Goal: Task Accomplishment & Management: Manage account settings

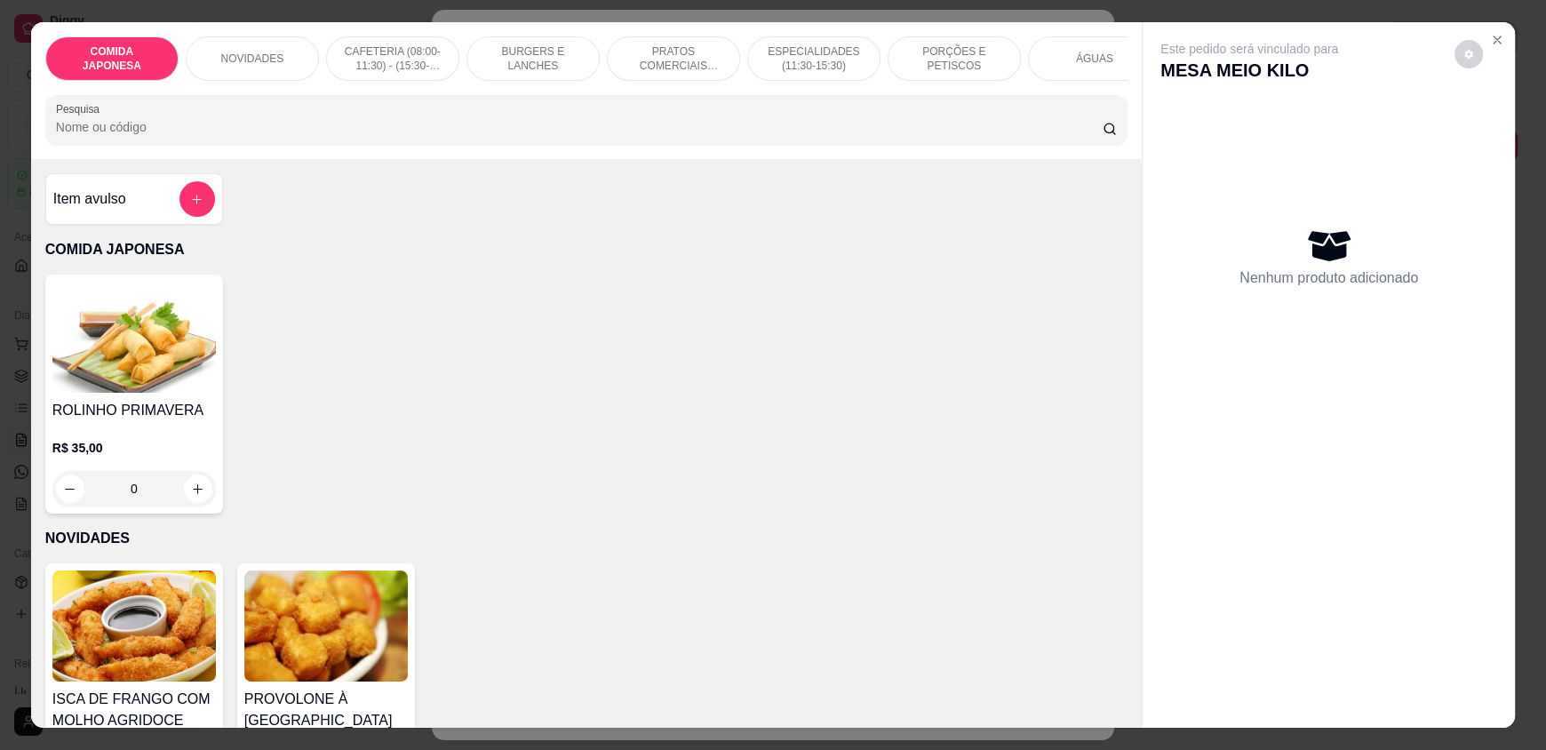
click at [622, 136] on input "Pesquisa" at bounding box center [580, 127] width 1048 height 18
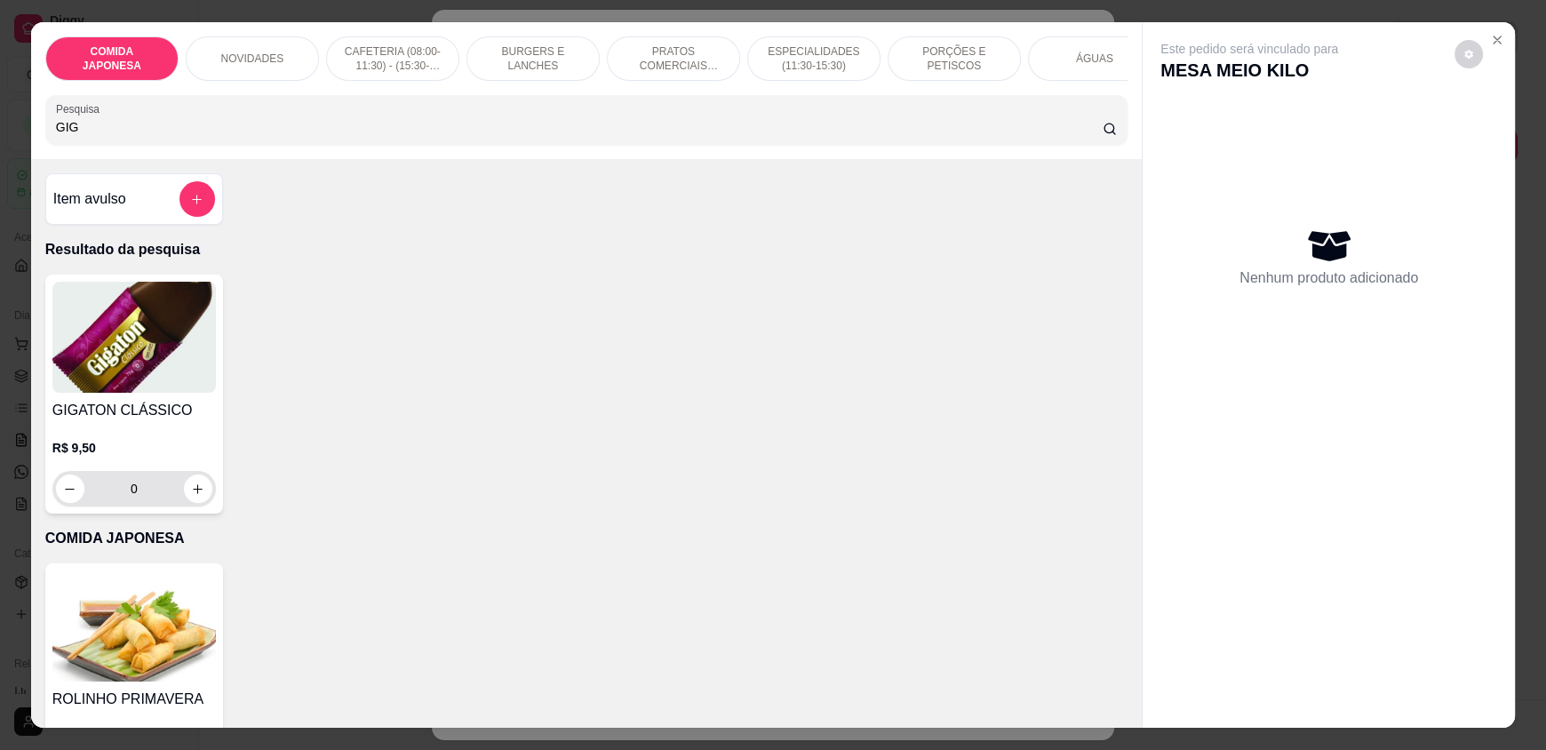
type input "GIG"
click at [198, 499] on button "increase-product-quantity" at bounding box center [198, 489] width 28 height 28
type input "1"
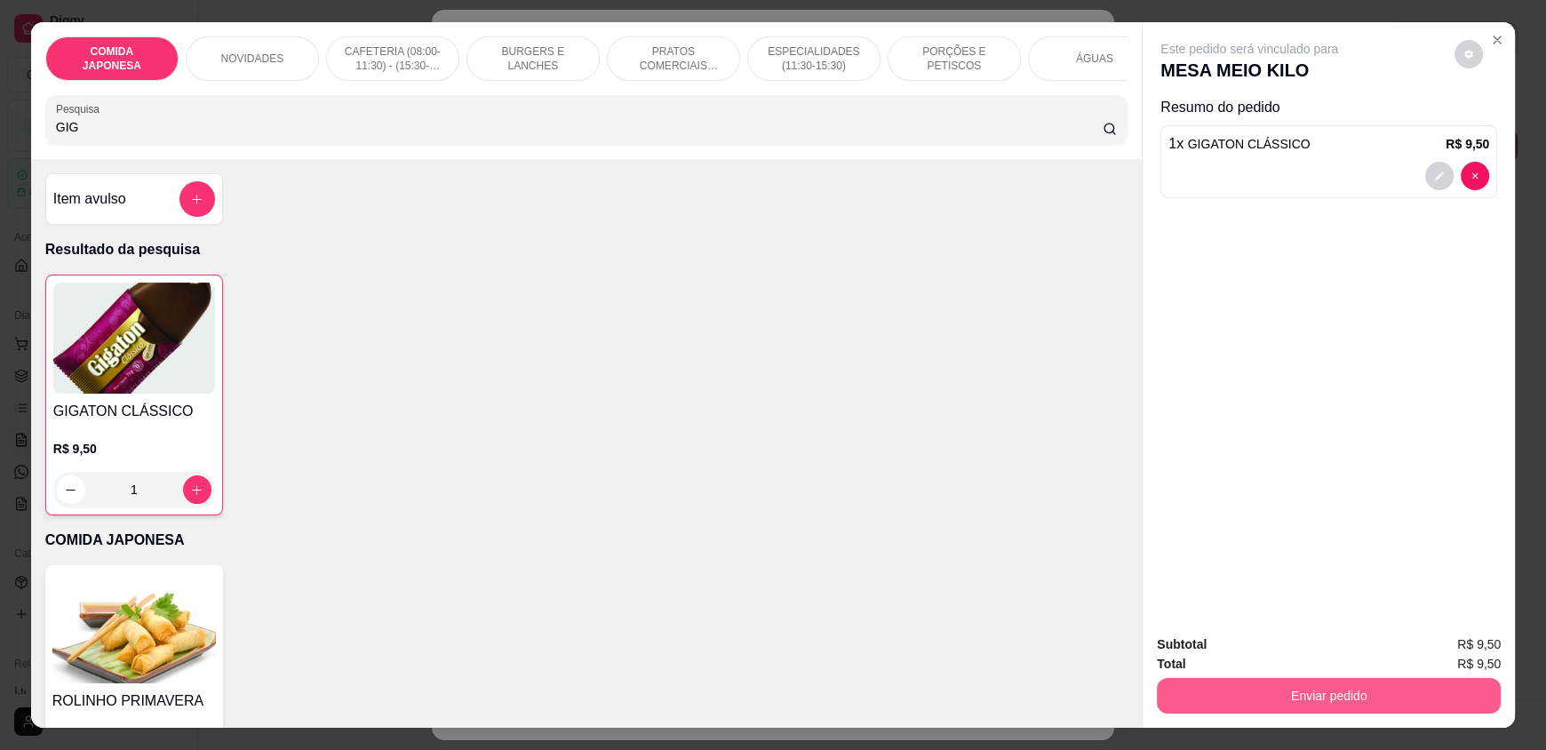
click at [1221, 704] on button "Enviar pedido" at bounding box center [1329, 696] width 344 height 36
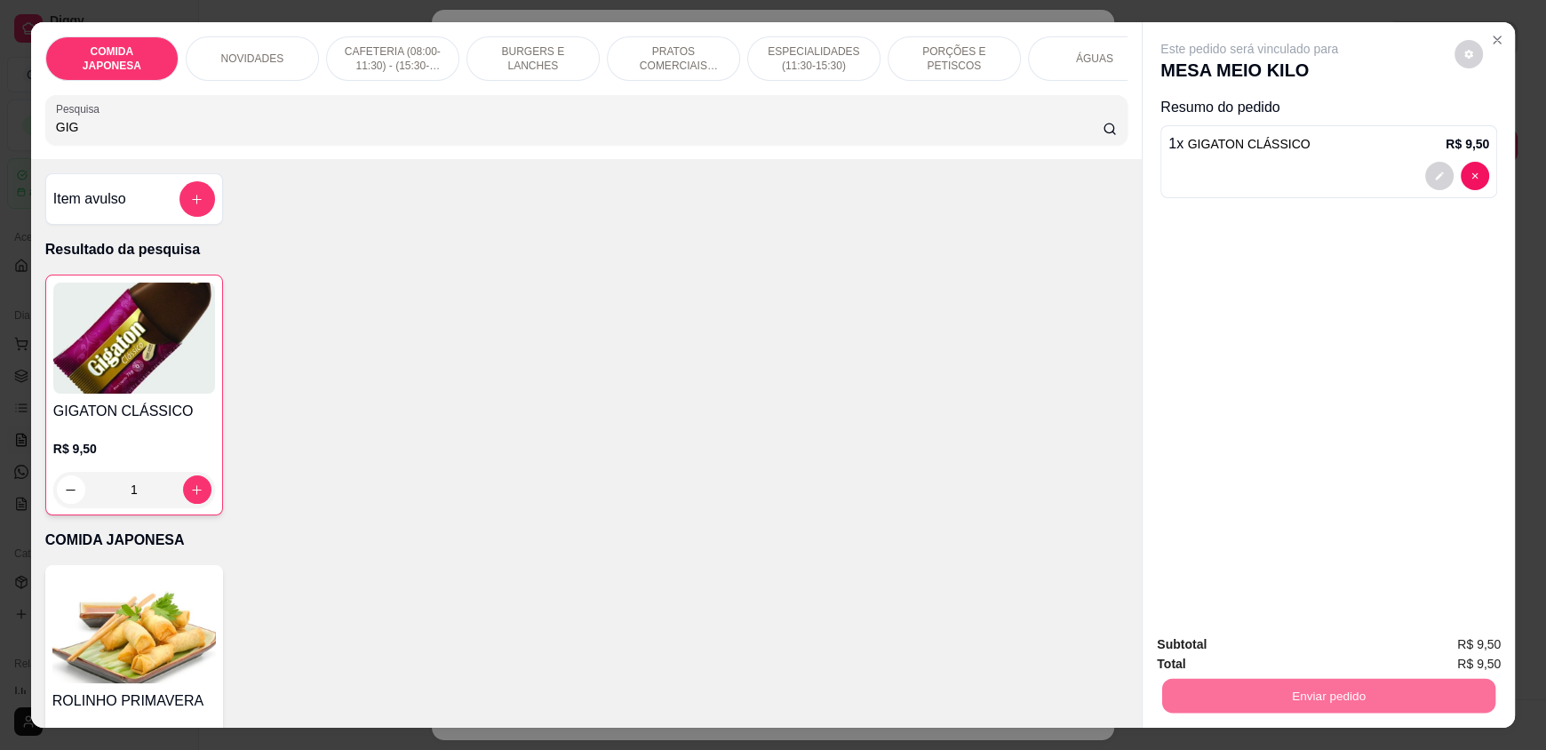
click at [1231, 661] on button "Não registrar e enviar pedido" at bounding box center [1269, 652] width 185 height 34
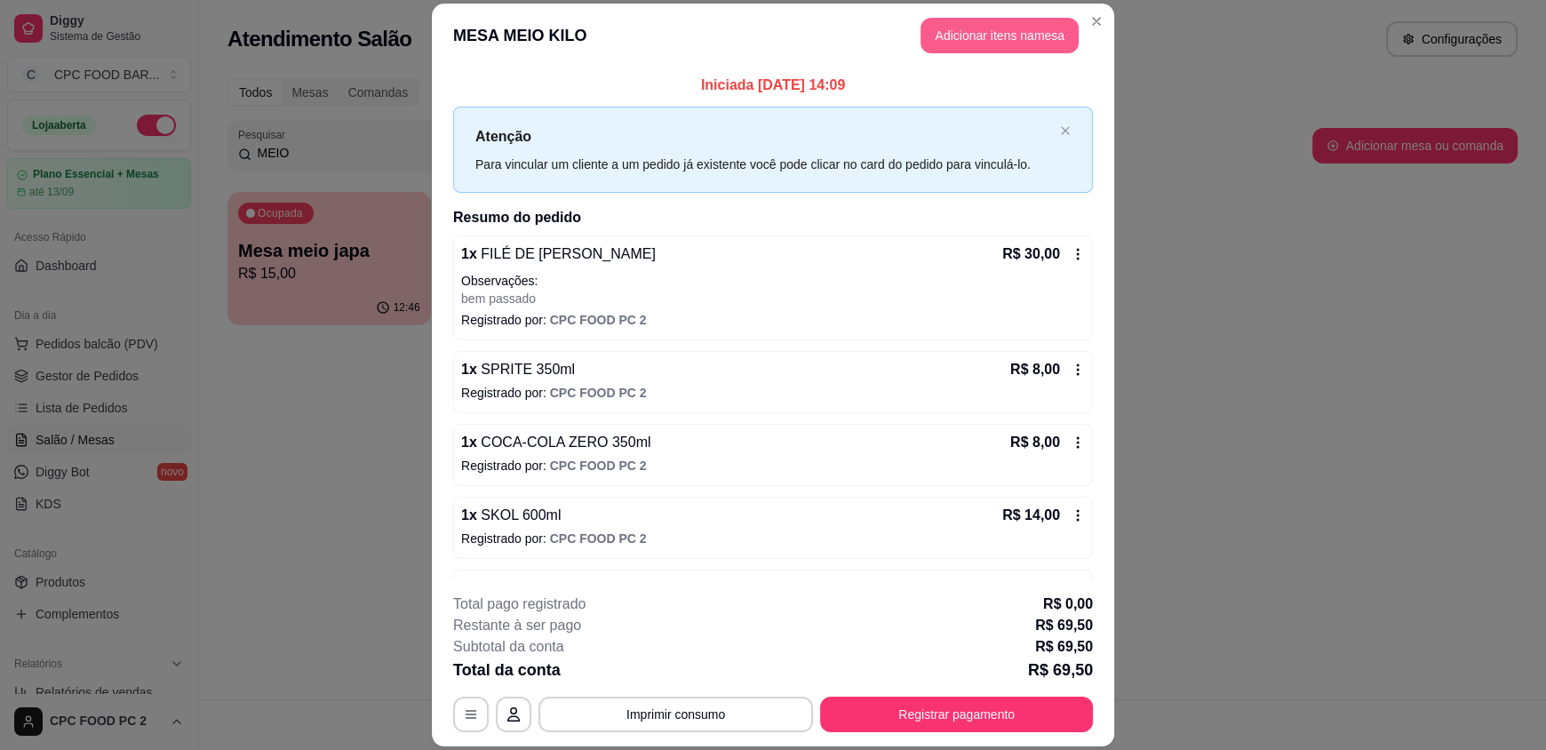
click at [972, 34] on button "Adicionar itens na mesa" at bounding box center [1000, 36] width 158 height 36
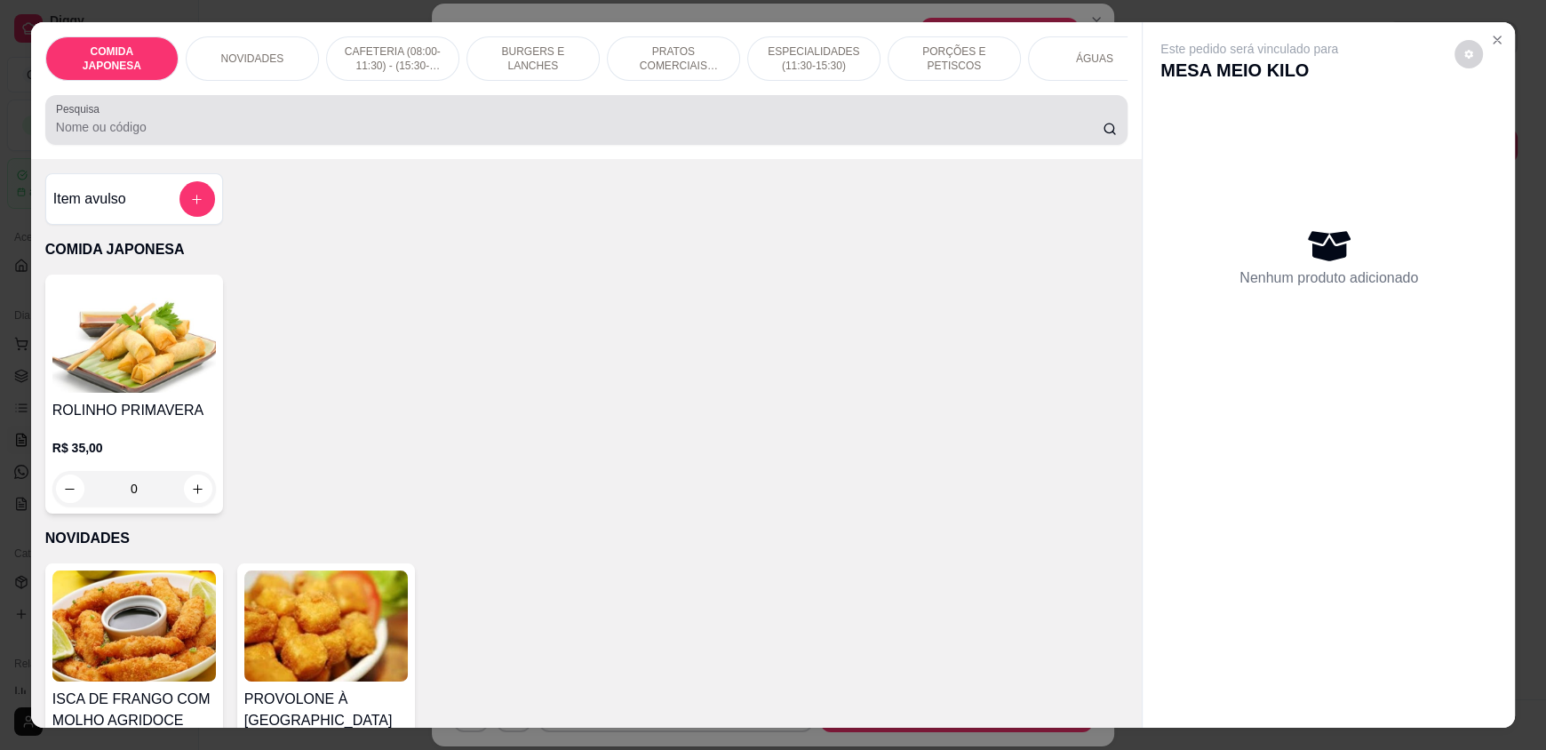
click at [470, 125] on div at bounding box center [586, 120] width 1061 height 36
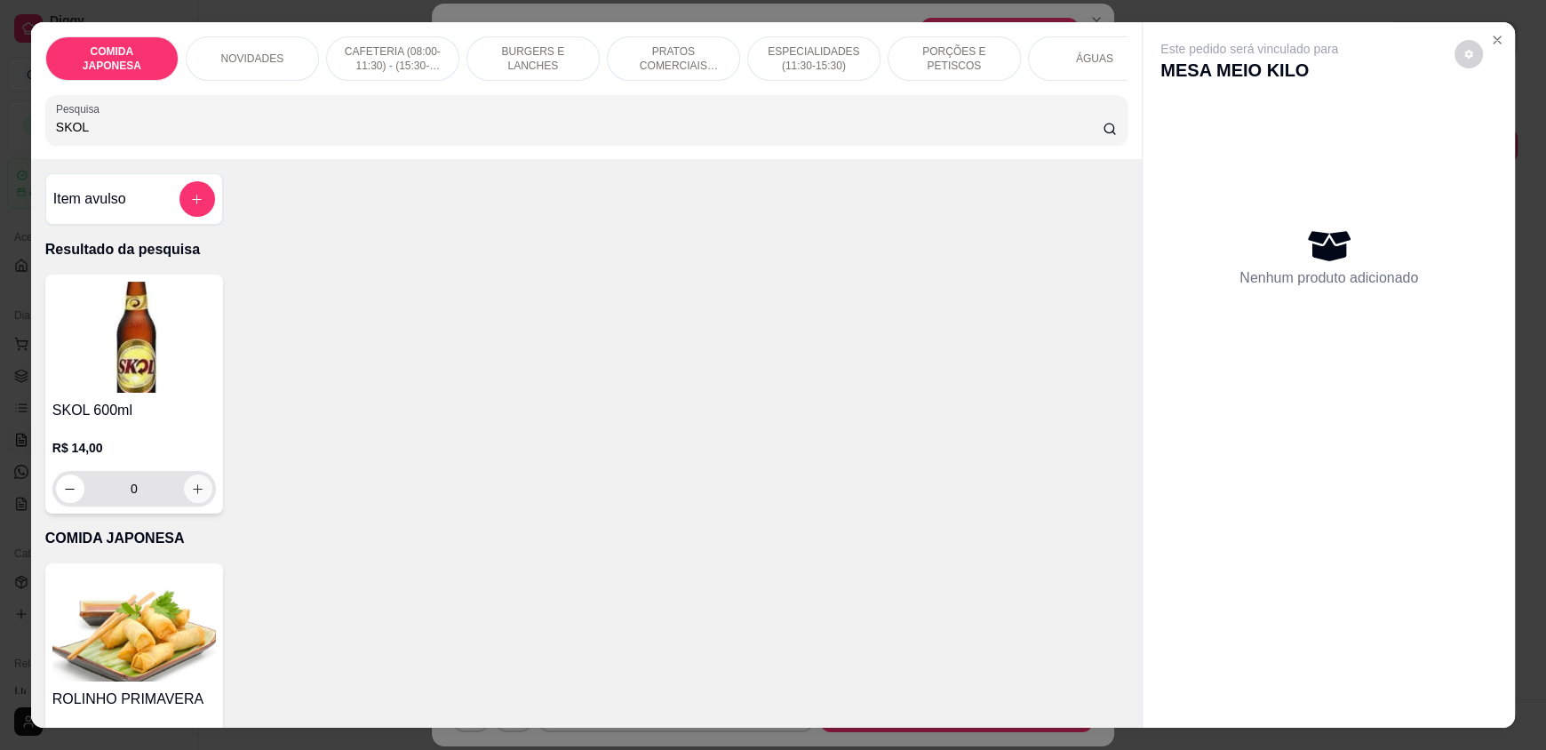
type input "SKOL"
click at [198, 501] on button "increase-product-quantity" at bounding box center [198, 489] width 28 height 28
type input "1"
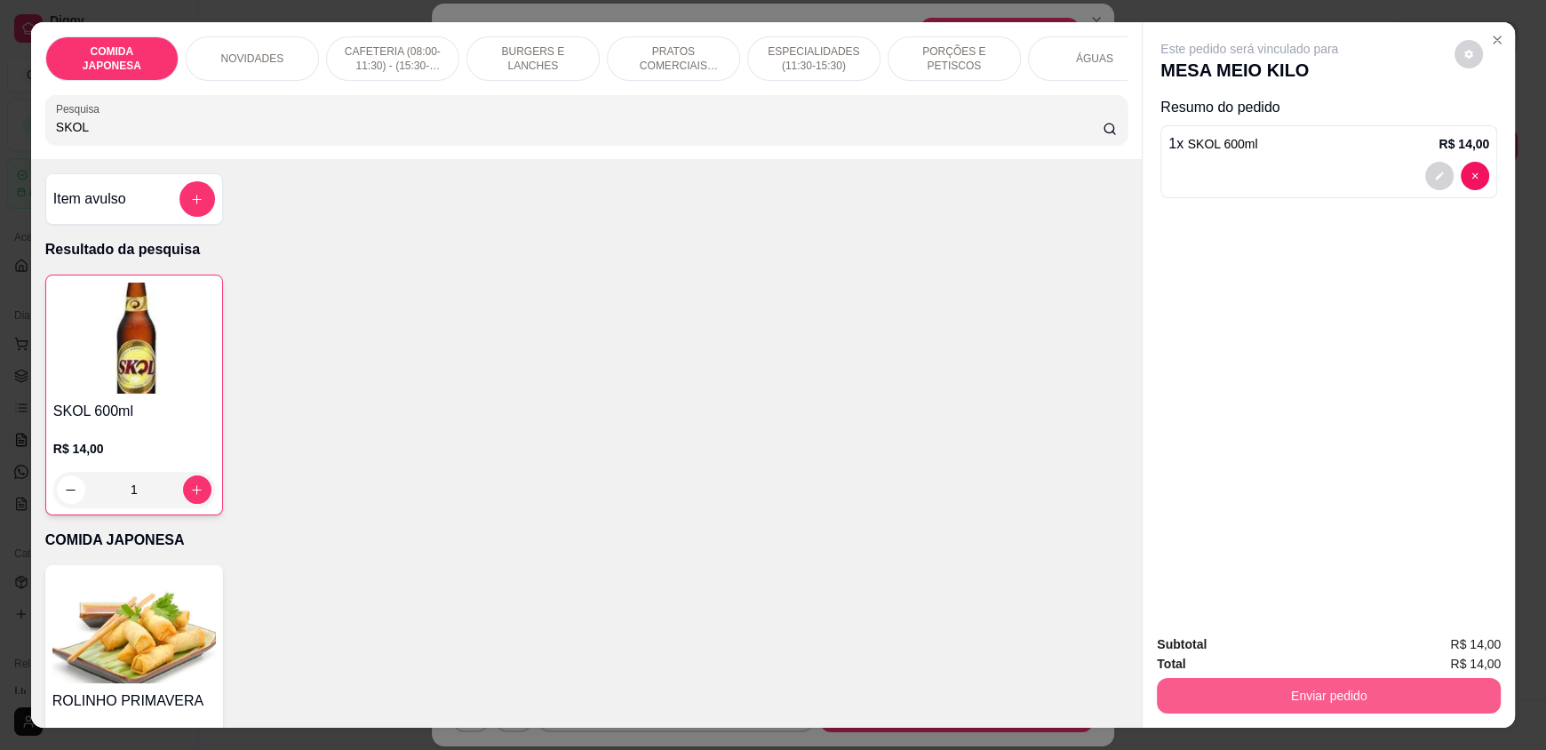
click at [1402, 695] on button "Enviar pedido" at bounding box center [1329, 696] width 344 height 36
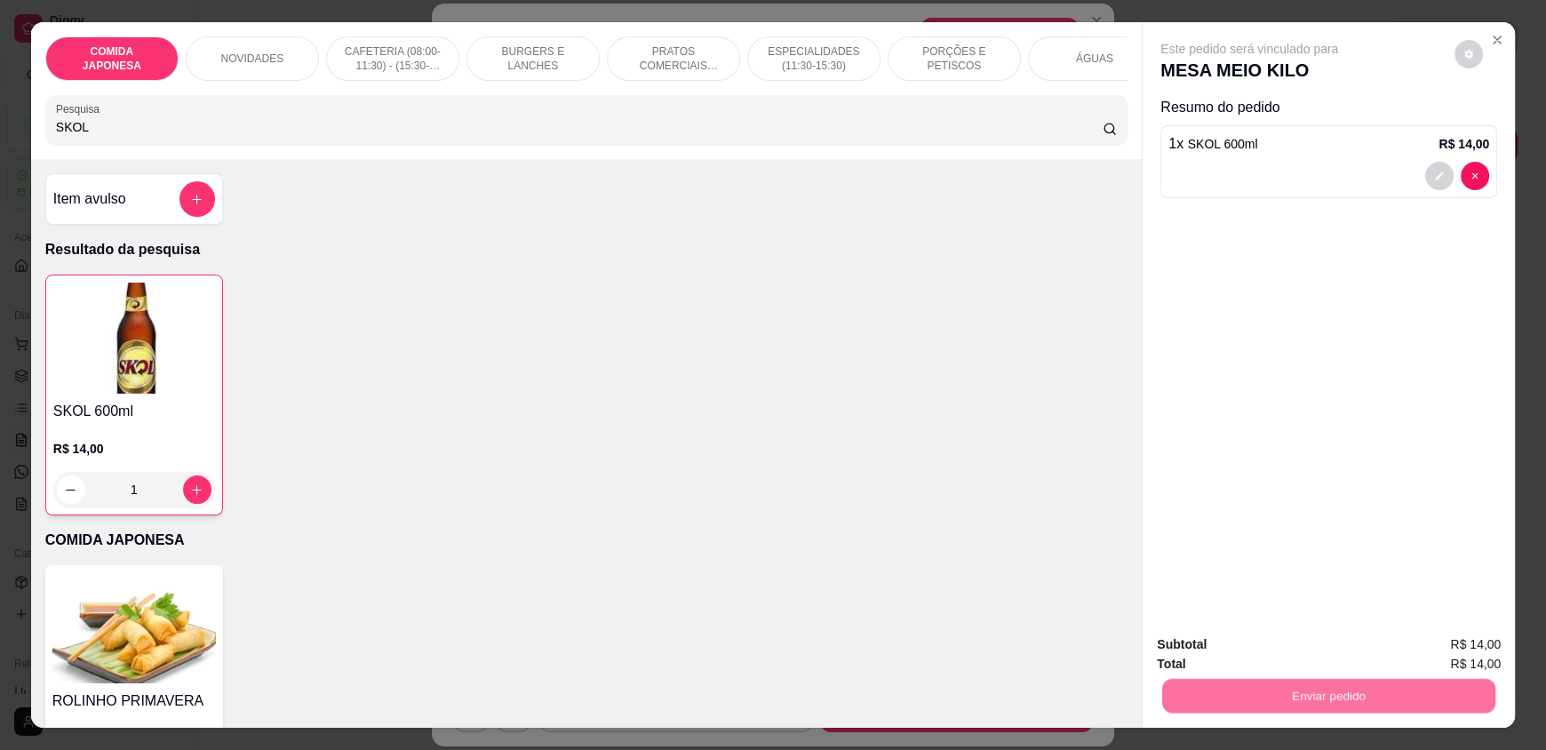
click at [1326, 650] on button "Não registrar e enviar pedido" at bounding box center [1269, 652] width 185 height 34
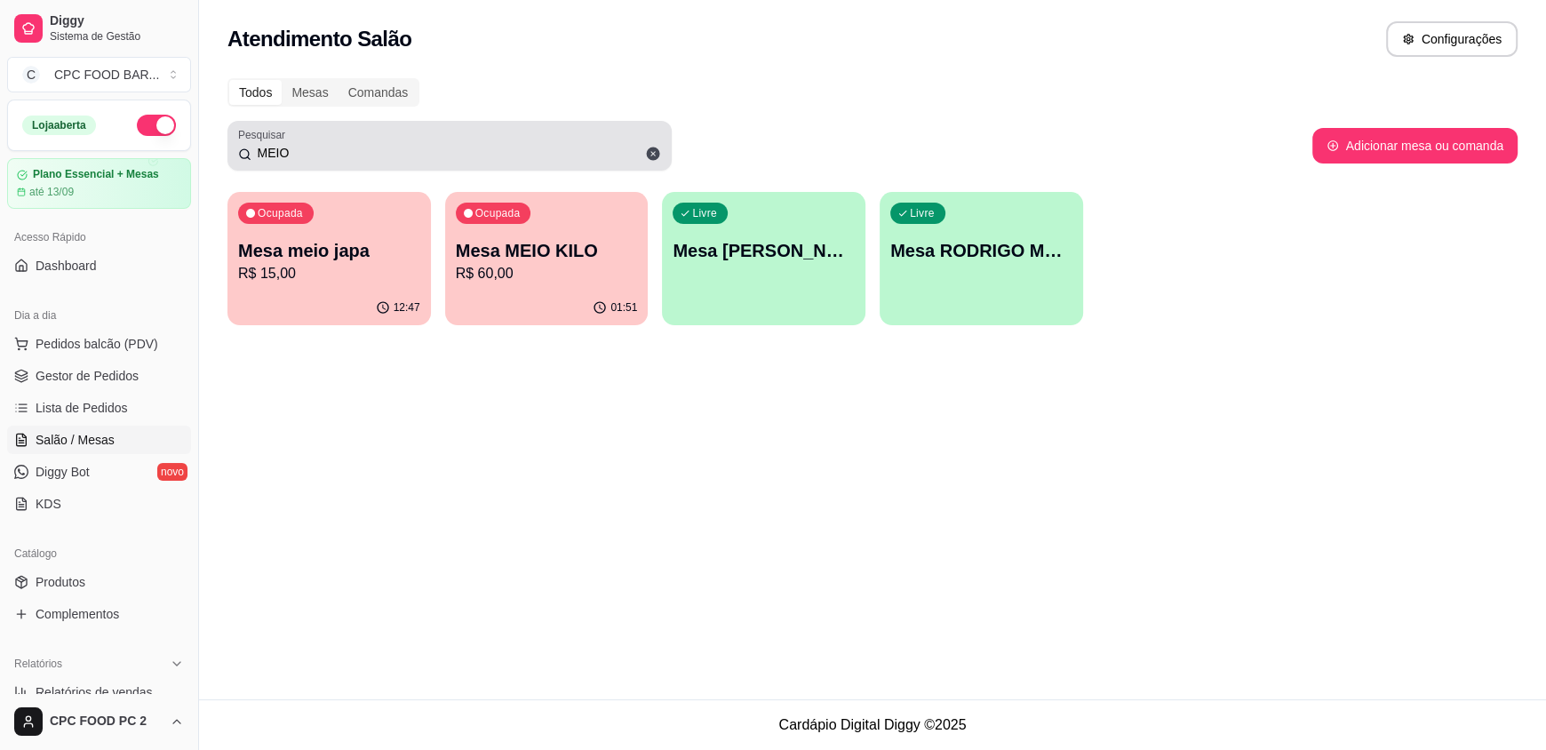
click at [430, 150] on input "MEIO" at bounding box center [456, 153] width 410 height 18
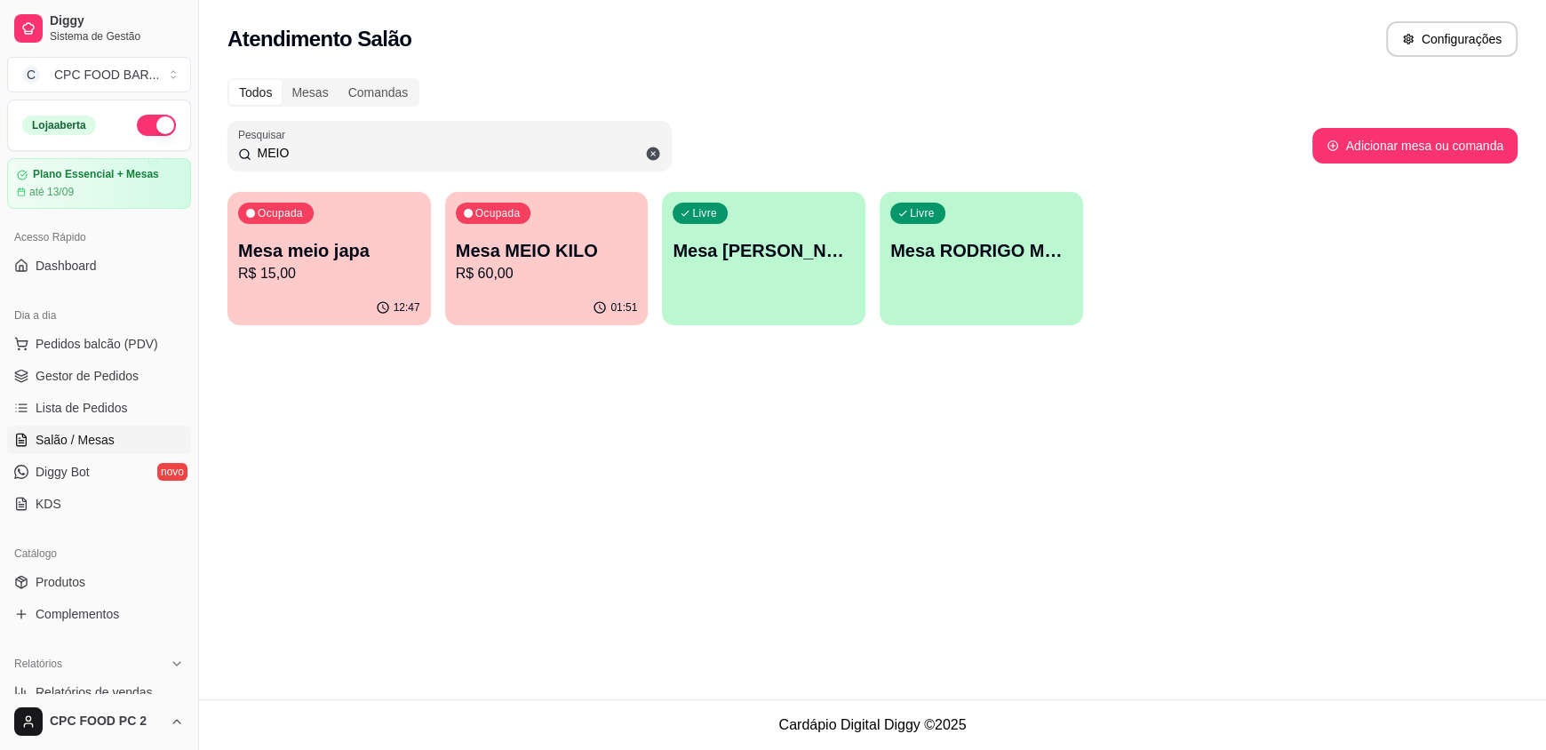
click at [430, 150] on input "MEIO" at bounding box center [456, 153] width 410 height 18
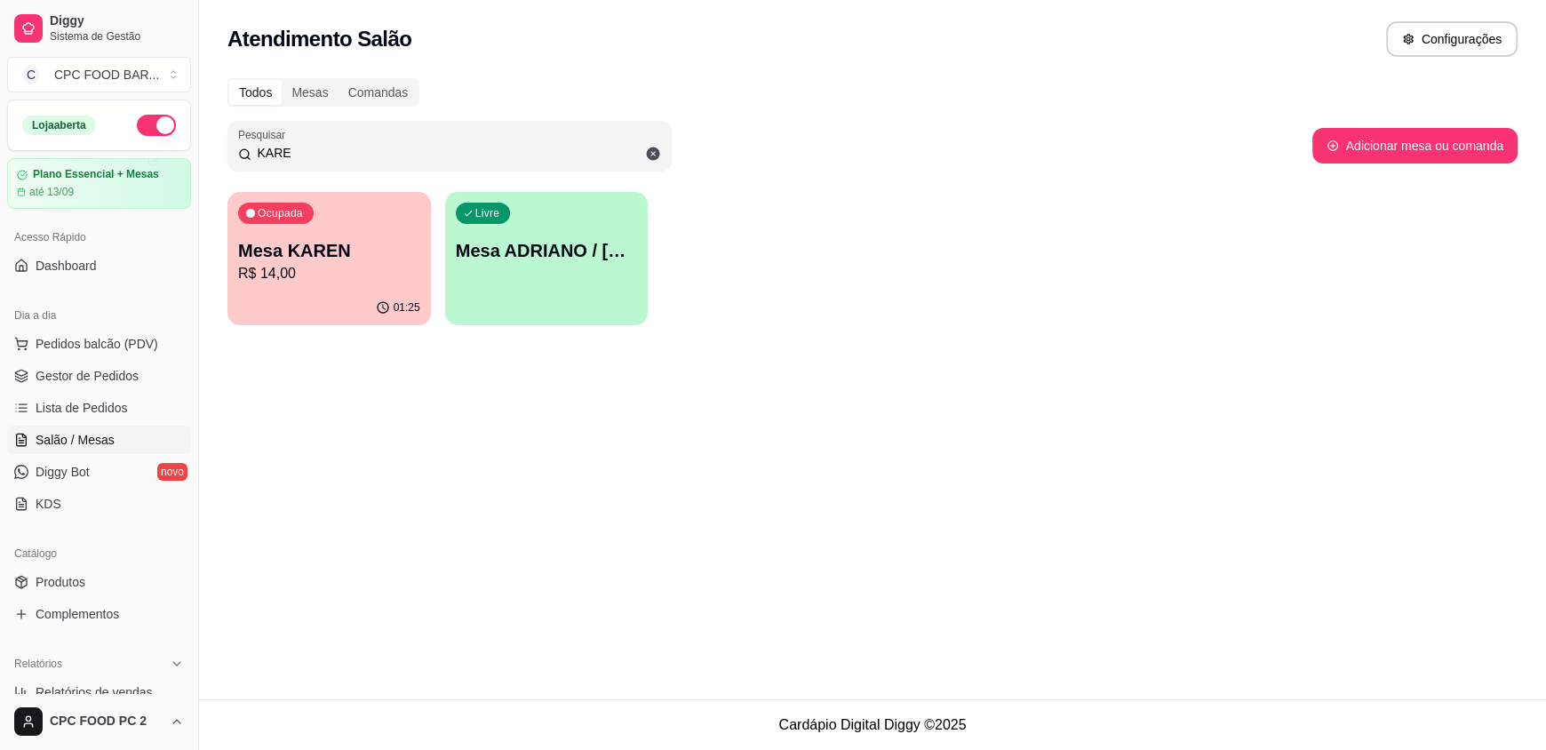
type input "KARE"
click at [331, 303] on div "01:25" at bounding box center [328, 307] width 197 height 34
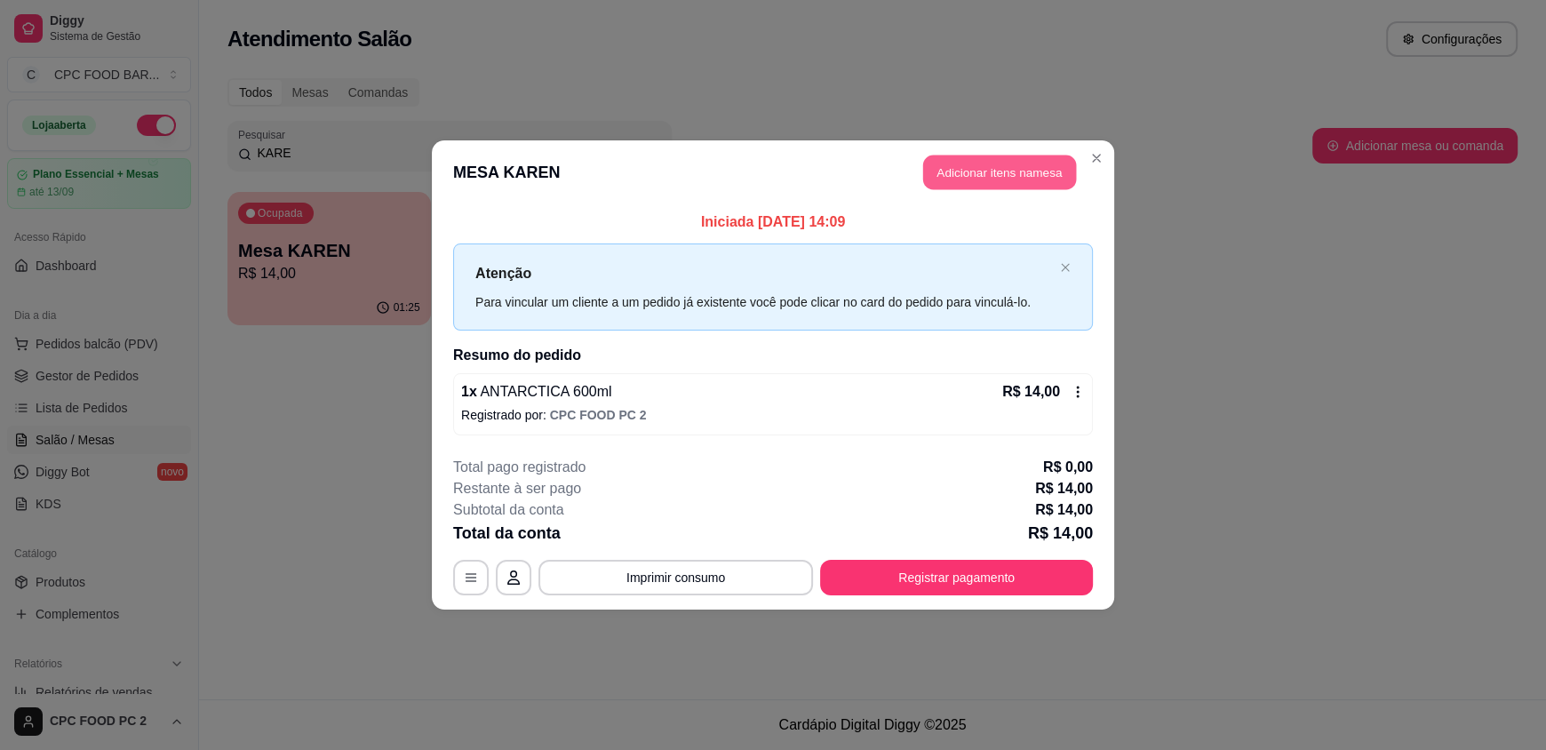
click at [952, 187] on button "Adicionar itens na mesa" at bounding box center [999, 173] width 153 height 35
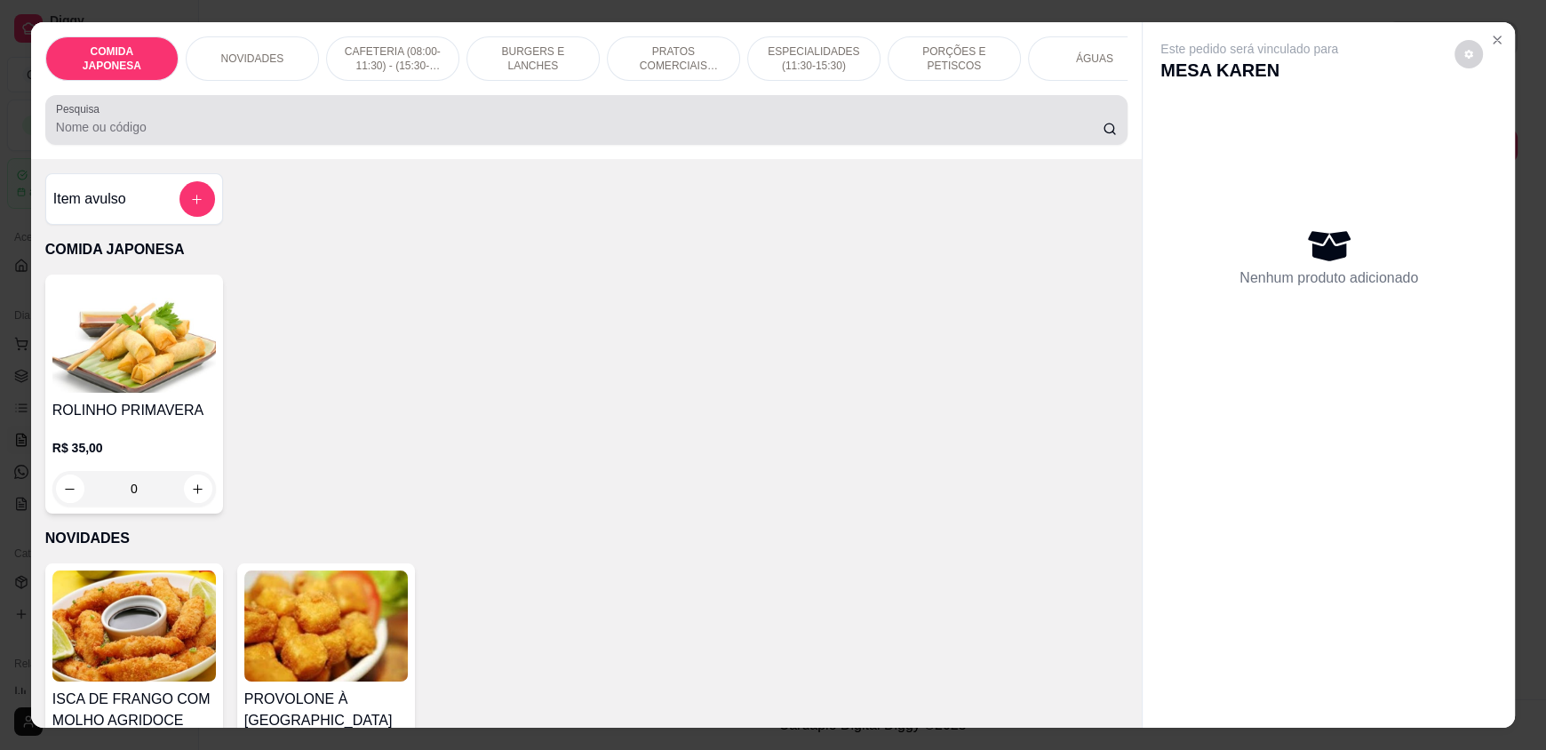
click at [569, 136] on input "Pesquisa" at bounding box center [580, 127] width 1048 height 18
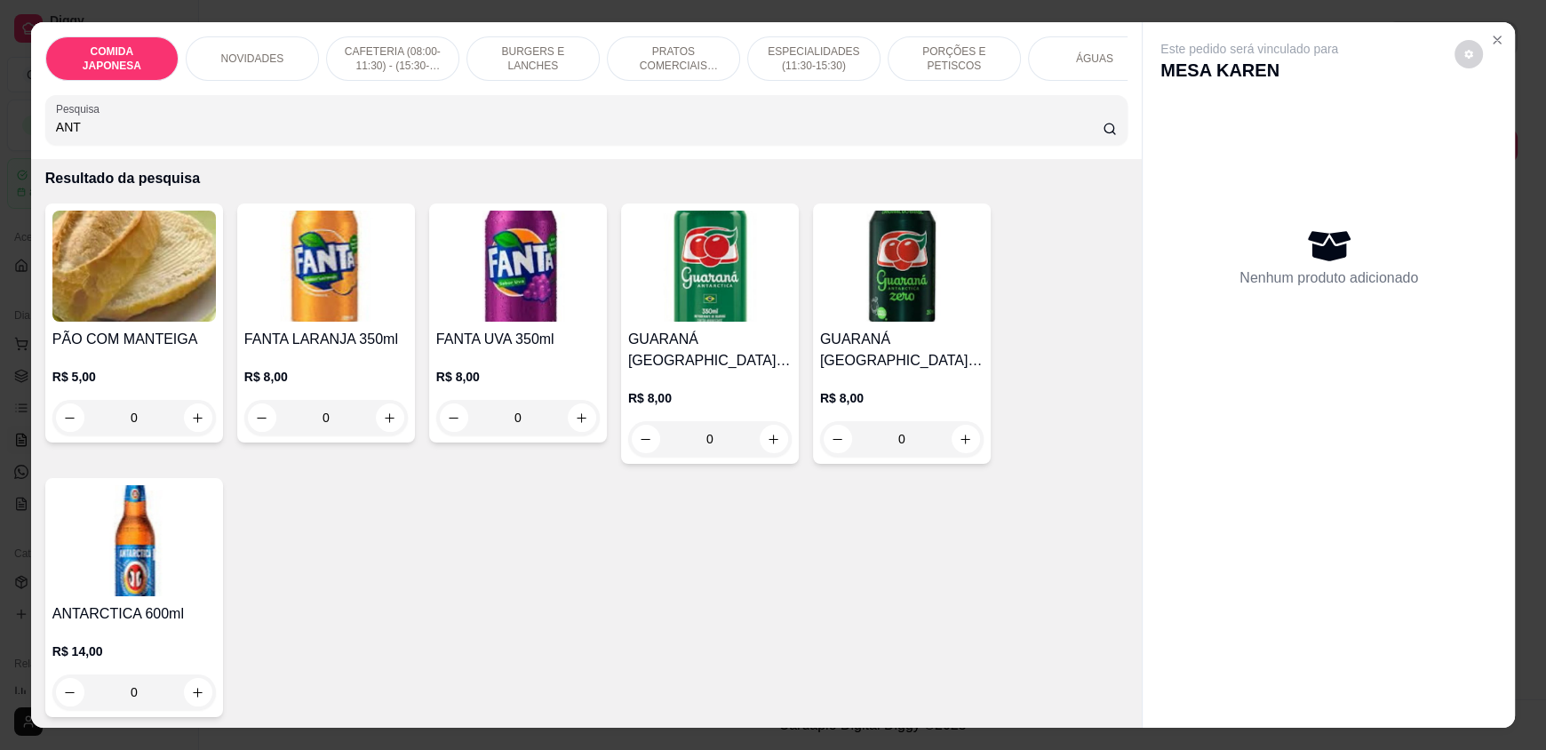
scroll to position [178, 0]
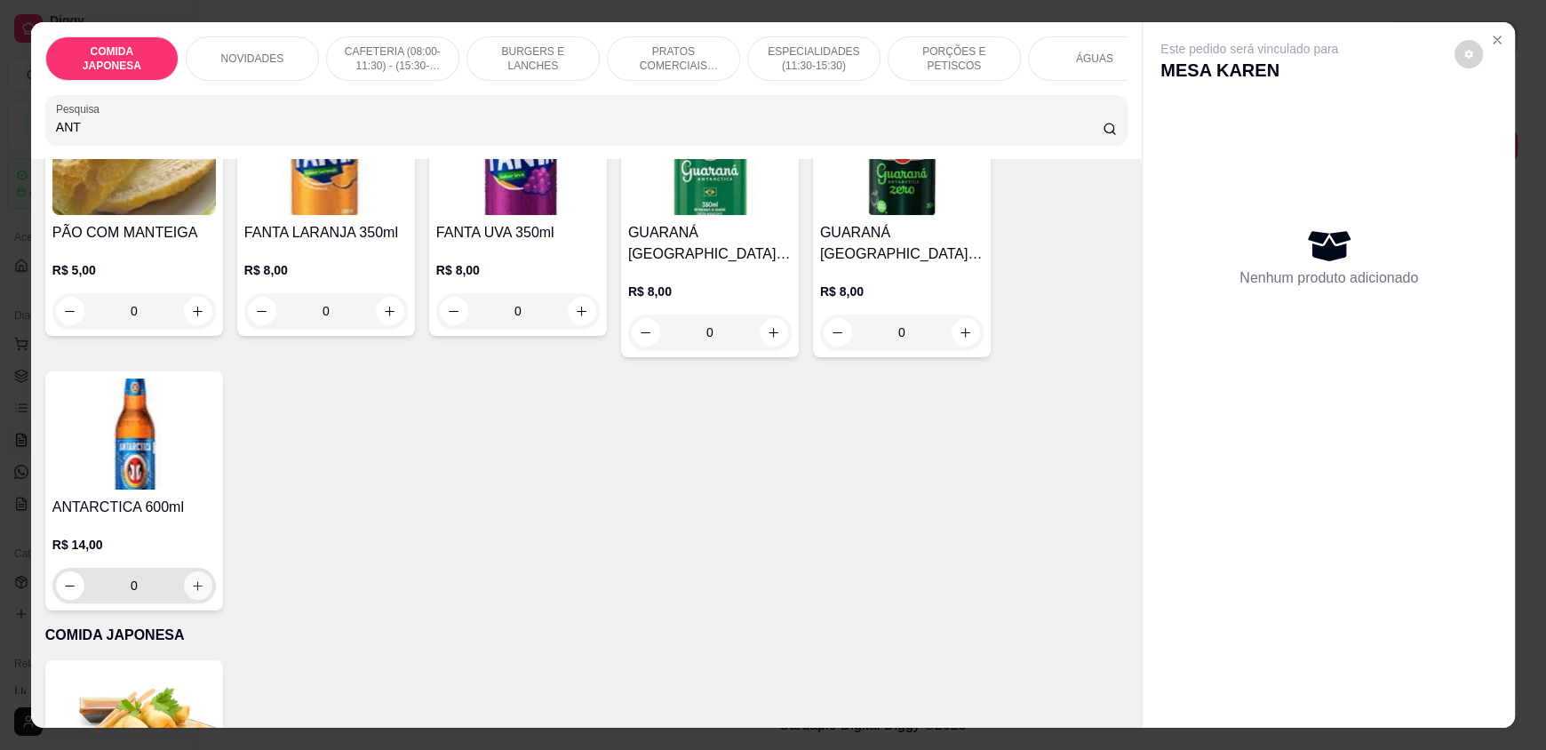
type input "ANT"
click at [198, 596] on button "increase-product-quantity" at bounding box center [198, 585] width 28 height 28
type input "1"
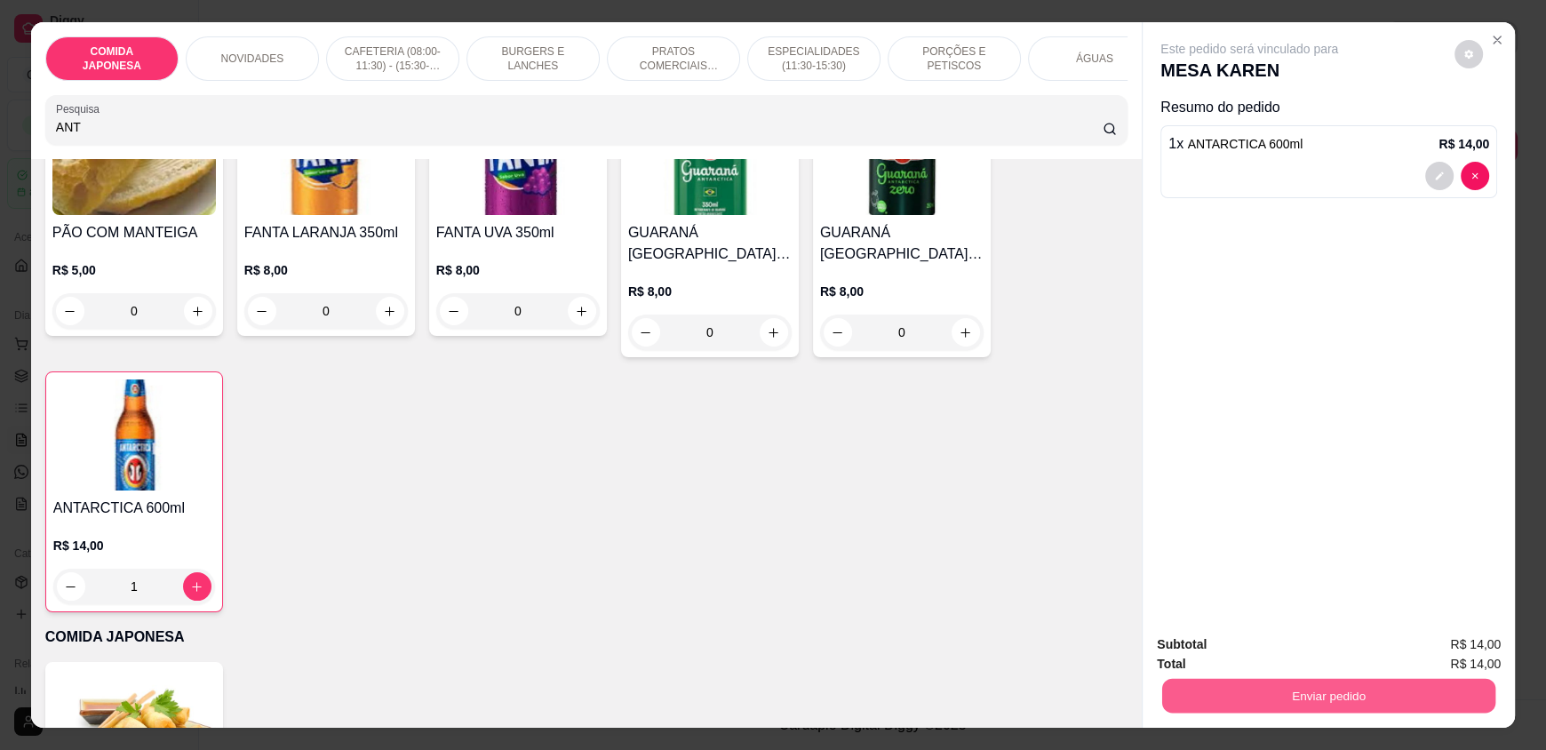
click at [1401, 705] on button "Enviar pedido" at bounding box center [1328, 695] width 333 height 35
click at [1317, 650] on button "Não registrar e enviar pedido" at bounding box center [1269, 652] width 185 height 34
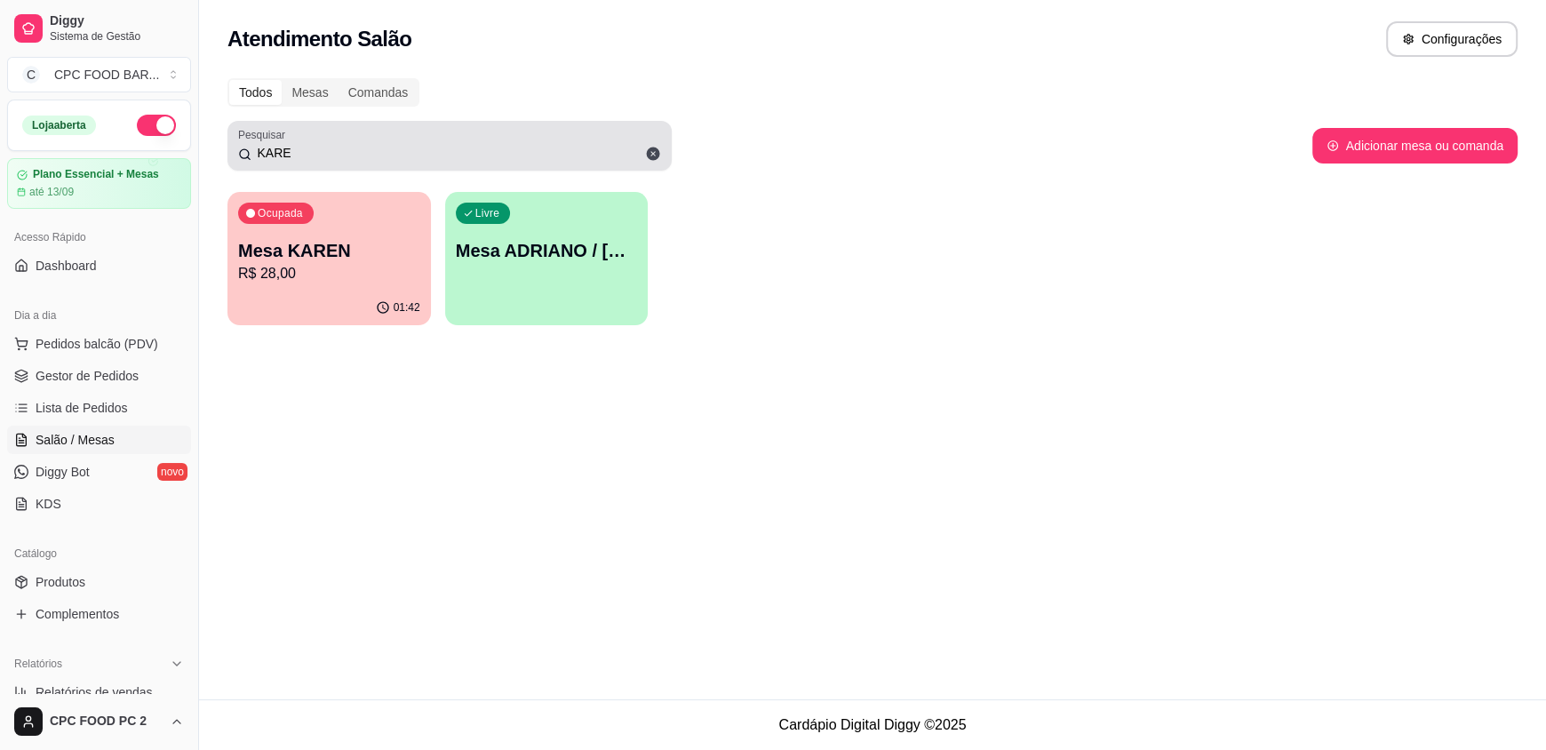
click at [366, 149] on input "KARE" at bounding box center [456, 153] width 410 height 18
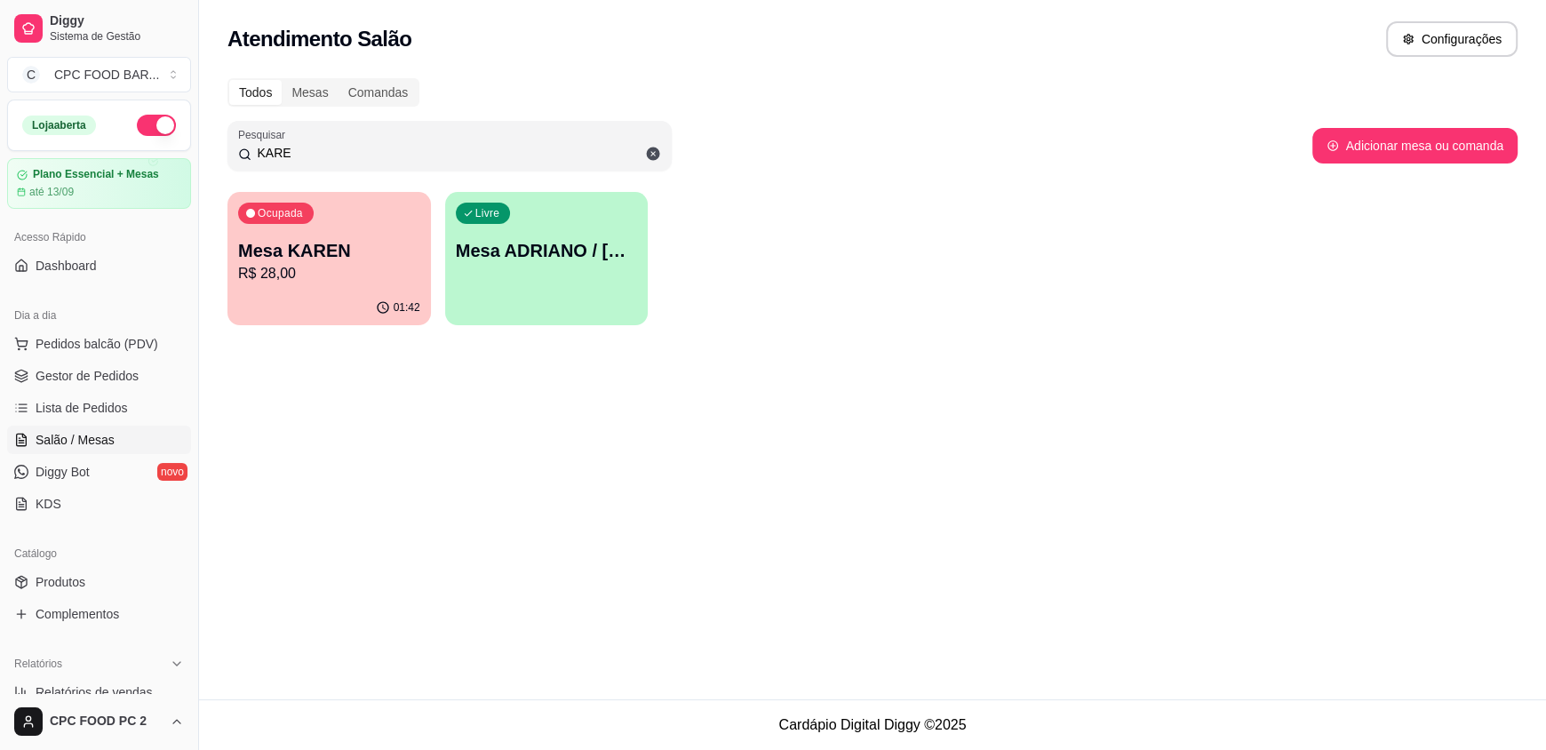
click at [339, 153] on input "KARE" at bounding box center [456, 153] width 410 height 18
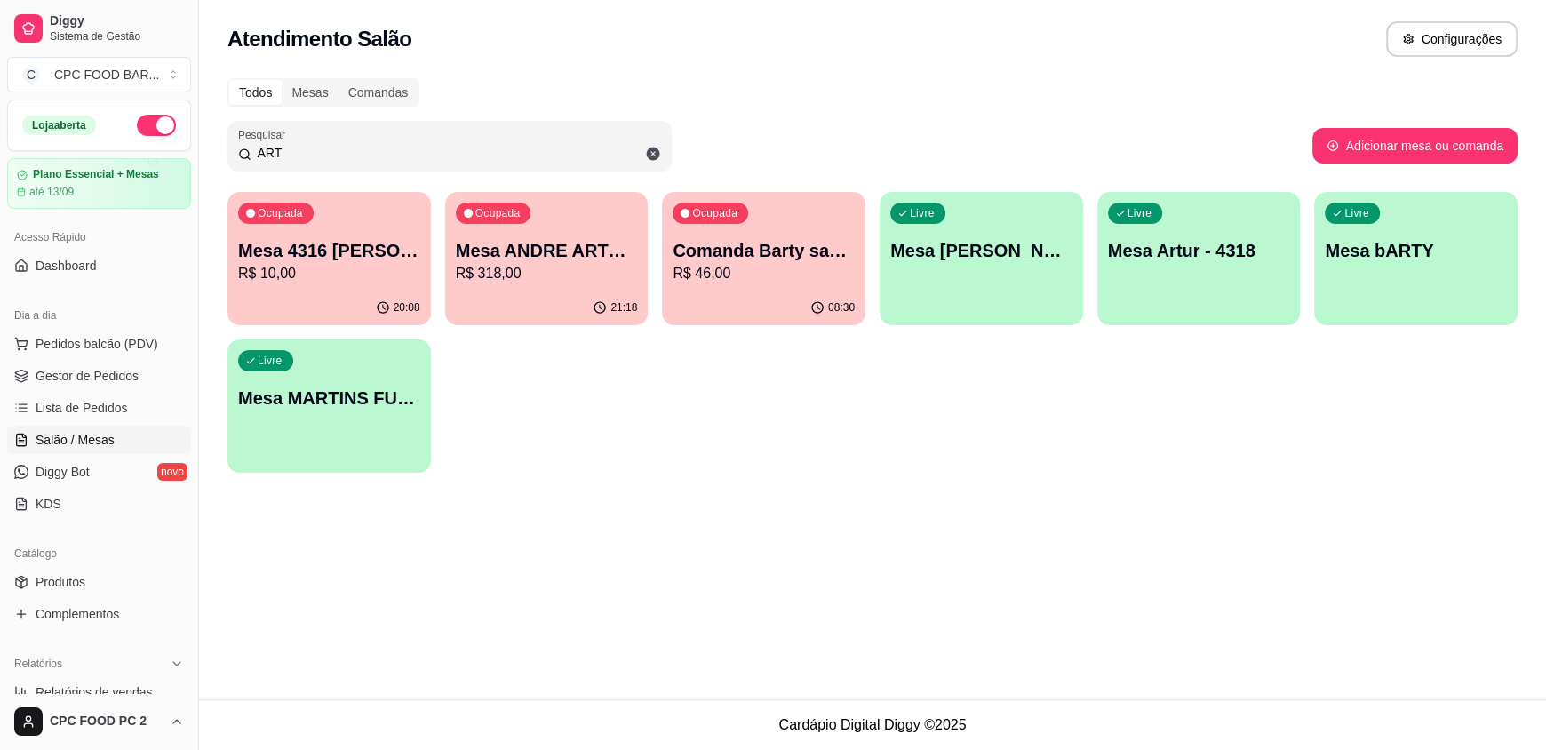
type input "ART"
click at [991, 283] on div "Livre Mesa [PERSON_NAME]" at bounding box center [980, 248] width 197 height 108
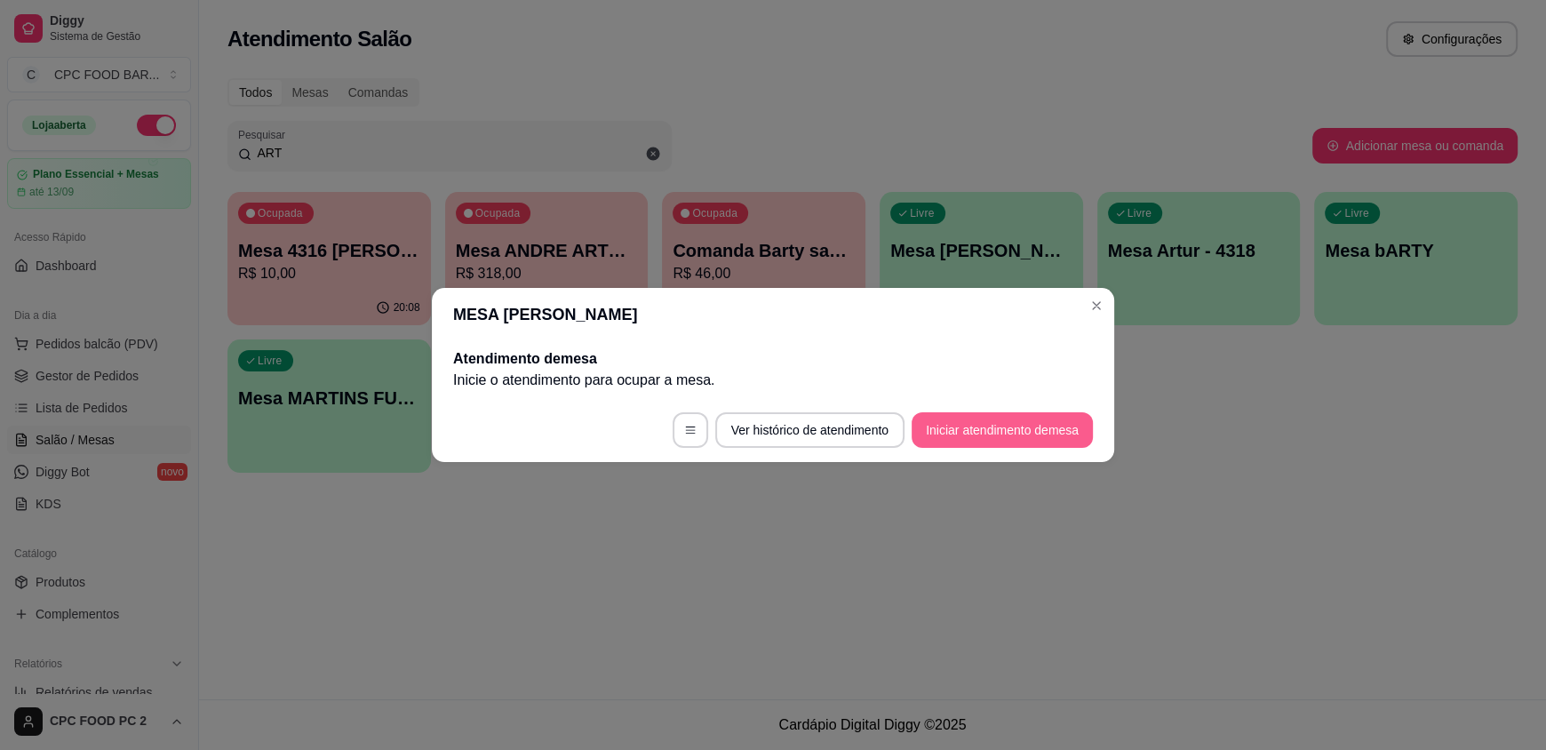
click at [975, 435] on button "Iniciar atendimento de mesa" at bounding box center [1002, 430] width 181 height 36
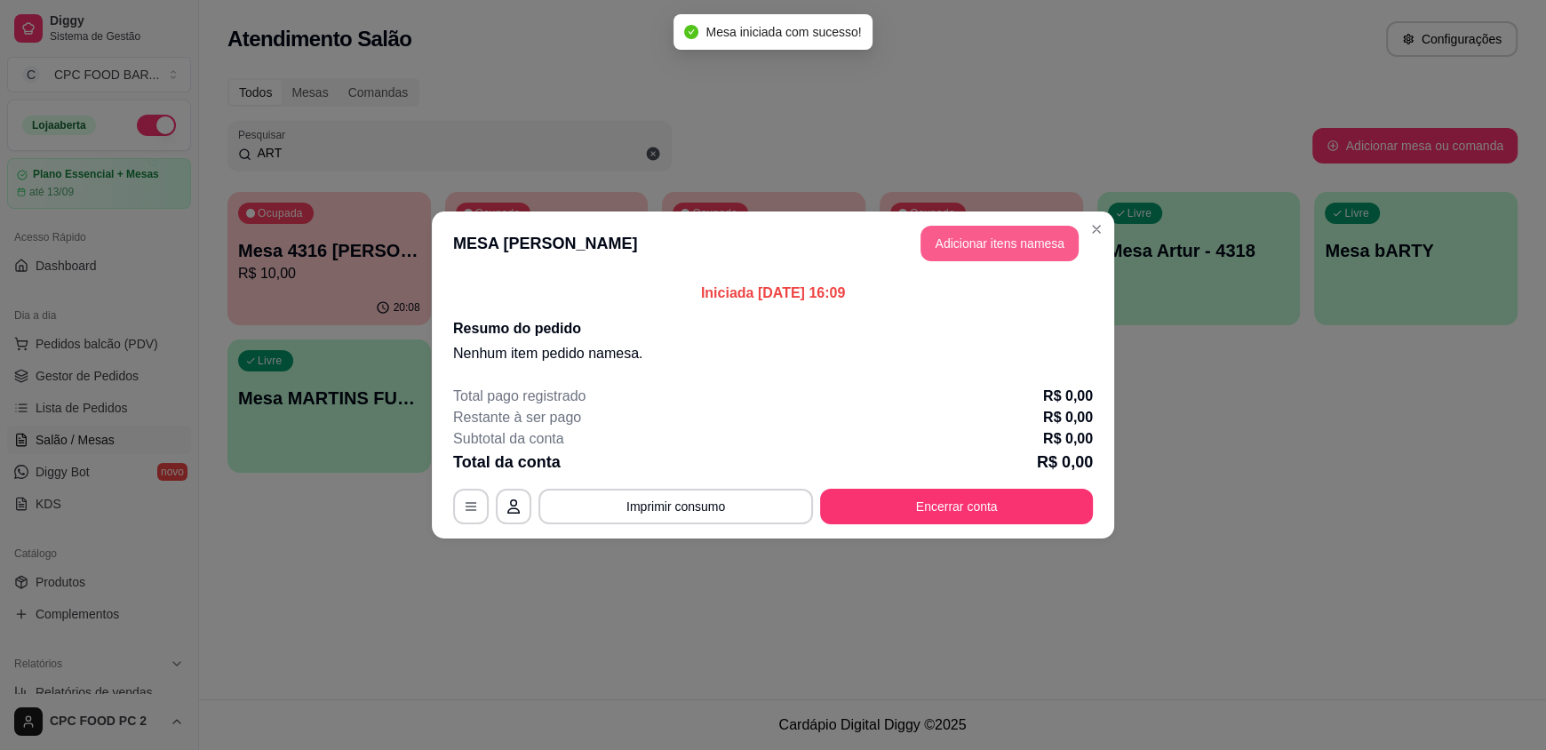
click at [1006, 251] on button "Adicionar itens na mesa" at bounding box center [1000, 244] width 158 height 36
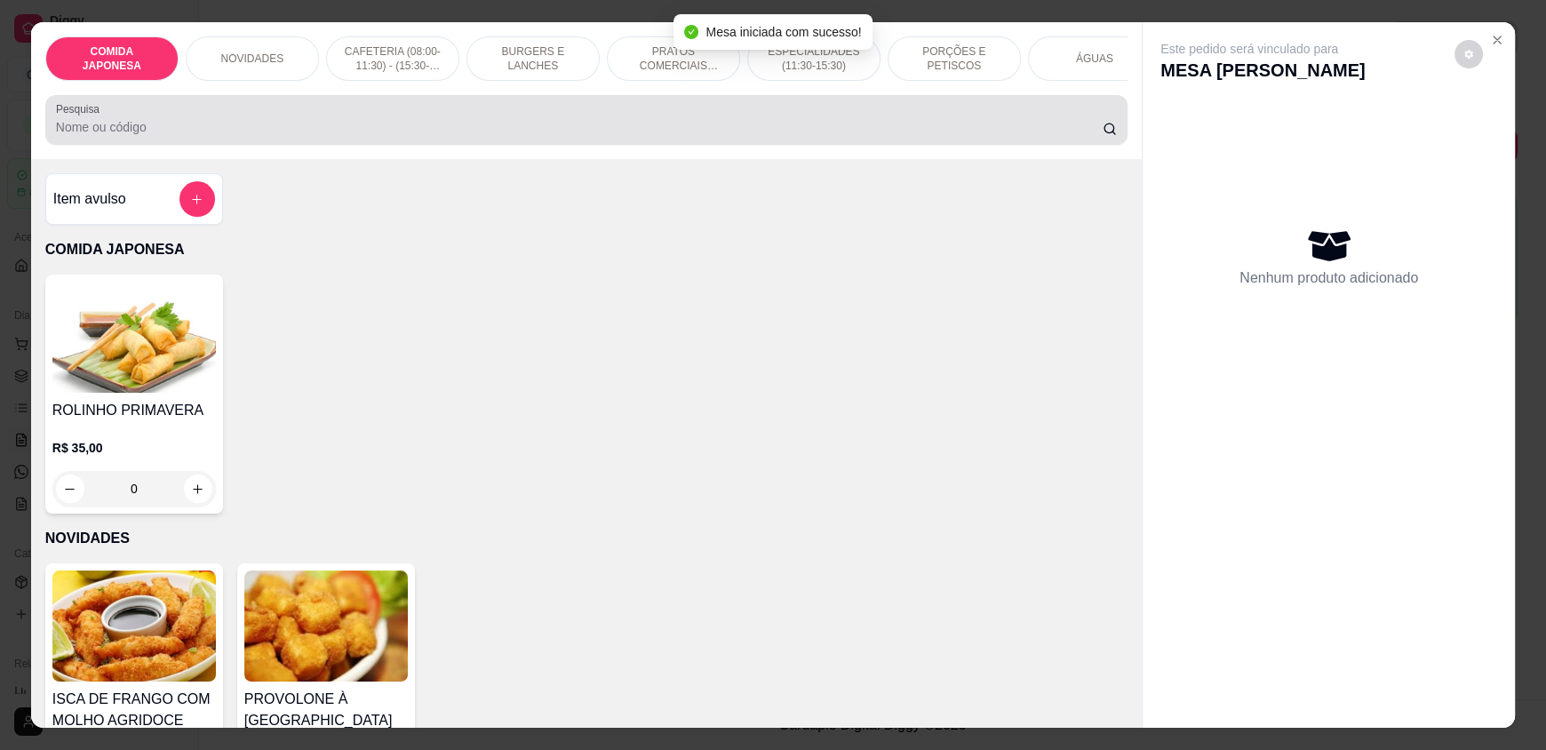
click at [220, 136] on input "Pesquisa" at bounding box center [580, 127] width 1048 height 18
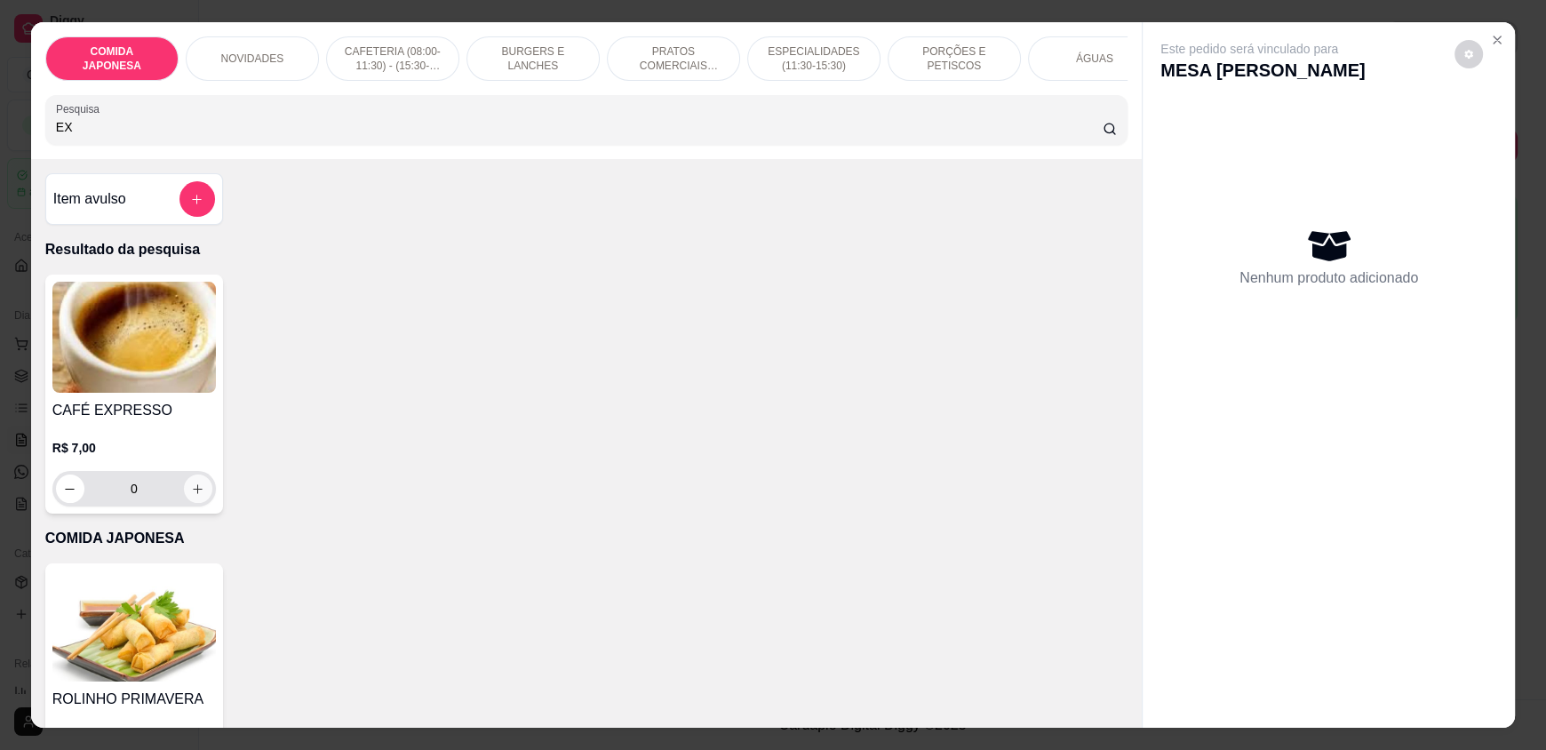
type input "EX"
click at [184, 503] on button "increase-product-quantity" at bounding box center [198, 489] width 28 height 28
type input "1"
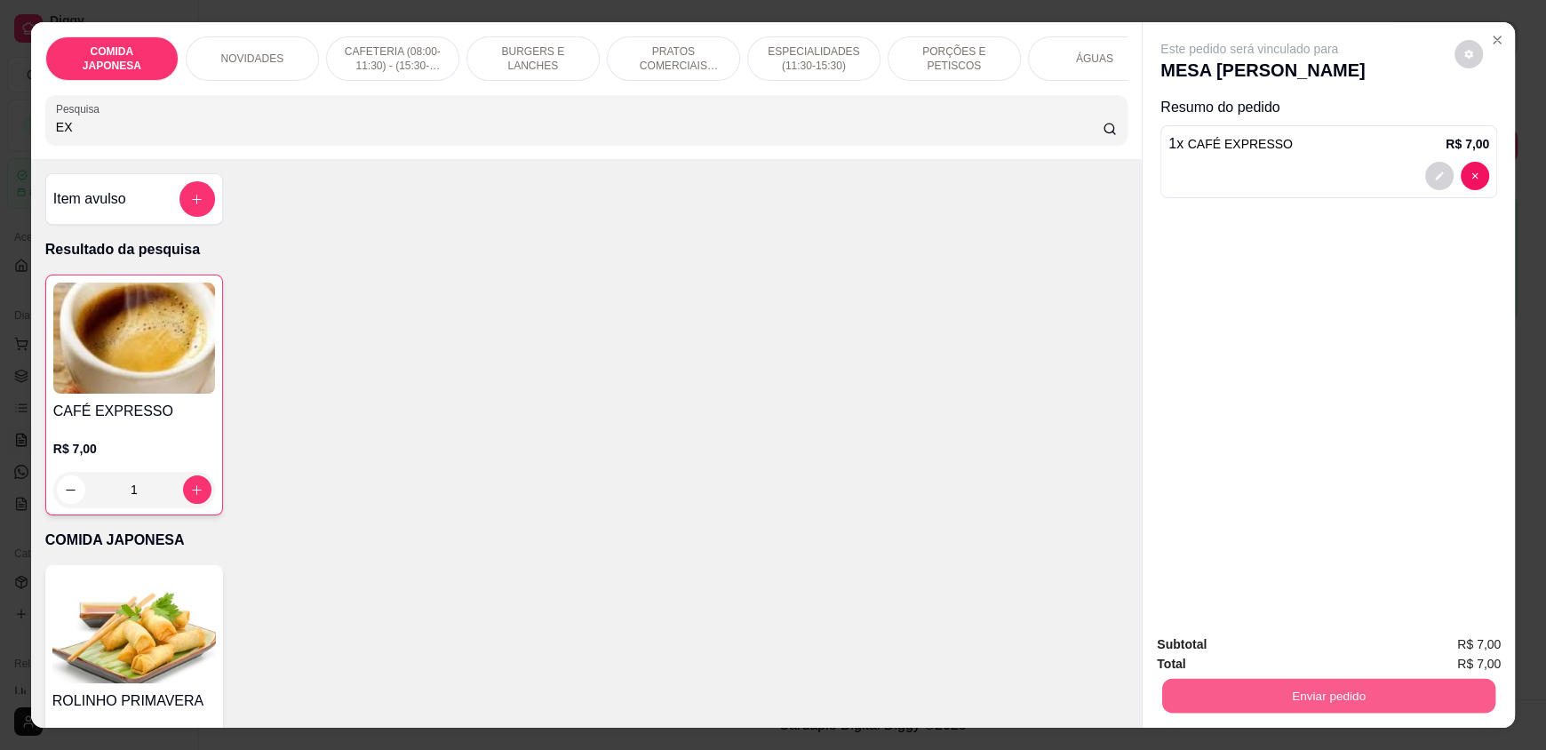
click at [1408, 700] on button "Enviar pedido" at bounding box center [1328, 695] width 333 height 35
click at [1279, 659] on button "Não registrar e enviar pedido" at bounding box center [1269, 652] width 185 height 34
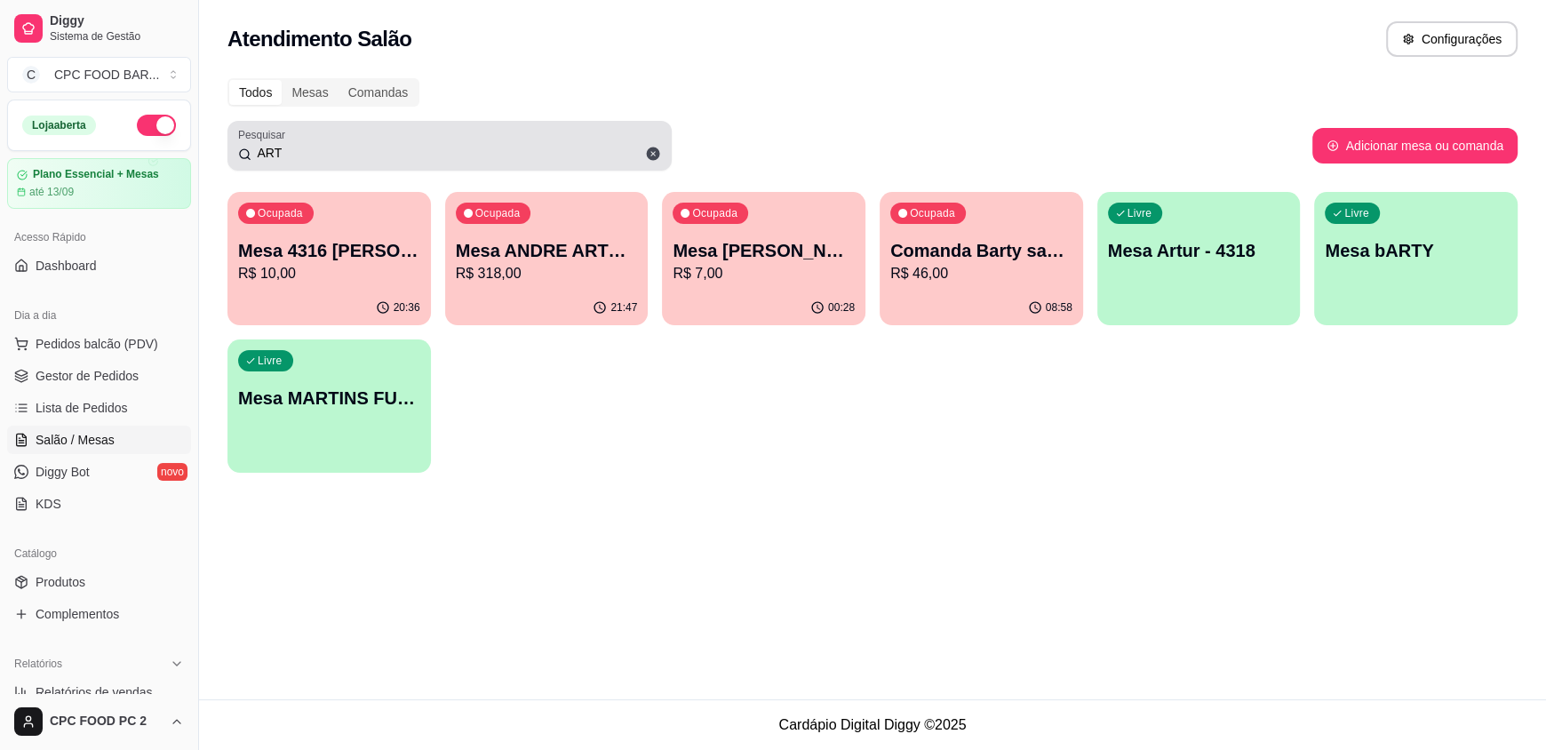
click at [326, 157] on input "ART" at bounding box center [456, 153] width 410 height 18
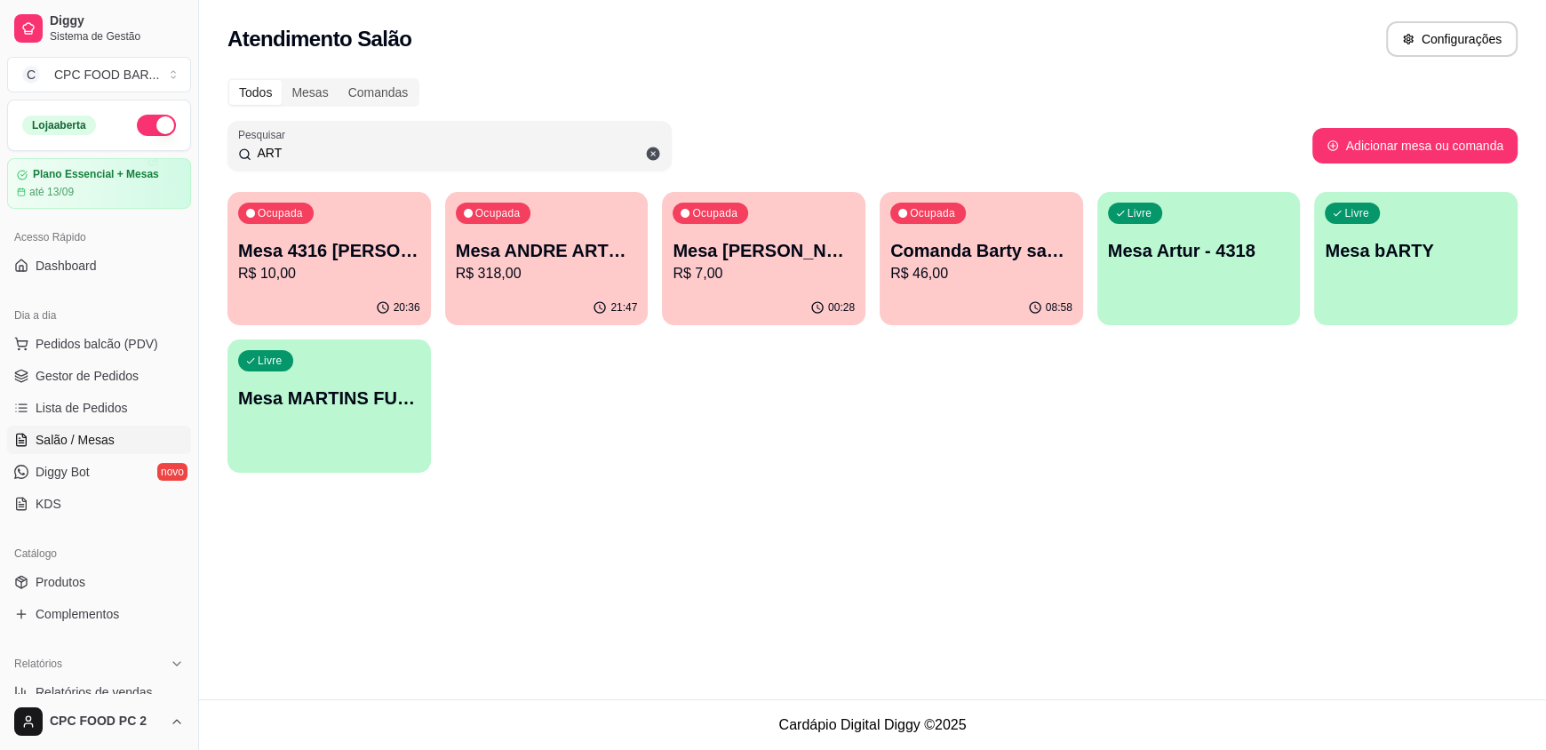
click at [326, 157] on input "ART" at bounding box center [456, 153] width 410 height 18
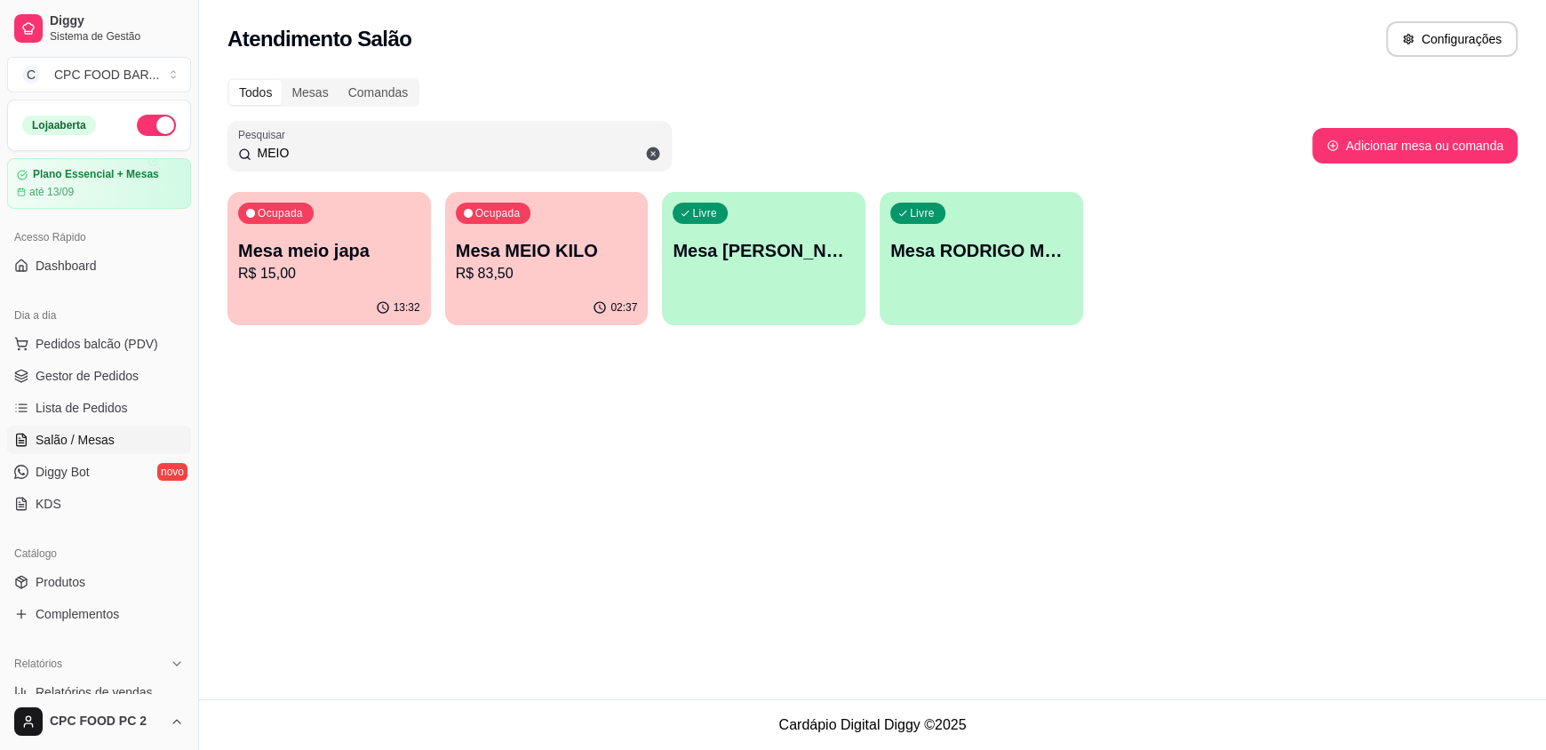
type input "MEIO"
click at [545, 232] on div "Ocupada Mesa MEIO KILO R$ 83,50" at bounding box center [546, 242] width 197 height 96
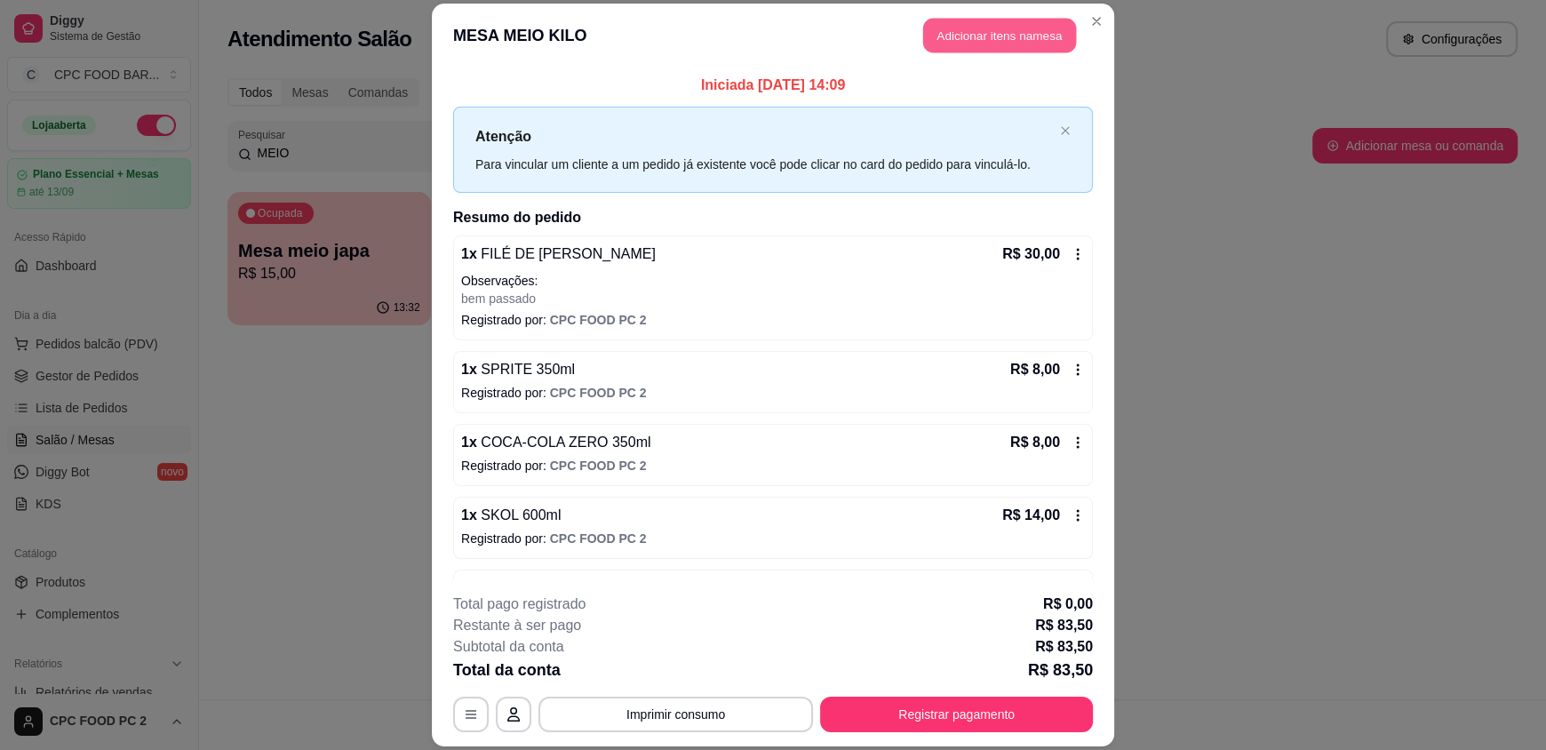
click at [930, 30] on button "Adicionar itens na mesa" at bounding box center [999, 36] width 153 height 35
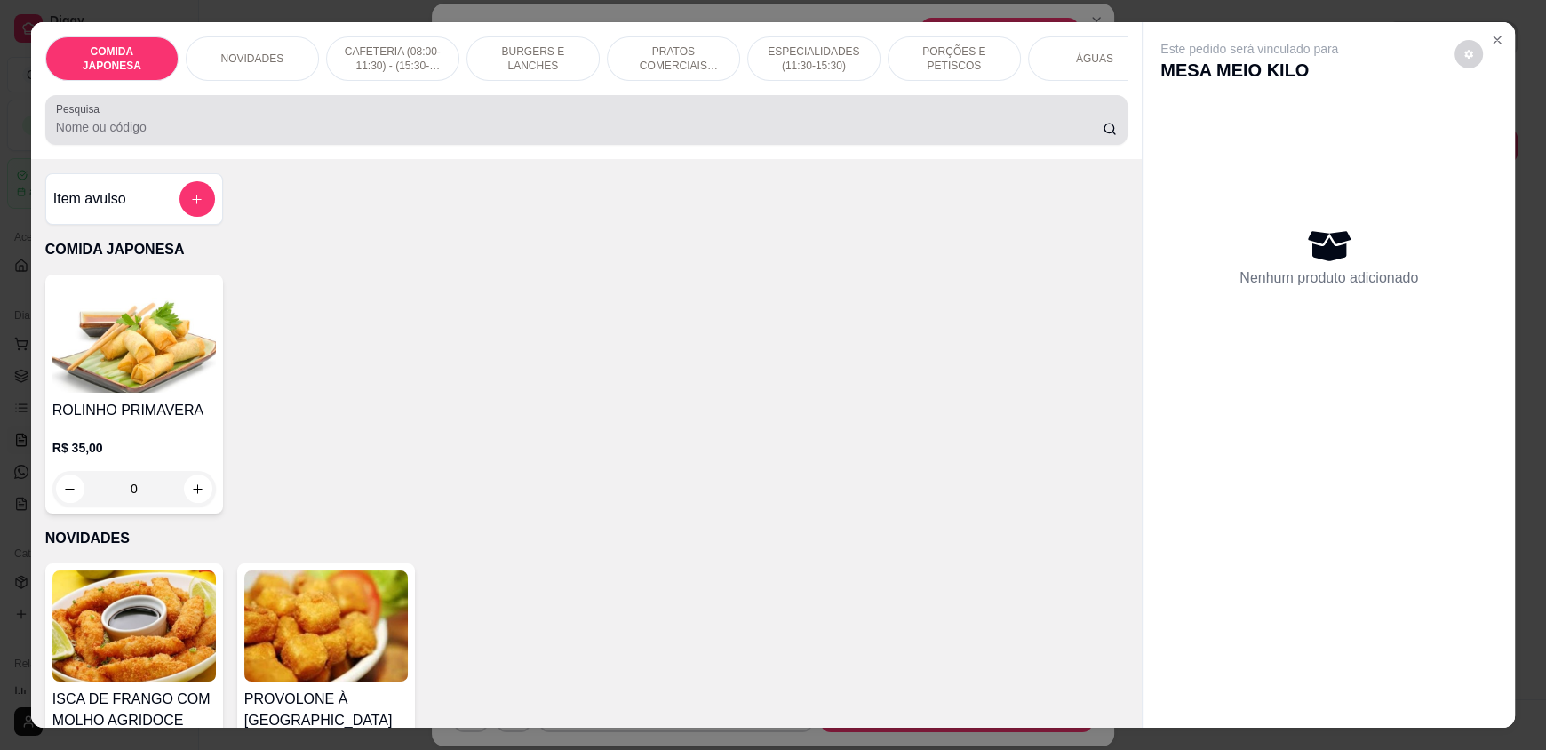
click at [259, 125] on div at bounding box center [586, 120] width 1061 height 36
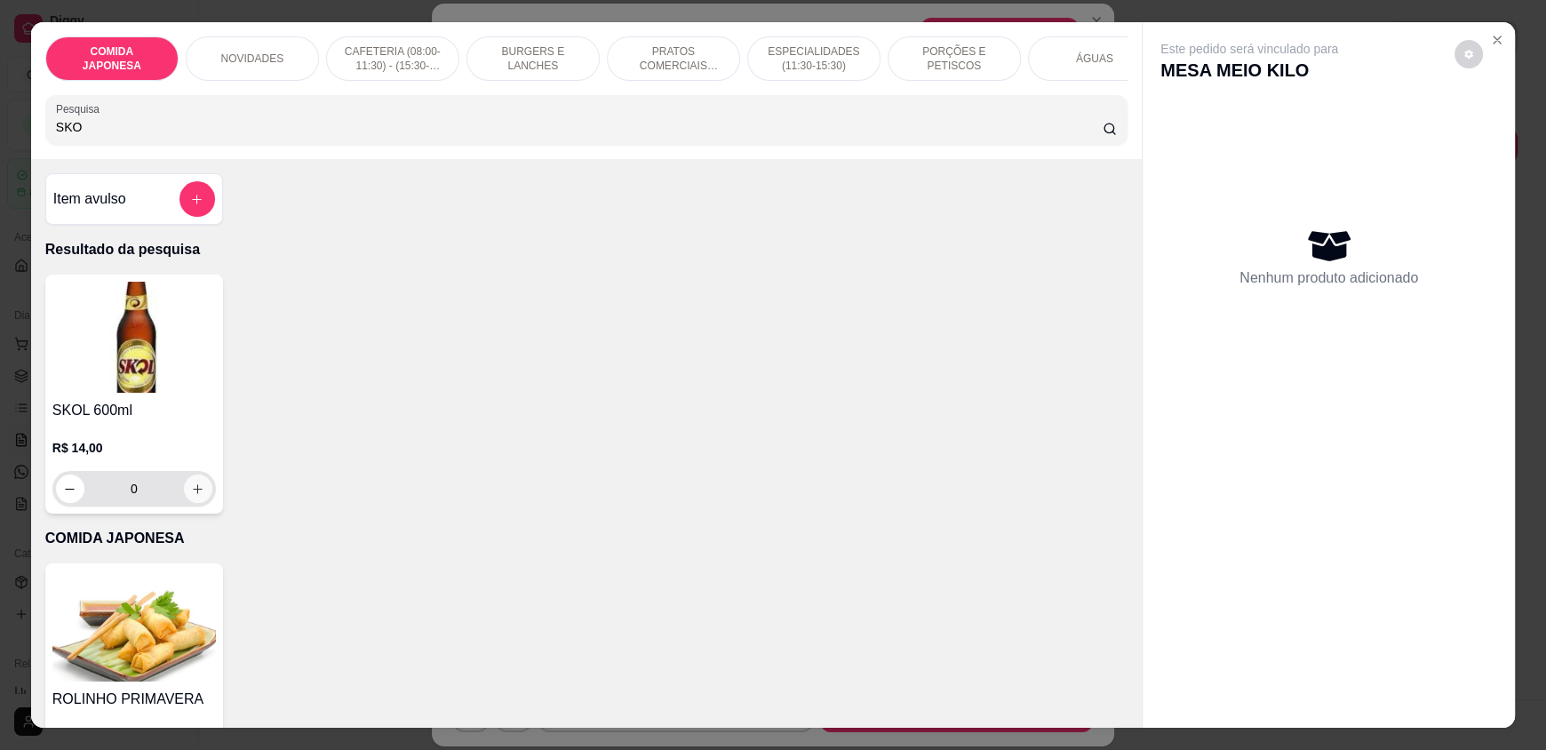
type input "SKO"
click at [199, 502] on button "increase-product-quantity" at bounding box center [198, 489] width 28 height 28
type input "1"
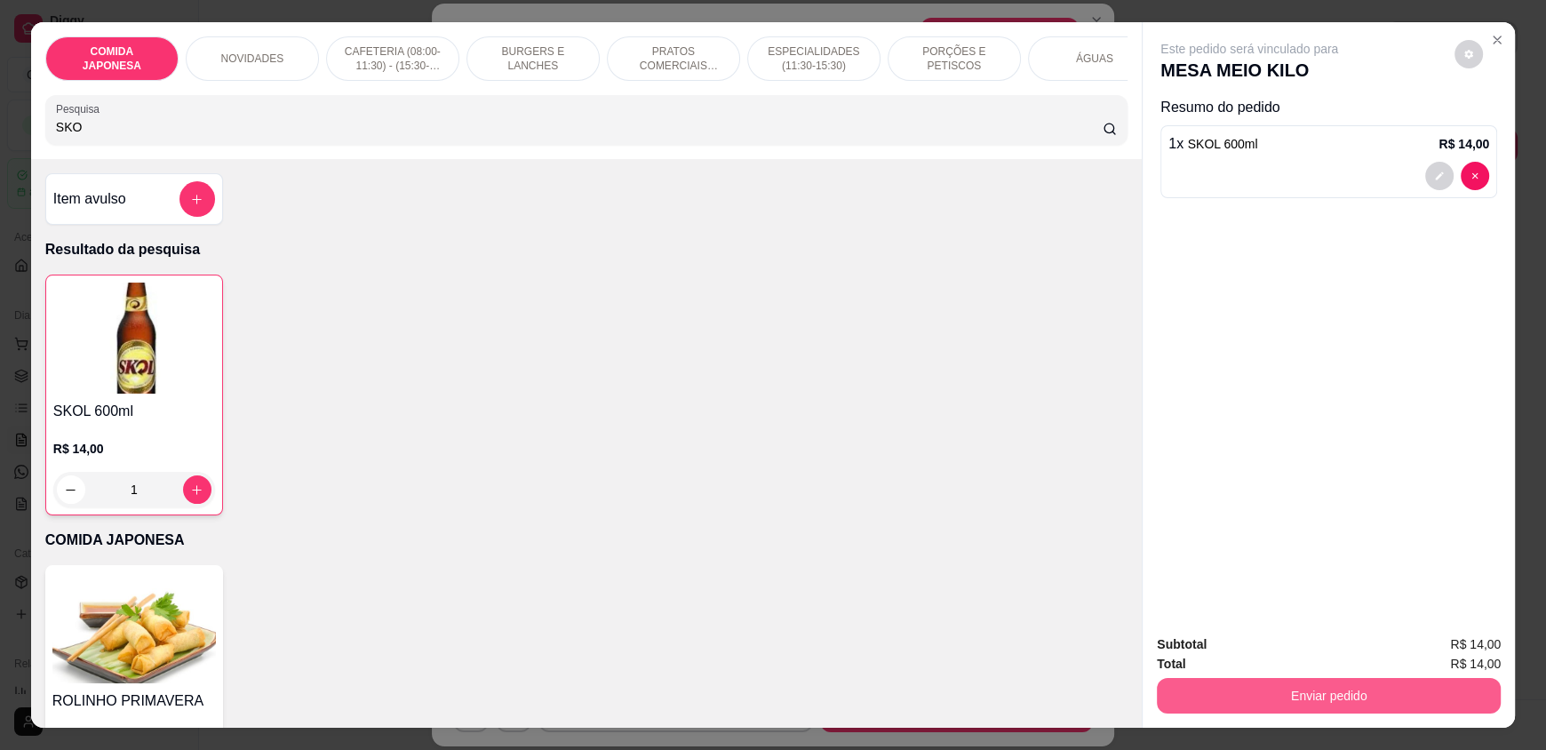
click at [1297, 687] on button "Enviar pedido" at bounding box center [1329, 696] width 344 height 36
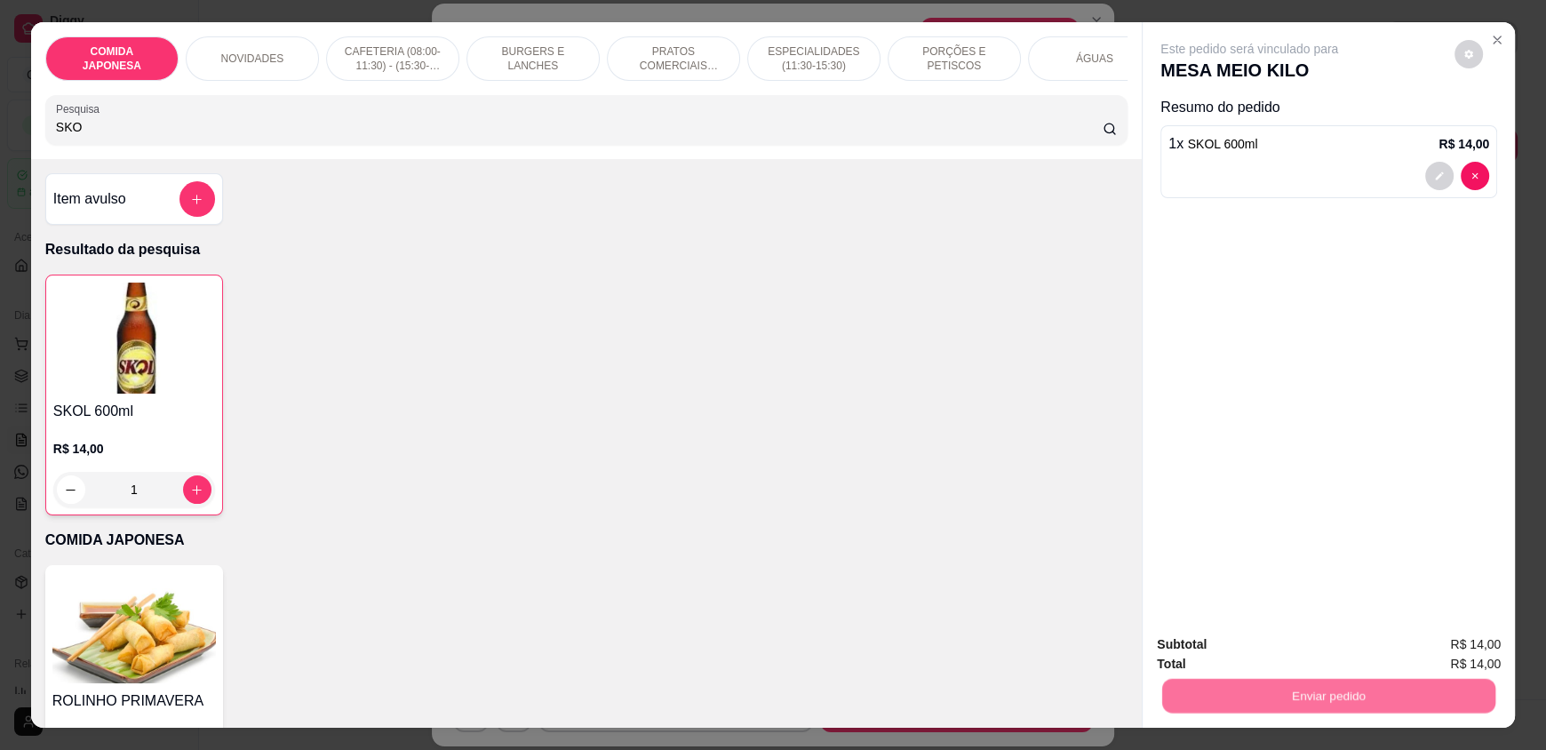
click at [1290, 654] on button "Não registrar e enviar pedido" at bounding box center [1269, 652] width 185 height 34
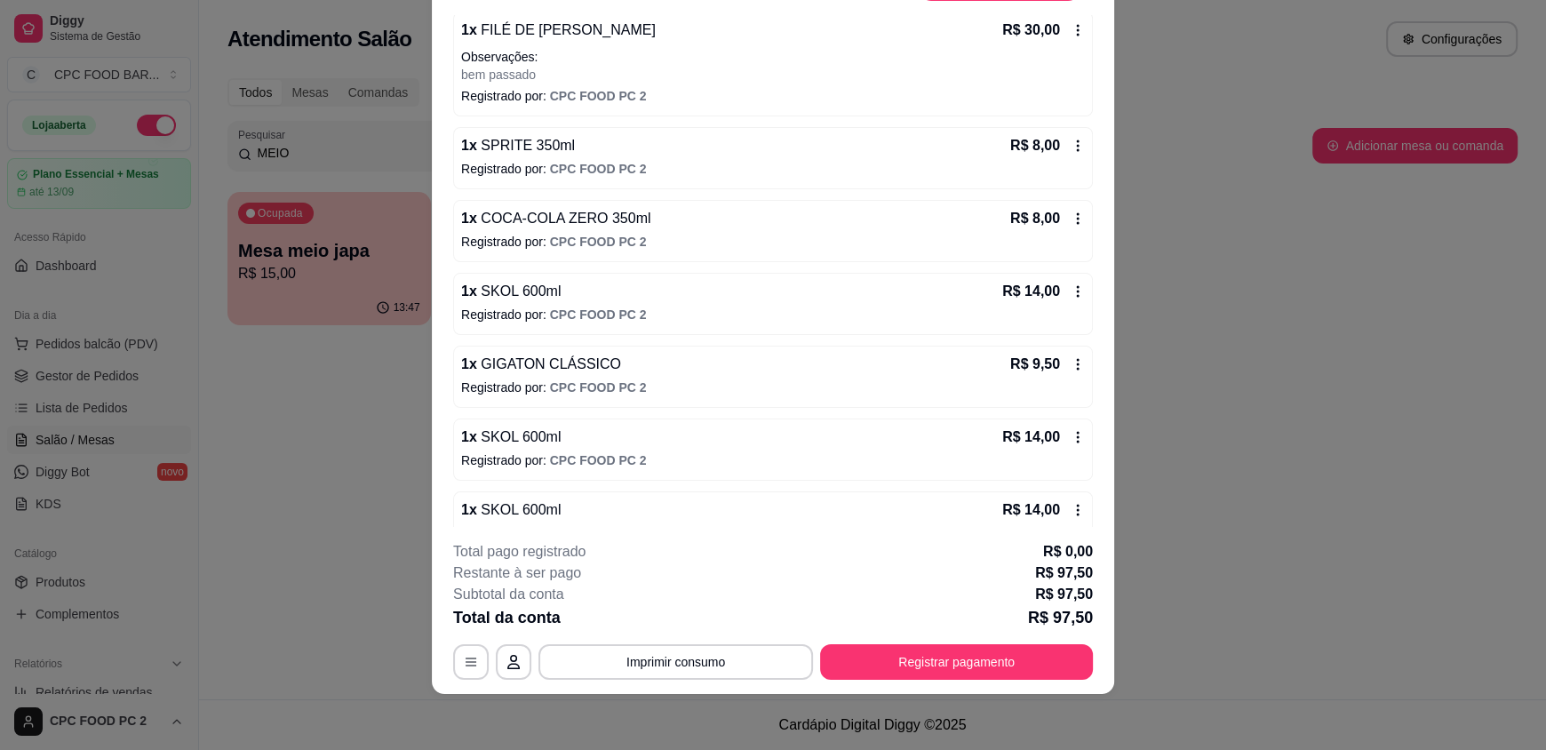
scroll to position [203, 0]
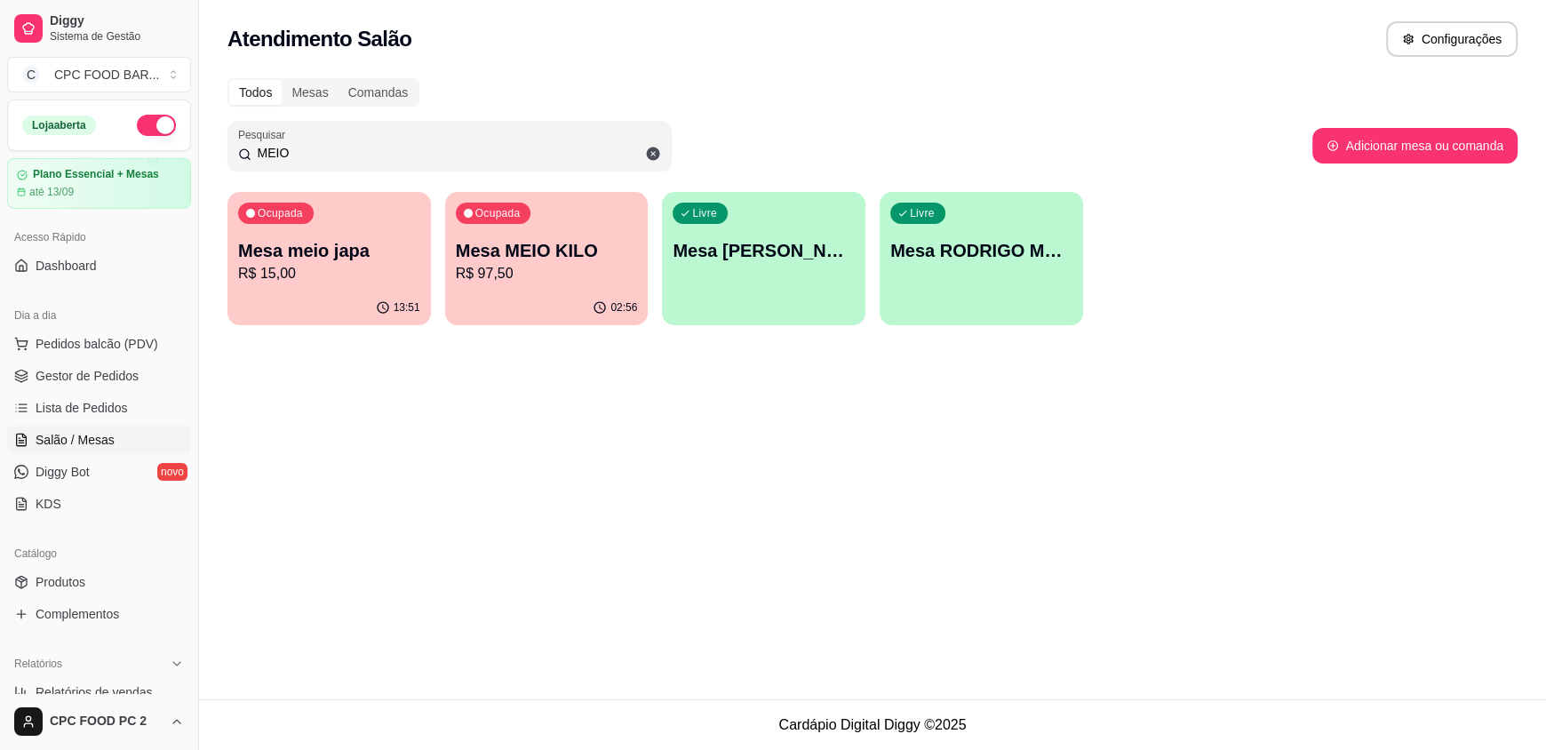
click at [312, 147] on input "MEIO" at bounding box center [456, 153] width 410 height 18
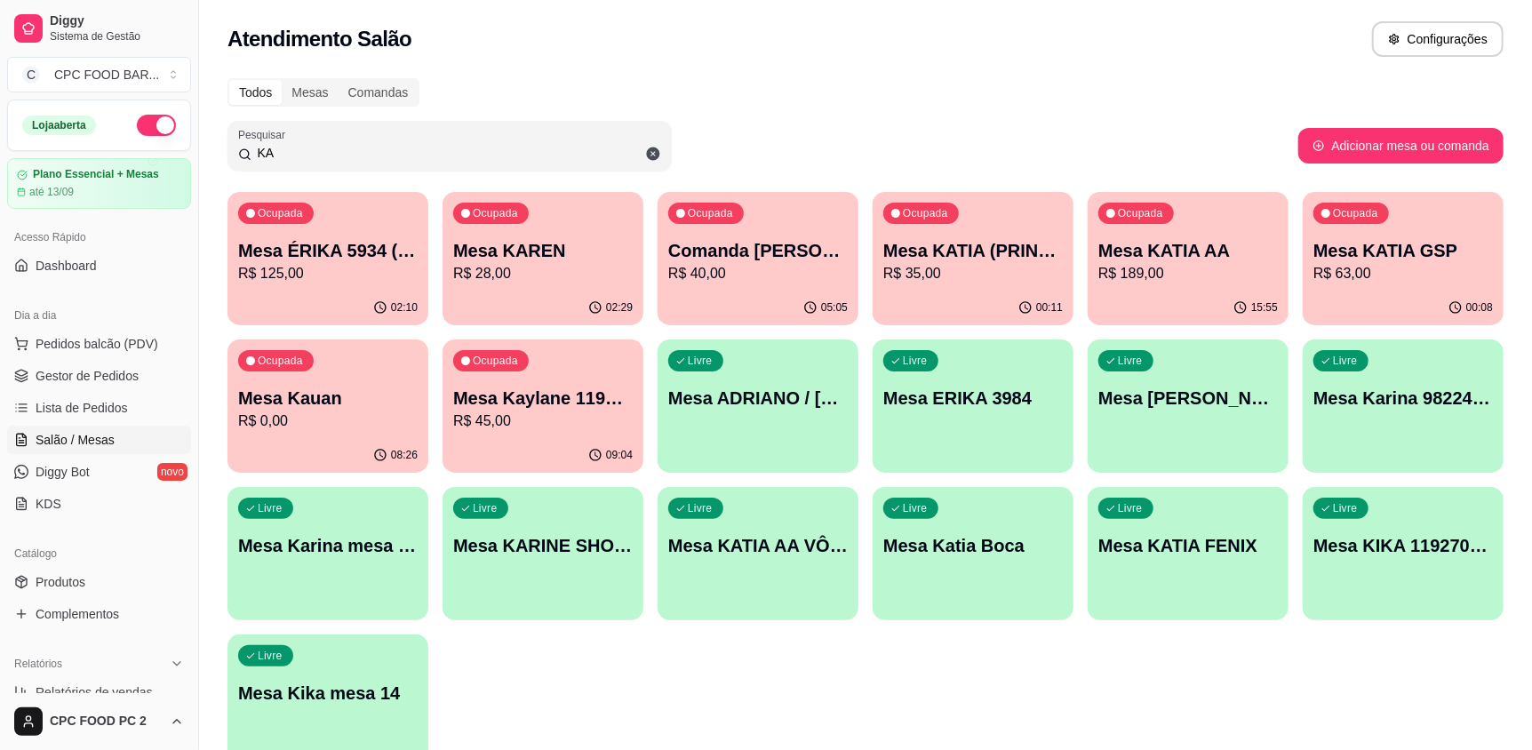
type input "KA"
click at [479, 275] on p "R$ 28,00" at bounding box center [543, 273] width 174 height 20
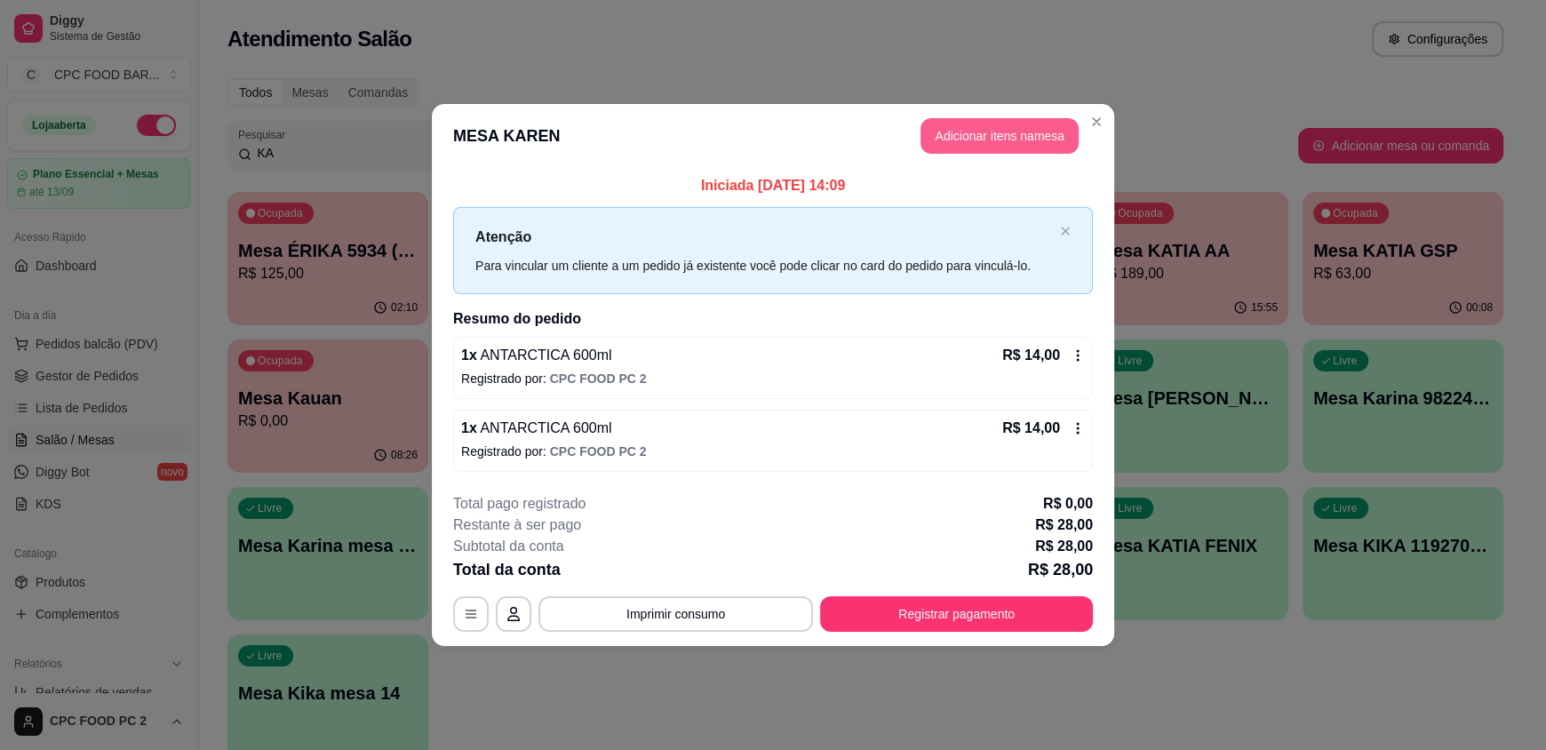
click at [983, 127] on button "Adicionar itens na mesa" at bounding box center [1000, 136] width 158 height 36
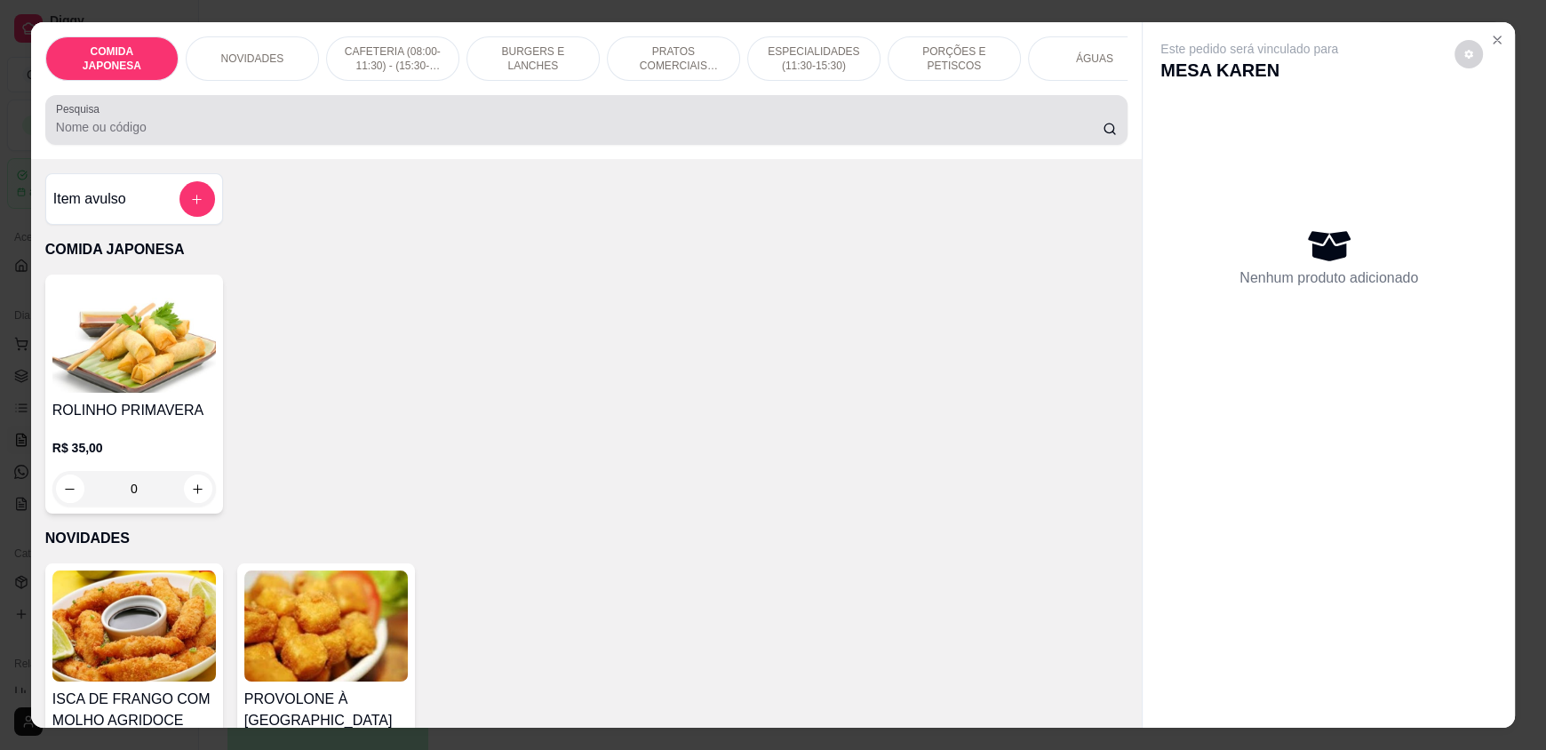
click at [397, 132] on input "Pesquisa" at bounding box center [580, 127] width 1048 height 18
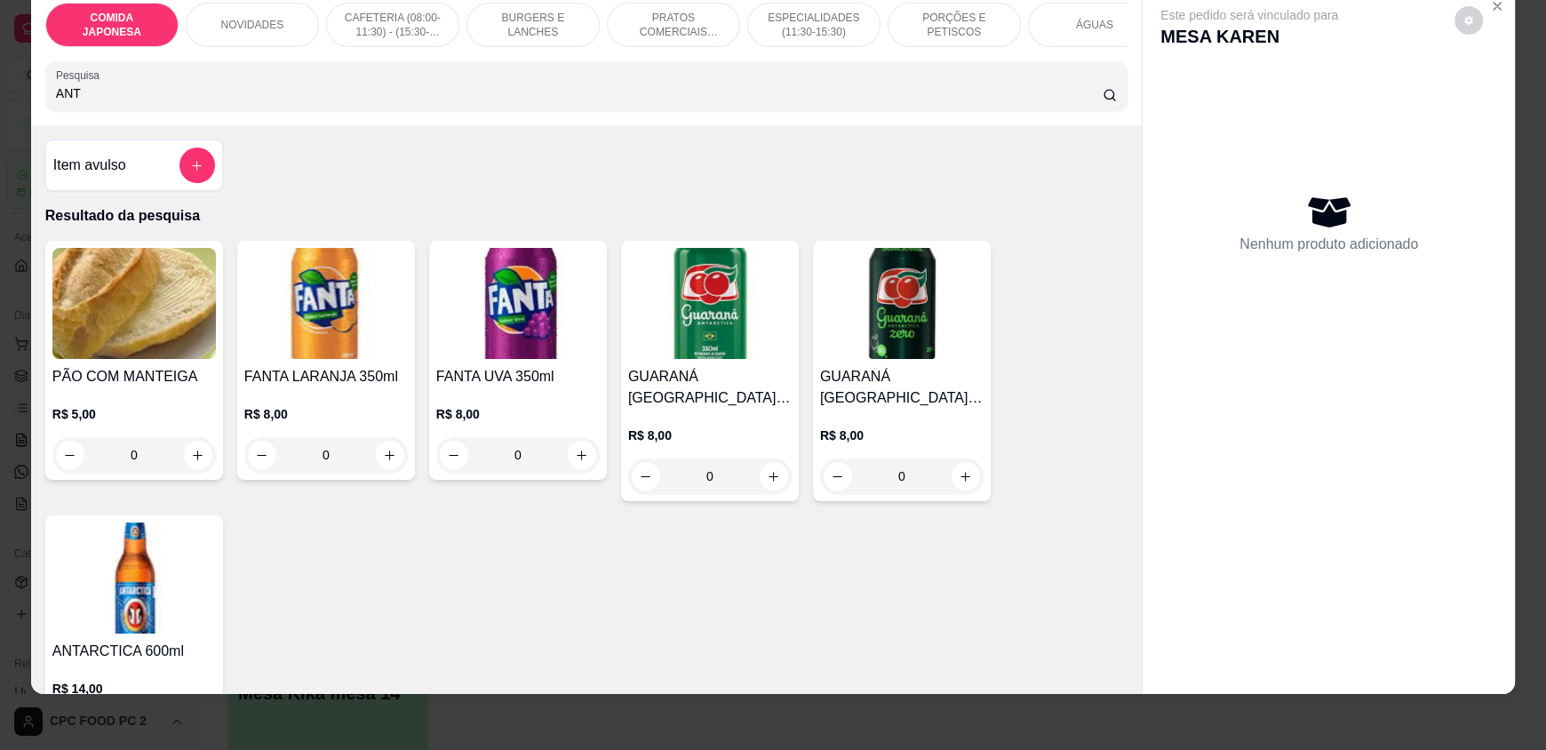
scroll to position [178, 0]
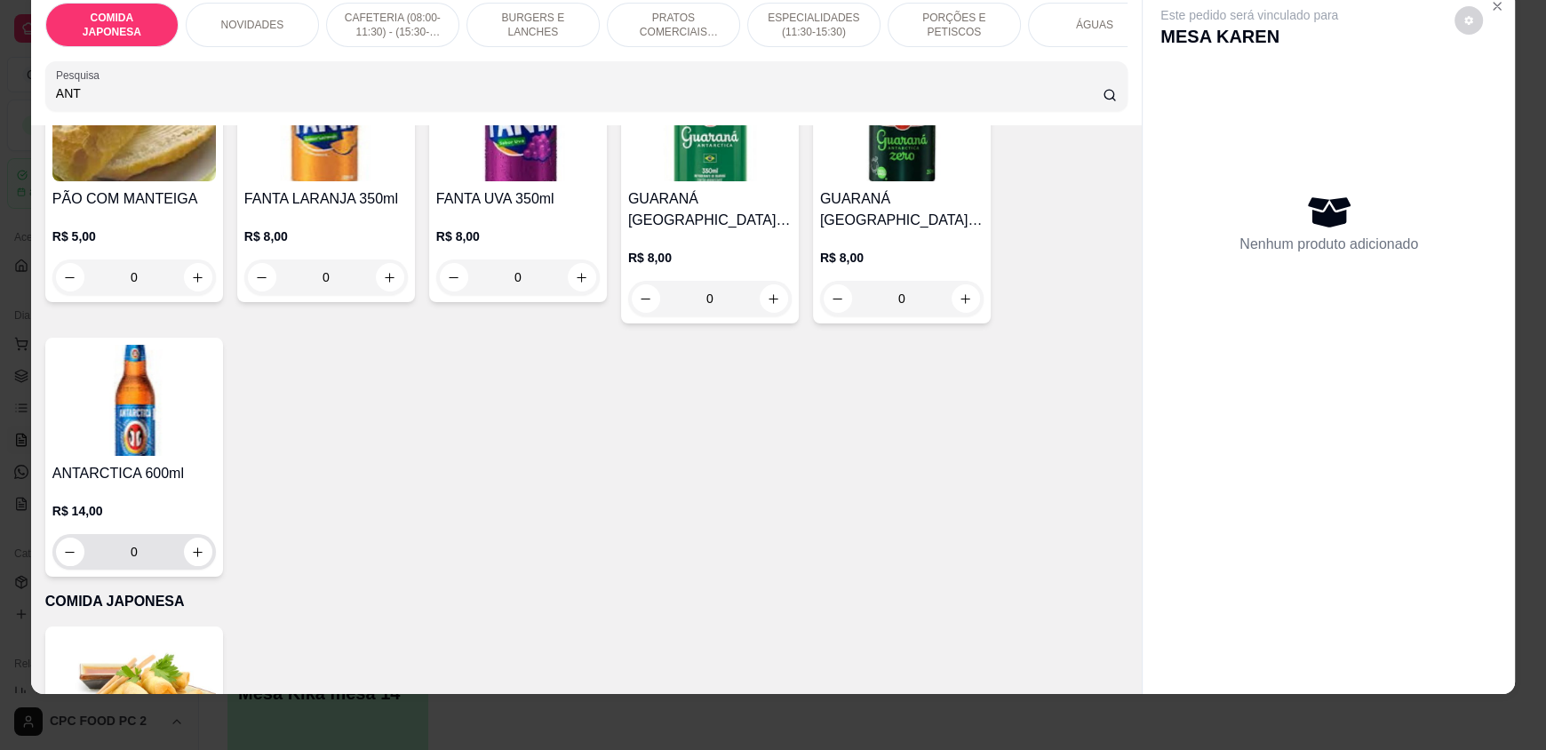
type input "ANT"
click at [113, 548] on input "0" at bounding box center [134, 552] width 100 height 36
click at [190, 566] on button "increase-product-quantity" at bounding box center [198, 552] width 28 height 28
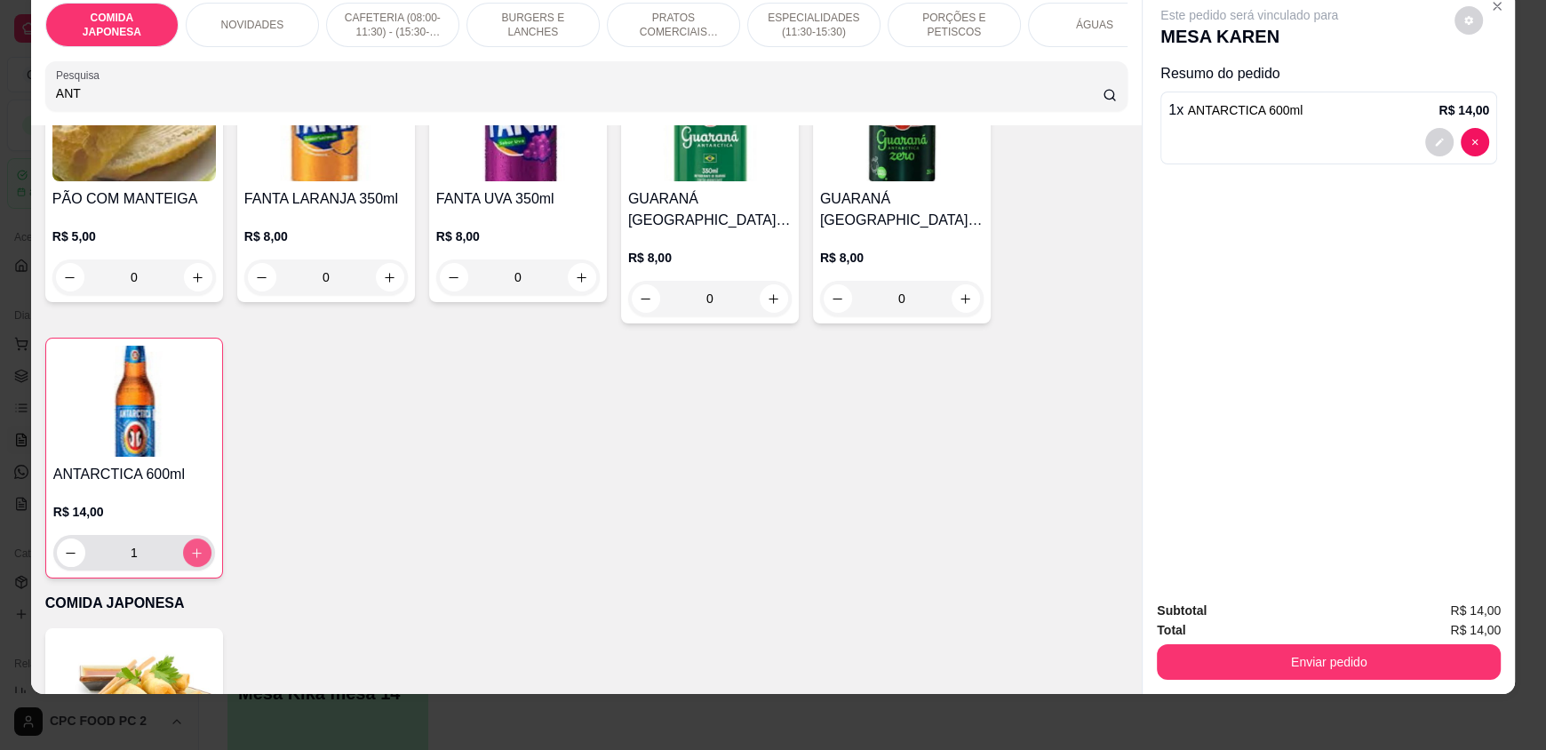
type input "1"
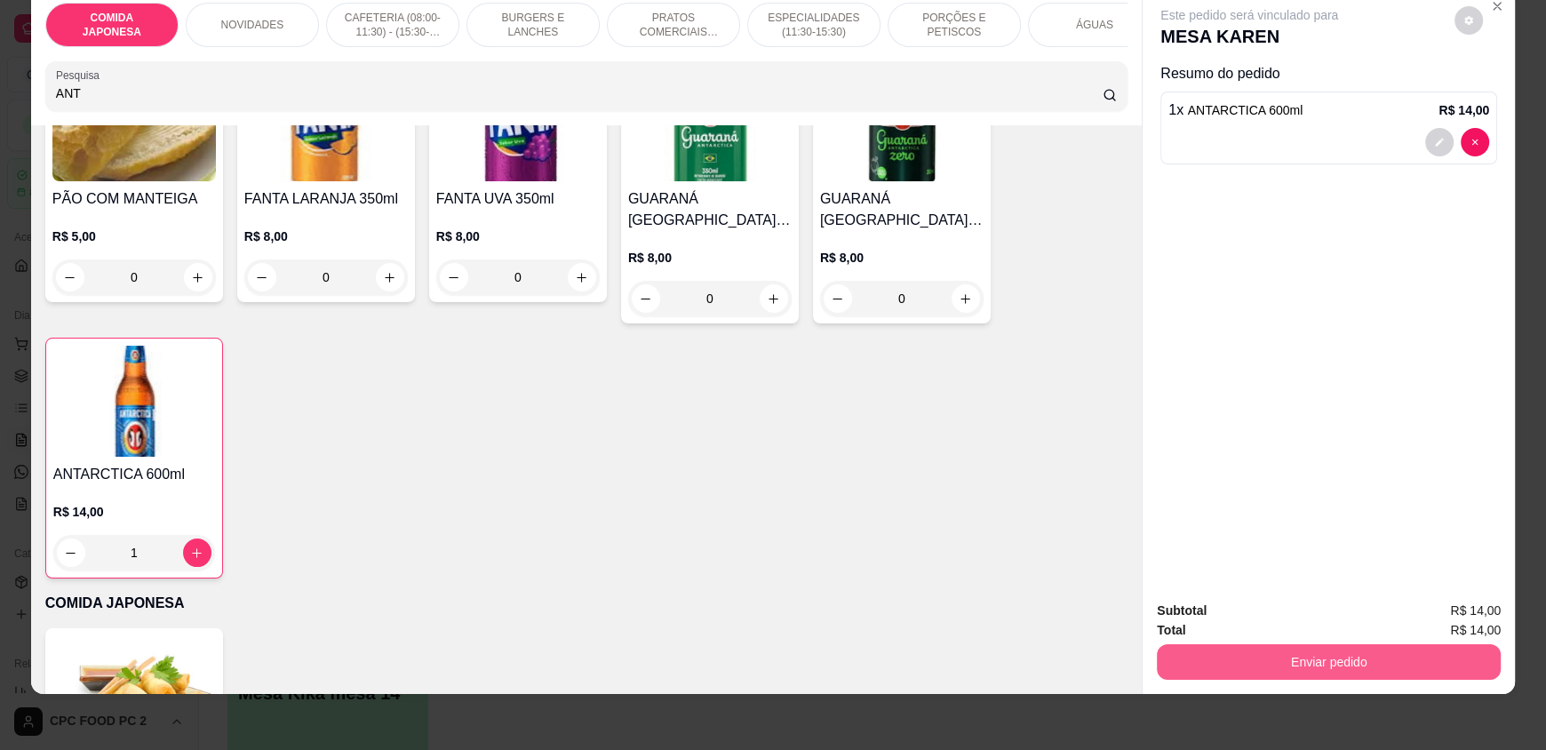
click at [1300, 659] on button "Enviar pedido" at bounding box center [1329, 662] width 344 height 36
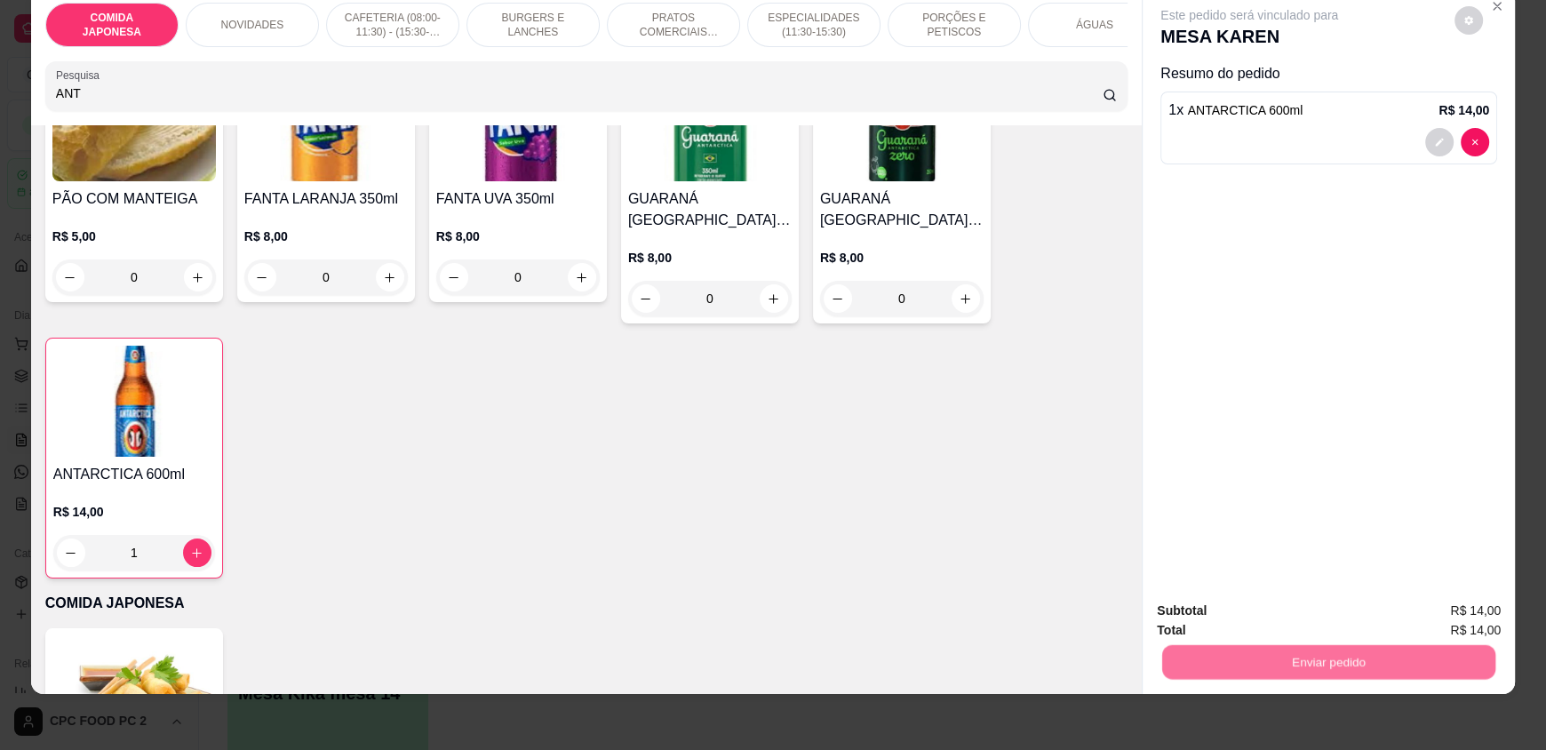
click at [1268, 624] on button "Não registrar e enviar pedido" at bounding box center [1269, 618] width 185 height 34
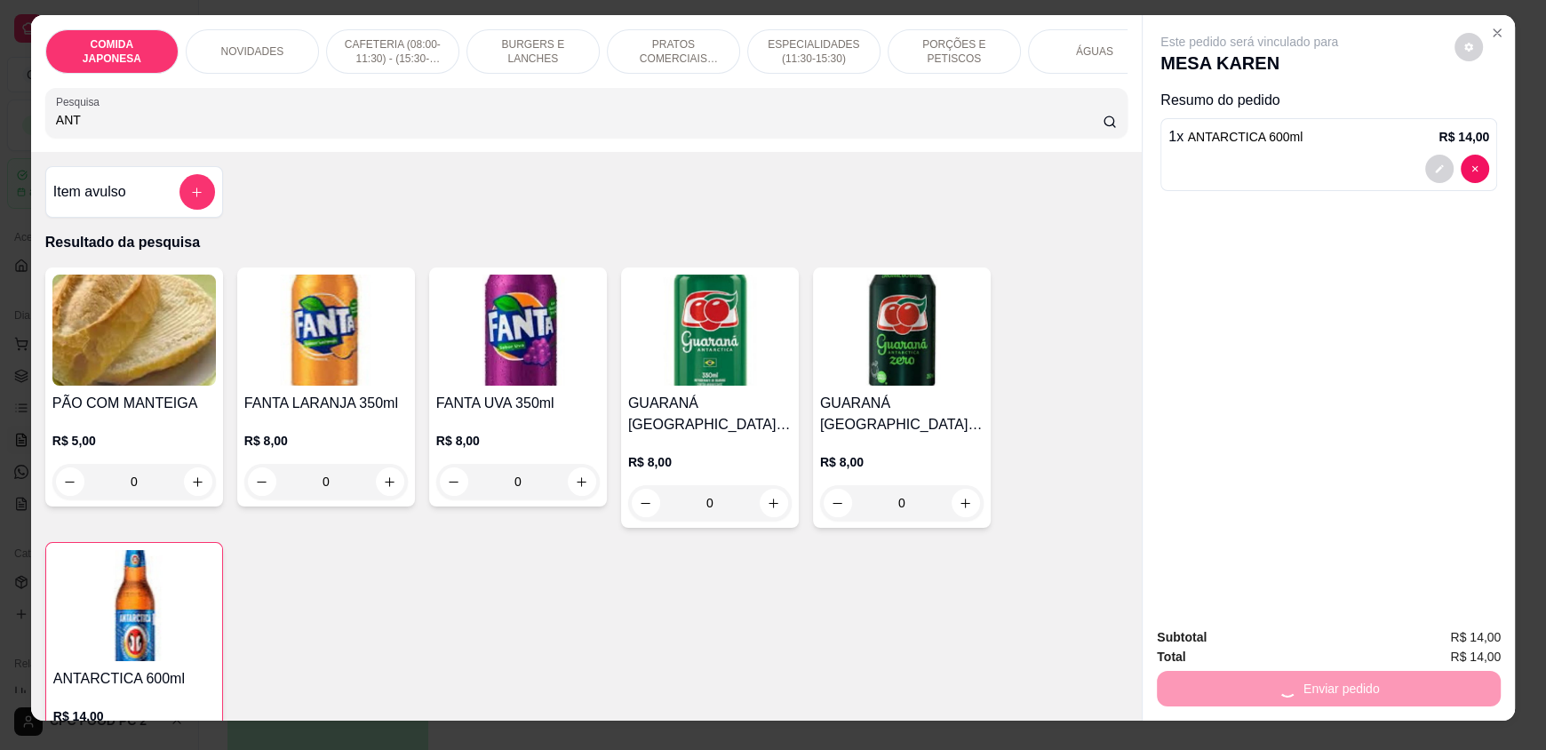
scroll to position [0, 0]
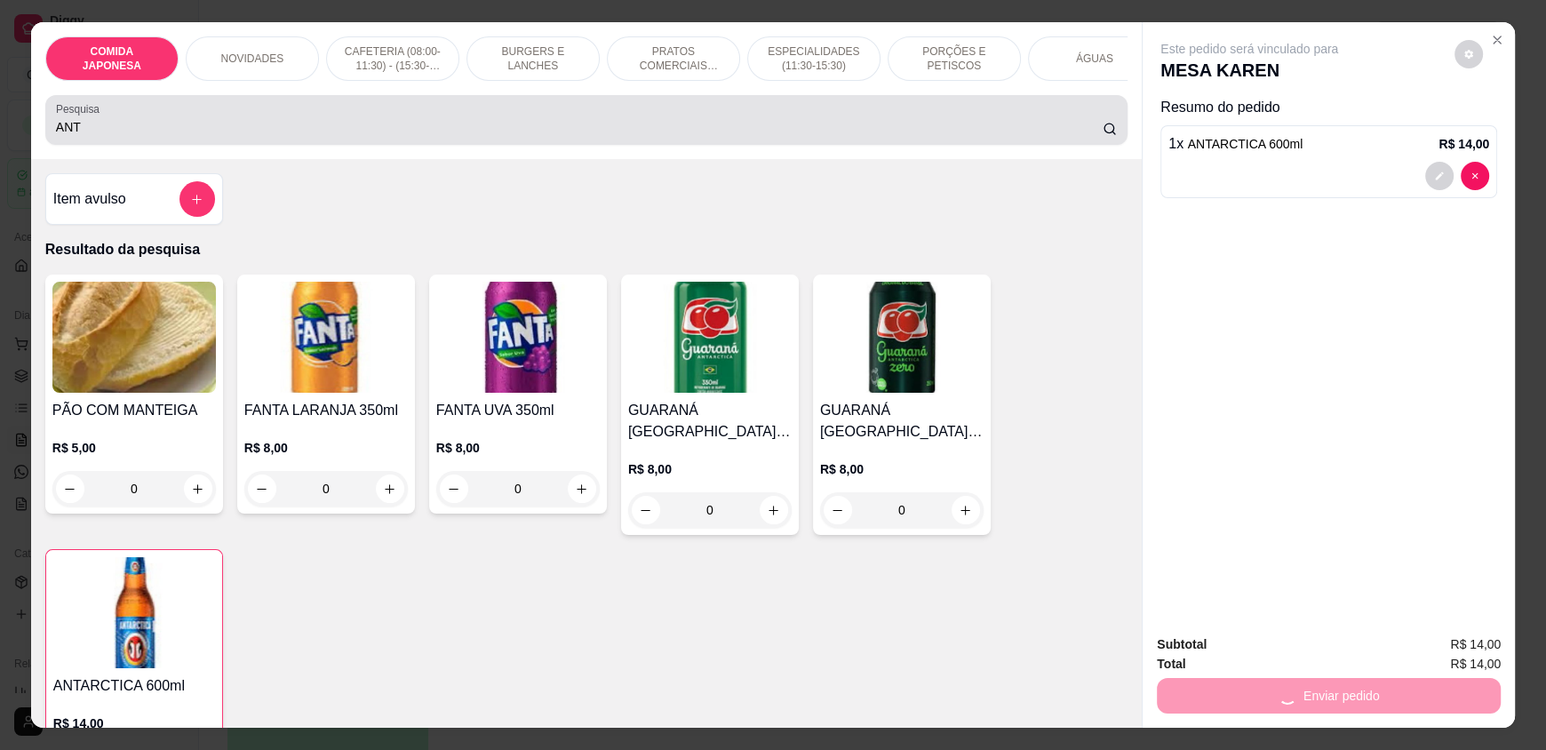
click at [105, 145] on div "Pesquisa ANT" at bounding box center [586, 120] width 1082 height 50
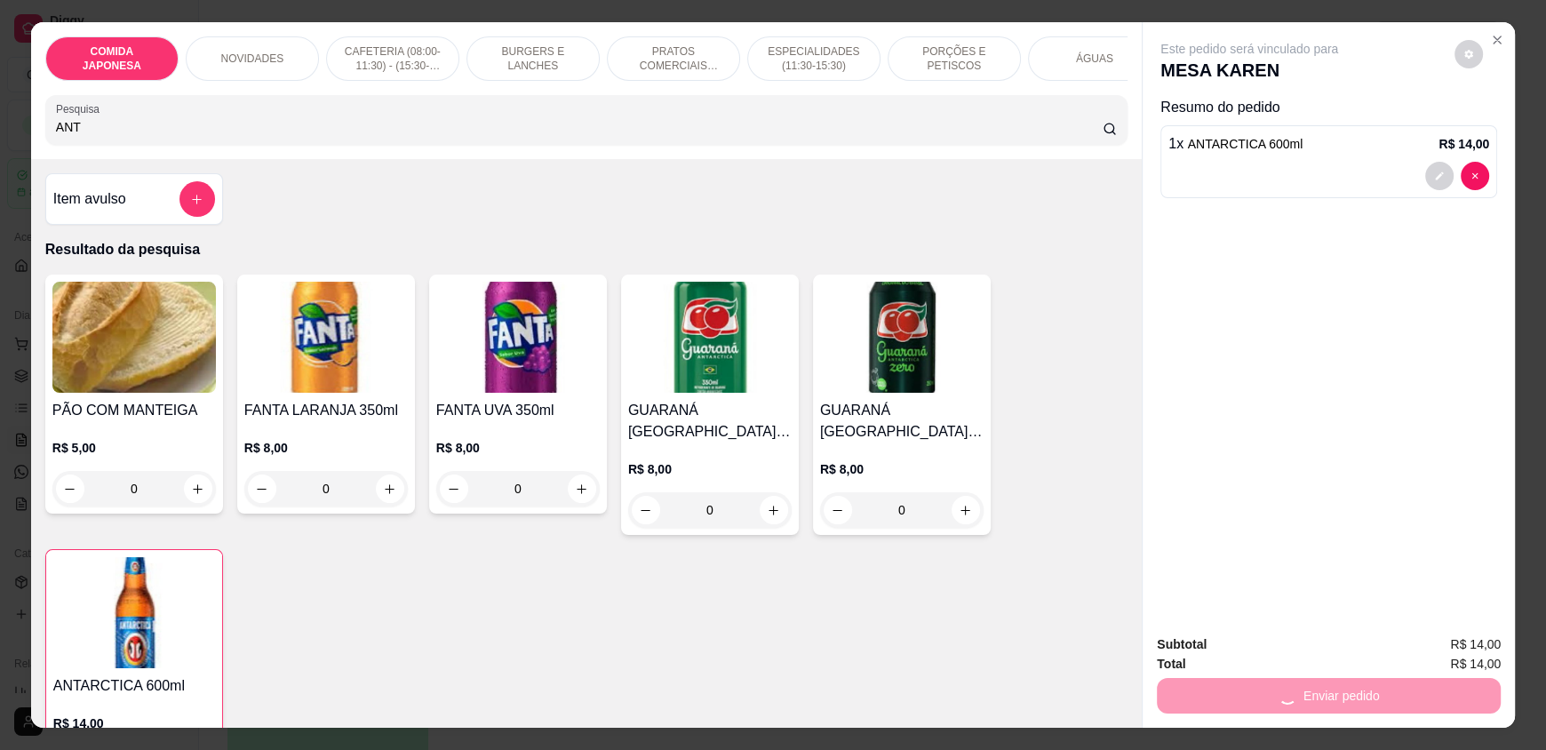
click at [99, 136] on input "ANT" at bounding box center [580, 127] width 1048 height 18
click at [91, 136] on input "ANT" at bounding box center [580, 127] width 1048 height 18
drag, startPoint x: 87, startPoint y: 136, endPoint x: 844, endPoint y: 18, distance: 766.3
click at [87, 131] on div "ANT" at bounding box center [586, 120] width 1061 height 36
click at [1493, 38] on icon "Close" at bounding box center [1497, 40] width 14 height 14
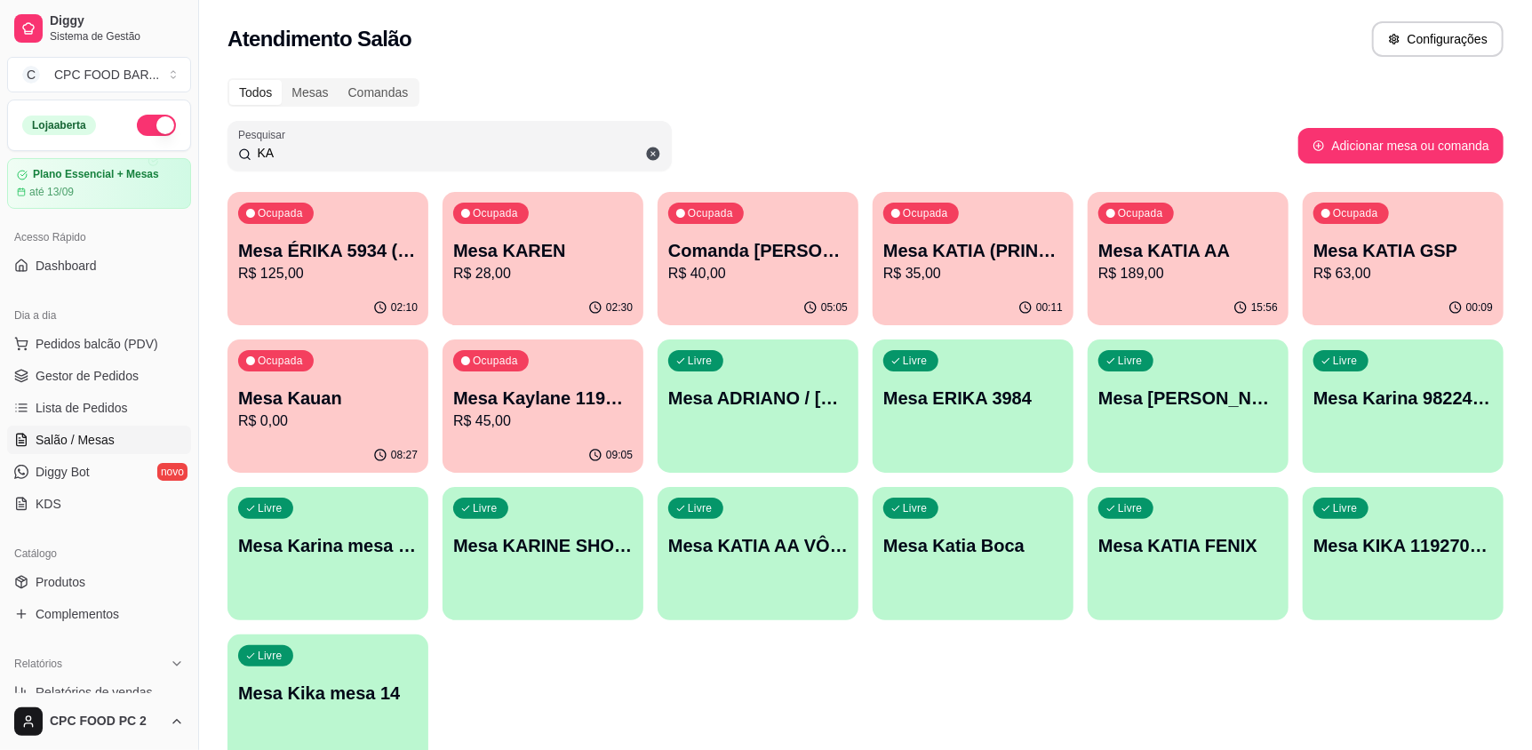
click at [303, 147] on input "KA" at bounding box center [456, 153] width 410 height 18
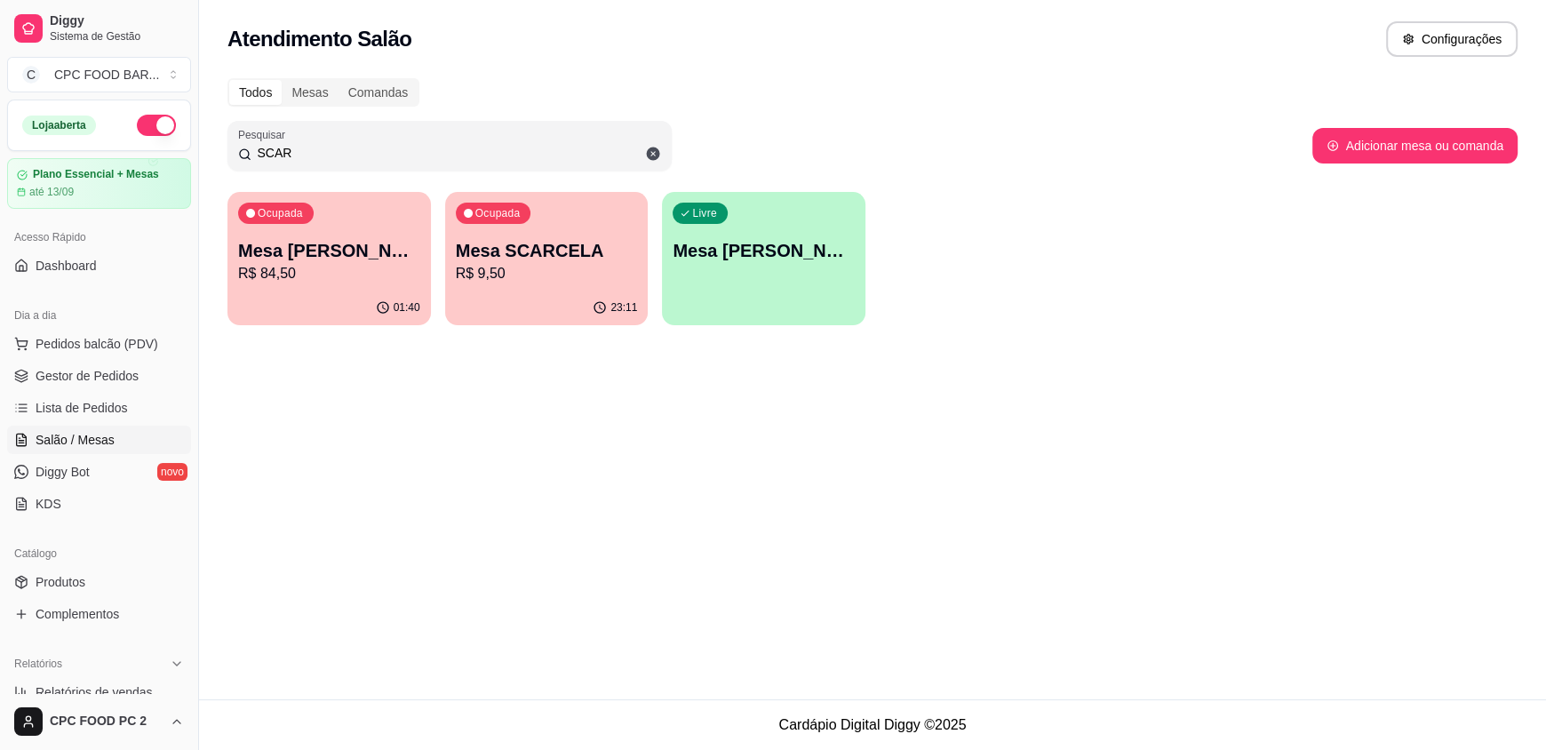
type input "SCAR"
click at [484, 264] on p "R$ 9,50" at bounding box center [547, 273] width 177 height 20
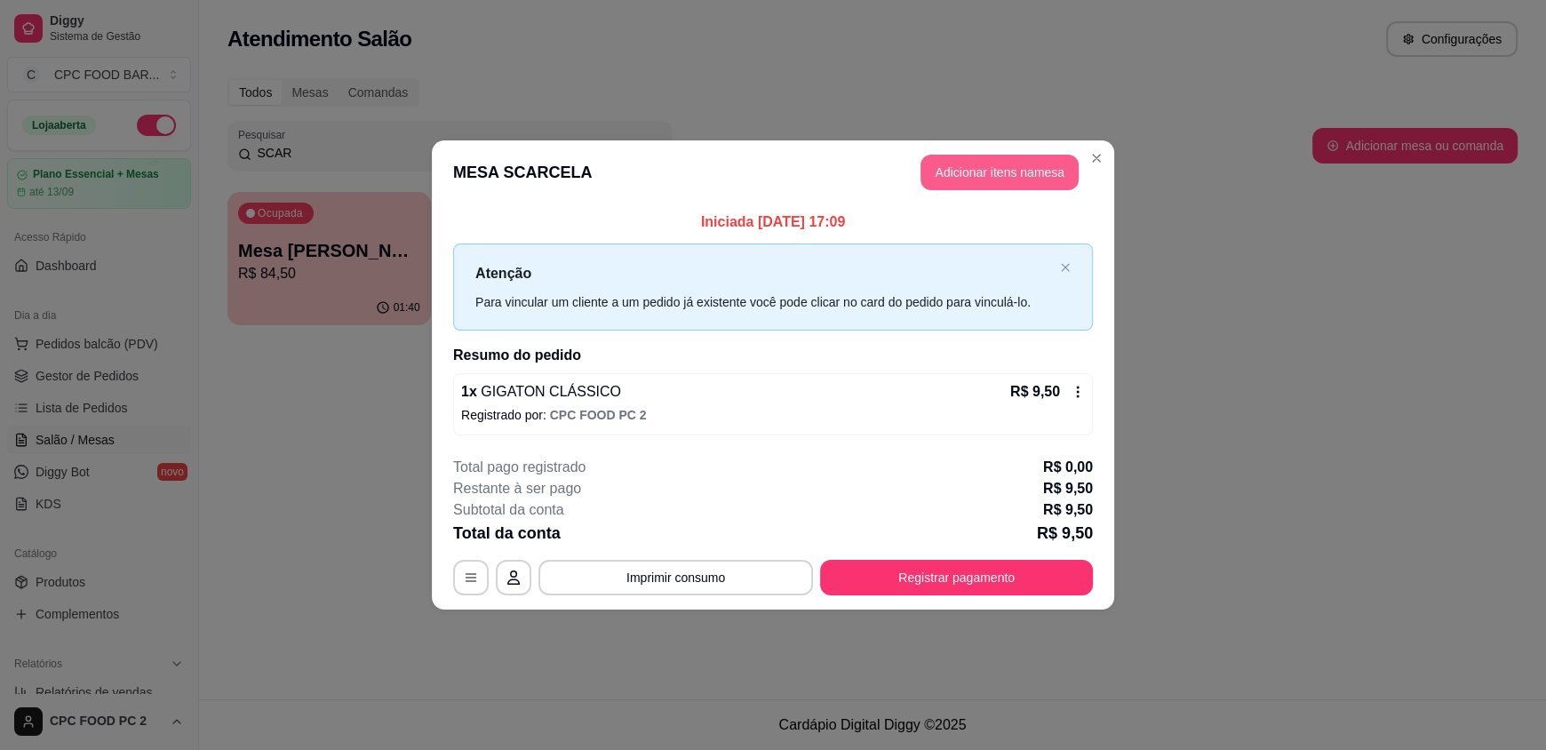
click at [978, 162] on button "Adicionar itens na mesa" at bounding box center [1000, 173] width 158 height 36
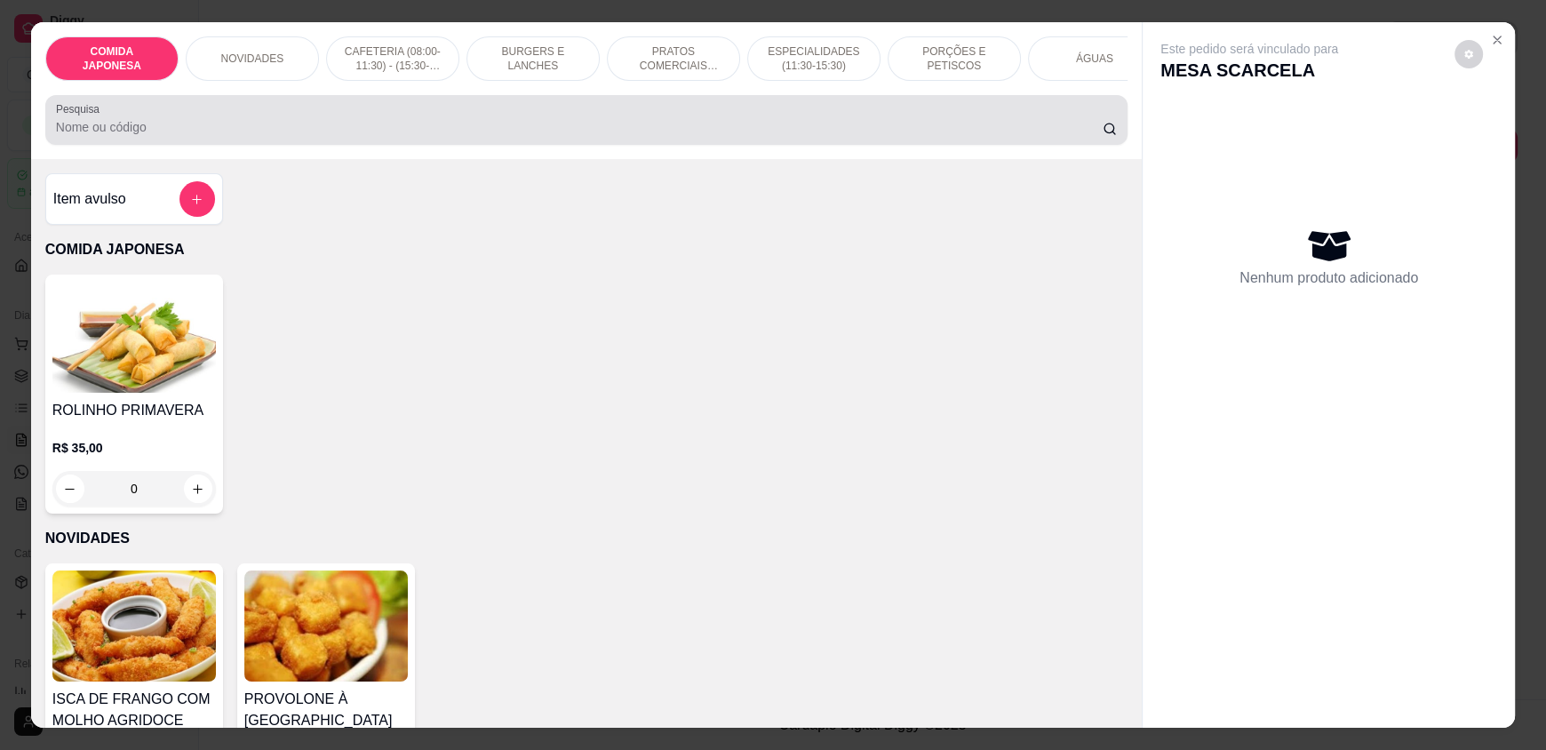
click at [230, 124] on div at bounding box center [586, 120] width 1061 height 36
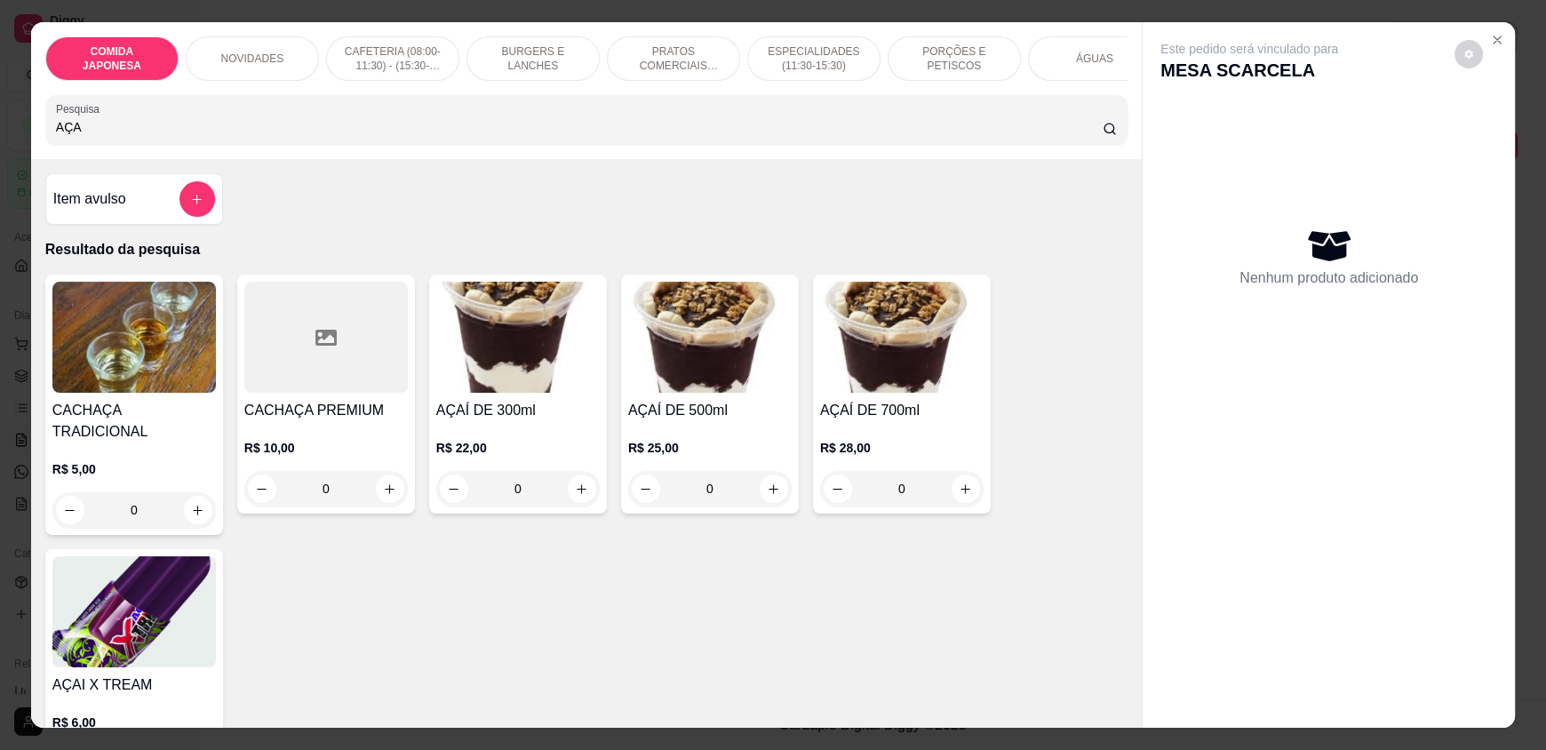
type input "AÇA"
click at [570, 499] on div "0" at bounding box center [518, 489] width 164 height 36
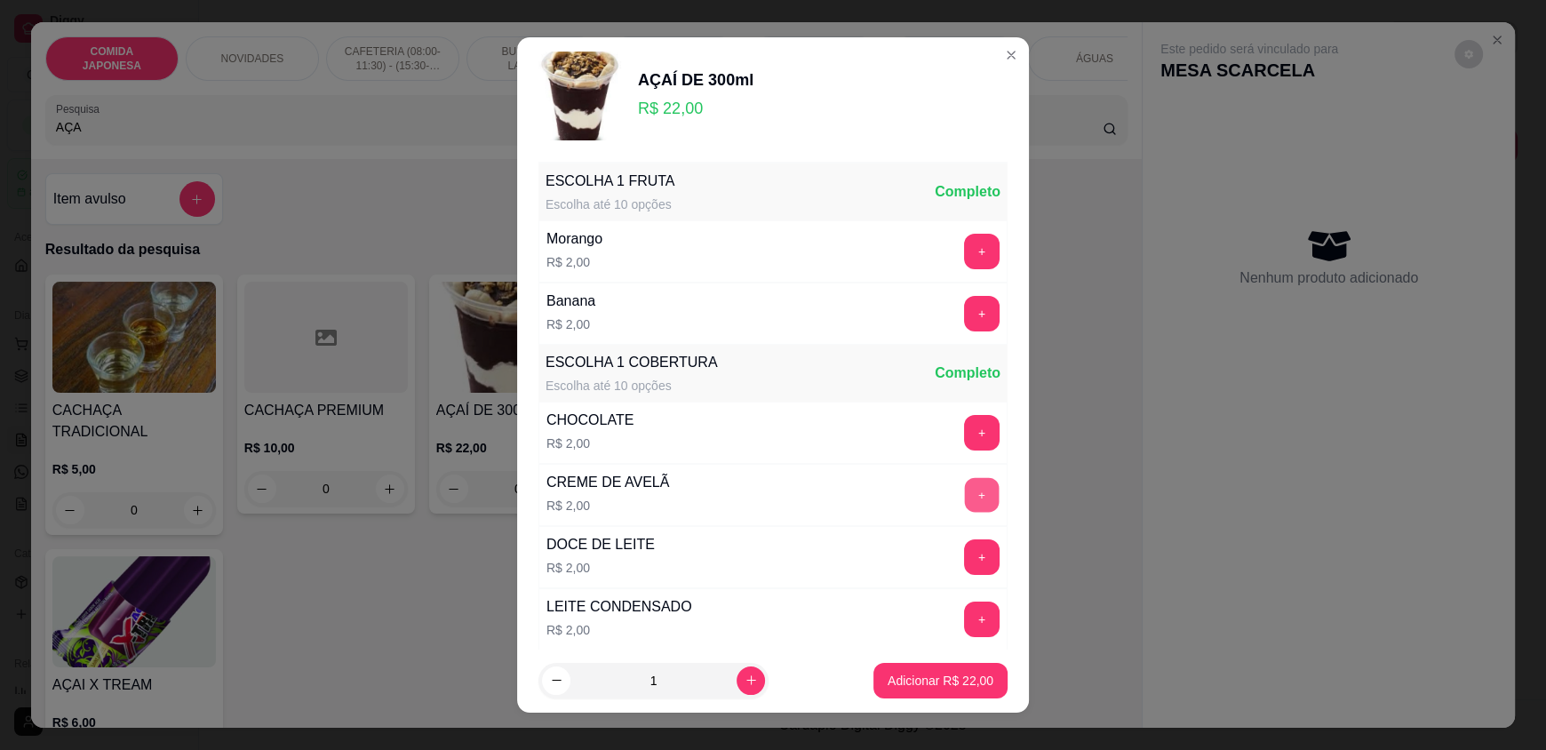
click at [965, 490] on button "+" at bounding box center [982, 495] width 35 height 35
click at [964, 621] on button "+" at bounding box center [982, 620] width 36 height 36
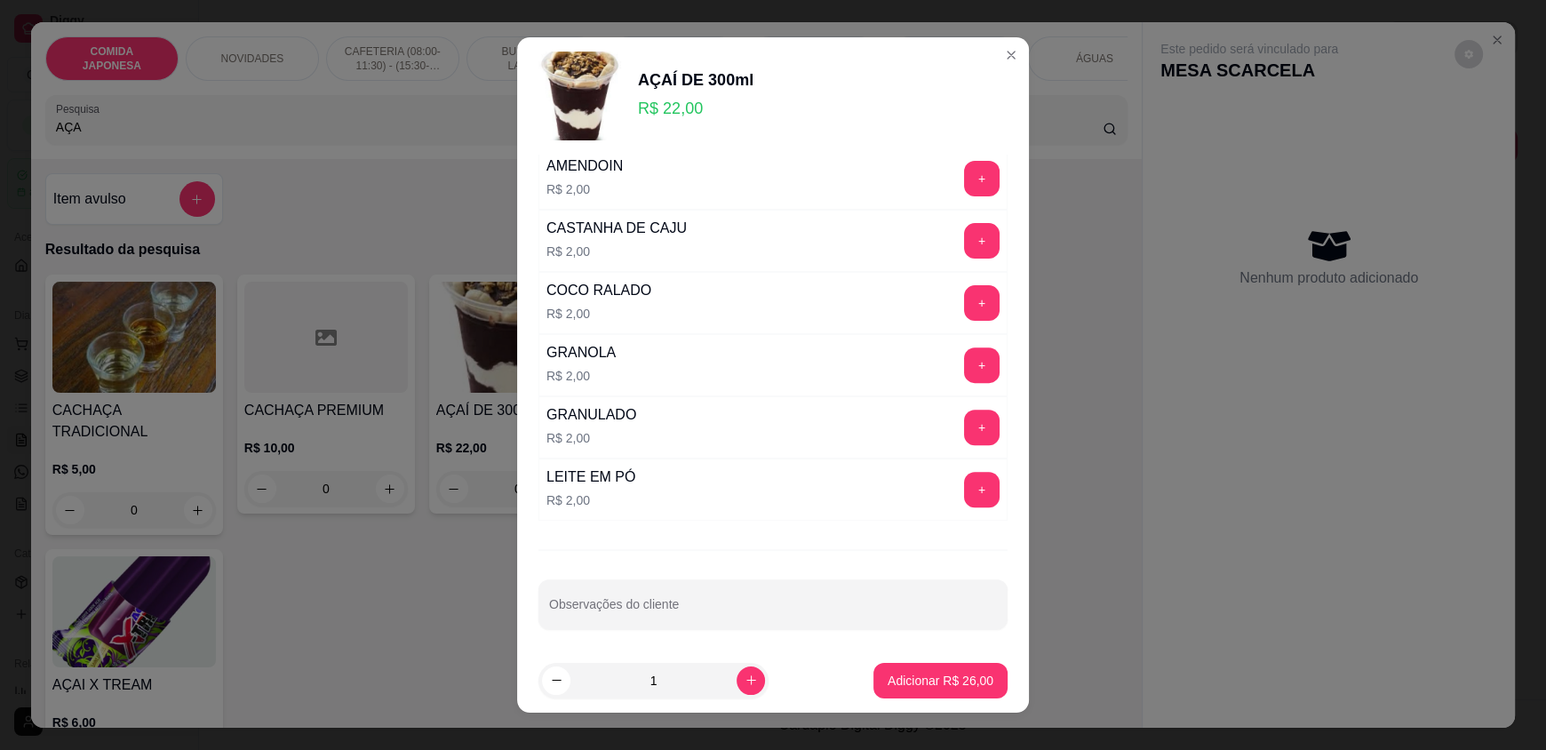
scroll to position [686, 0]
click at [964, 489] on button "+" at bounding box center [982, 488] width 36 height 36
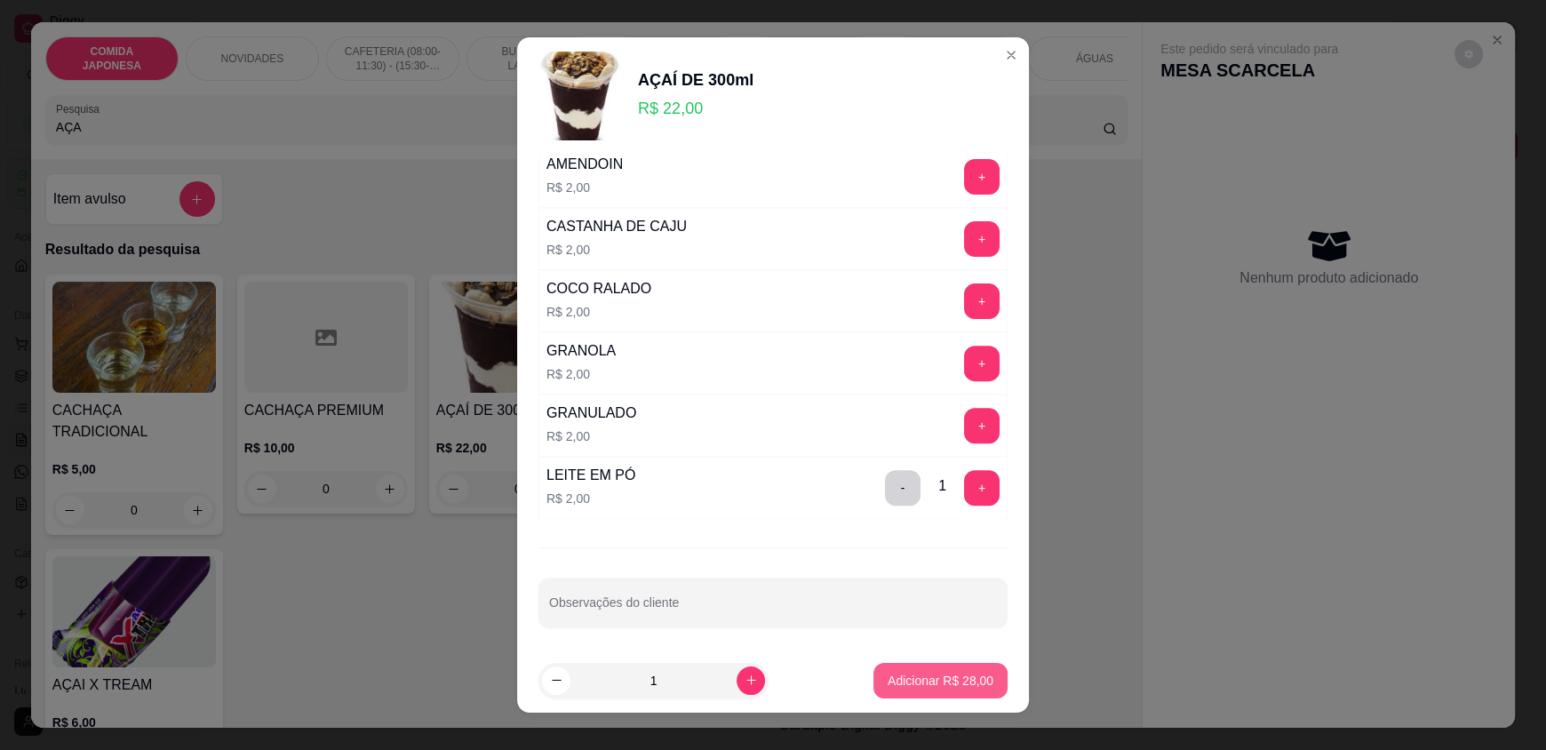
click at [923, 680] on p "Adicionar R$ 28,00" at bounding box center [941, 681] width 106 height 18
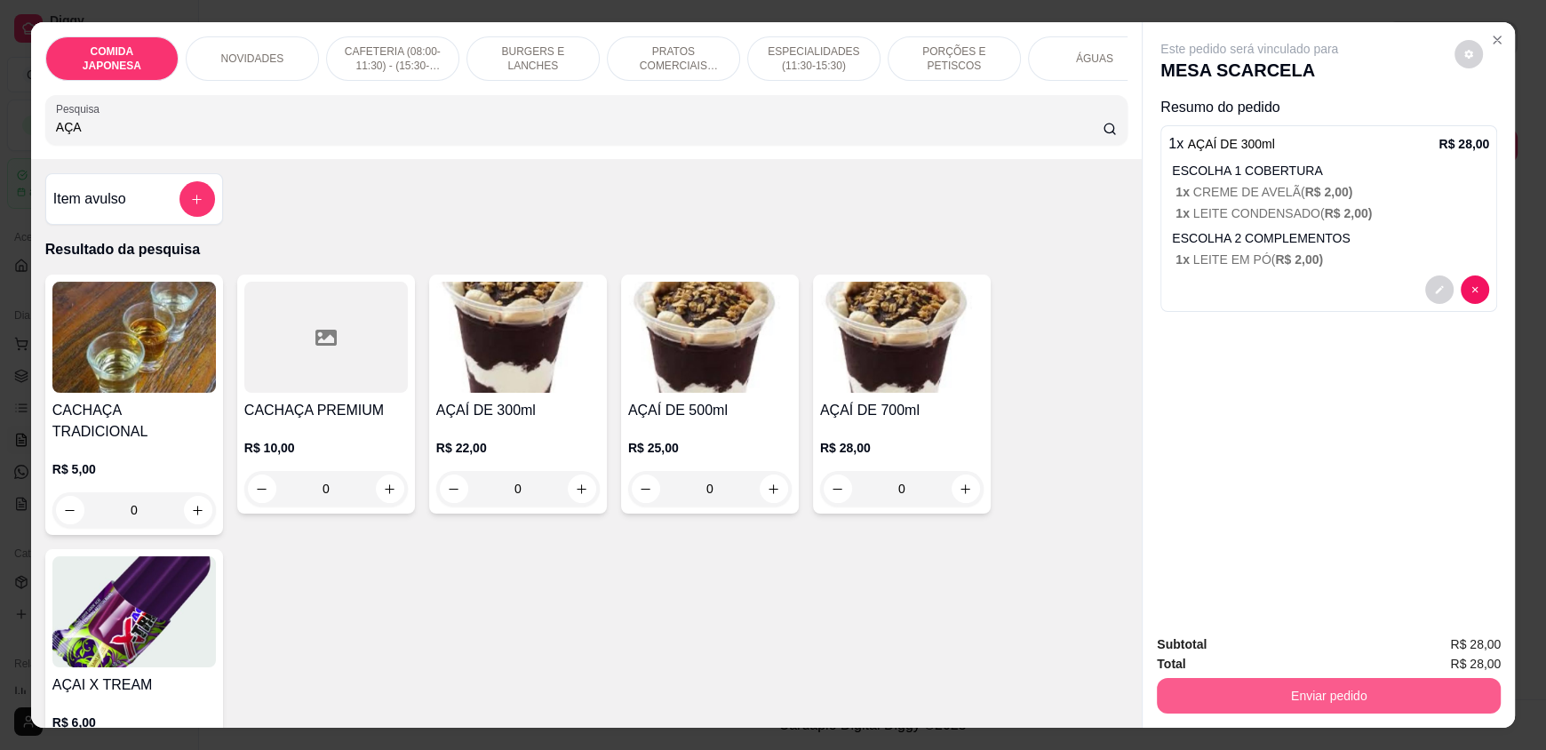
click at [1267, 704] on button "Enviar pedido" at bounding box center [1329, 696] width 344 height 36
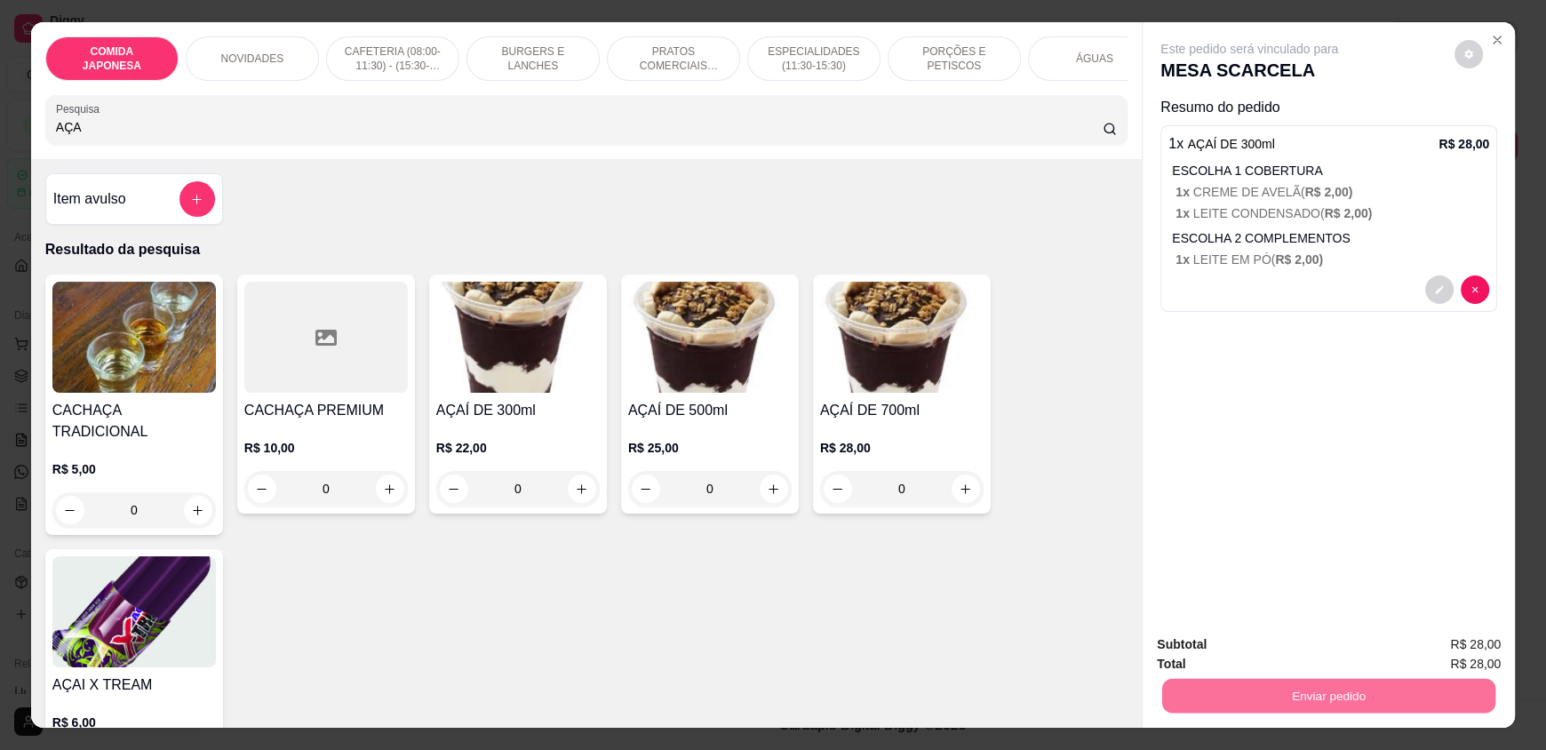
click at [1252, 653] on button "Não registrar e enviar pedido" at bounding box center [1267, 652] width 193 height 36
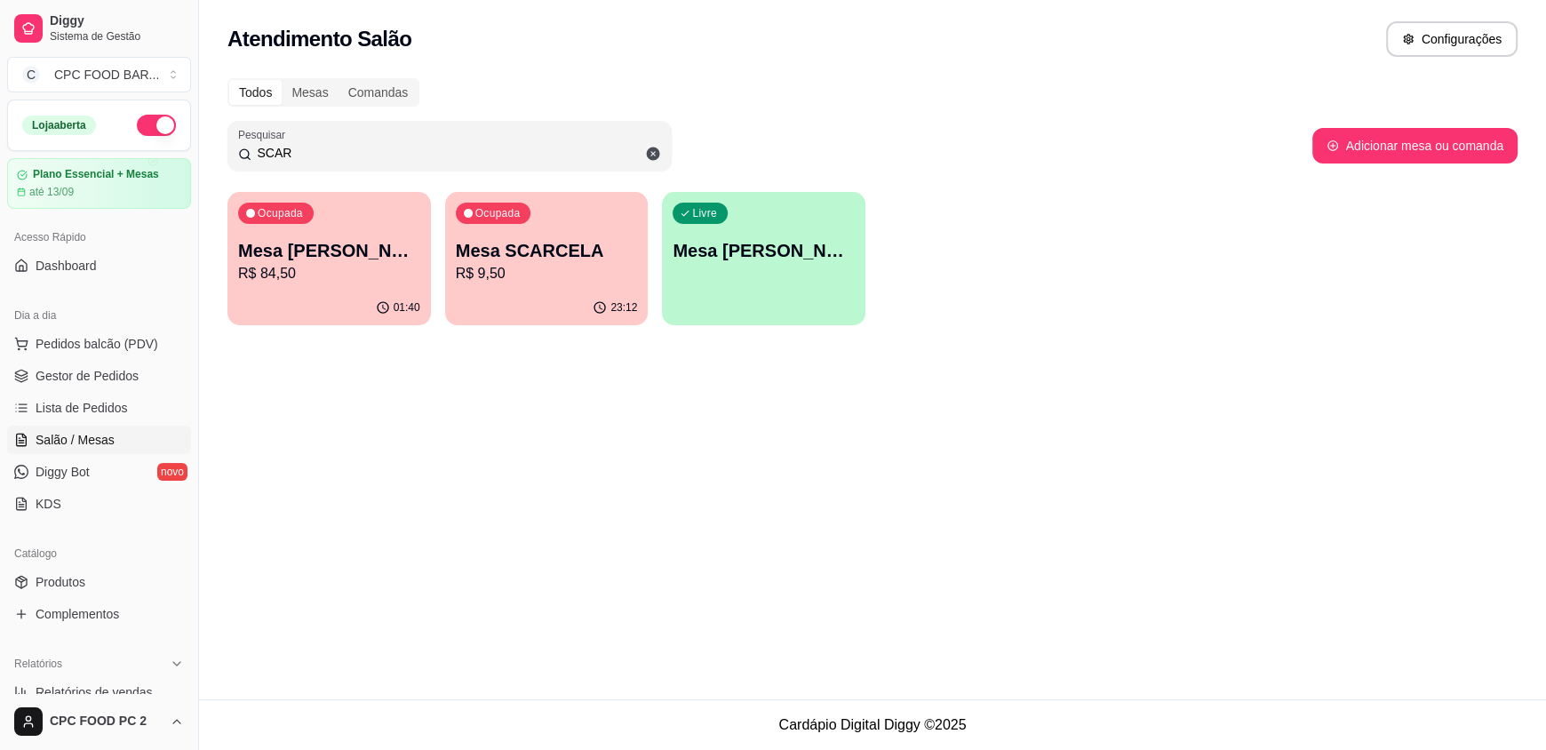
click at [278, 147] on input "SCAR" at bounding box center [456, 153] width 410 height 18
click at [303, 153] on input "SCAR" at bounding box center [456, 153] width 410 height 18
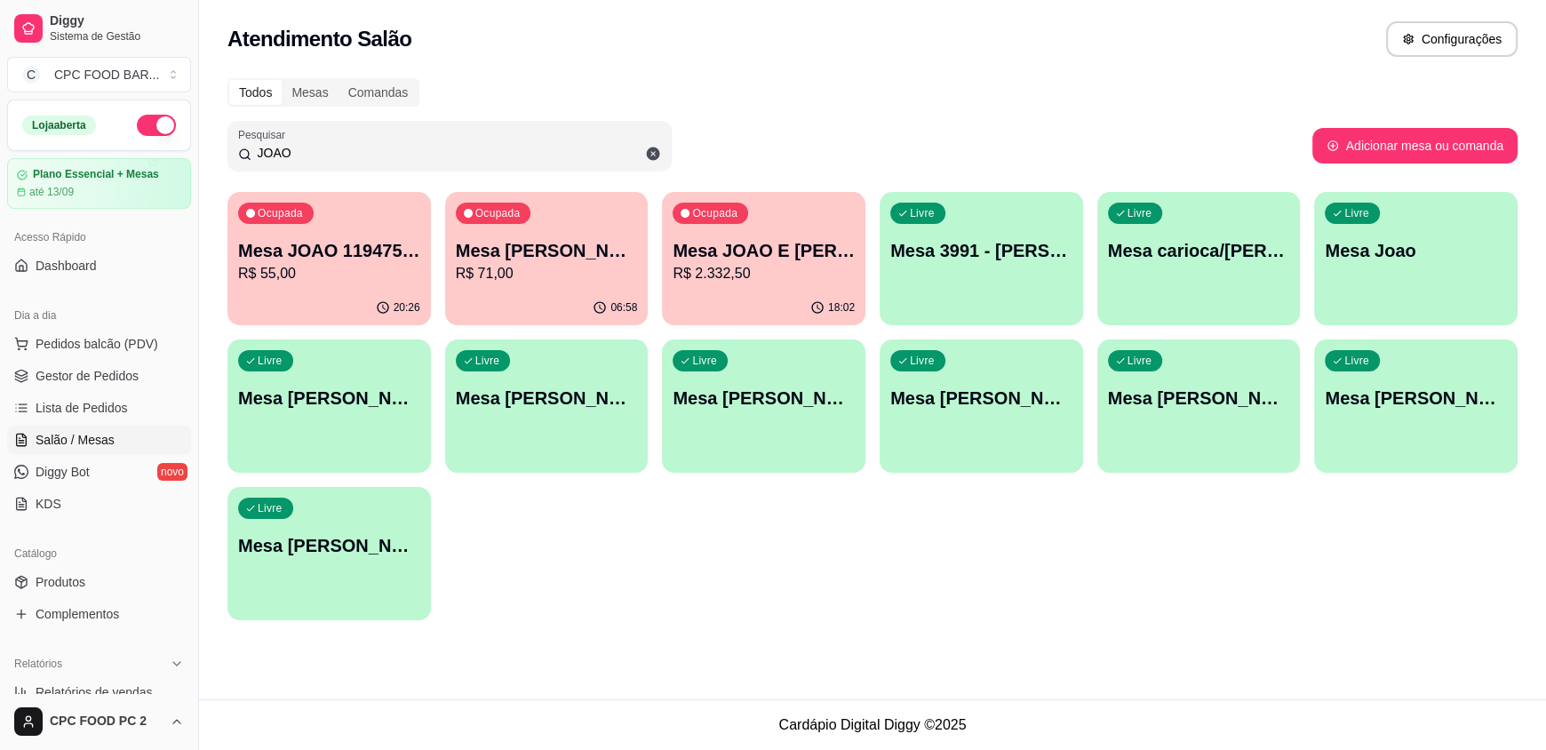
type input "JOAO"
click at [808, 292] on div "18:02" at bounding box center [763, 308] width 203 height 35
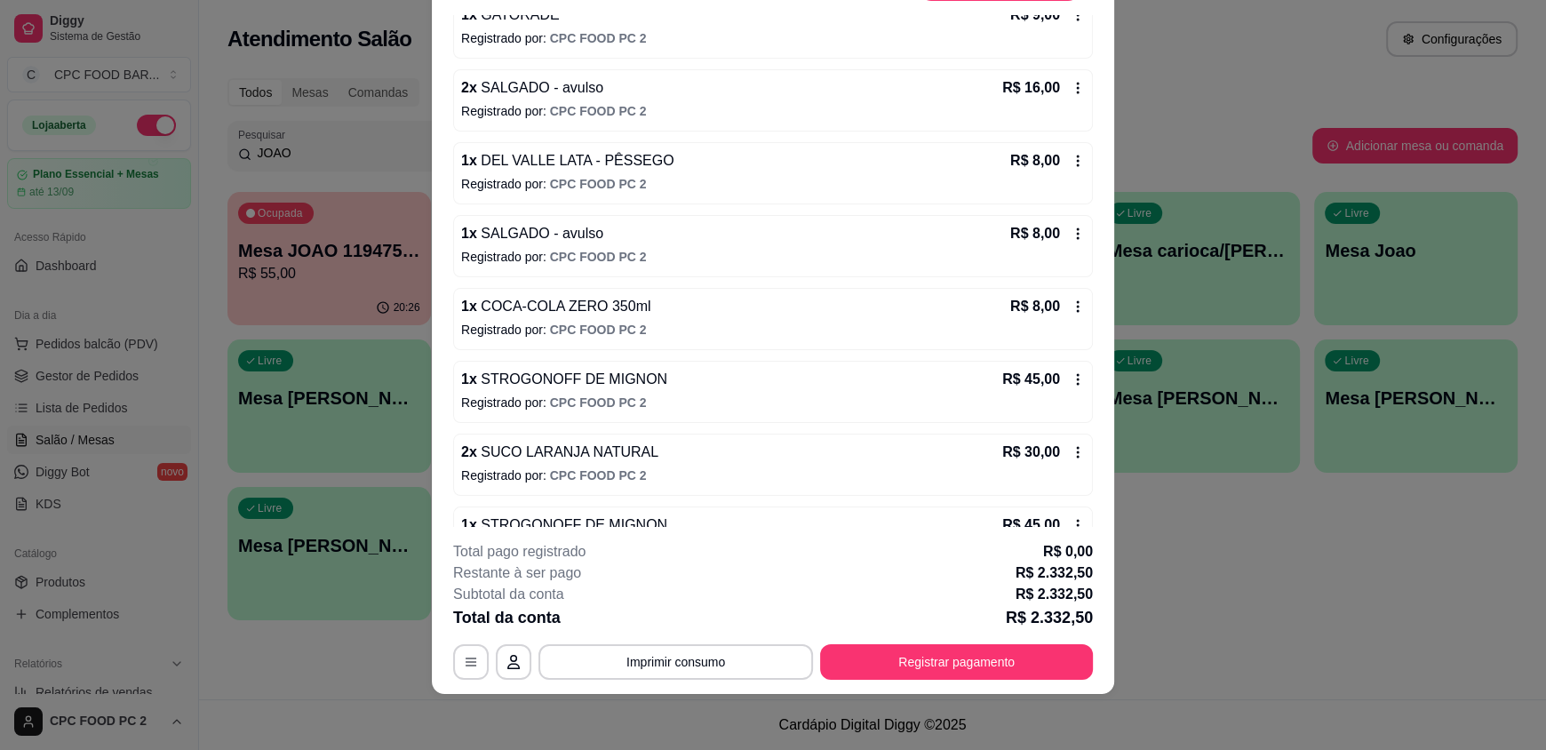
scroll to position [11758, 0]
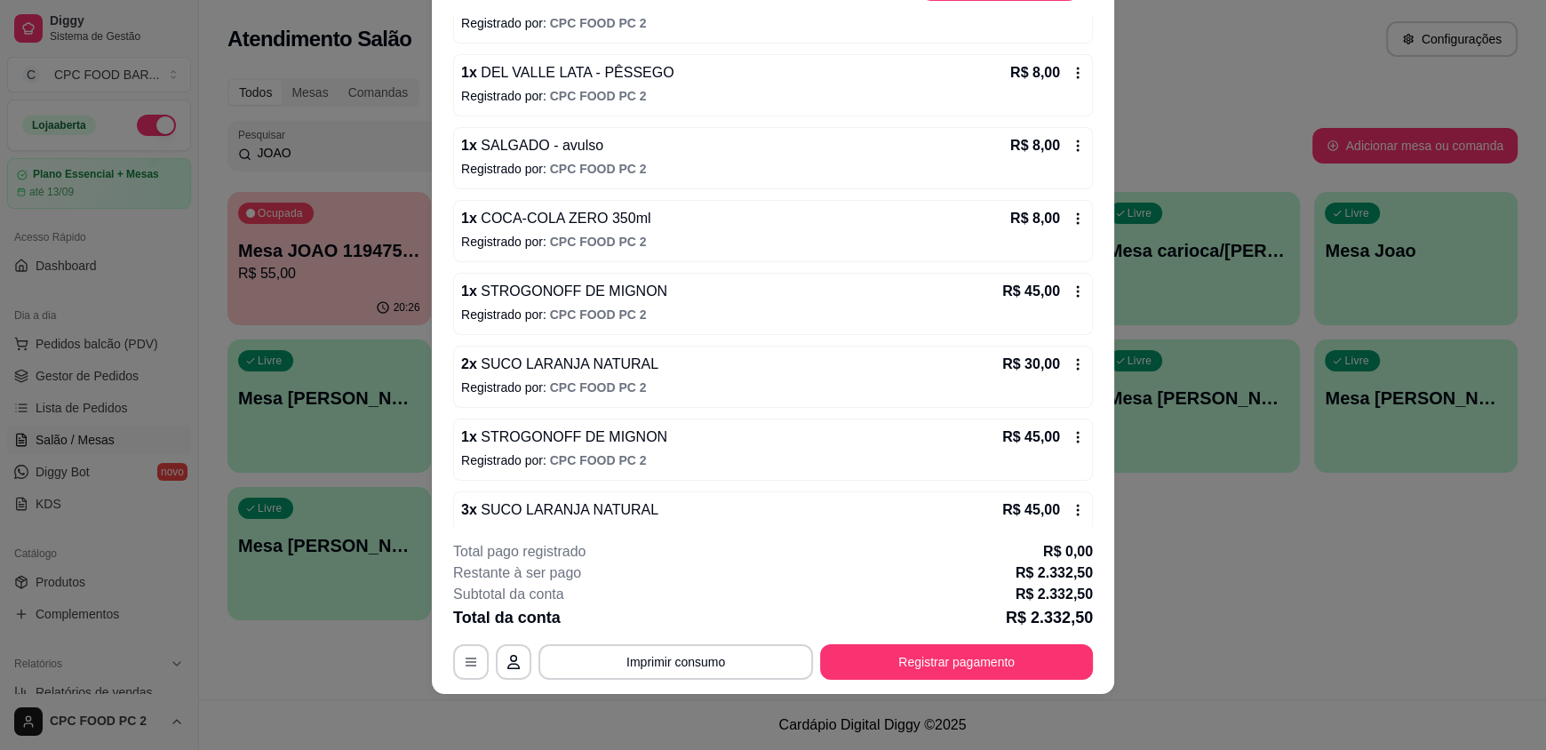
click at [1071, 284] on icon at bounding box center [1078, 291] width 14 height 14
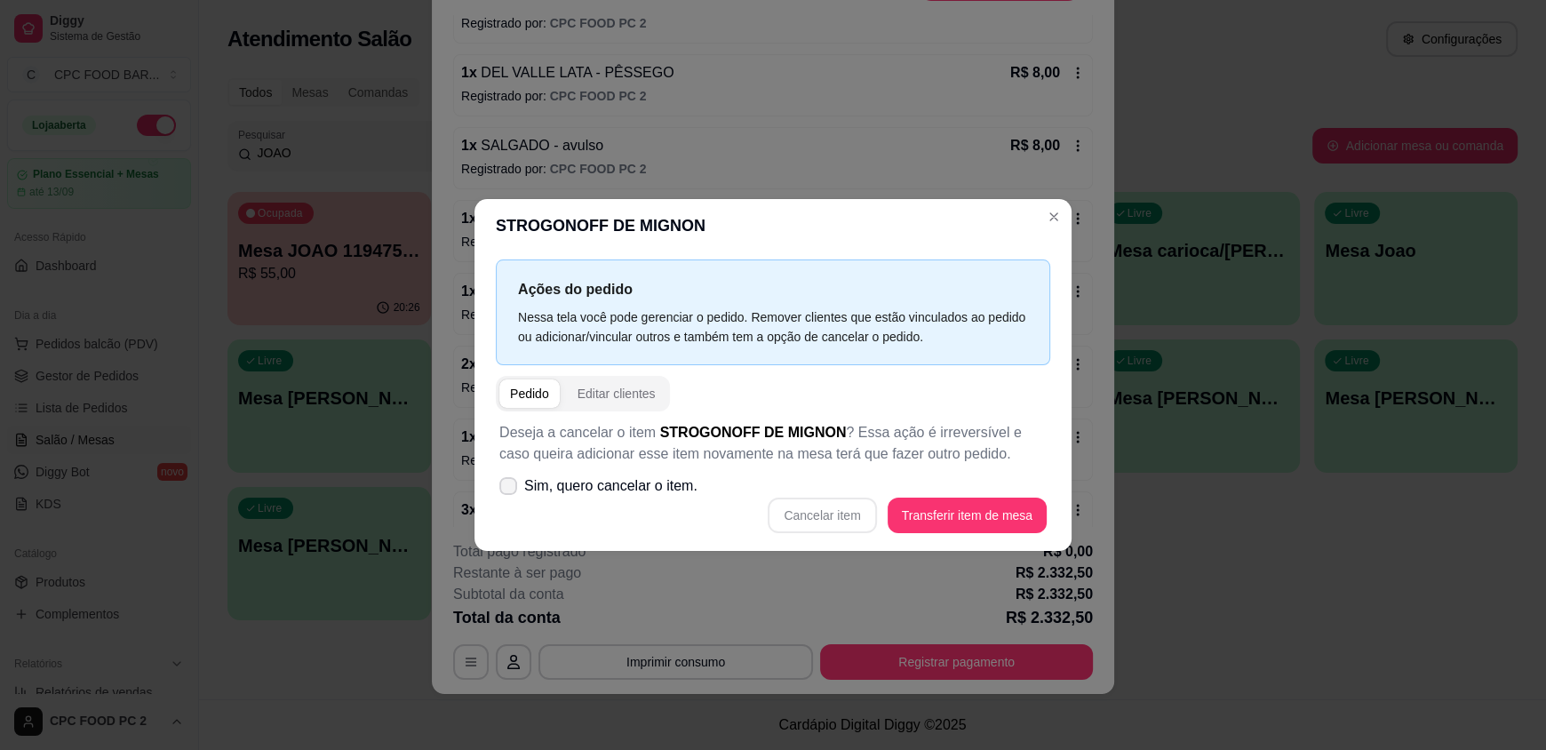
click at [519, 485] on label "Sim, quero cancelar o item." at bounding box center [598, 486] width 212 height 36
click at [510, 490] on input "Sim, quero cancelar o item." at bounding box center [505, 496] width 12 height 12
checkbox input "true"
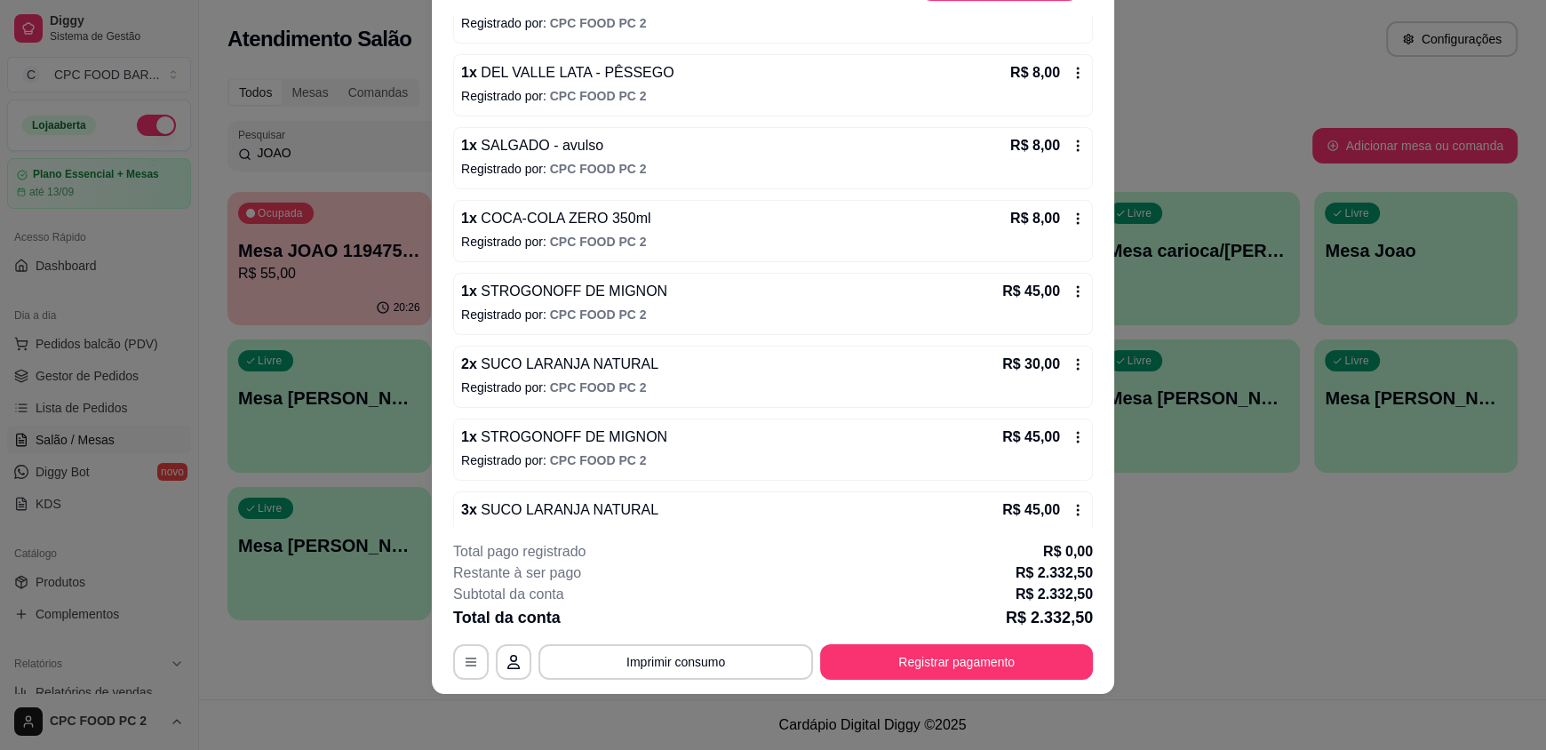
click at [1071, 284] on icon at bounding box center [1078, 291] width 14 height 14
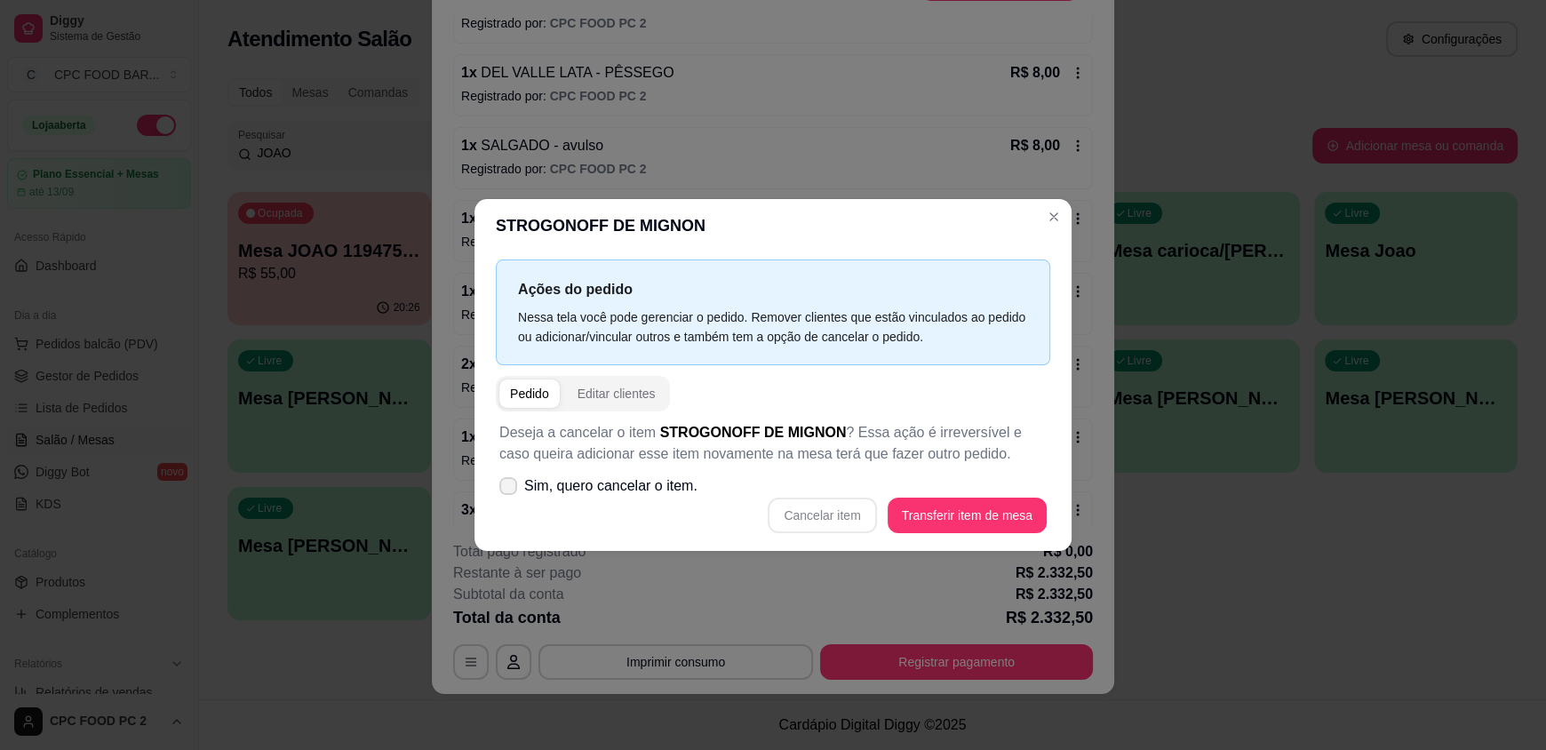
click at [508, 485] on icon at bounding box center [508, 486] width 14 height 11
click at [508, 490] on input "Sim, quero cancelar o item." at bounding box center [505, 496] width 12 height 12
checkbox input "true"
click at [824, 520] on button "Cancelar item" at bounding box center [823, 516] width 106 height 35
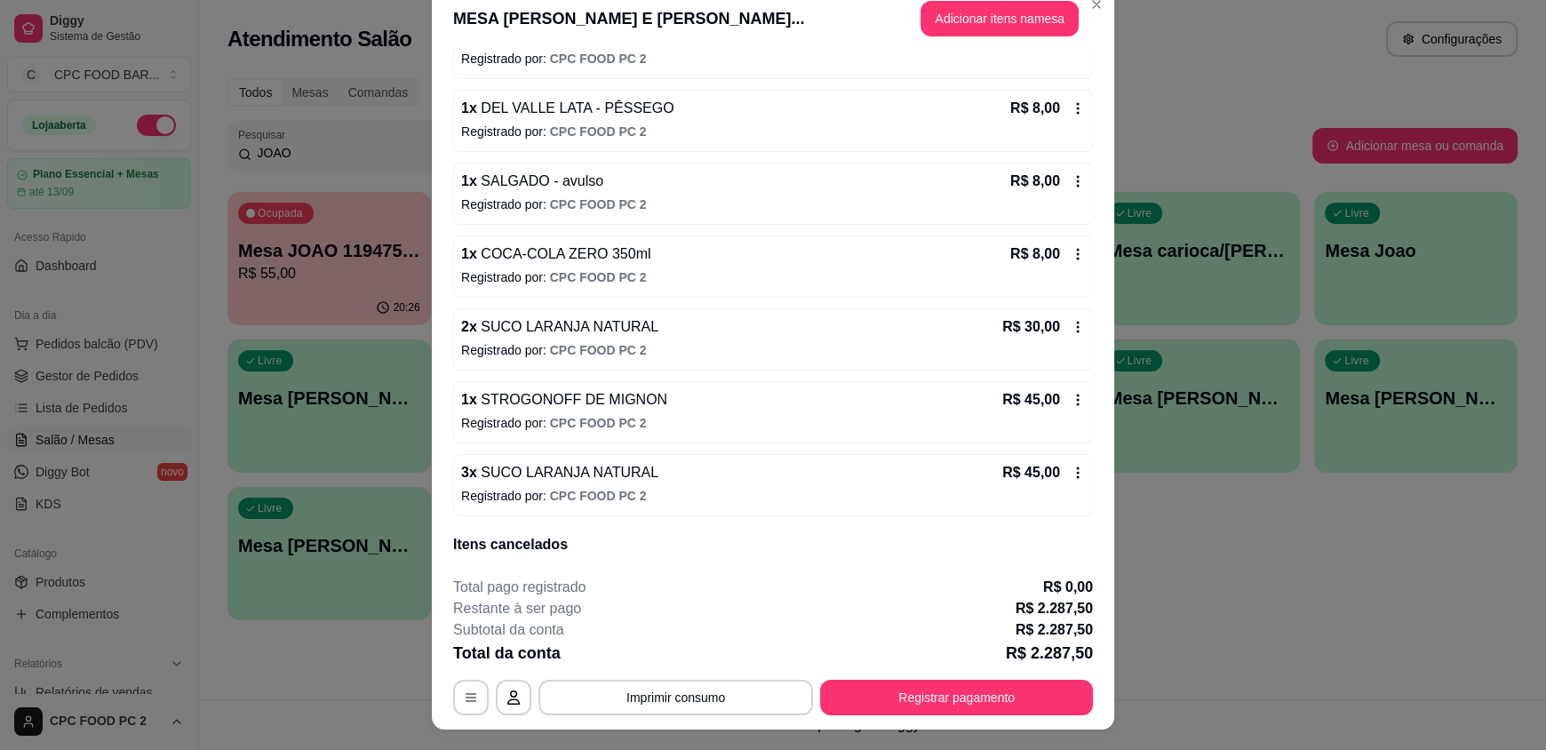
scroll to position [0, 0]
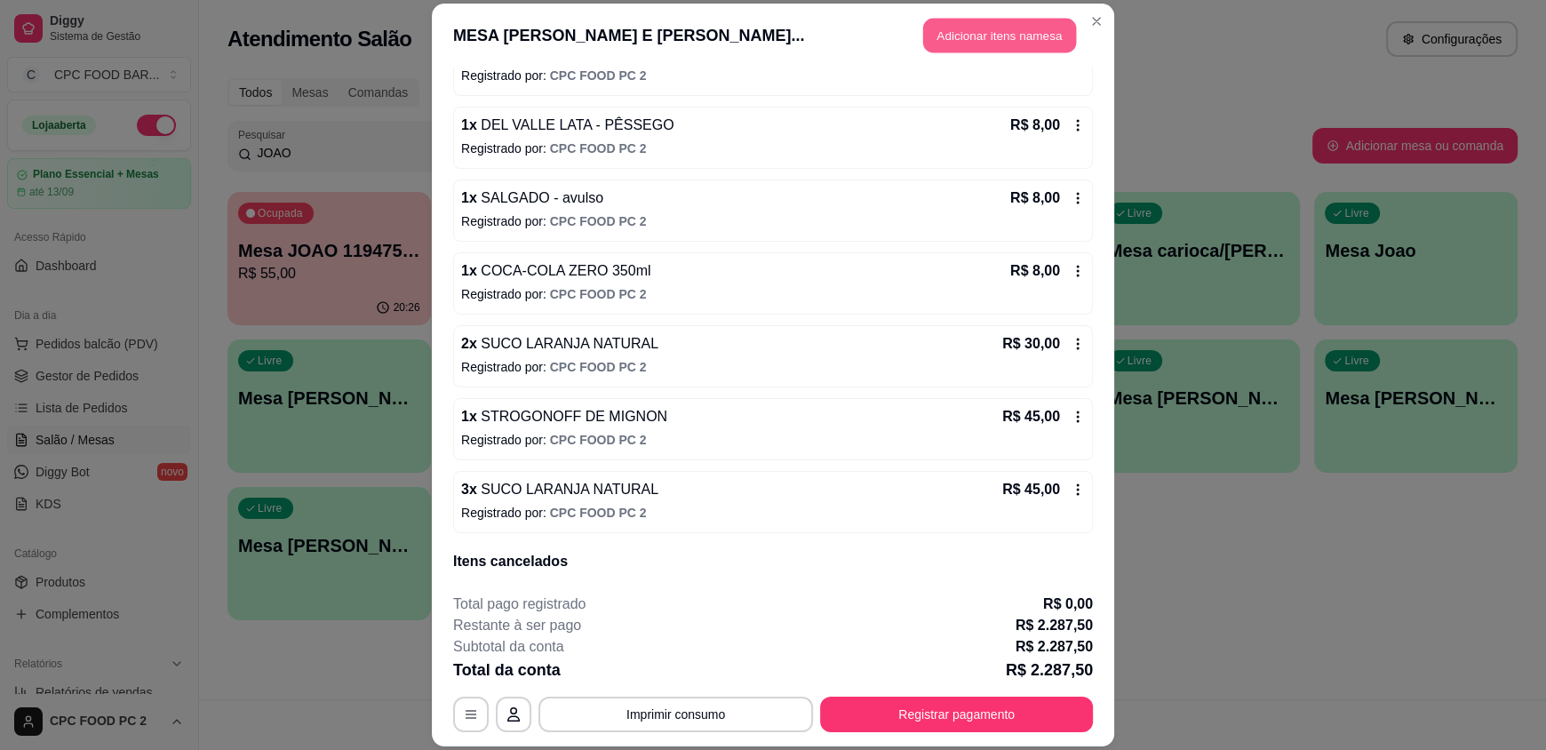
click at [974, 30] on button "Adicionar itens na mesa" at bounding box center [999, 36] width 153 height 35
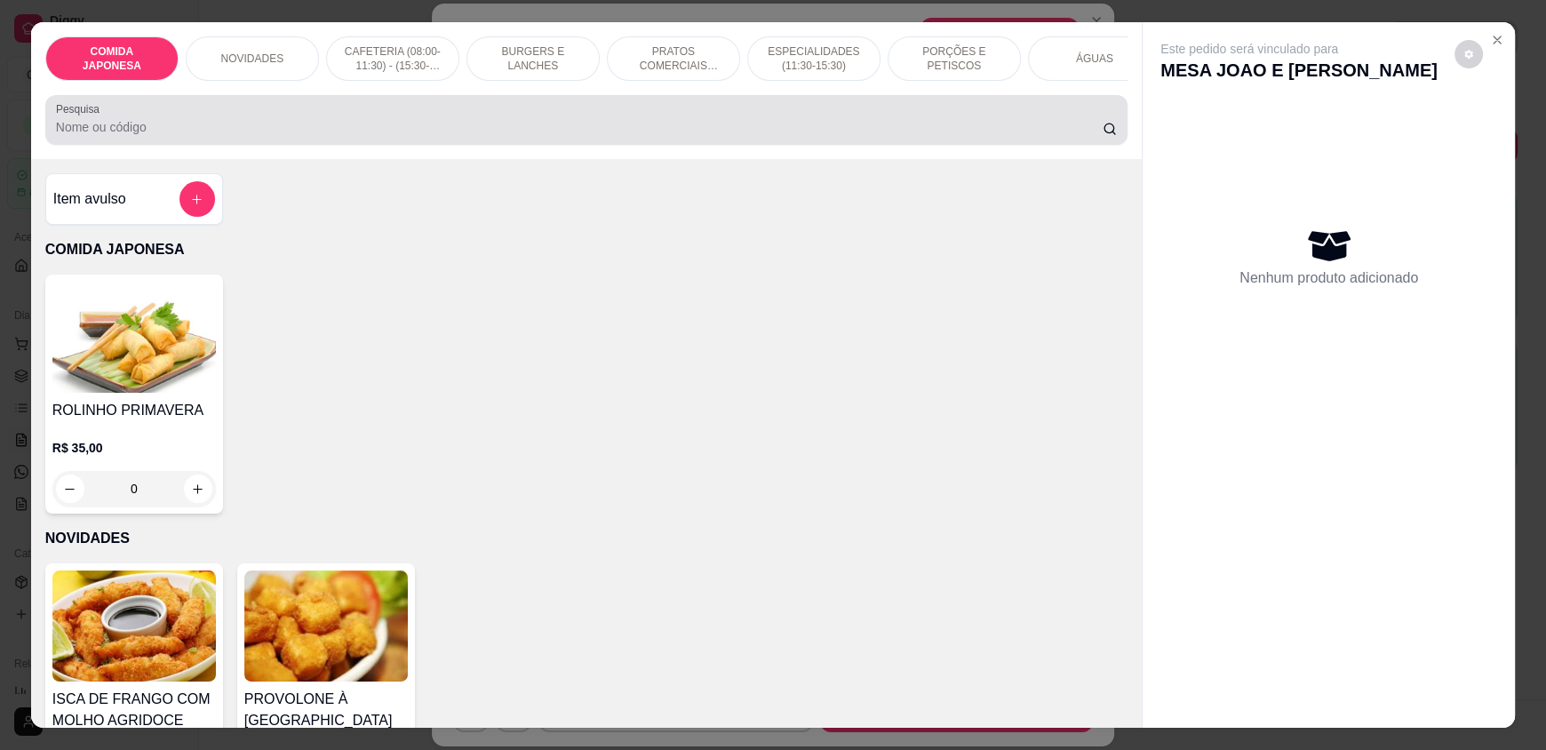
click at [399, 145] on div "Pesquisa" at bounding box center [586, 120] width 1082 height 50
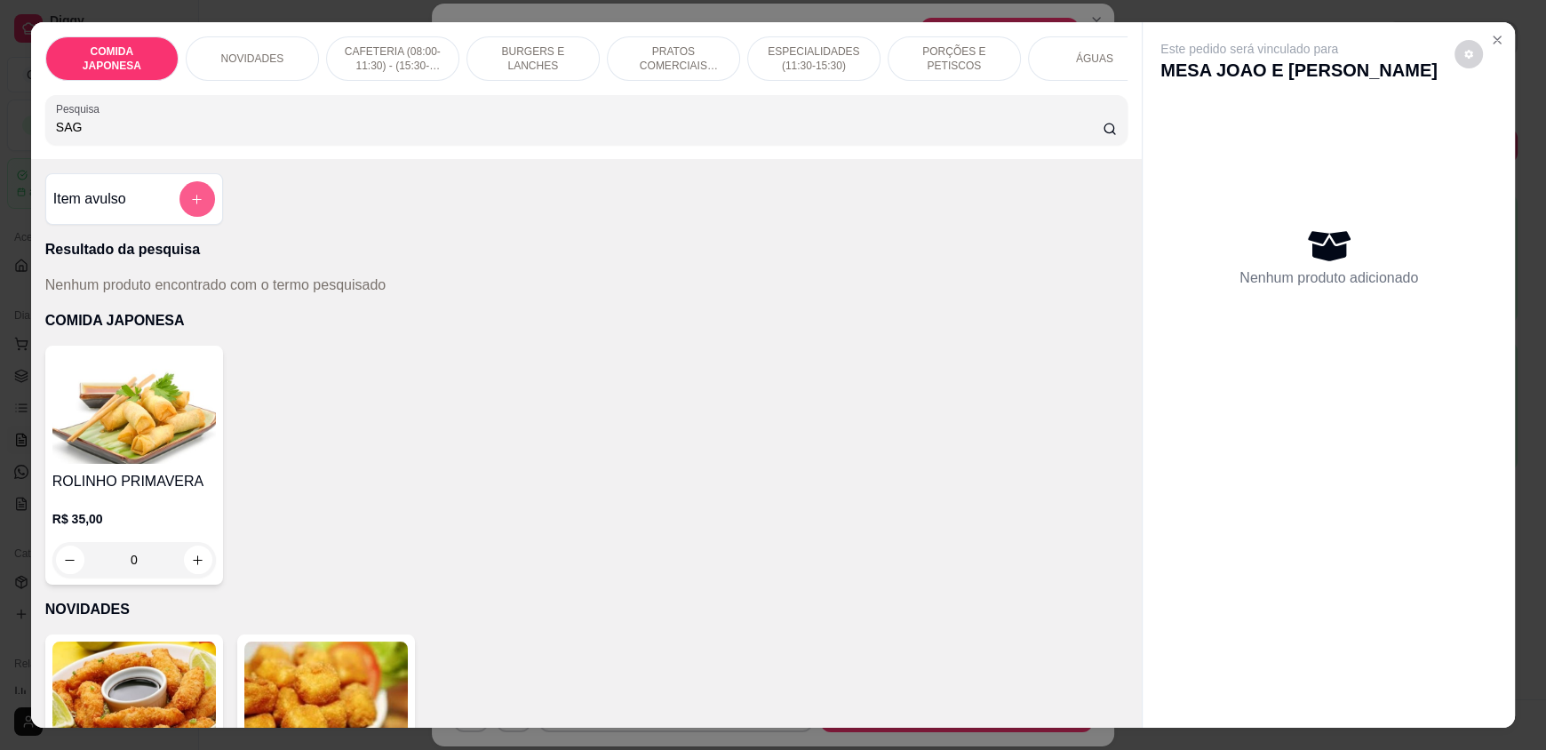
click at [190, 206] on icon "add-separate-item" at bounding box center [196, 199] width 13 height 13
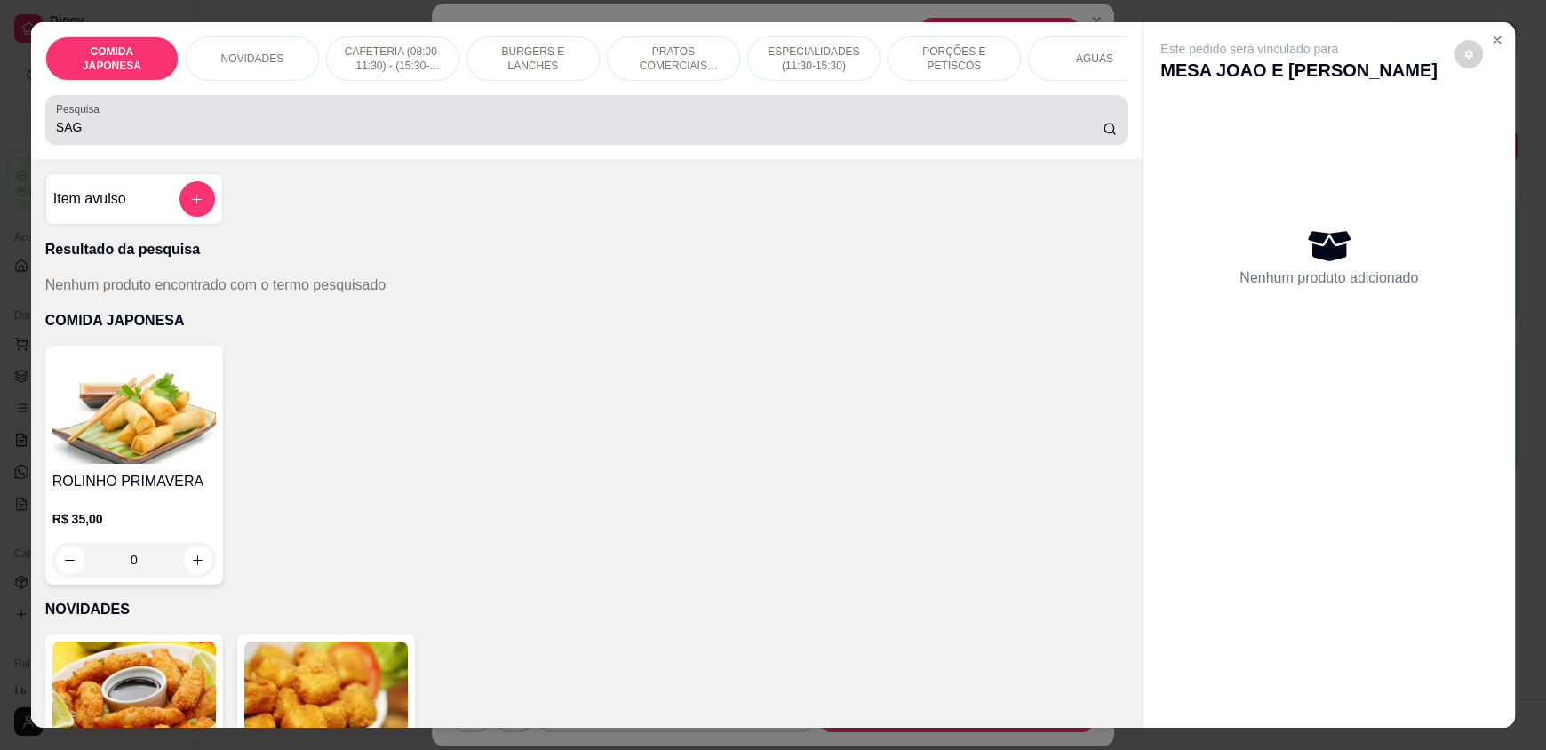
click at [150, 136] on input "SAG" at bounding box center [580, 127] width 1048 height 18
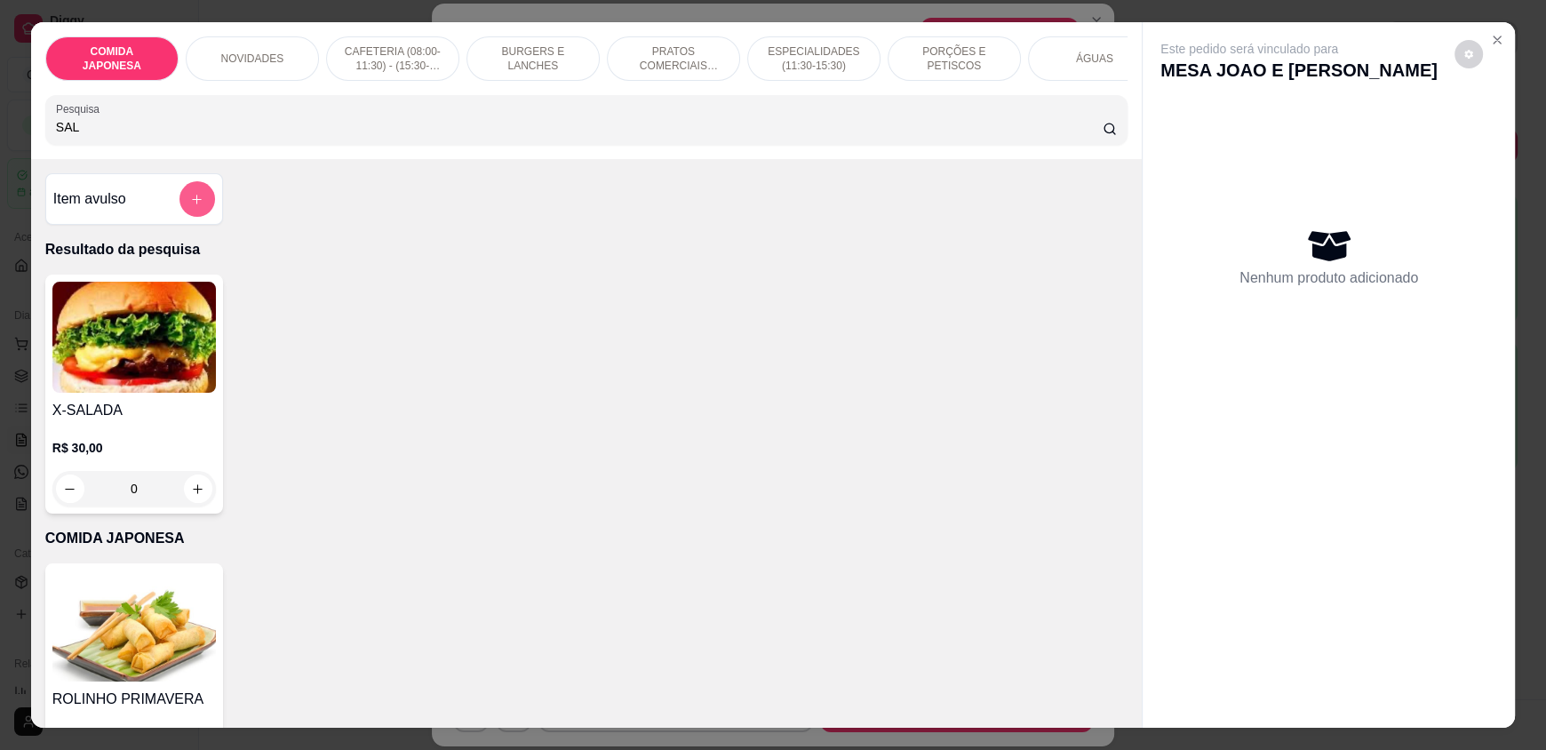
type input "SAL"
click at [193, 204] on icon "add-separate-item" at bounding box center [198, 200] width 10 height 10
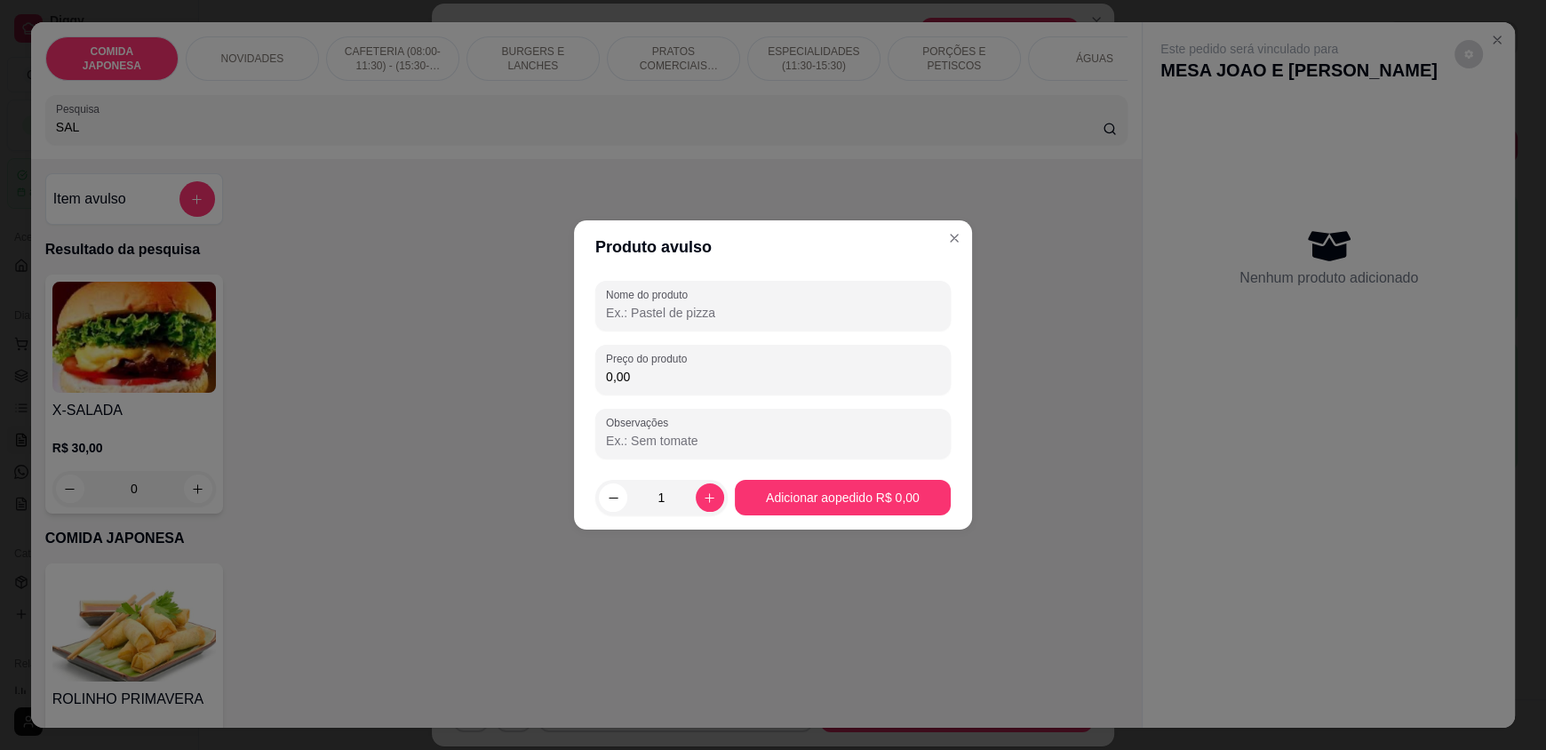
click at [640, 304] on input "Nome do produto" at bounding box center [773, 313] width 334 height 18
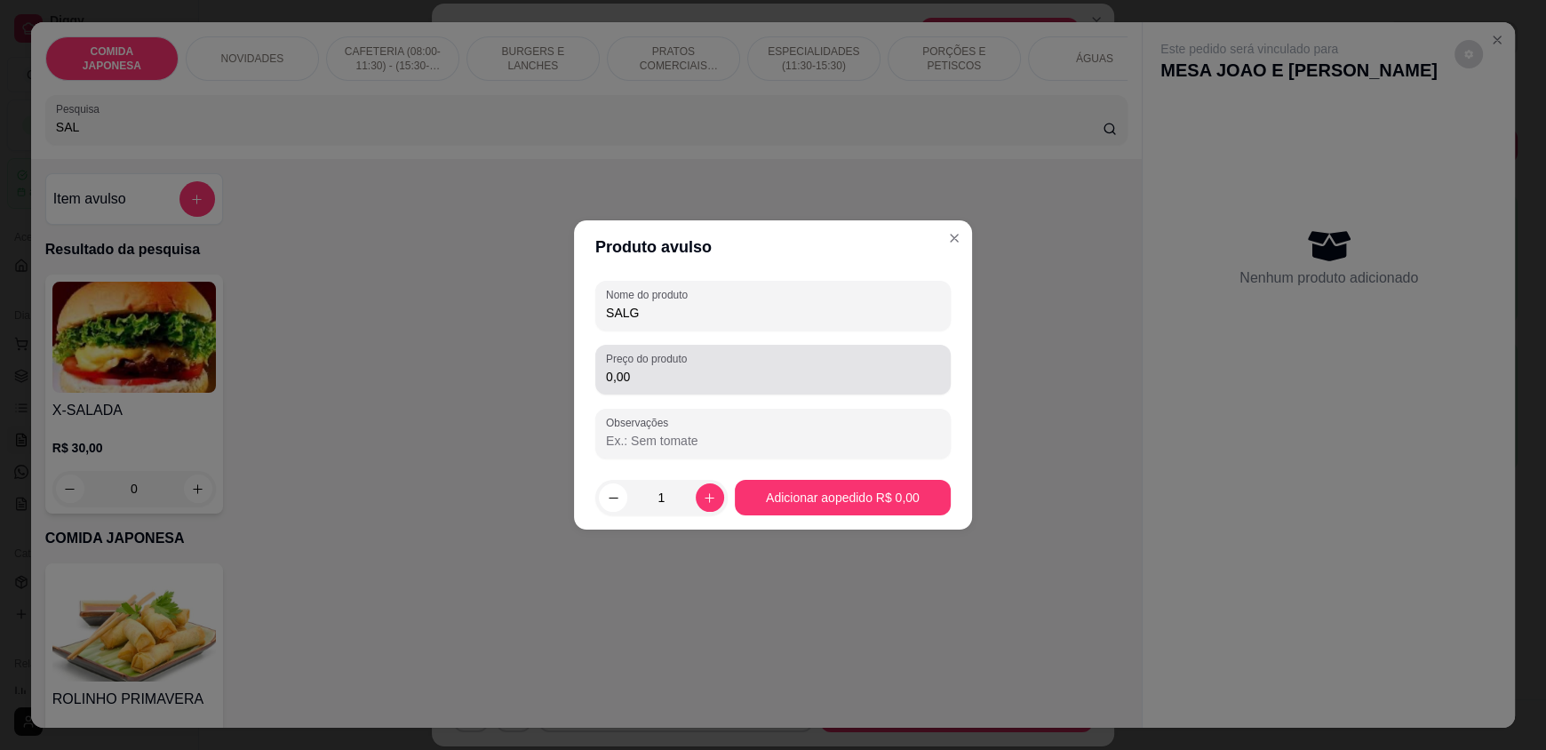
type input "SALG"
click at [648, 383] on input "0,00" at bounding box center [773, 377] width 334 height 18
type input "8,00"
click at [651, 310] on input "SALG" at bounding box center [773, 313] width 334 height 18
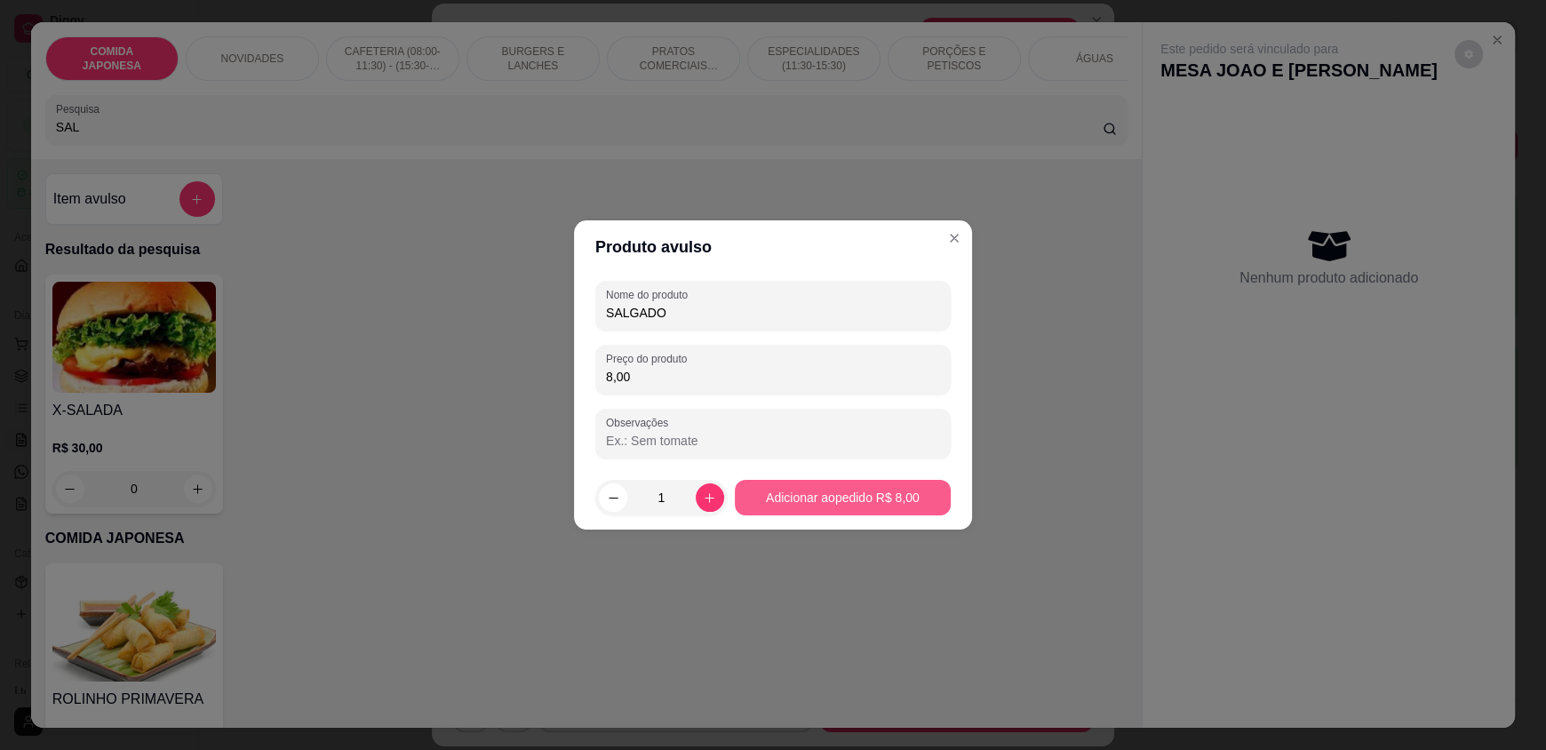
type input "SALGADO"
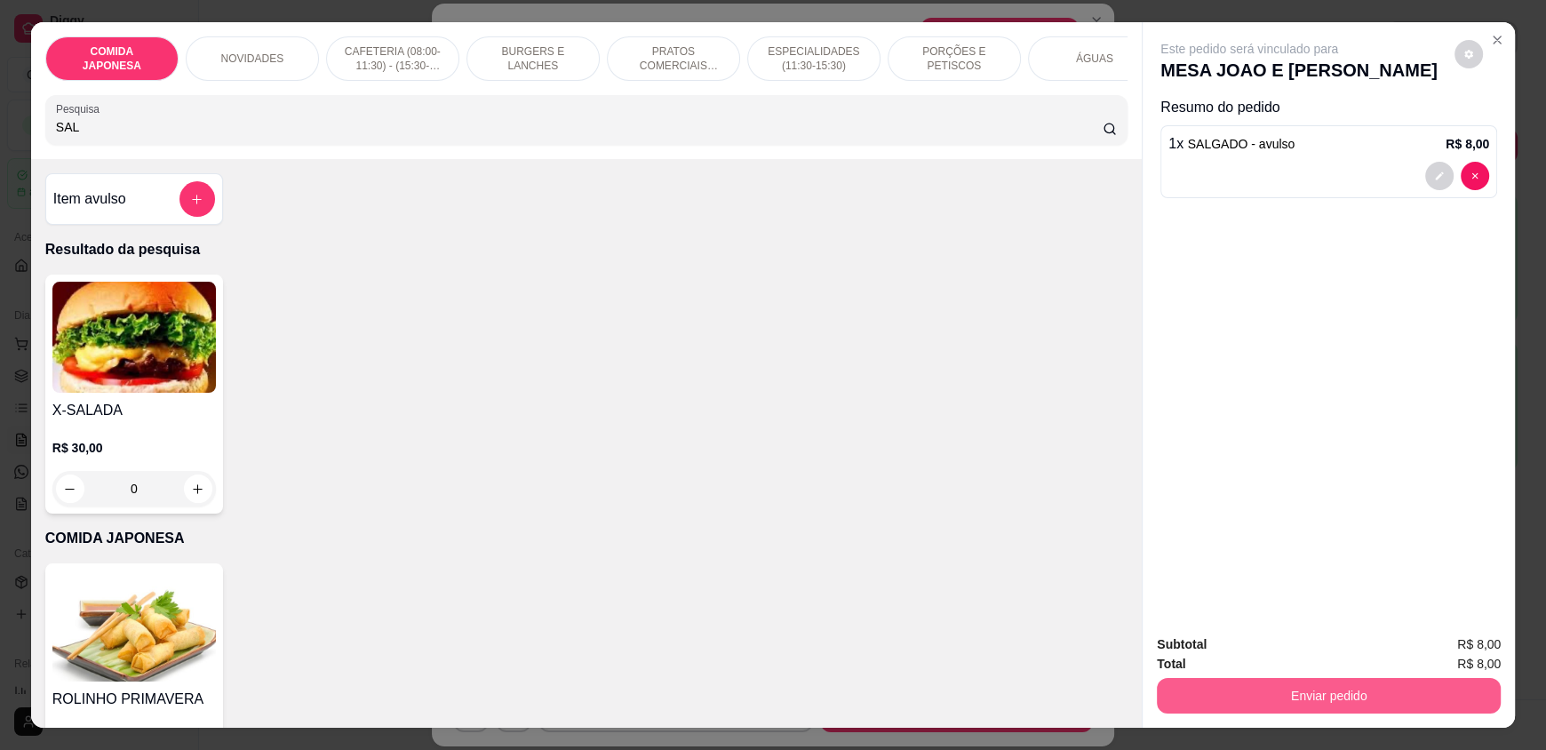
click at [1256, 681] on button "Enviar pedido" at bounding box center [1329, 696] width 344 height 36
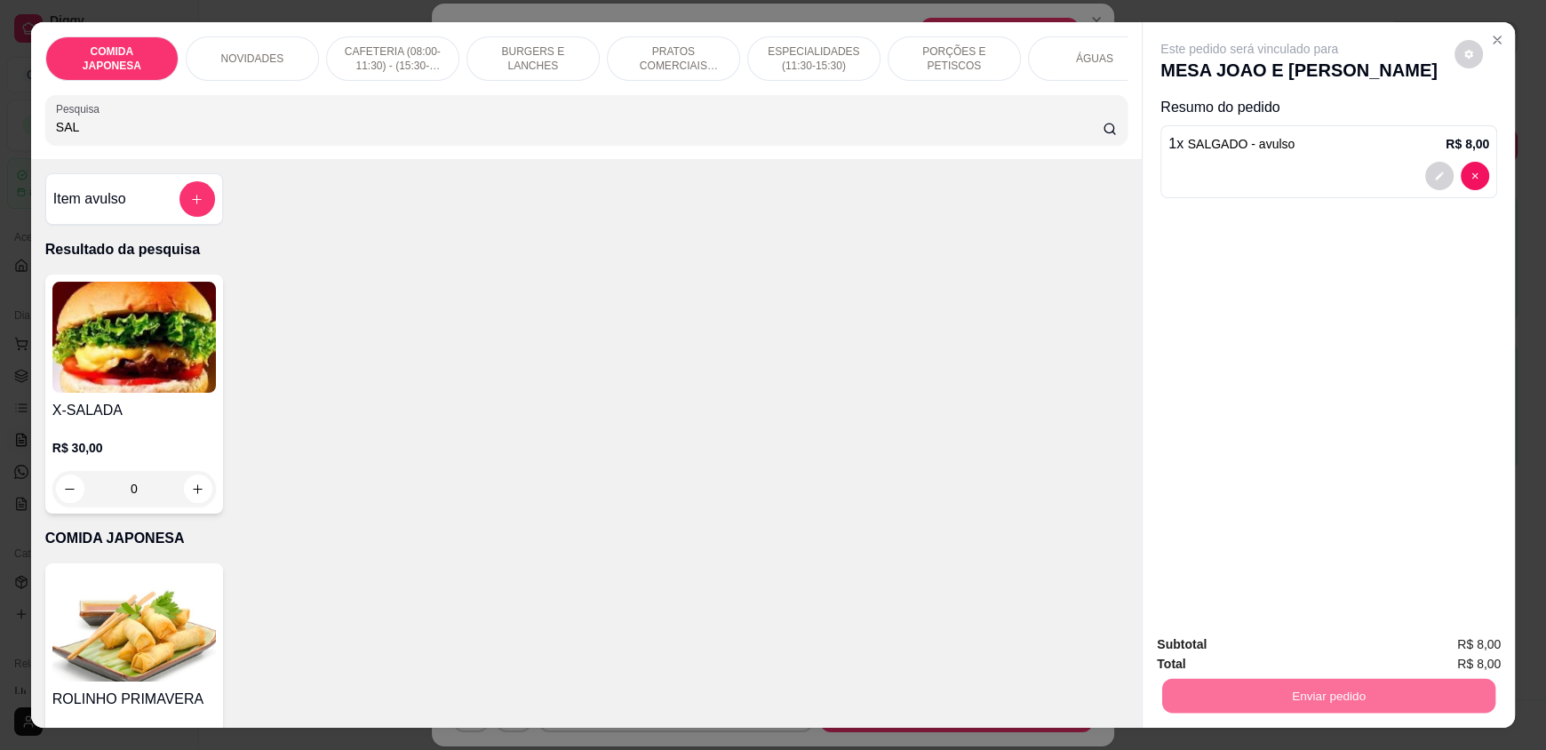
click at [1265, 656] on button "Não registrar e enviar pedido" at bounding box center [1269, 652] width 185 height 34
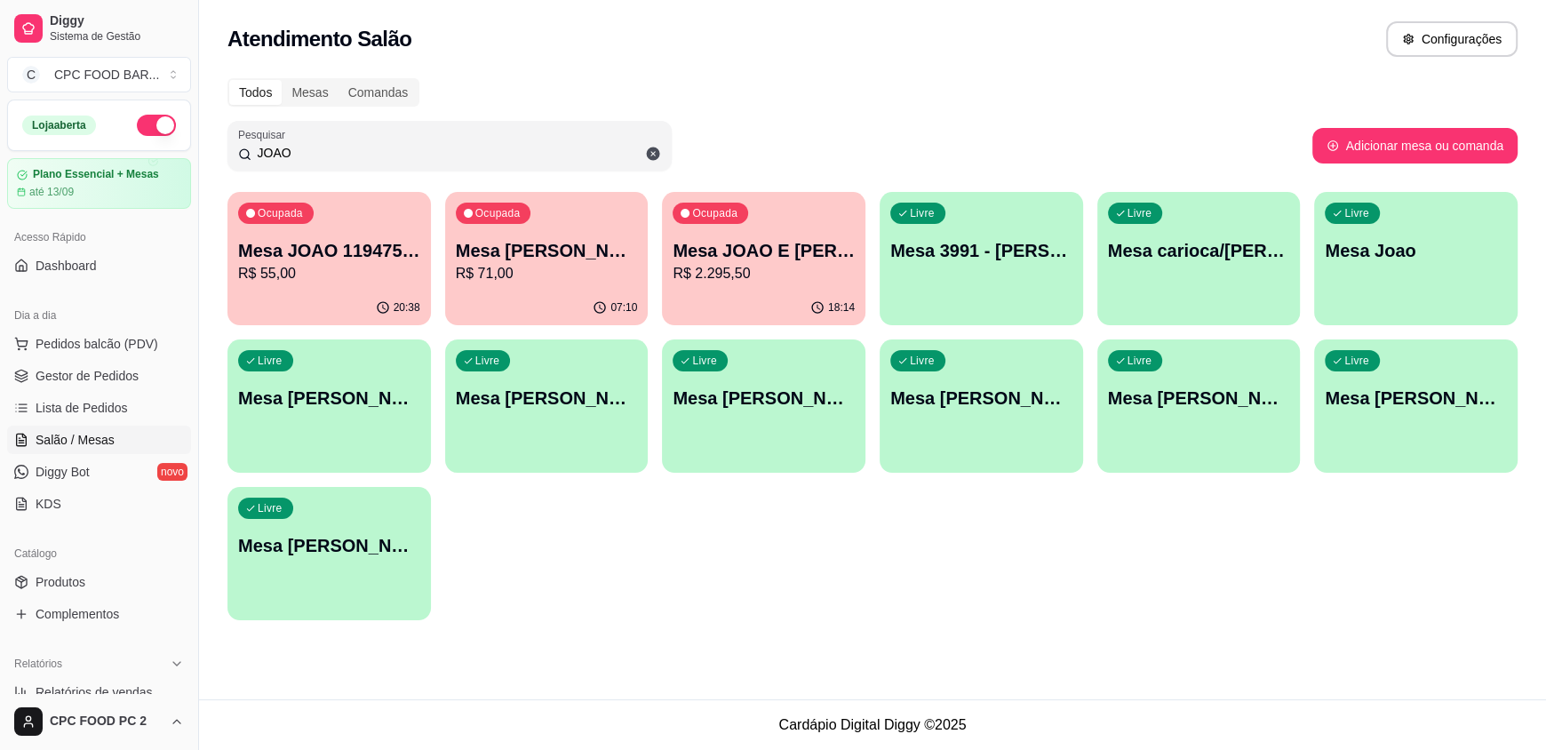
click at [506, 149] on input "JOAO" at bounding box center [456, 153] width 410 height 18
click at [502, 149] on input "JOAO" at bounding box center [456, 153] width 410 height 18
click at [501, 150] on input "JOAO" at bounding box center [456, 153] width 410 height 18
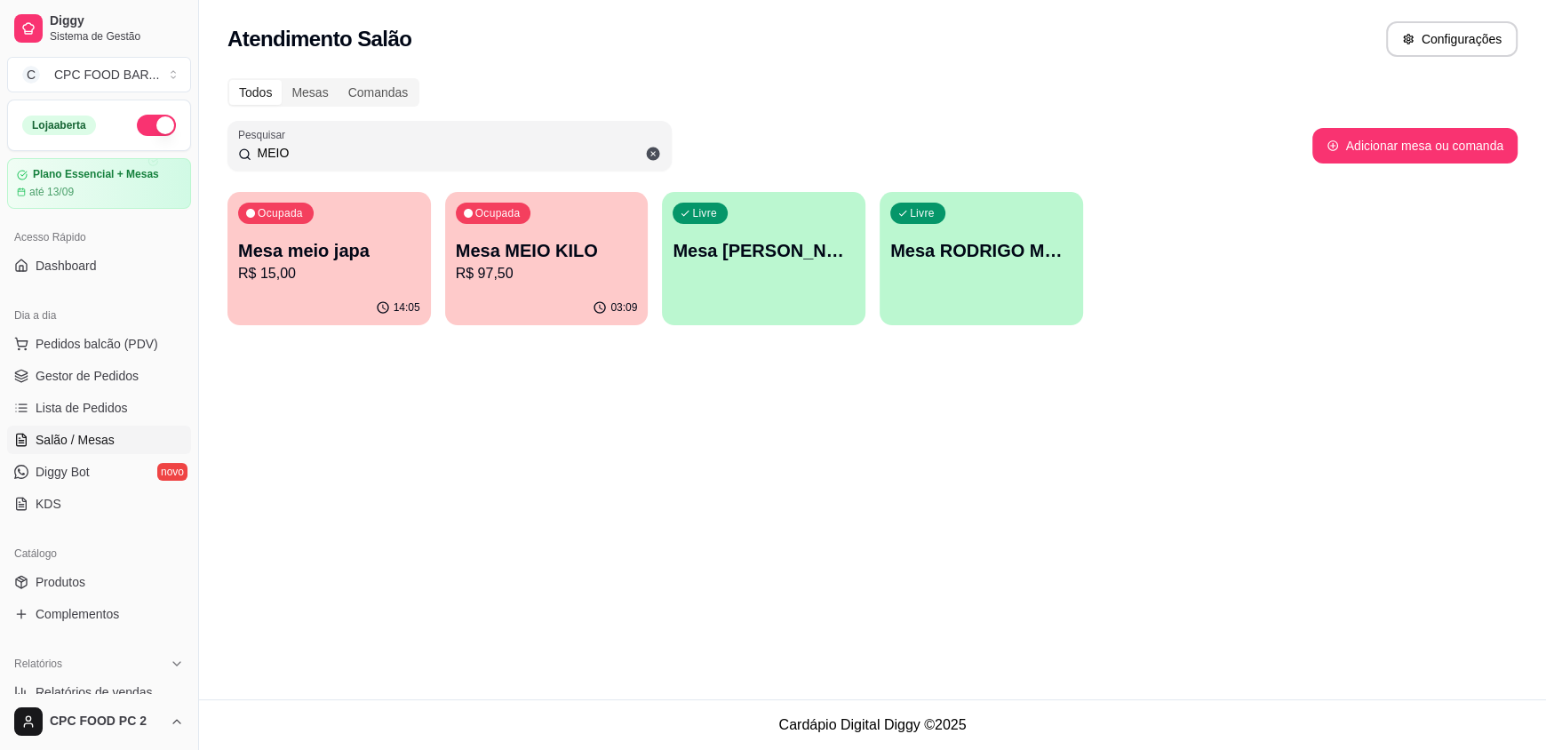
type input "MEIO"
click at [499, 283] on p "R$ 97,50" at bounding box center [547, 273] width 182 height 21
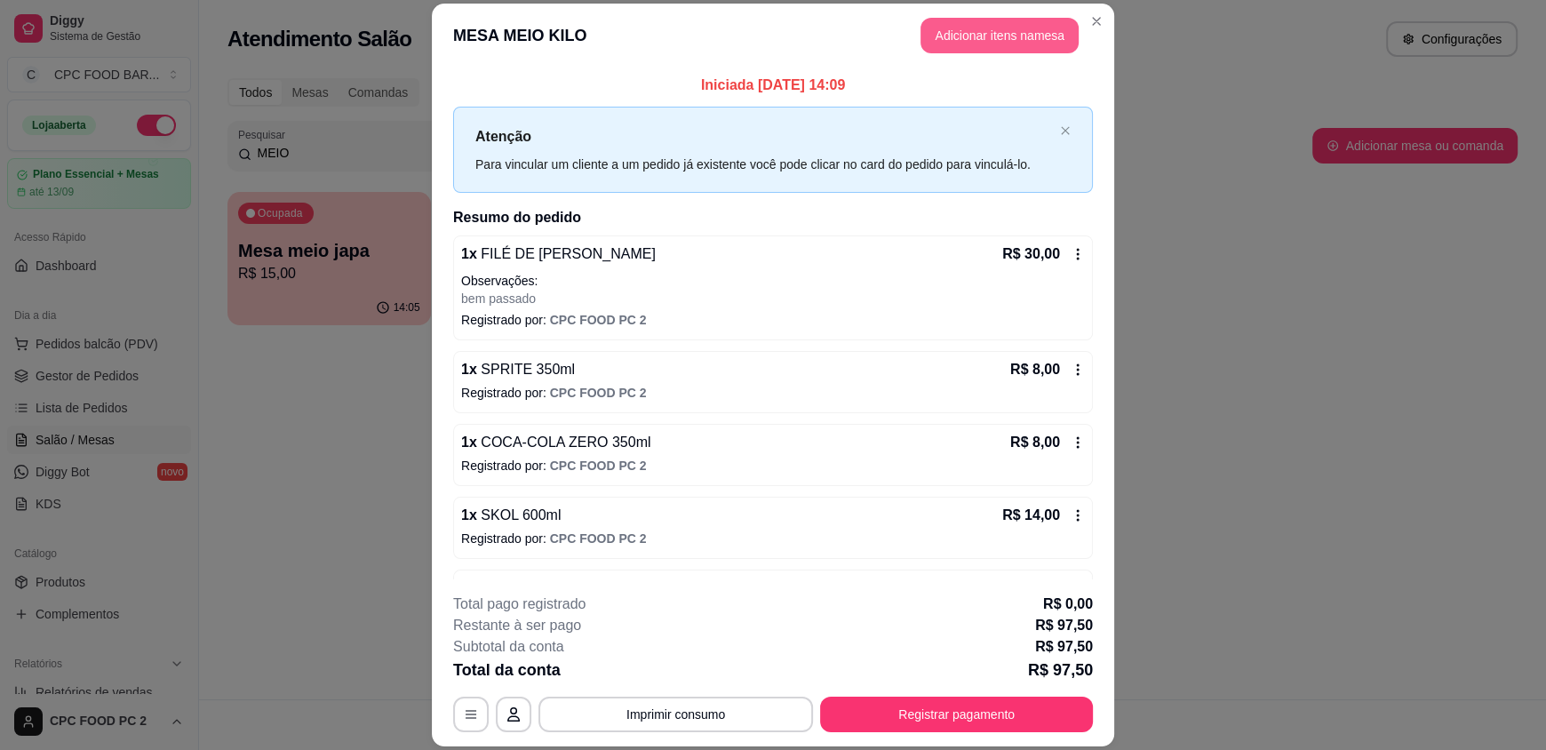
click at [998, 38] on button "Adicionar itens na mesa" at bounding box center [1000, 36] width 158 height 36
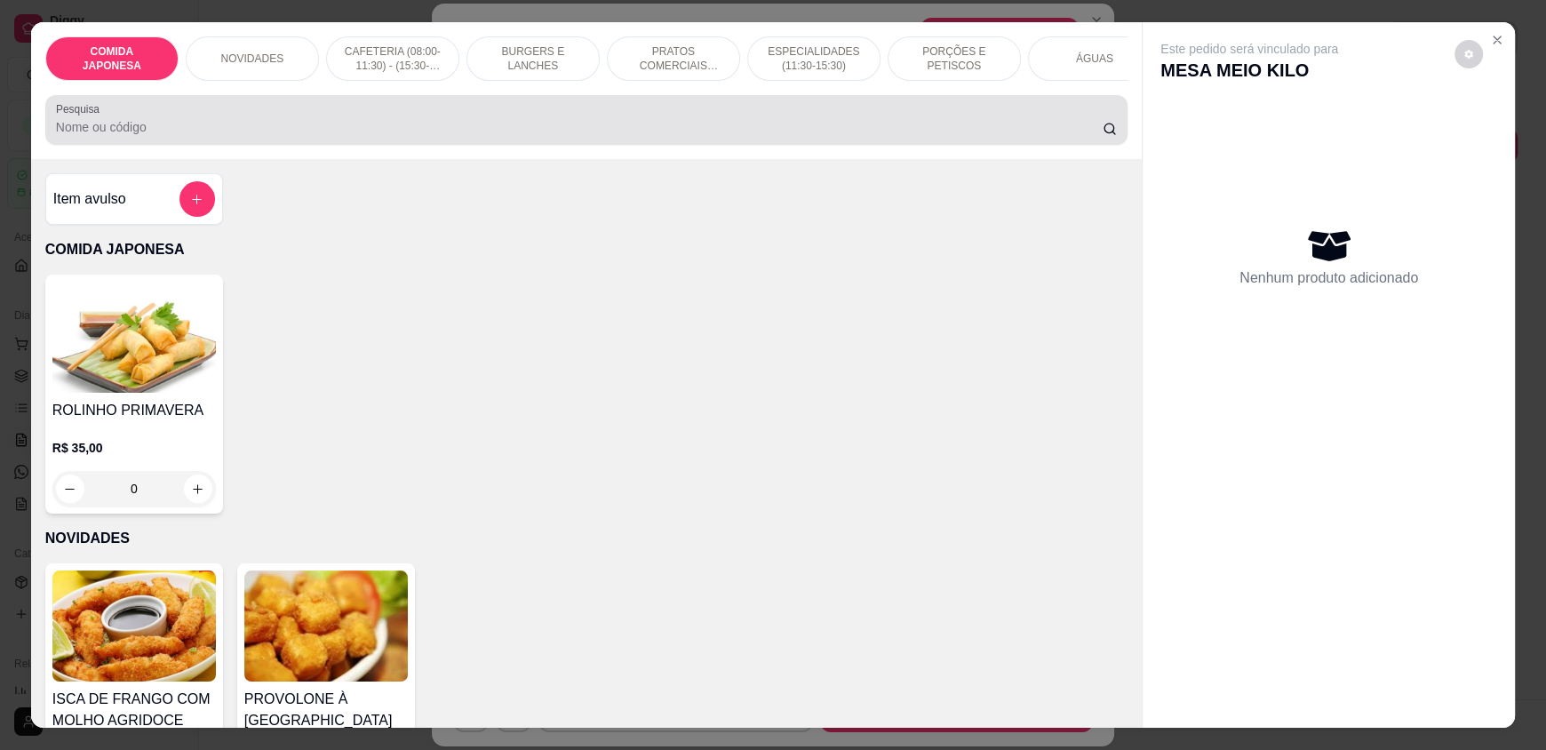
click at [691, 131] on div at bounding box center [586, 120] width 1061 height 36
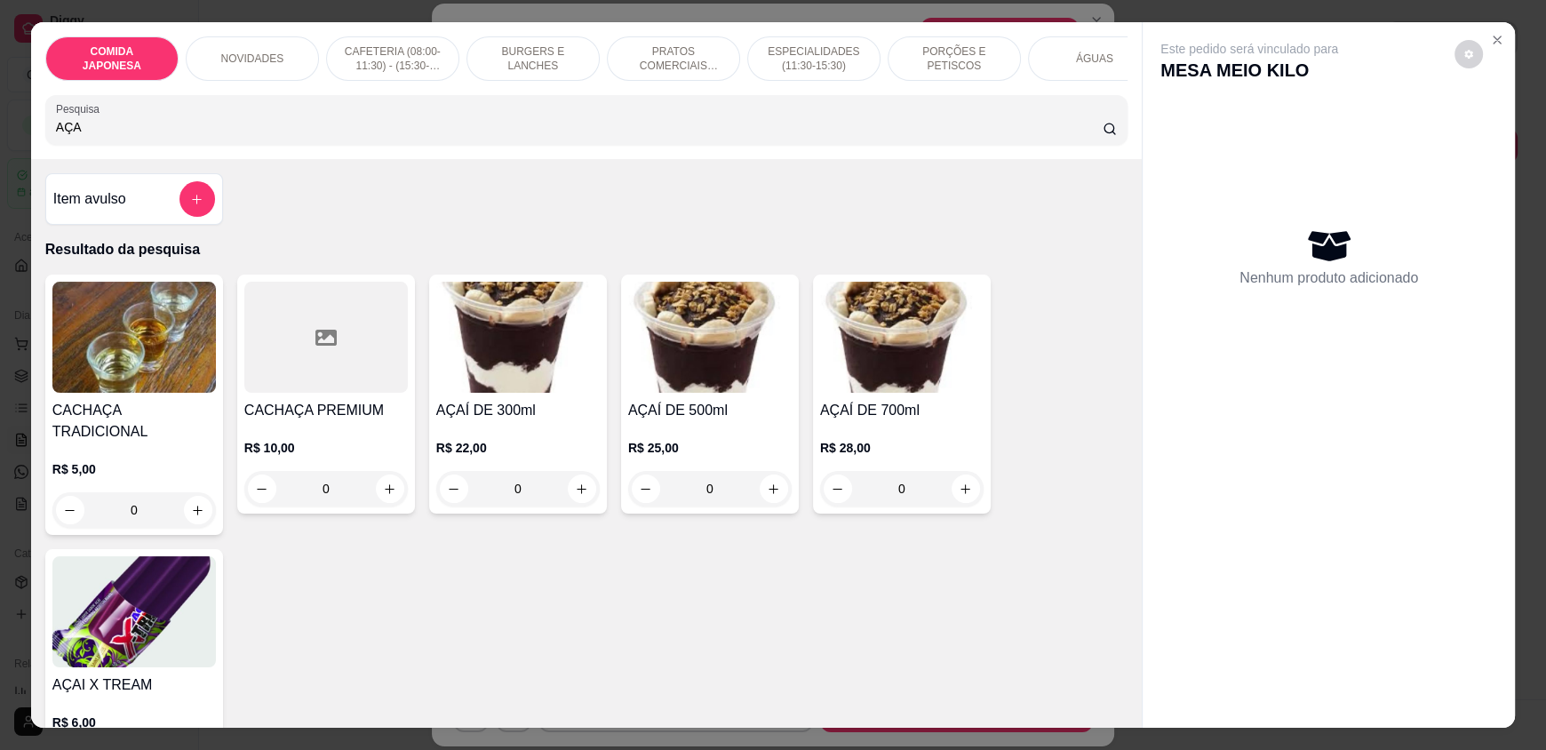
type input "AÇA"
click at [571, 505] on div "0" at bounding box center [518, 489] width 164 height 36
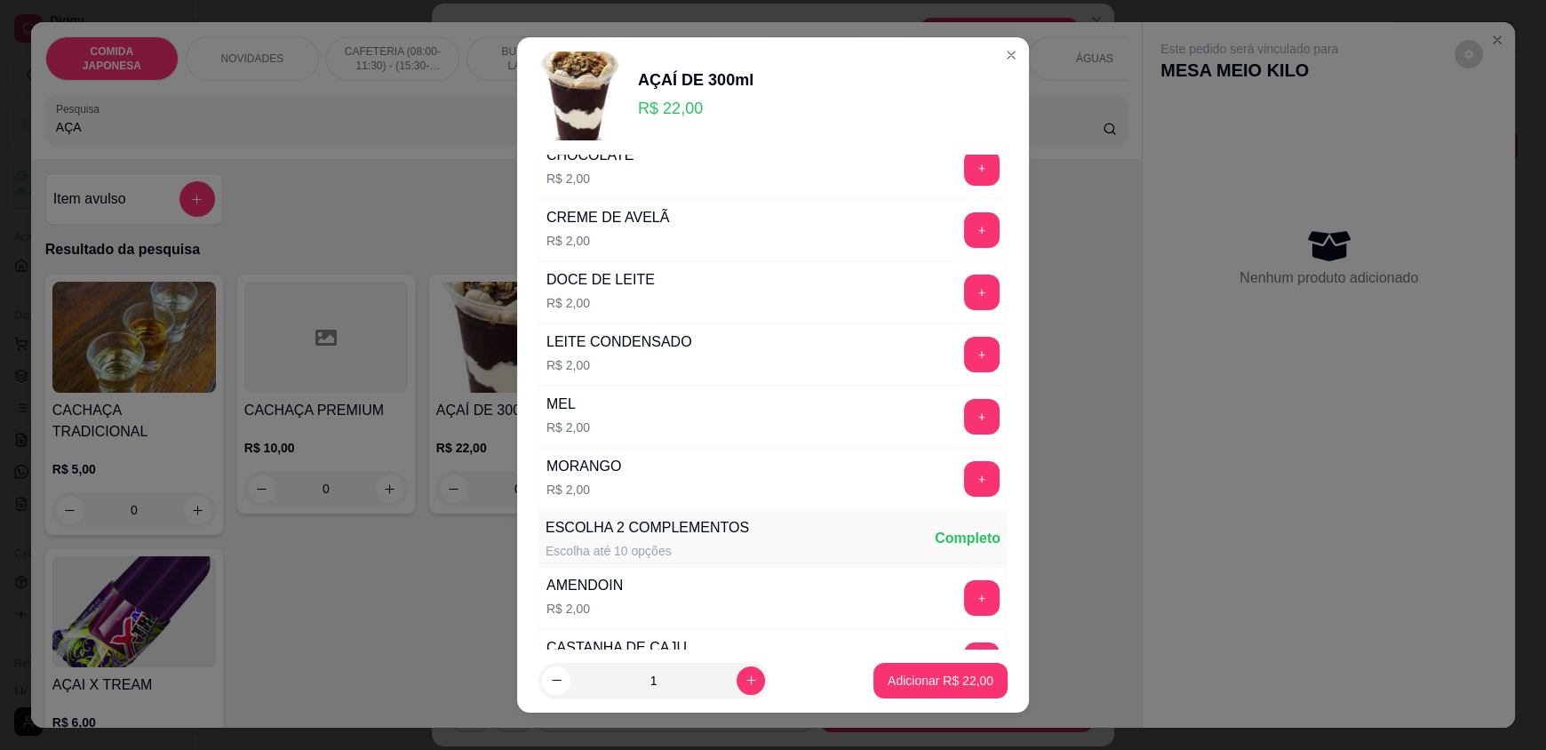
scroll to position [266, 0]
click at [927, 690] on button "Adicionar R$ 22,00" at bounding box center [940, 680] width 131 height 35
type input "1"
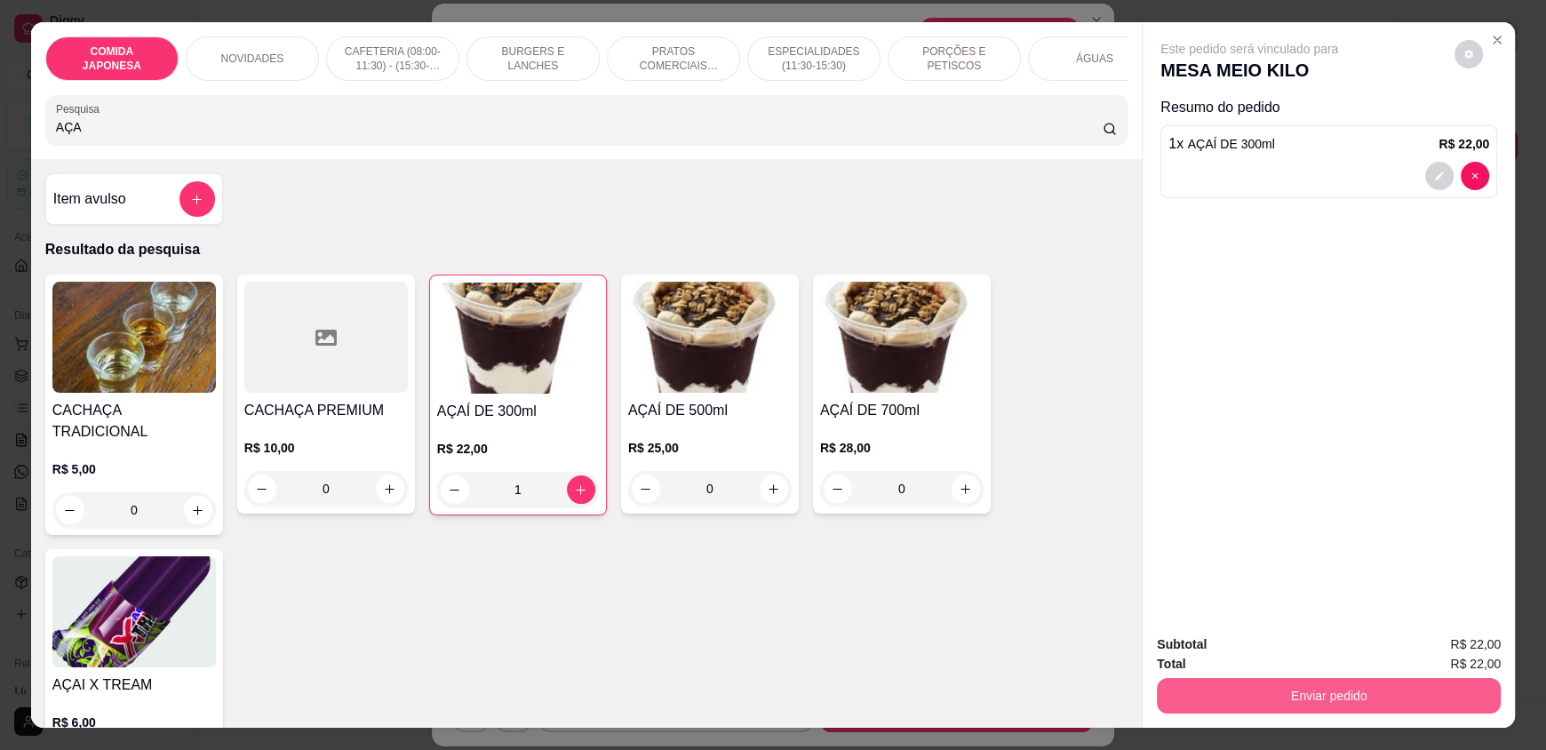
click at [1225, 692] on button "Enviar pedido" at bounding box center [1329, 696] width 344 height 36
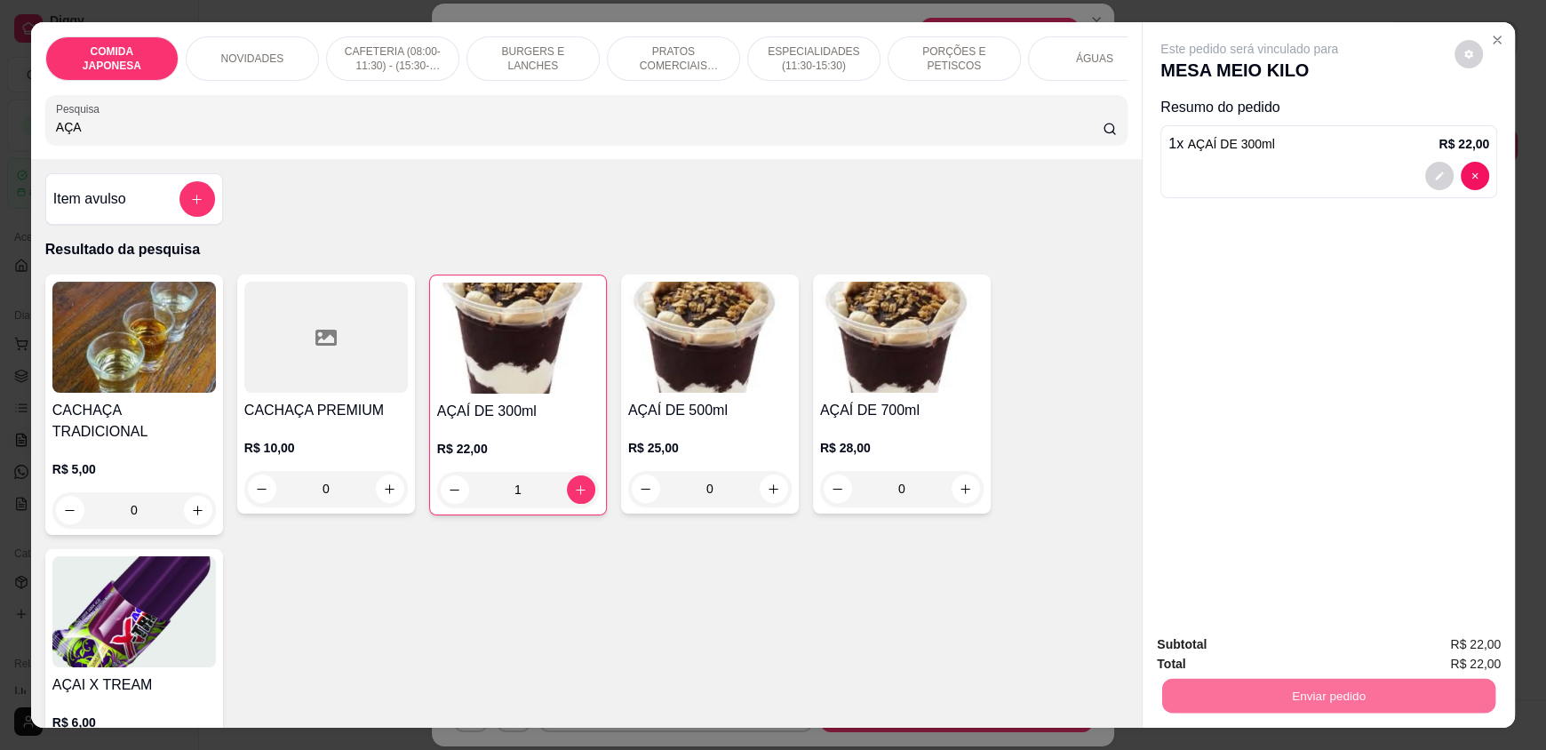
click at [1248, 640] on button "Não registrar e enviar pedido" at bounding box center [1269, 652] width 185 height 34
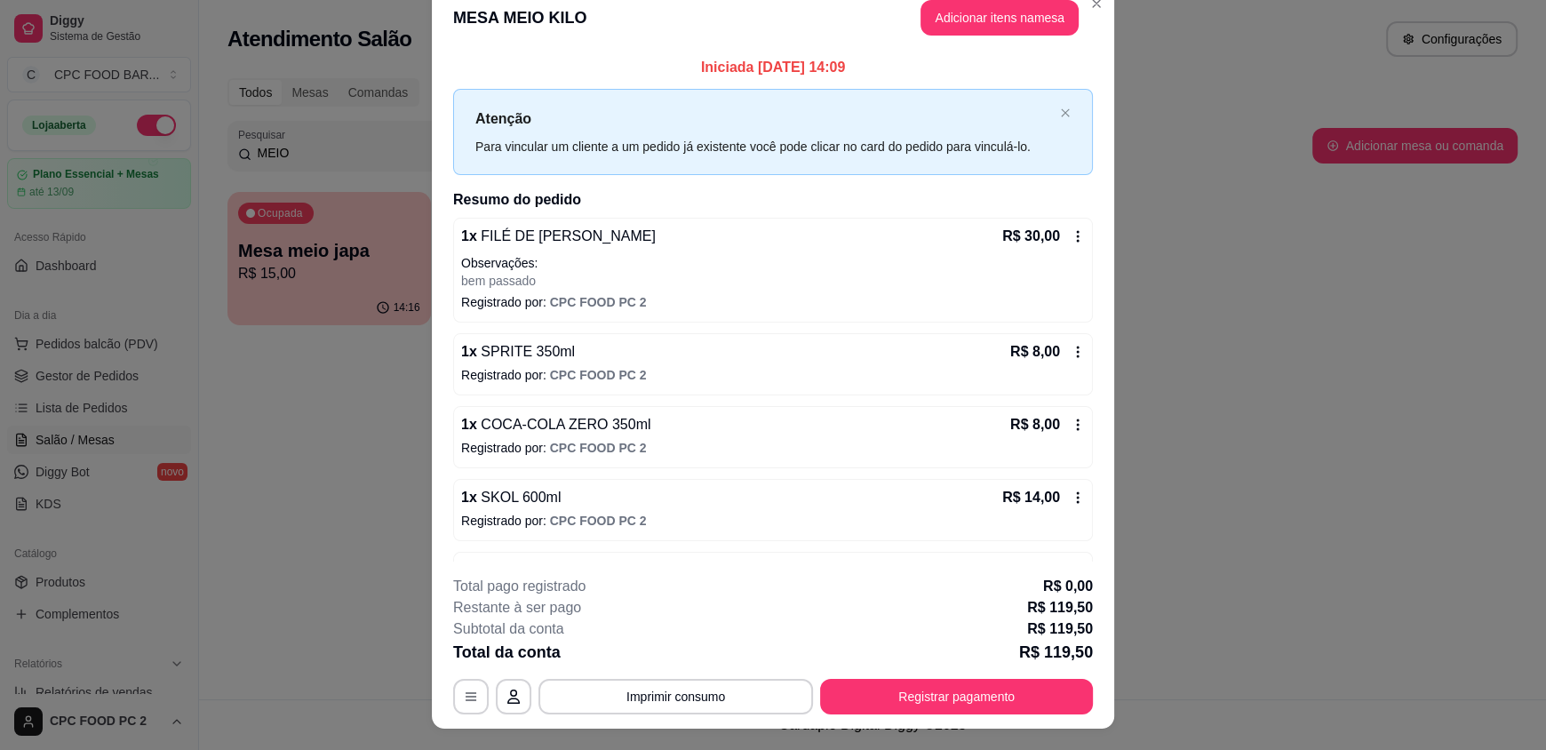
scroll to position [0, 0]
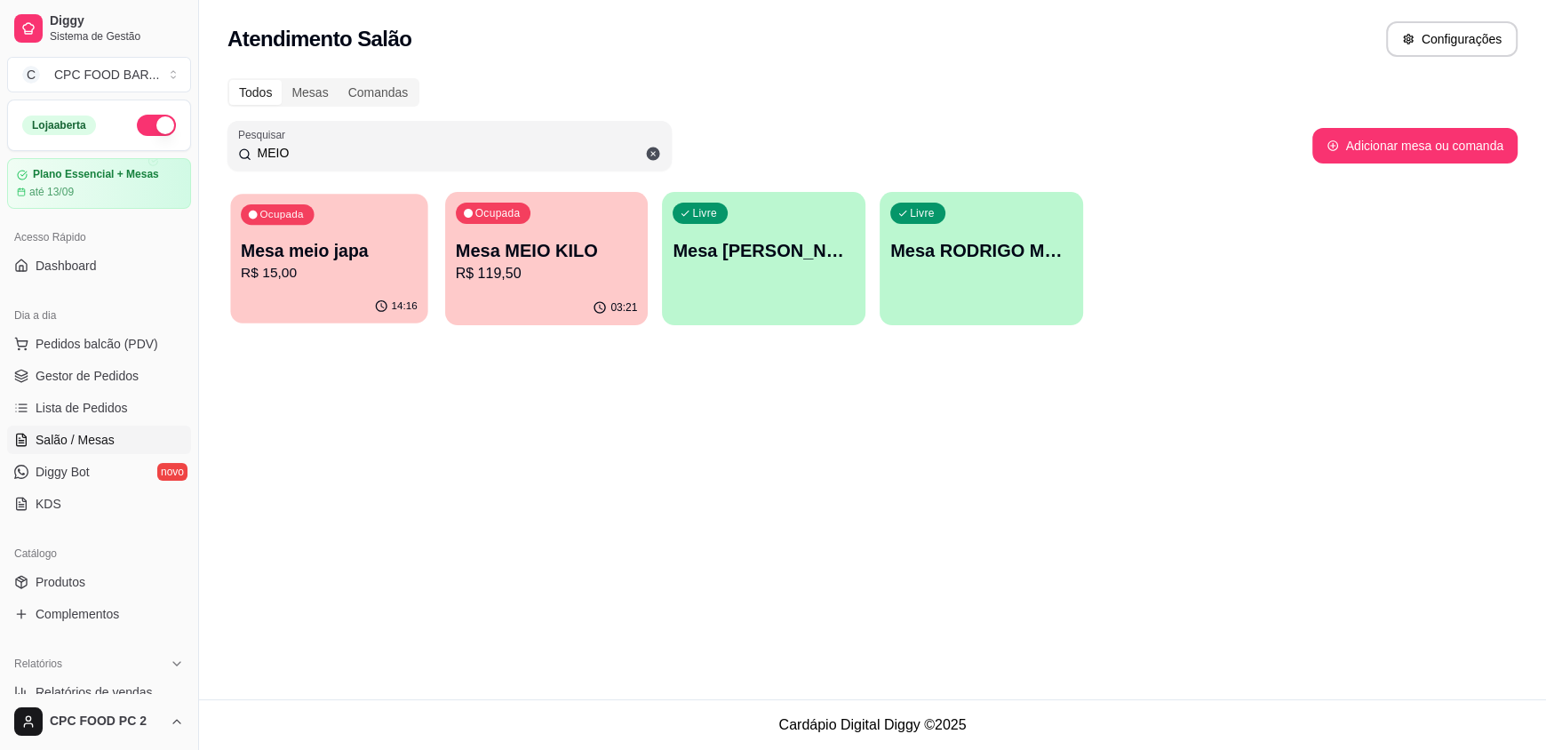
click at [318, 279] on p "R$ 15,00" at bounding box center [329, 273] width 177 height 20
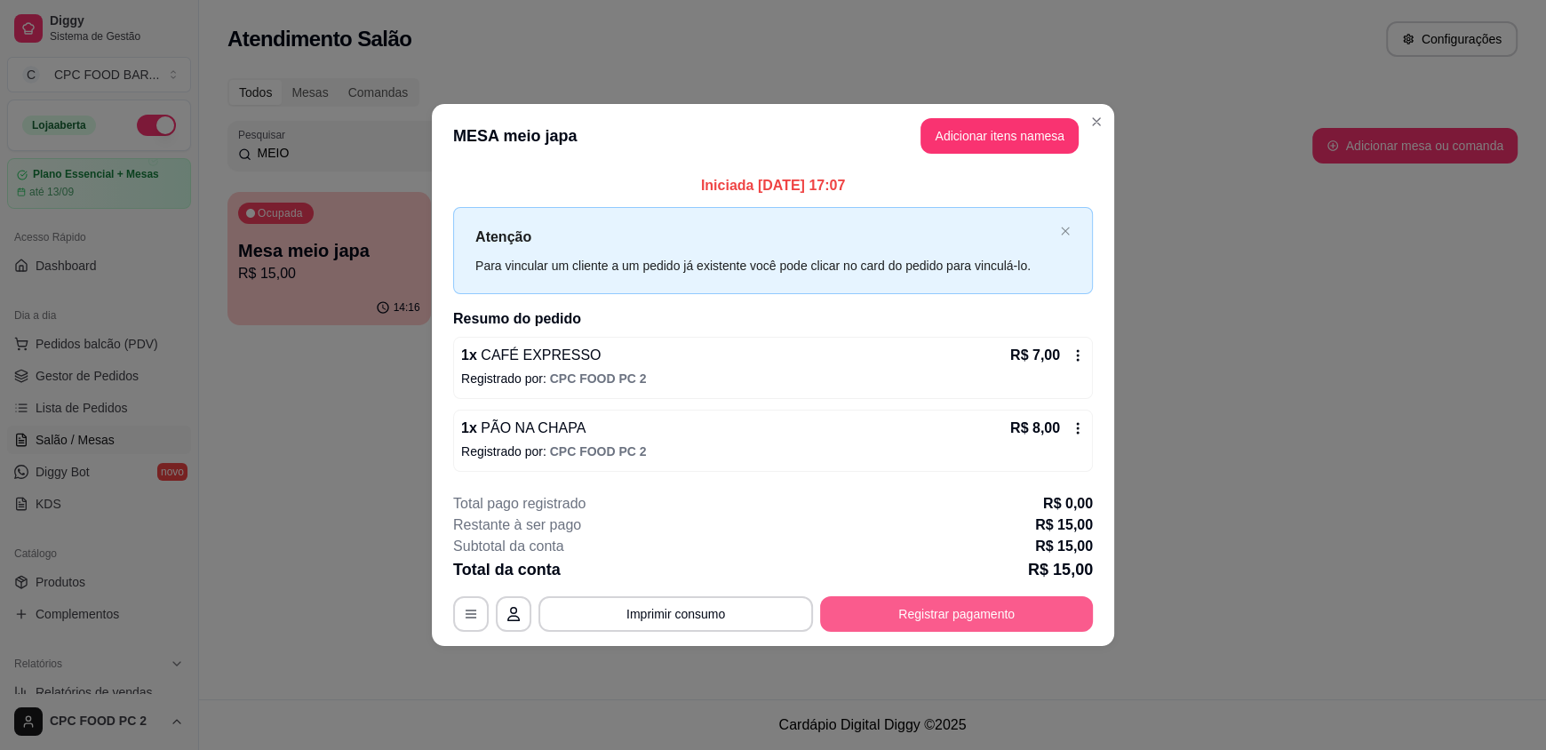
click at [974, 610] on button "Registrar pagamento" at bounding box center [956, 614] width 273 height 36
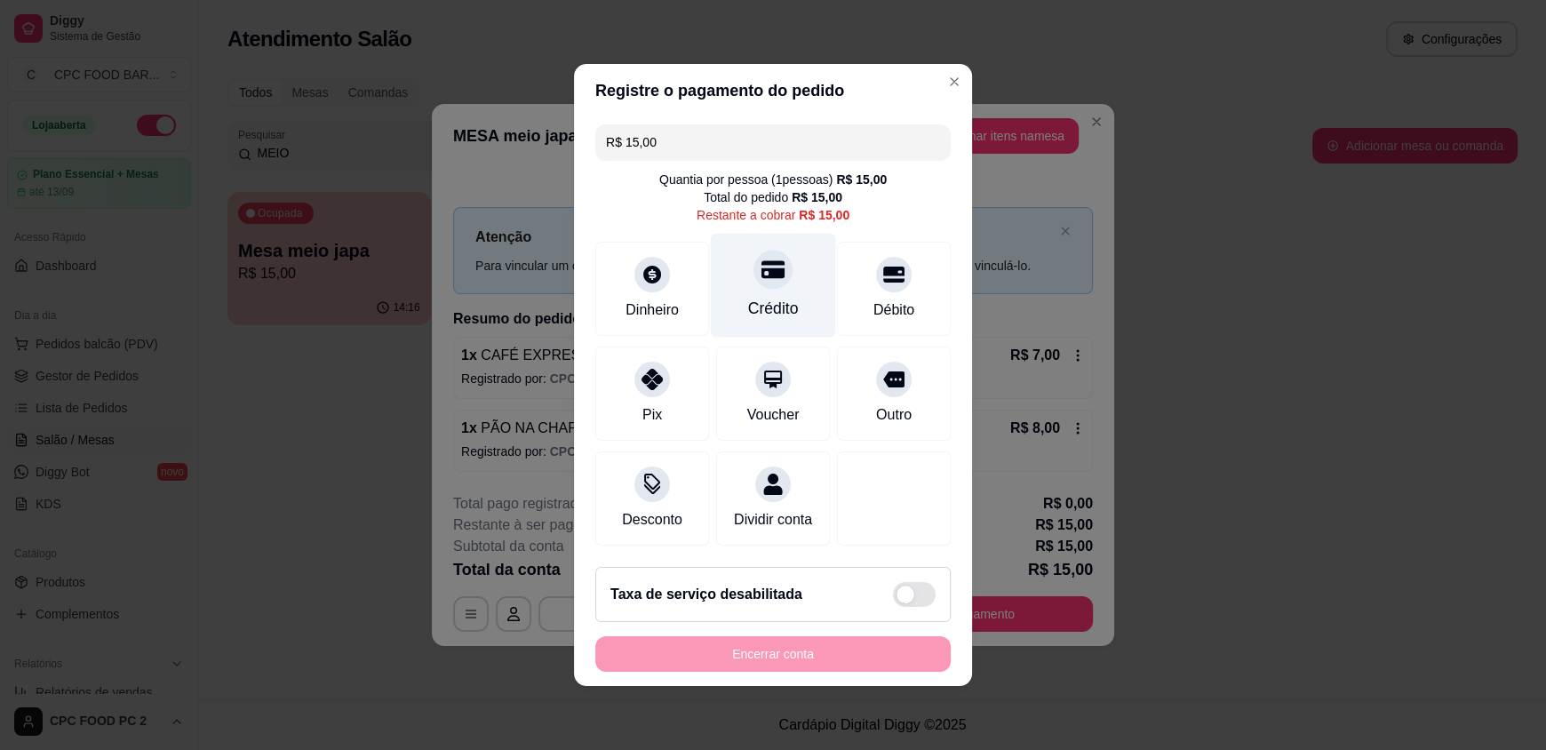
click at [772, 301] on div "Crédito" at bounding box center [773, 308] width 51 height 23
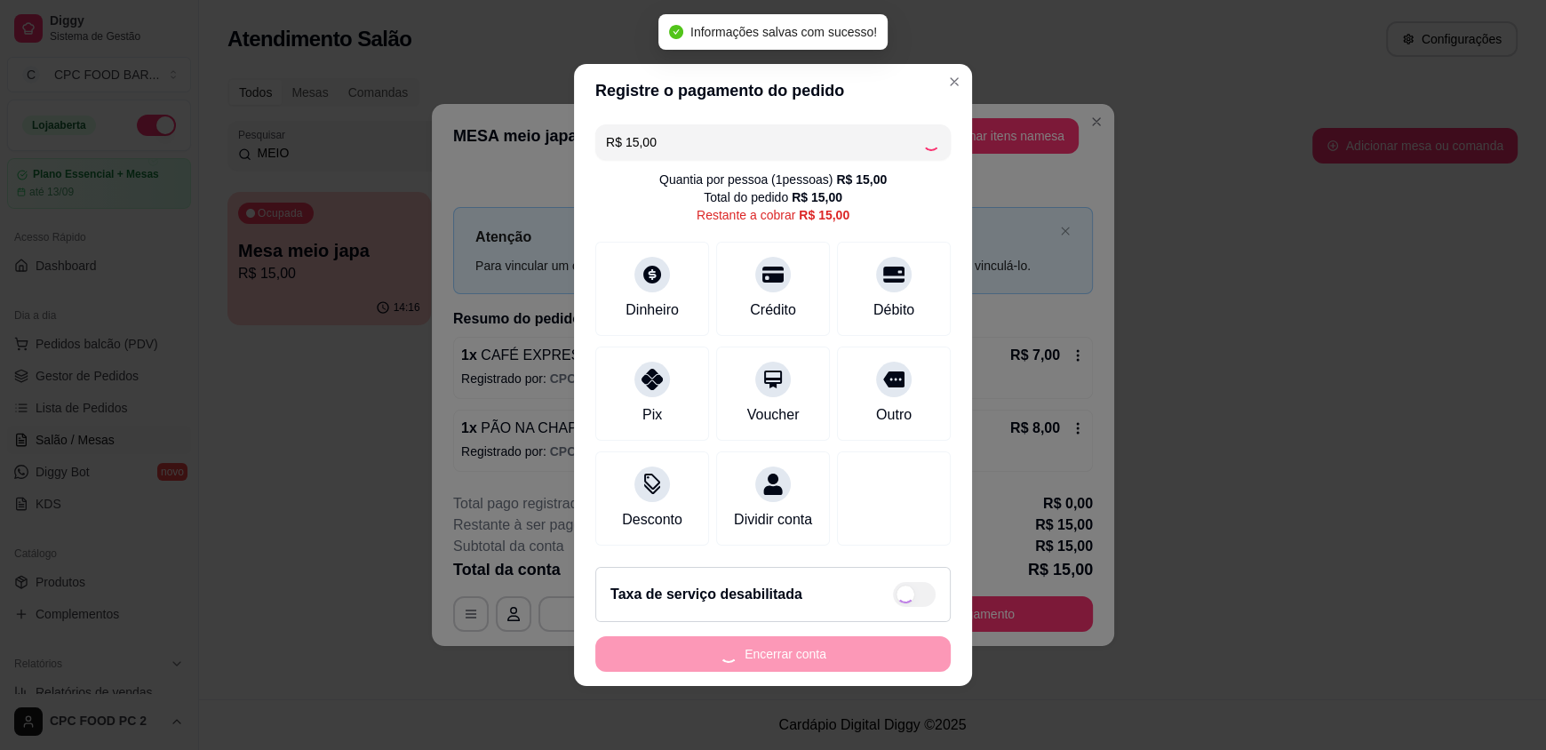
type input "R$ 0,00"
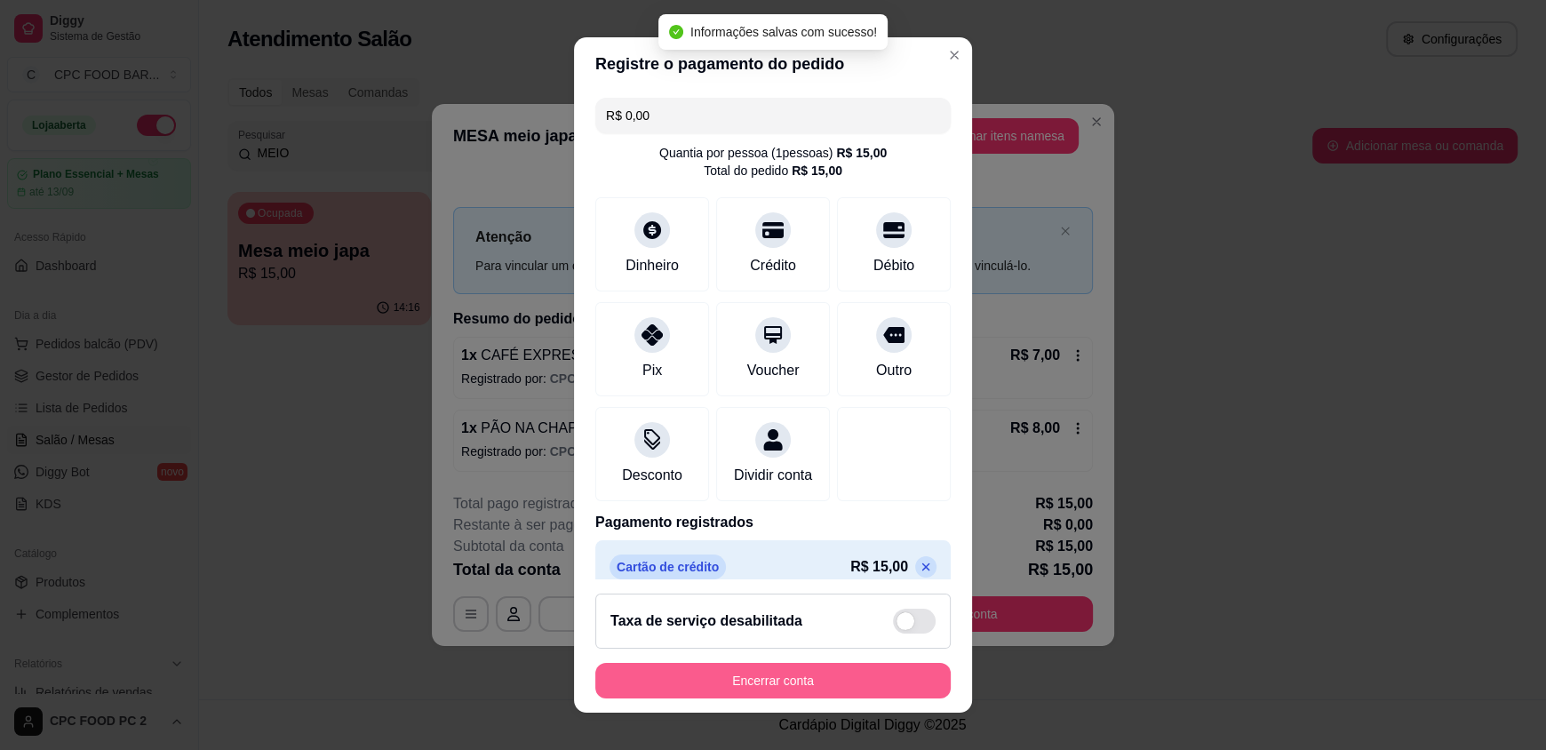
click at [781, 682] on button "Encerrar conta" at bounding box center [772, 681] width 355 height 36
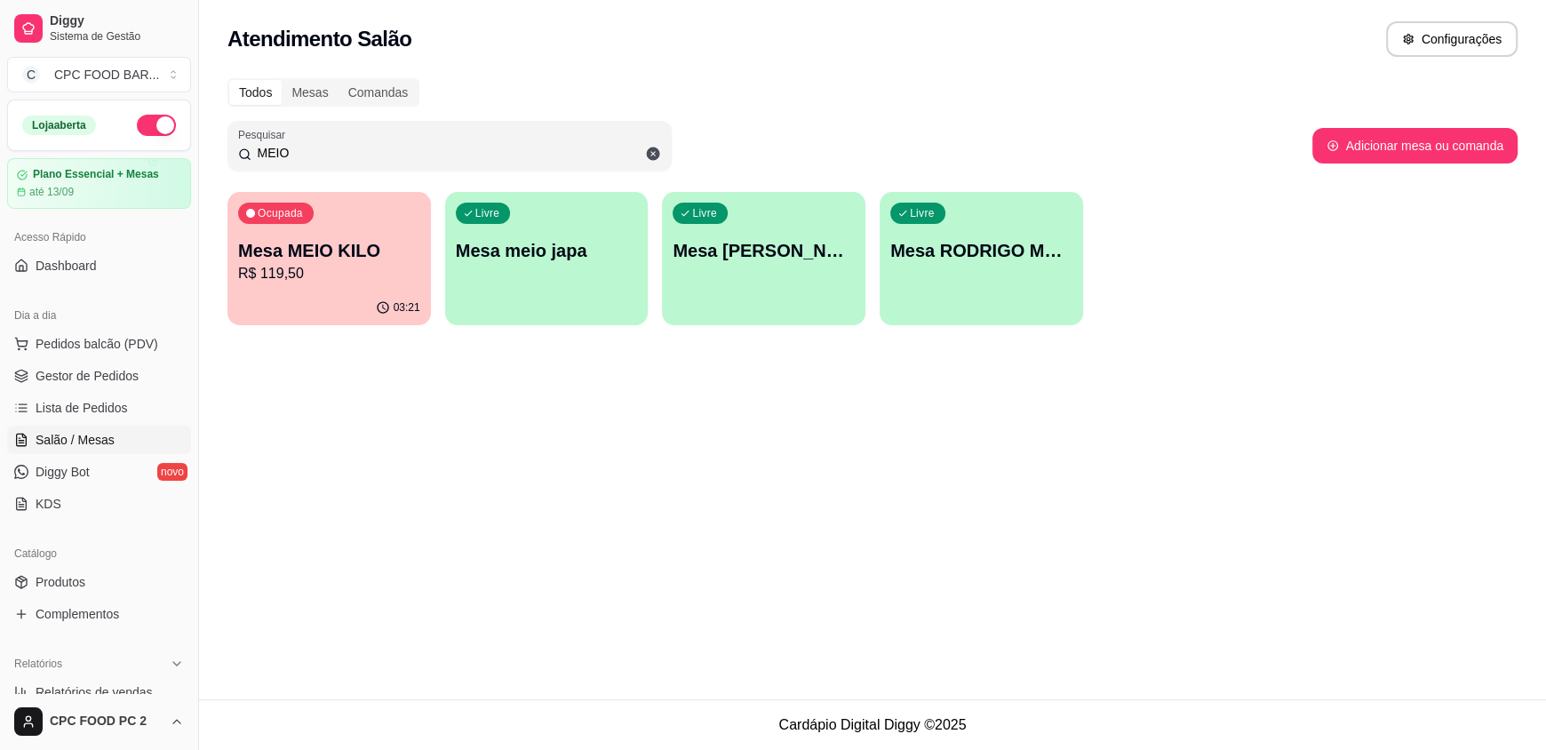
click at [288, 264] on p "R$ 119,50" at bounding box center [329, 273] width 182 height 21
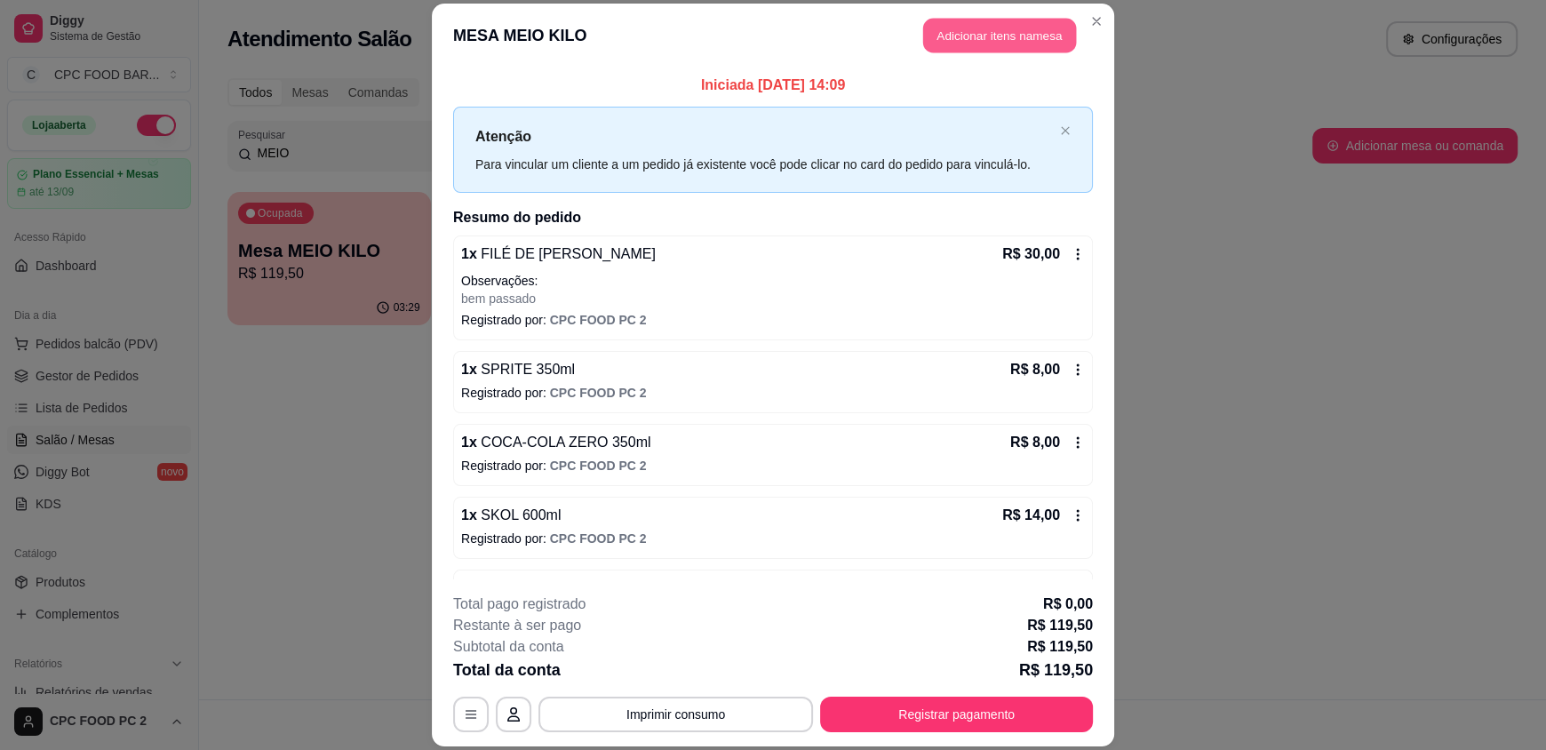
click at [1015, 36] on button "Adicionar itens na mesa" at bounding box center [999, 36] width 153 height 35
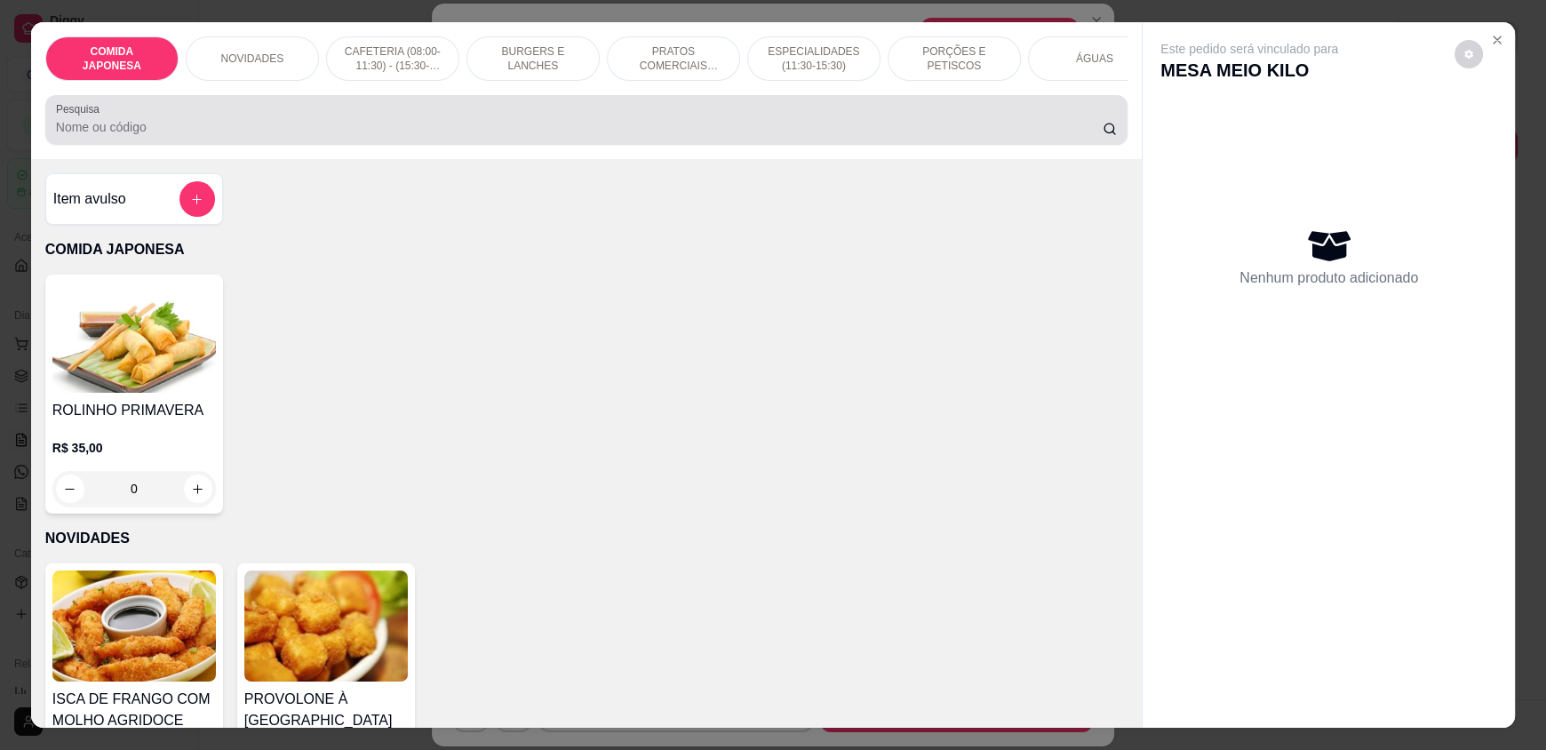
click at [804, 130] on div at bounding box center [586, 120] width 1061 height 36
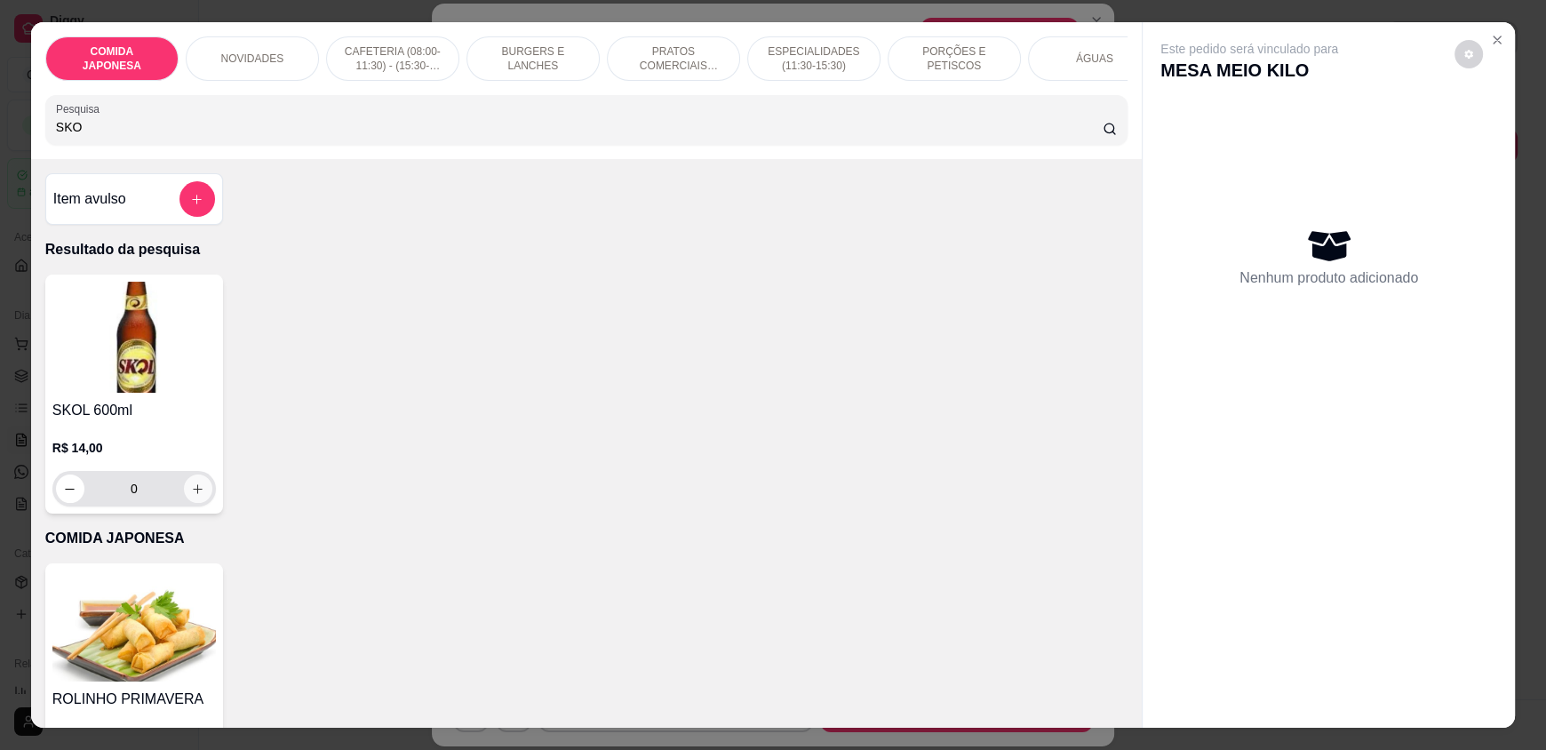
type input "SKO"
click at [193, 496] on icon "increase-product-quantity" at bounding box center [197, 489] width 13 height 13
type input "1"
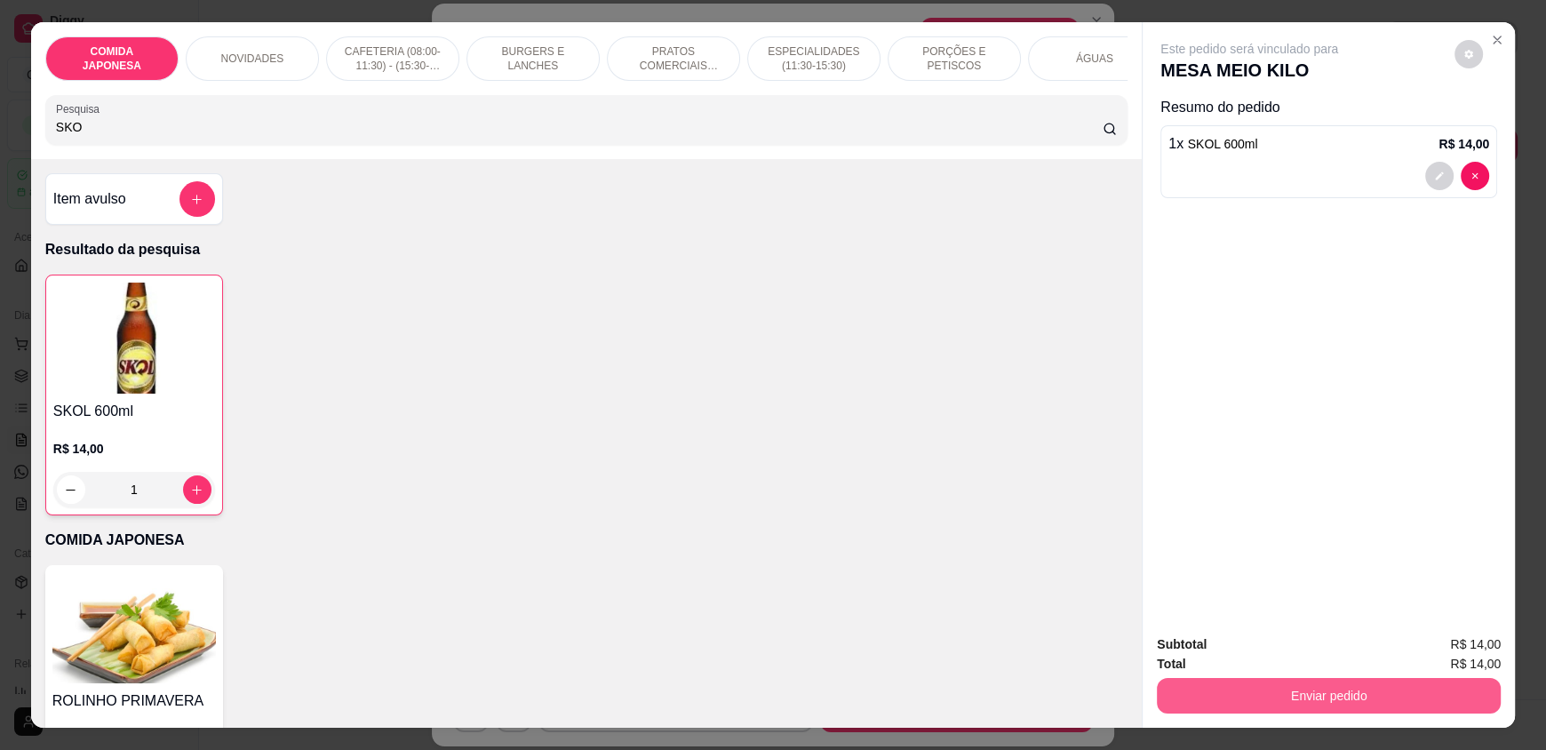
click at [1232, 690] on button "Enviar pedido" at bounding box center [1329, 696] width 344 height 36
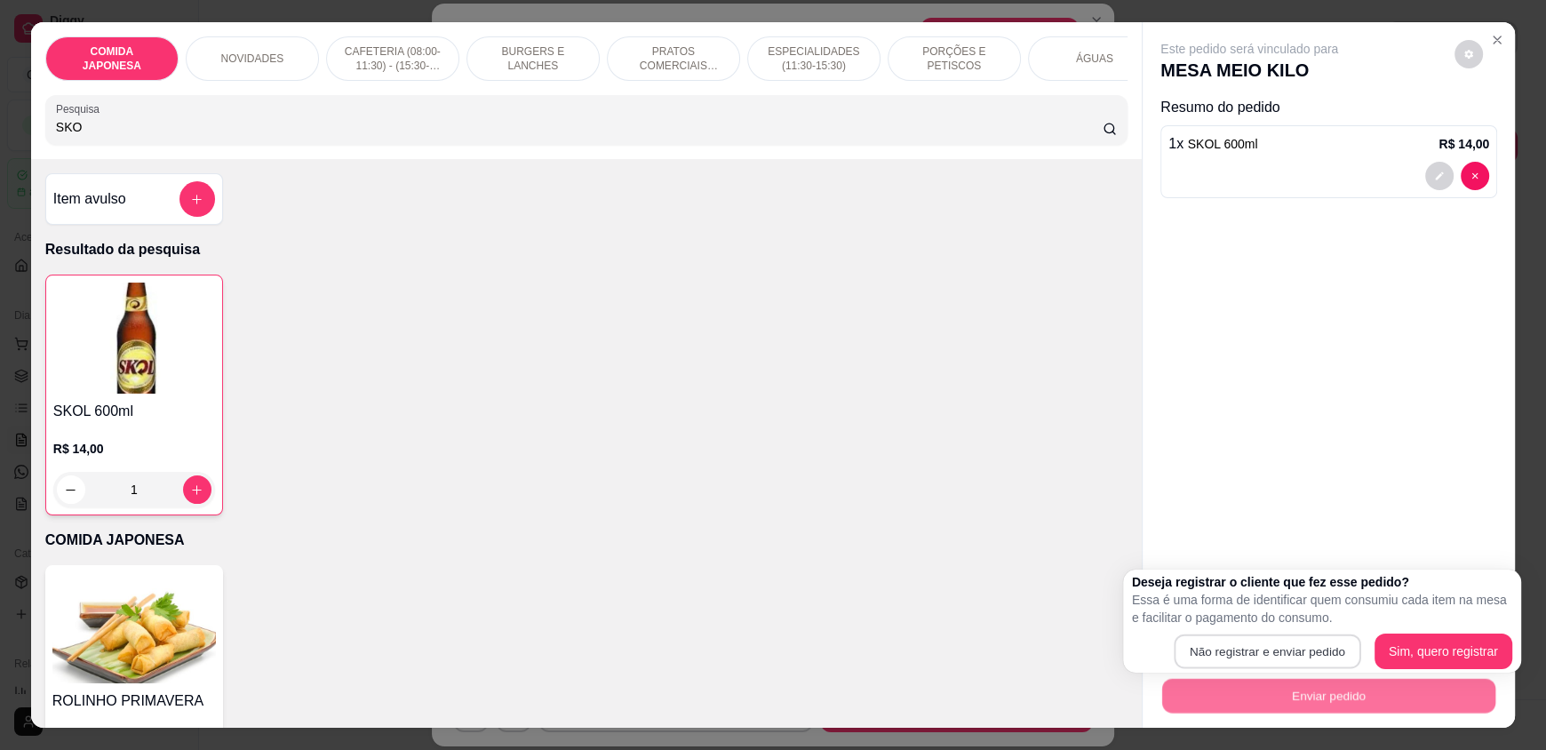
click at [1267, 655] on button "Não registrar e enviar pedido" at bounding box center [1267, 651] width 187 height 35
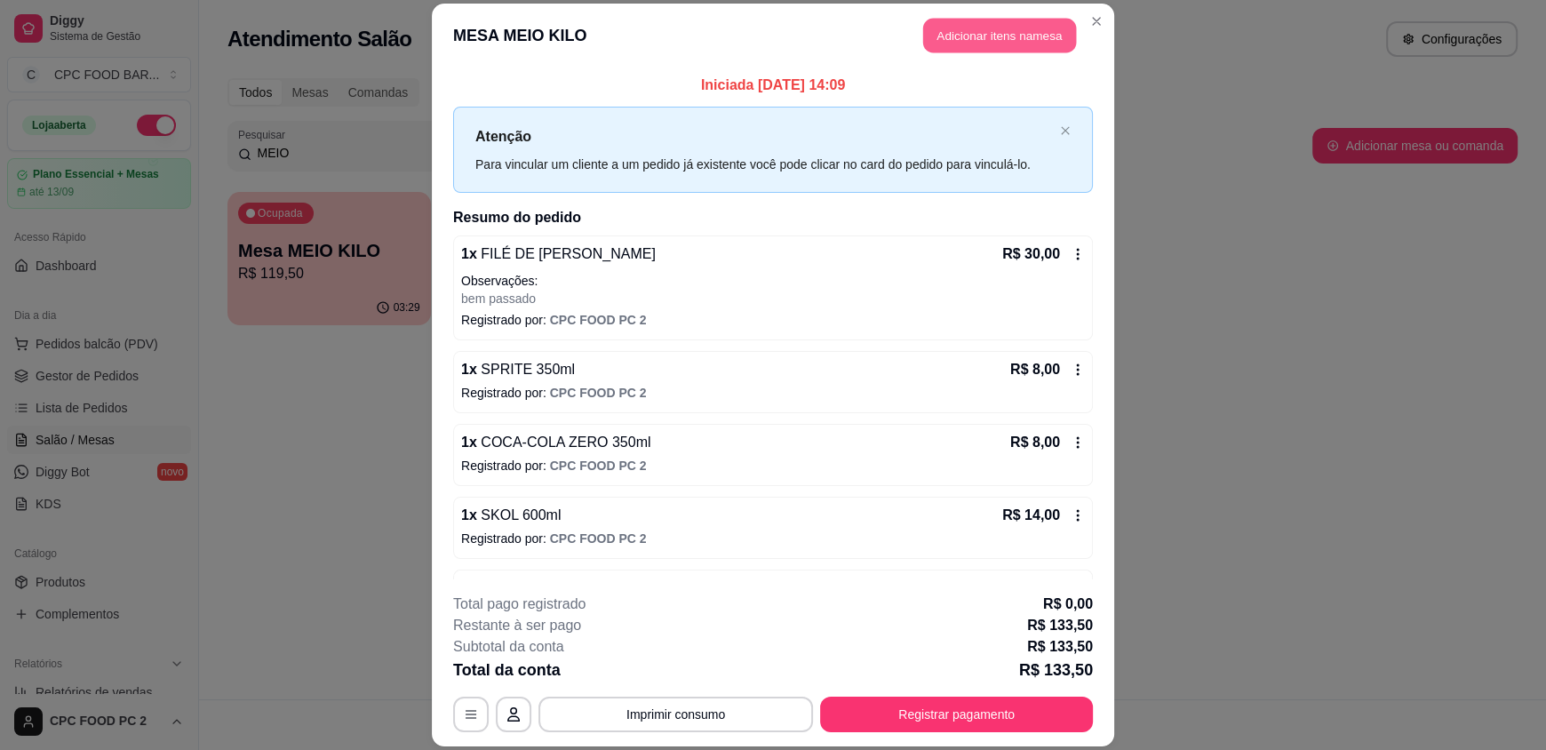
click at [1010, 30] on button "Adicionar itens na mesa" at bounding box center [999, 36] width 153 height 35
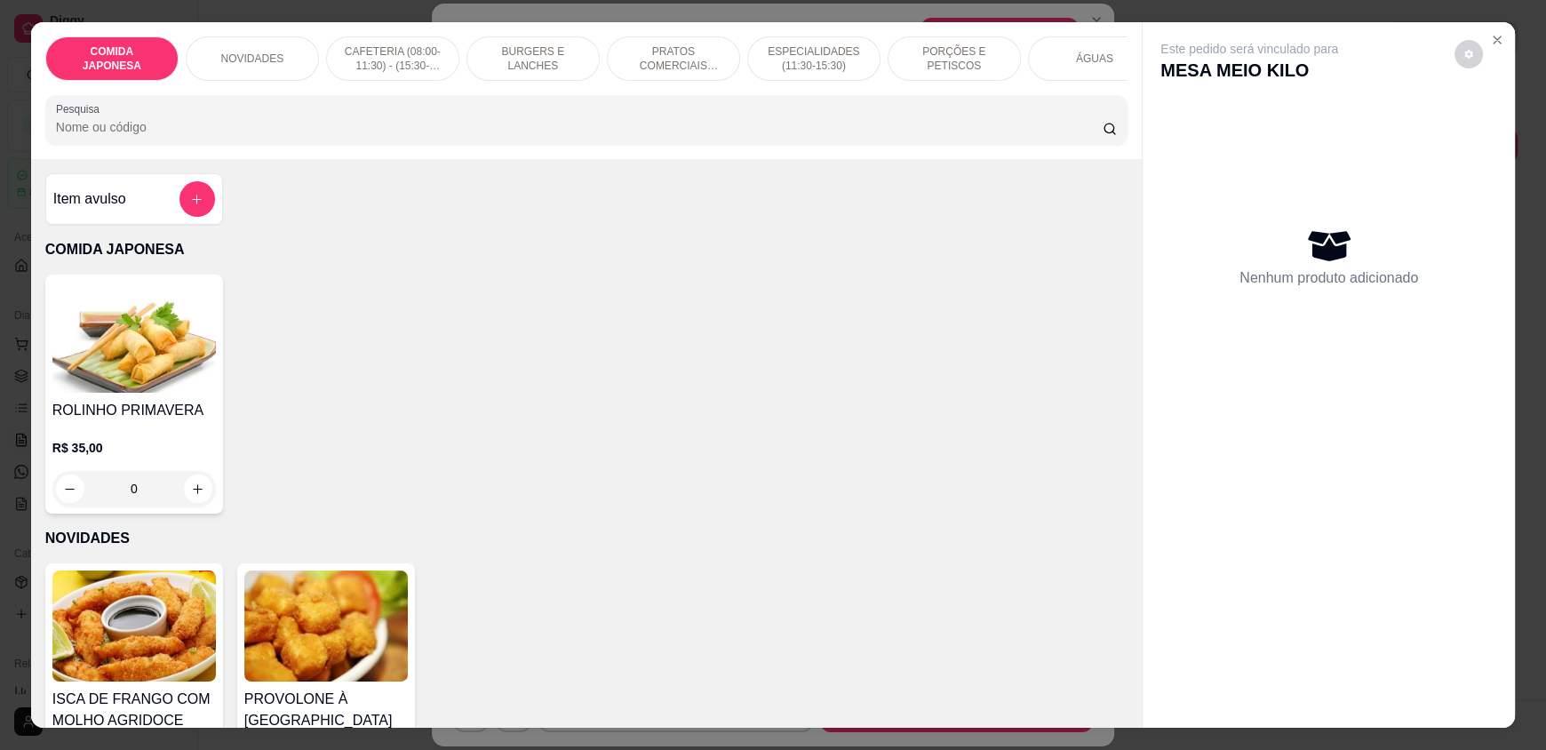
click at [1082, 54] on p "ÁGUAS" at bounding box center [1094, 59] width 37 height 14
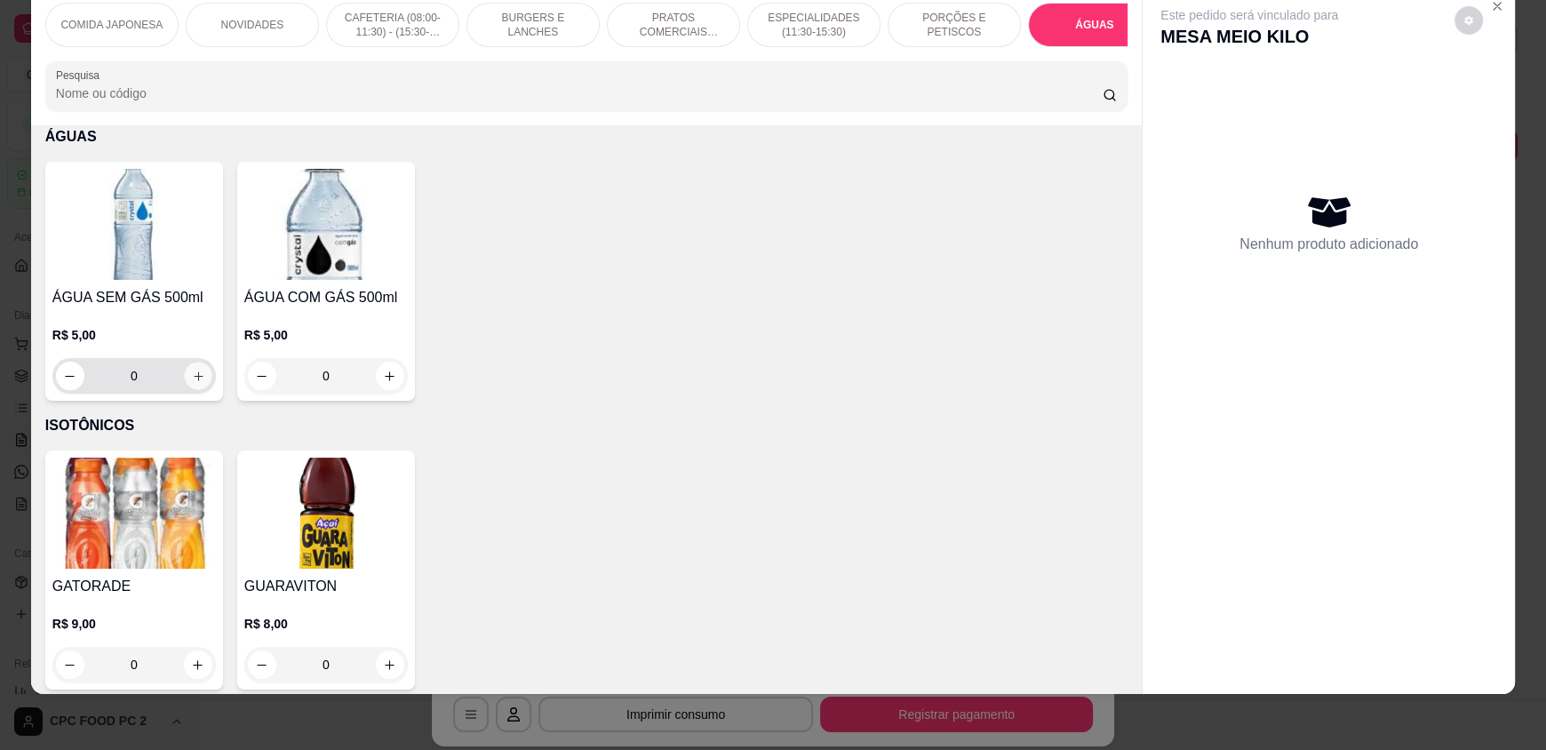
click at [197, 387] on button "increase-product-quantity" at bounding box center [198, 377] width 28 height 28
type input "1"
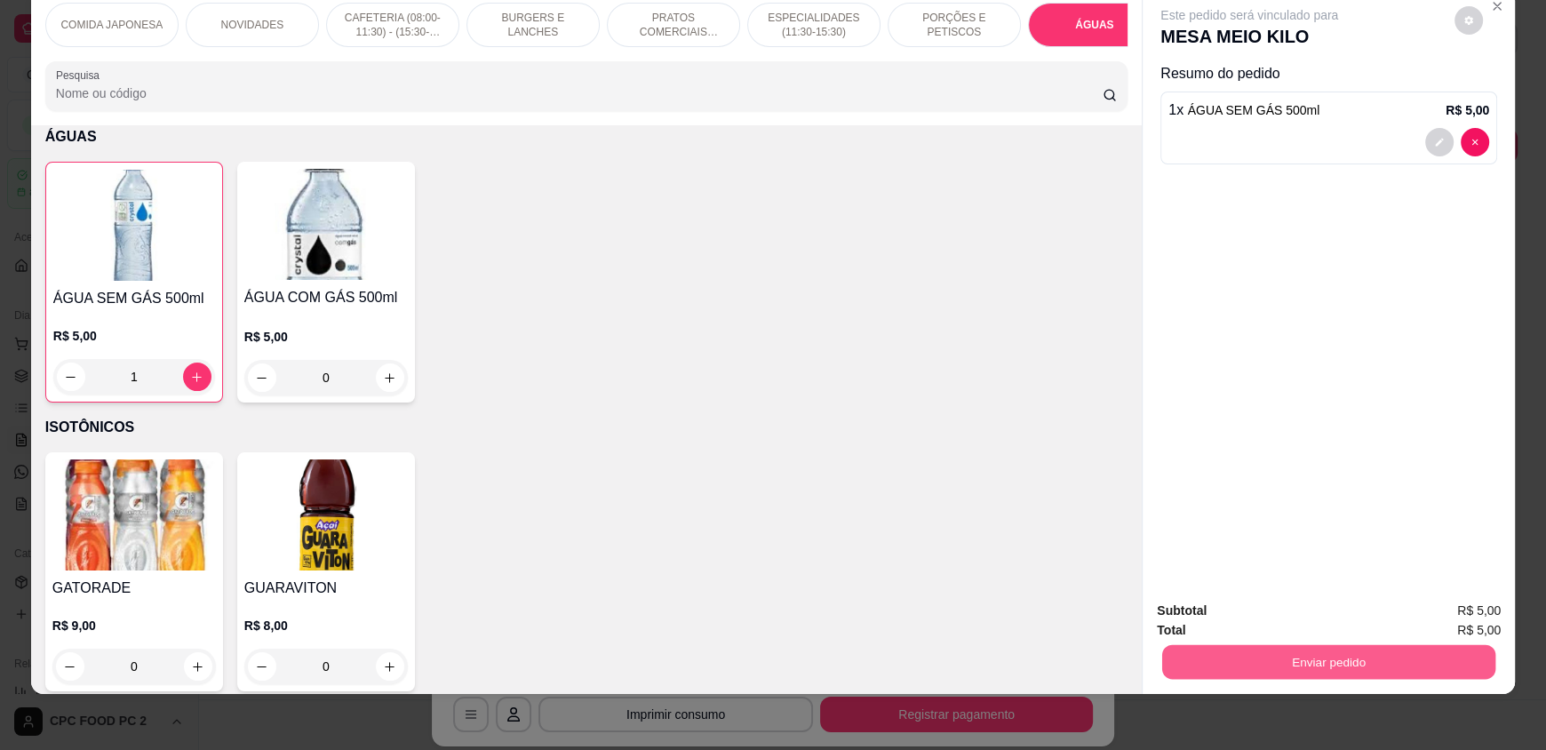
click at [1224, 657] on button "Enviar pedido" at bounding box center [1328, 661] width 333 height 35
click at [1228, 617] on button "Não registrar e enviar pedido" at bounding box center [1270, 617] width 180 height 33
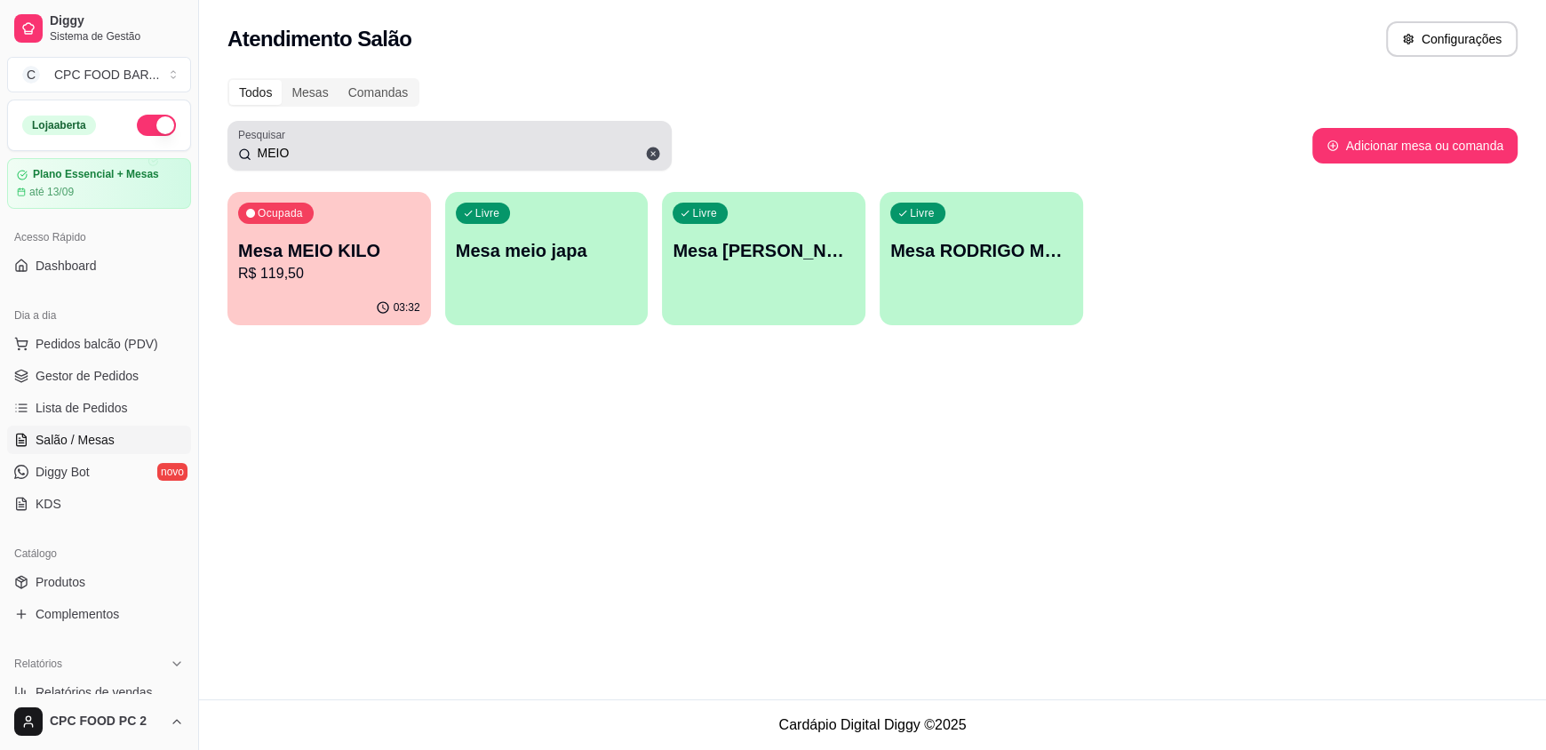
click at [409, 159] on input "MEIO" at bounding box center [456, 153] width 410 height 18
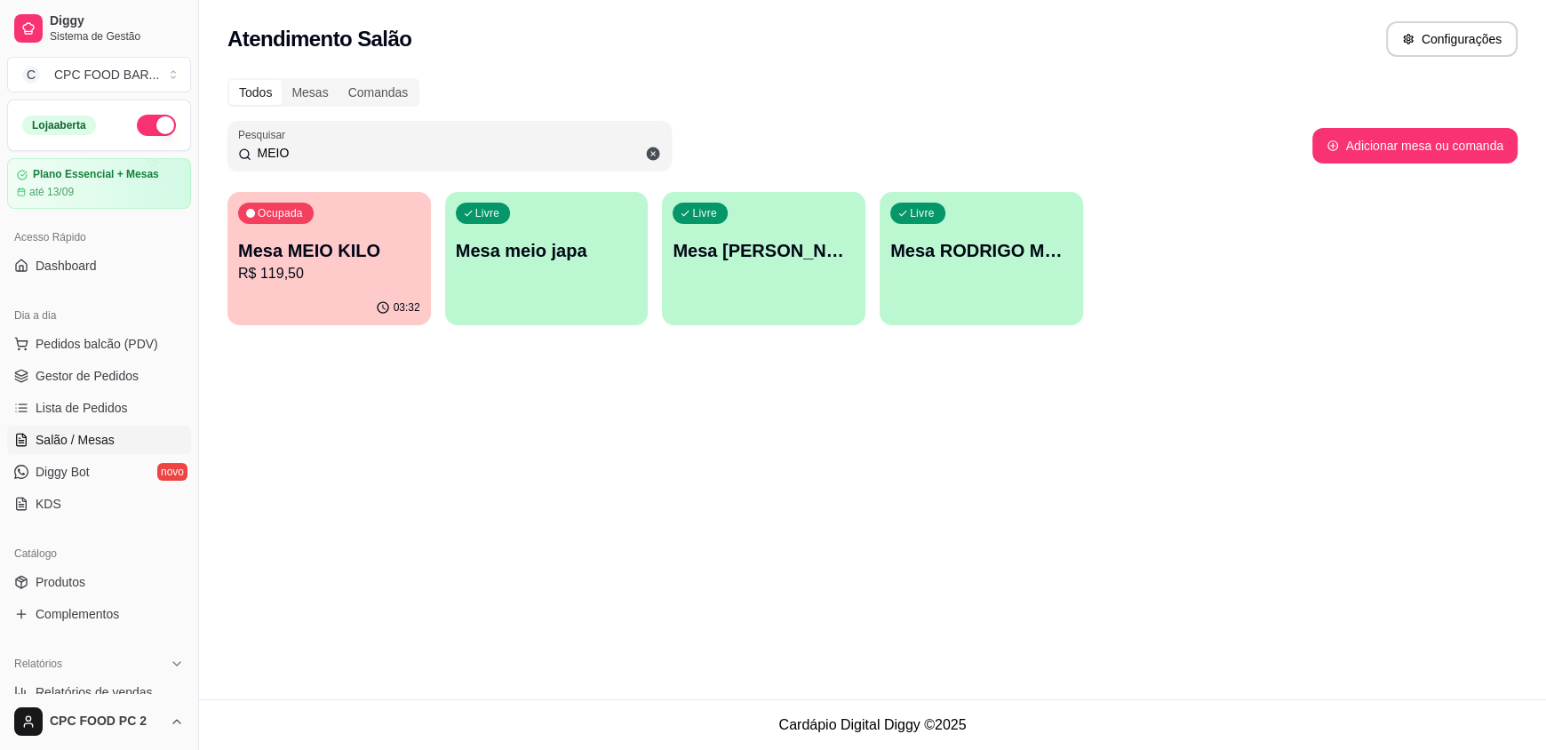
click at [409, 159] on input "MEIO" at bounding box center [456, 153] width 410 height 18
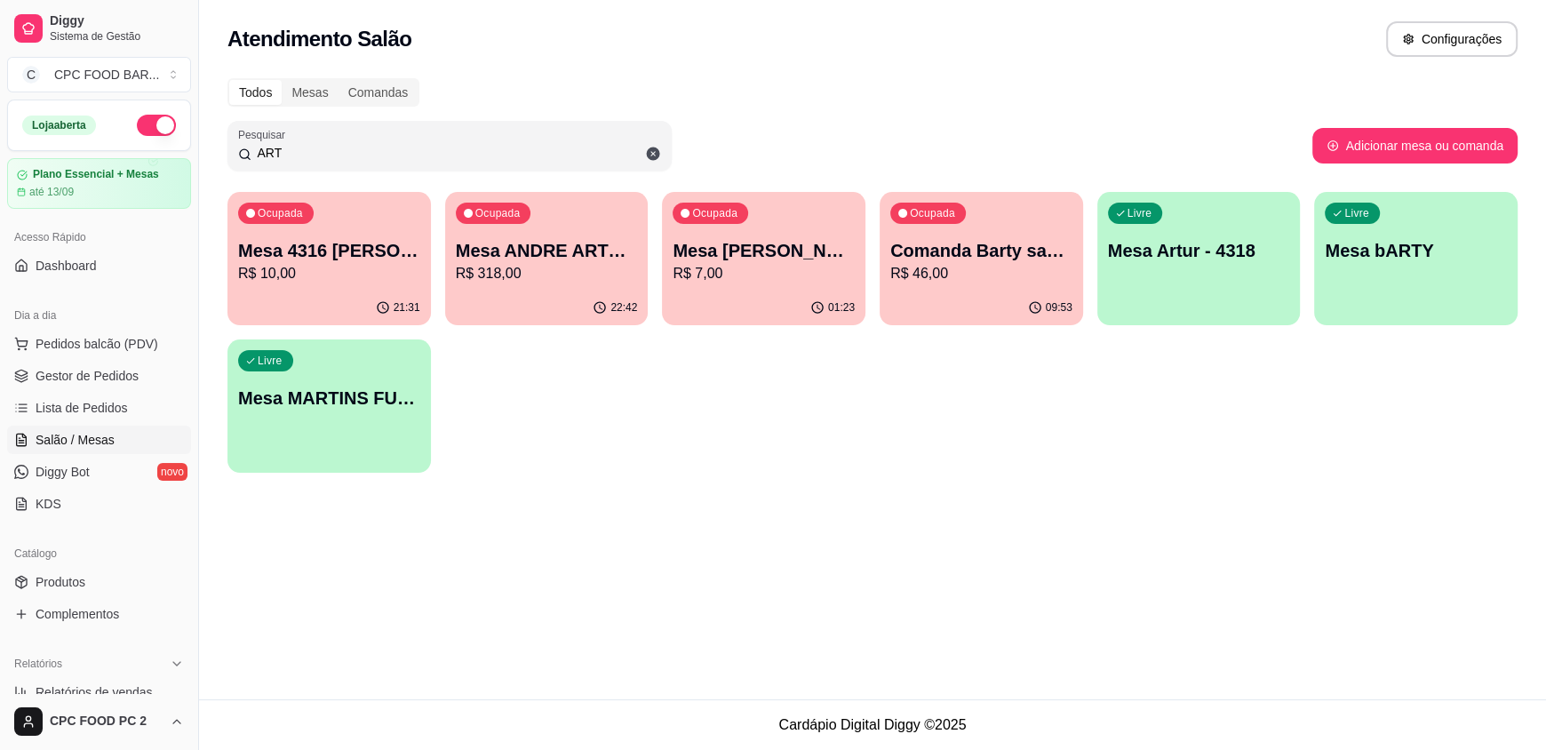
type input "ART"
click at [792, 309] on div "01:23" at bounding box center [763, 308] width 203 height 35
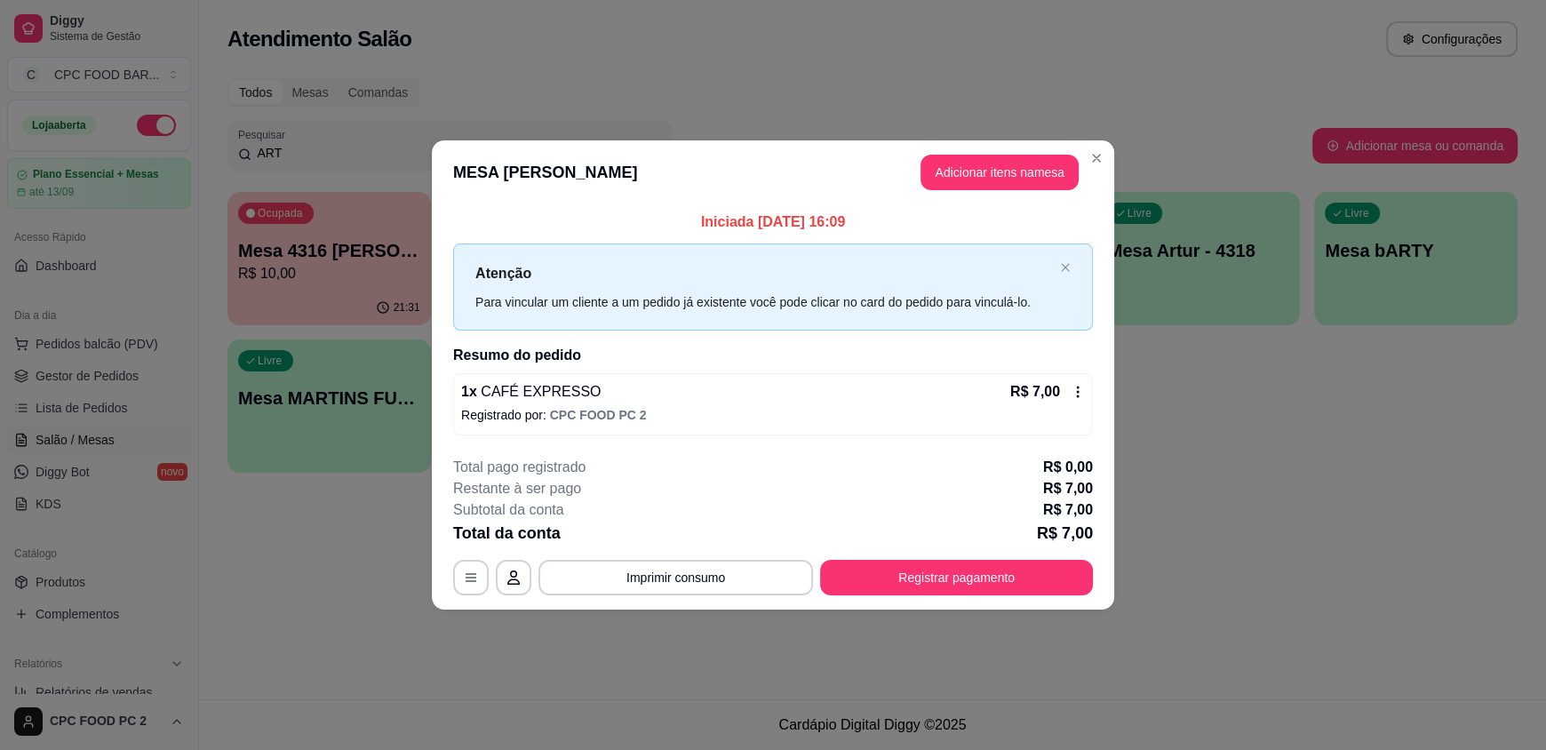
click at [1036, 182] on button "Adicionar itens na mesa" at bounding box center [1000, 173] width 158 height 36
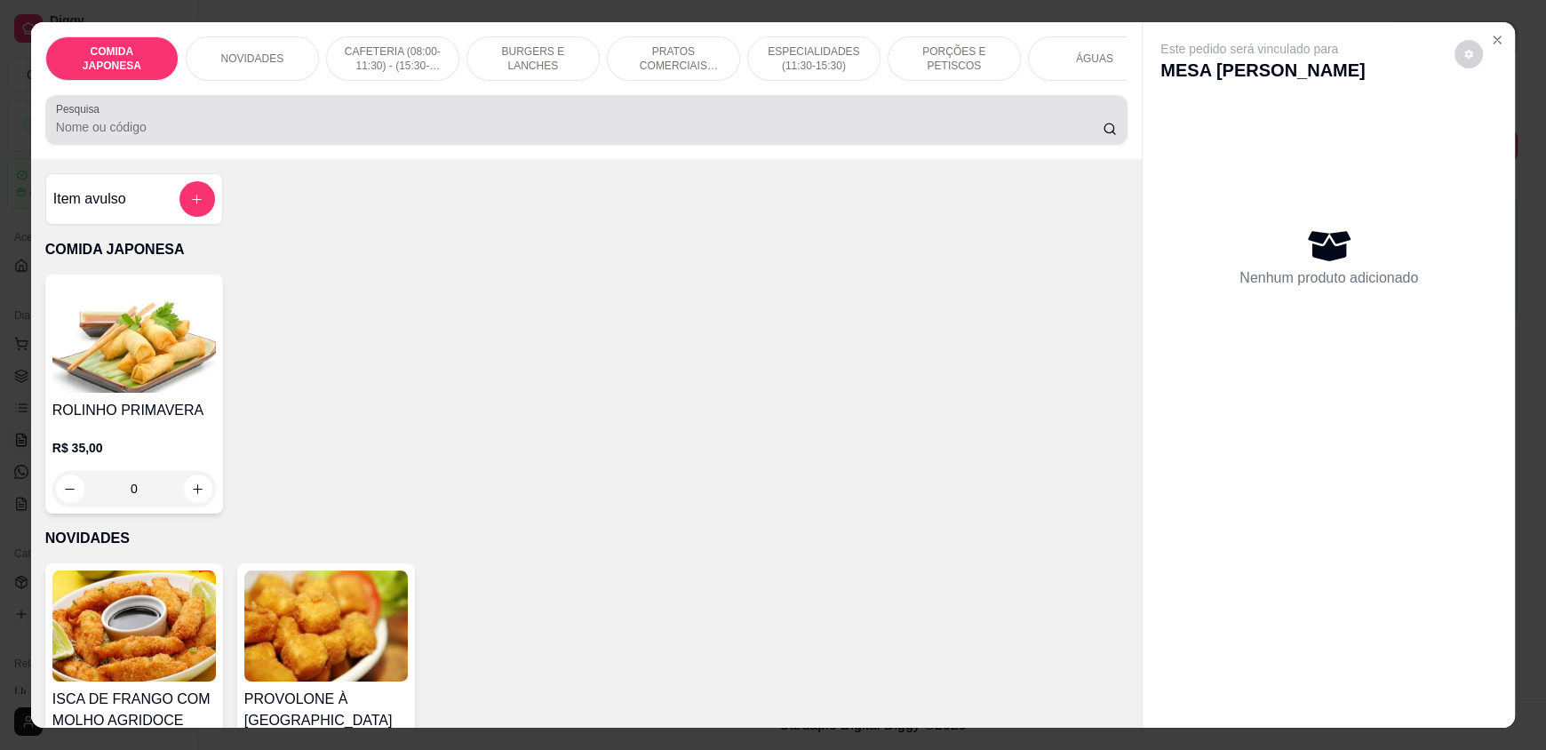
click at [835, 118] on div at bounding box center [586, 120] width 1061 height 36
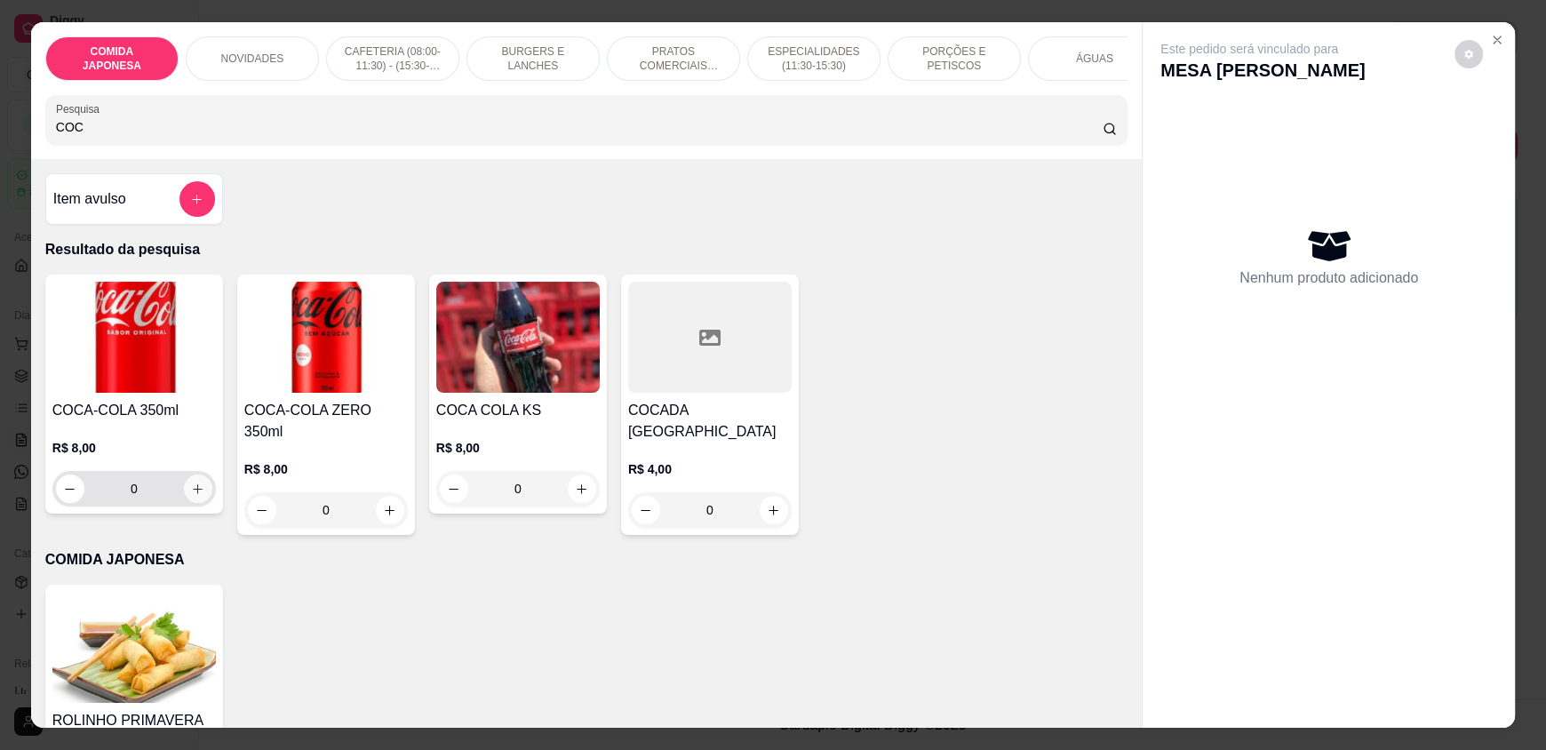
type input "COC"
click at [191, 496] on icon "increase-product-quantity" at bounding box center [197, 489] width 13 height 13
type input "1"
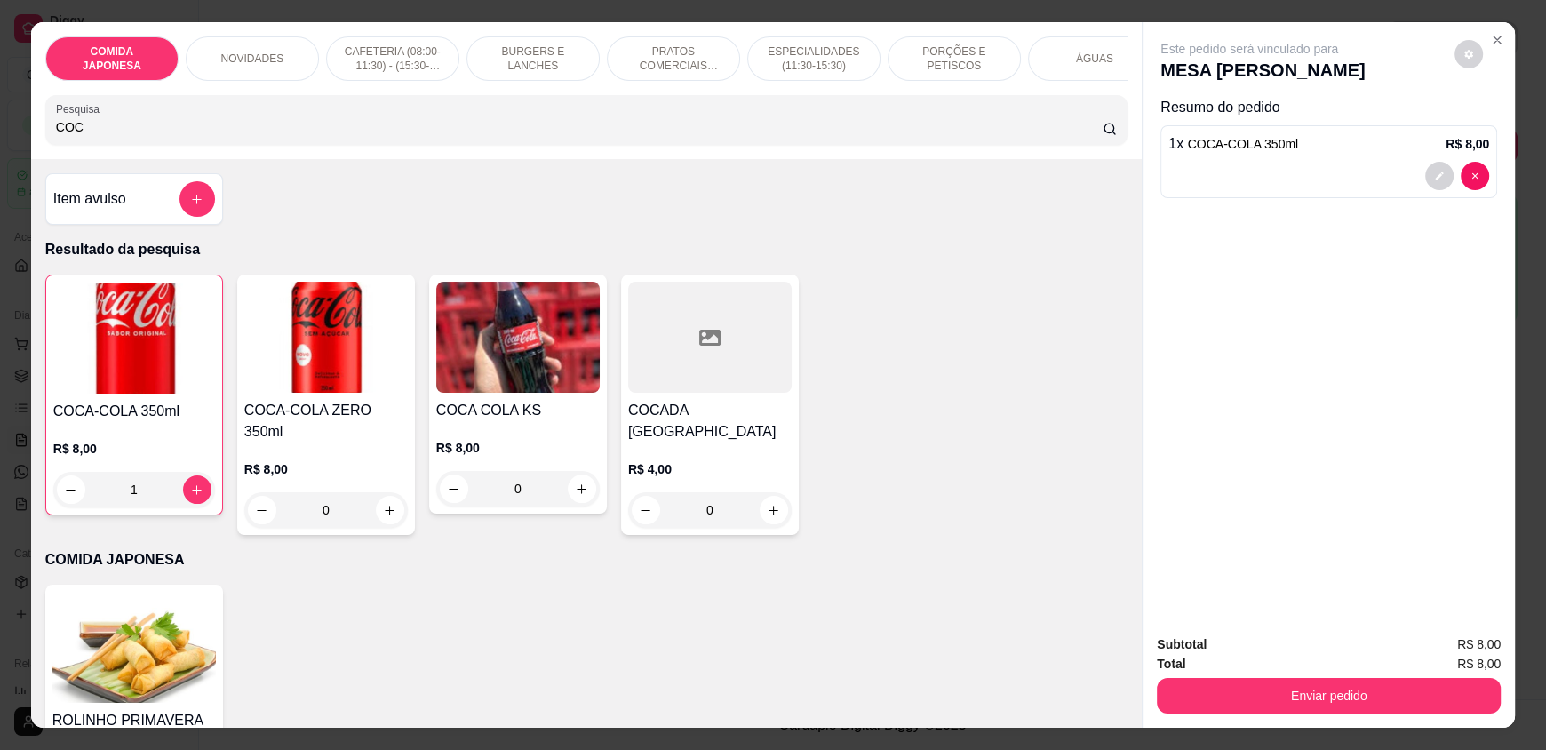
click at [178, 136] on input "COC" at bounding box center [580, 127] width 1048 height 18
click at [179, 136] on input "COC" at bounding box center [580, 127] width 1048 height 18
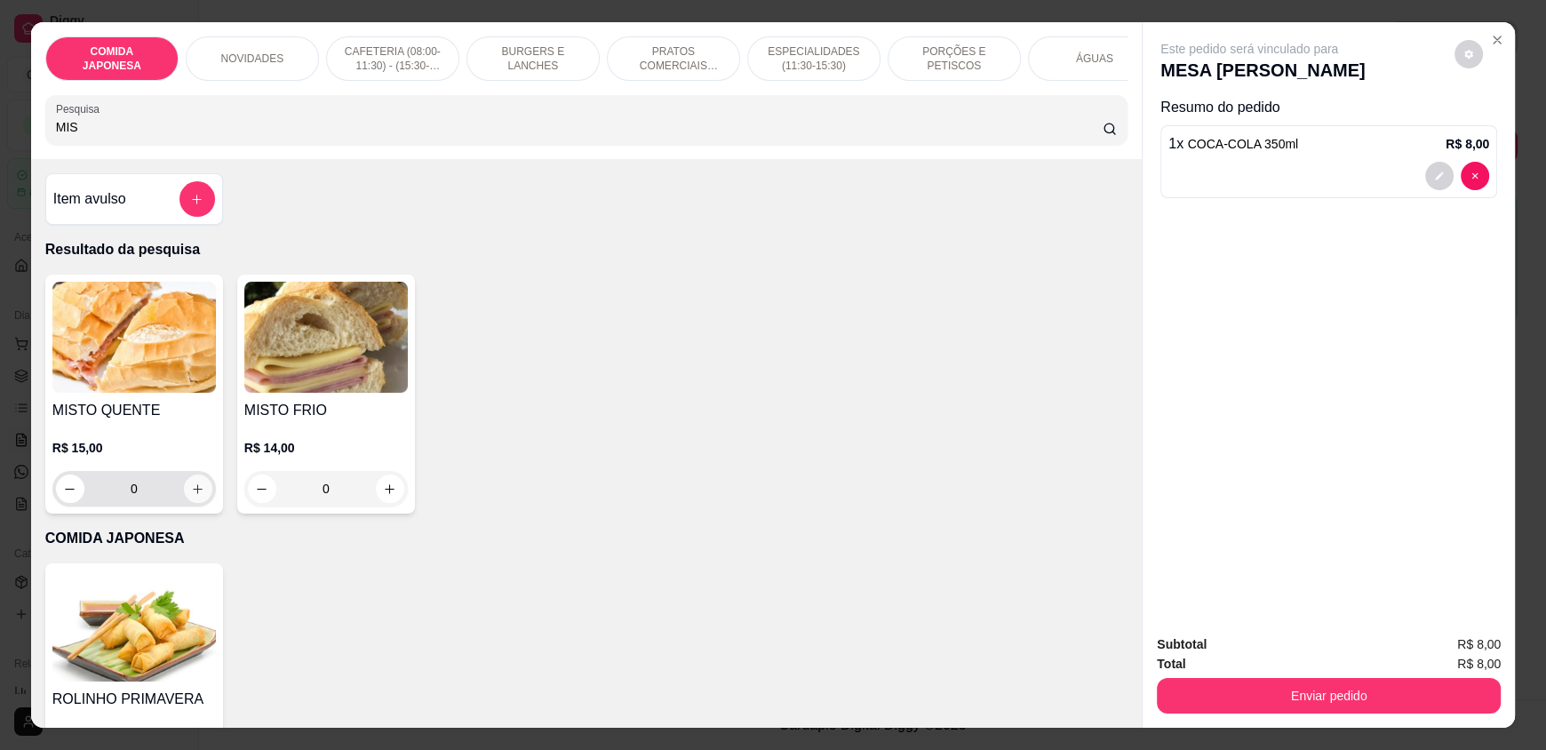
type input "MIS"
click at [194, 493] on icon "increase-product-quantity" at bounding box center [198, 488] width 9 height 9
type input "1"
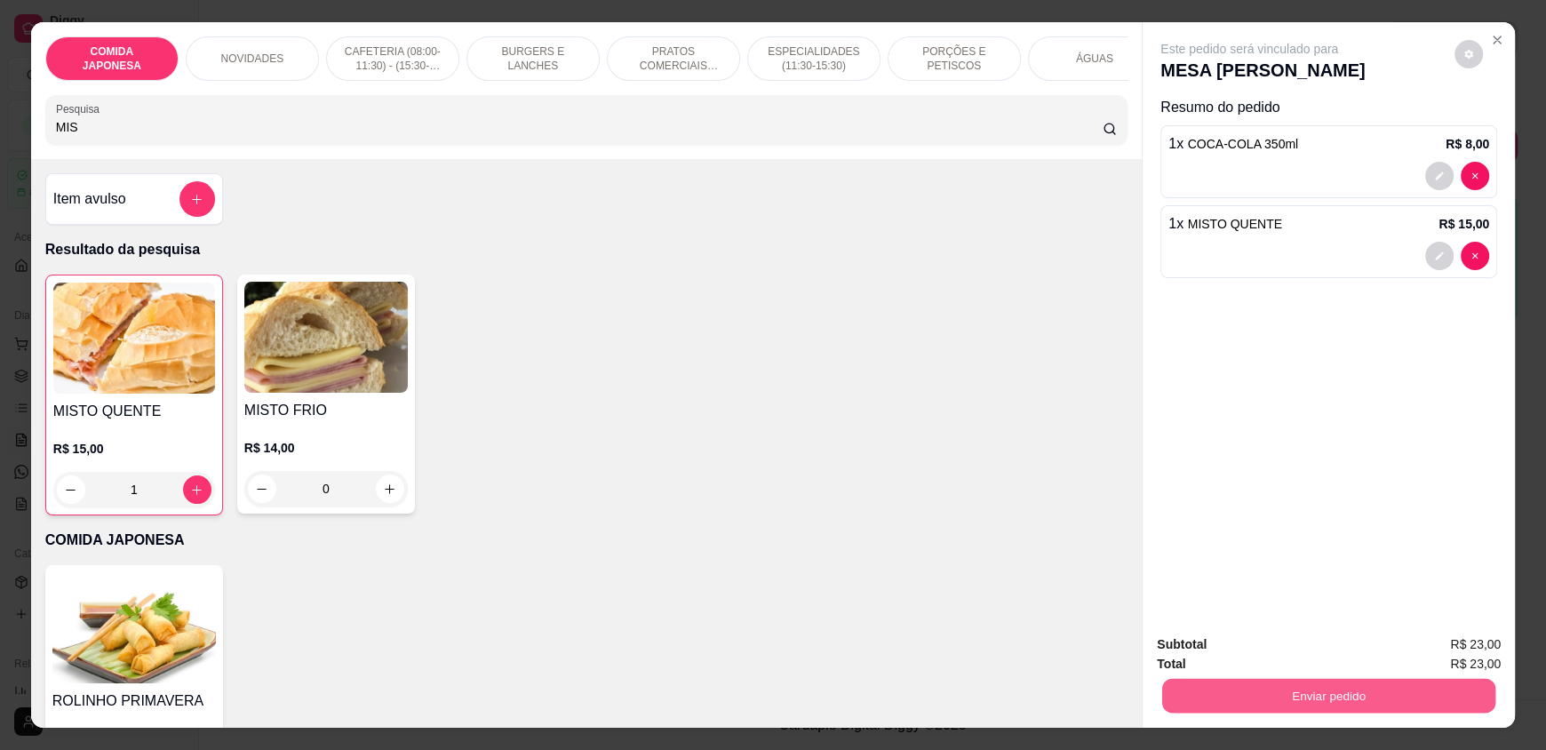
click at [1268, 687] on button "Enviar pedido" at bounding box center [1328, 695] width 333 height 35
click at [1266, 646] on button "Não registrar e enviar pedido" at bounding box center [1270, 651] width 180 height 33
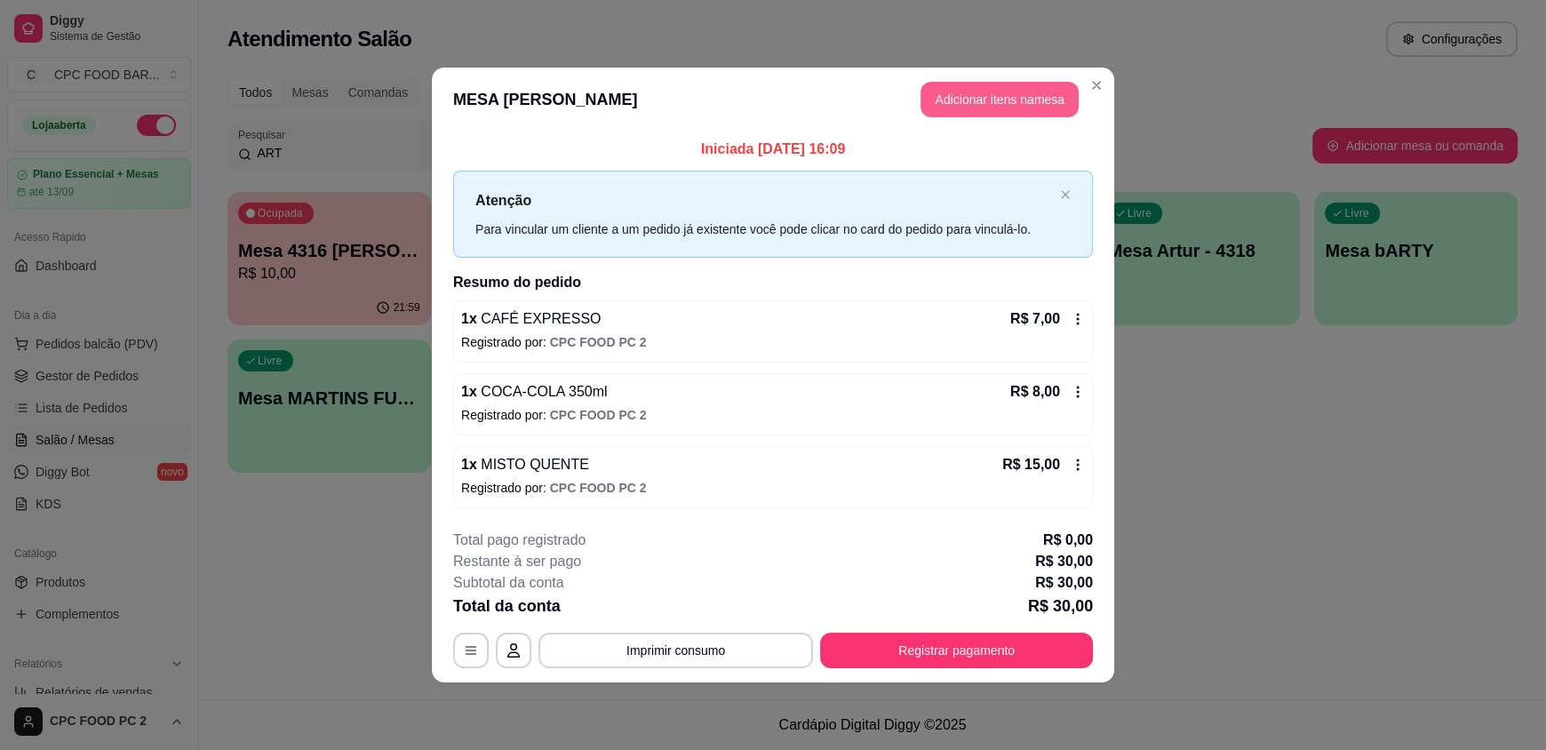
click at [1026, 88] on button "Adicionar itens na mesa" at bounding box center [1000, 100] width 158 height 36
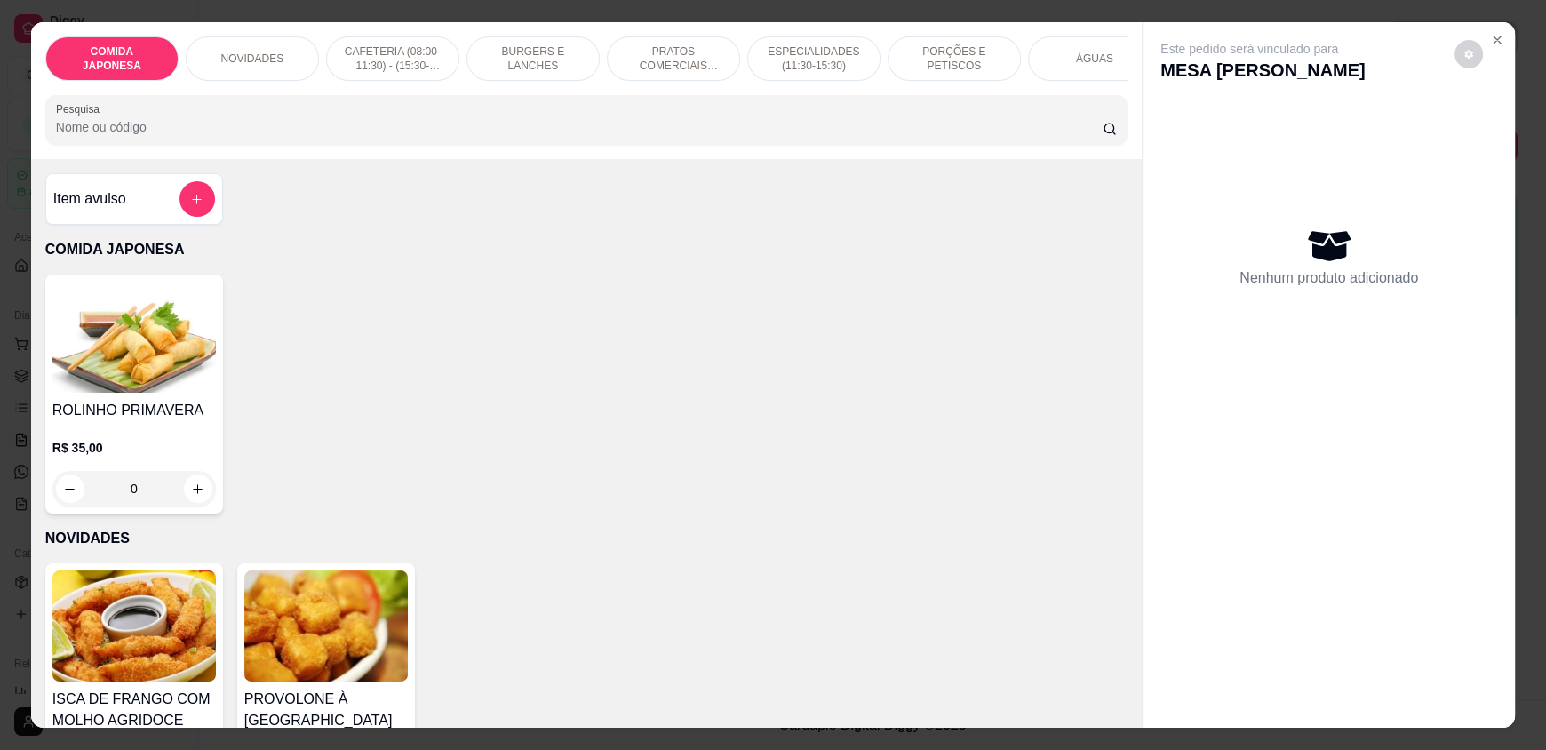
click at [417, 136] on input "Pesquisa" at bounding box center [580, 127] width 1048 height 18
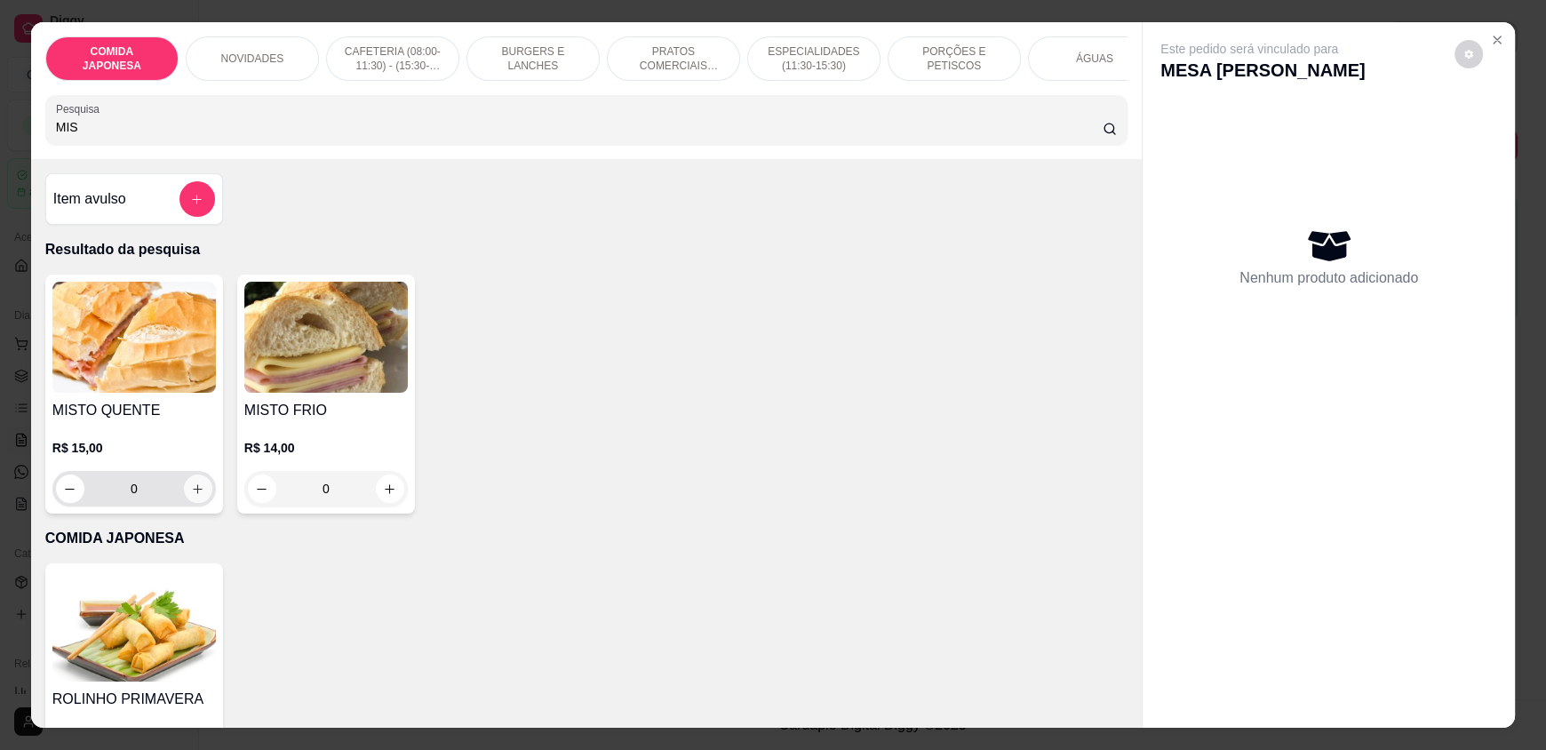
type input "MIS"
click at [185, 503] on button "increase-product-quantity" at bounding box center [198, 489] width 28 height 28
type input "1"
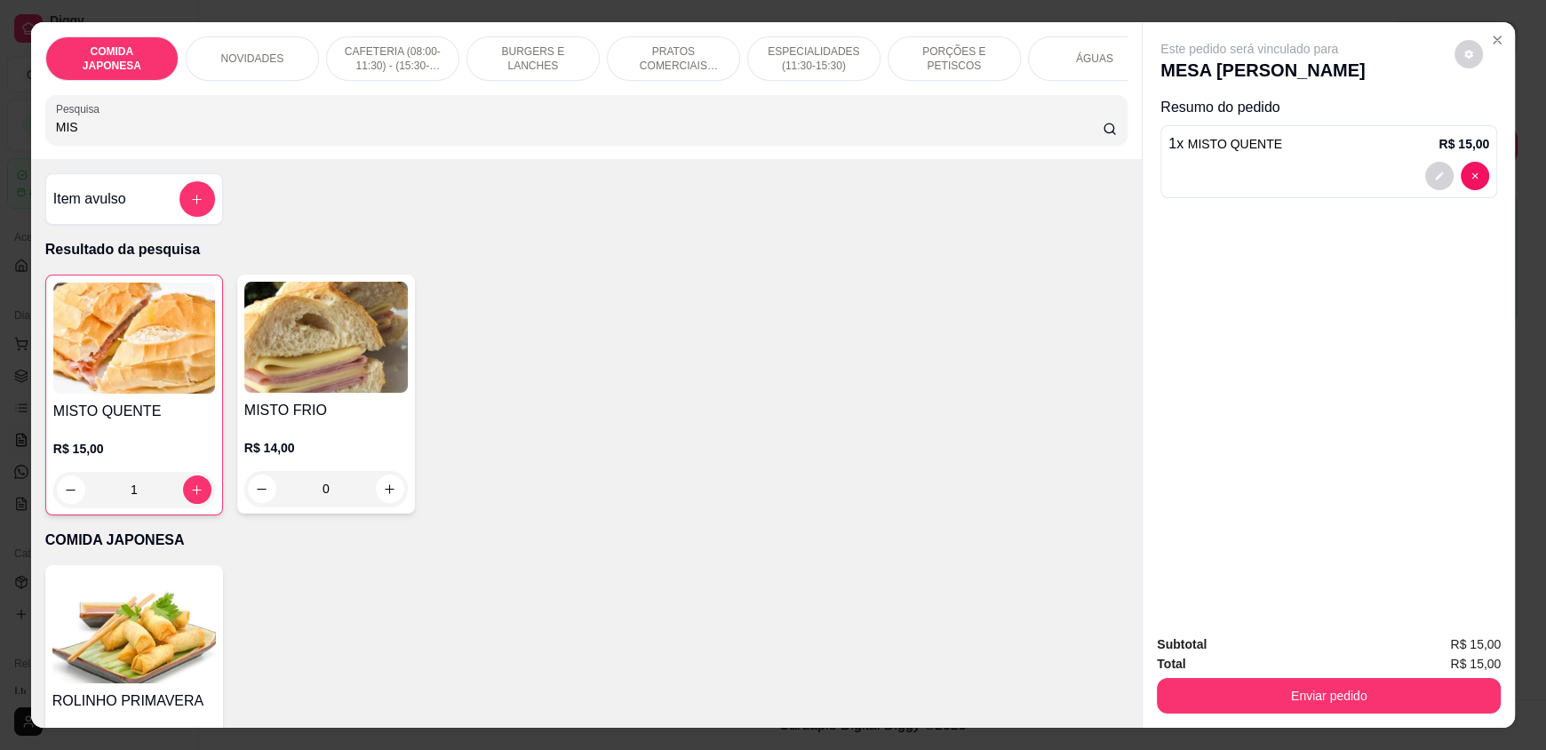
click at [153, 136] on input "MIS" at bounding box center [580, 127] width 1048 height 18
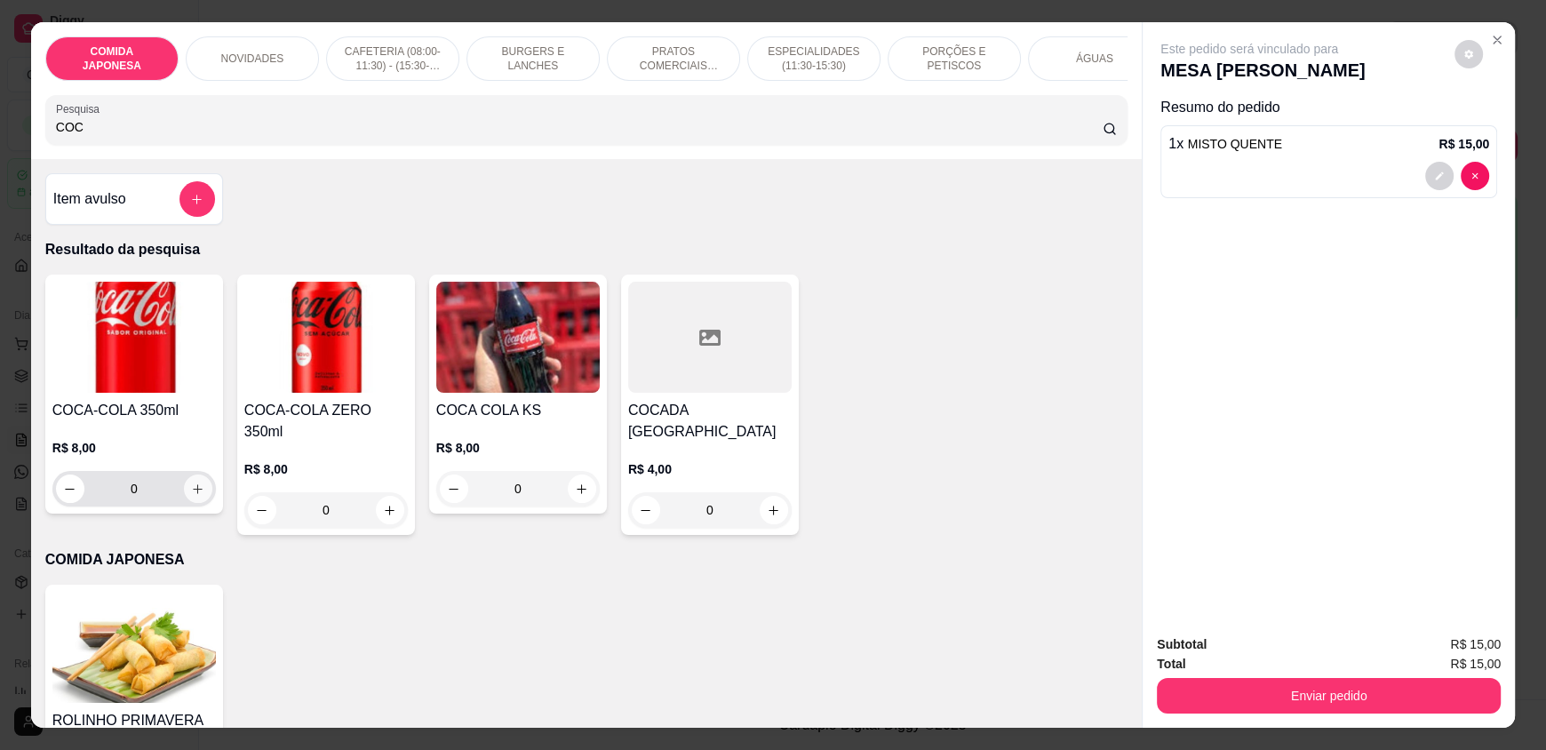
type input "COC"
click at [190, 503] on button "increase-product-quantity" at bounding box center [198, 489] width 28 height 28
type input "1"
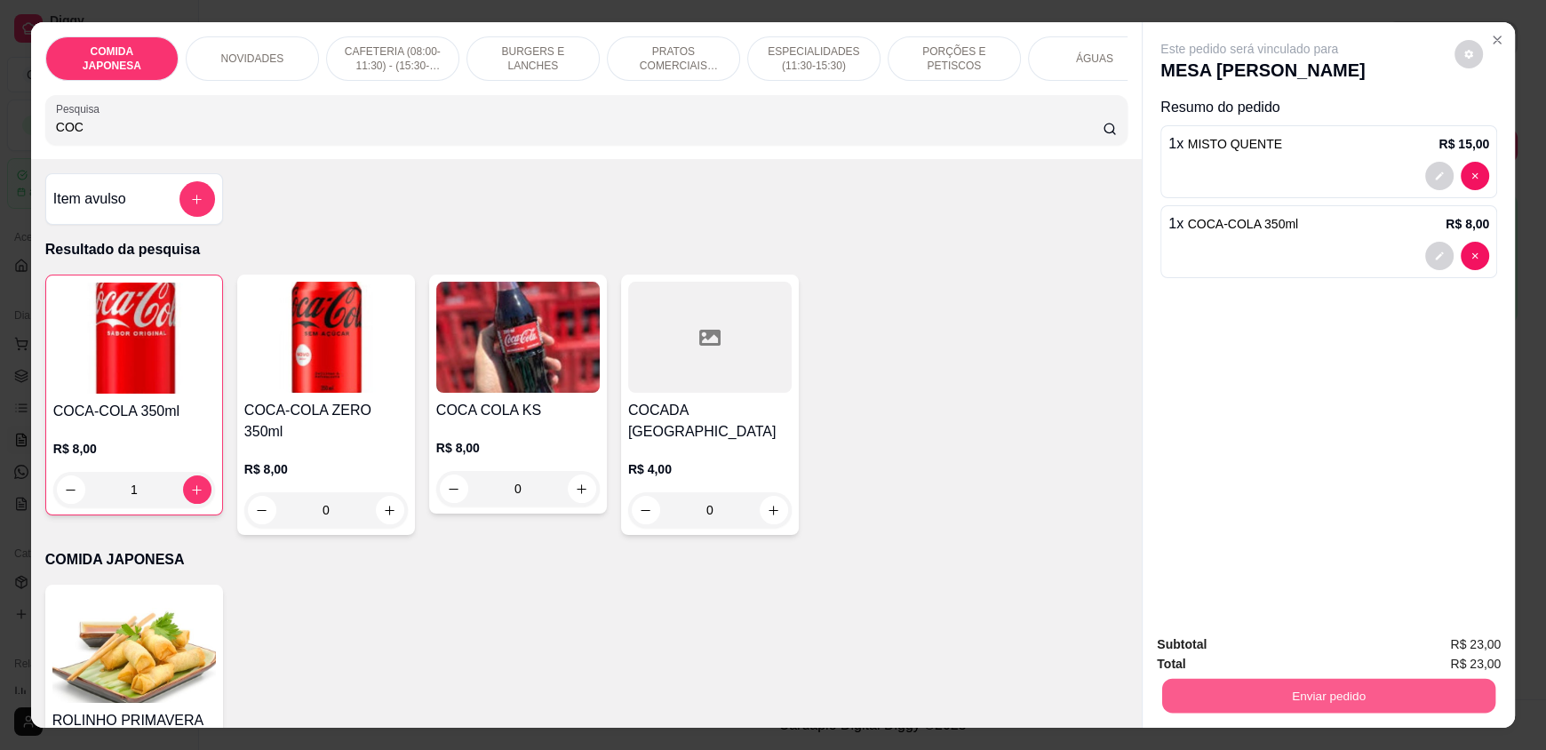
click at [1183, 701] on button "Enviar pedido" at bounding box center [1328, 695] width 333 height 35
click at [1233, 648] on button "Não registrar e enviar pedido" at bounding box center [1270, 651] width 180 height 33
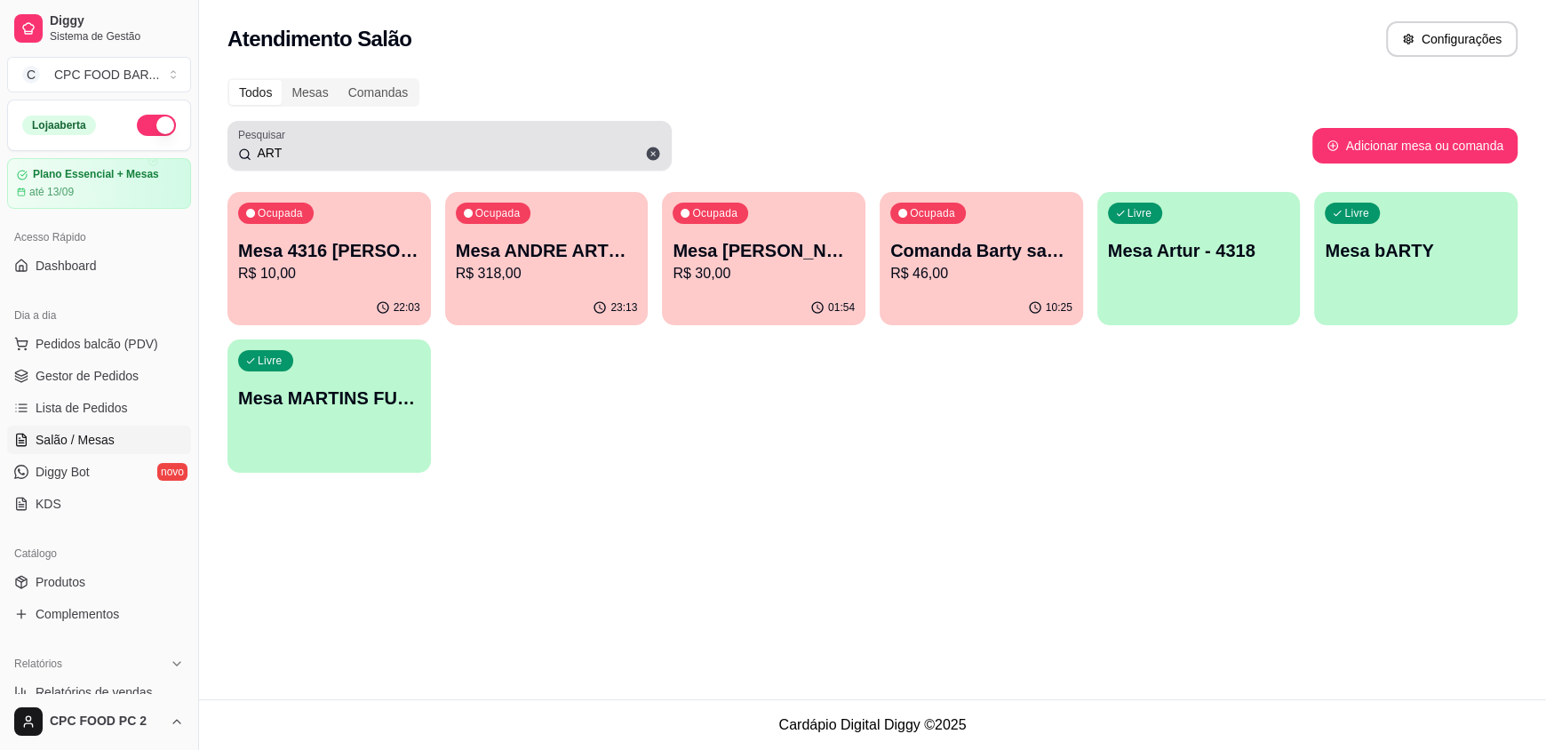
click at [363, 150] on input "ART" at bounding box center [456, 153] width 410 height 18
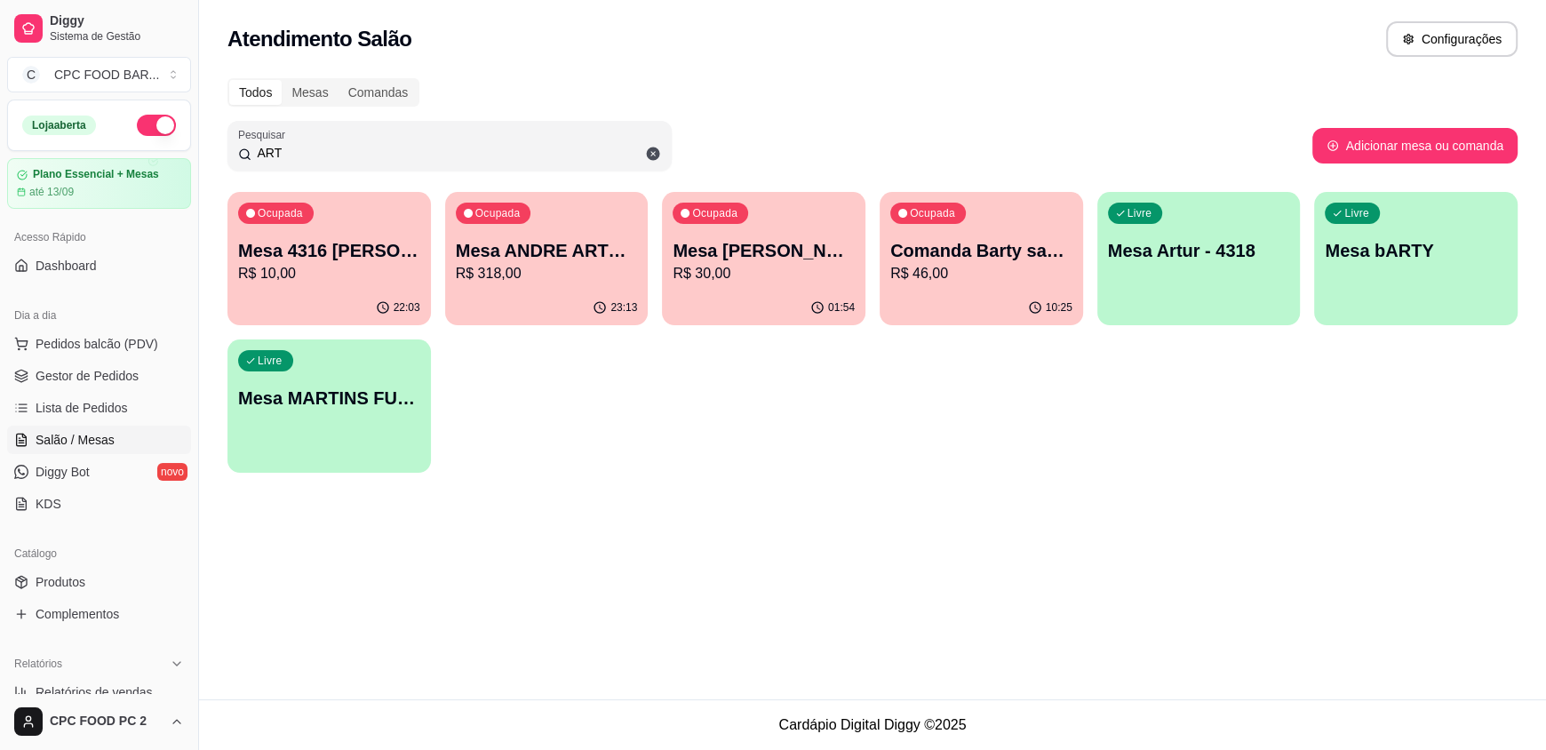
click at [363, 150] on input "ART" at bounding box center [456, 153] width 410 height 18
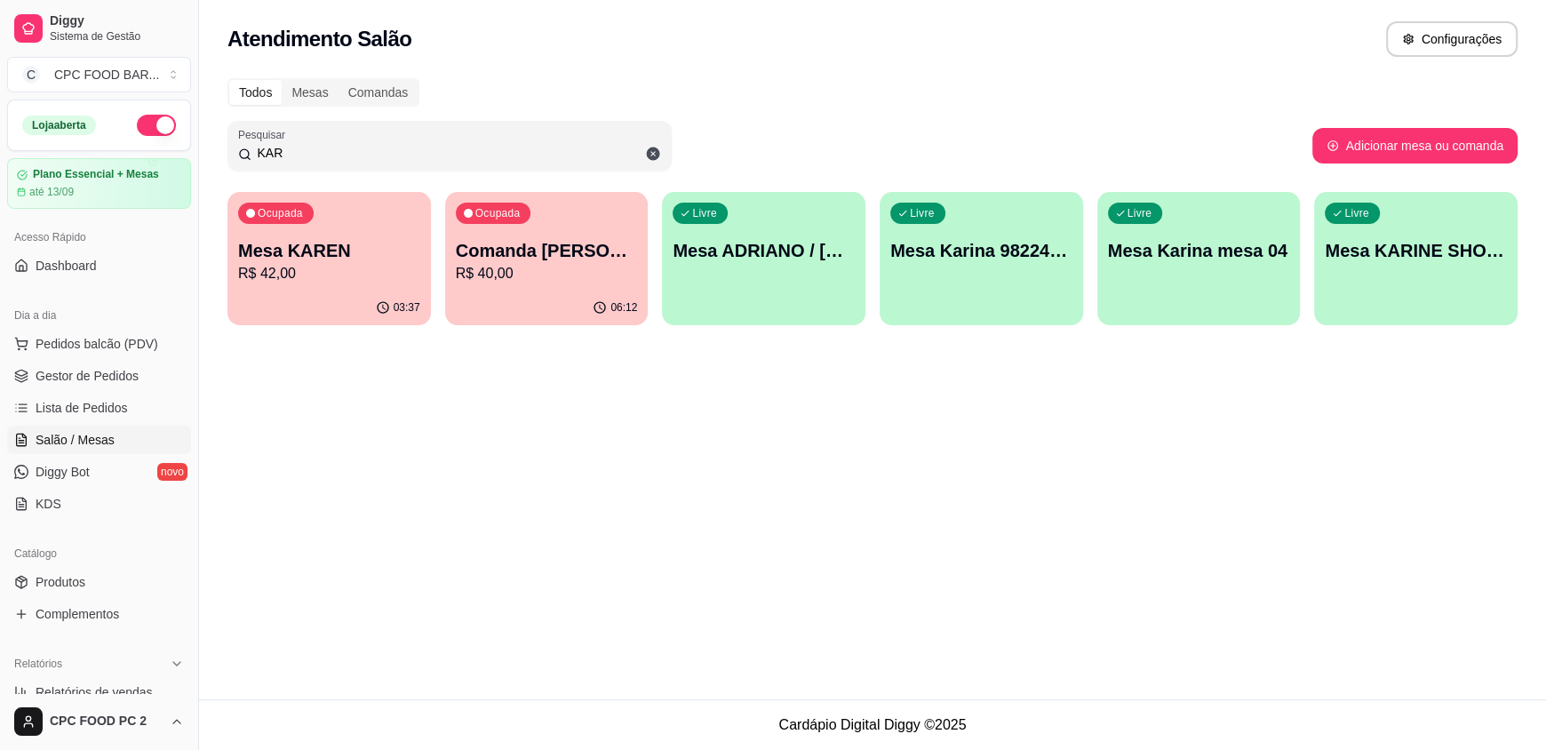
type input "KAR"
click at [337, 274] on p "R$ 42,00" at bounding box center [329, 273] width 182 height 21
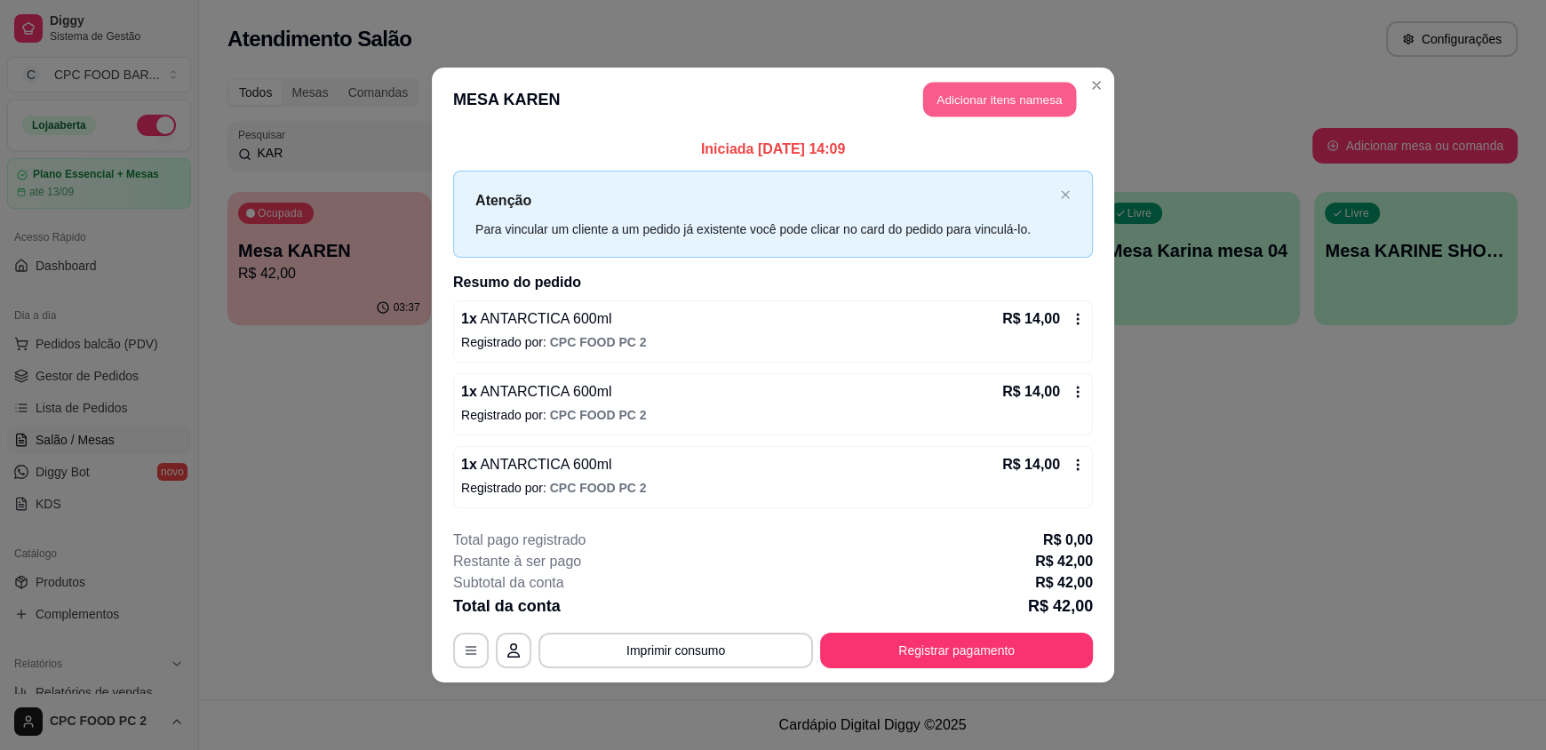
click at [998, 116] on button "Adicionar itens na mesa" at bounding box center [999, 100] width 153 height 35
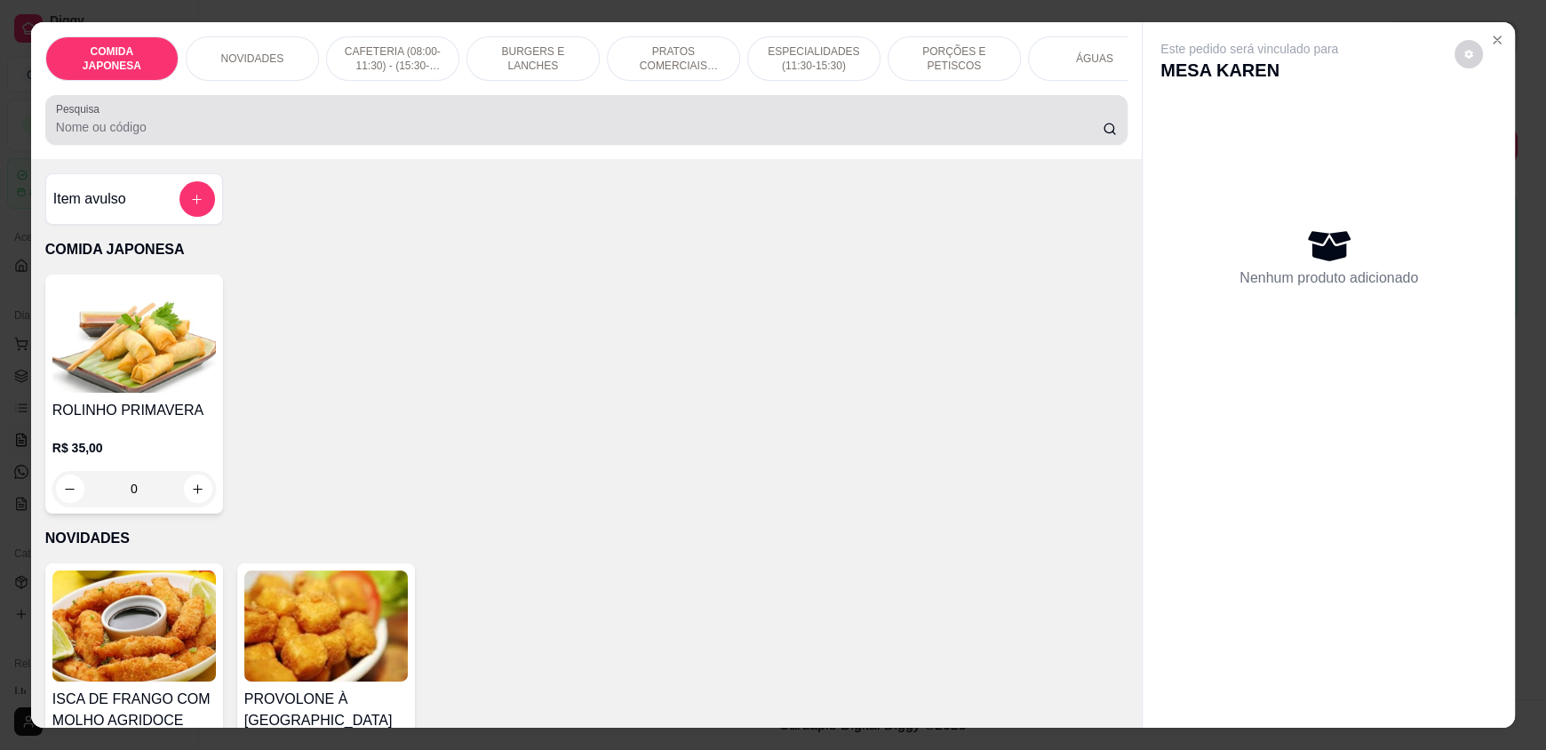
click at [339, 131] on div at bounding box center [586, 120] width 1061 height 36
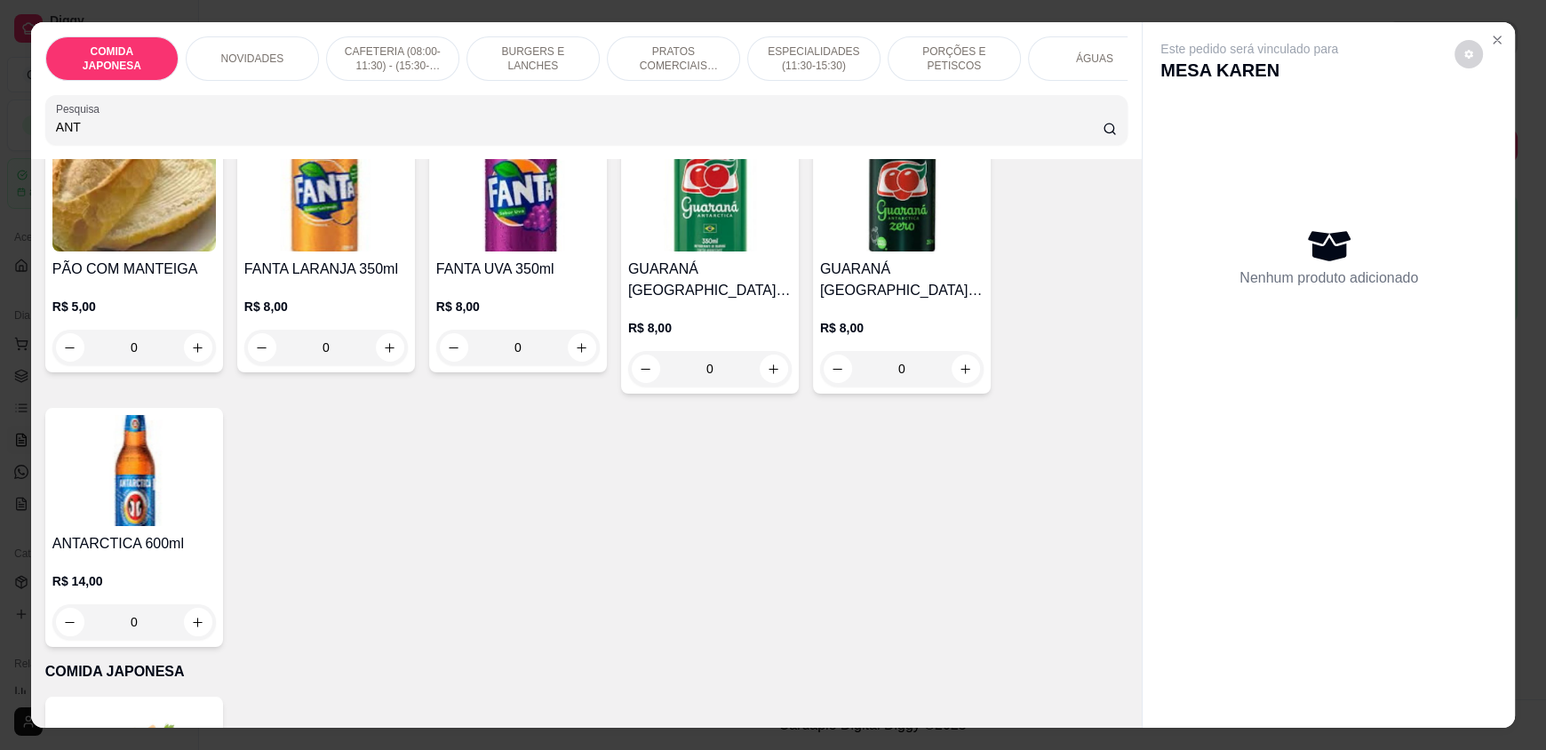
scroll to position [266, 0]
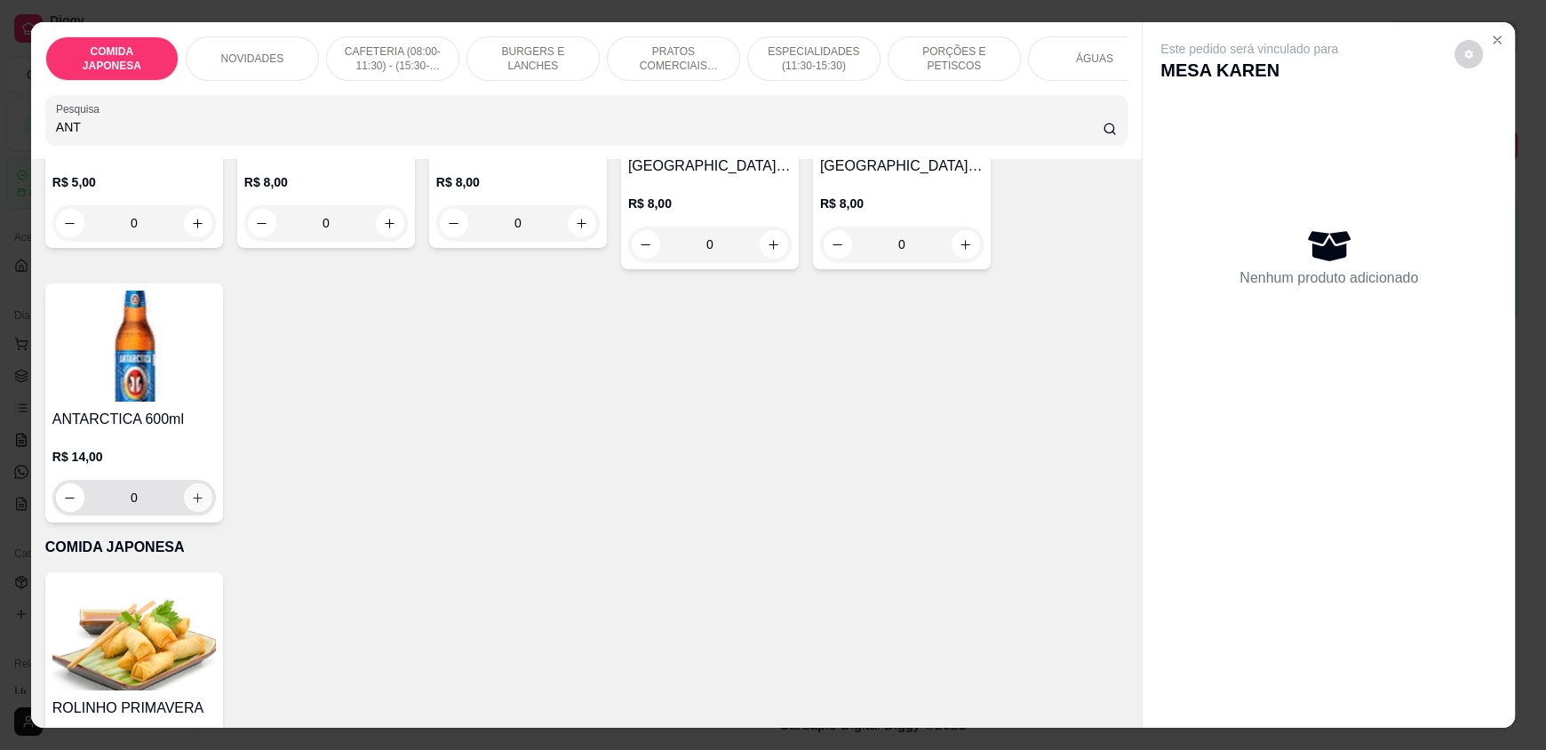
type input "ANT"
click at [194, 505] on icon "increase-product-quantity" at bounding box center [197, 497] width 13 height 13
type input "1"
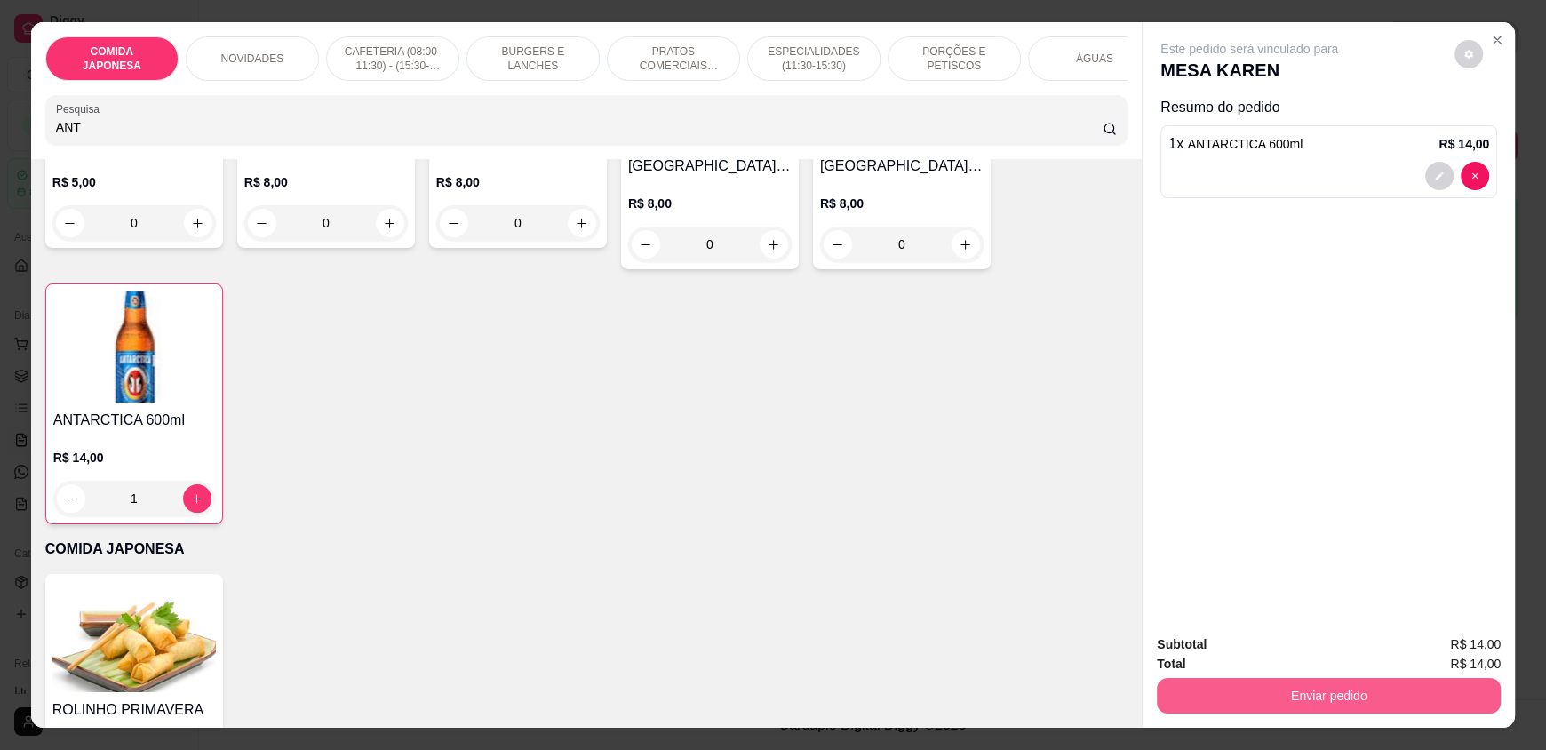
click at [1211, 696] on button "Enviar pedido" at bounding box center [1329, 696] width 344 height 36
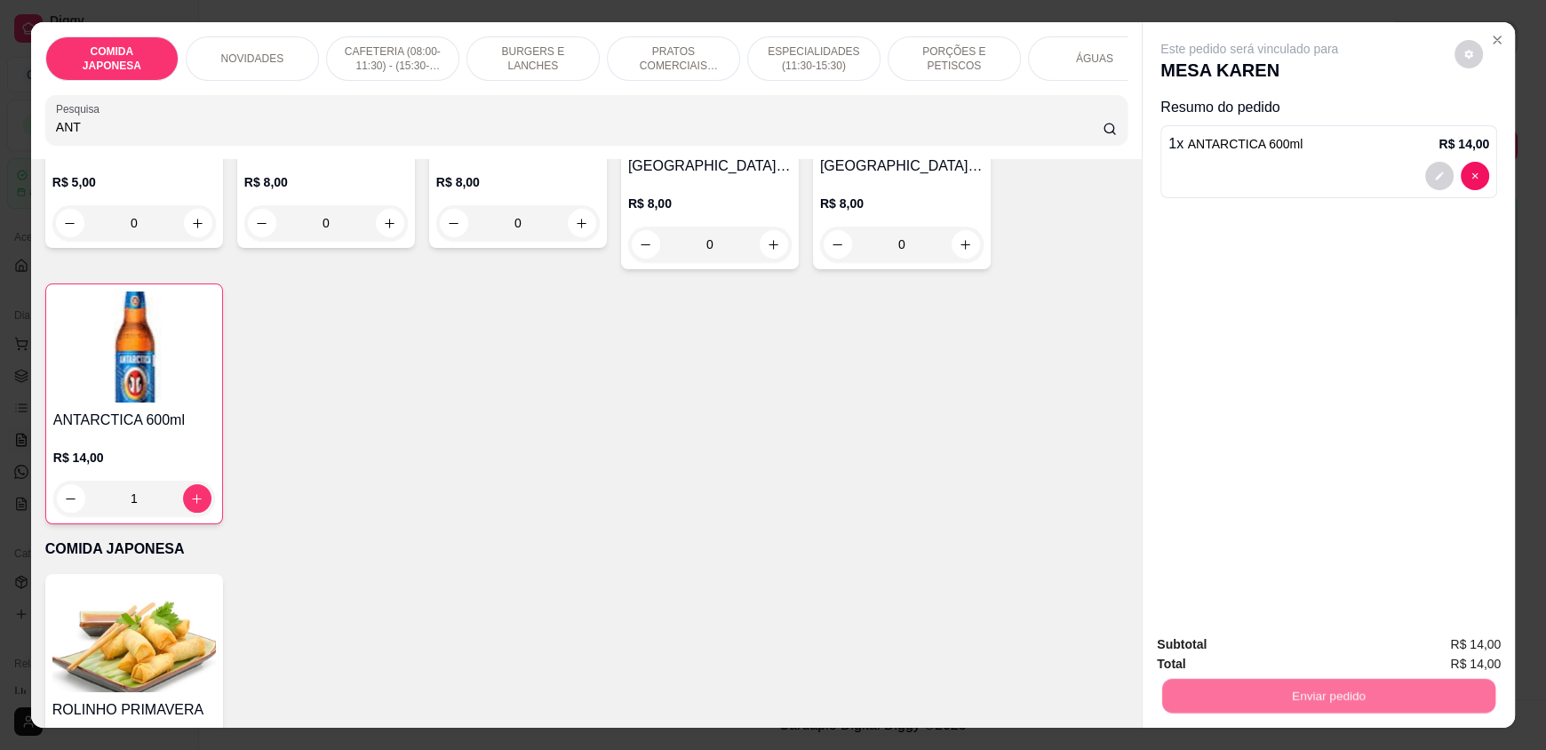
click at [1219, 657] on button "Não registrar e enviar pedido" at bounding box center [1270, 651] width 180 height 33
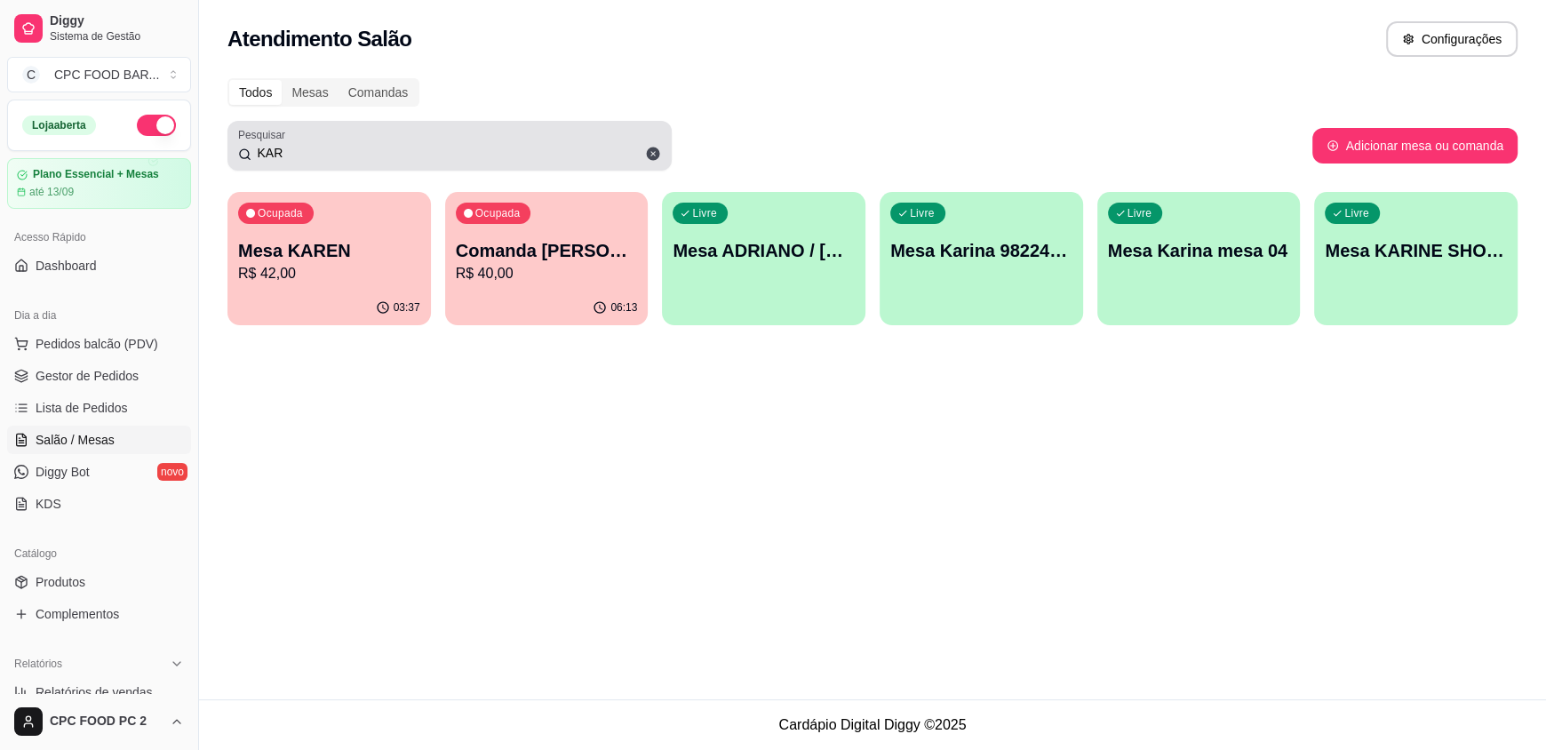
click at [327, 152] on input "KAR" at bounding box center [456, 153] width 410 height 18
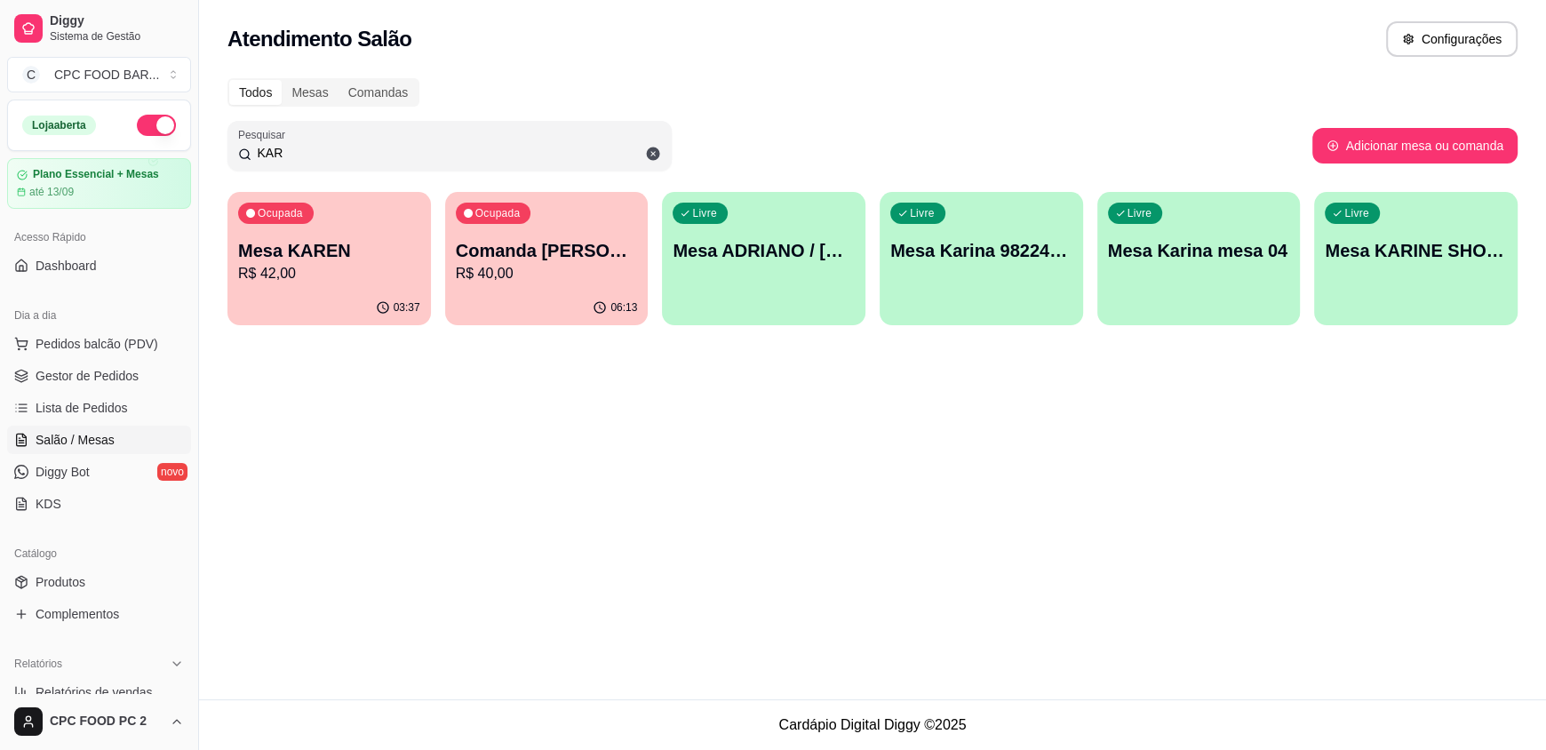
click at [327, 152] on input "KAR" at bounding box center [456, 153] width 410 height 18
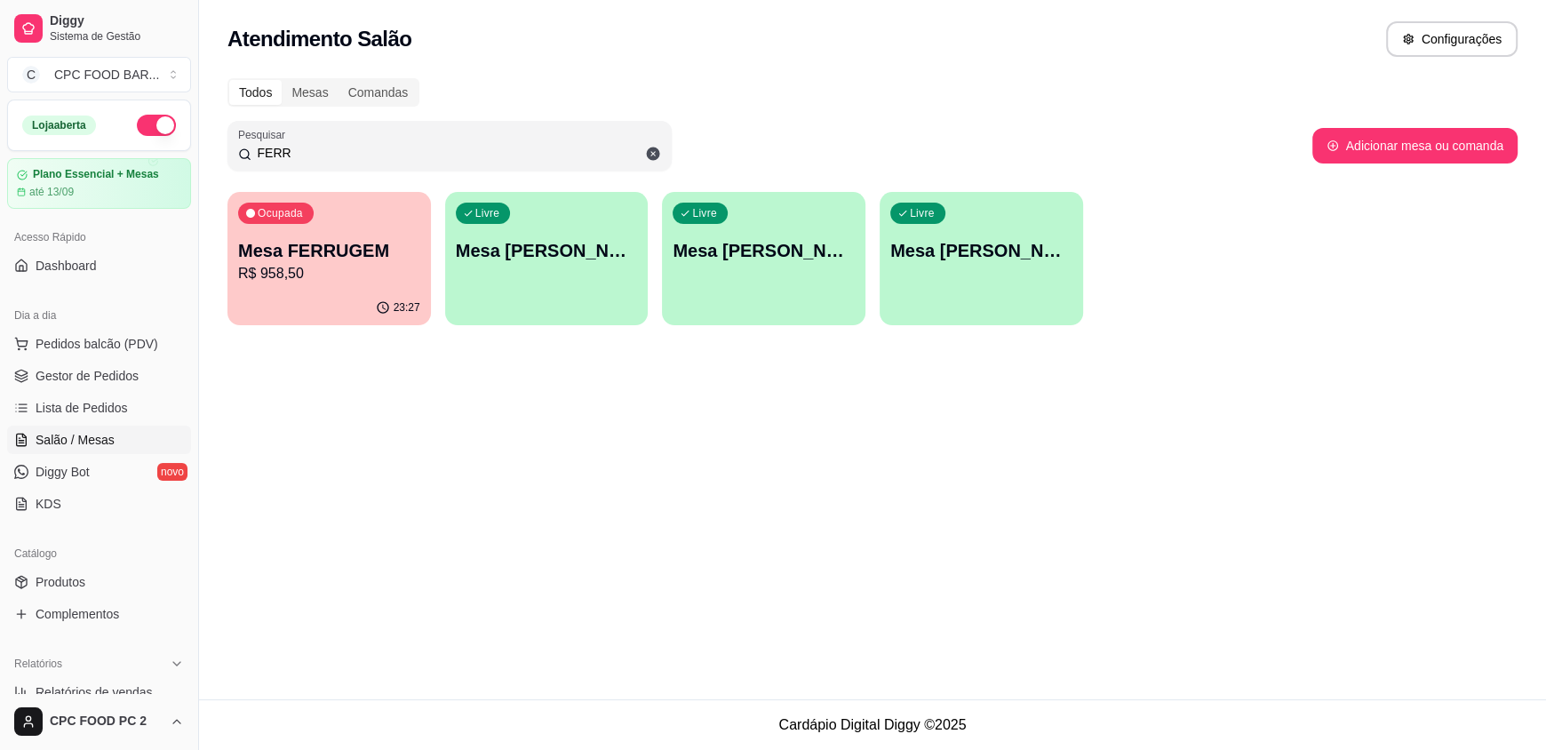
type input "FERR"
click at [330, 259] on p "Mesa FERRUGEM" at bounding box center [329, 250] width 182 height 25
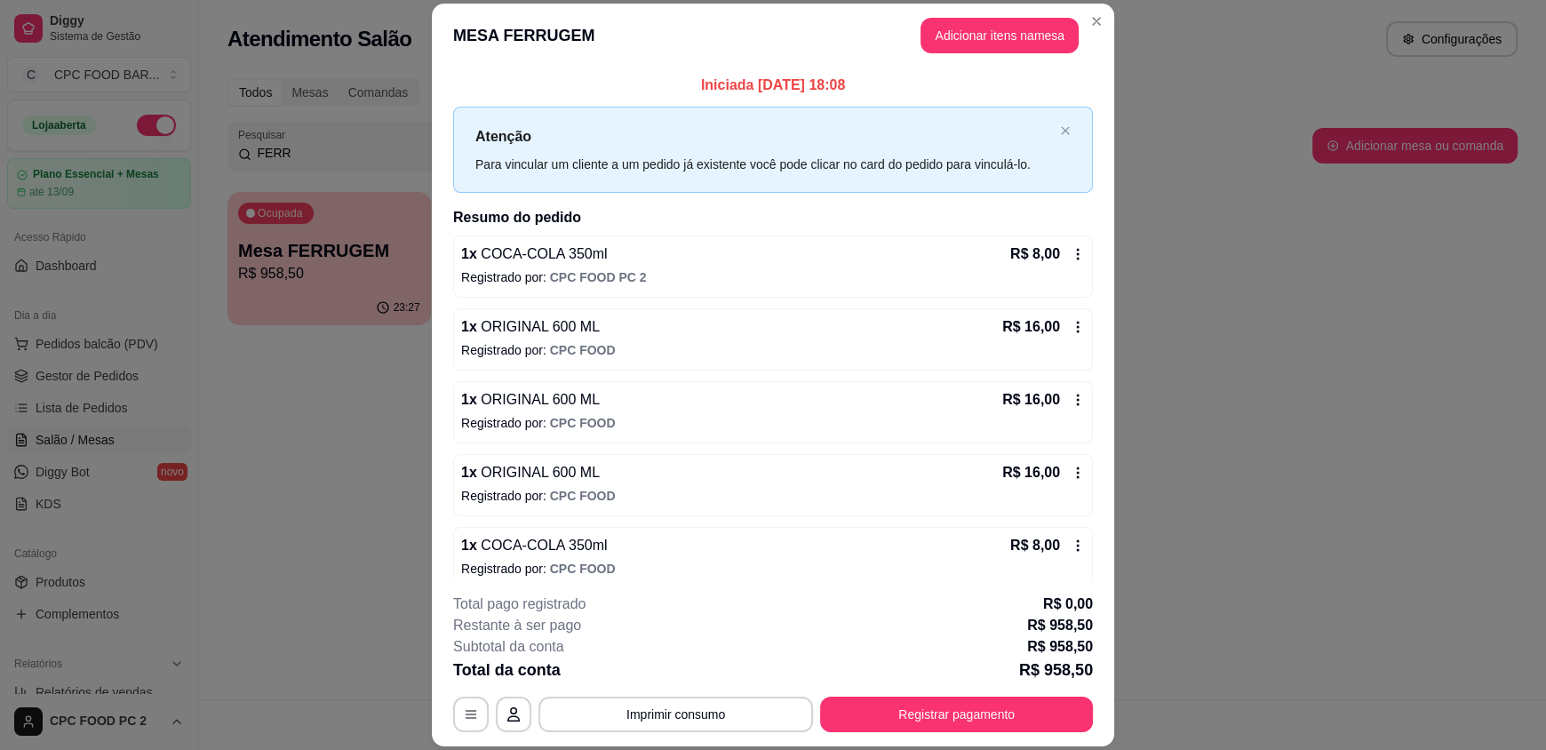
click at [1105, 22] on header "MESA FERRUGEM Adicionar itens na mesa" at bounding box center [773, 36] width 682 height 64
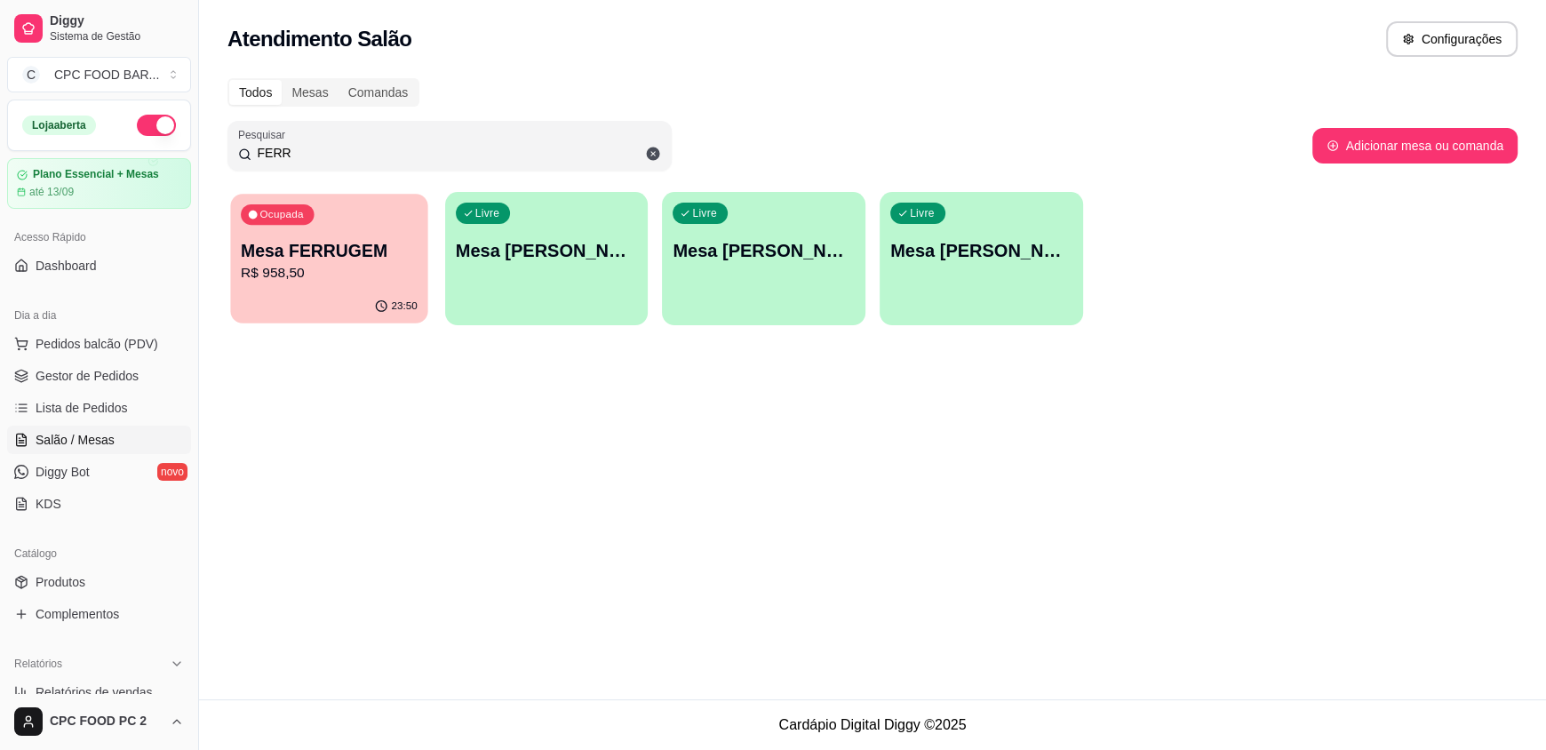
click at [310, 302] on div "23:50" at bounding box center [328, 307] width 197 height 34
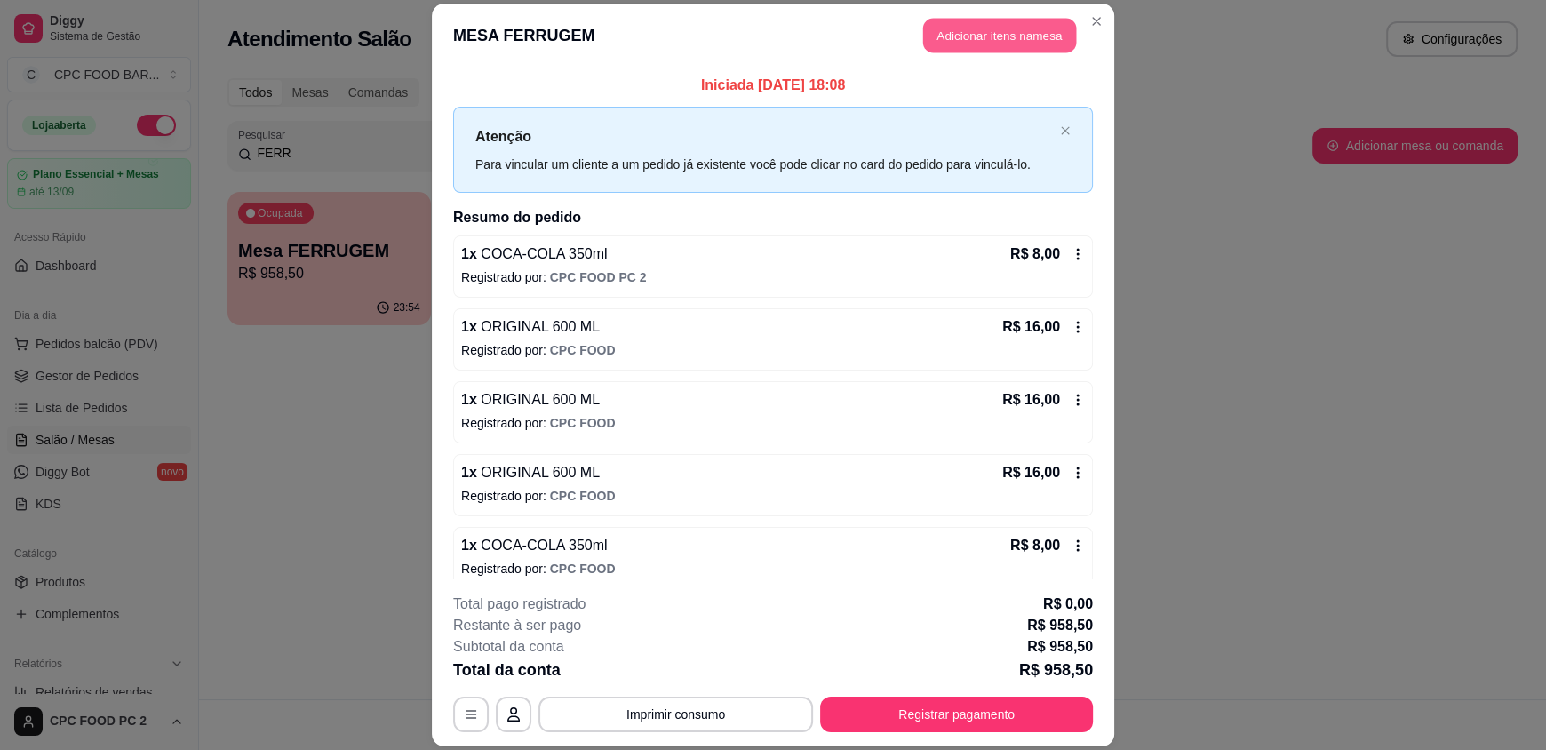
click at [1032, 33] on button "Adicionar itens na mesa" at bounding box center [999, 36] width 153 height 35
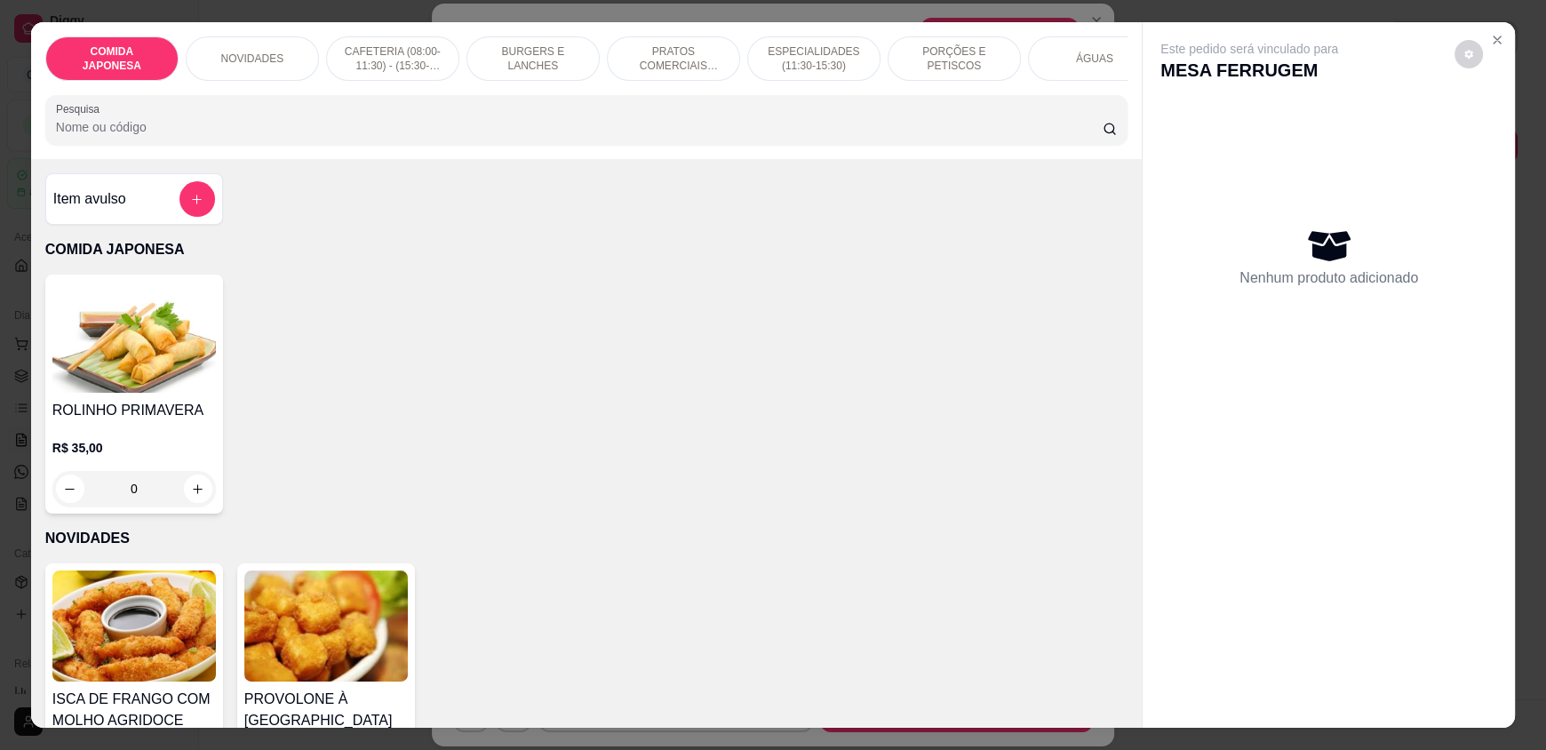
click at [424, 136] on input "Pesquisa" at bounding box center [580, 127] width 1048 height 18
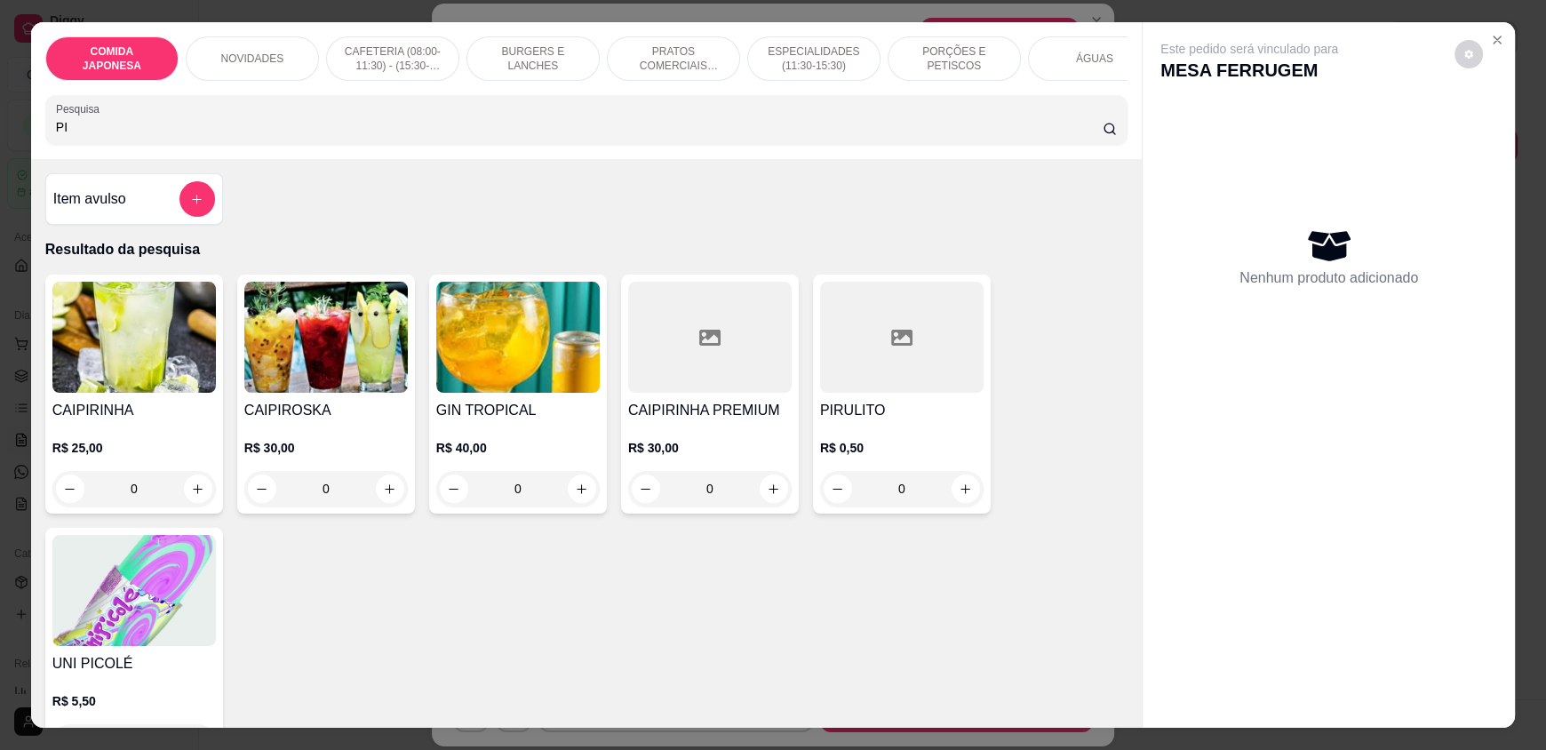
type input "P"
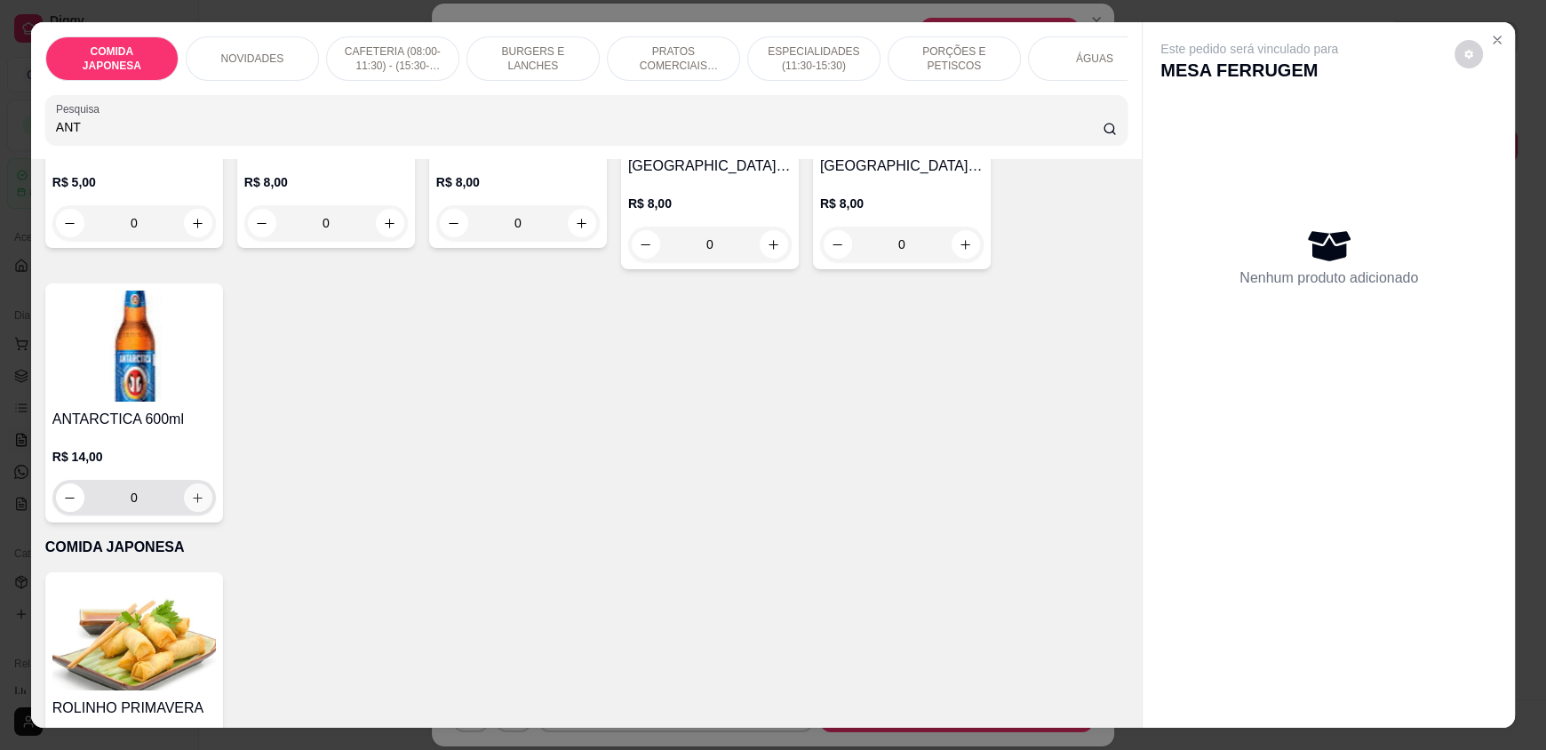
type input "ANT"
click at [196, 503] on icon "increase-product-quantity" at bounding box center [197, 497] width 13 height 13
type input "1"
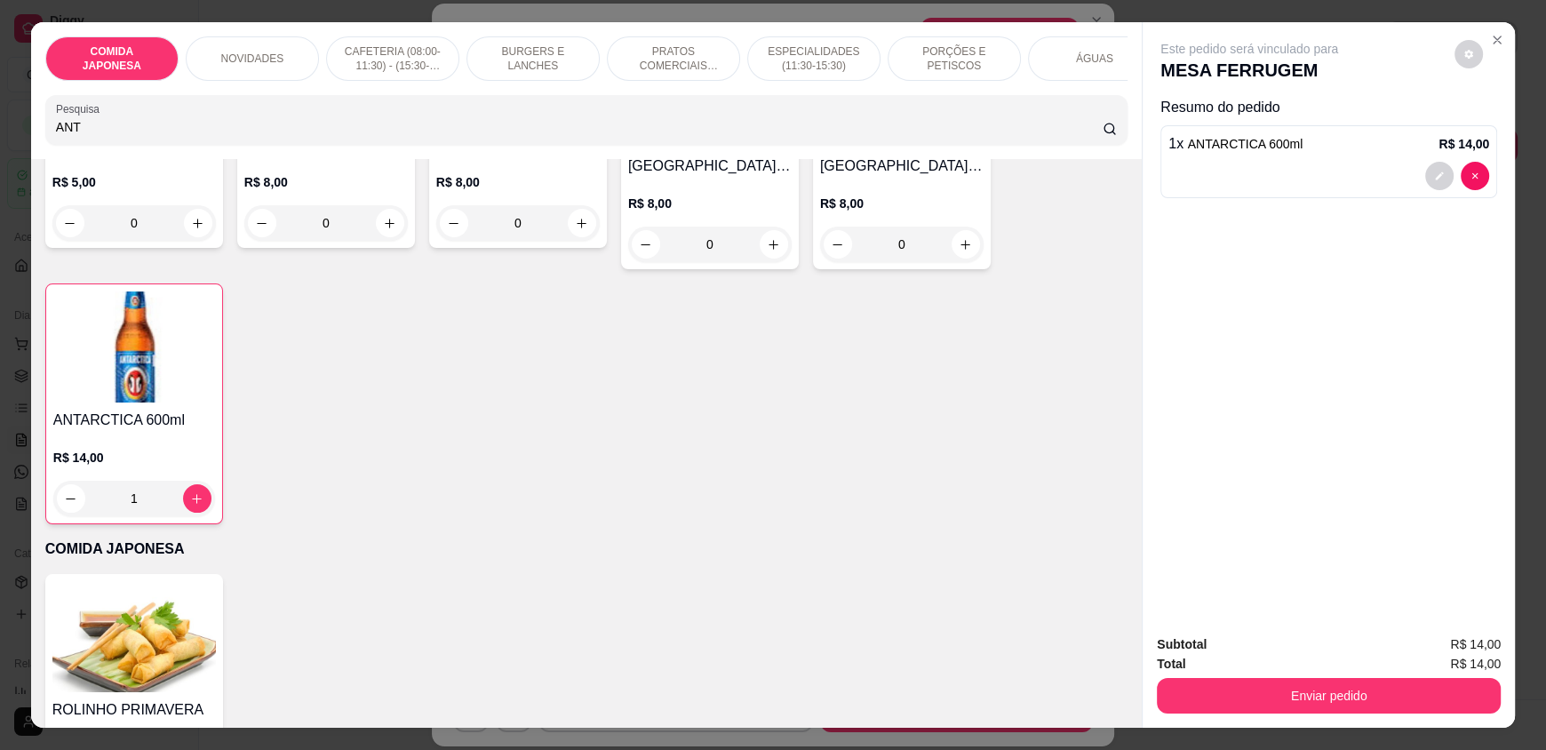
click at [1289, 693] on button "Enviar pedido" at bounding box center [1329, 696] width 344 height 36
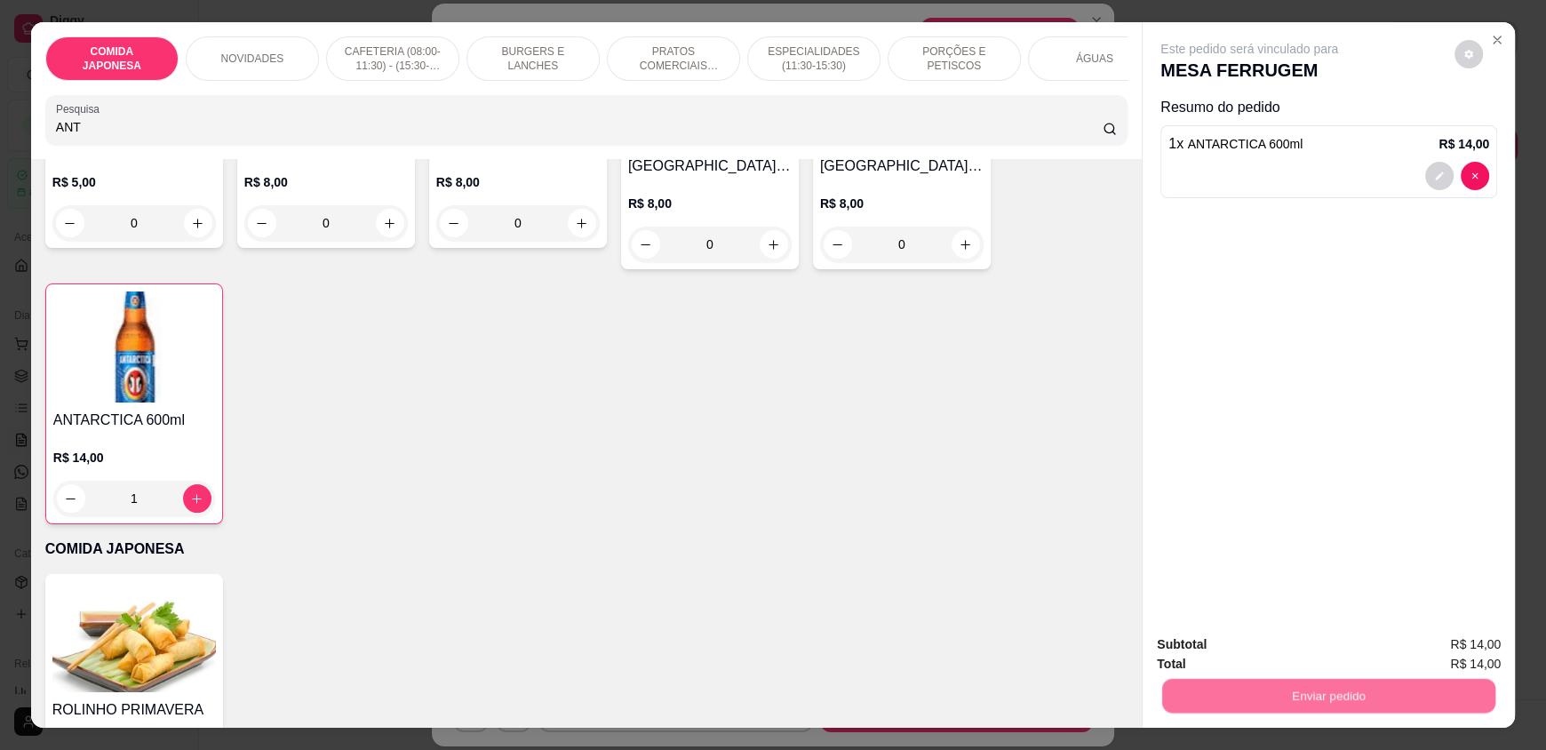
click at [1233, 650] on button "Não registrar e enviar pedido" at bounding box center [1269, 652] width 185 height 34
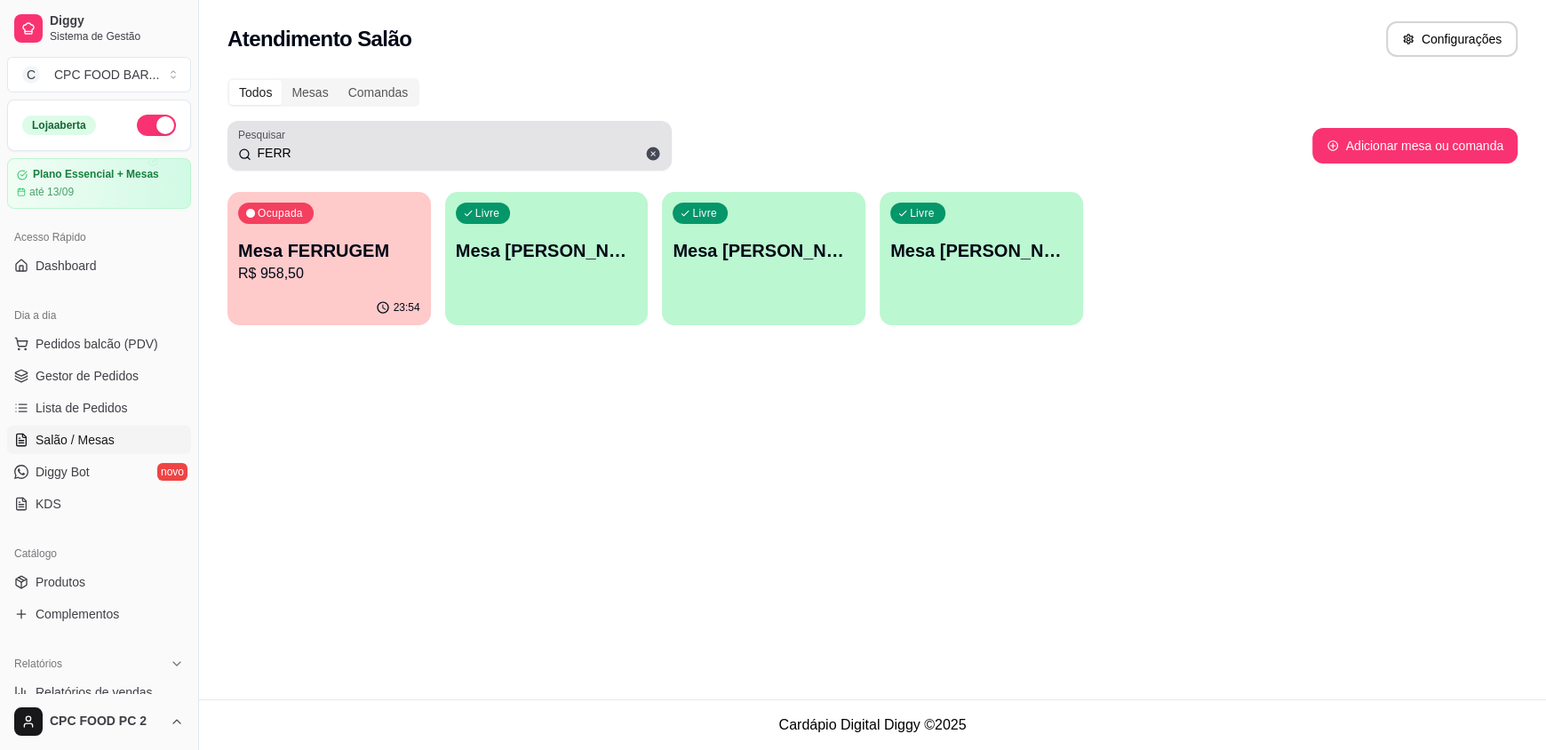
click at [281, 156] on input "FERR" at bounding box center [456, 153] width 410 height 18
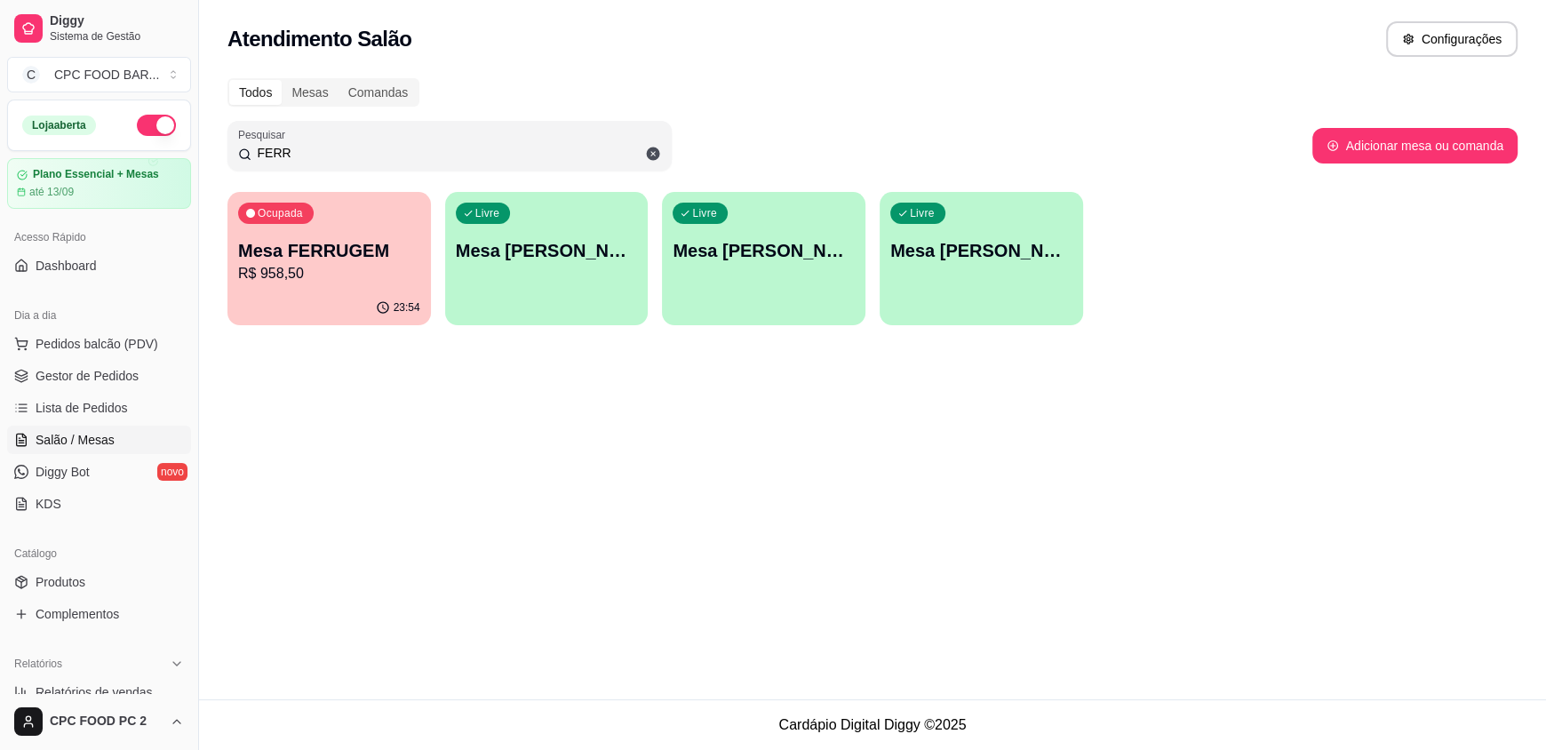
click at [285, 154] on input "FERR" at bounding box center [456, 153] width 410 height 18
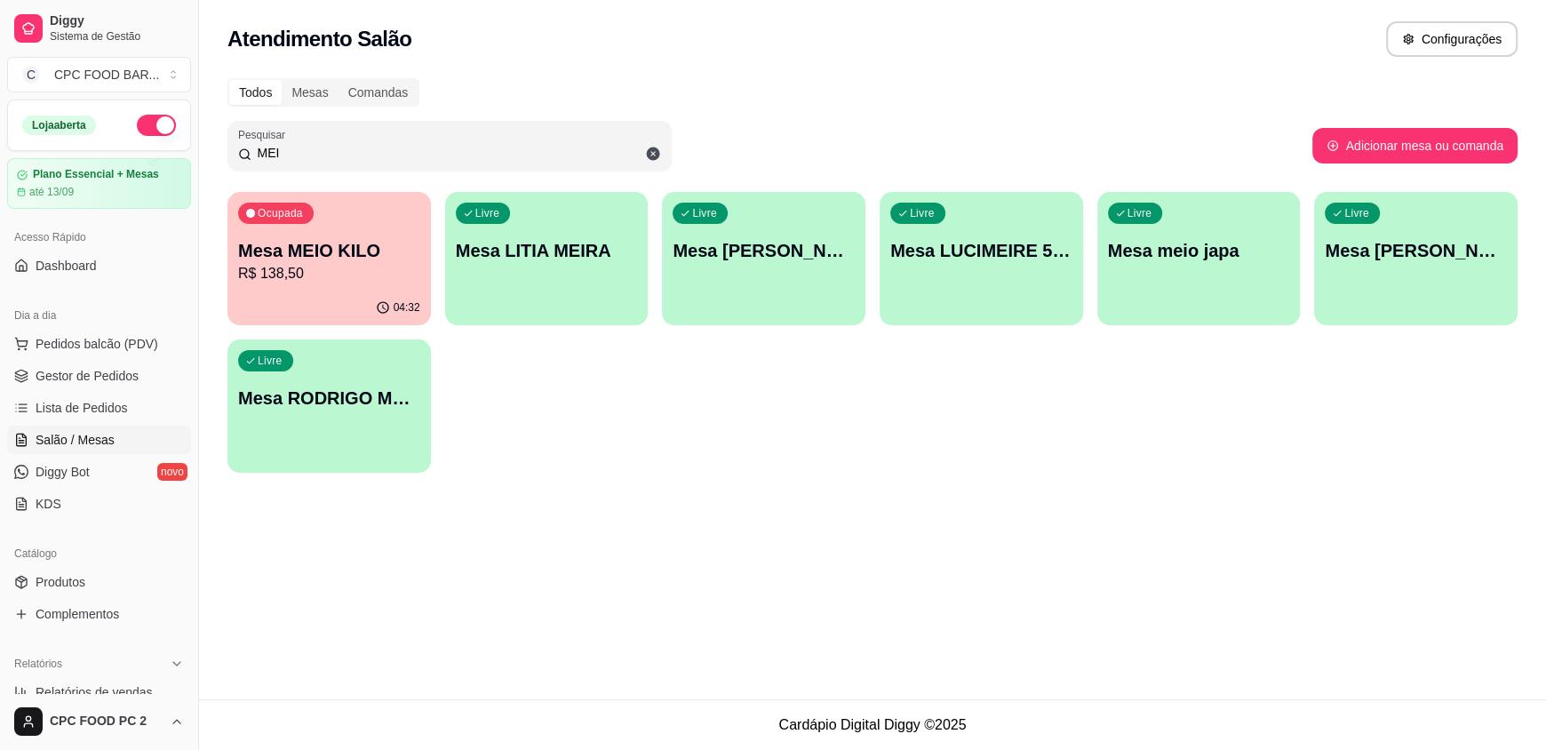
type input "MEI"
click at [291, 281] on p "R$ 138,50" at bounding box center [329, 273] width 177 height 20
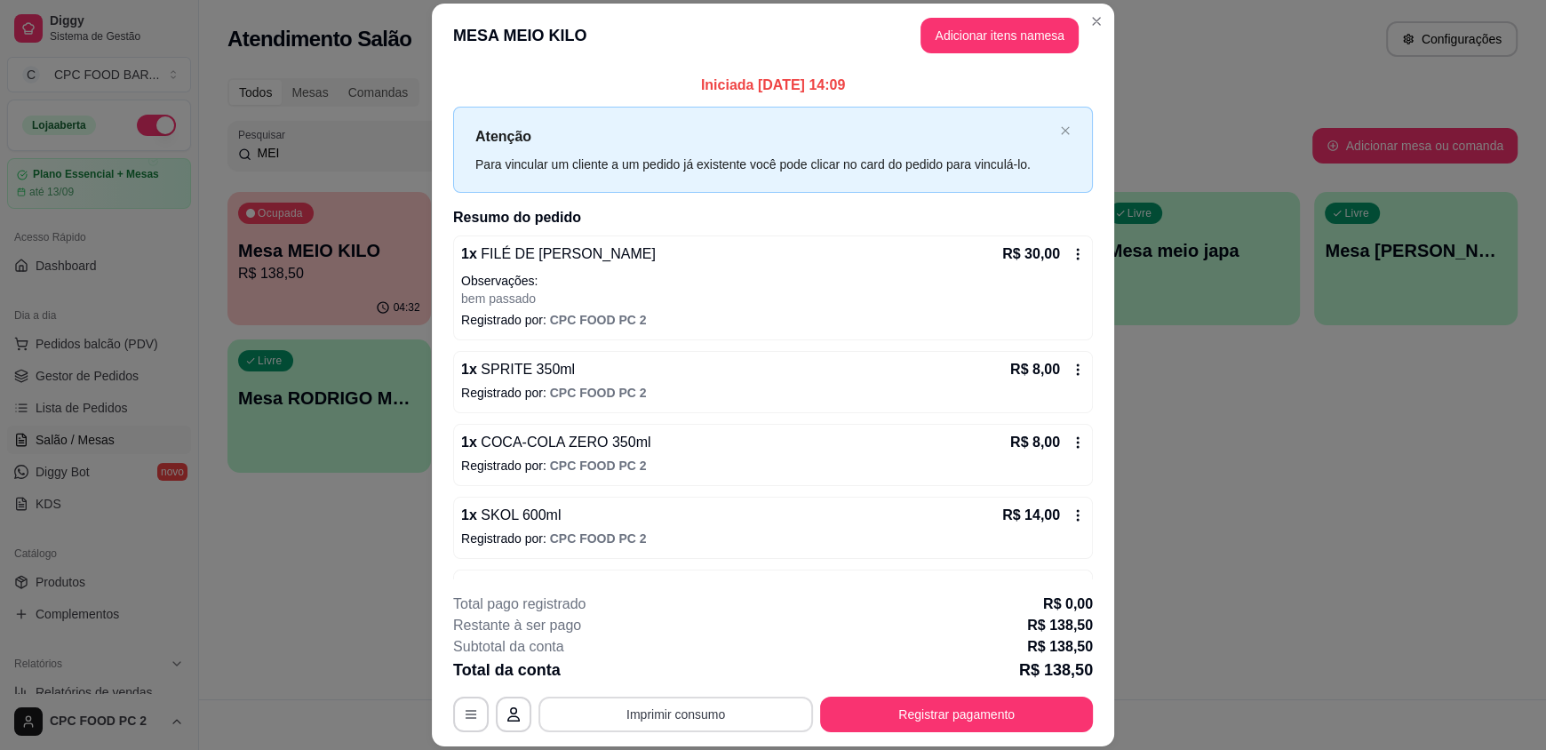
click at [707, 718] on button "Imprimir consumo" at bounding box center [676, 715] width 275 height 36
click at [700, 677] on button "IMPRESSORA" at bounding box center [674, 673] width 129 height 28
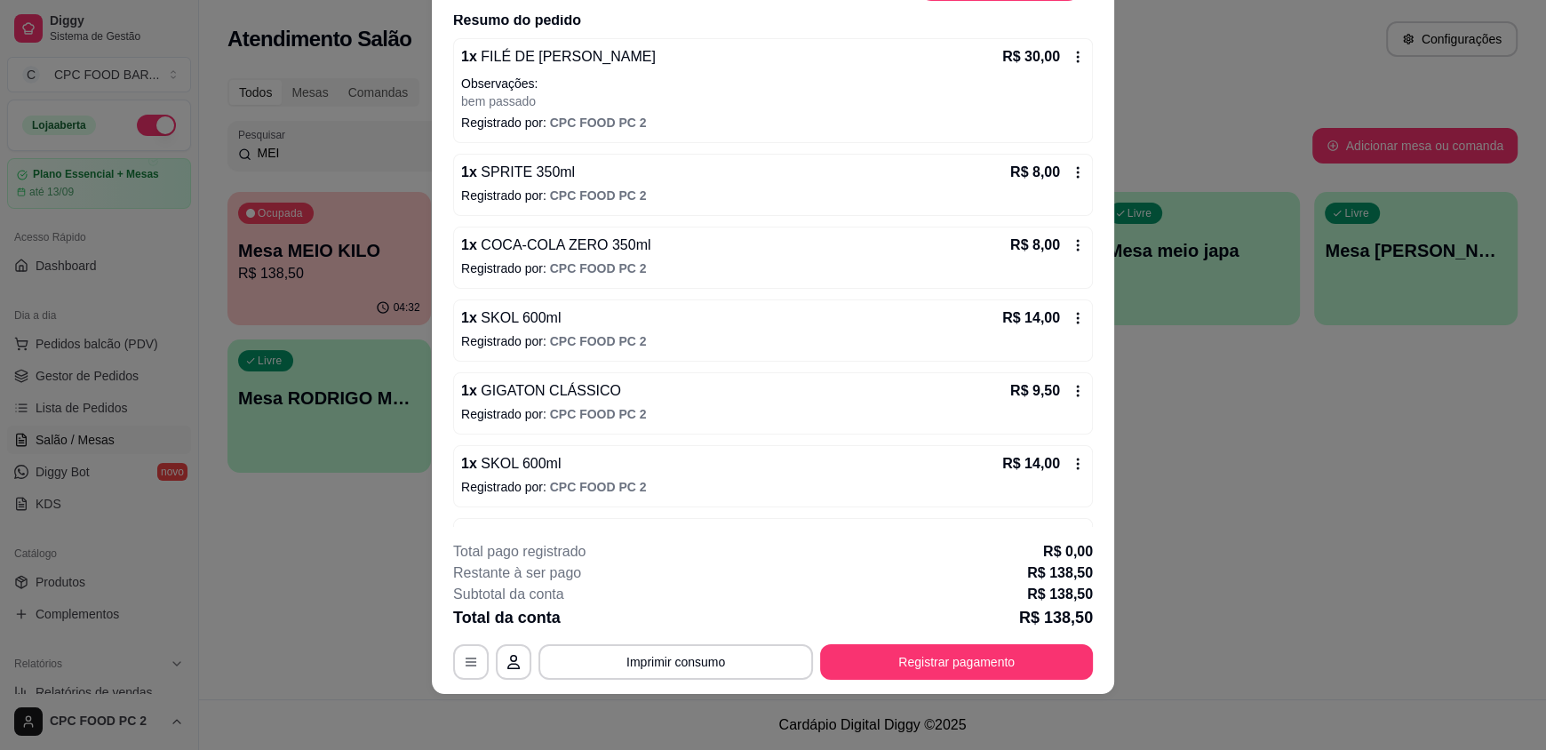
scroll to position [0, 0]
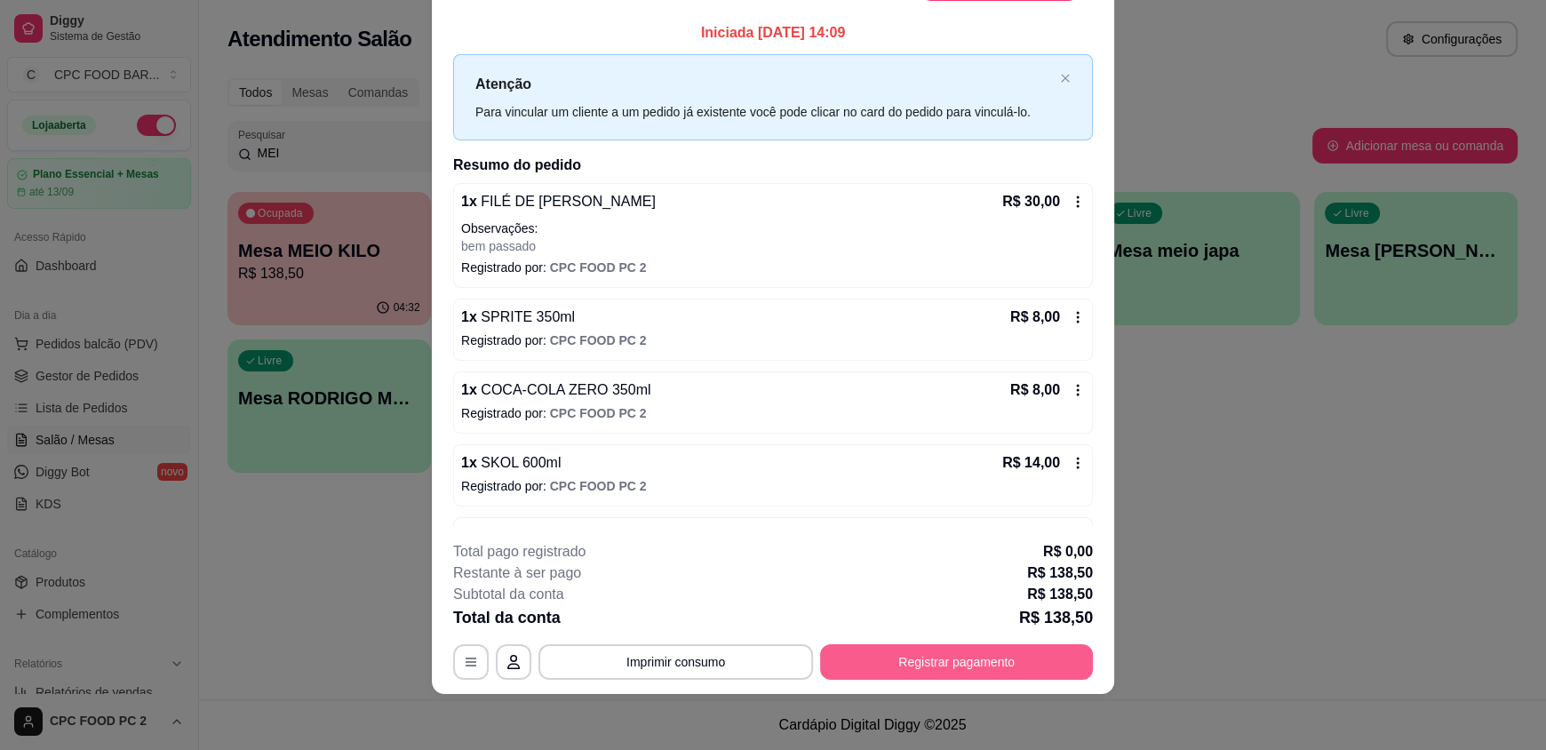
click at [968, 665] on button "Registrar pagamento" at bounding box center [956, 662] width 273 height 36
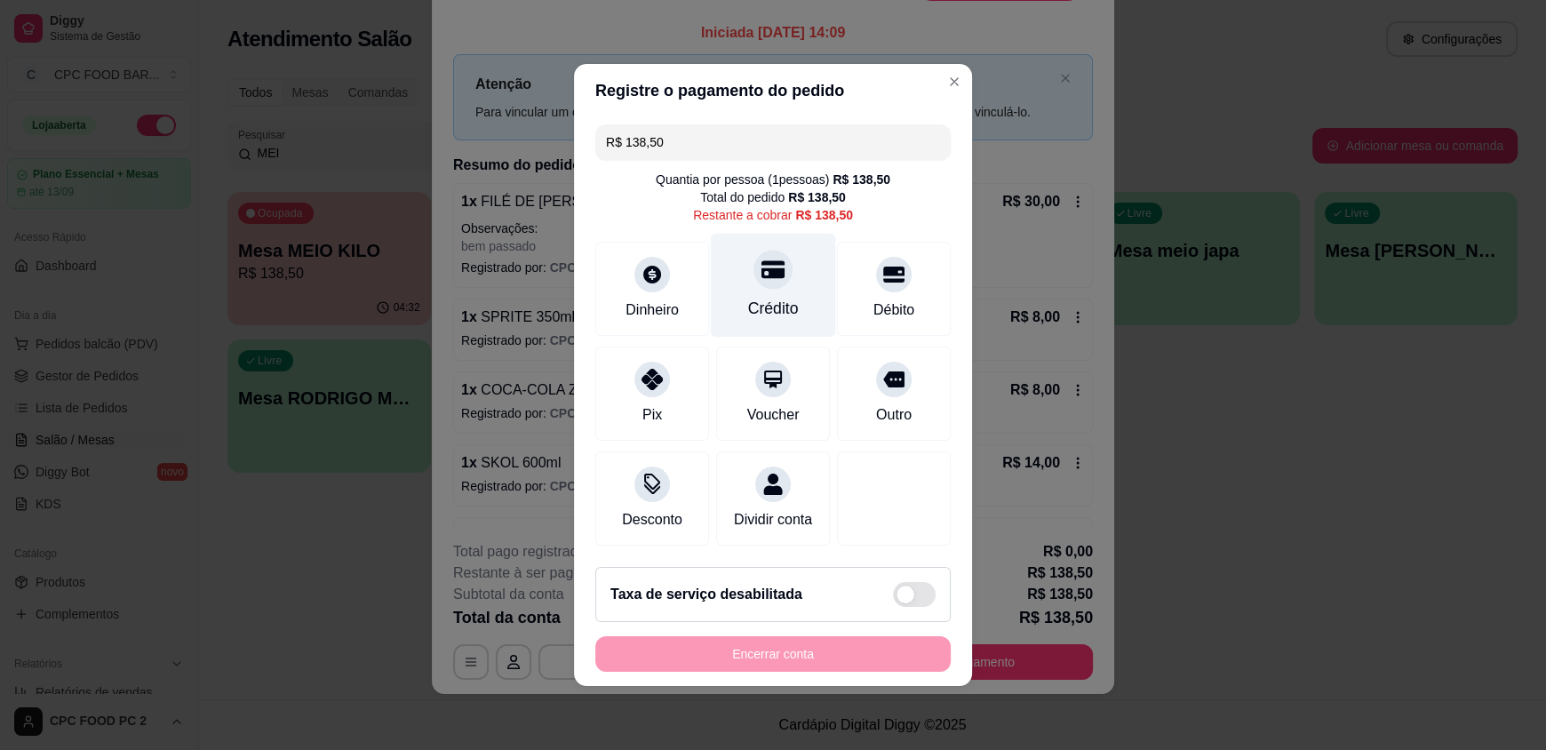
click at [757, 297] on div "Crédito" at bounding box center [773, 308] width 51 height 23
type input "R$ 0,00"
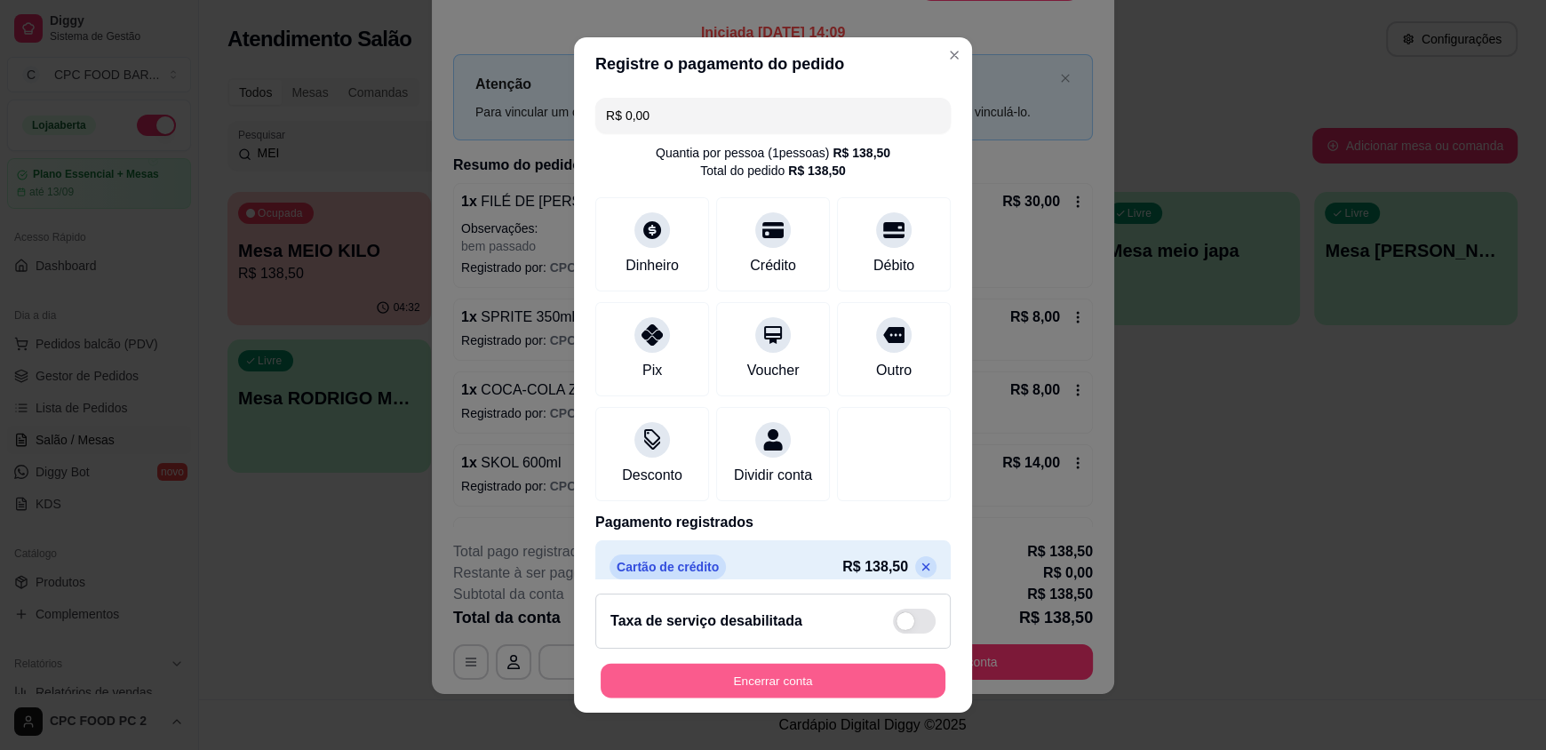
click at [655, 666] on button "Encerrar conta" at bounding box center [773, 680] width 345 height 35
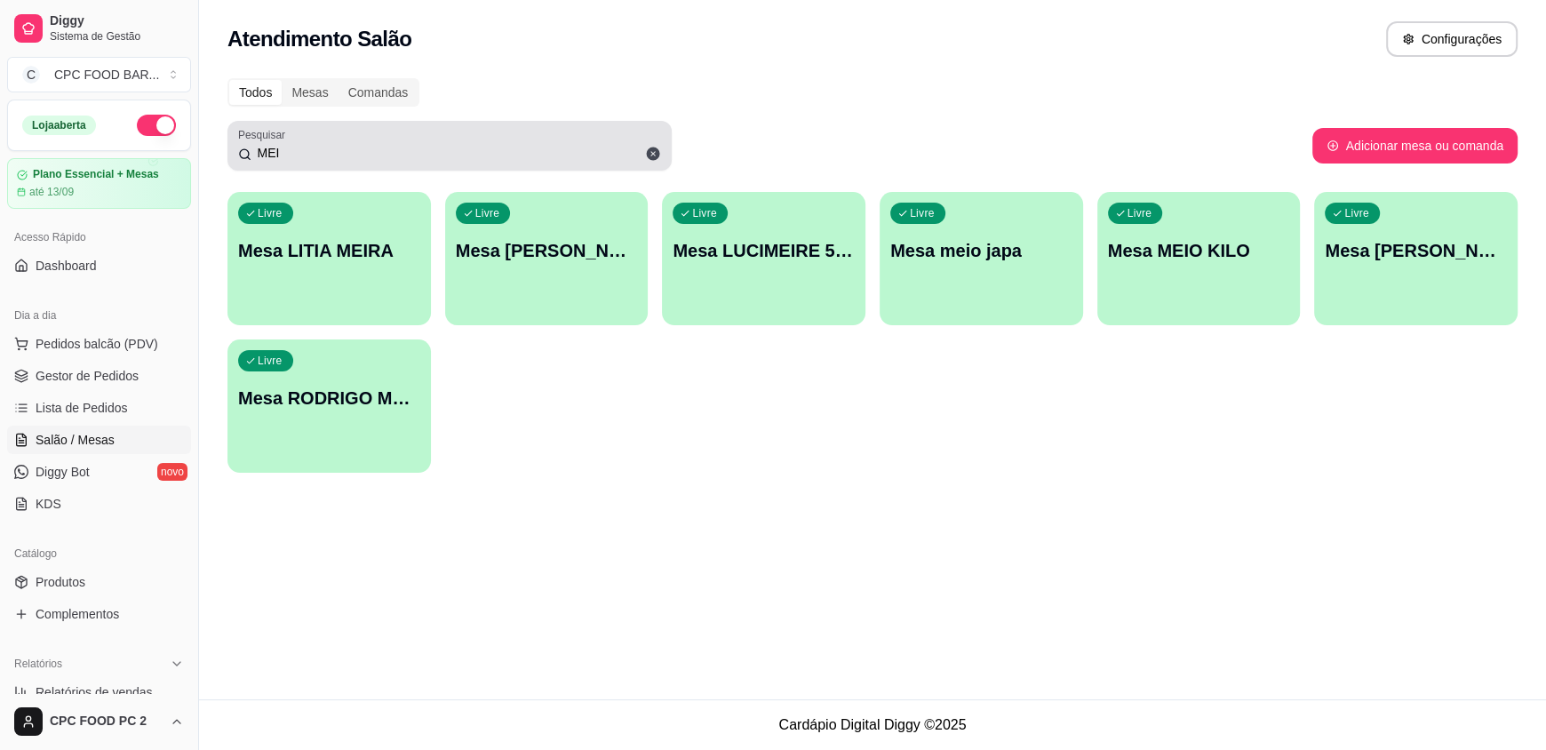
click at [341, 153] on input "MEI" at bounding box center [456, 153] width 410 height 18
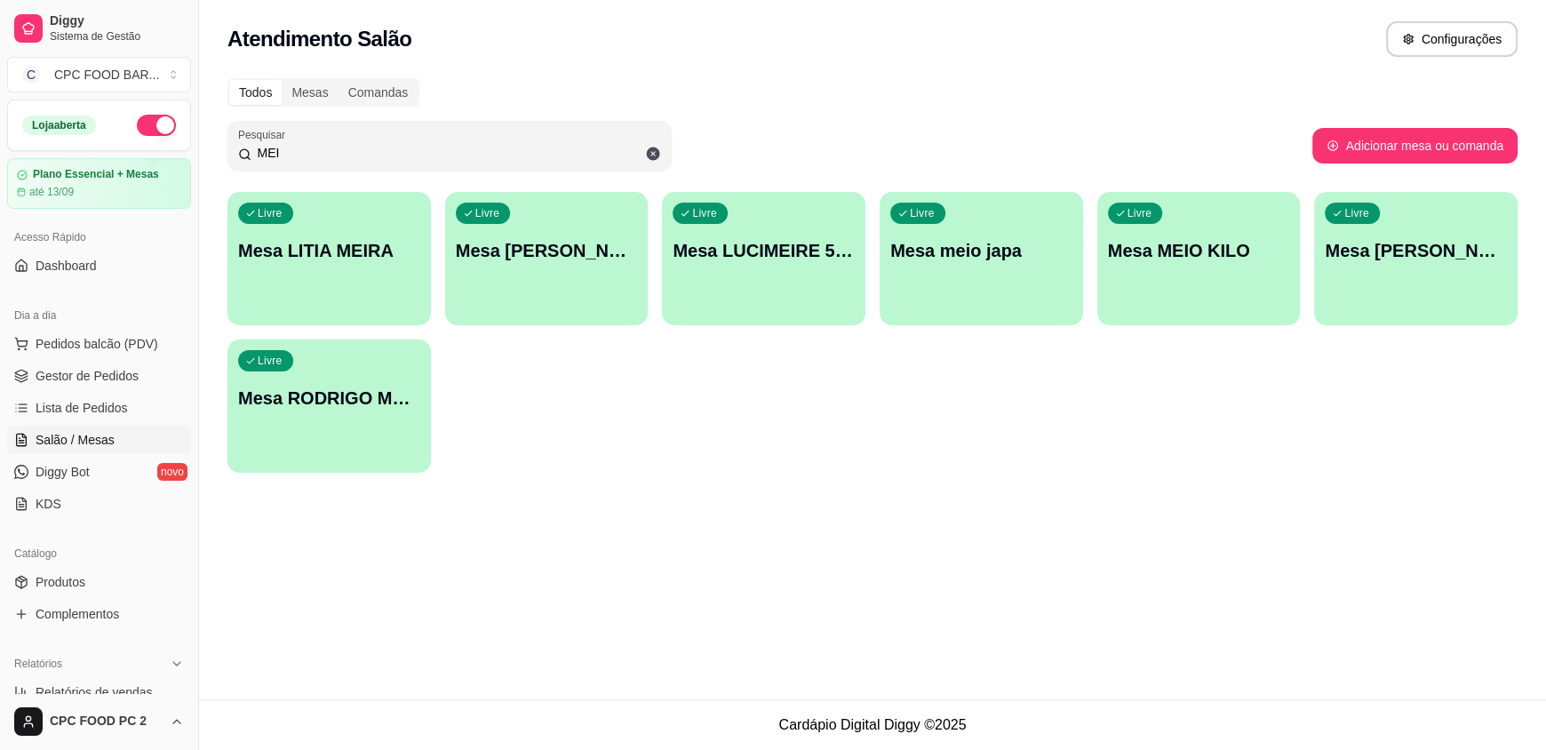
click at [341, 153] on input "MEI" at bounding box center [456, 153] width 410 height 18
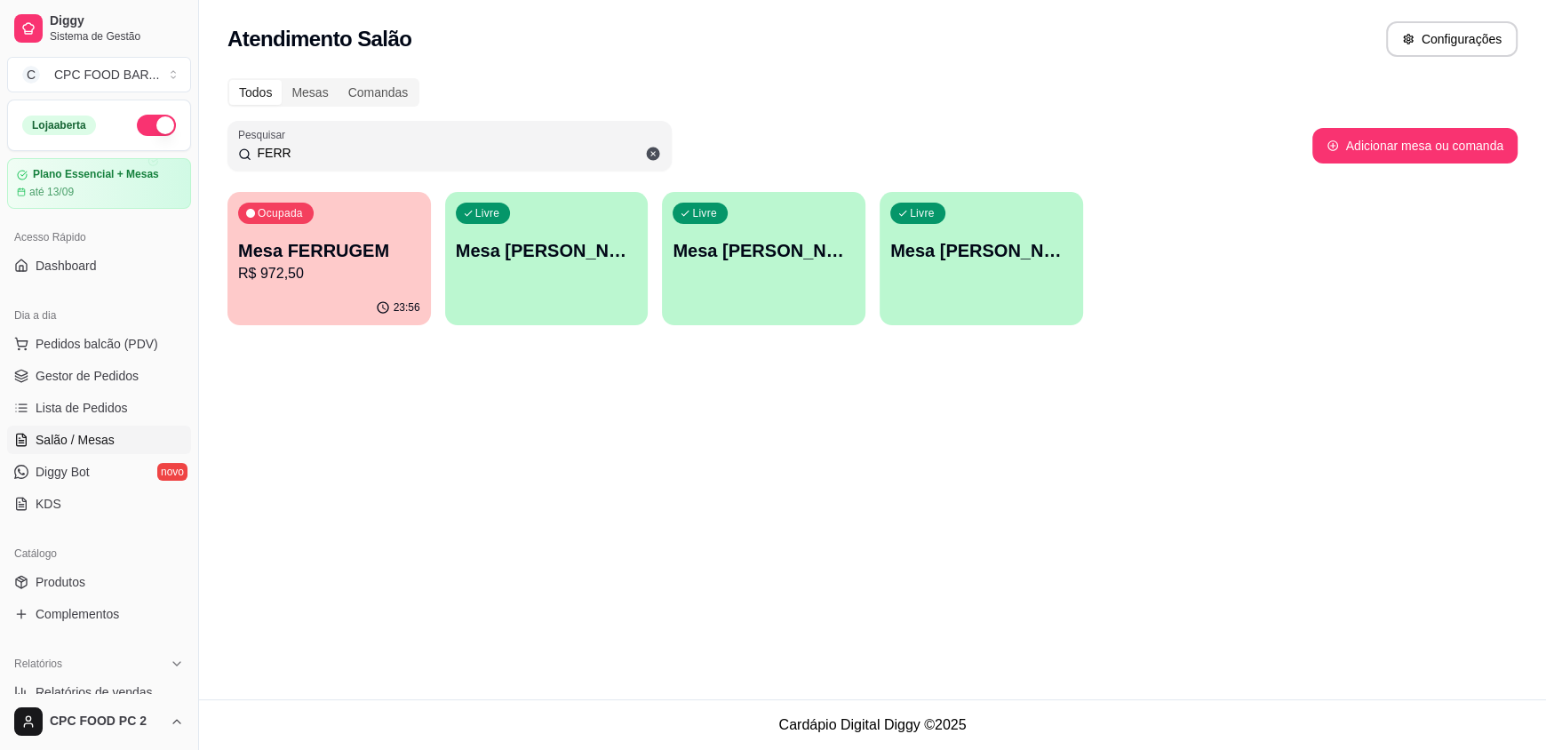
type input "FERR"
click at [314, 254] on p "Mesa FERRUGEM" at bounding box center [329, 250] width 182 height 25
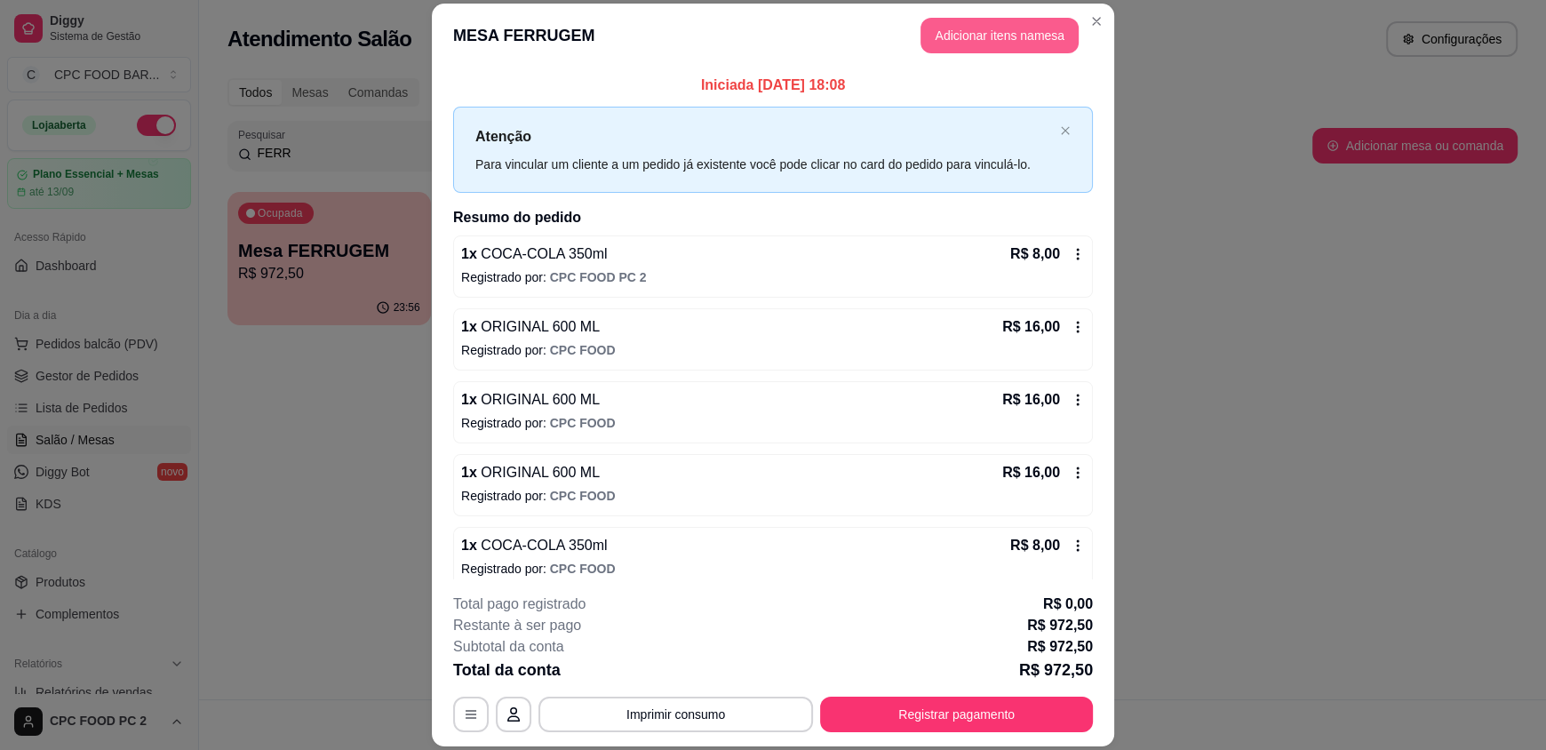
click at [1015, 30] on button "Adicionar itens na mesa" at bounding box center [1000, 36] width 158 height 36
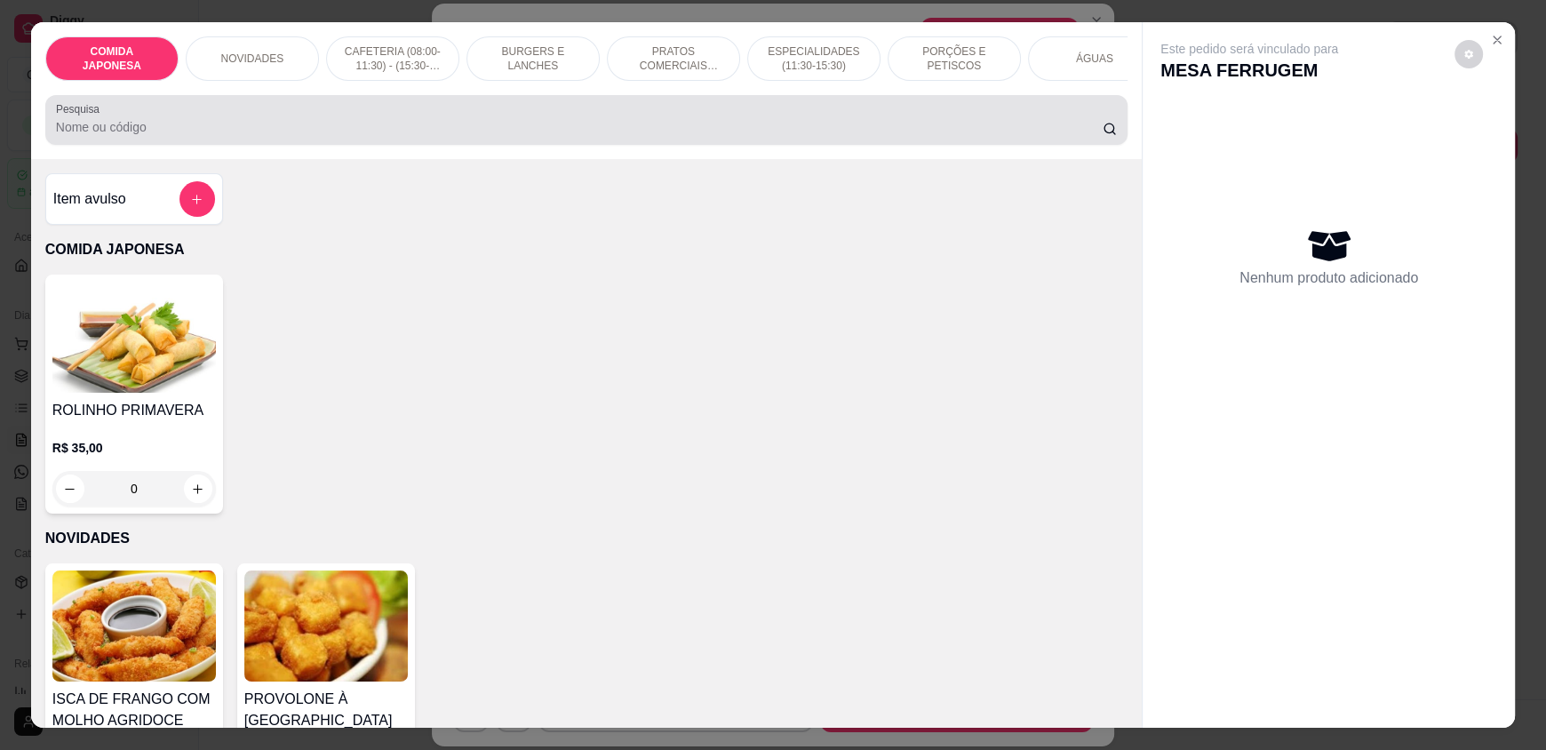
click at [416, 123] on div at bounding box center [586, 120] width 1061 height 36
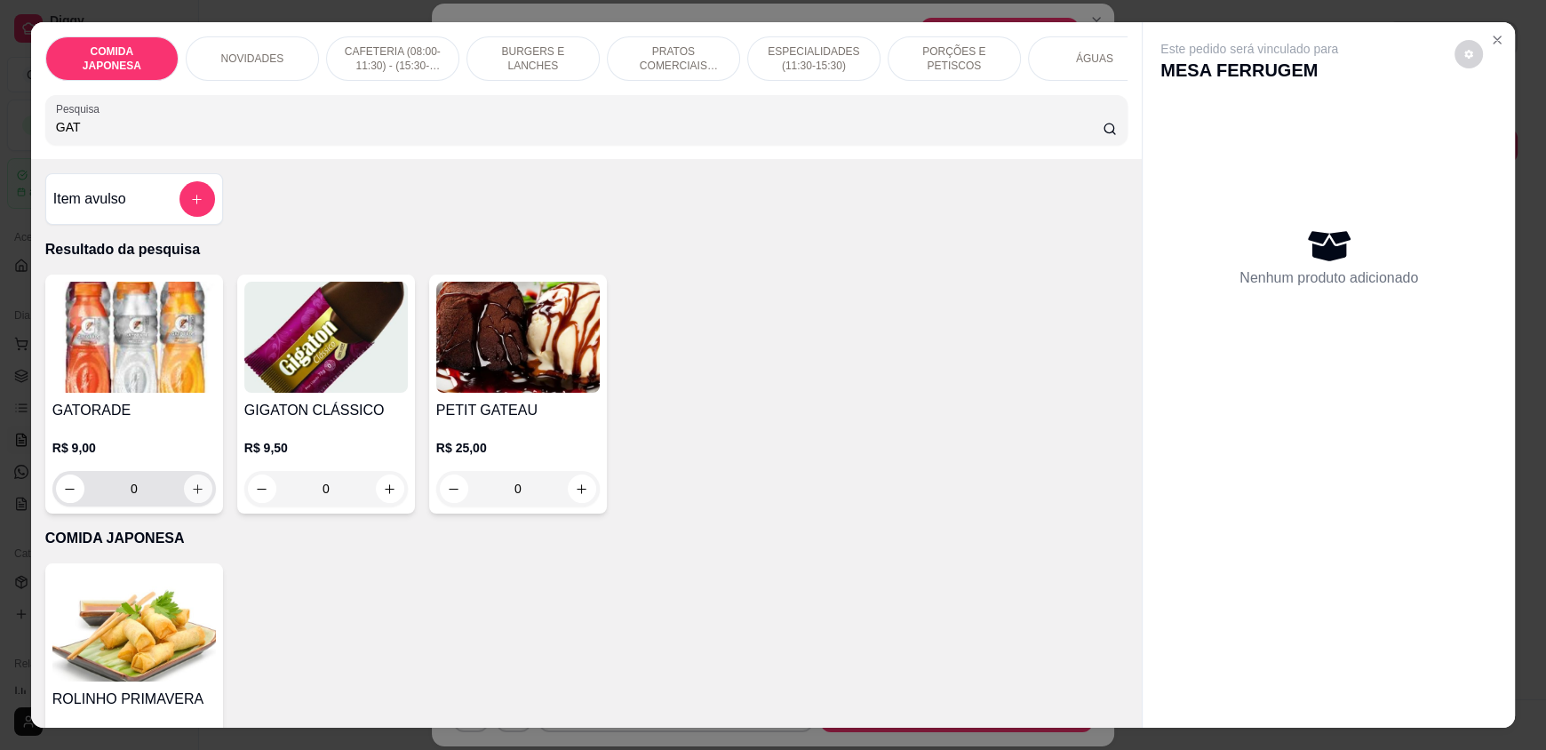
type input "GAT"
click at [206, 507] on div "0" at bounding box center [134, 489] width 164 height 36
click at [196, 503] on button "increase-product-quantity" at bounding box center [198, 489] width 28 height 28
type input "1"
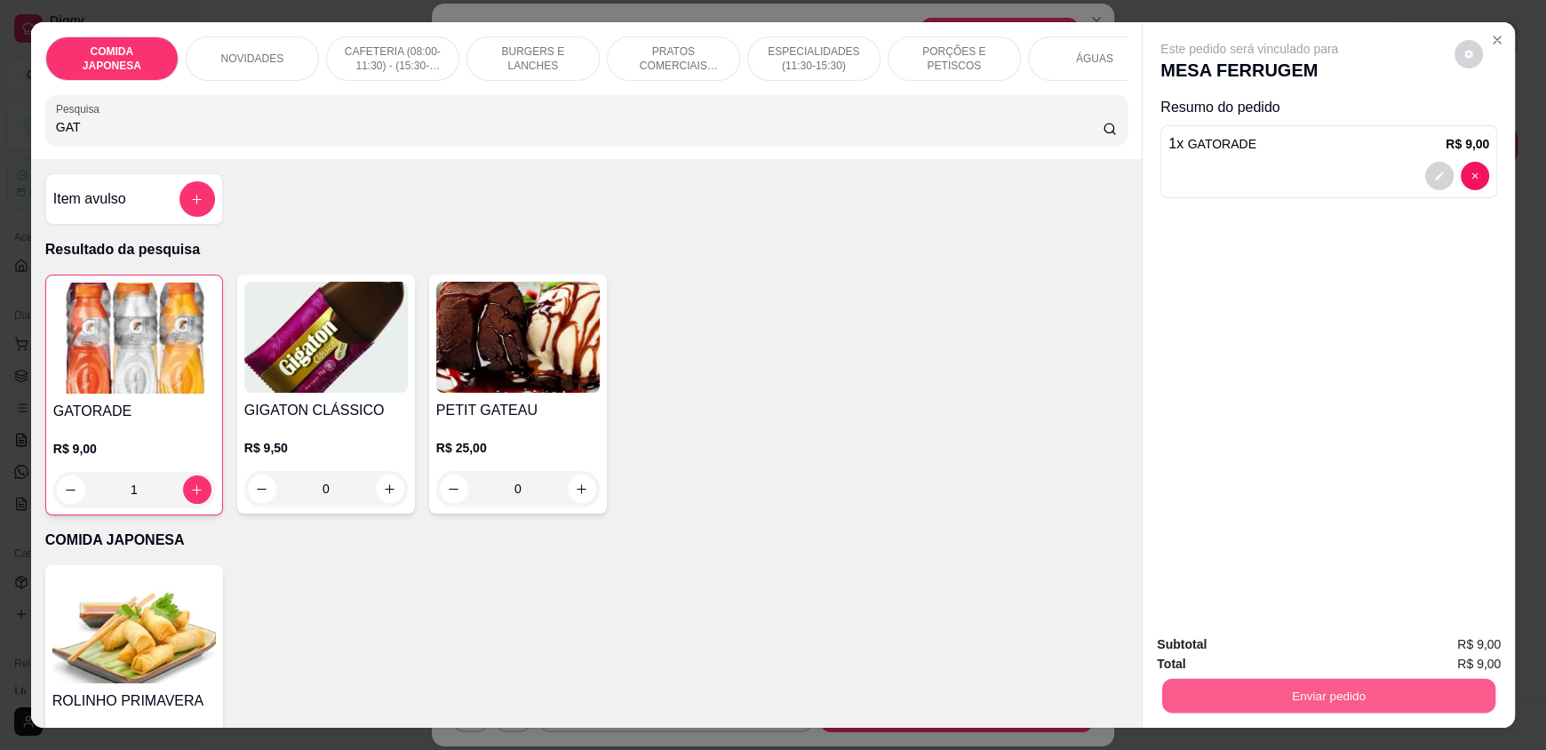
click at [1219, 694] on button "Enviar pedido" at bounding box center [1328, 695] width 333 height 35
click at [1228, 644] on button "Não registrar e enviar pedido" at bounding box center [1270, 651] width 180 height 33
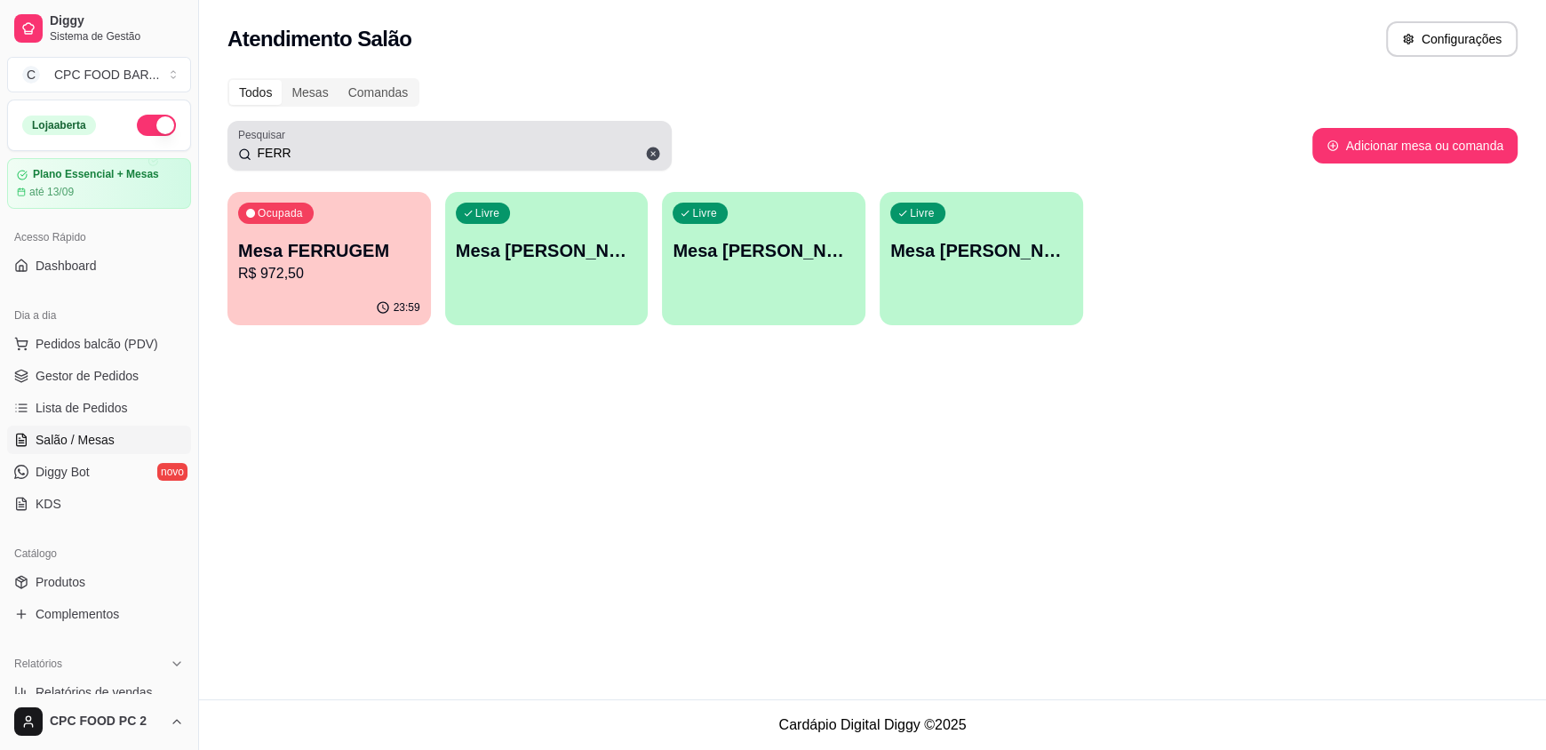
click at [320, 158] on input "FERR" at bounding box center [456, 153] width 410 height 18
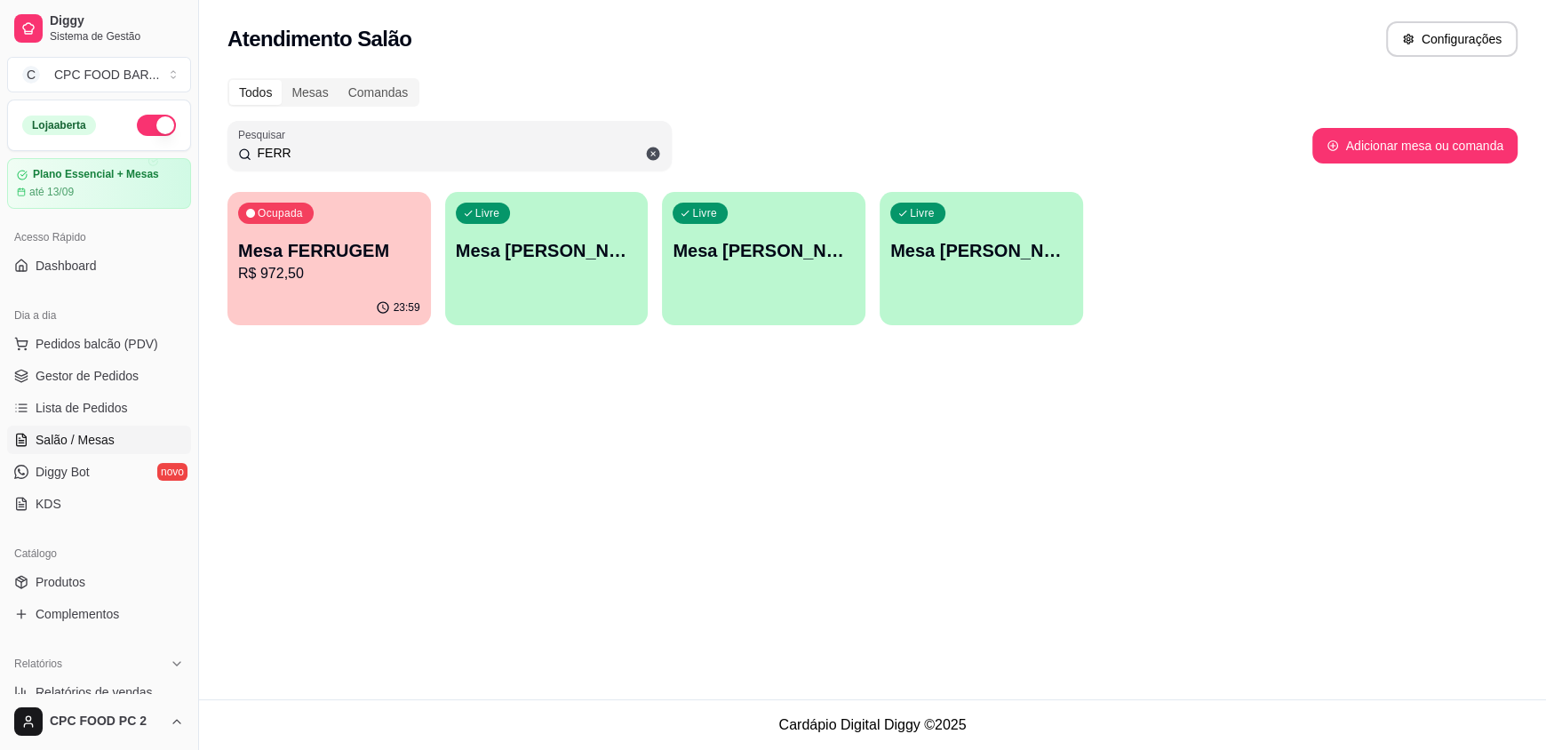
click at [319, 158] on input "FERR" at bounding box center [456, 153] width 410 height 18
click at [319, 157] on input "FERR" at bounding box center [456, 153] width 410 height 18
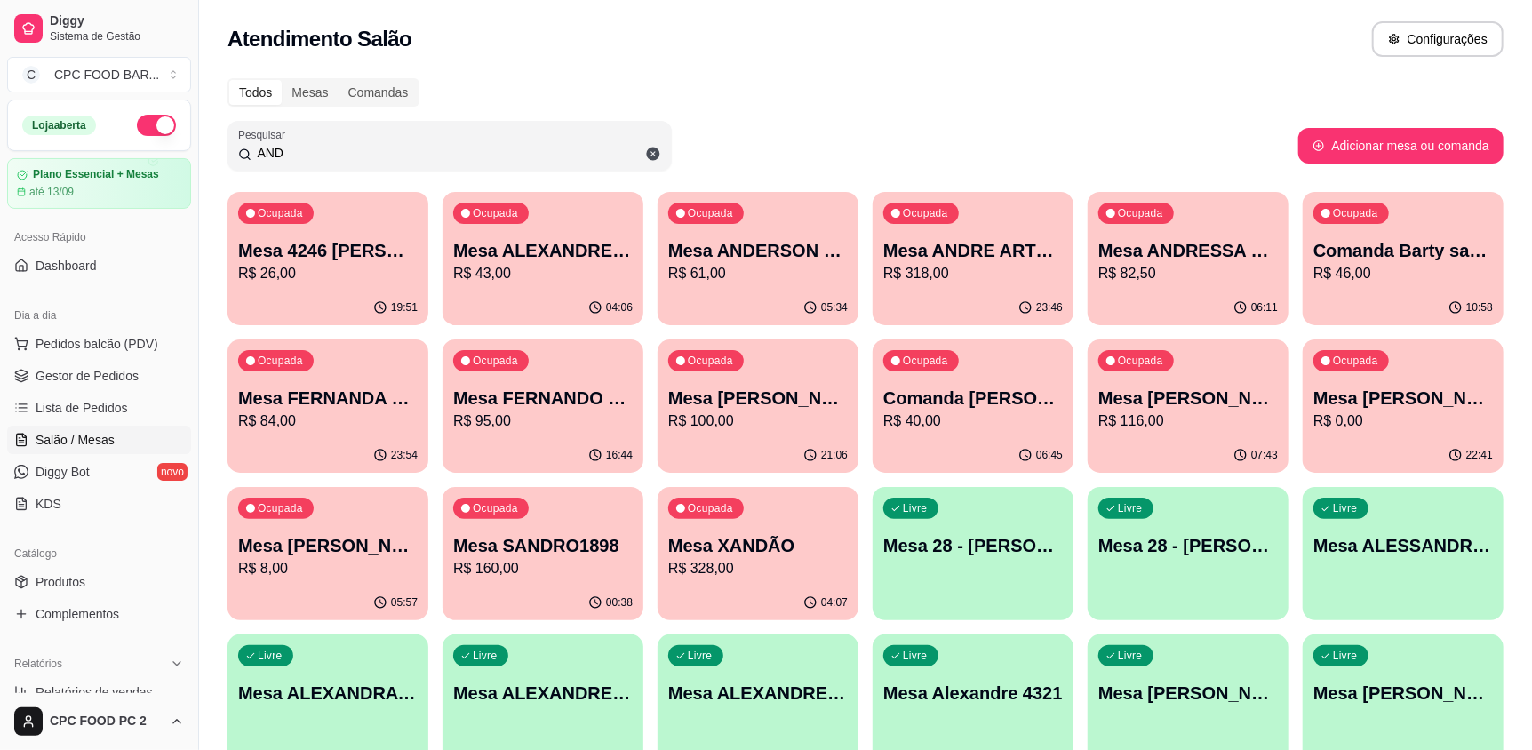
type input "AND"
click at [932, 293] on div "23:46" at bounding box center [972, 307] width 195 height 34
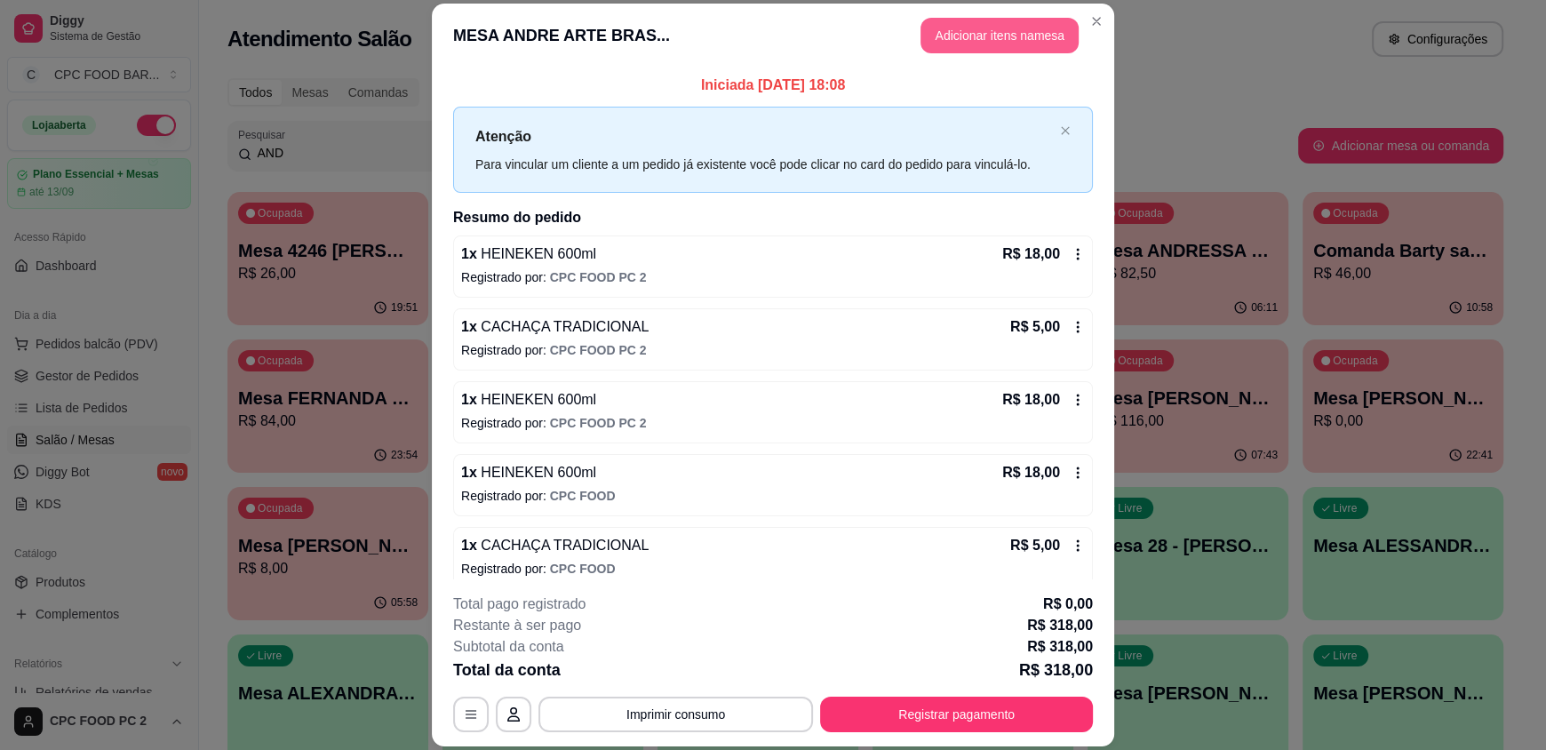
click at [951, 36] on button "Adicionar itens na mesa" at bounding box center [1000, 36] width 158 height 36
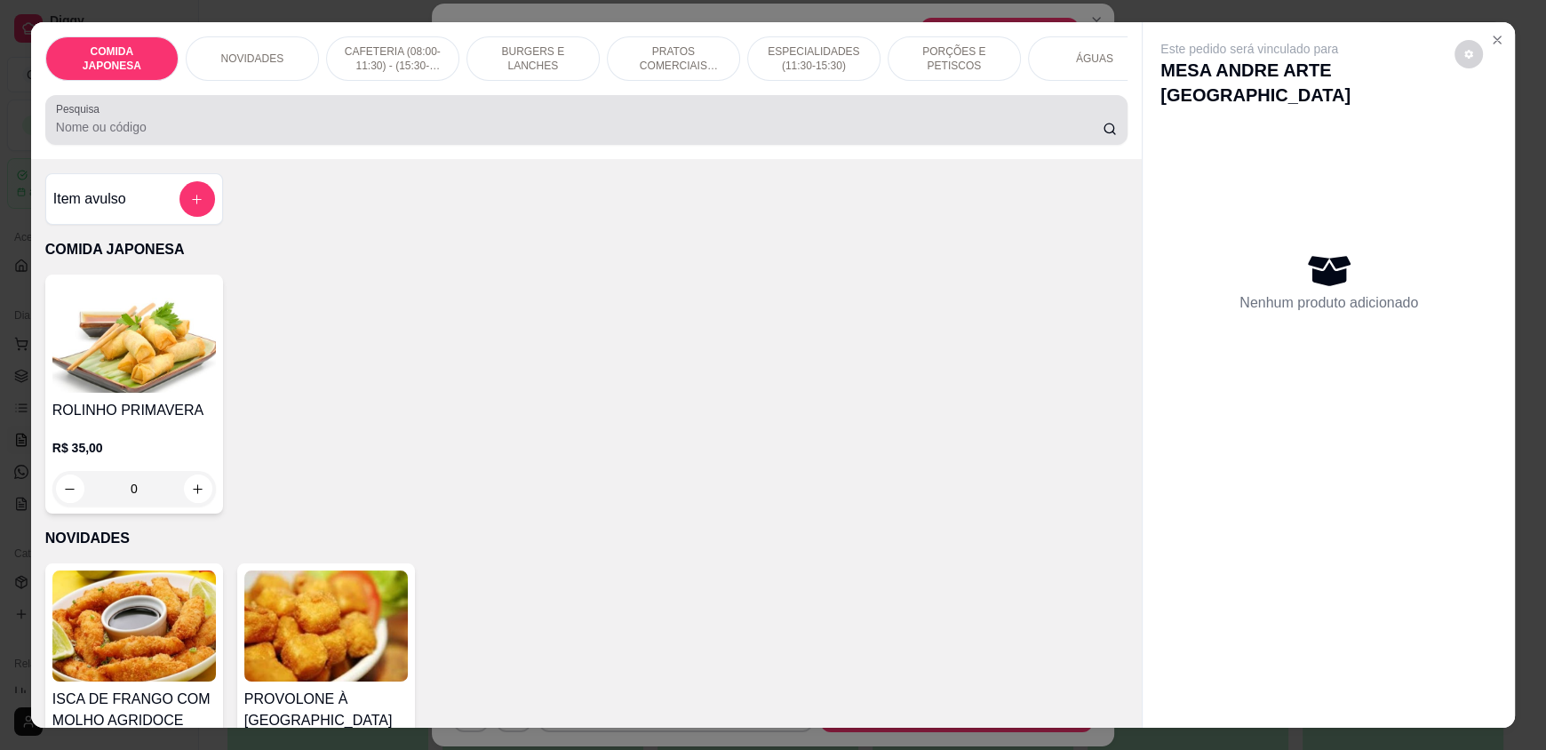
click at [551, 136] on input "Pesquisa" at bounding box center [580, 127] width 1048 height 18
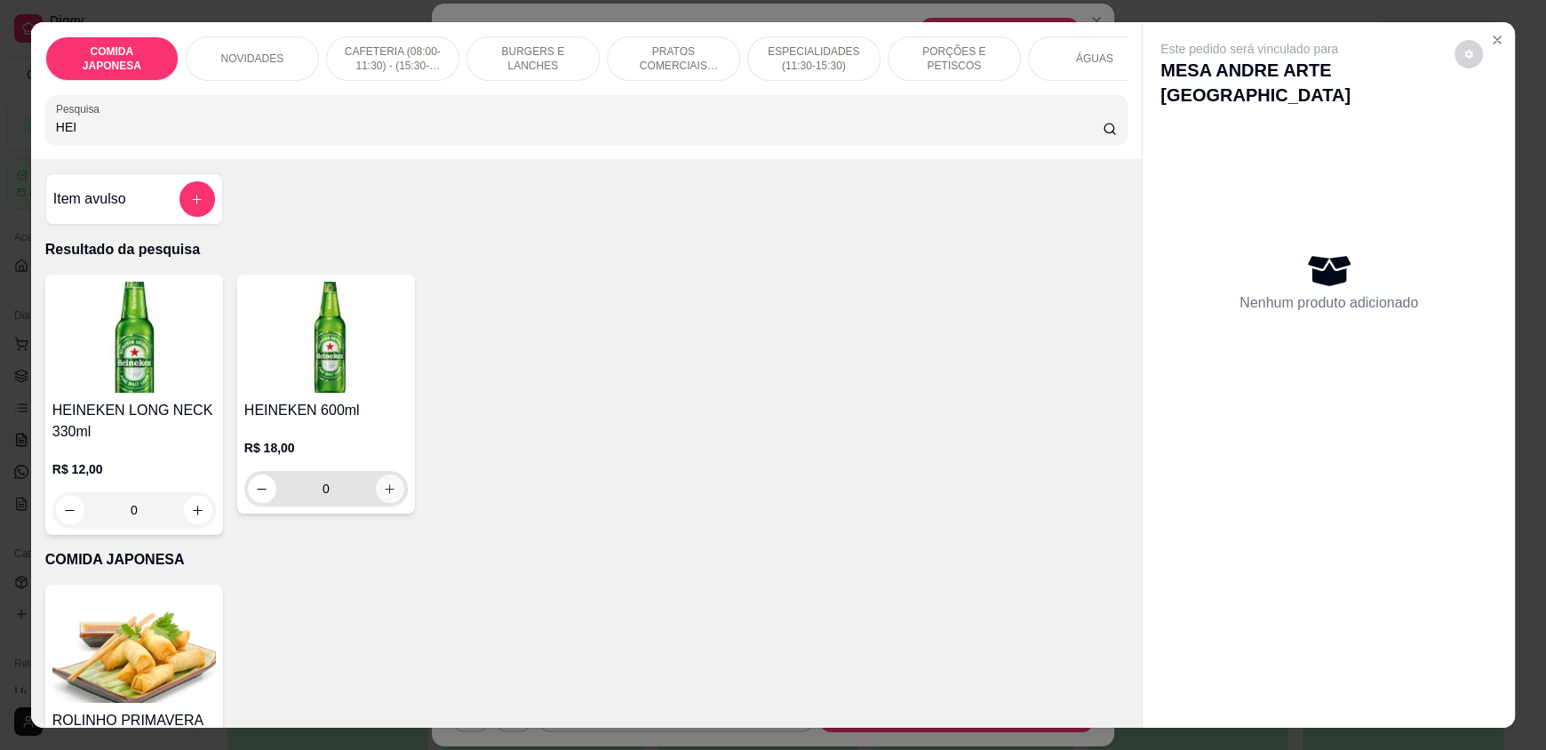
type input "HEI"
click at [384, 496] on icon "increase-product-quantity" at bounding box center [390, 489] width 13 height 13
type input "1"
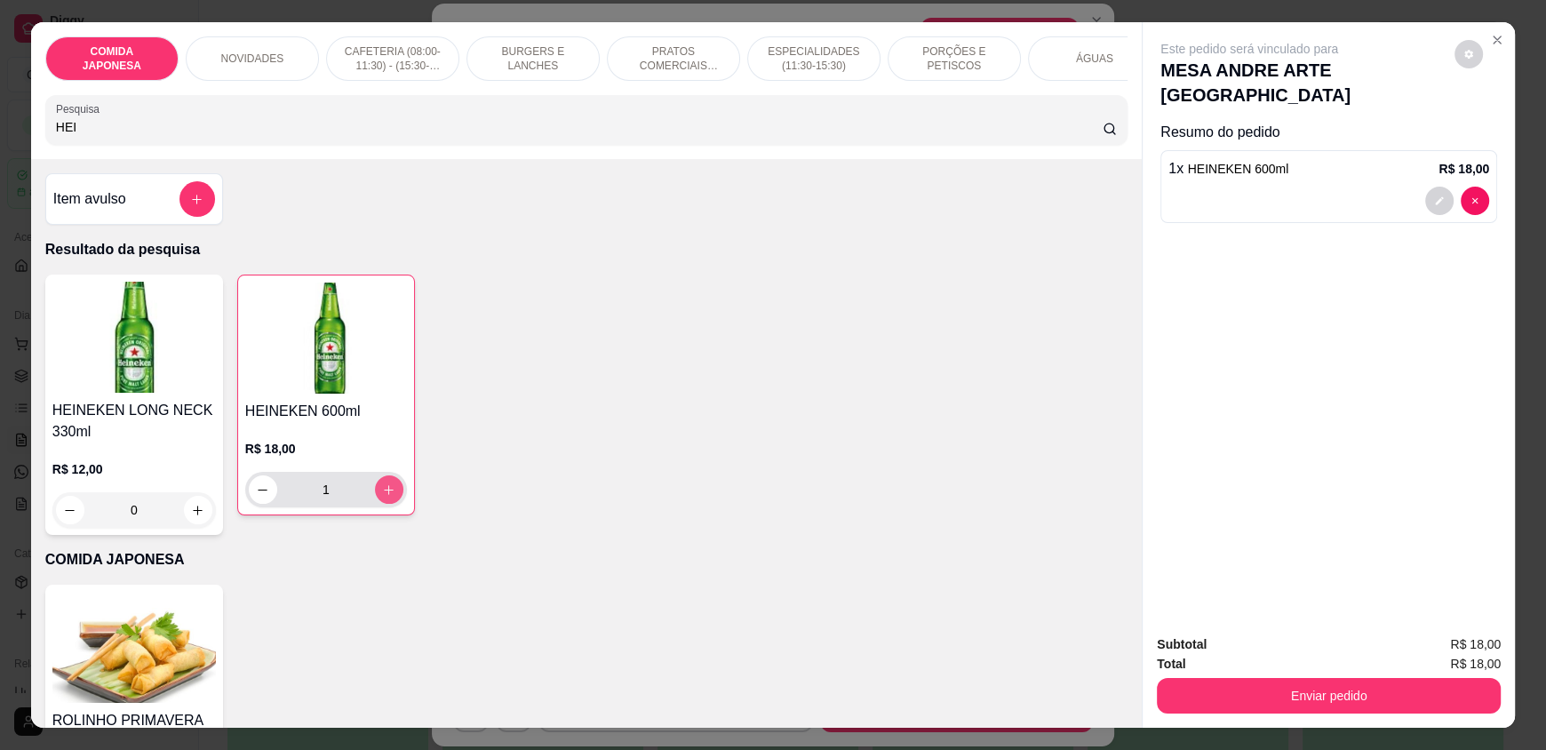
click at [382, 497] on icon "increase-product-quantity" at bounding box center [388, 489] width 13 height 13
type input "2"
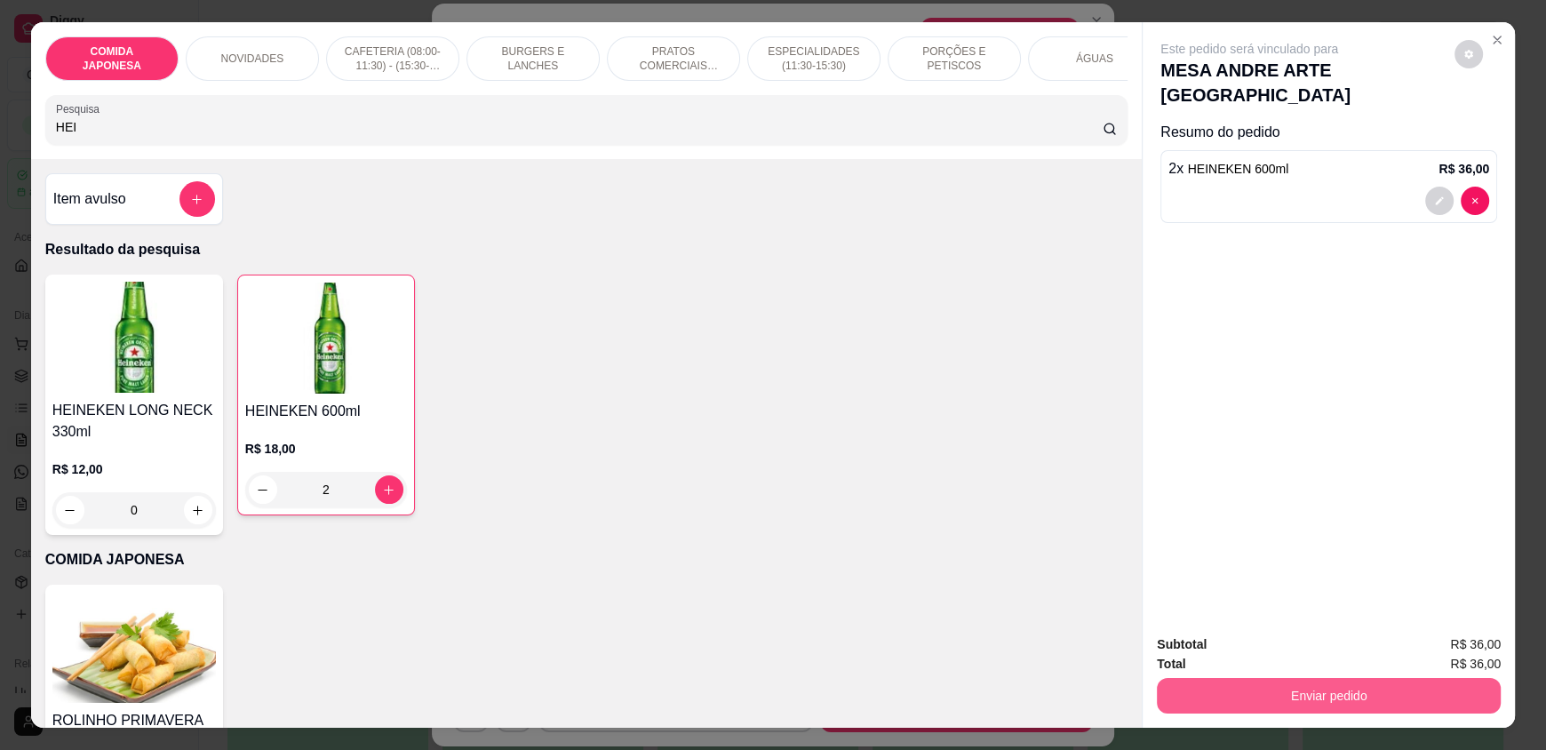
click at [1328, 684] on button "Enviar pedido" at bounding box center [1329, 696] width 344 height 36
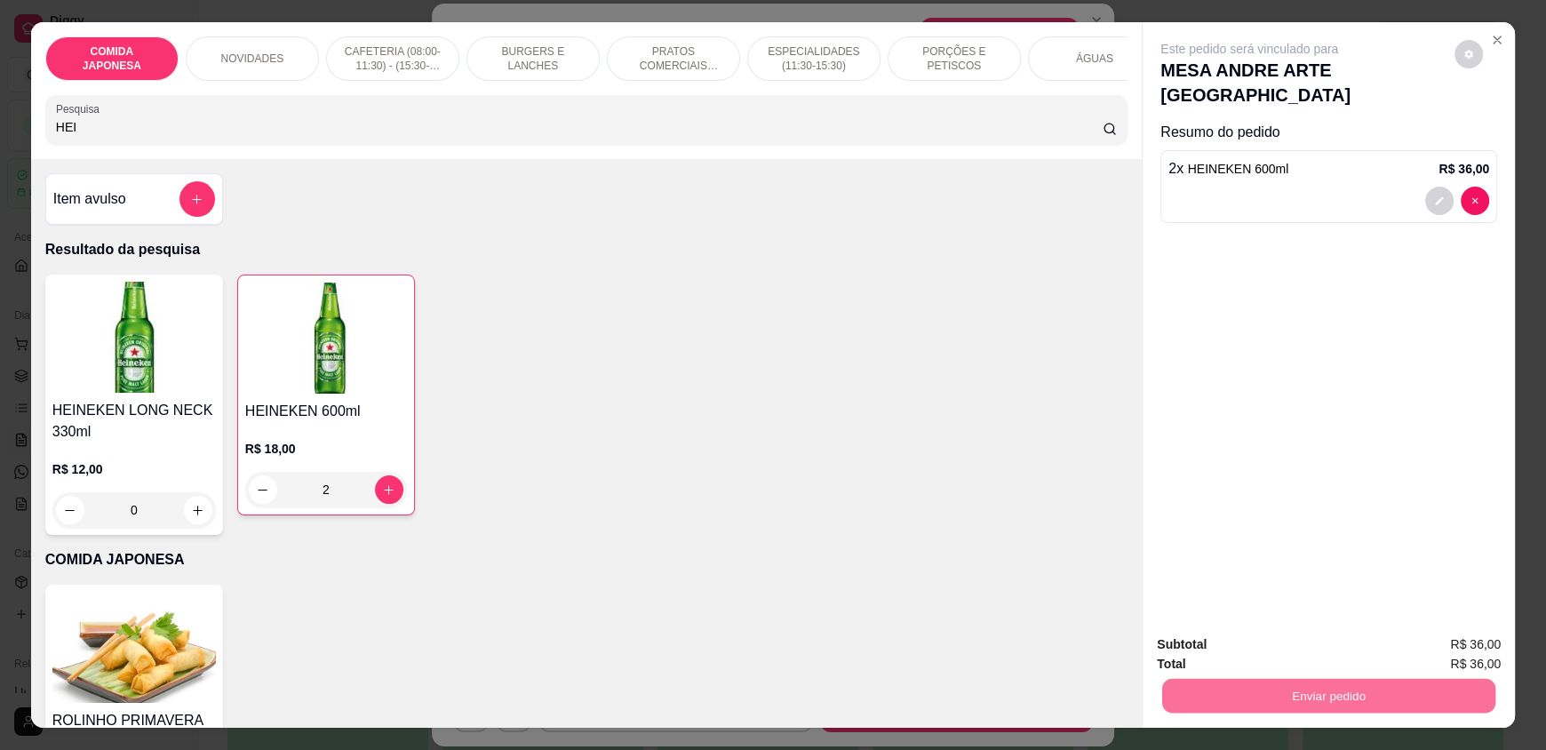
click at [1263, 658] on button "Não registrar e enviar pedido" at bounding box center [1270, 651] width 180 height 33
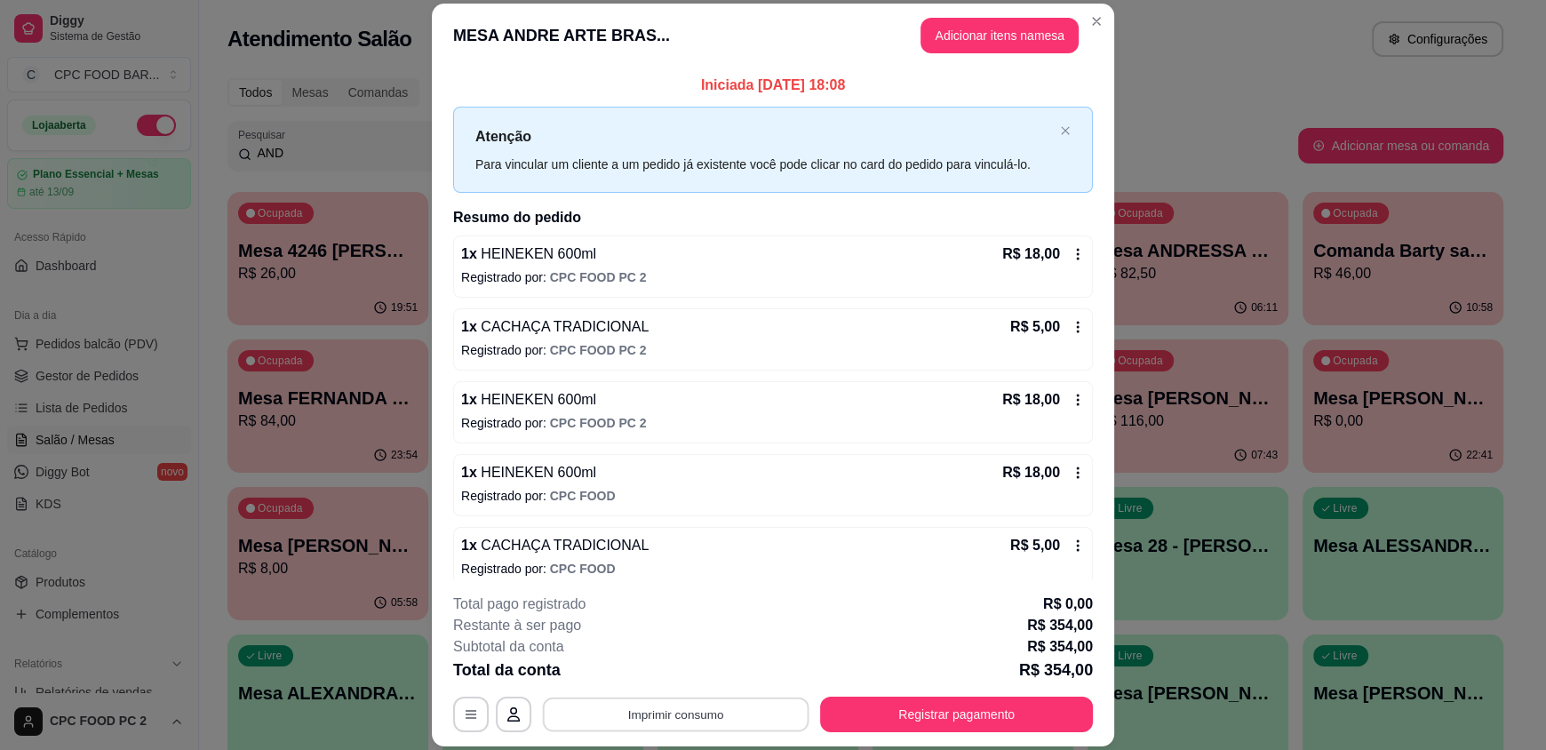
click at [627, 723] on button "Imprimir consumo" at bounding box center [676, 714] width 267 height 35
click at [665, 678] on button "IMPRESSORA" at bounding box center [674, 673] width 129 height 28
click at [943, 711] on button "Registrar pagamento" at bounding box center [956, 715] width 273 height 36
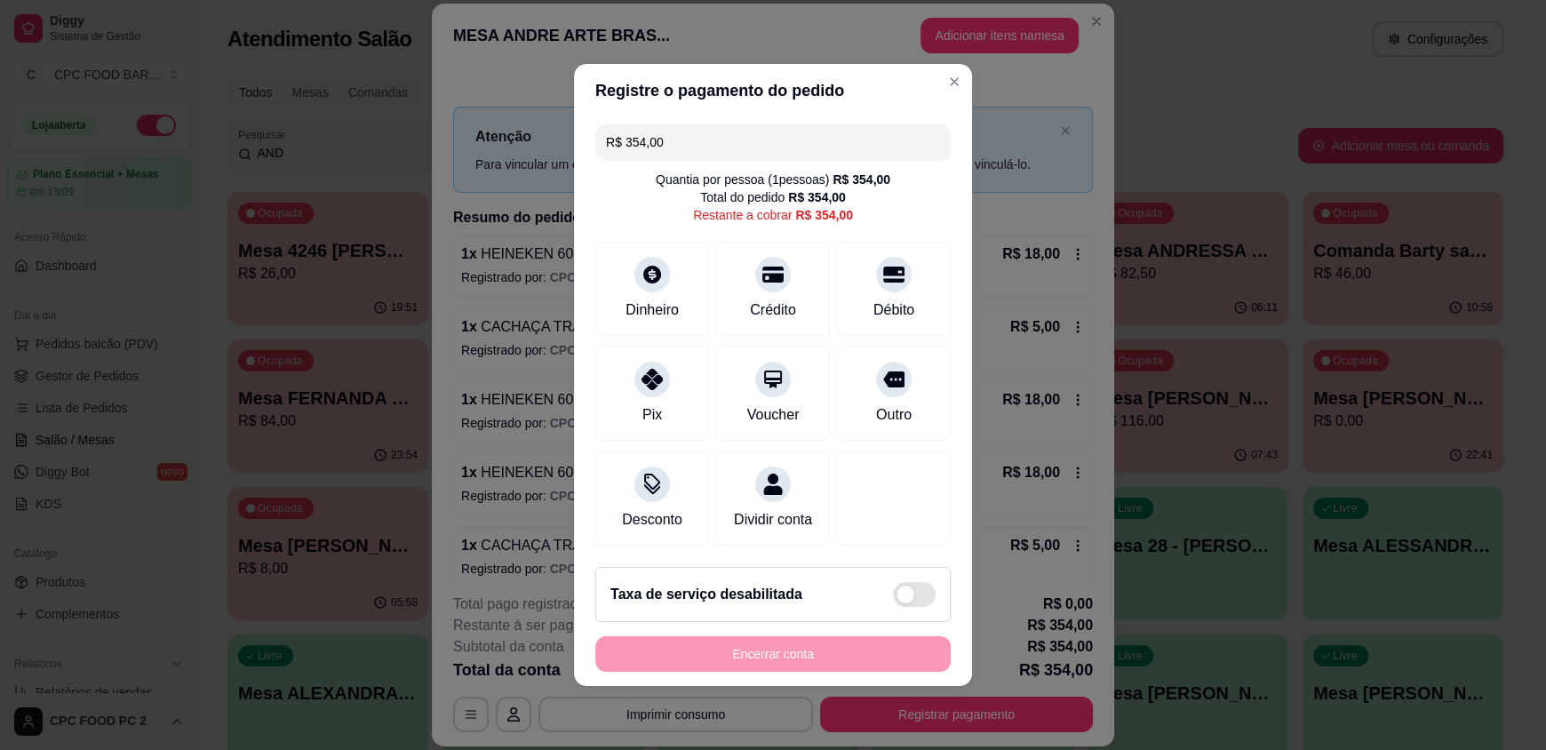
drag, startPoint x: 695, startPoint y: 122, endPoint x: 579, endPoint y: 126, distance: 115.6
click at [579, 126] on div "R$ 354,00 Quantia por pessoa ( 1 pessoas) R$ 354,00 Total do pedido R$ 354,00 R…" at bounding box center [773, 334] width 398 height 435
click at [654, 297] on div "Dinheiro" at bounding box center [652, 308] width 59 height 23
click at [774, 307] on div "Crédito" at bounding box center [773, 308] width 51 height 23
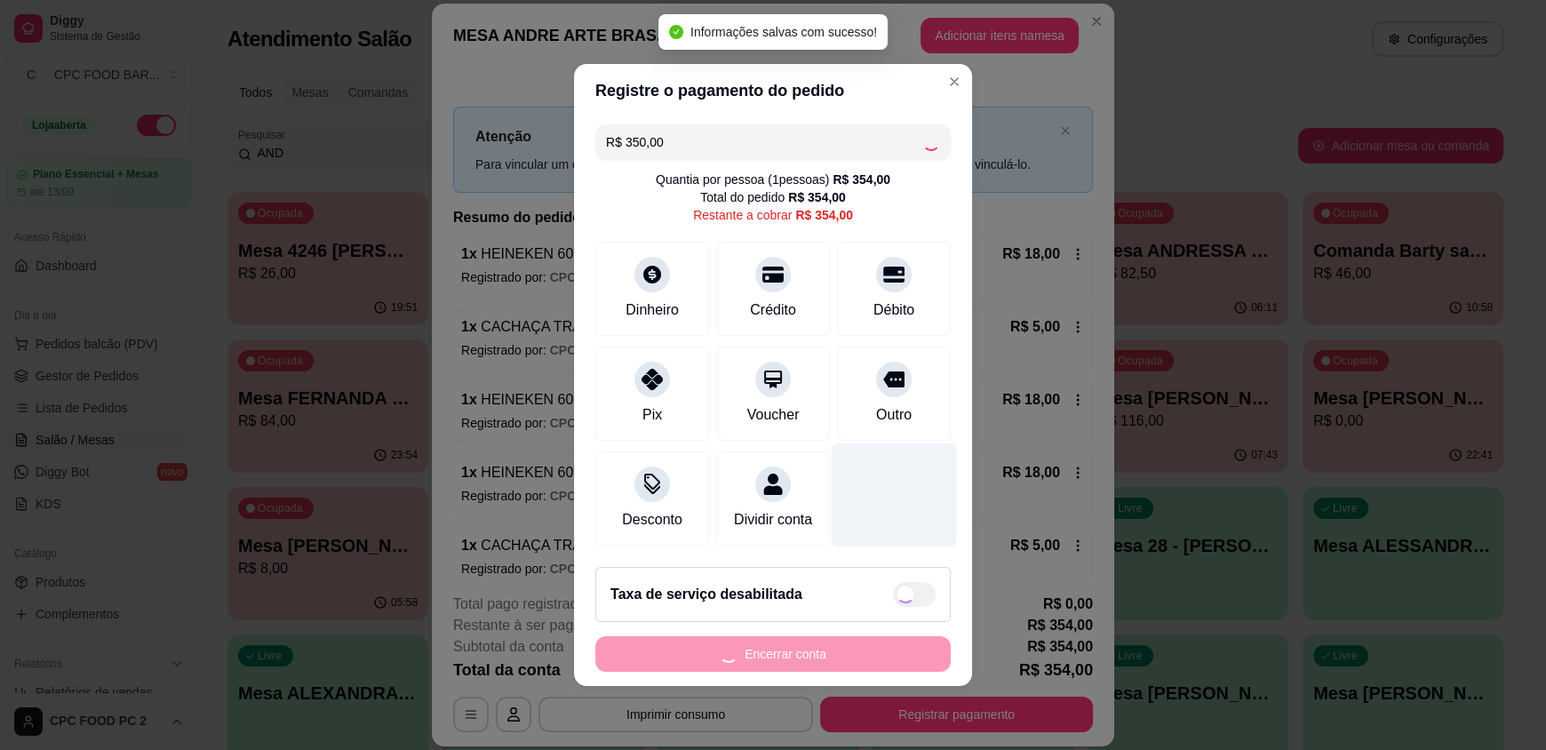
type input "R$ 4,00"
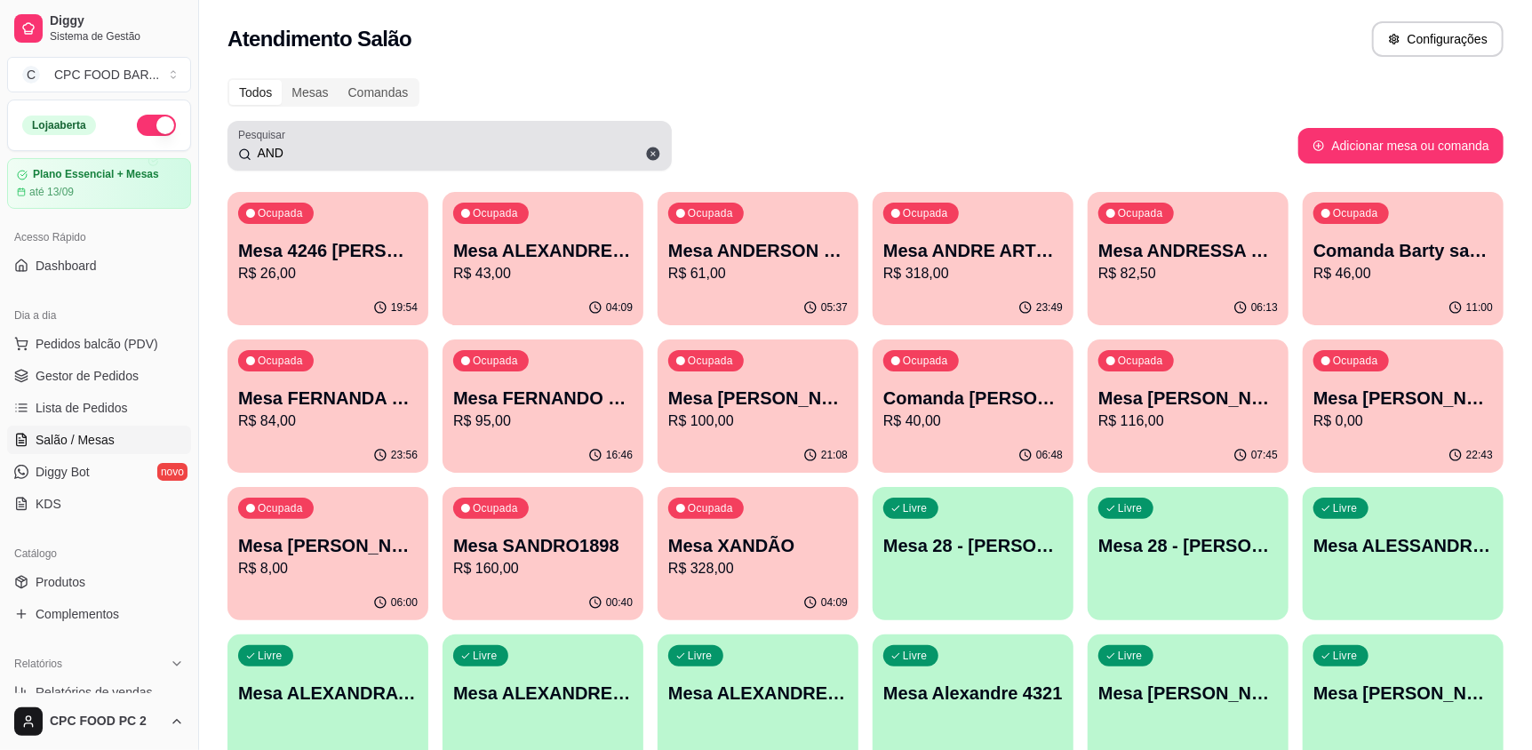
click at [650, 146] on icon at bounding box center [653, 154] width 16 height 16
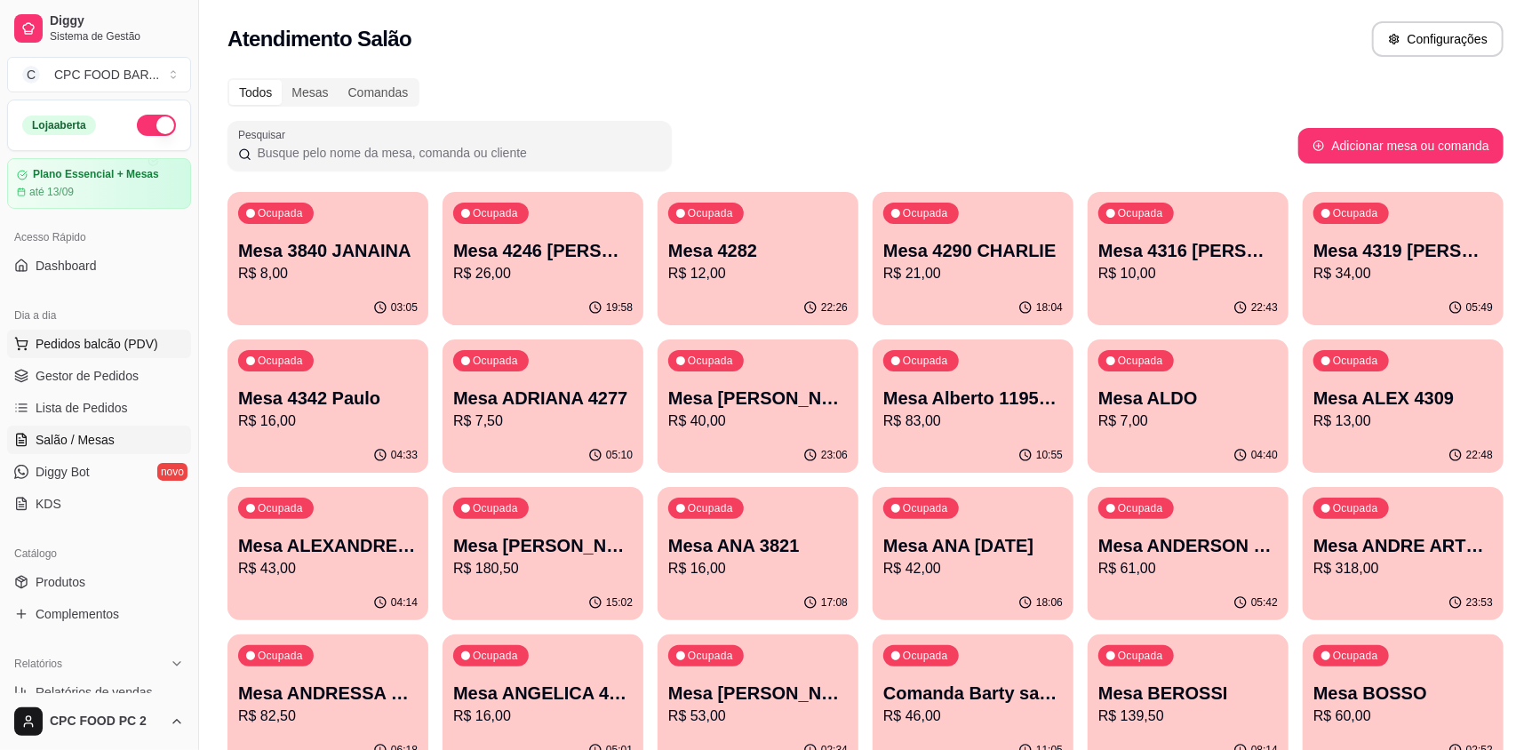
click at [108, 340] on span "Pedidos balcão (PDV)" at bounding box center [97, 344] width 123 height 18
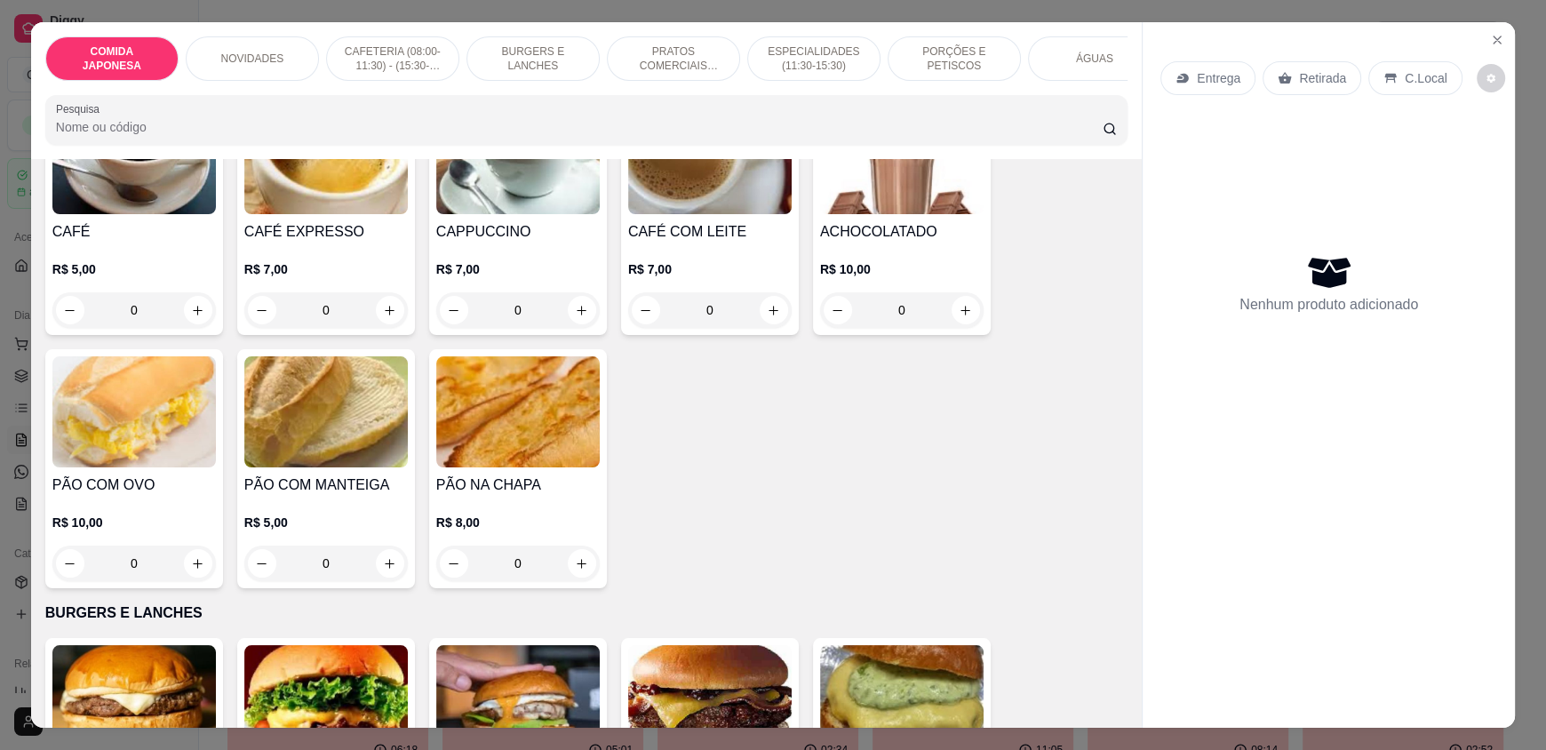
scroll to position [710, 0]
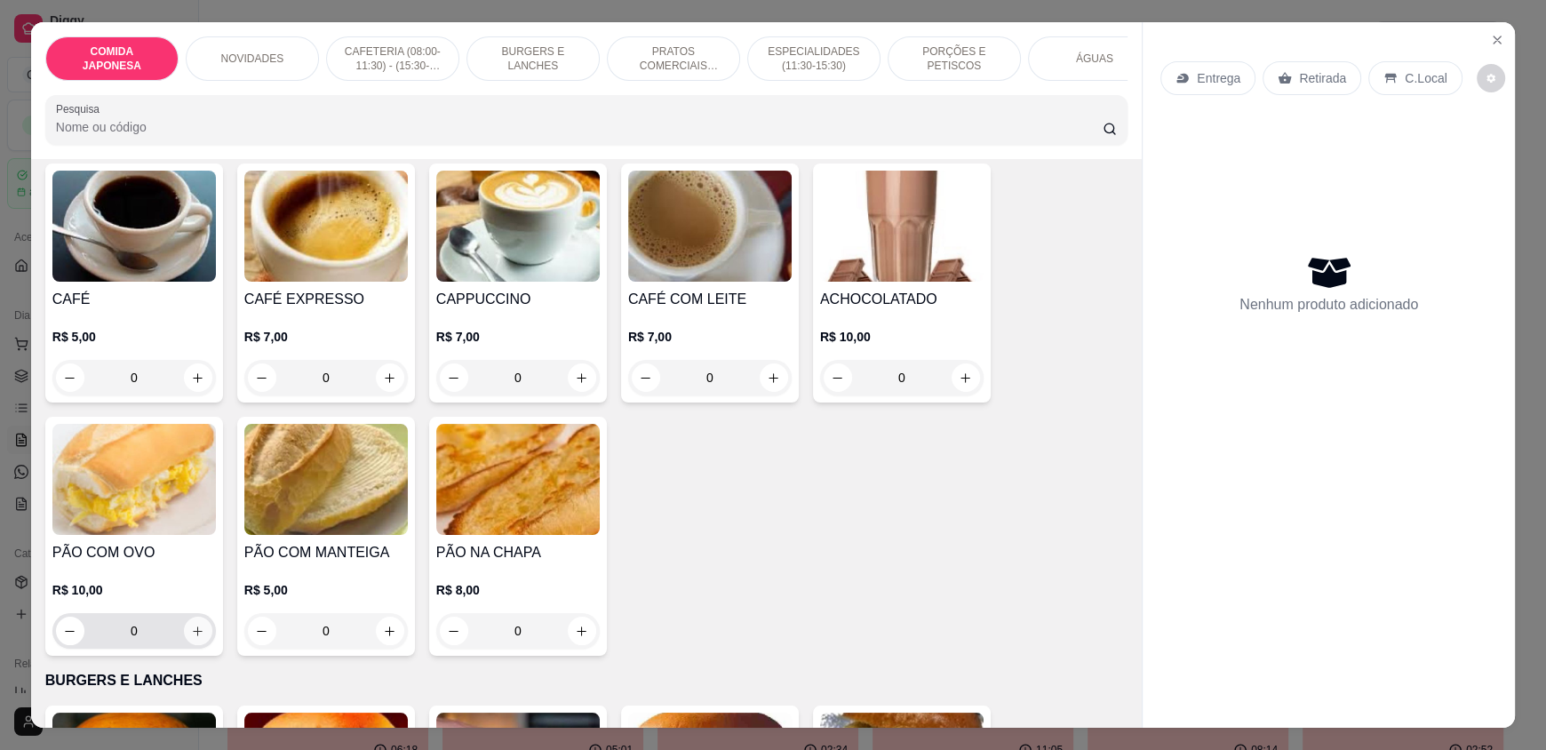
click at [195, 636] on icon "increase-product-quantity" at bounding box center [197, 631] width 13 height 13
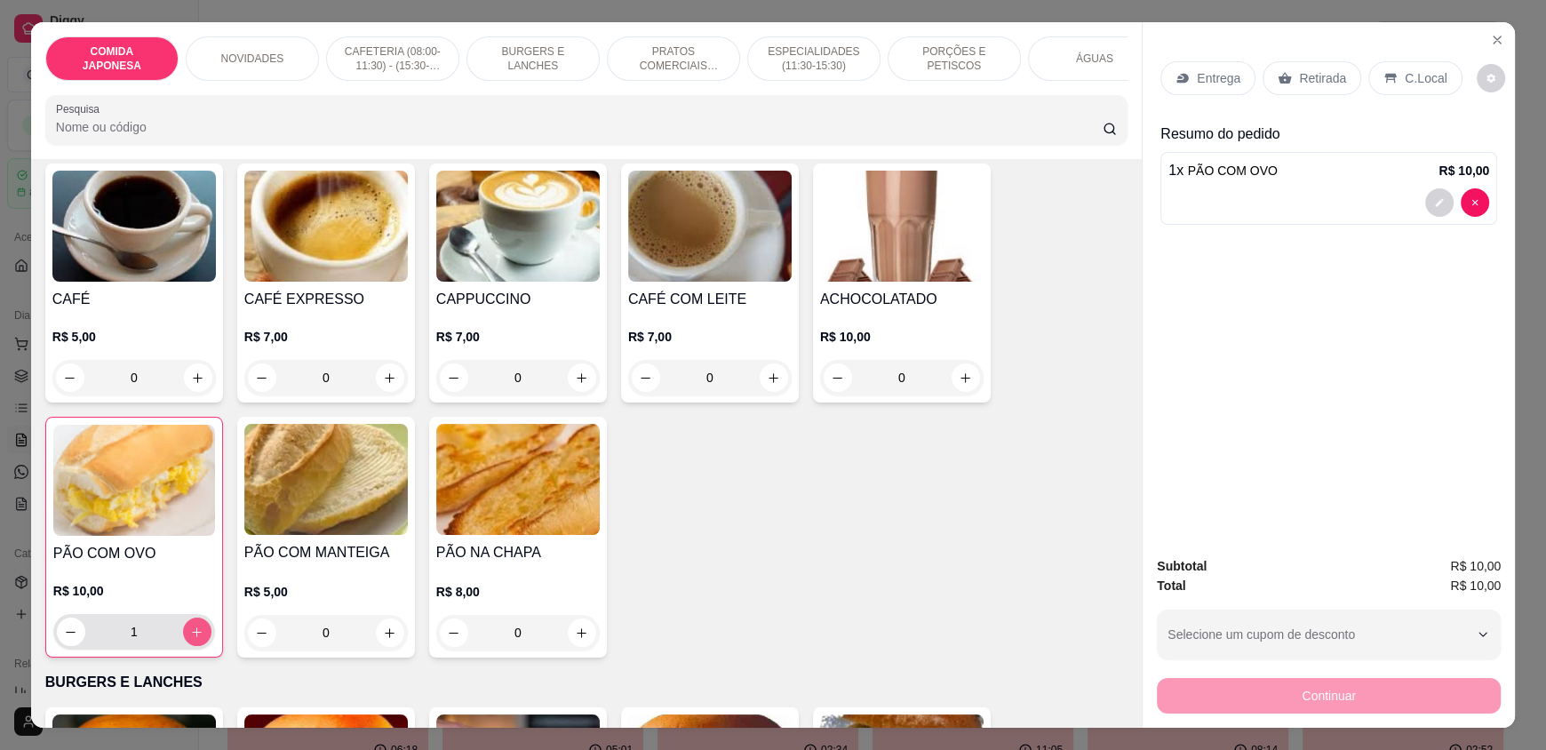
type input "1"
click at [952, 388] on button "increase-product-quantity" at bounding box center [966, 378] width 28 height 28
type input "1"
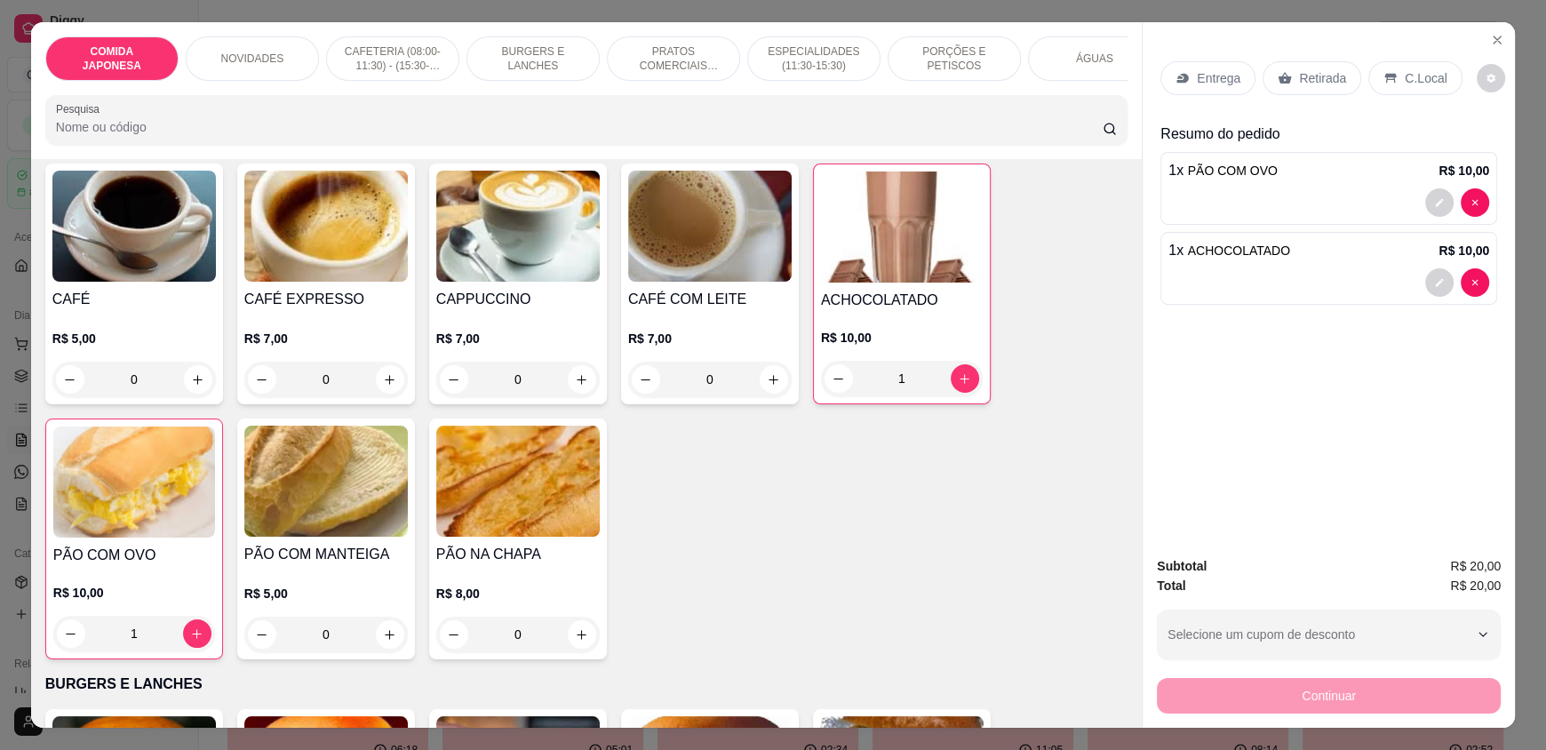
click at [1390, 76] on div "C.Local" at bounding box center [1414, 78] width 93 height 34
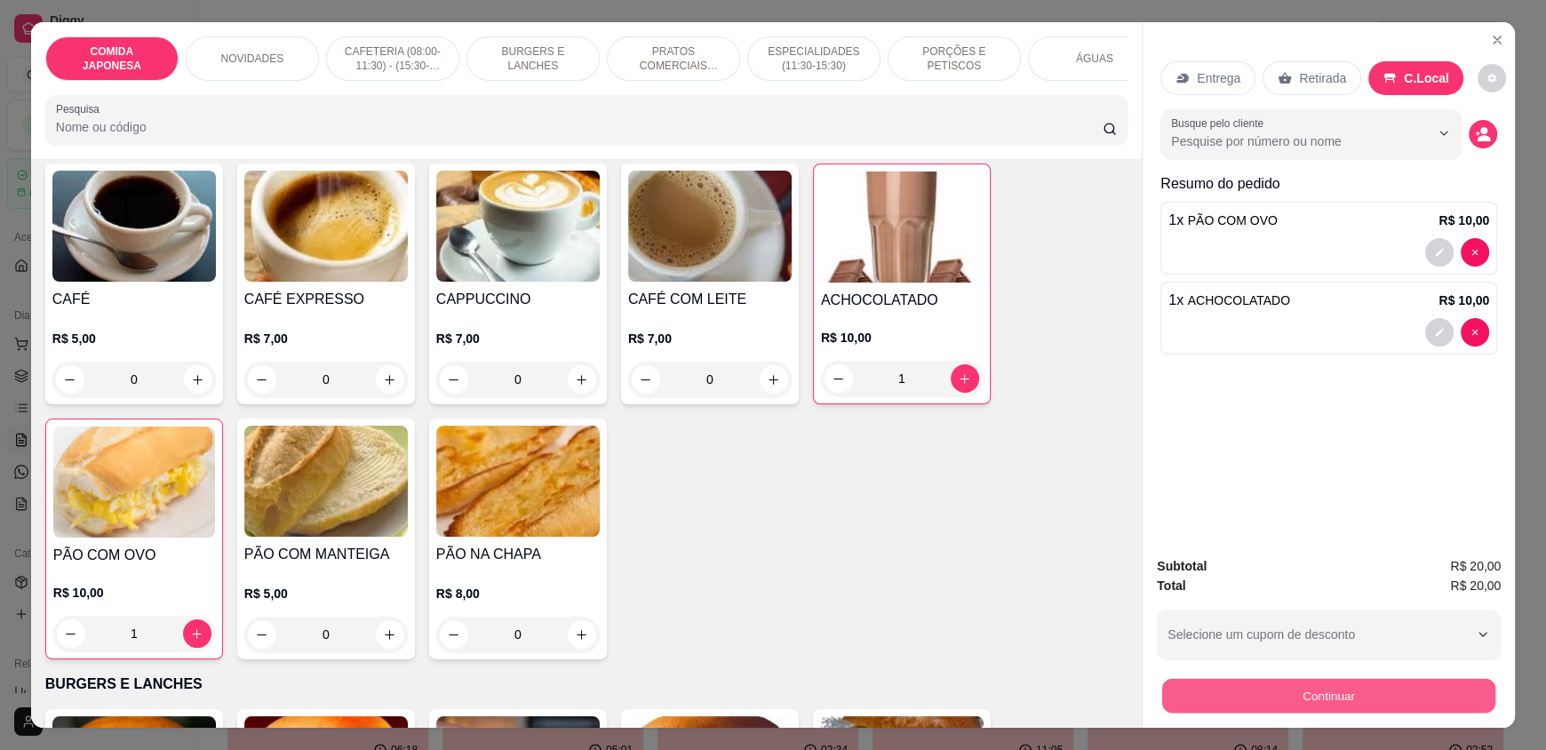
click at [1302, 693] on button "Continuar" at bounding box center [1328, 695] width 333 height 35
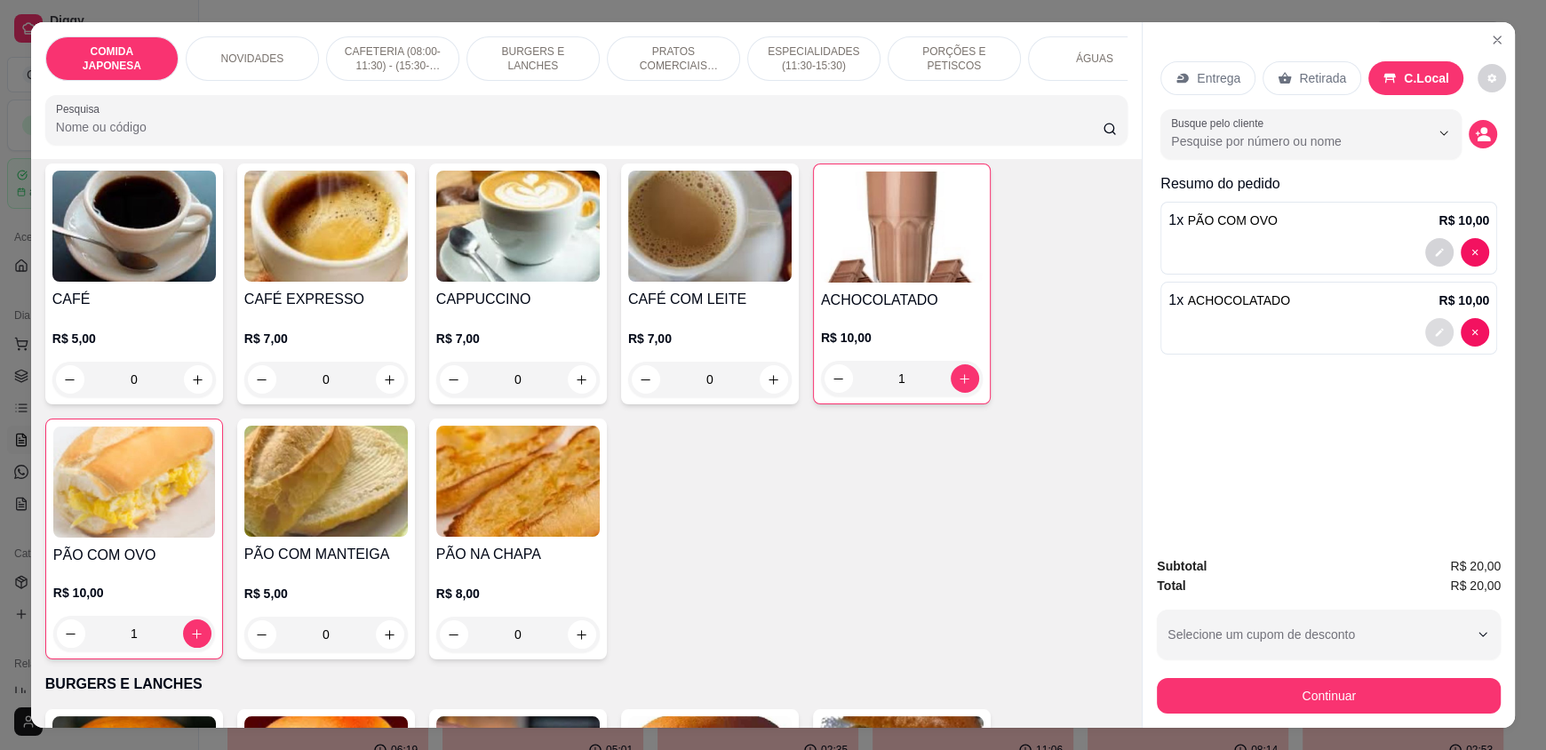
click at [1436, 334] on icon "decrease-product-quantity" at bounding box center [1440, 333] width 8 height 8
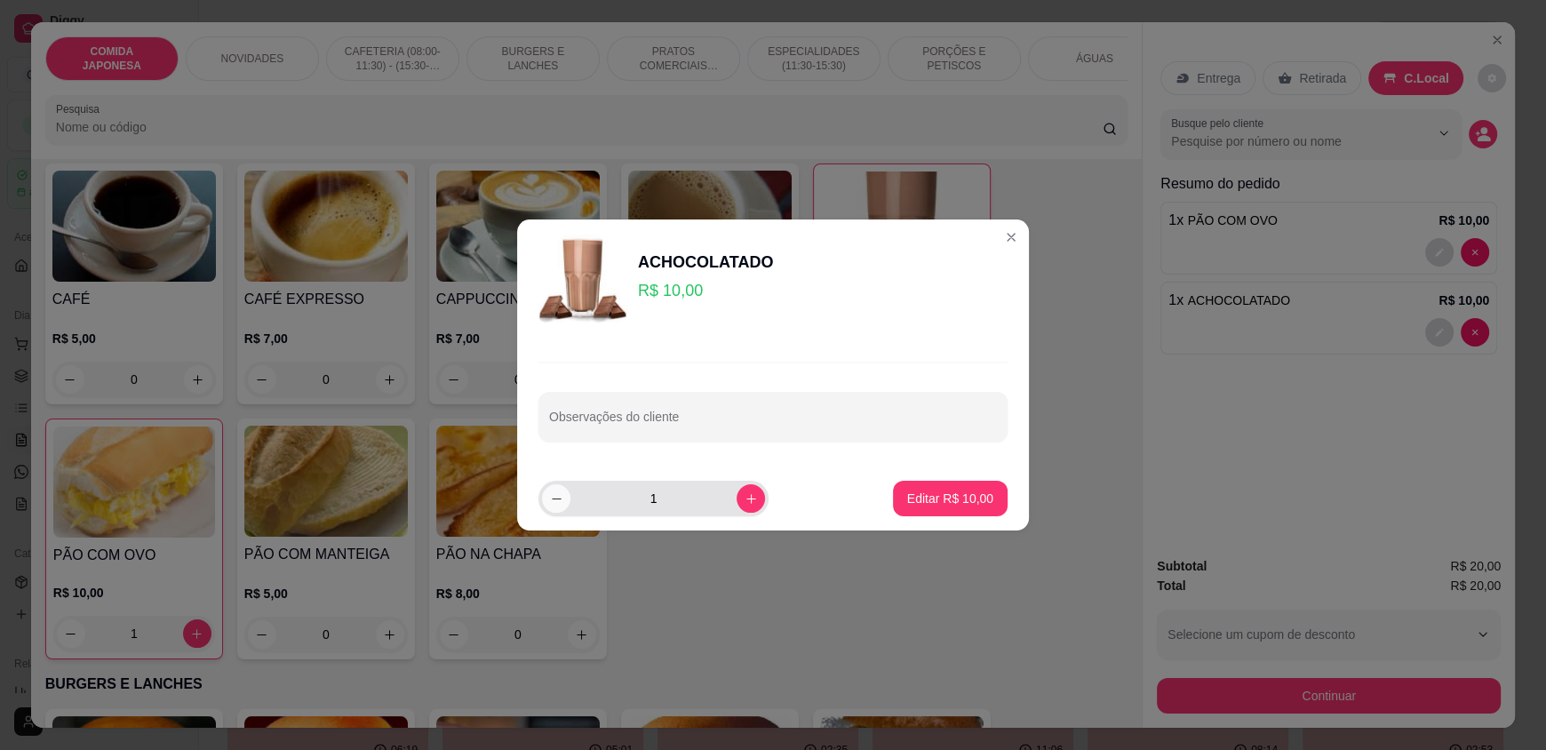
click at [563, 499] on button "decrease-product-quantity" at bounding box center [556, 498] width 28 height 28
type input "0"
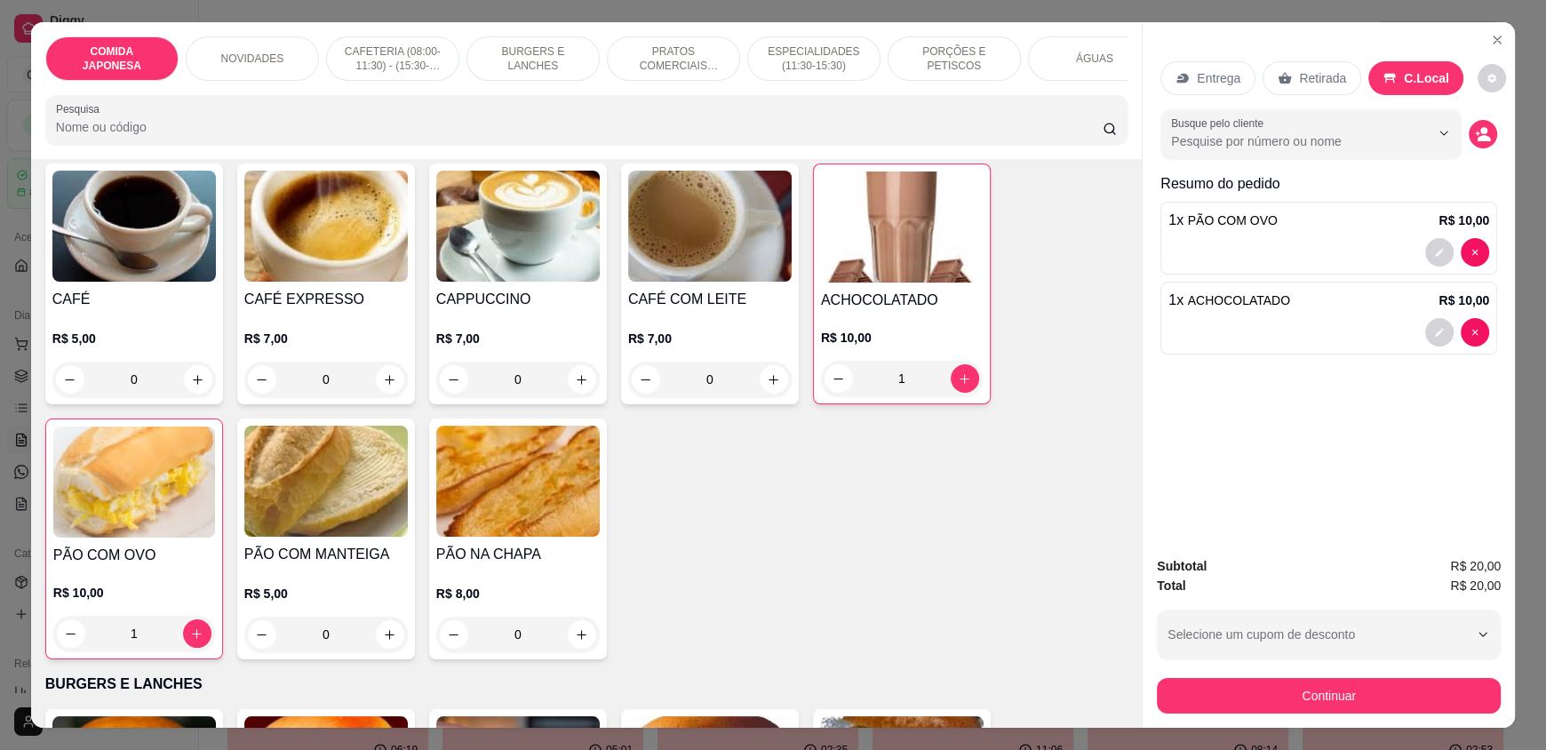
click at [578, 134] on input "Pesquisa" at bounding box center [580, 127] width 1048 height 18
type input "0"
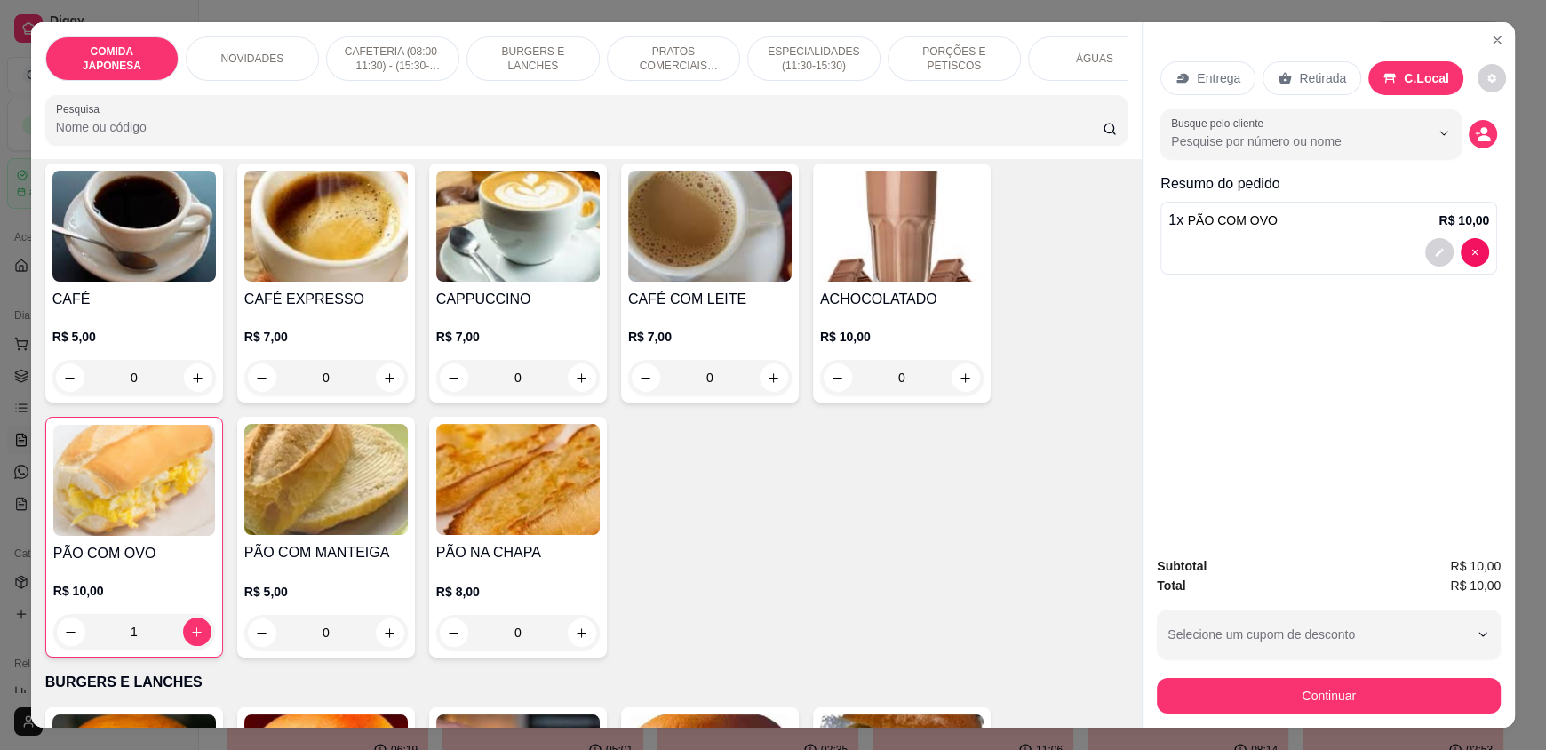
click at [447, 136] on input "Pesquisa" at bounding box center [580, 127] width 1048 height 18
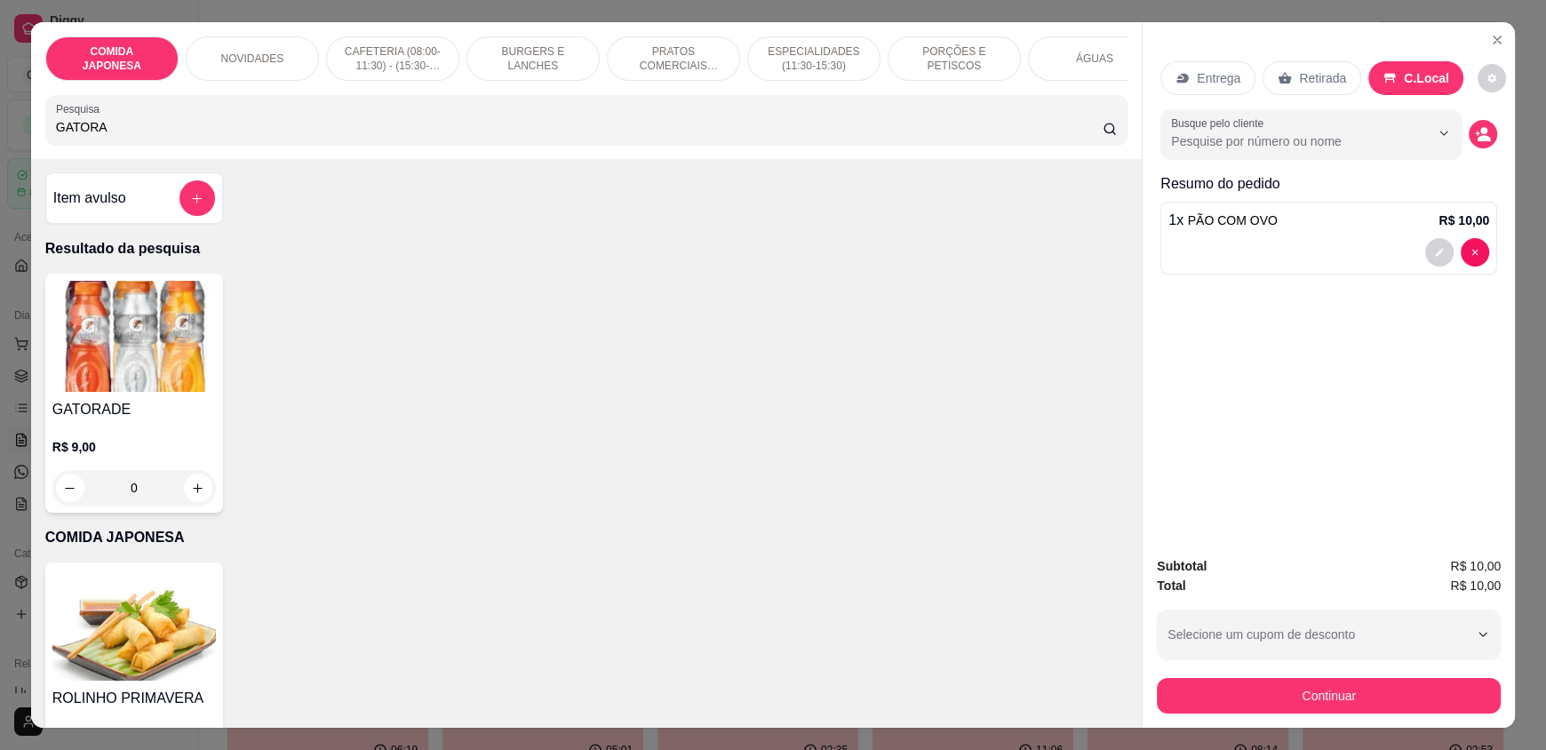
scroll to position [0, 0]
type input "GATORA"
click at [191, 496] on icon "increase-product-quantity" at bounding box center [197, 489] width 13 height 13
type input "1"
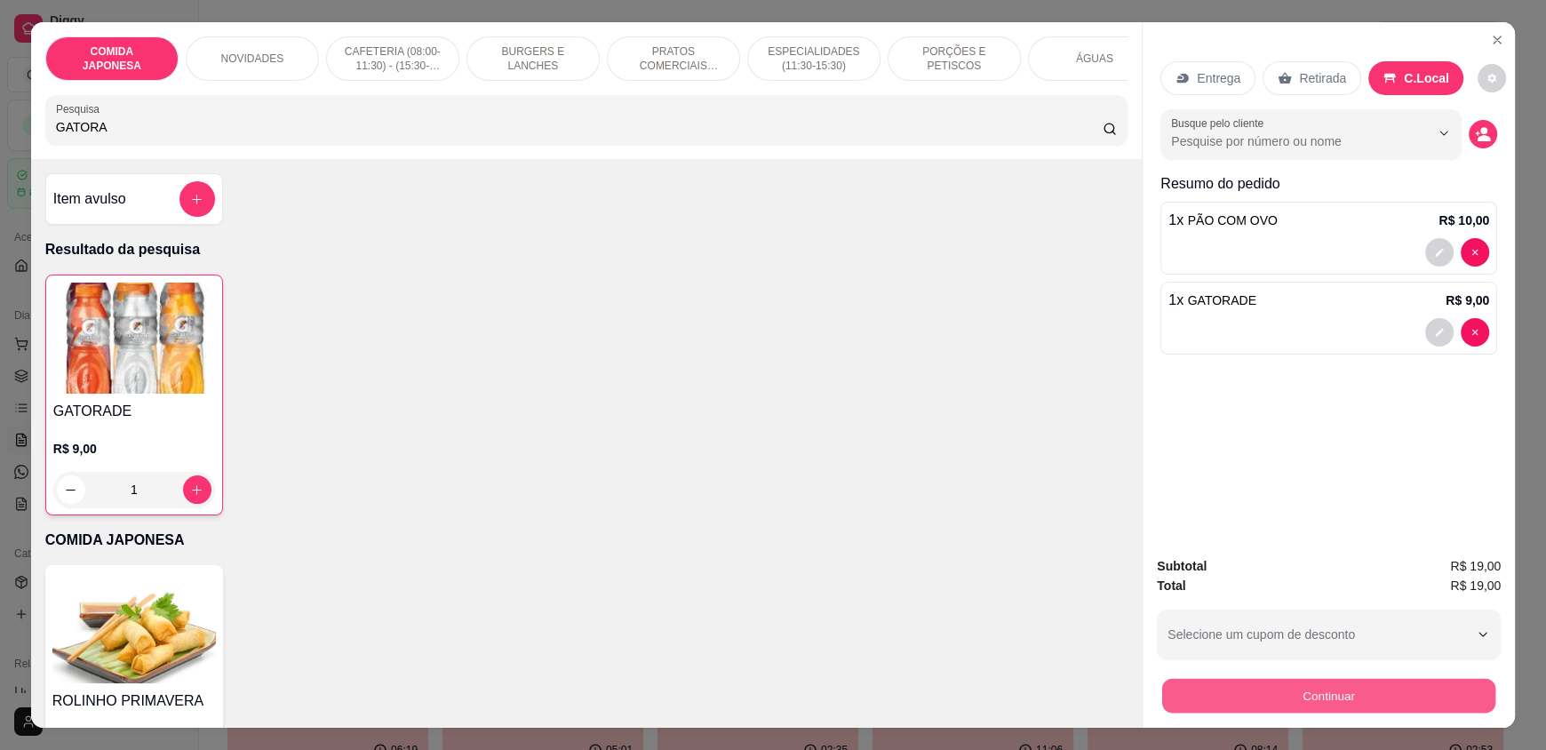
click at [1295, 703] on button "Continuar" at bounding box center [1328, 695] width 333 height 35
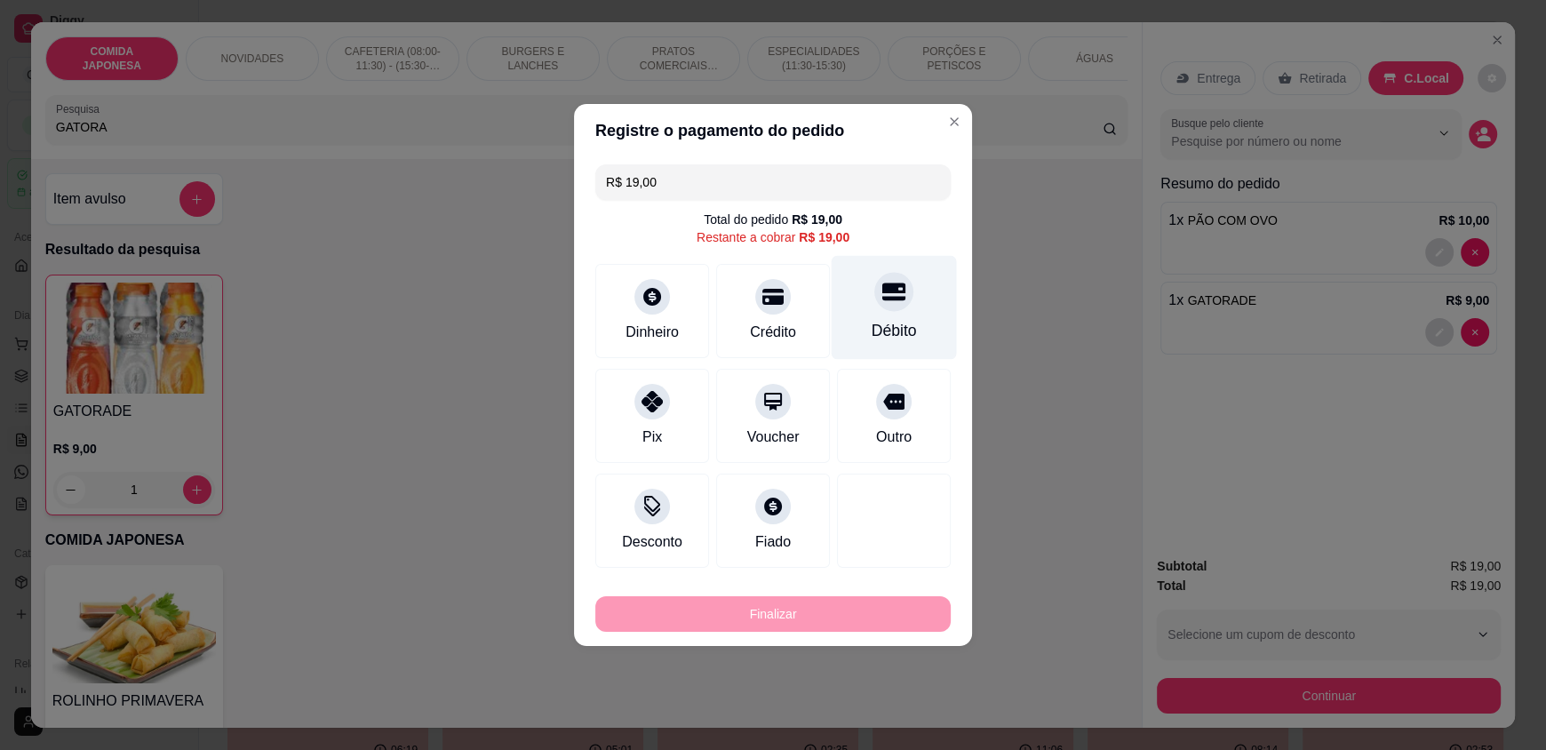
click at [869, 312] on div "Débito" at bounding box center [894, 308] width 125 height 104
type input "R$ 0,00"
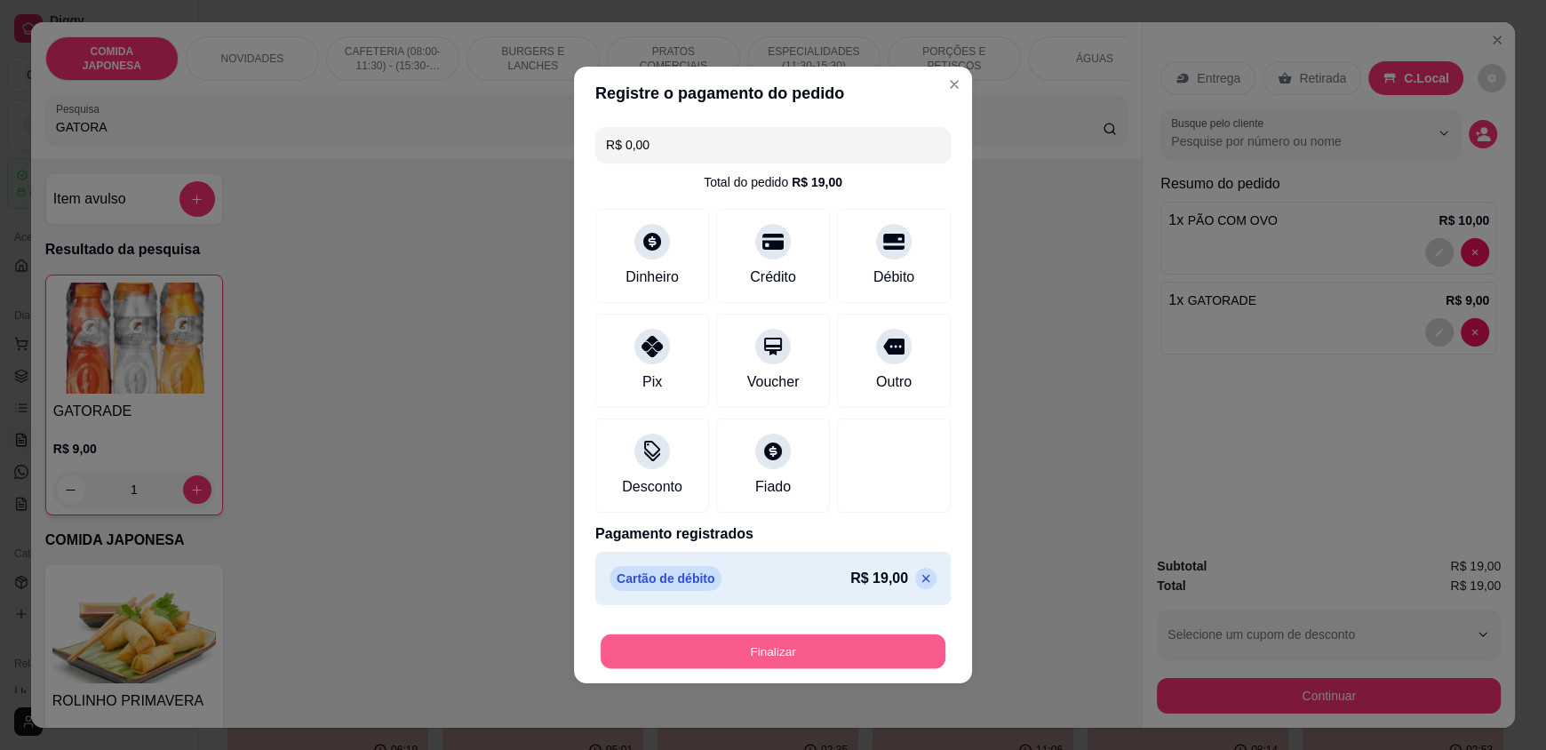
click at [744, 648] on button "Finalizar" at bounding box center [773, 651] width 345 height 35
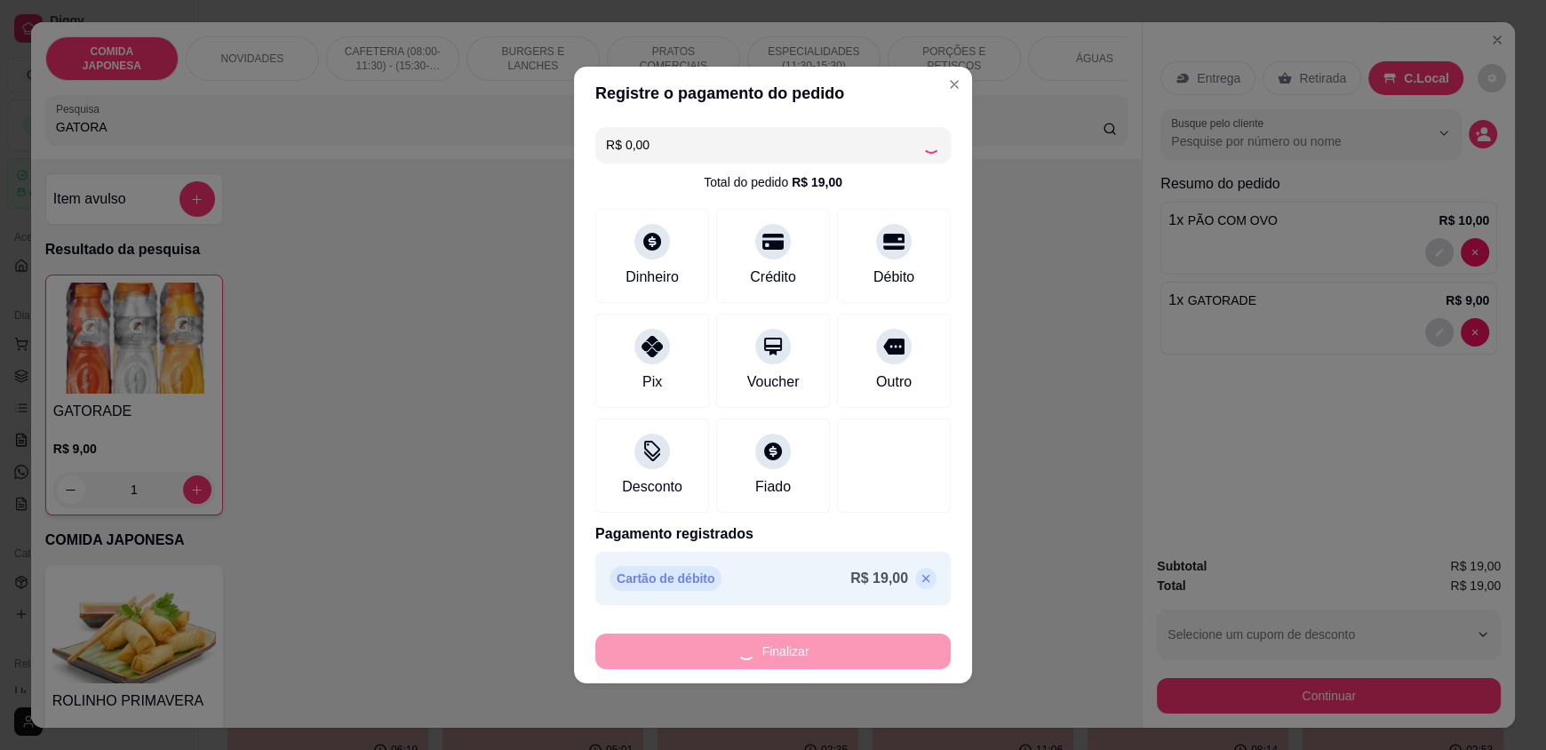
type input "0"
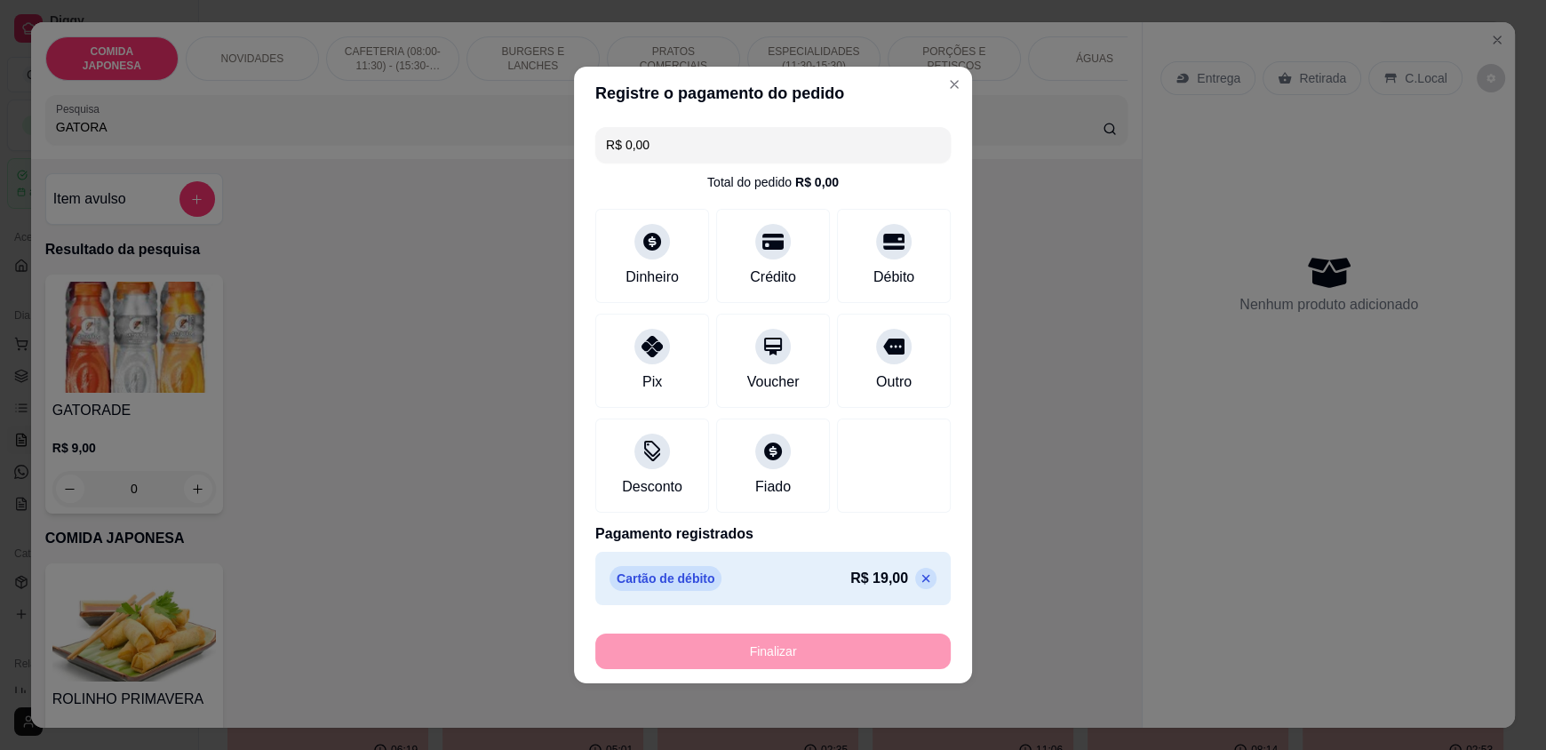
type input "-R$ 19,00"
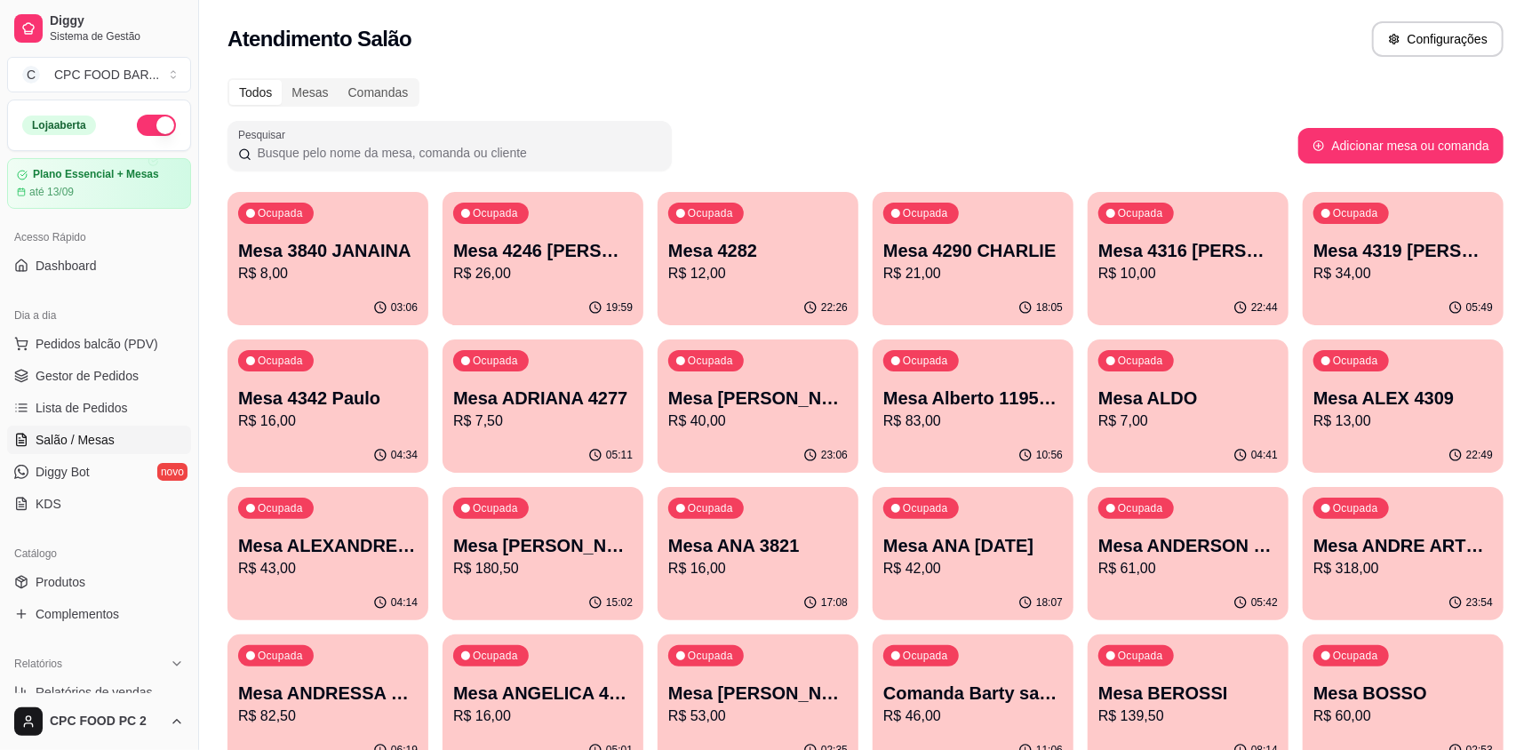
click at [527, 159] on input "Pesquisar" at bounding box center [456, 153] width 410 height 18
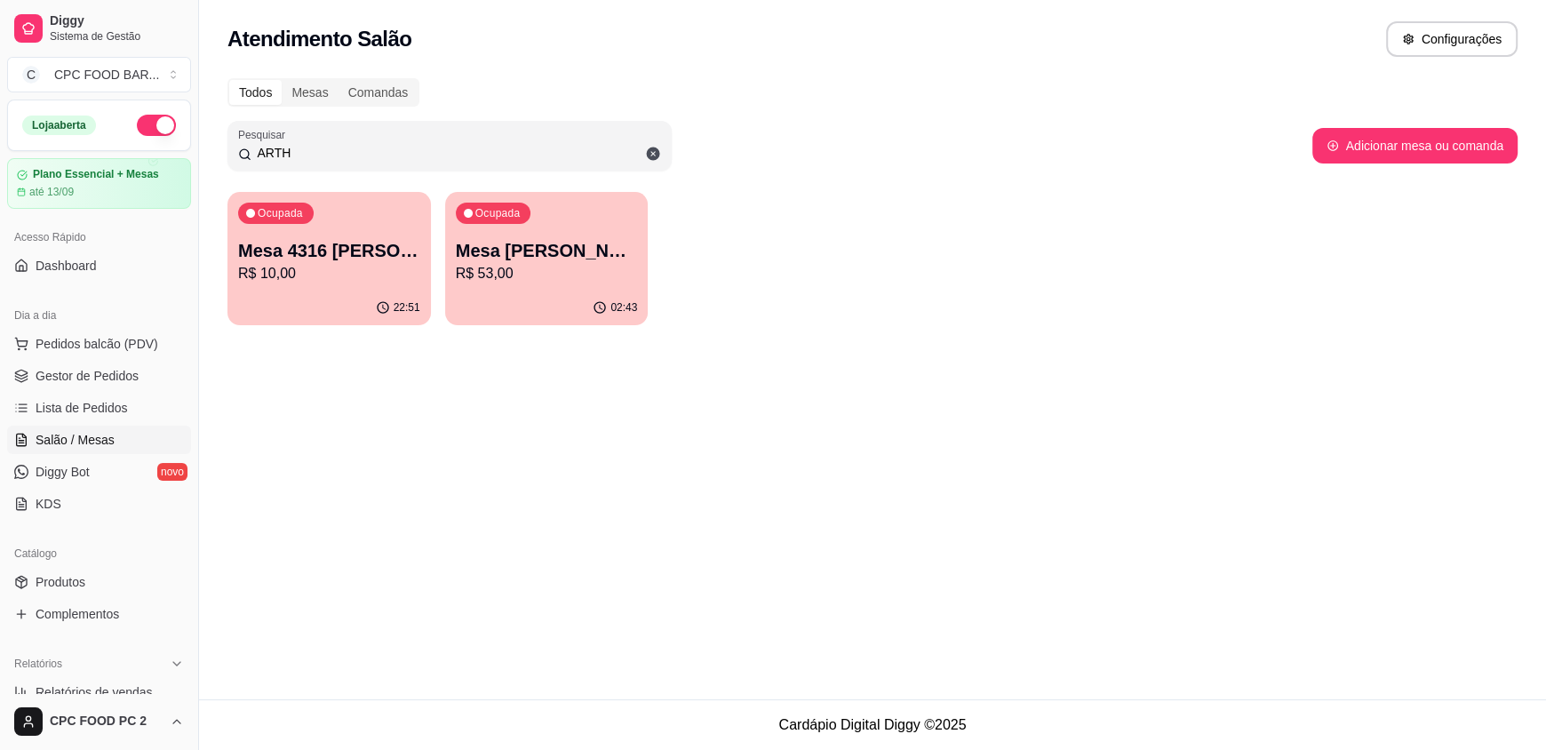
type input "ARTH"
click at [524, 295] on div "02:43" at bounding box center [546, 307] width 197 height 34
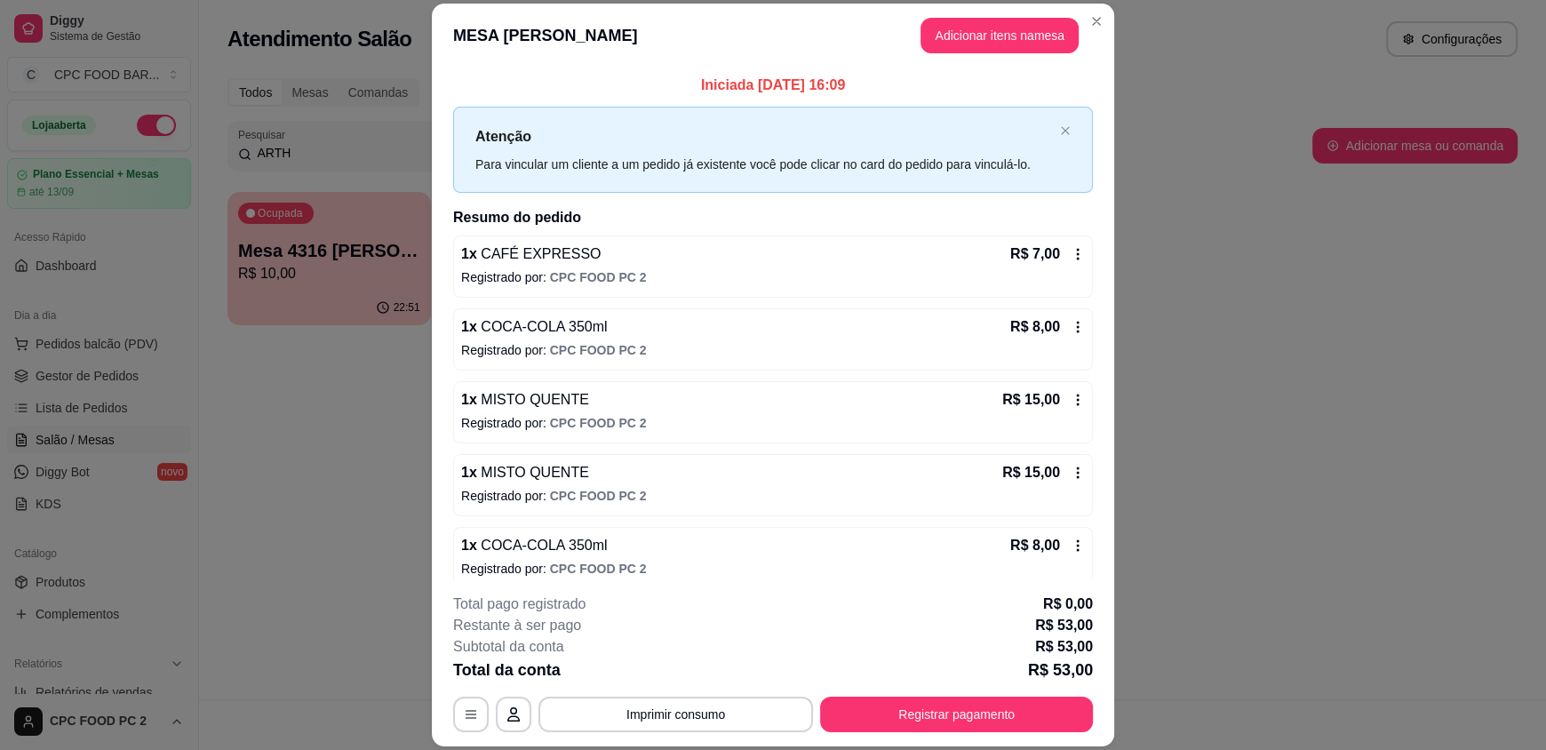
click at [953, 16] on header "MESA [PERSON_NAME] Adicionar itens na mesa" at bounding box center [773, 36] width 682 height 64
click at [951, 25] on button "Adicionar itens na mesa" at bounding box center [1000, 36] width 158 height 36
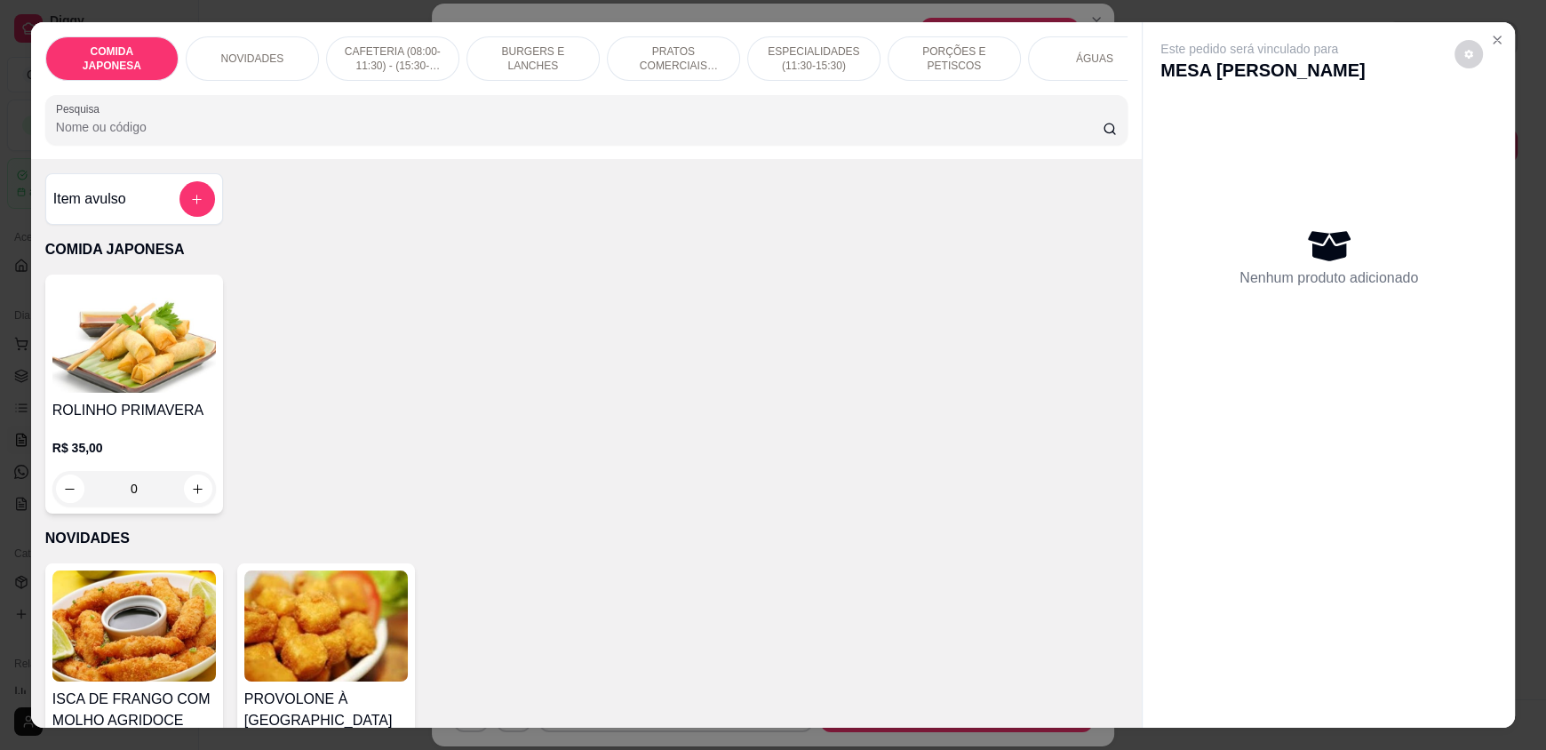
click at [1079, 50] on div "ÁGUAS" at bounding box center [1094, 58] width 133 height 44
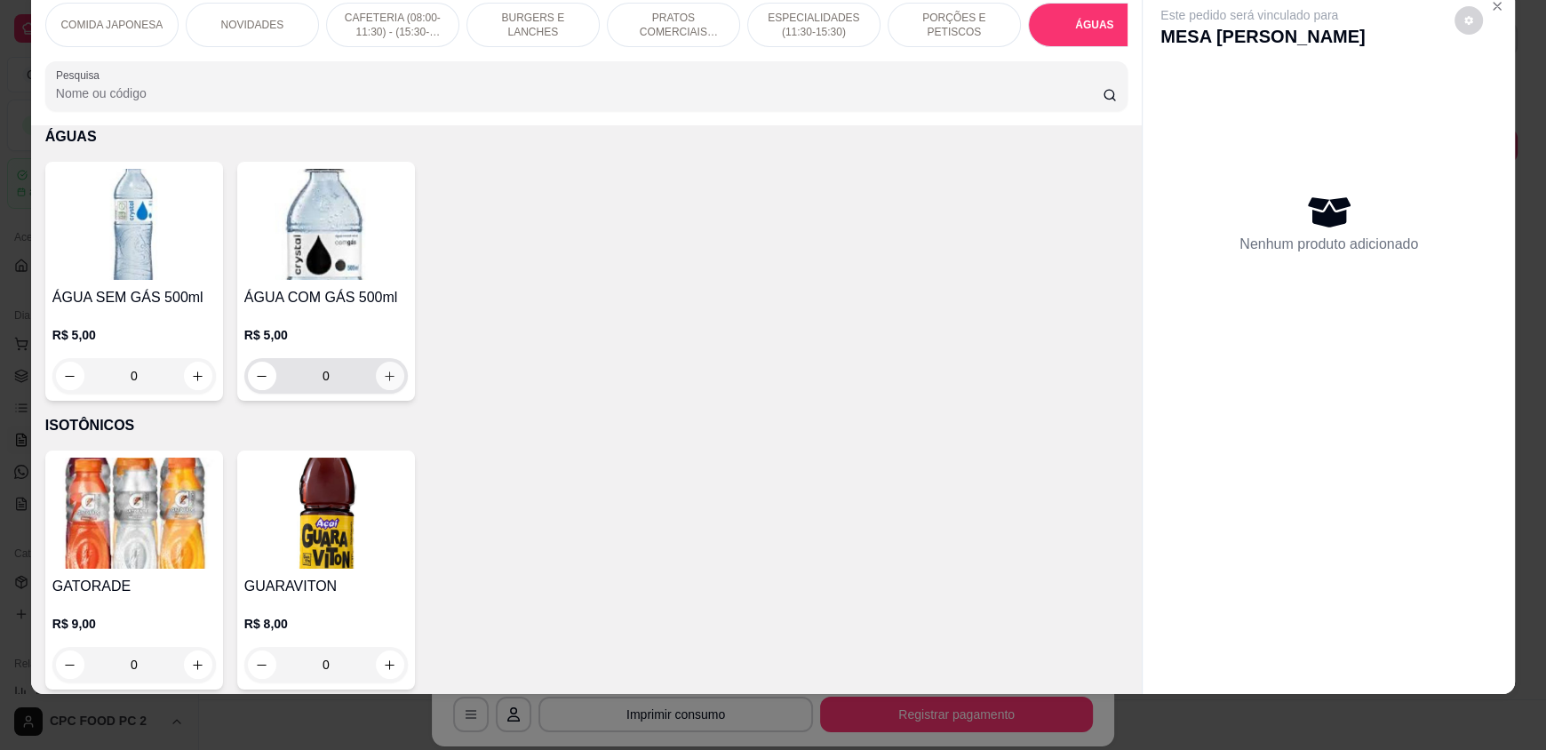
click at [376, 387] on button "increase-product-quantity" at bounding box center [390, 376] width 28 height 28
type input "1"
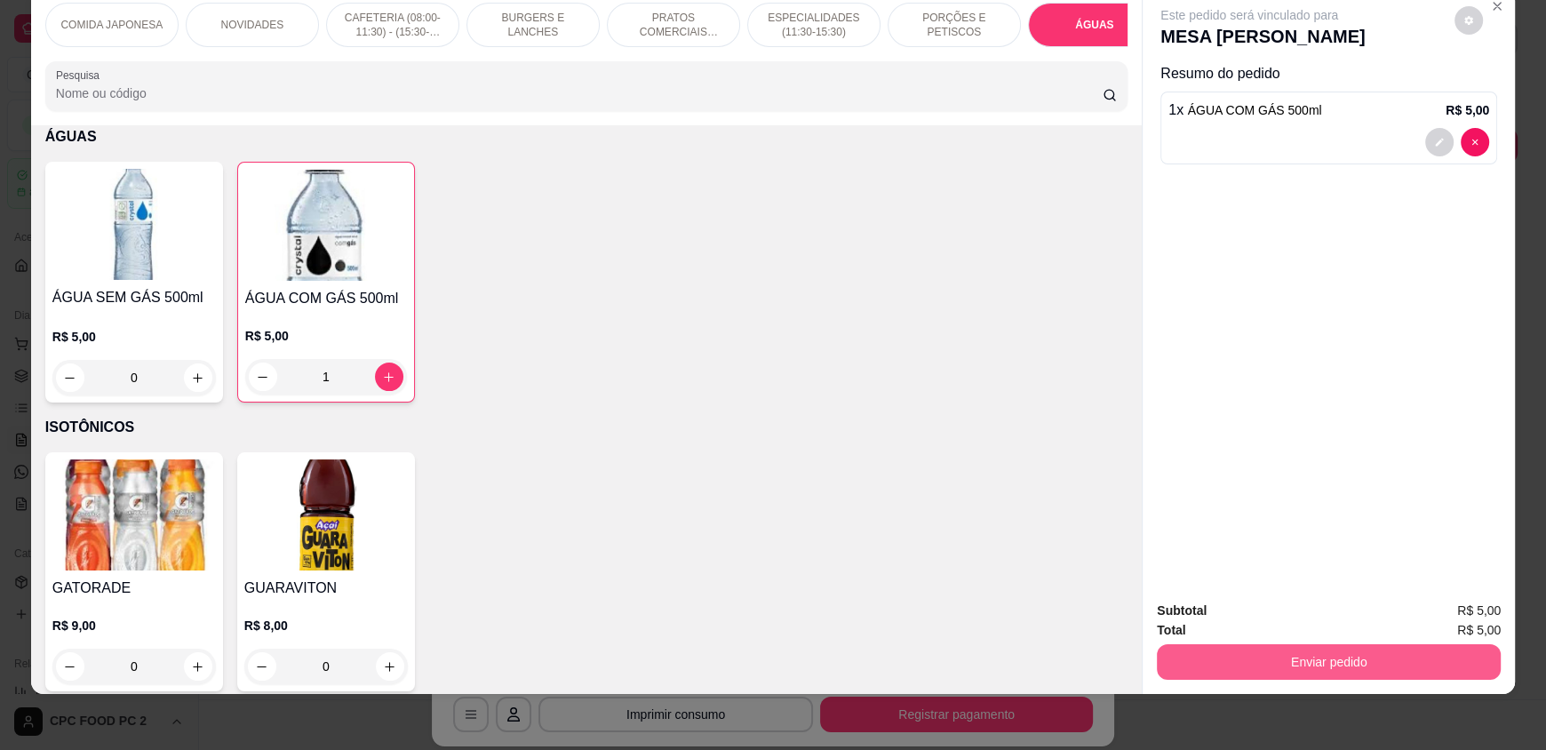
click at [1261, 652] on button "Enviar pedido" at bounding box center [1329, 662] width 344 height 36
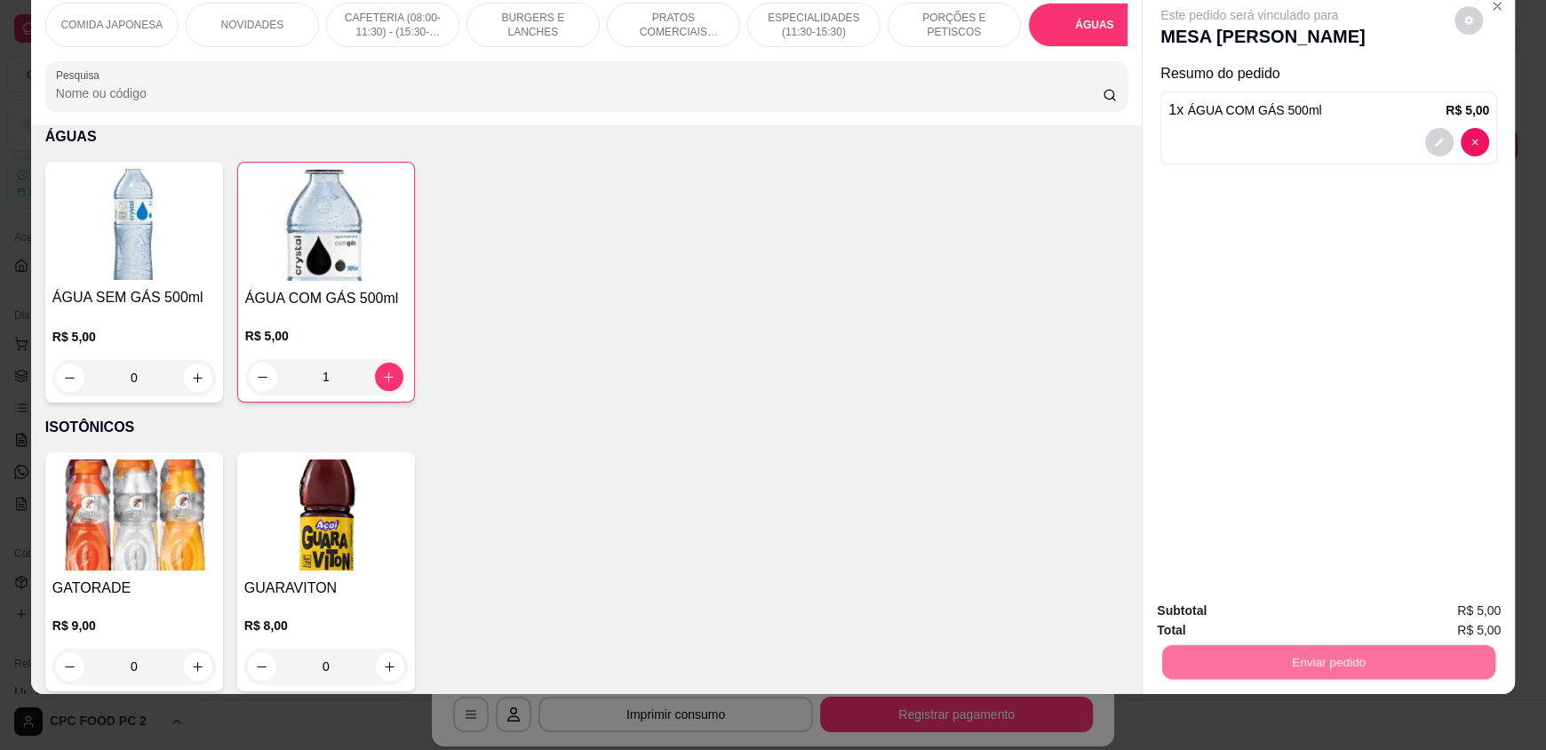
click at [1256, 618] on button "Não registrar e enviar pedido" at bounding box center [1269, 618] width 185 height 34
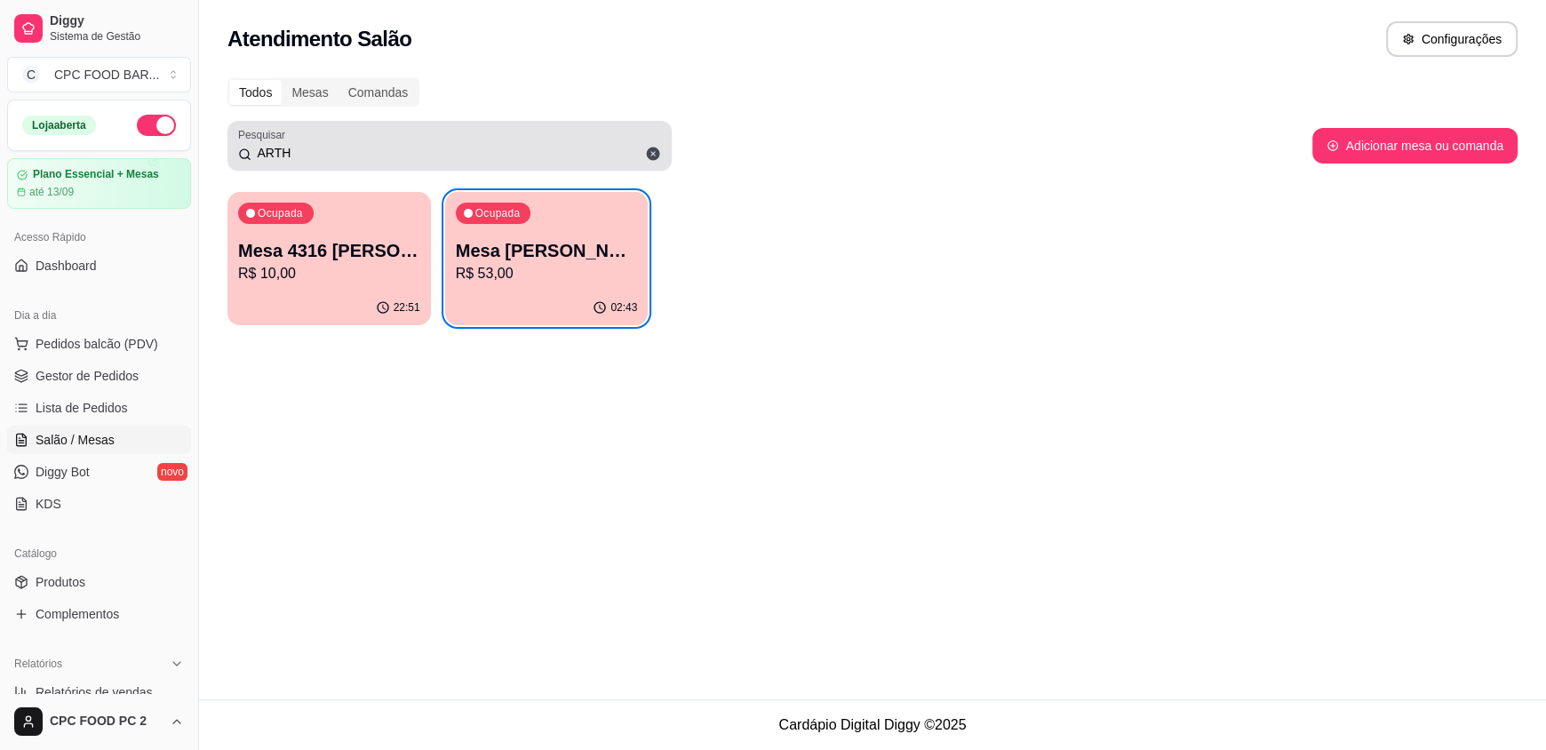
click at [648, 153] on icon at bounding box center [653, 154] width 13 height 13
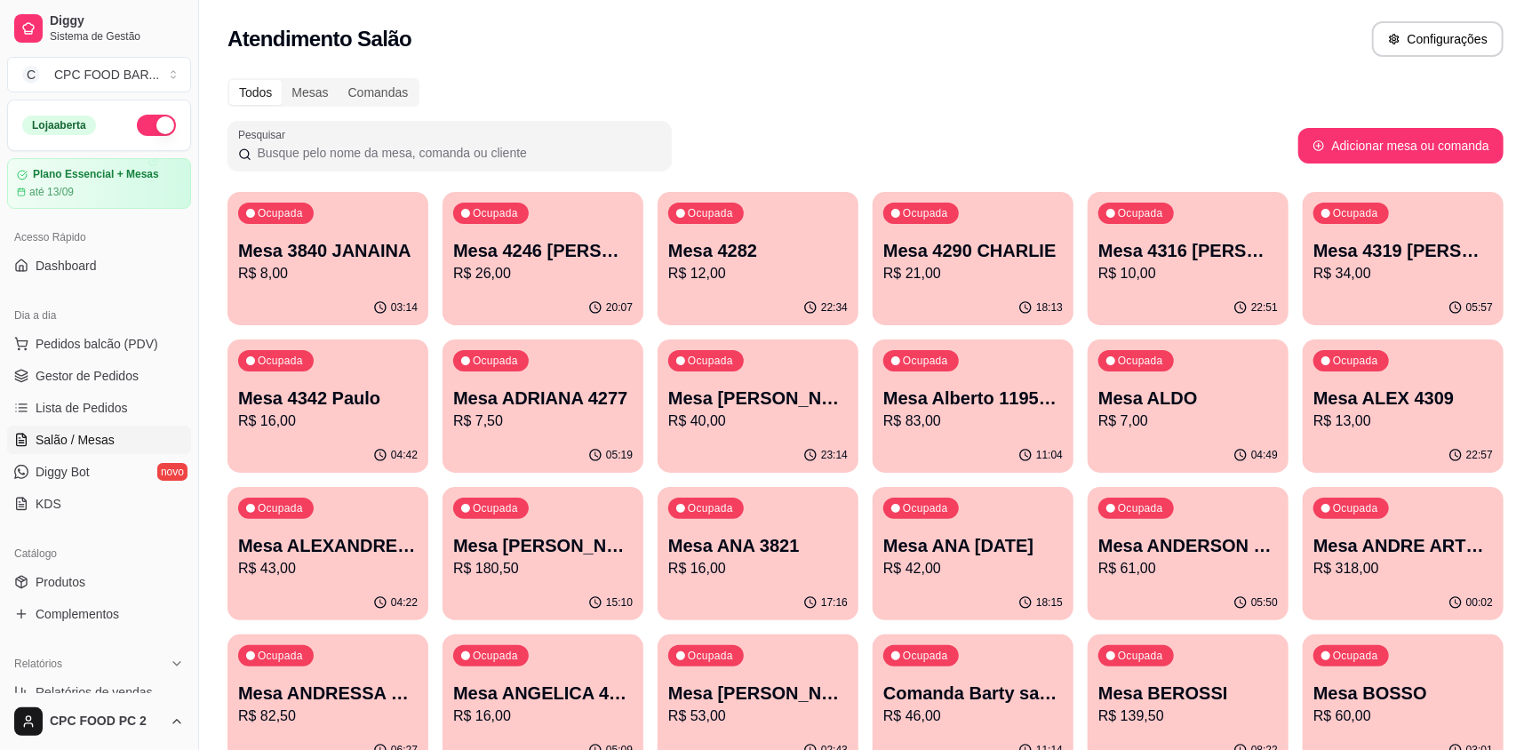
click at [577, 148] on input "Pesquisar" at bounding box center [456, 153] width 410 height 18
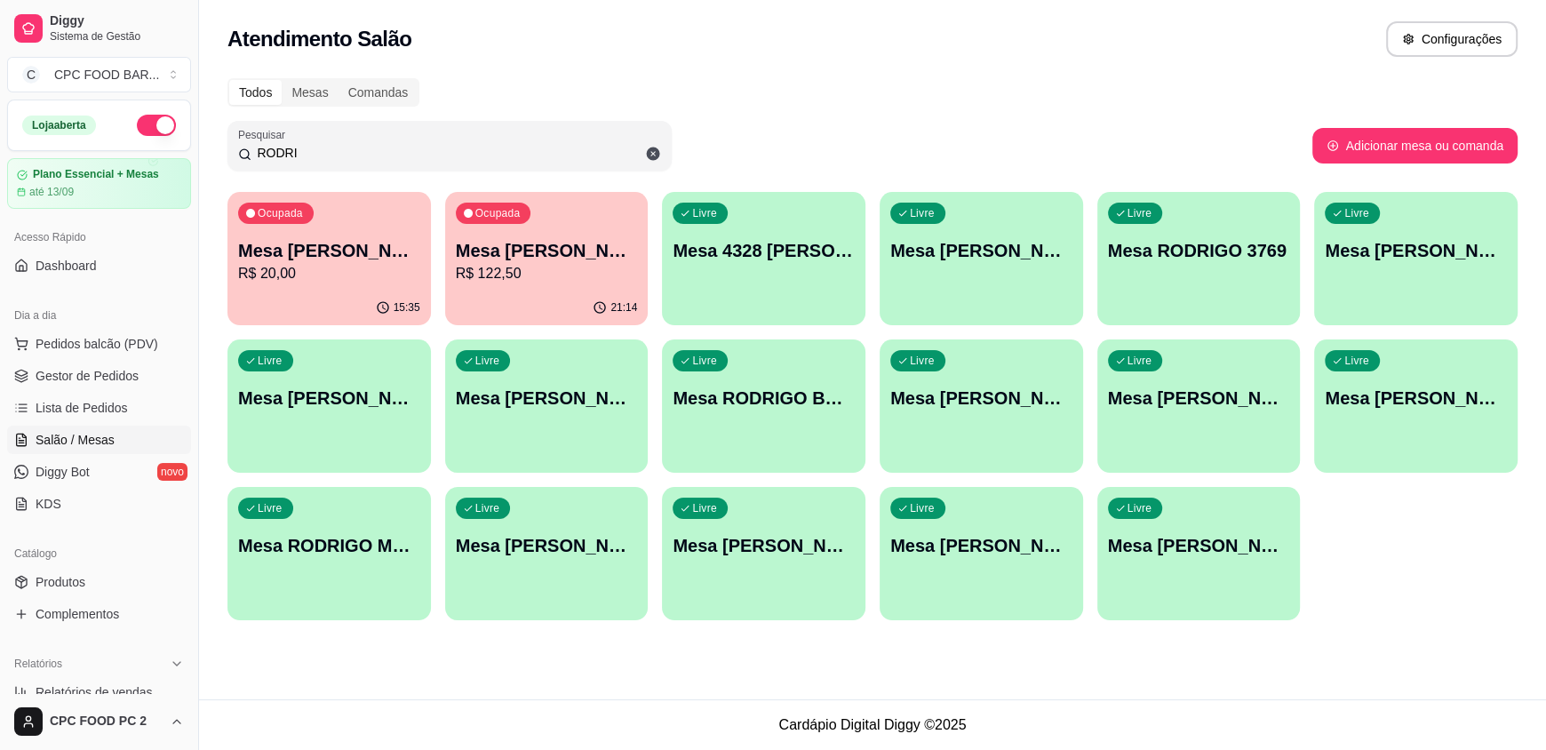
type input "RODRI"
click at [599, 245] on p "Mesa [PERSON_NAME]" at bounding box center [547, 251] width 177 height 24
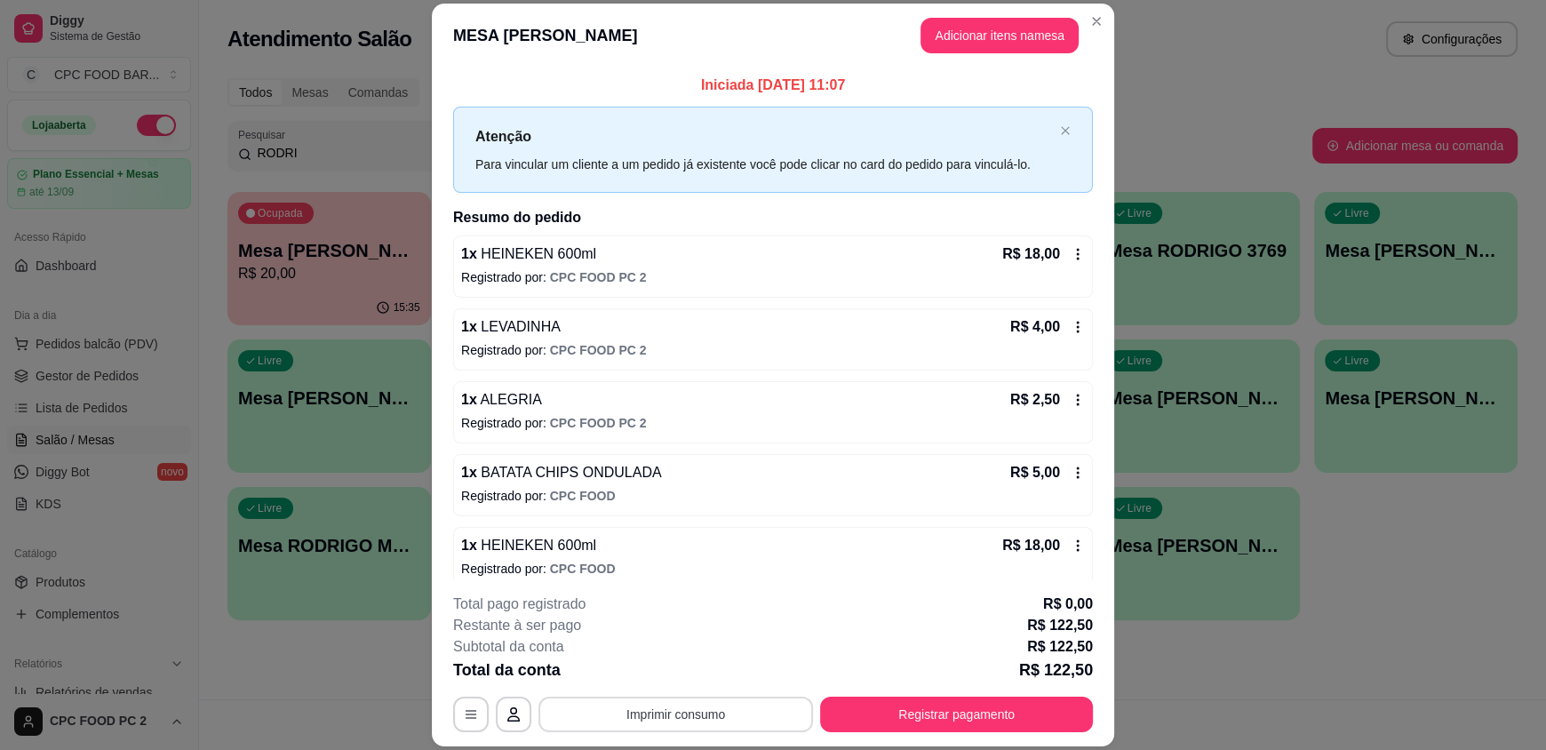
click at [622, 720] on button "Imprimir consumo" at bounding box center [676, 715] width 275 height 36
click at [656, 668] on button "IMPRESSORA" at bounding box center [674, 673] width 129 height 28
click at [983, 711] on button "Registrar pagamento" at bounding box center [956, 715] width 273 height 36
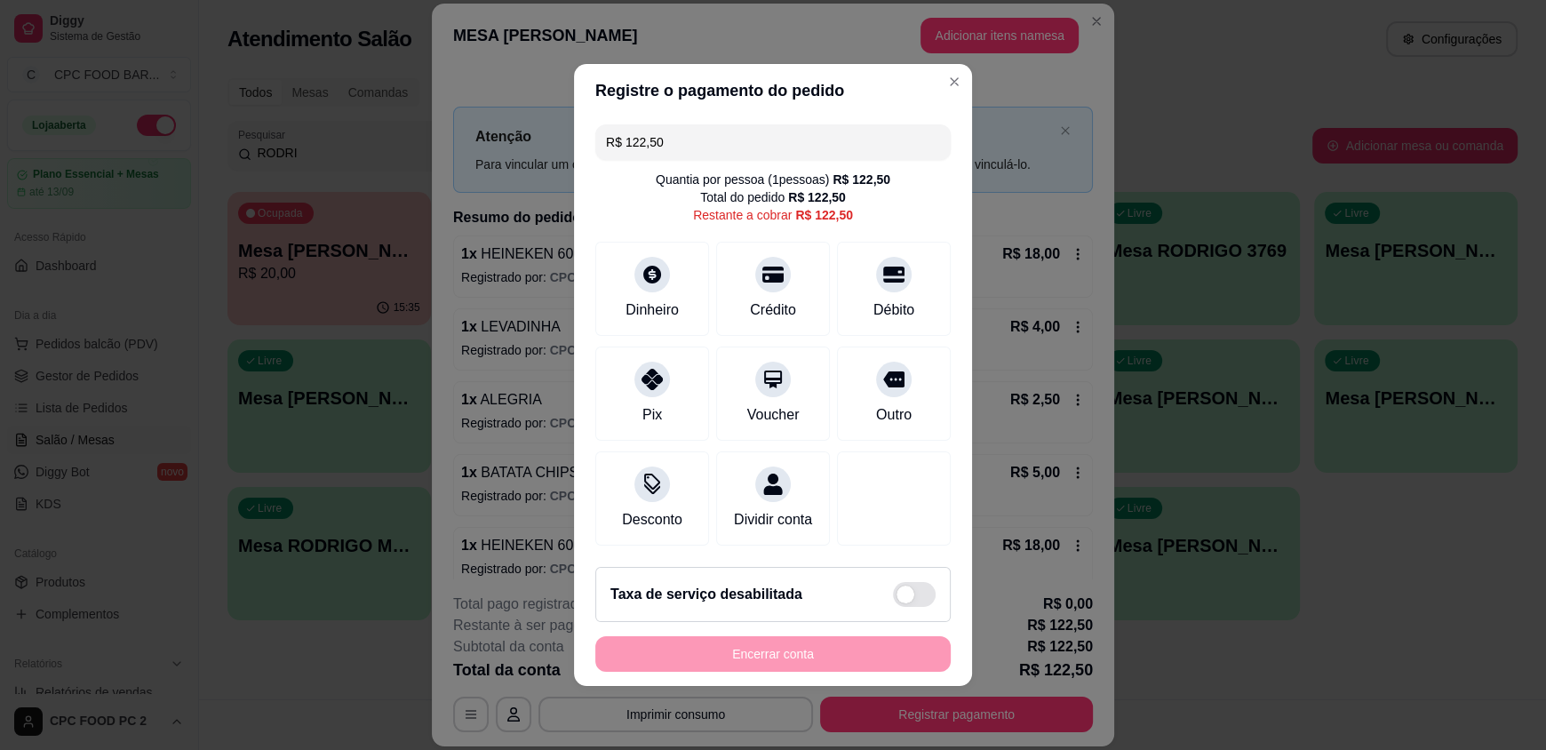
drag, startPoint x: 716, startPoint y: 133, endPoint x: 596, endPoint y: 132, distance: 120.0
click at [596, 132] on div "R$ 122,50" at bounding box center [772, 142] width 355 height 36
click at [742, 279] on div "Crédito" at bounding box center [773, 286] width 125 height 104
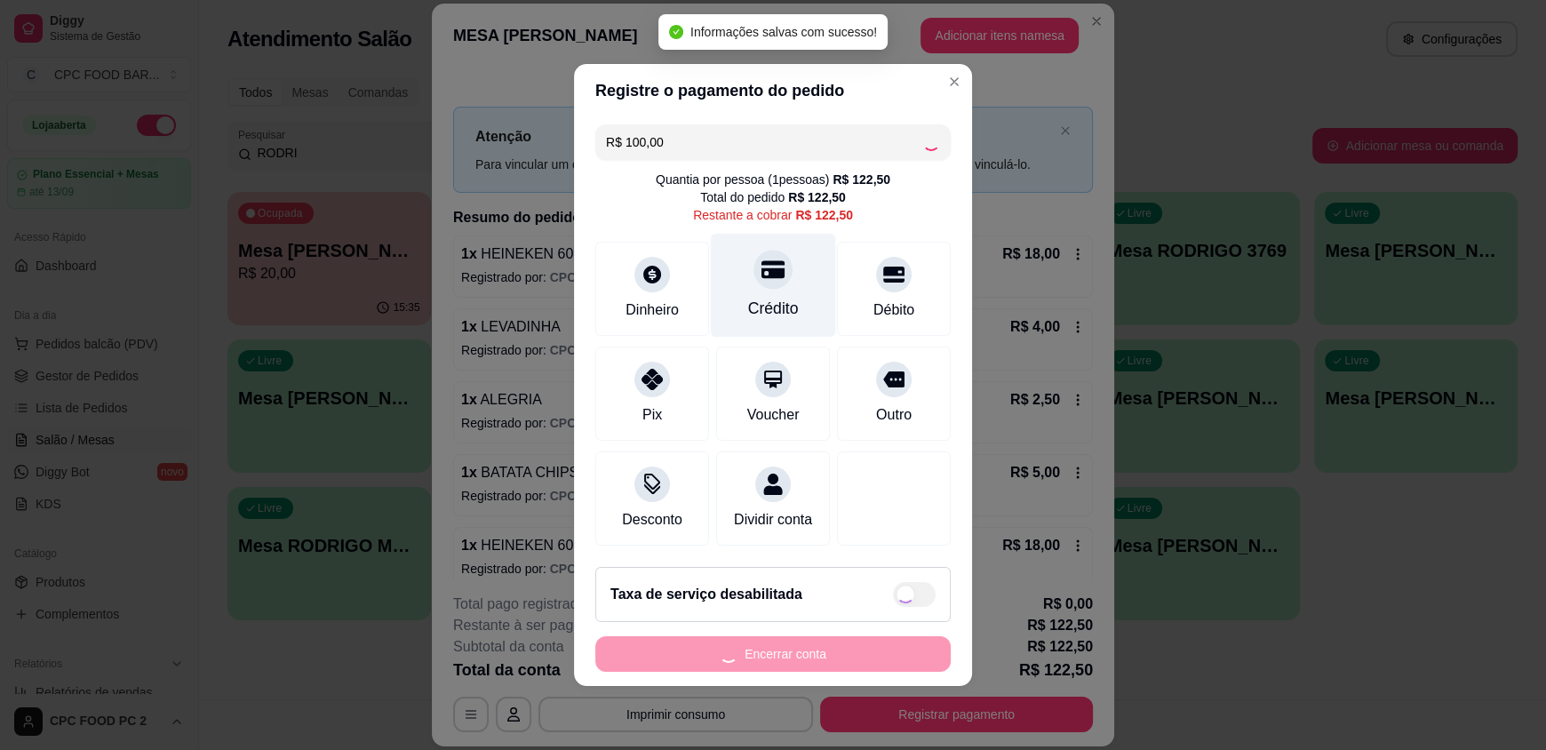
type input "R$ 22,50"
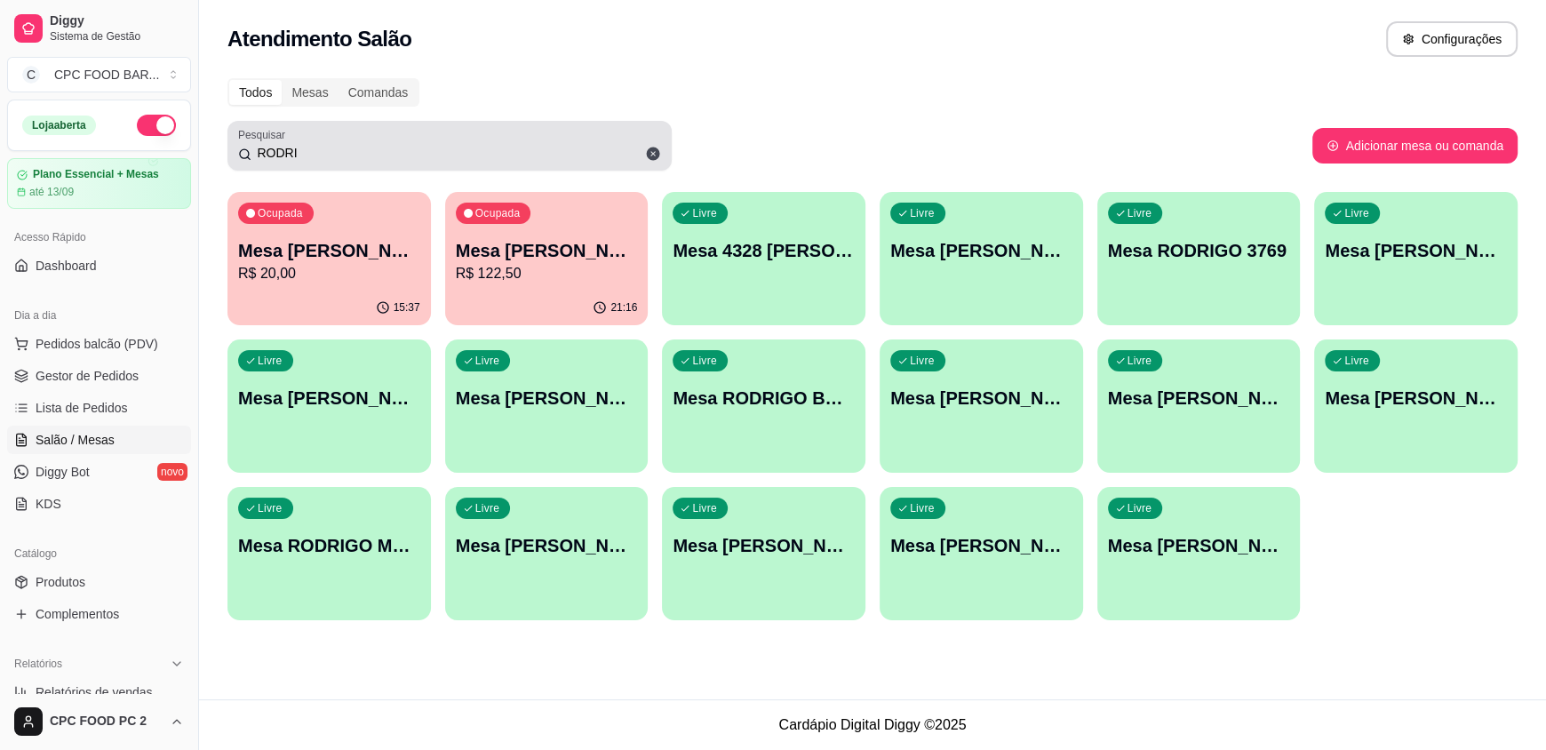
click at [654, 146] on icon at bounding box center [653, 154] width 16 height 16
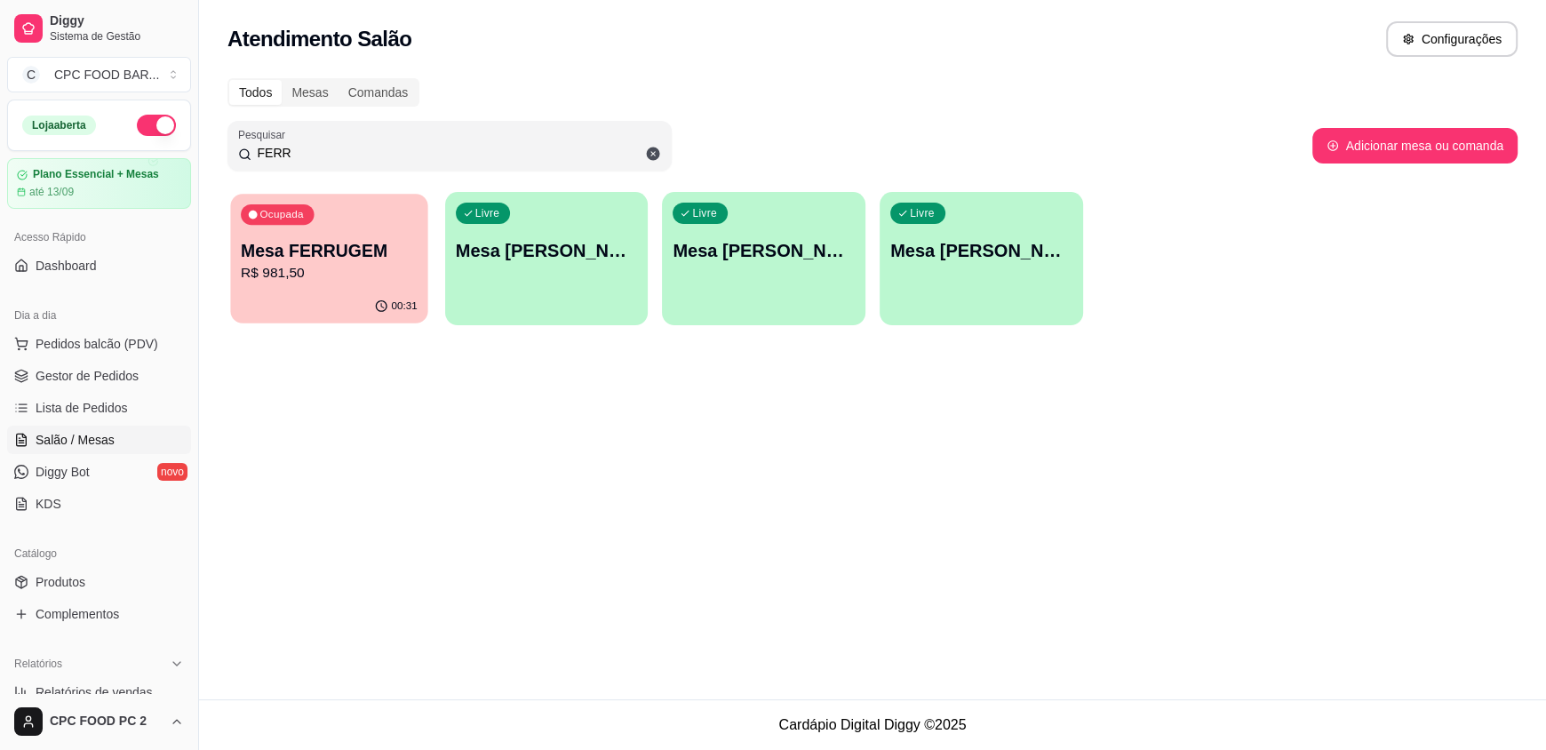
click at [271, 251] on p "Mesa FERRUGEM" at bounding box center [329, 251] width 177 height 24
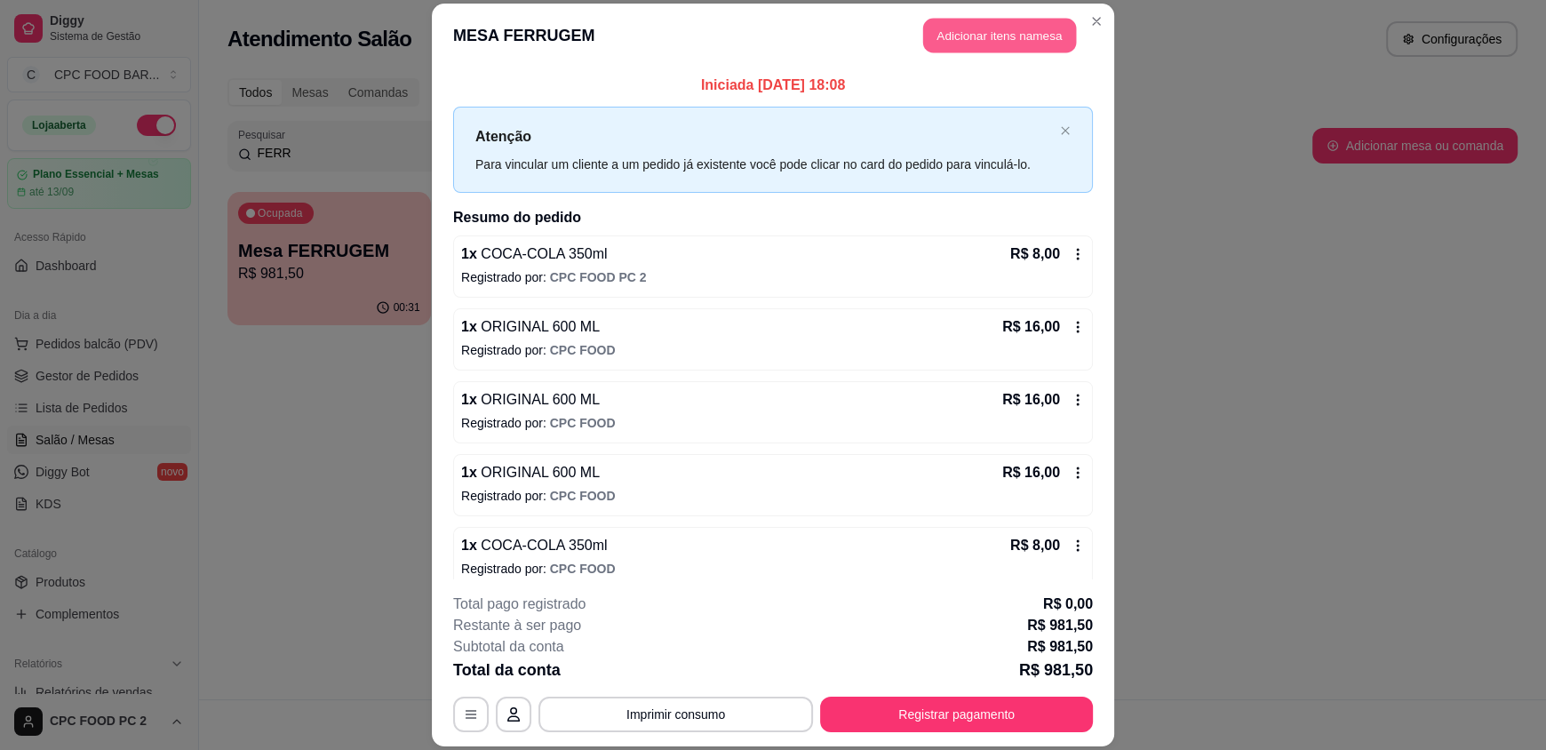
click at [943, 37] on button "Adicionar itens na mesa" at bounding box center [999, 36] width 153 height 35
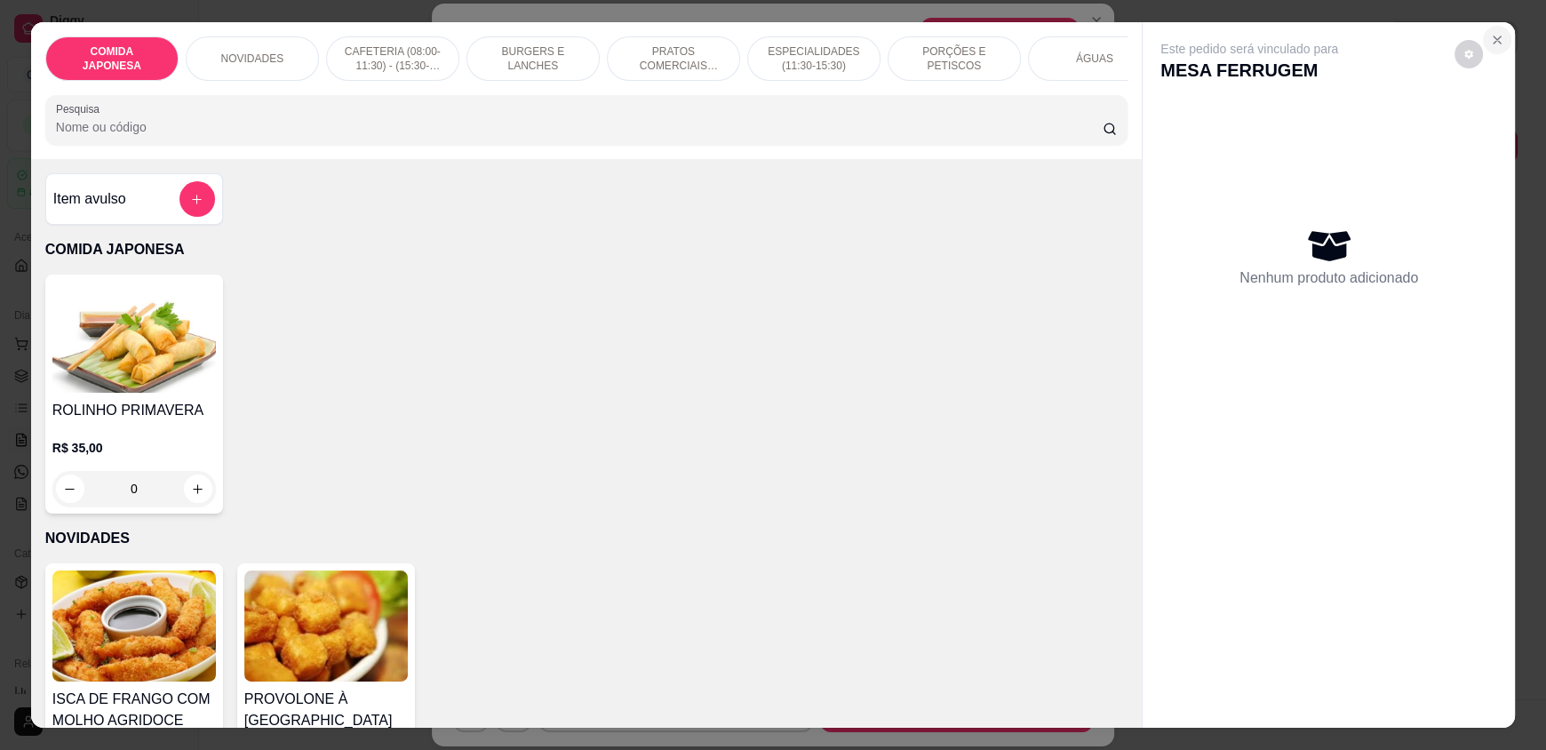
click at [1494, 42] on icon "Close" at bounding box center [1497, 39] width 7 height 7
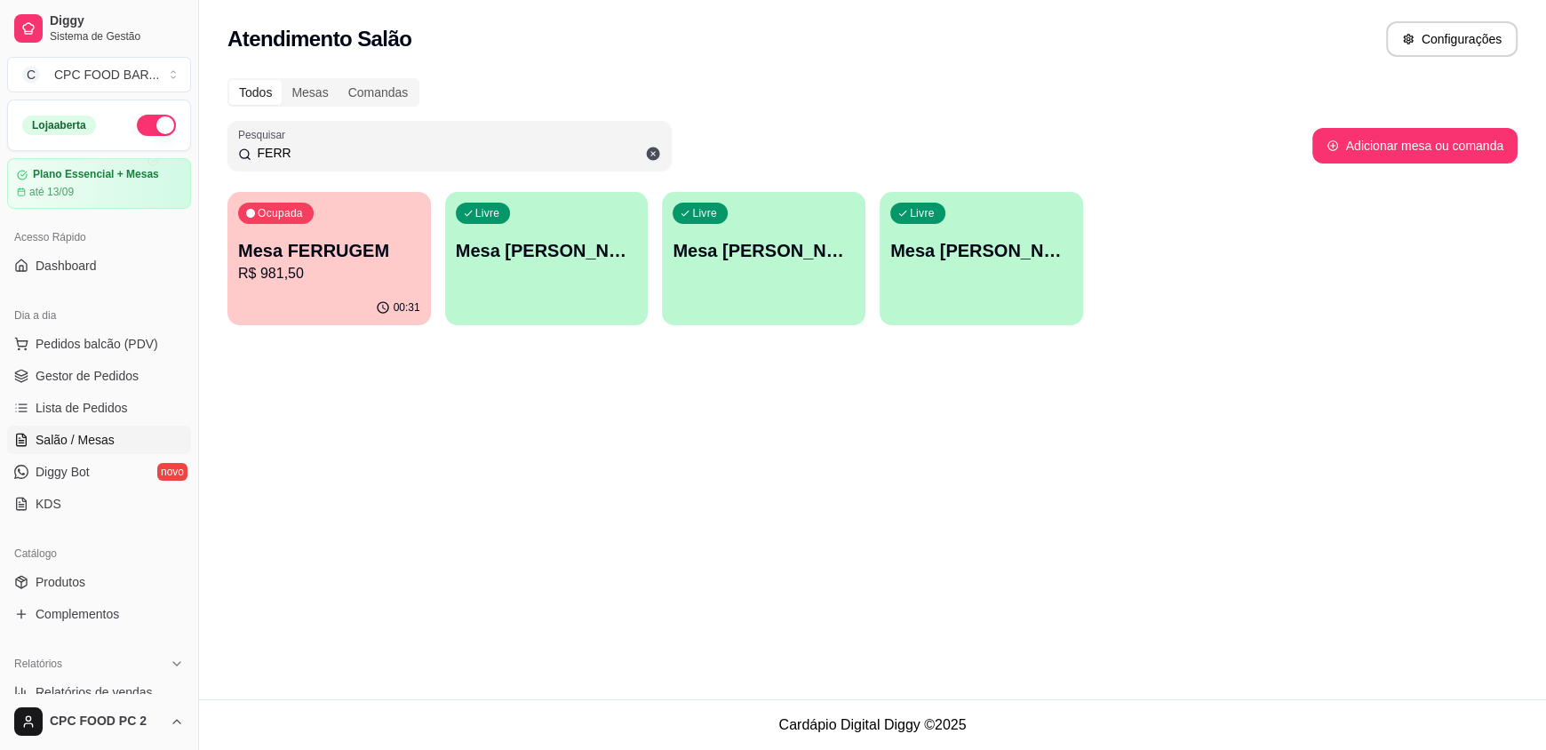
drag, startPoint x: 337, startPoint y: 159, endPoint x: 168, endPoint y: 150, distance: 169.1
click at [168, 150] on div "Diggy Sistema de Gestão C CPC FOOD BAR ... Loja aberta Plano Essencial + Mesas …" at bounding box center [773, 375] width 1546 height 750
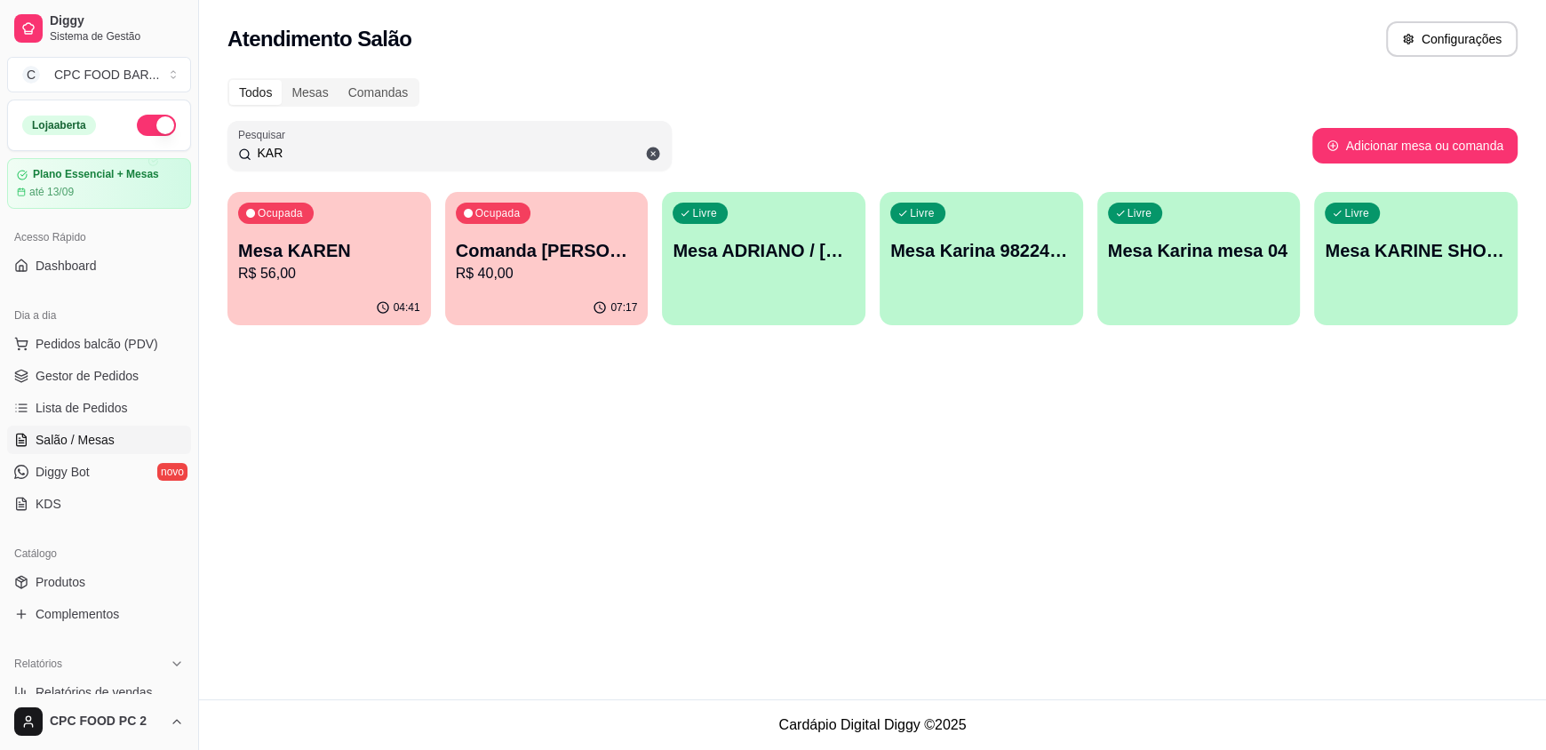
type input "KAR"
click at [289, 255] on p "Mesa KAREN" at bounding box center [329, 251] width 177 height 24
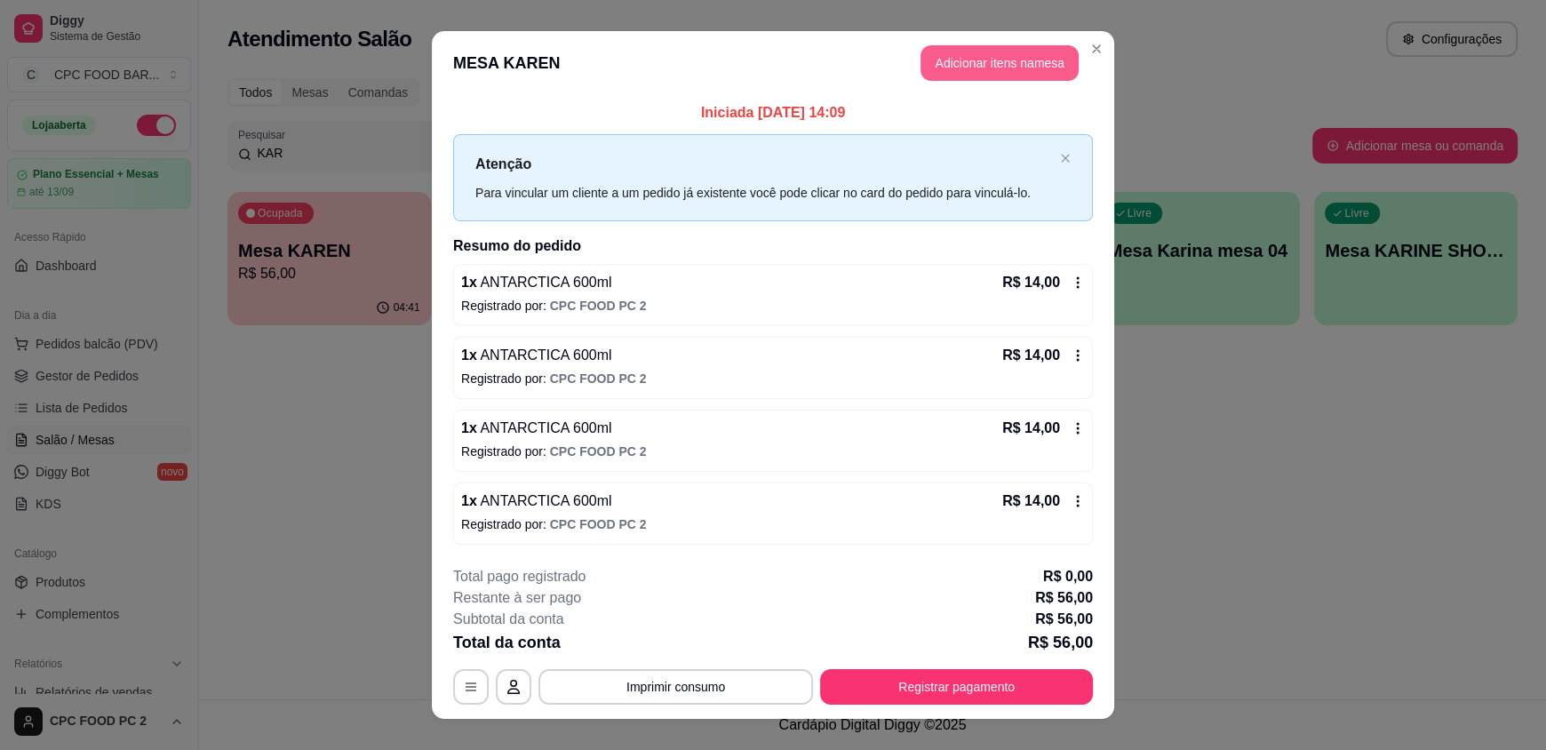
click at [939, 68] on button "Adicionar itens na mesa" at bounding box center [1000, 63] width 158 height 36
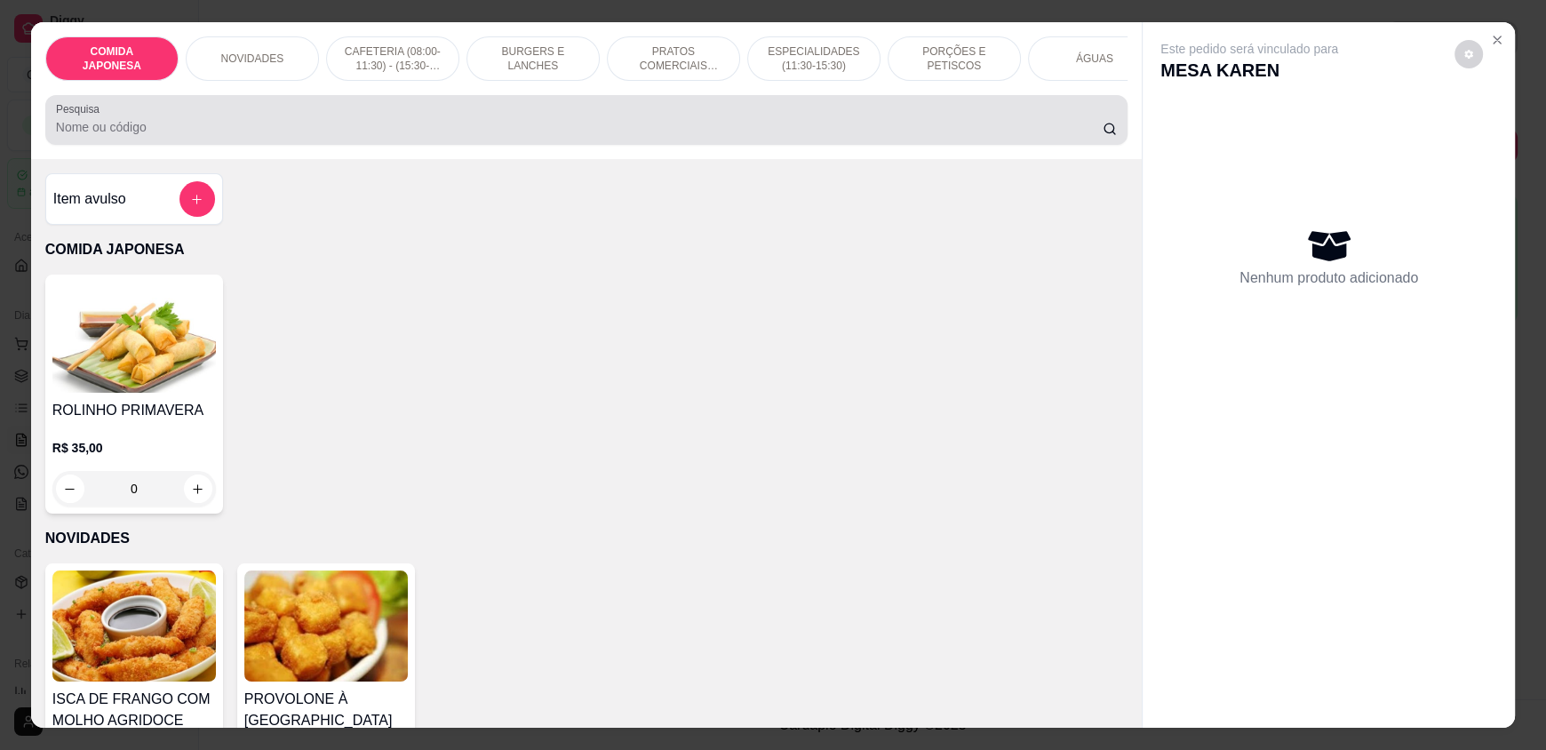
click at [675, 134] on input "Pesquisa" at bounding box center [580, 127] width 1048 height 18
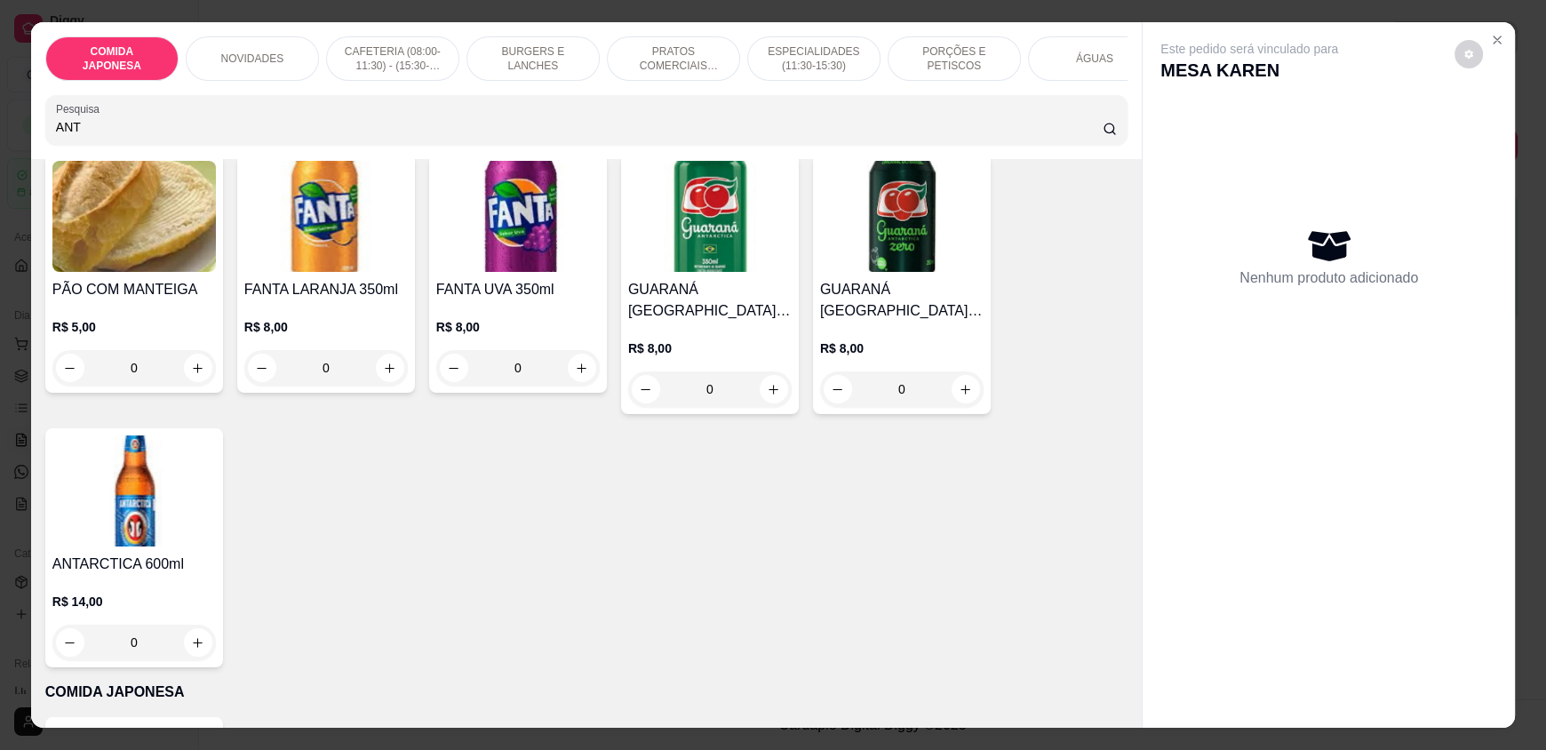
scroll to position [178, 0]
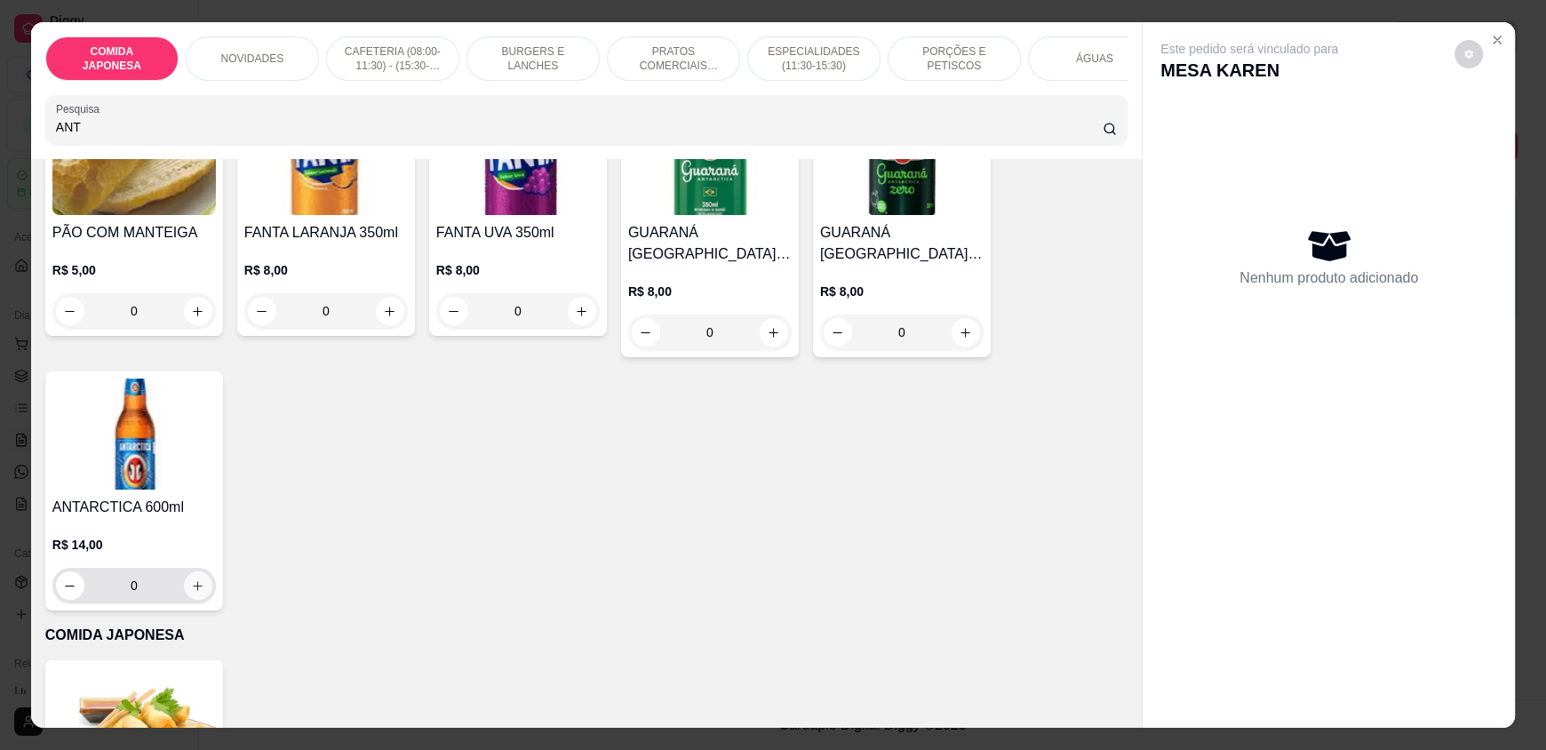
type input "ANT"
click at [192, 593] on icon "increase-product-quantity" at bounding box center [197, 585] width 13 height 13
type input "1"
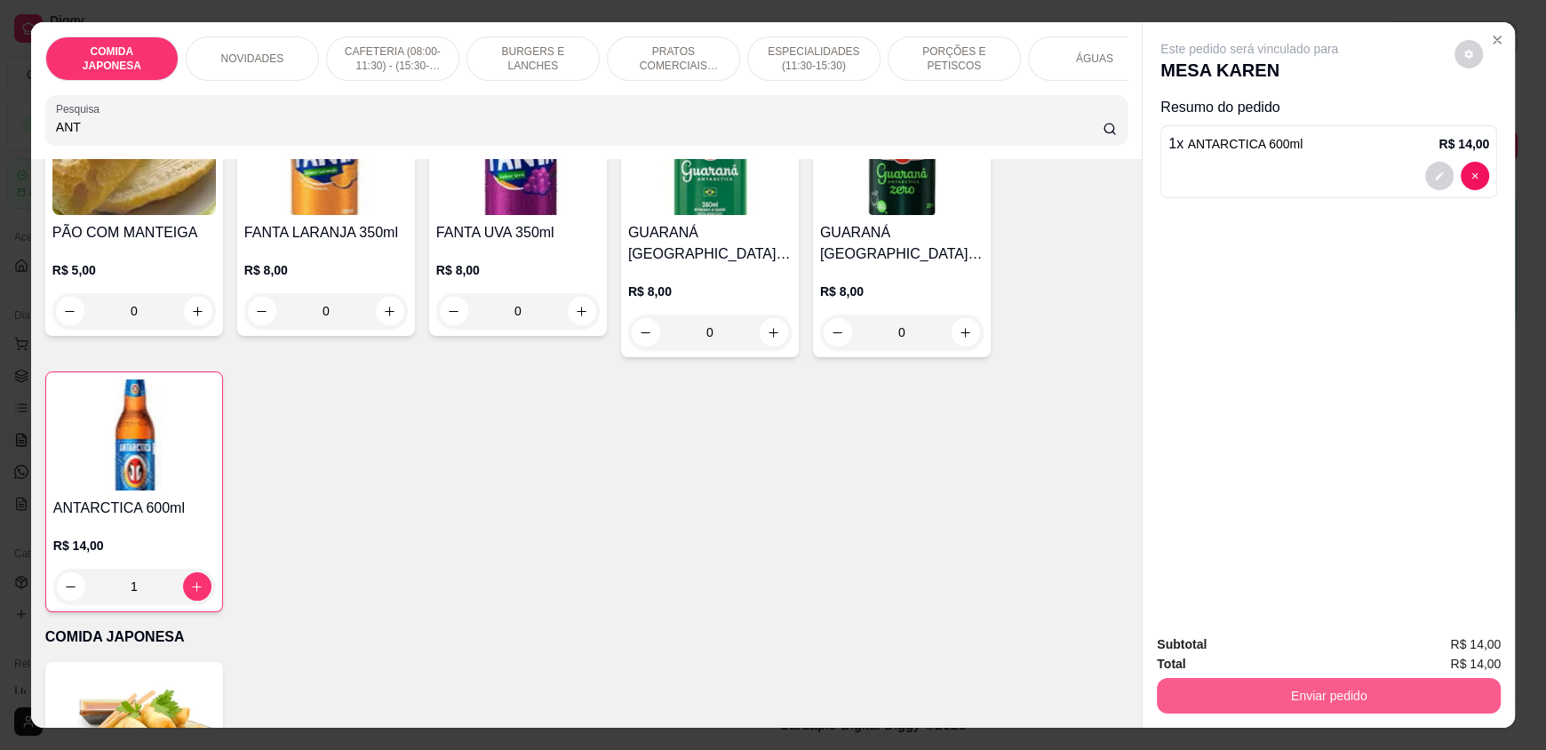
click at [1309, 684] on button "Enviar pedido" at bounding box center [1329, 696] width 344 height 36
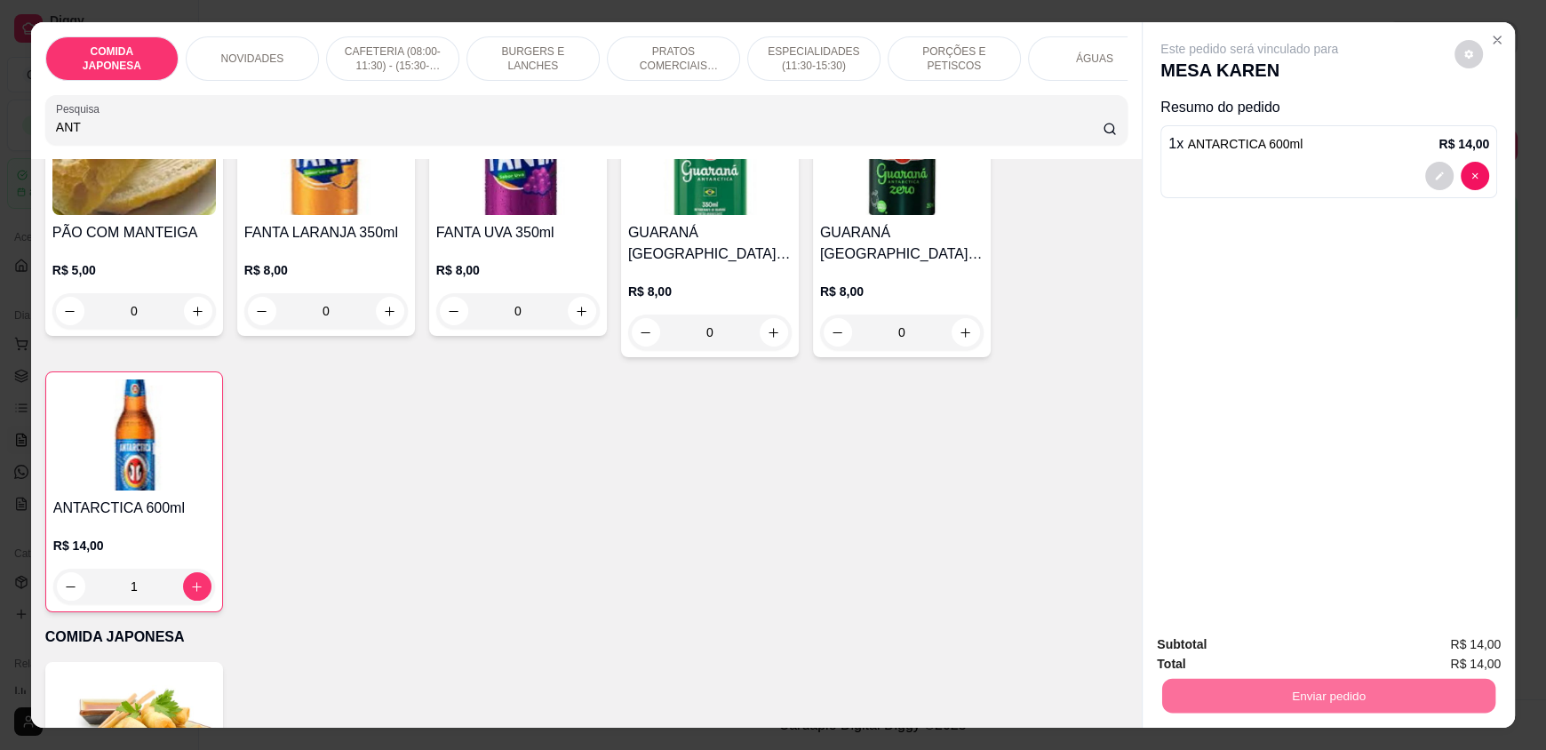
click at [1276, 655] on button "Não registrar e enviar pedido" at bounding box center [1267, 652] width 193 height 36
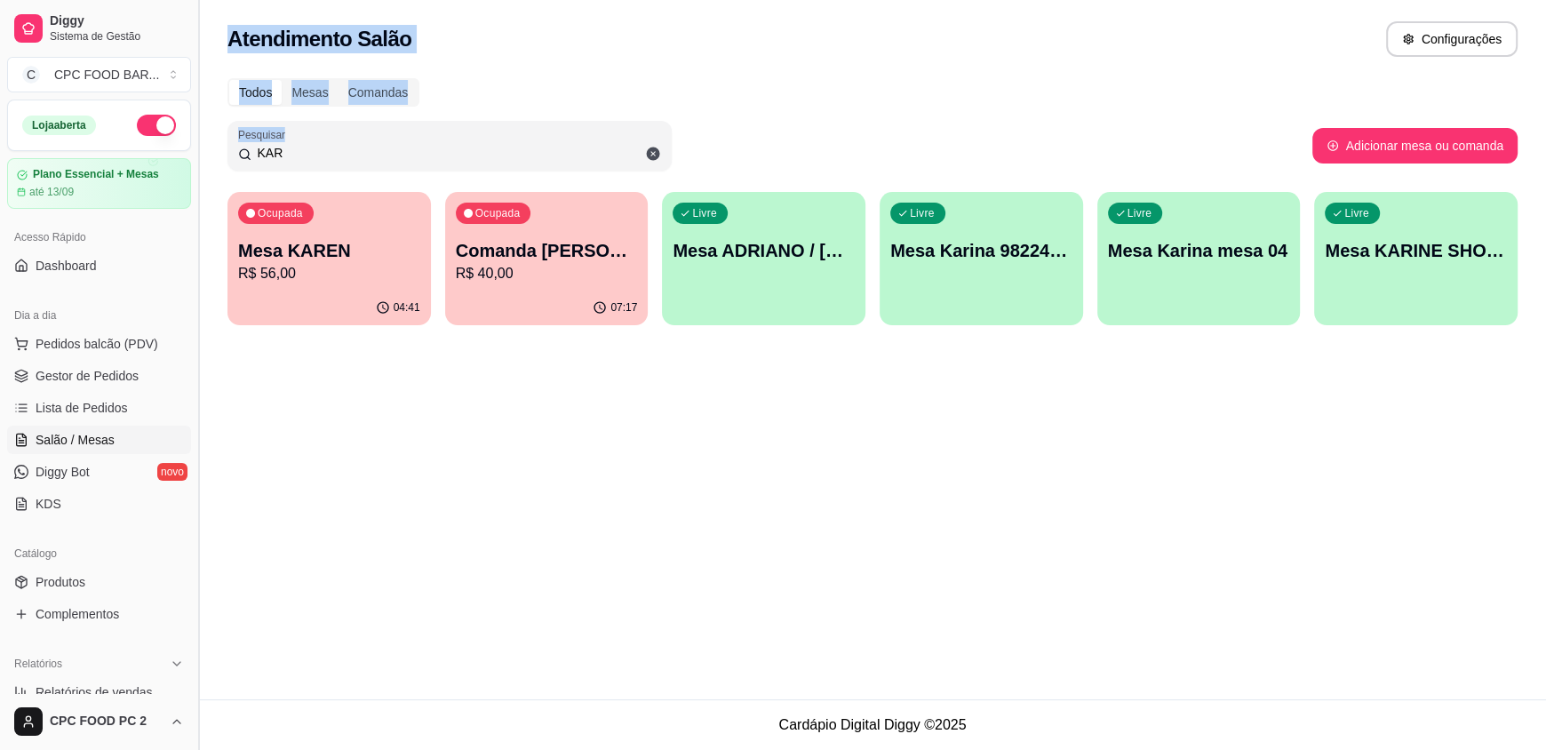
drag, startPoint x: 289, startPoint y: 163, endPoint x: 204, endPoint y: 155, distance: 84.8
click at [204, 155] on div "Diggy Sistema de Gestão C CPC FOOD BAR ... Loja aberta Plano Essencial + Mesas …" at bounding box center [773, 375] width 1546 height 750
drag, startPoint x: 282, startPoint y: 151, endPoint x: 232, endPoint y: 153, distance: 49.8
click at [232, 153] on div "Pesquisar KAR" at bounding box center [449, 146] width 444 height 50
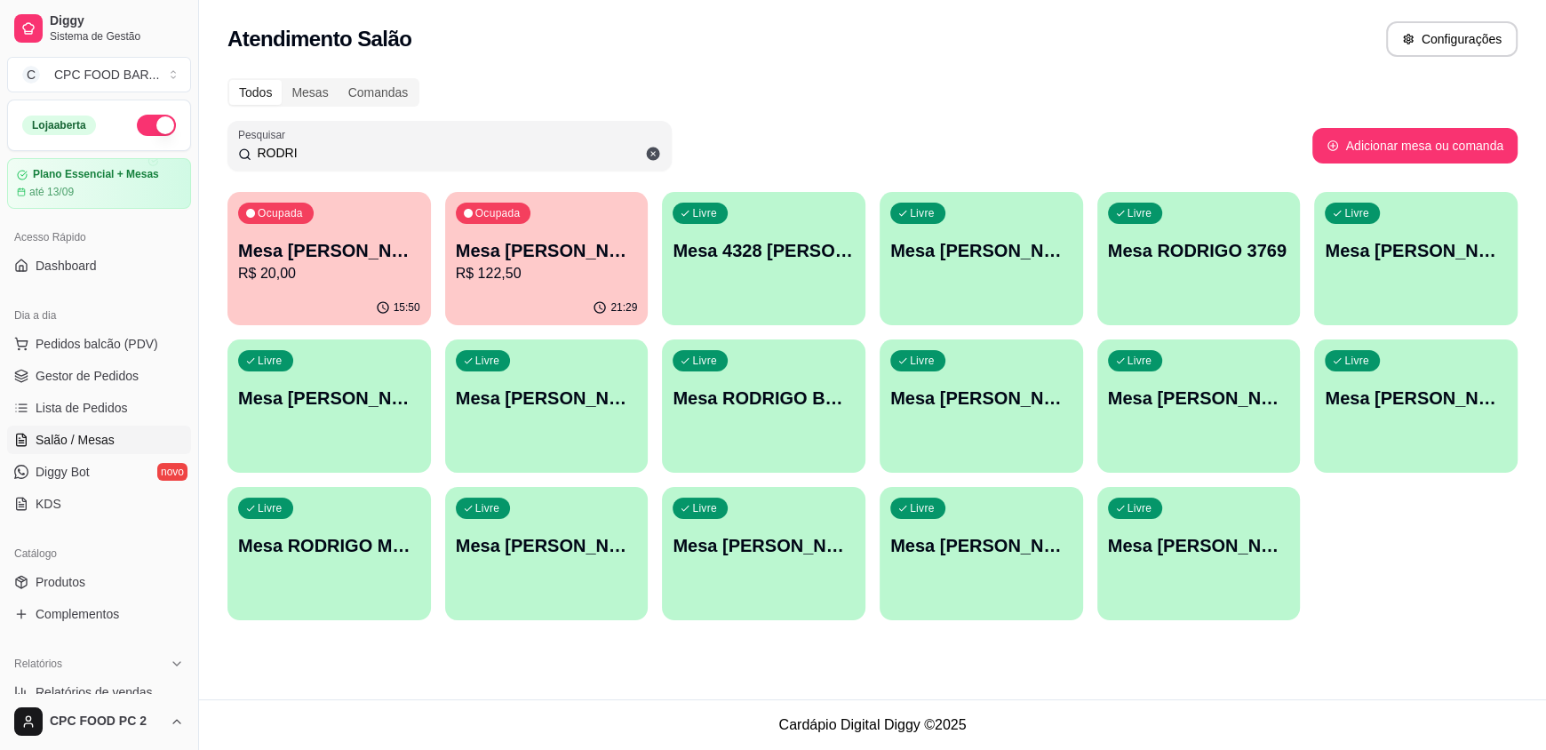
type input "RODRI"
click at [595, 243] on p "Mesa [PERSON_NAME]" at bounding box center [547, 250] width 182 height 25
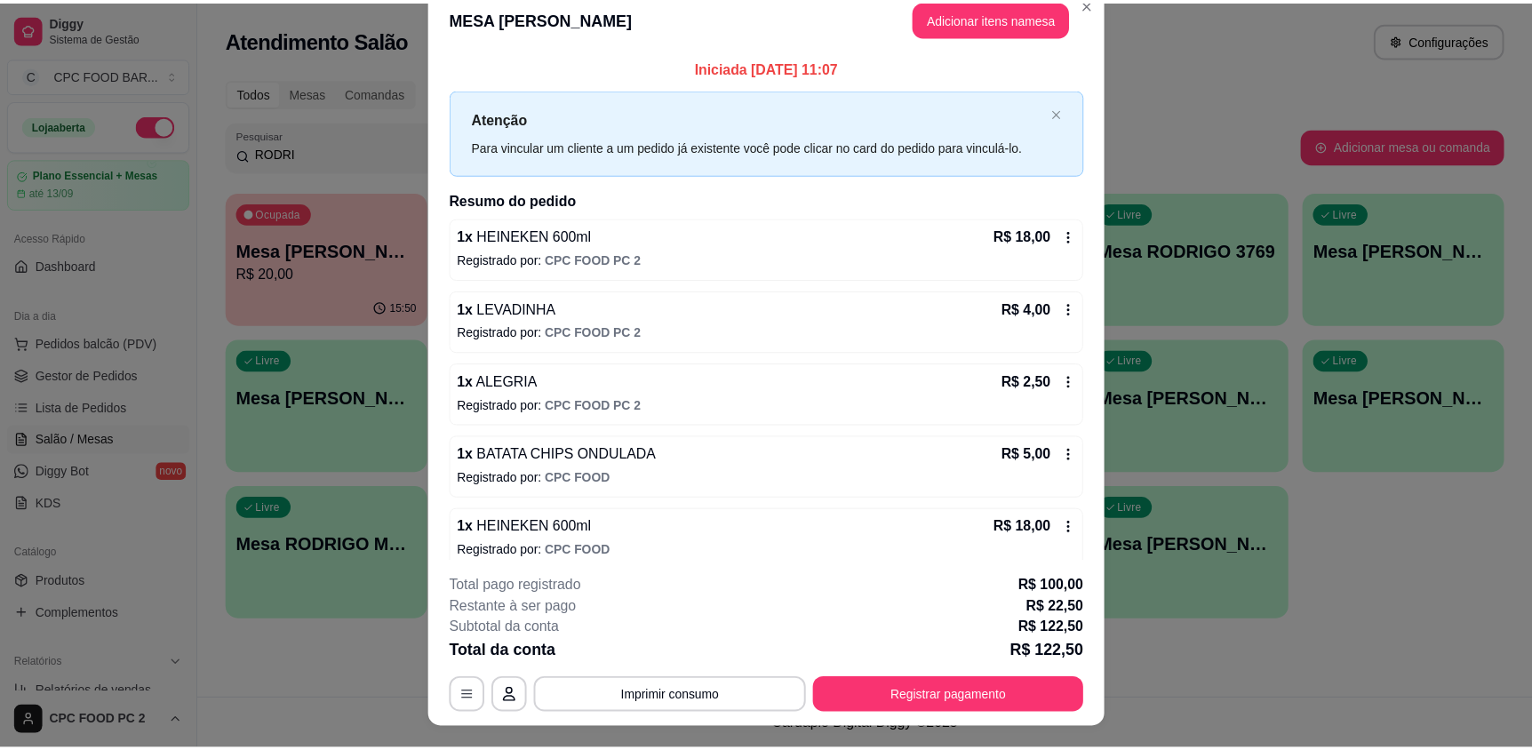
scroll to position [0, 0]
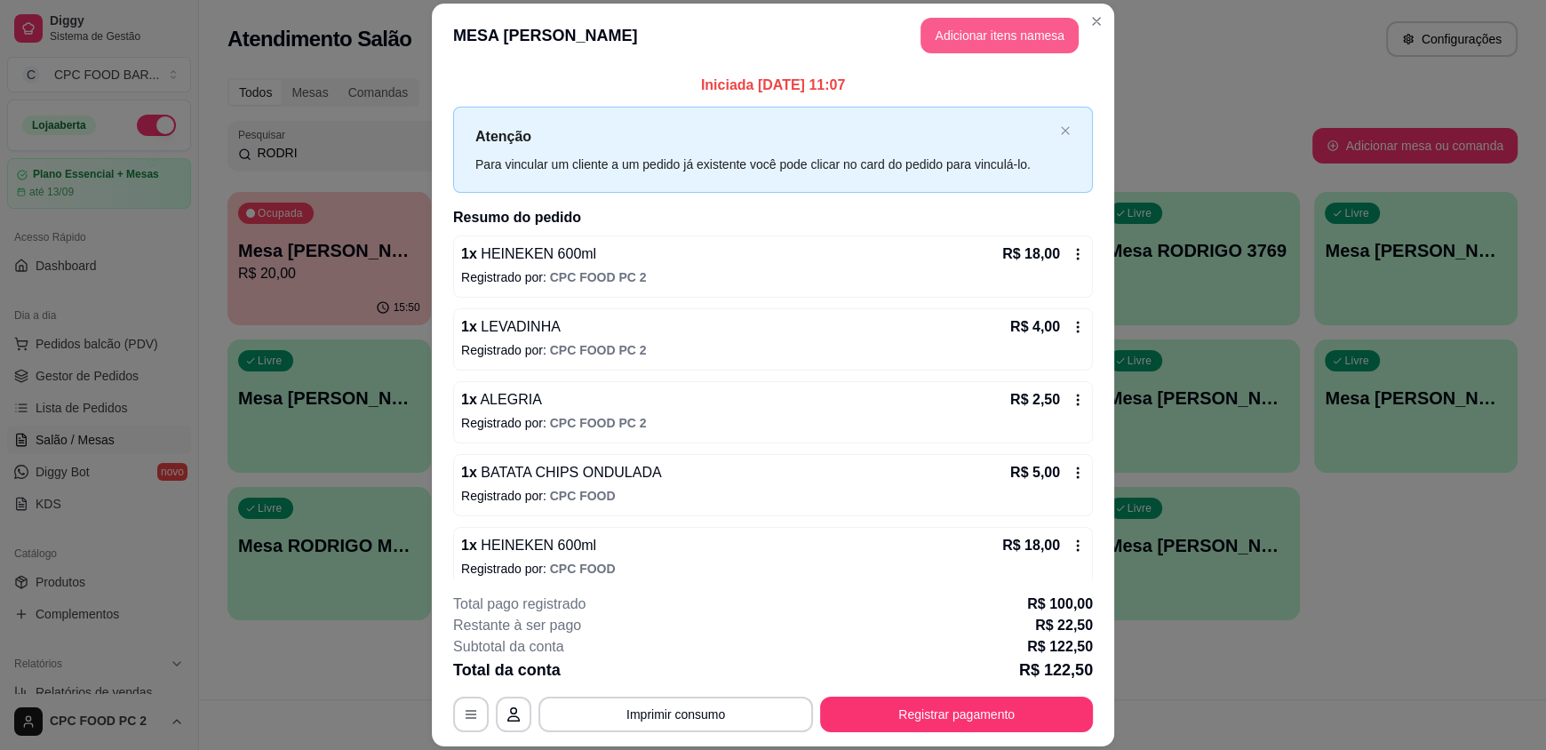
click at [969, 24] on button "Adicionar itens na mesa" at bounding box center [1000, 36] width 158 height 36
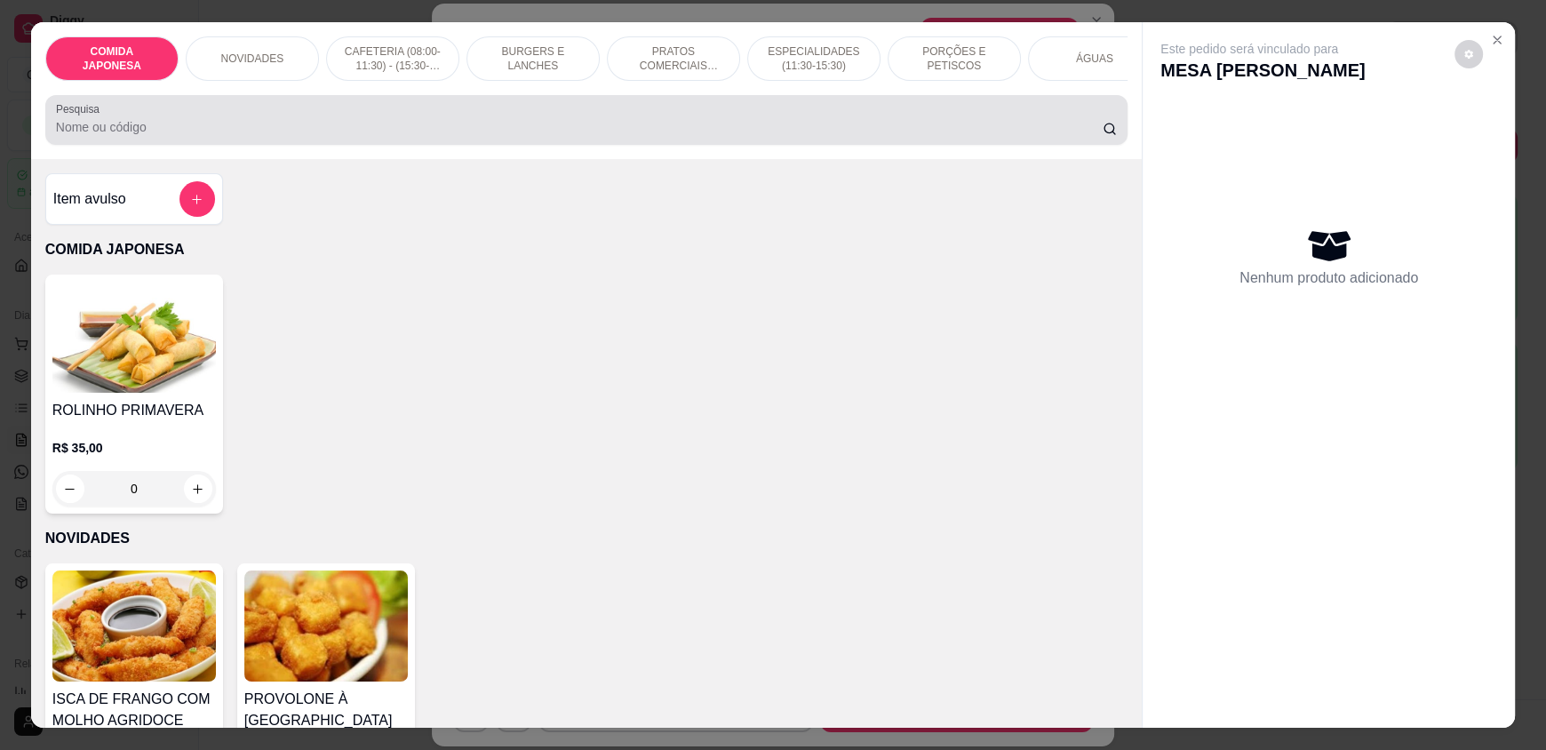
click at [718, 136] on input "Pesquisa" at bounding box center [580, 127] width 1048 height 18
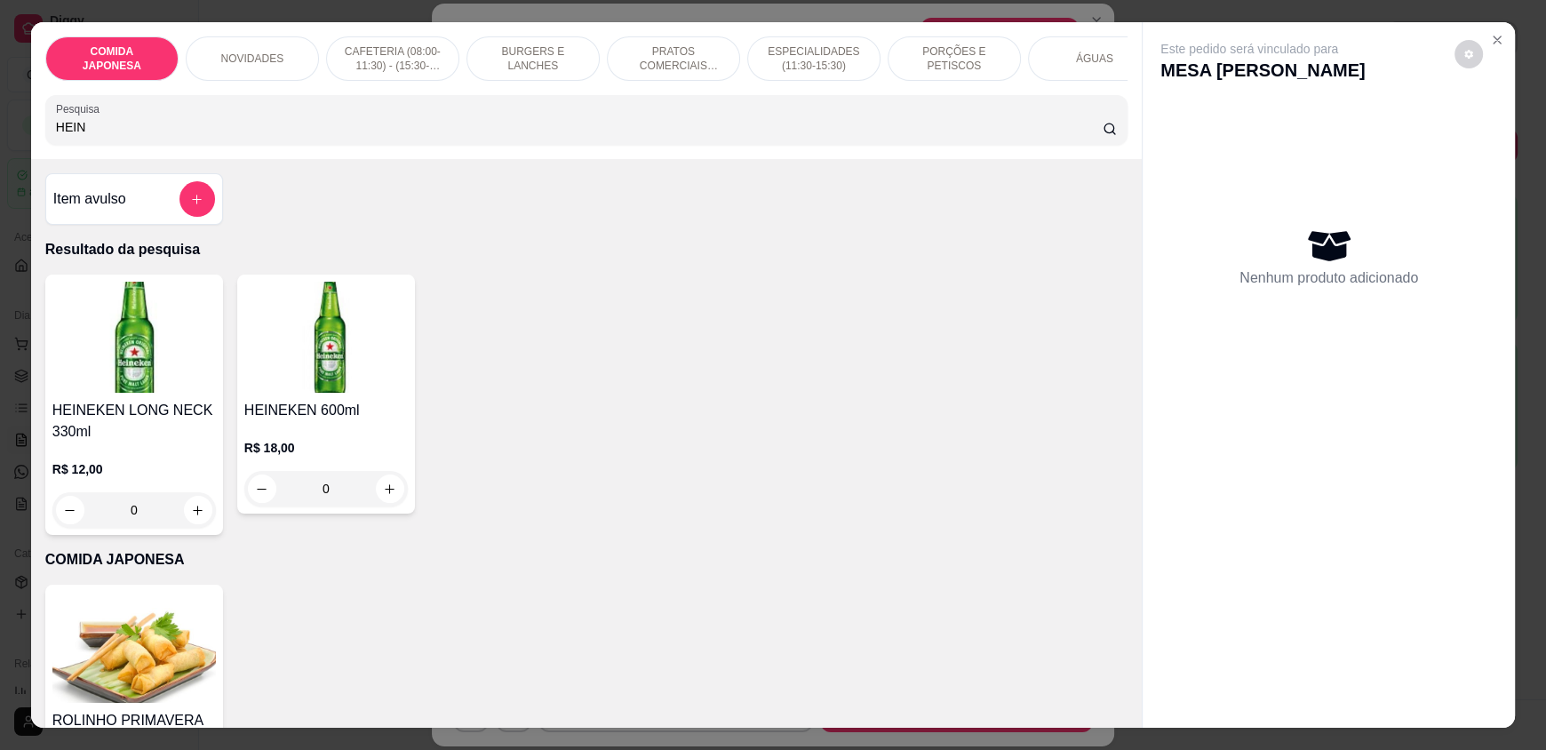
type input "HEIN"
click at [391, 501] on button "increase-product-quantity" at bounding box center [390, 489] width 28 height 28
type input "1"
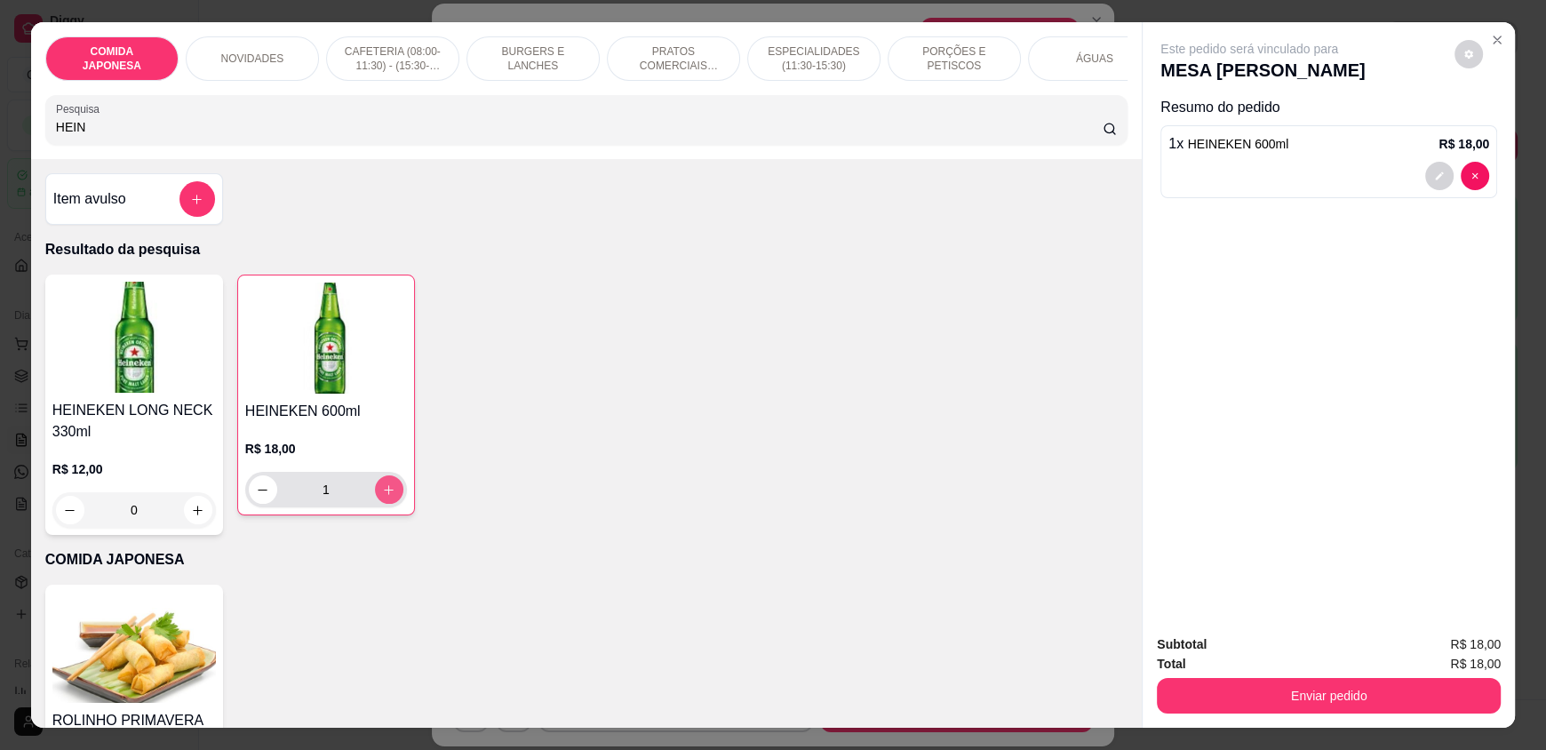
click at [389, 501] on button "increase-product-quantity" at bounding box center [389, 489] width 28 height 28
type input "2"
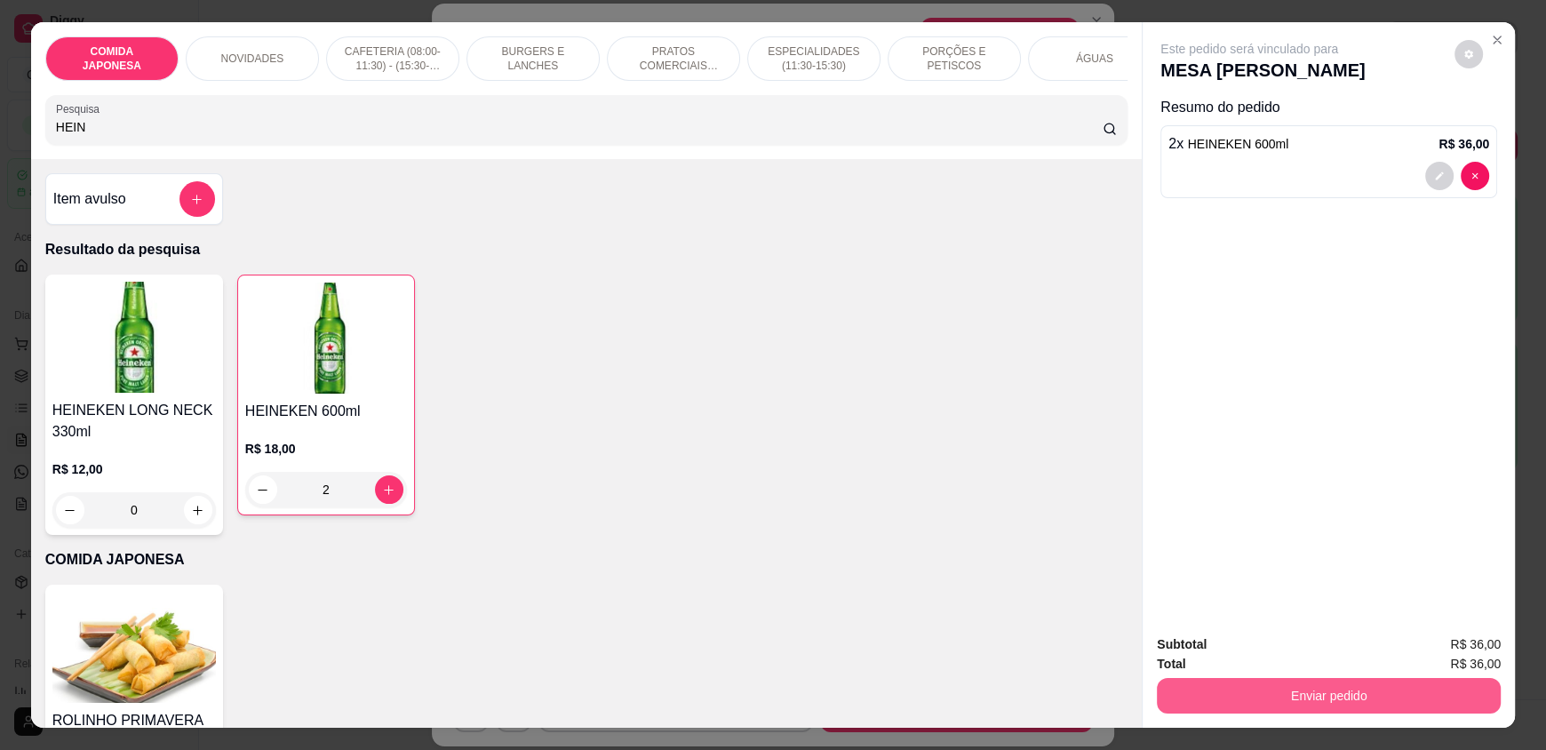
click at [1199, 707] on button "Enviar pedido" at bounding box center [1329, 696] width 344 height 36
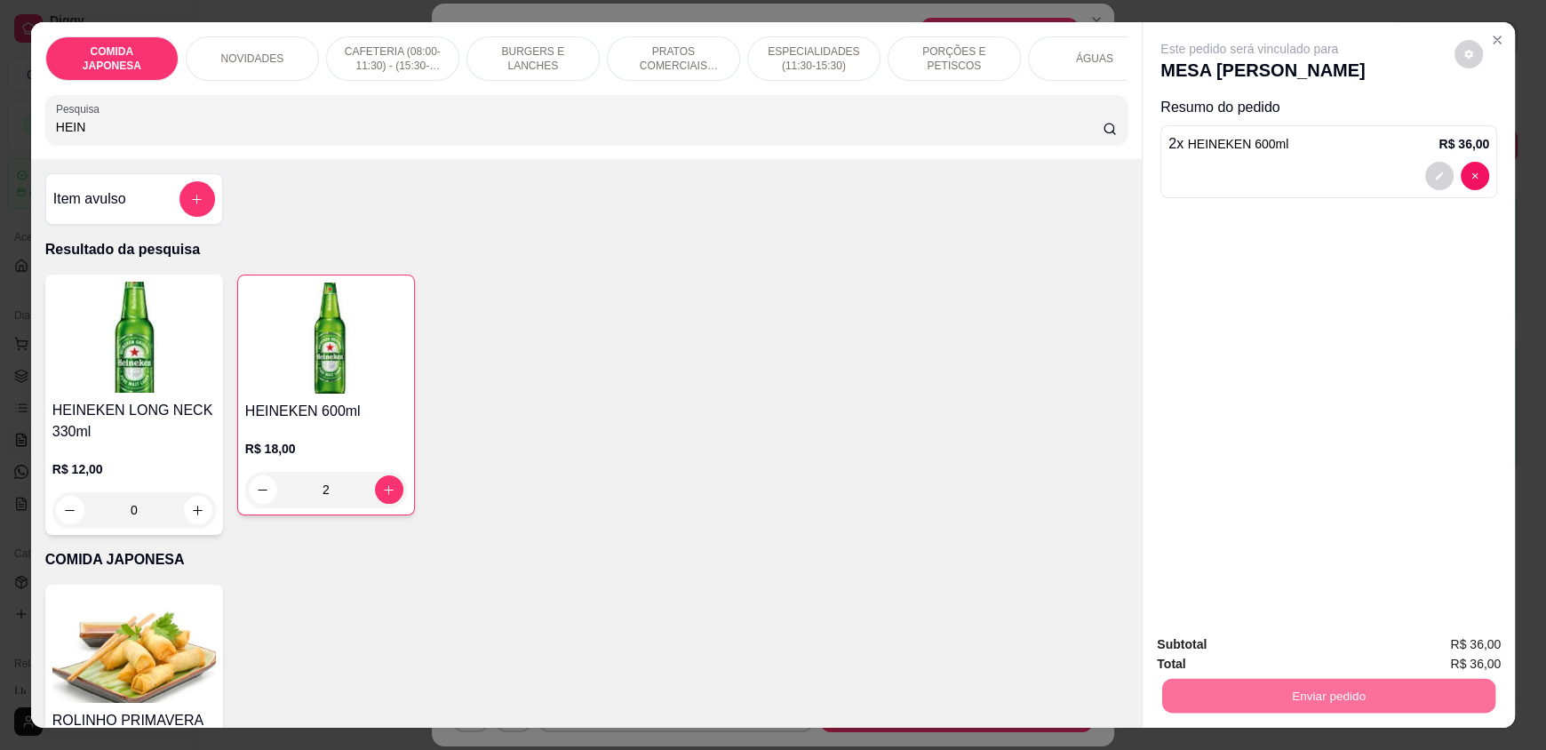
click at [1195, 654] on button "Não registrar e enviar pedido" at bounding box center [1270, 651] width 180 height 33
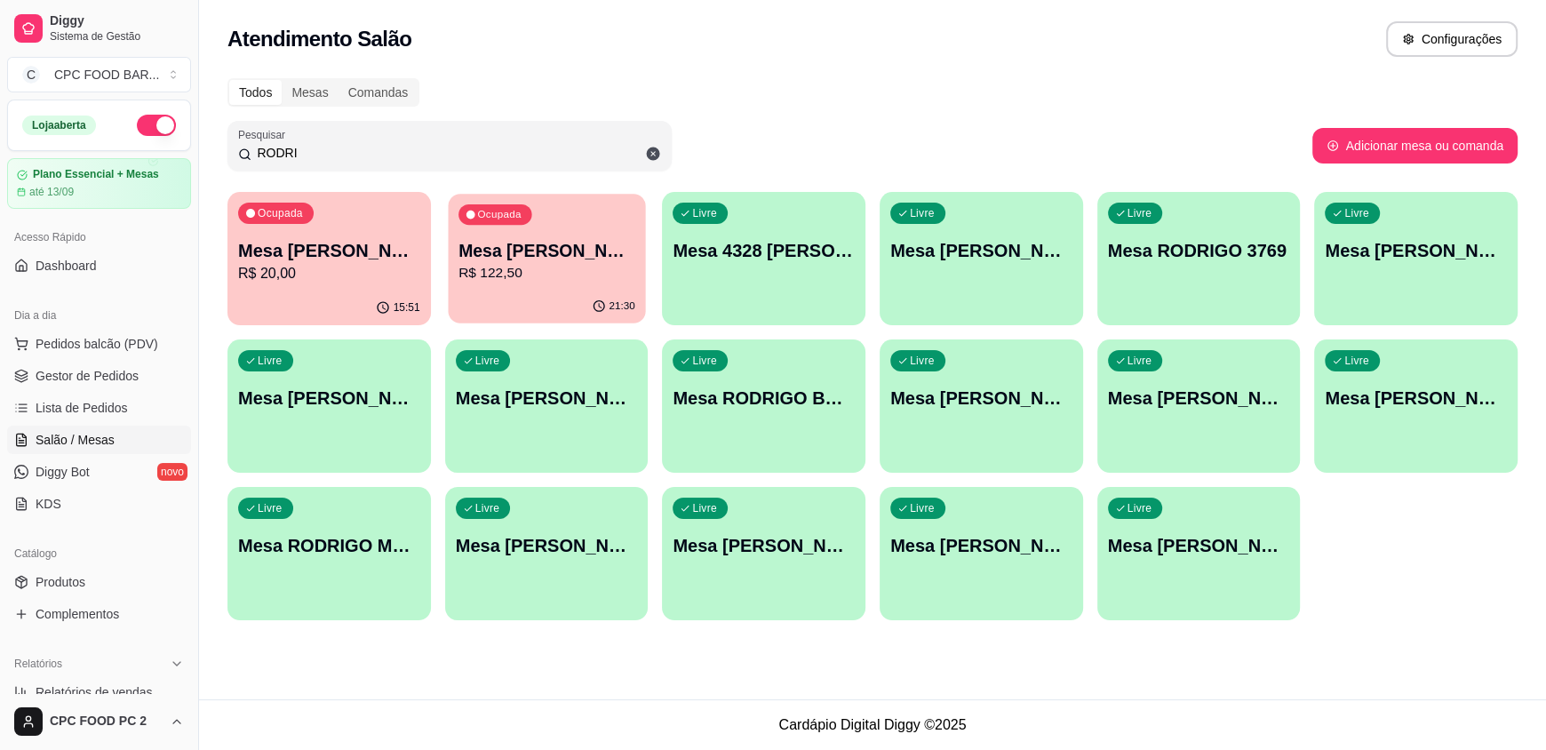
click at [587, 222] on div "Ocupada Mesa [PERSON_NAME] TELES R$ 122,50" at bounding box center [546, 242] width 197 height 96
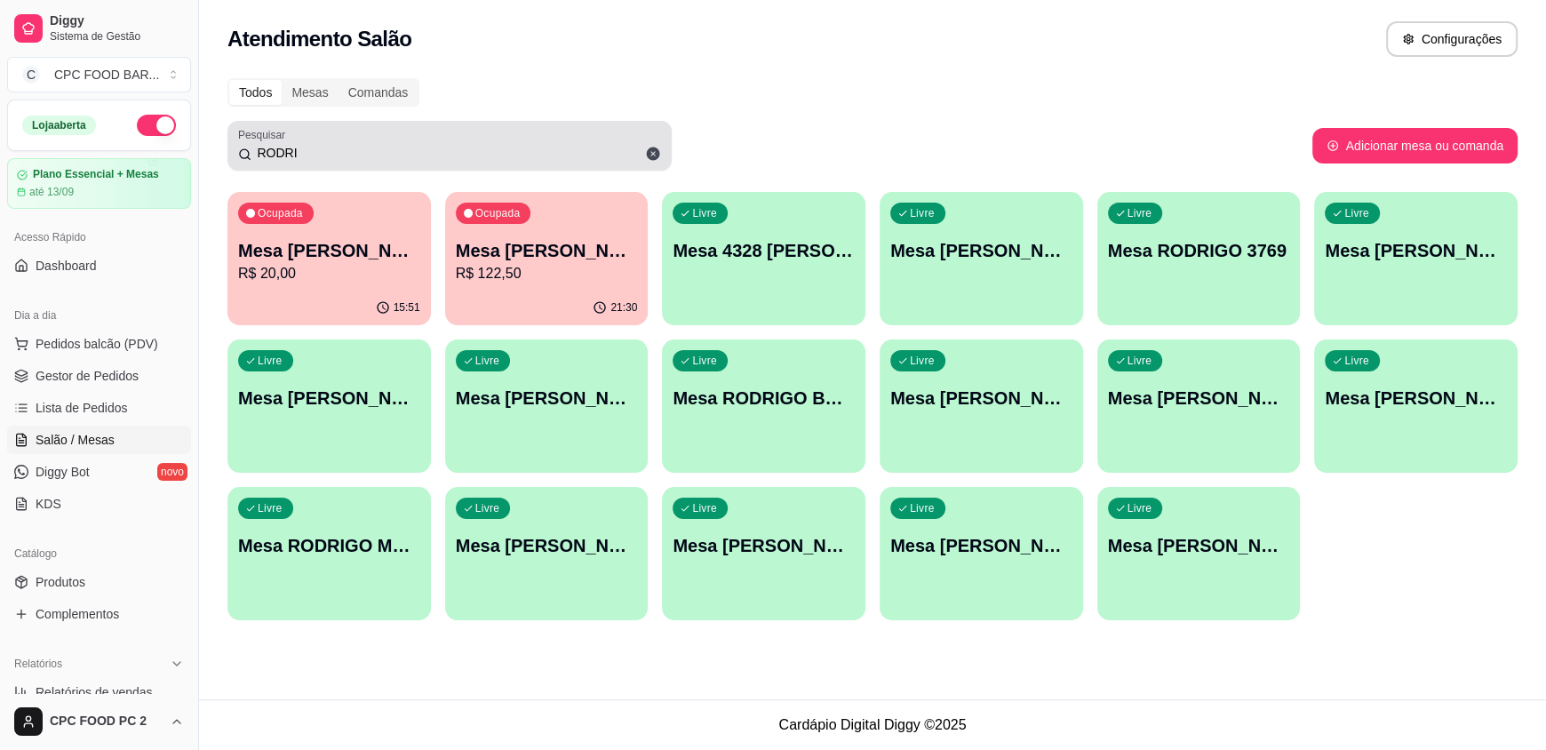
click at [655, 149] on icon at bounding box center [653, 154] width 13 height 13
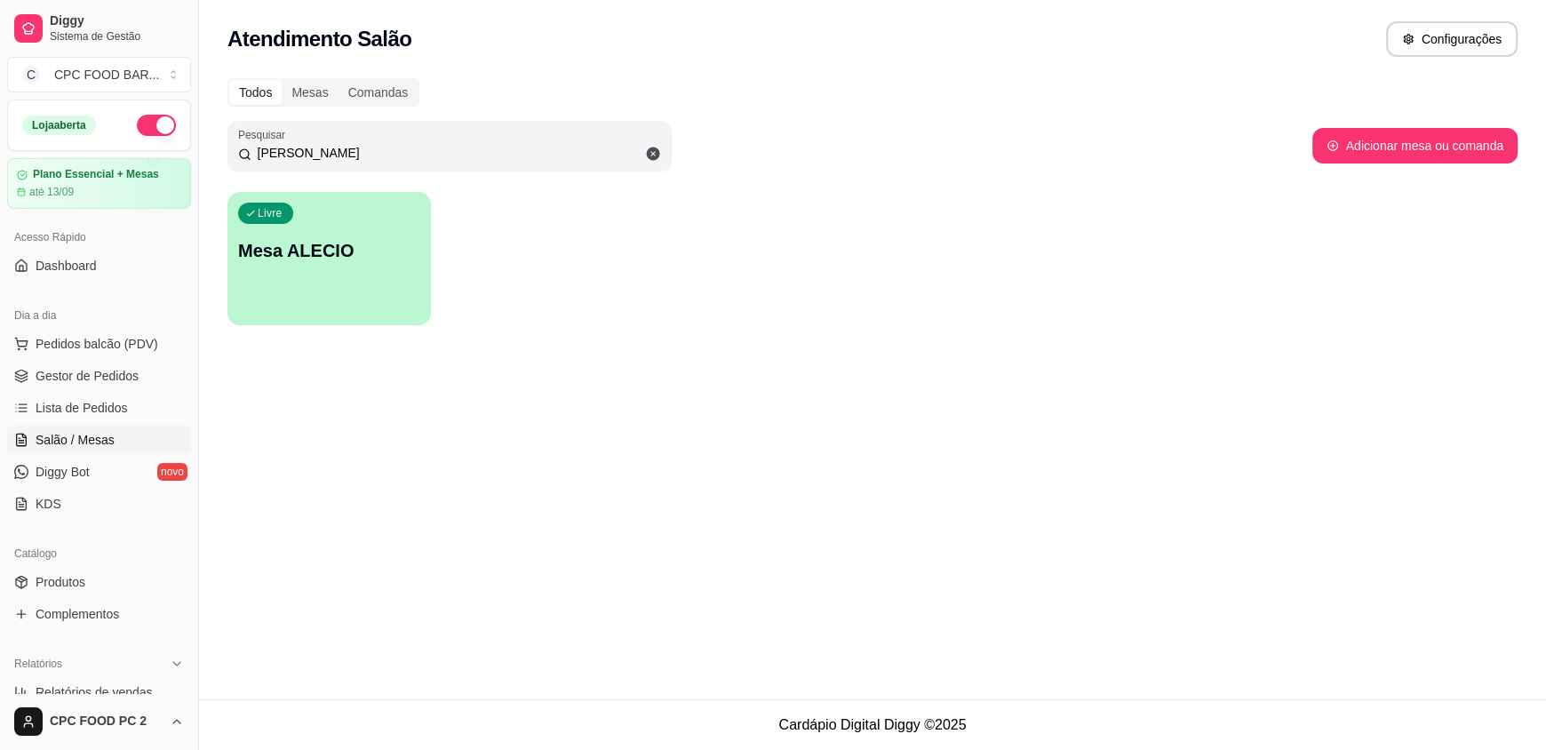
type input "[PERSON_NAME]"
click at [320, 229] on div "Livre Mesa ALECIO" at bounding box center [328, 248] width 197 height 108
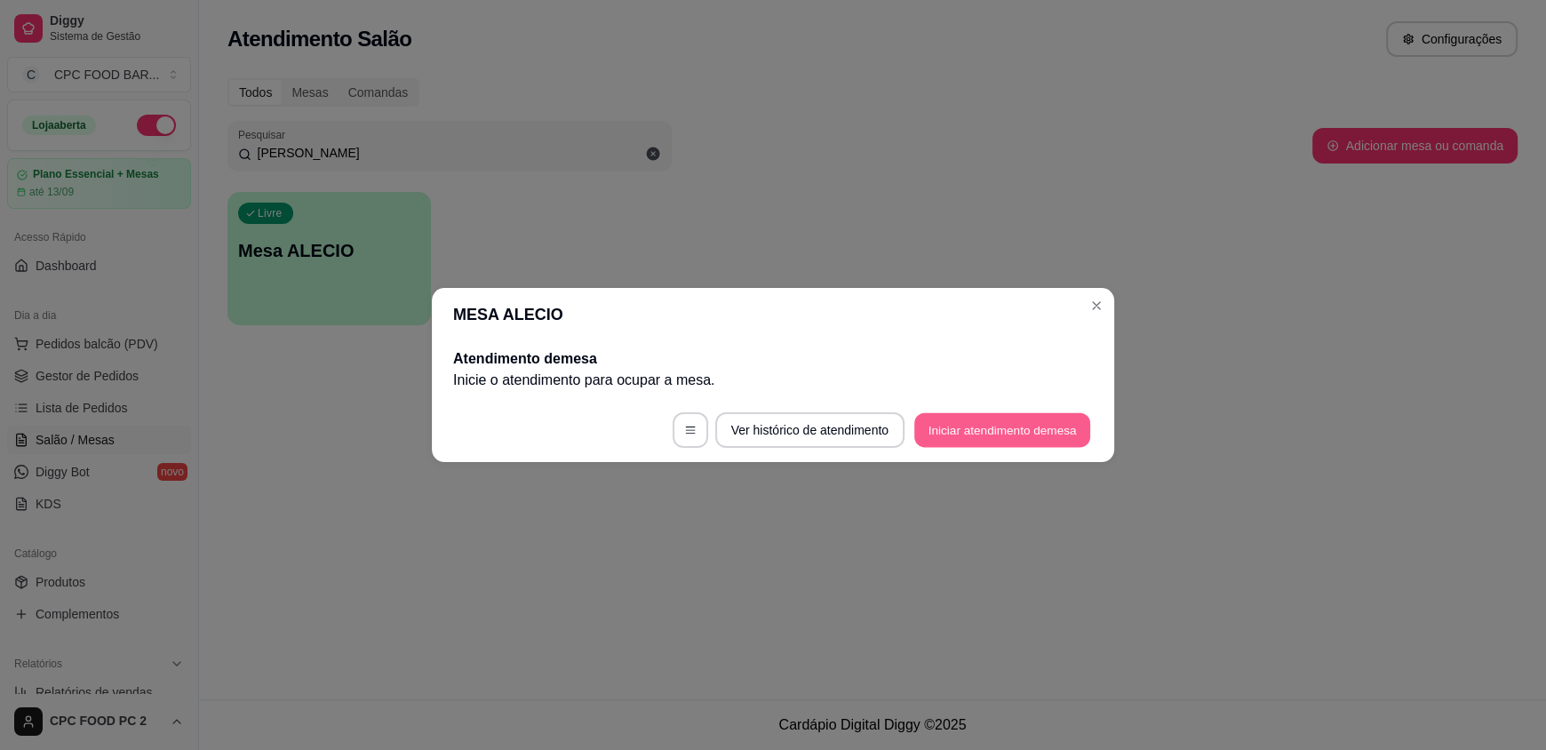
click at [939, 416] on button "Iniciar atendimento de mesa" at bounding box center [1002, 430] width 176 height 35
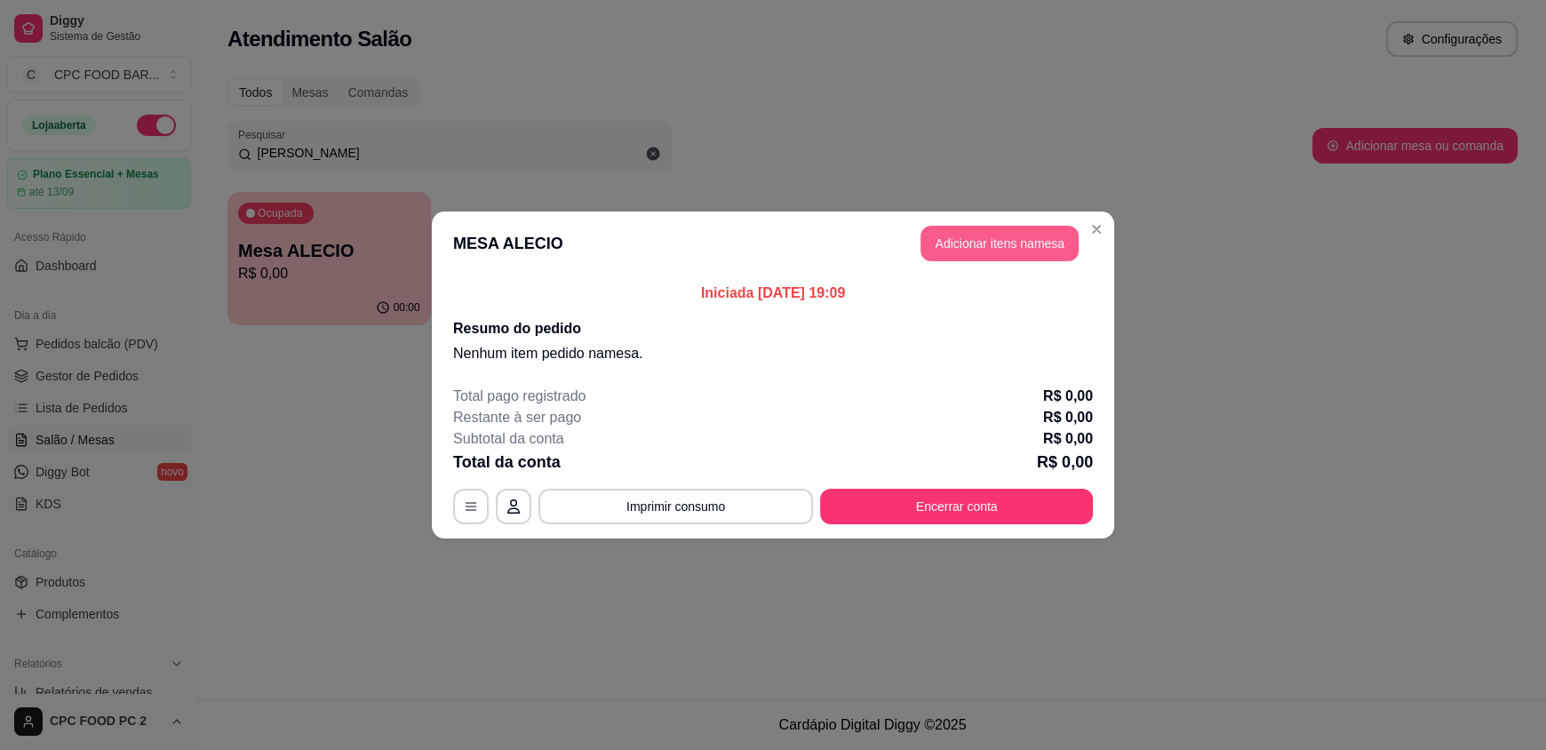
click at [949, 243] on button "Adicionar itens na mesa" at bounding box center [1000, 244] width 158 height 36
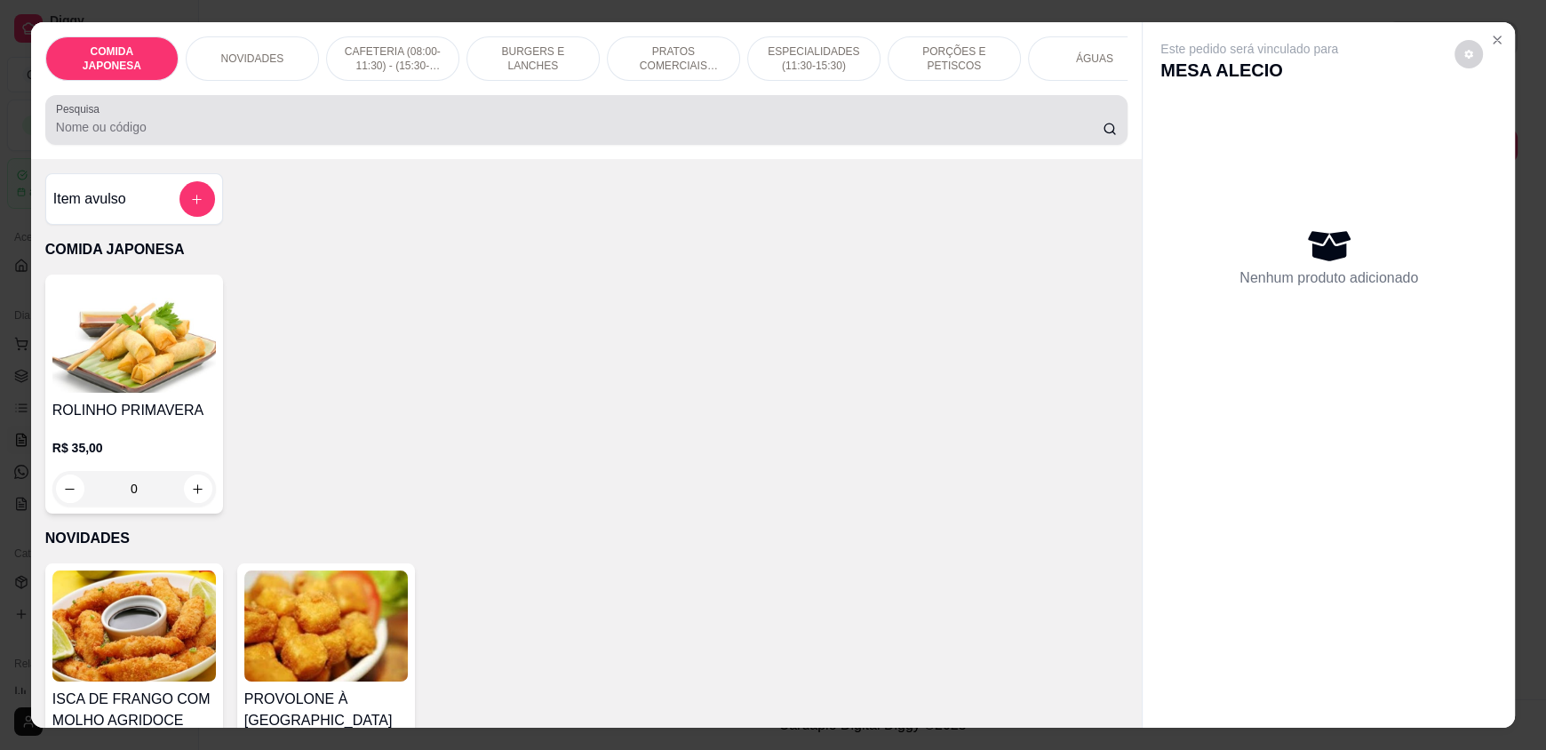
click at [847, 136] on input "Pesquisa" at bounding box center [580, 127] width 1048 height 18
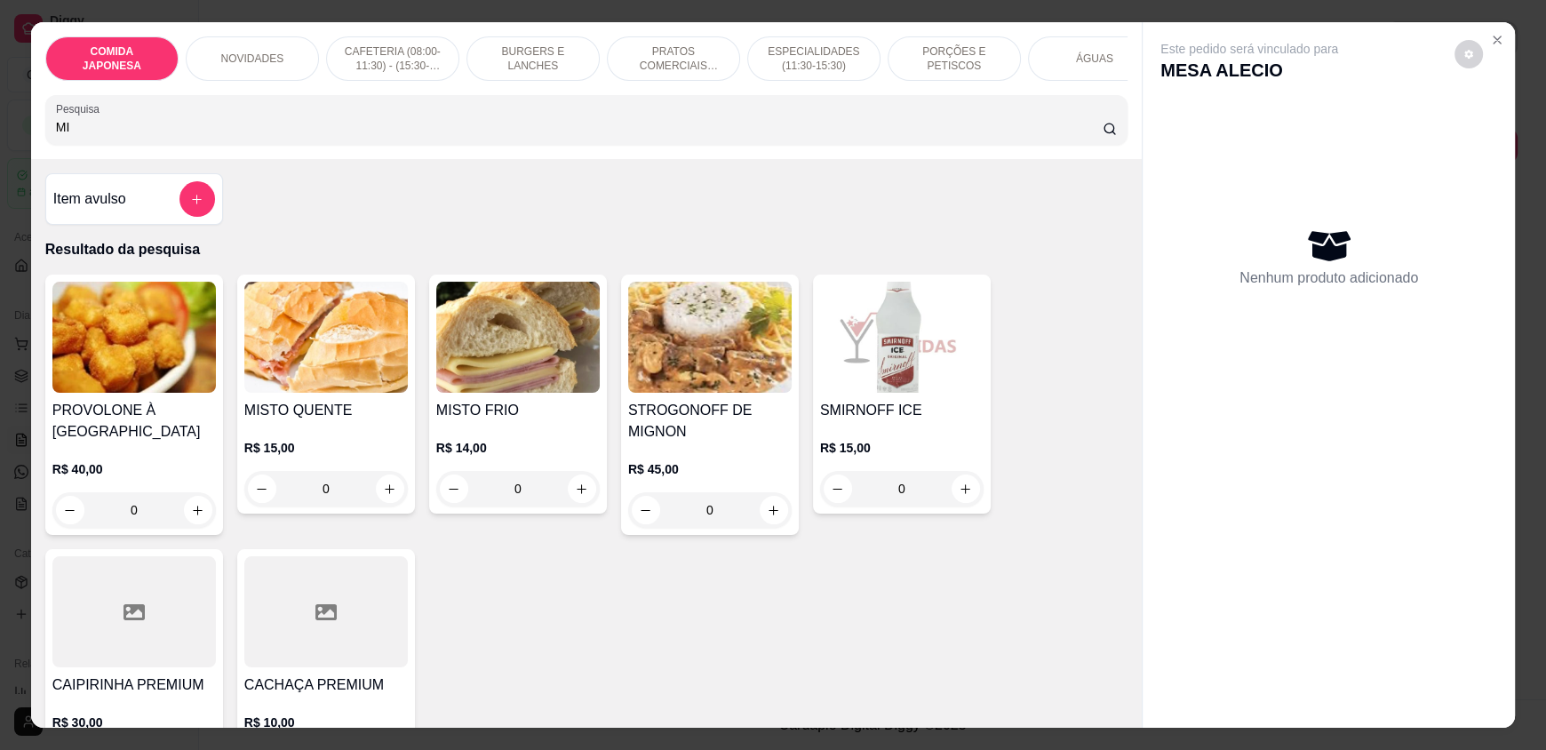
type input "MIN"
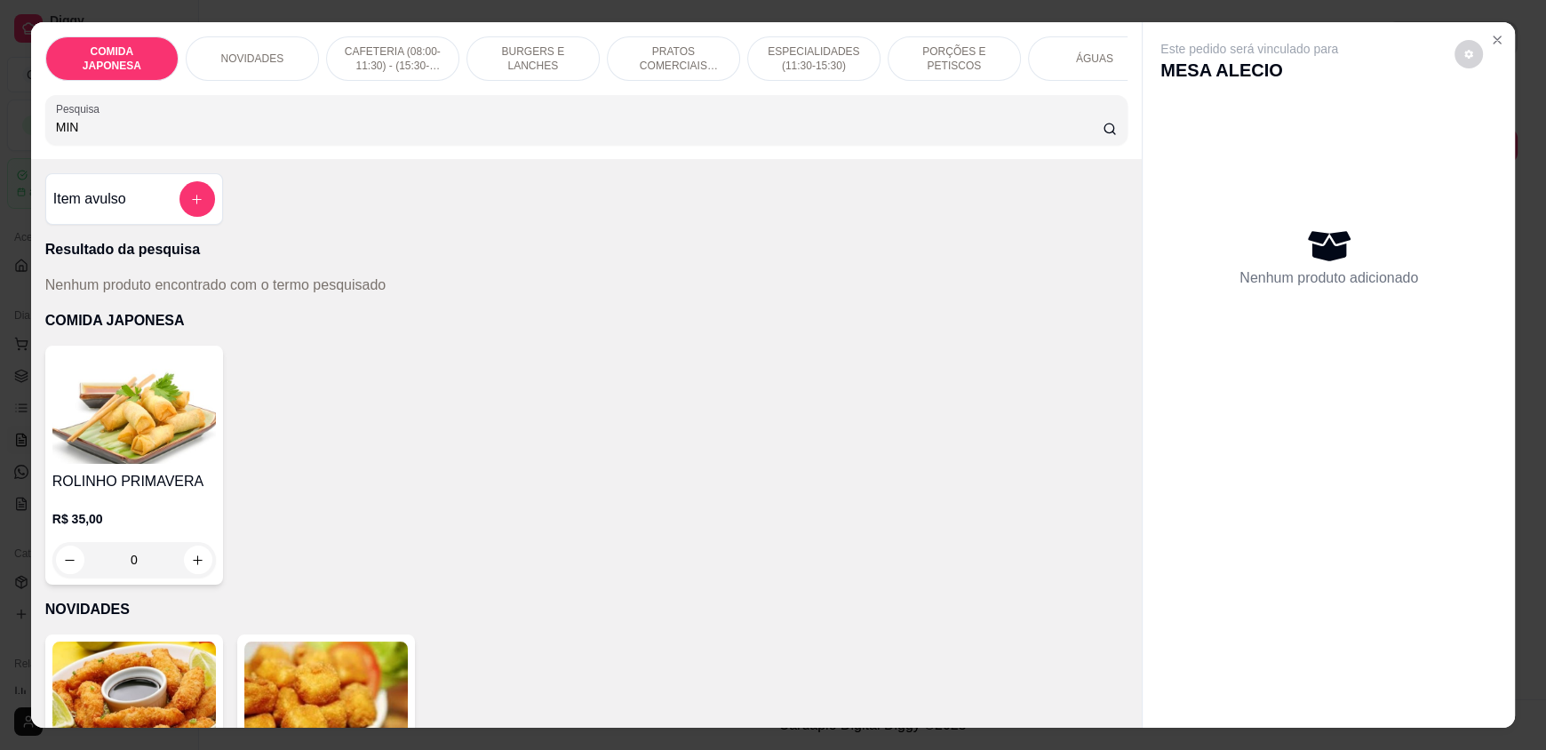
drag, startPoint x: 172, startPoint y: 132, endPoint x: 28, endPoint y: 131, distance: 143.1
click at [31, 131] on div "COMIDA JAPONESA NOVIDADES CAFETERIA (08:00-11:30) - (15:30-18:00) BURGERS E LAN…" at bounding box center [586, 90] width 1111 height 137
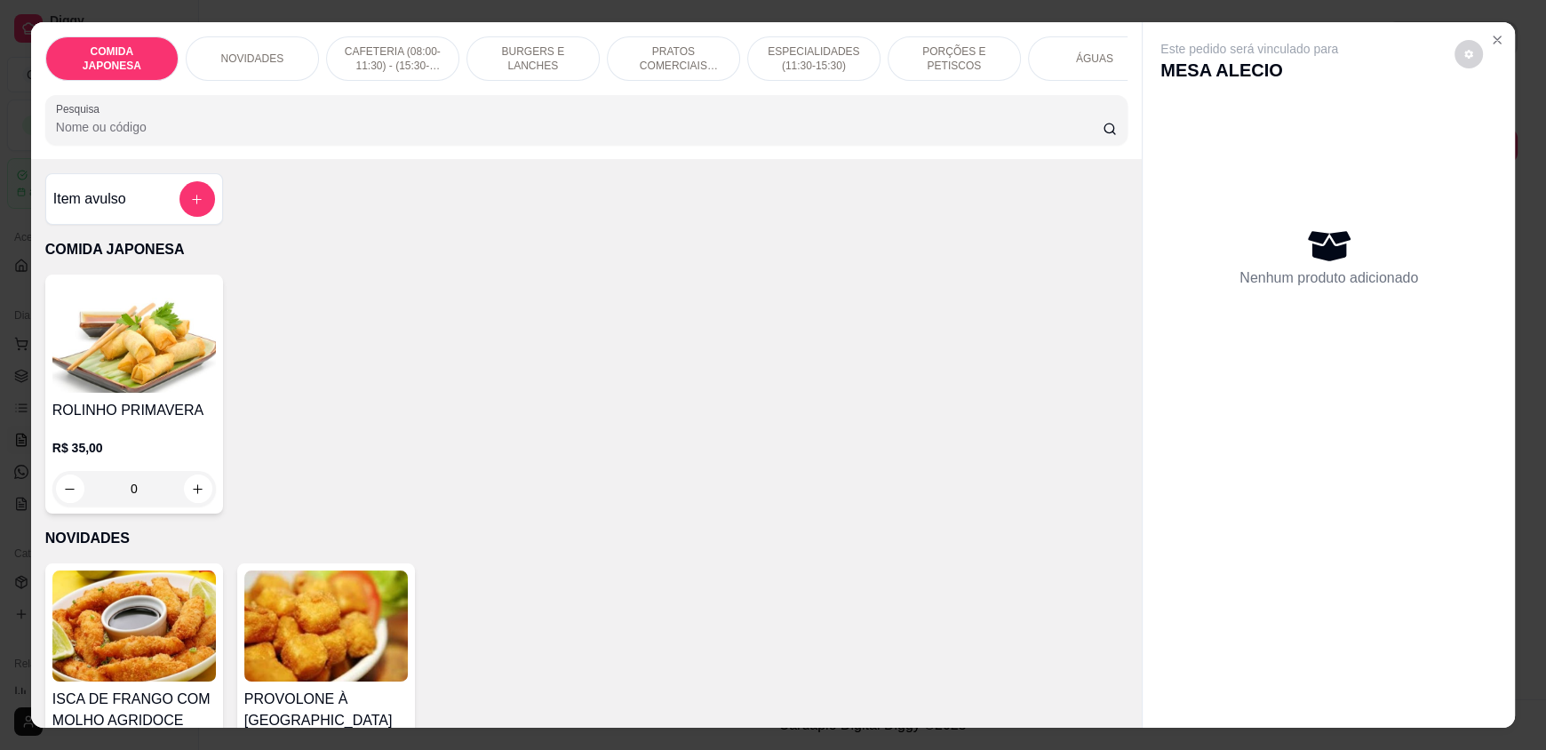
click at [427, 136] on input "Pesquisa" at bounding box center [580, 127] width 1048 height 18
click at [1496, 42] on icon "Close" at bounding box center [1497, 40] width 14 height 14
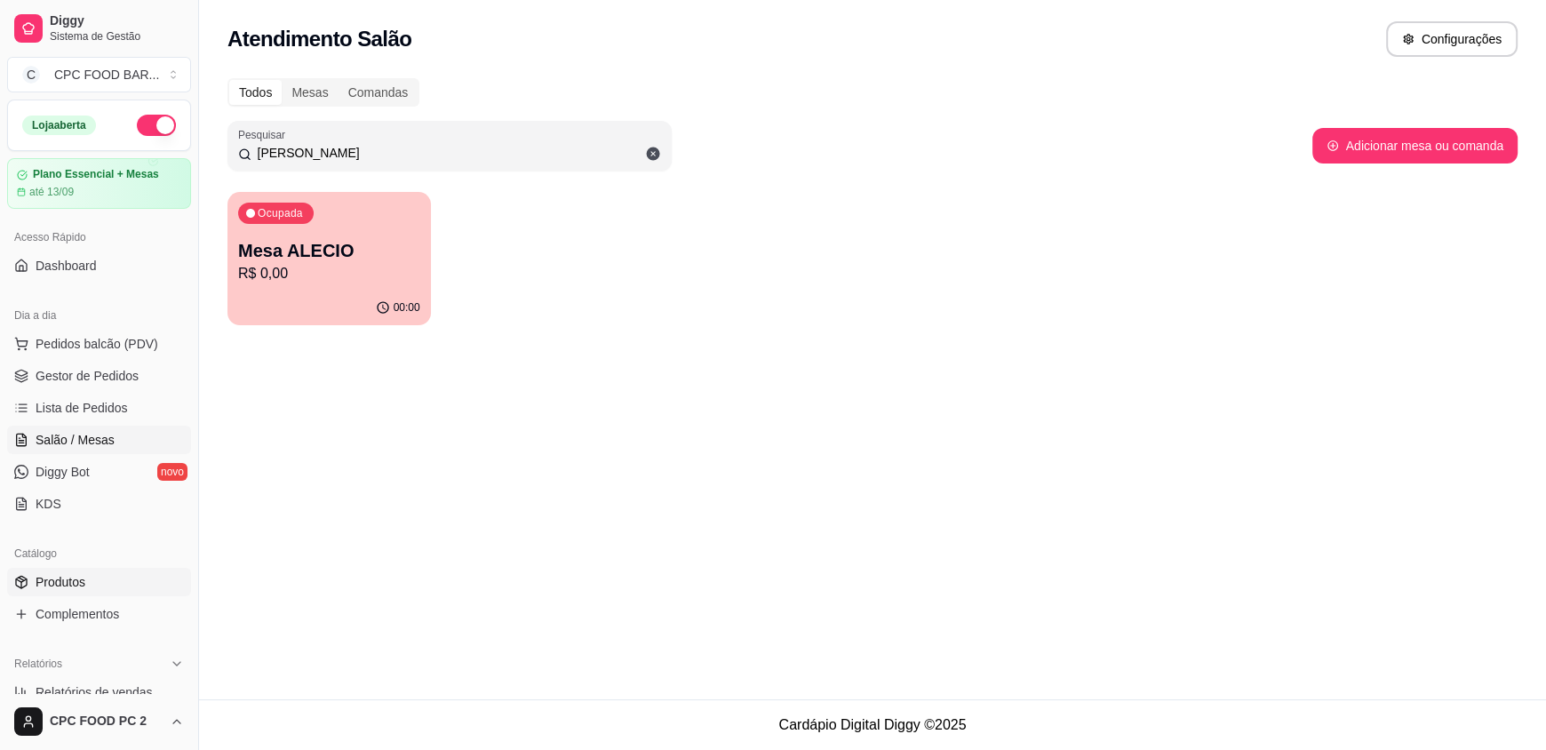
click at [70, 582] on span "Produtos" at bounding box center [61, 582] width 50 height 18
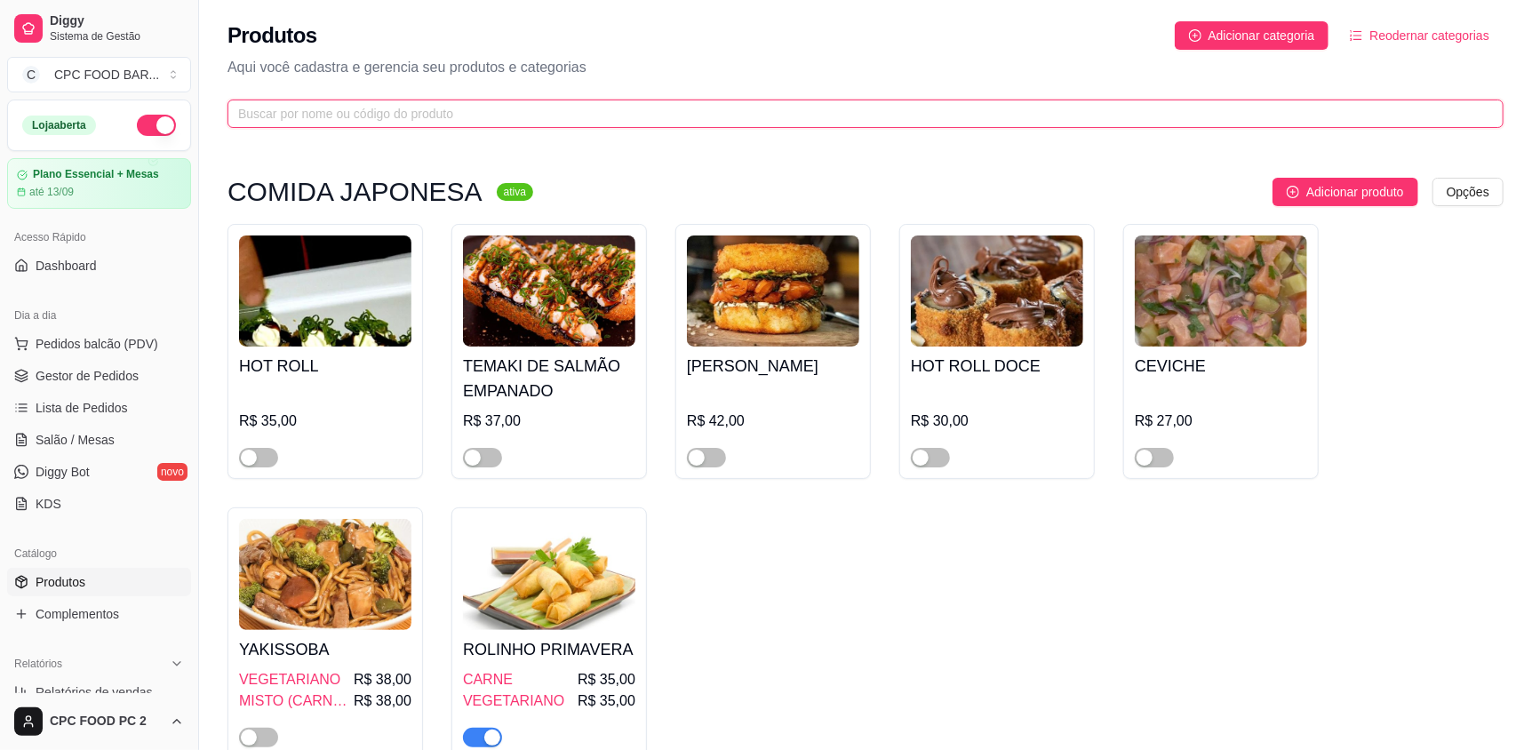
click at [529, 112] on input "text" at bounding box center [858, 114] width 1241 height 20
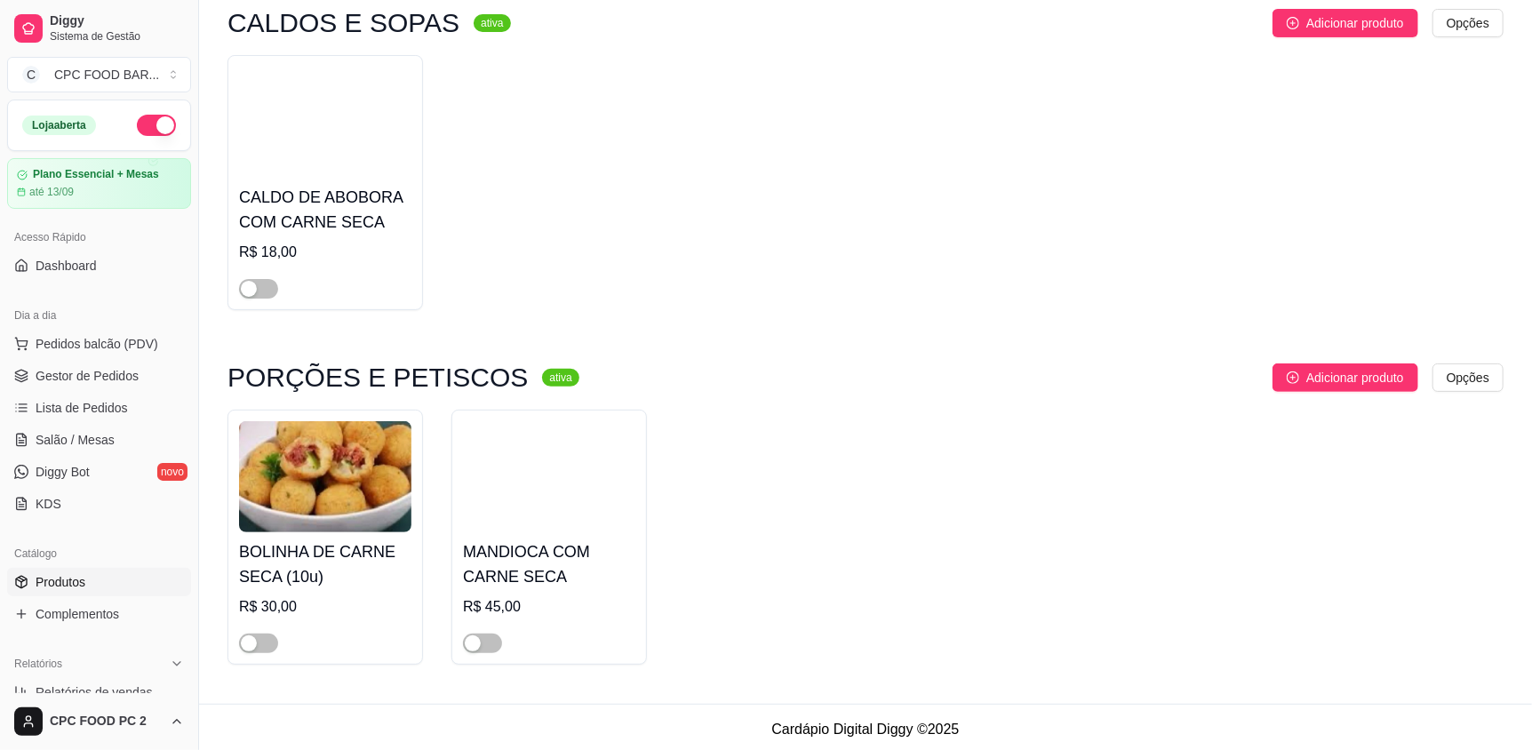
scroll to position [174, 0]
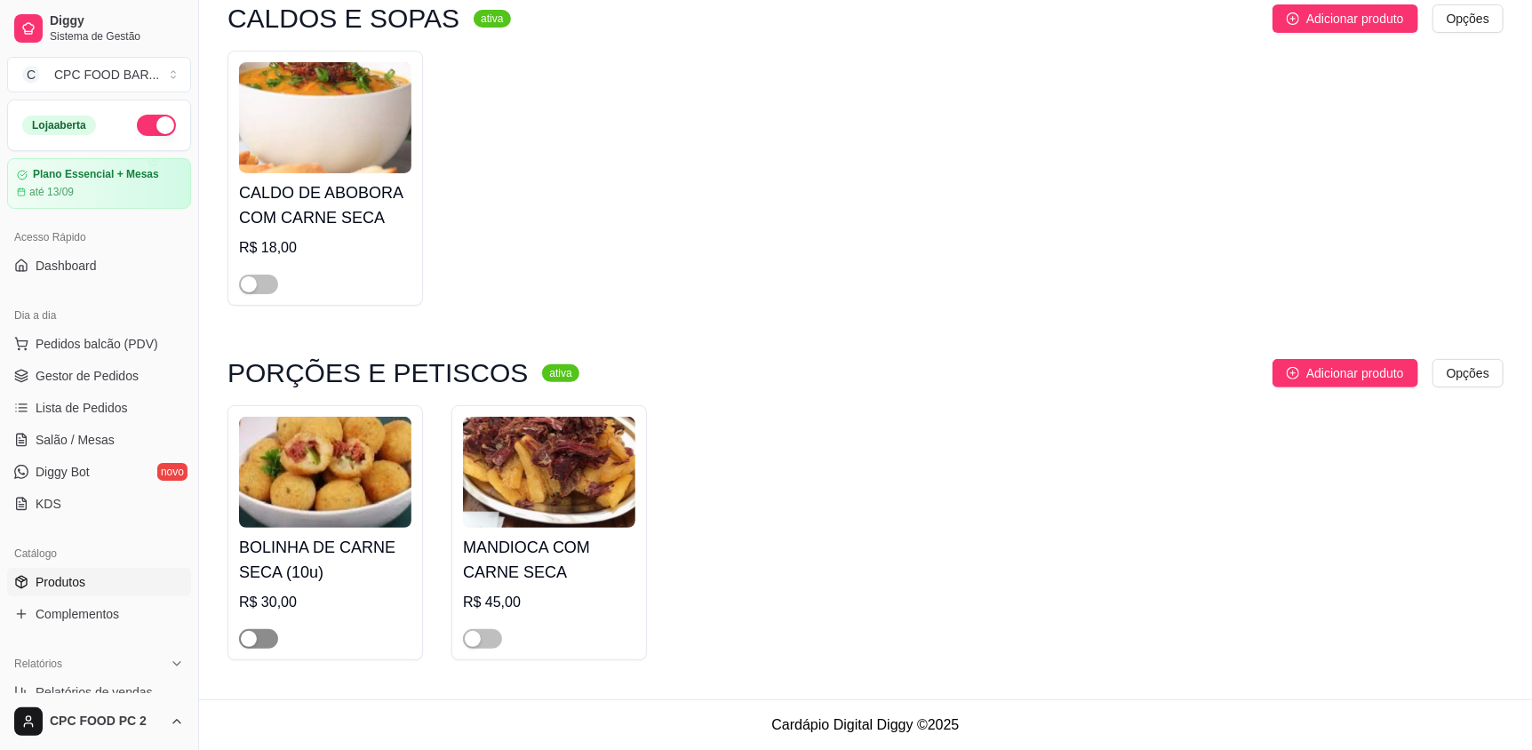
type input "CARNE SE"
click at [259, 641] on button "button" at bounding box center [258, 639] width 39 height 20
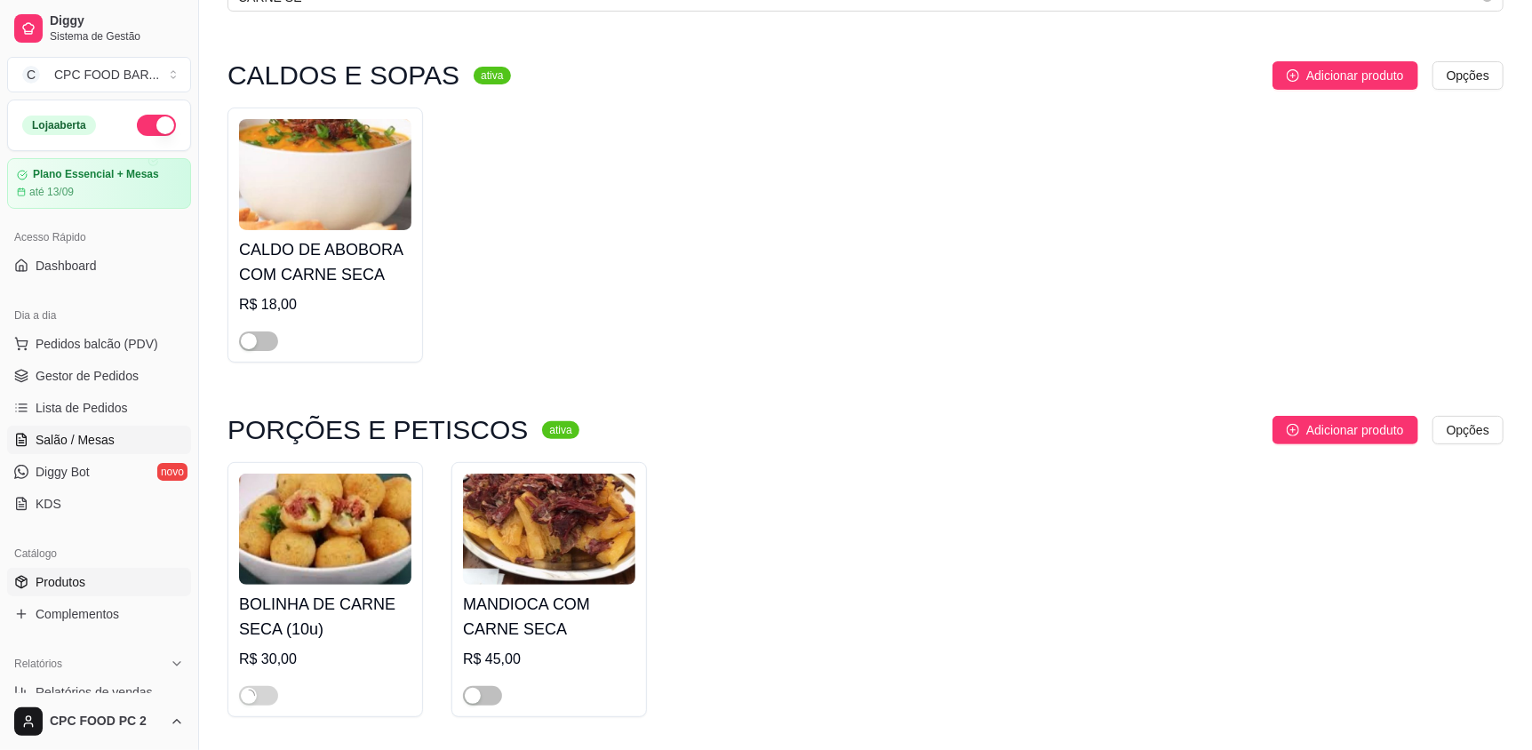
scroll to position [85, 0]
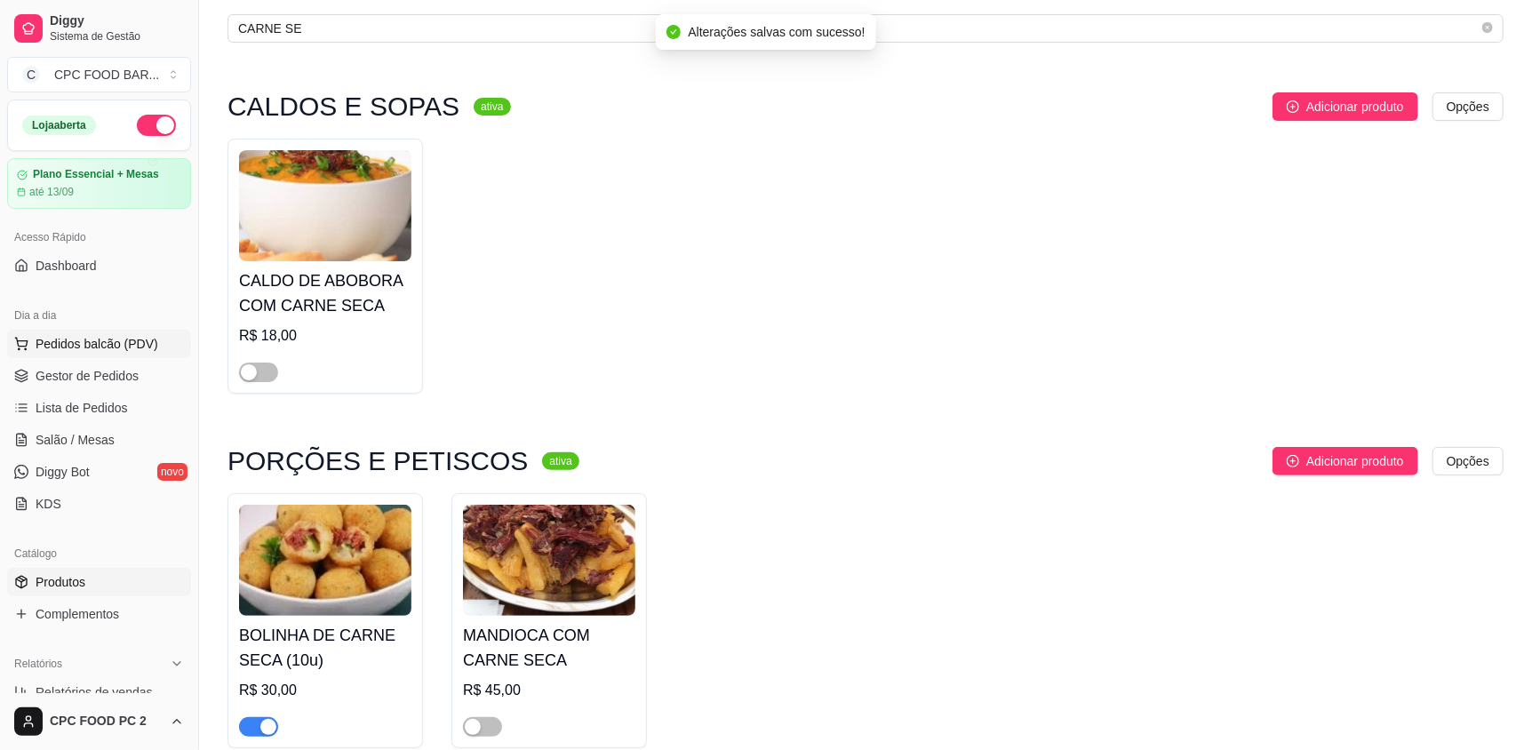
click at [76, 347] on span "Pedidos balcão (PDV)" at bounding box center [97, 344] width 123 height 18
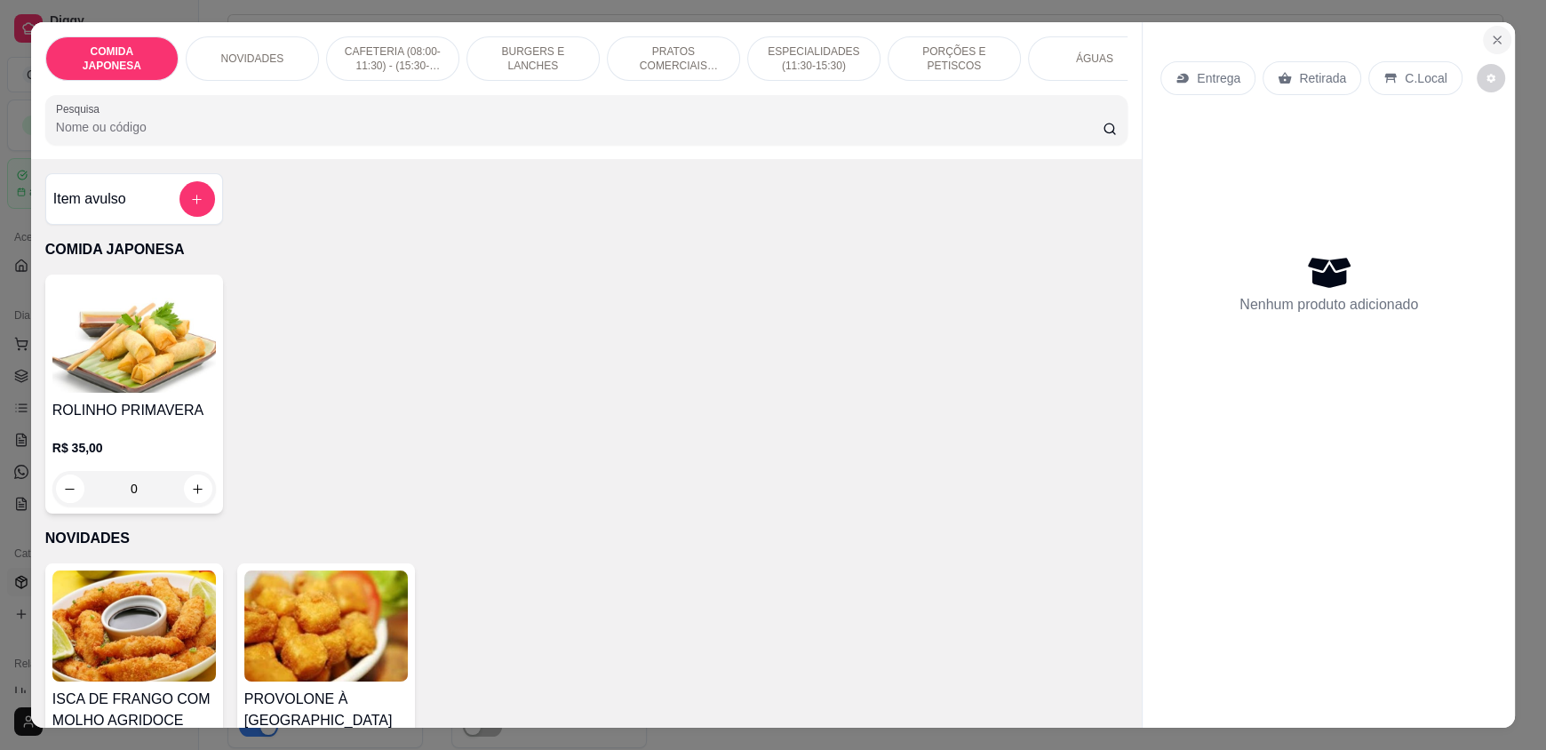
click at [1494, 33] on icon "Close" at bounding box center [1497, 40] width 14 height 14
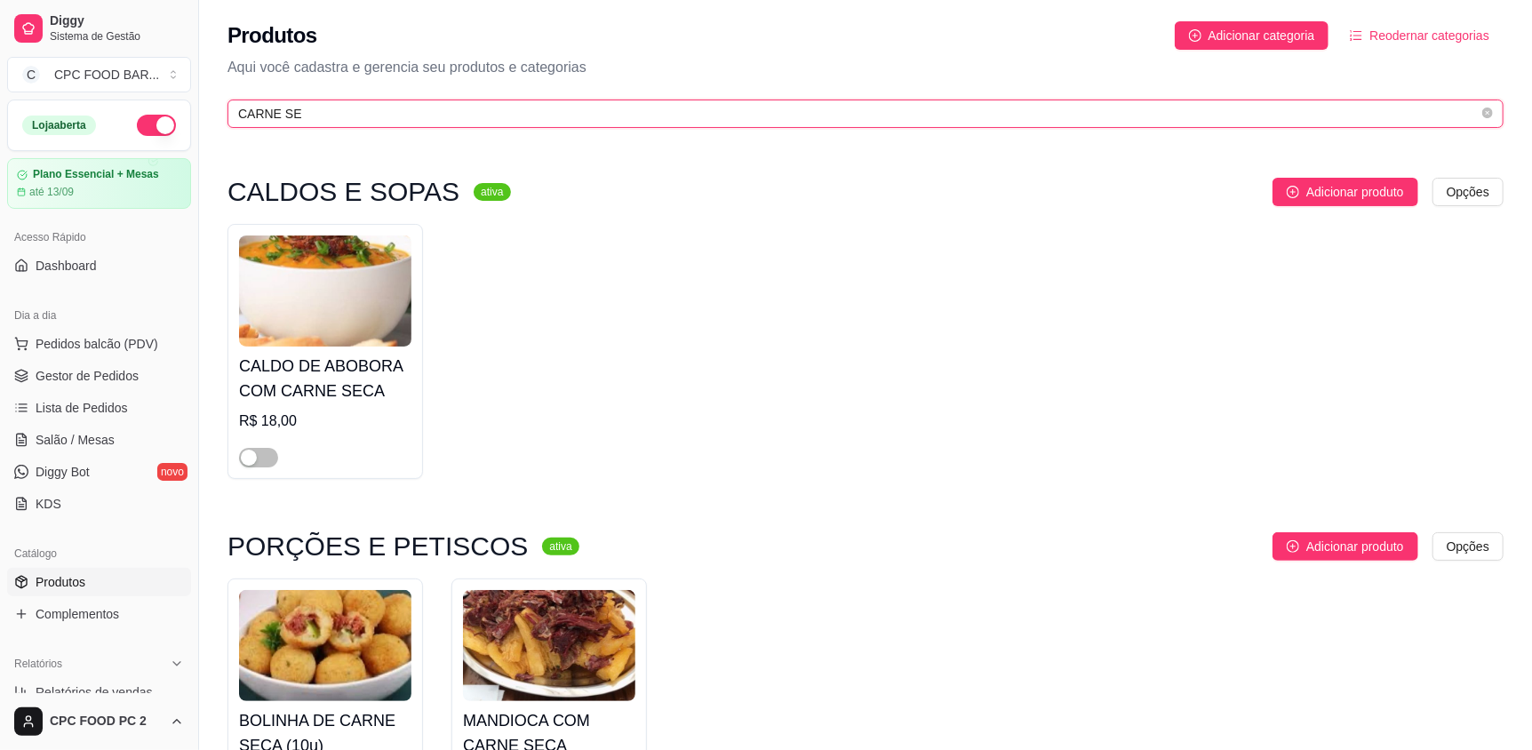
drag, startPoint x: 317, startPoint y: 110, endPoint x: 160, endPoint y: 112, distance: 157.3
click at [160, 112] on div "Diggy Sistema de Gestão C CPC FOOD BAR ... Loja aberta Plano Essencial + Mesas …" at bounding box center [766, 461] width 1532 height 923
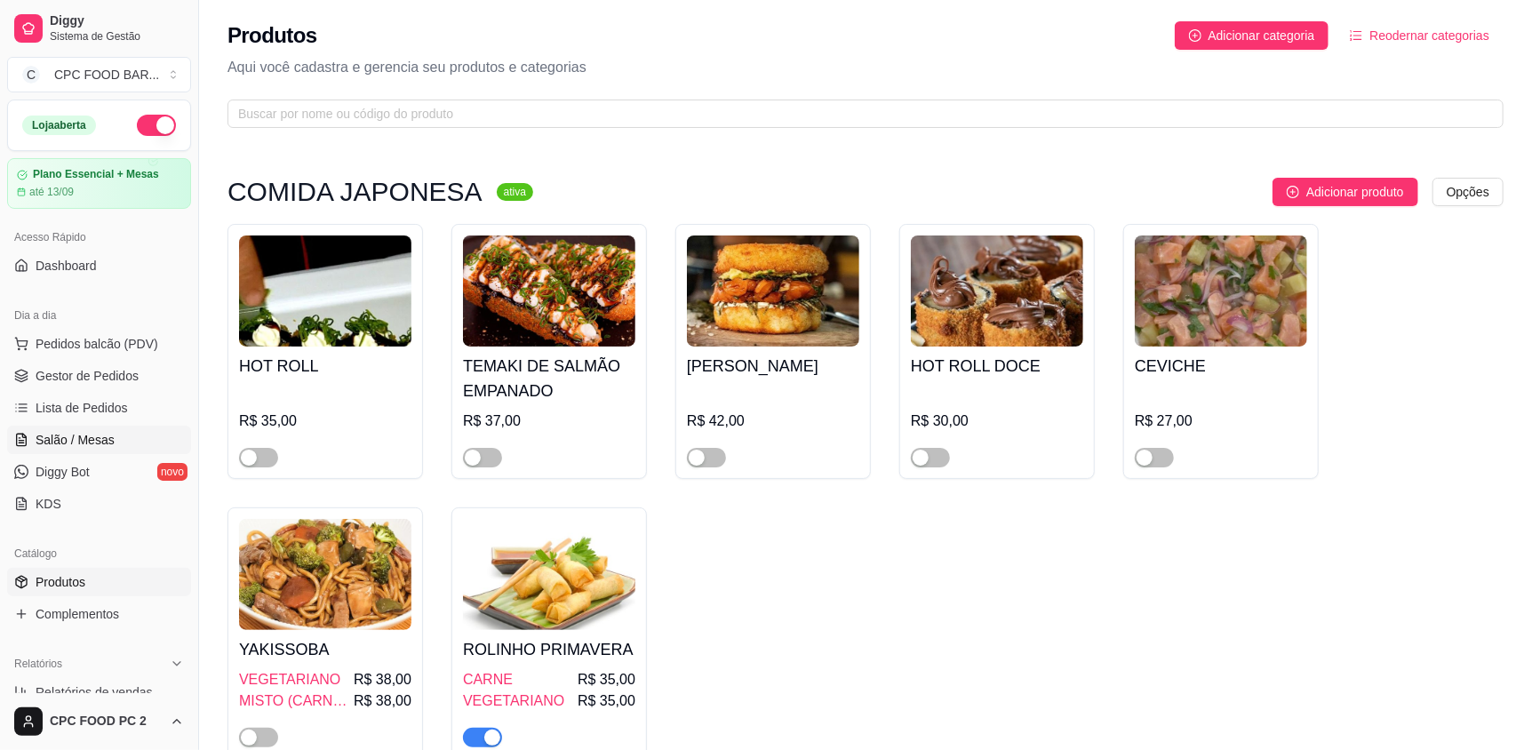
click at [73, 440] on span "Salão / Mesas" at bounding box center [75, 440] width 79 height 18
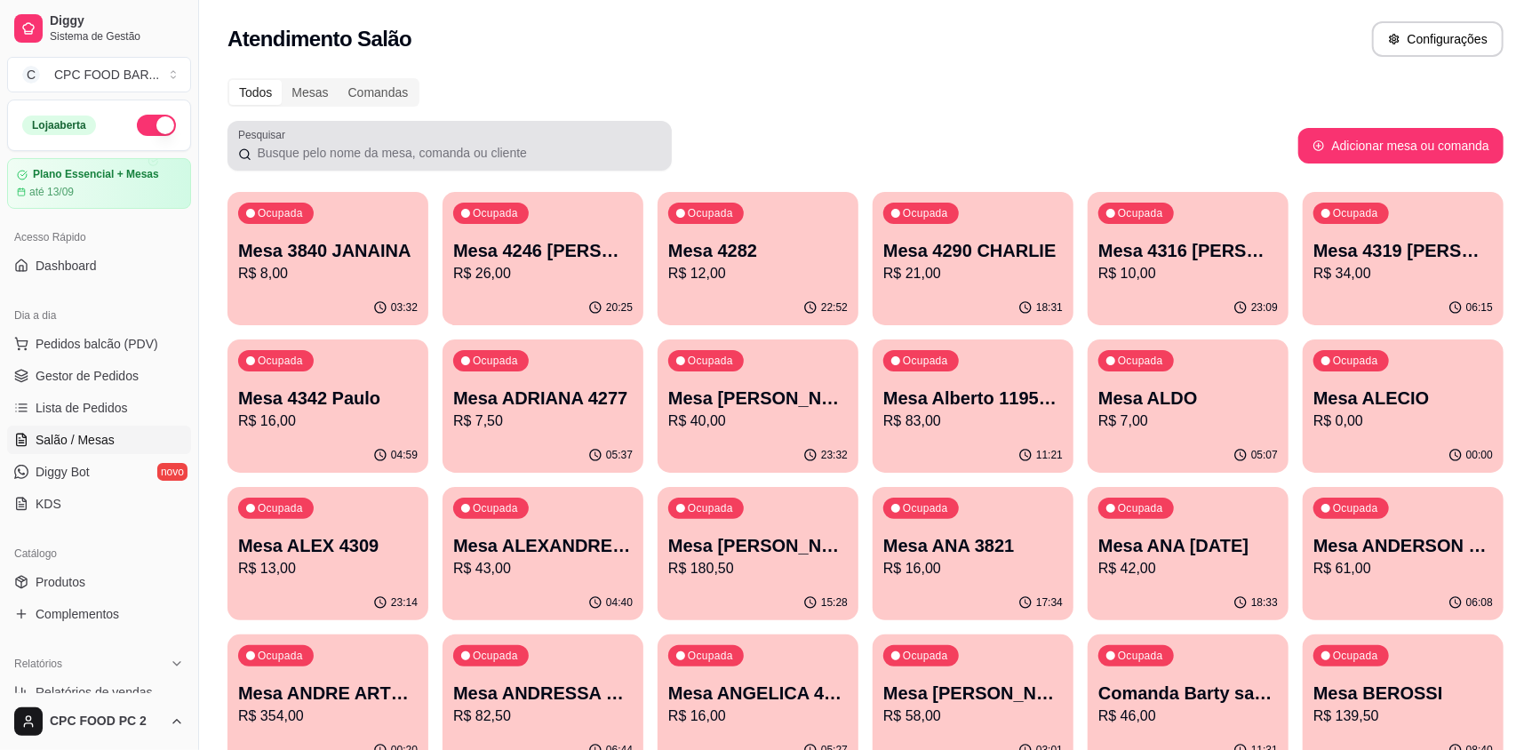
click at [366, 157] on input "Pesquisar" at bounding box center [456, 153] width 410 height 18
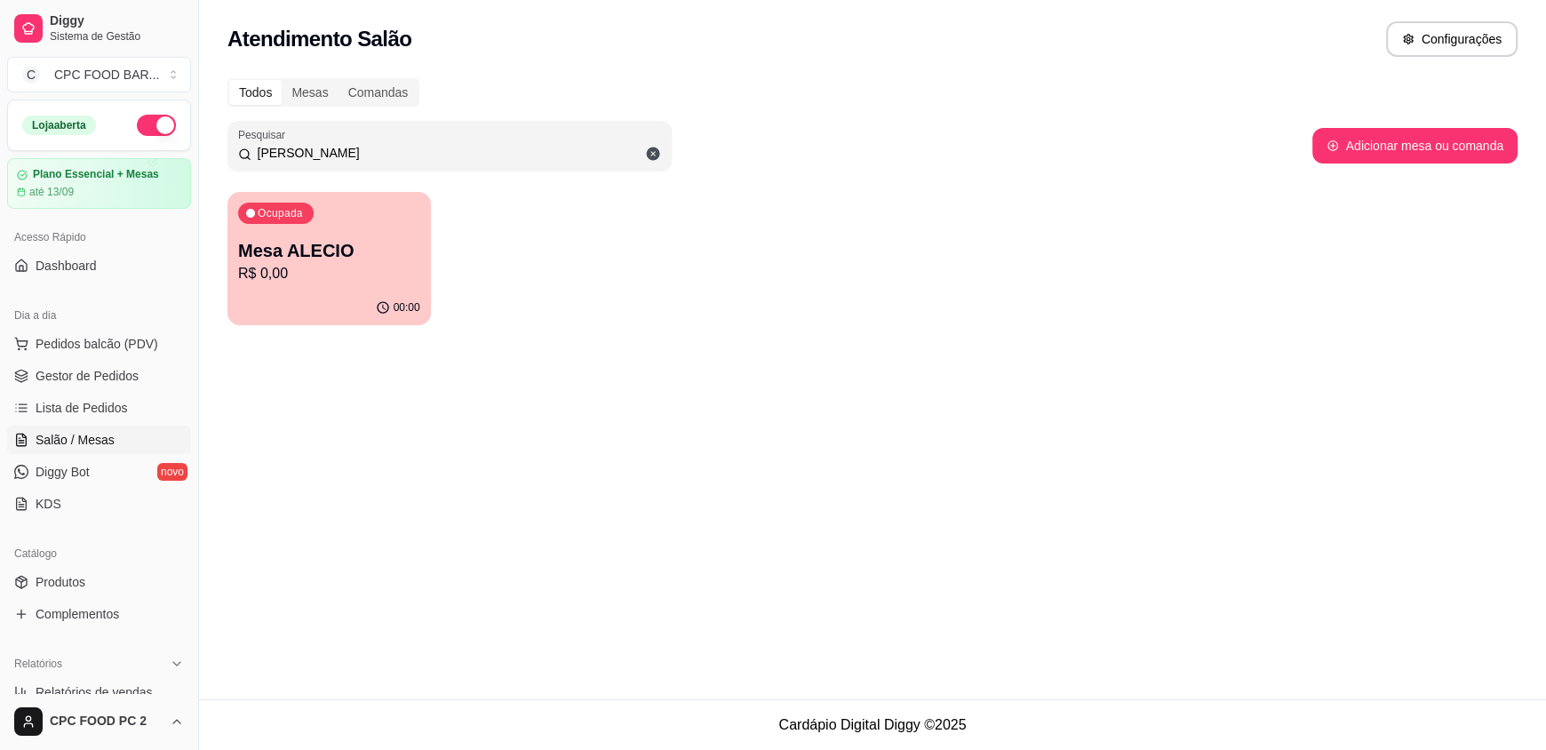
type input "[PERSON_NAME]"
click at [391, 265] on p "R$ 0,00" at bounding box center [329, 273] width 182 height 21
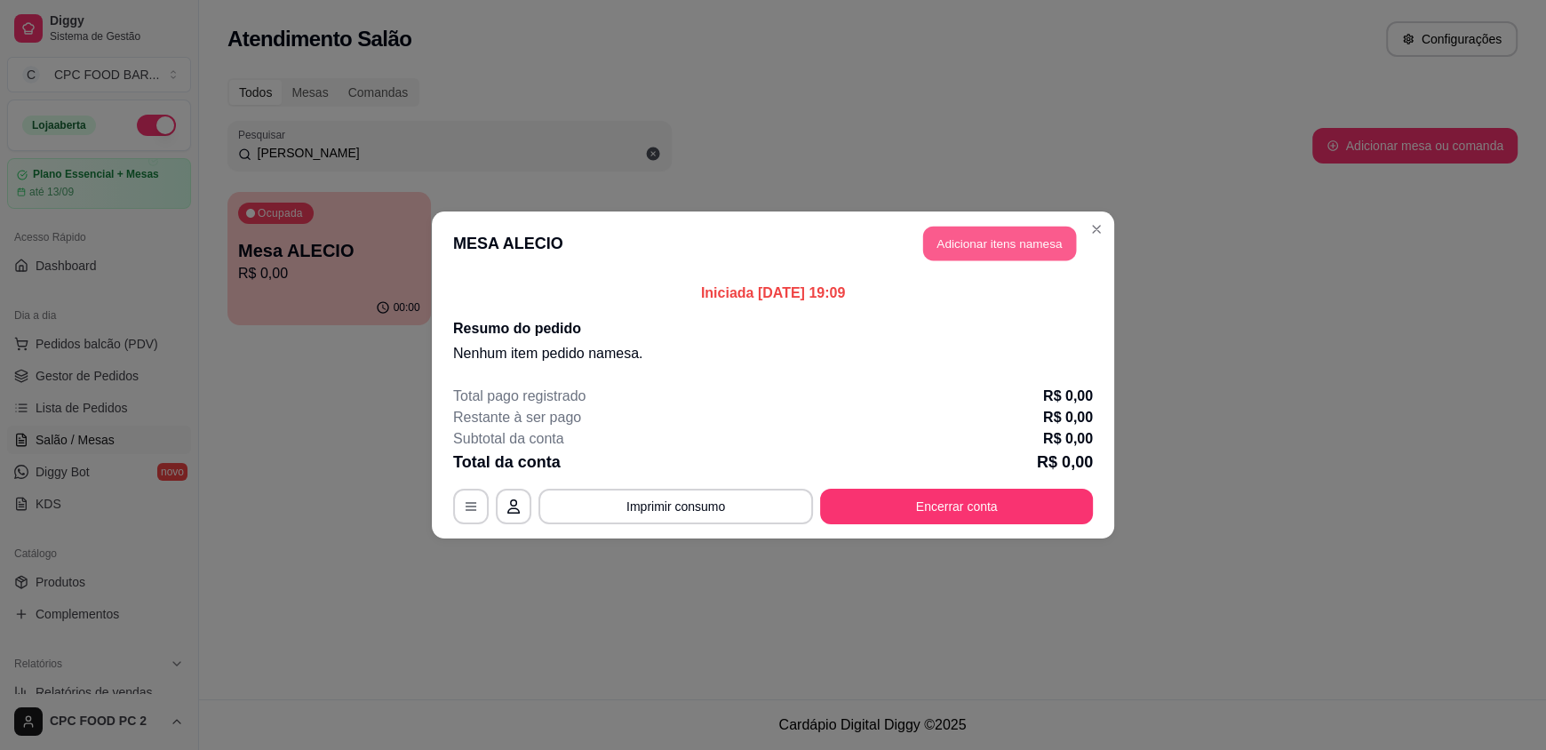
click at [1009, 242] on button "Adicionar itens na mesa" at bounding box center [999, 244] width 153 height 35
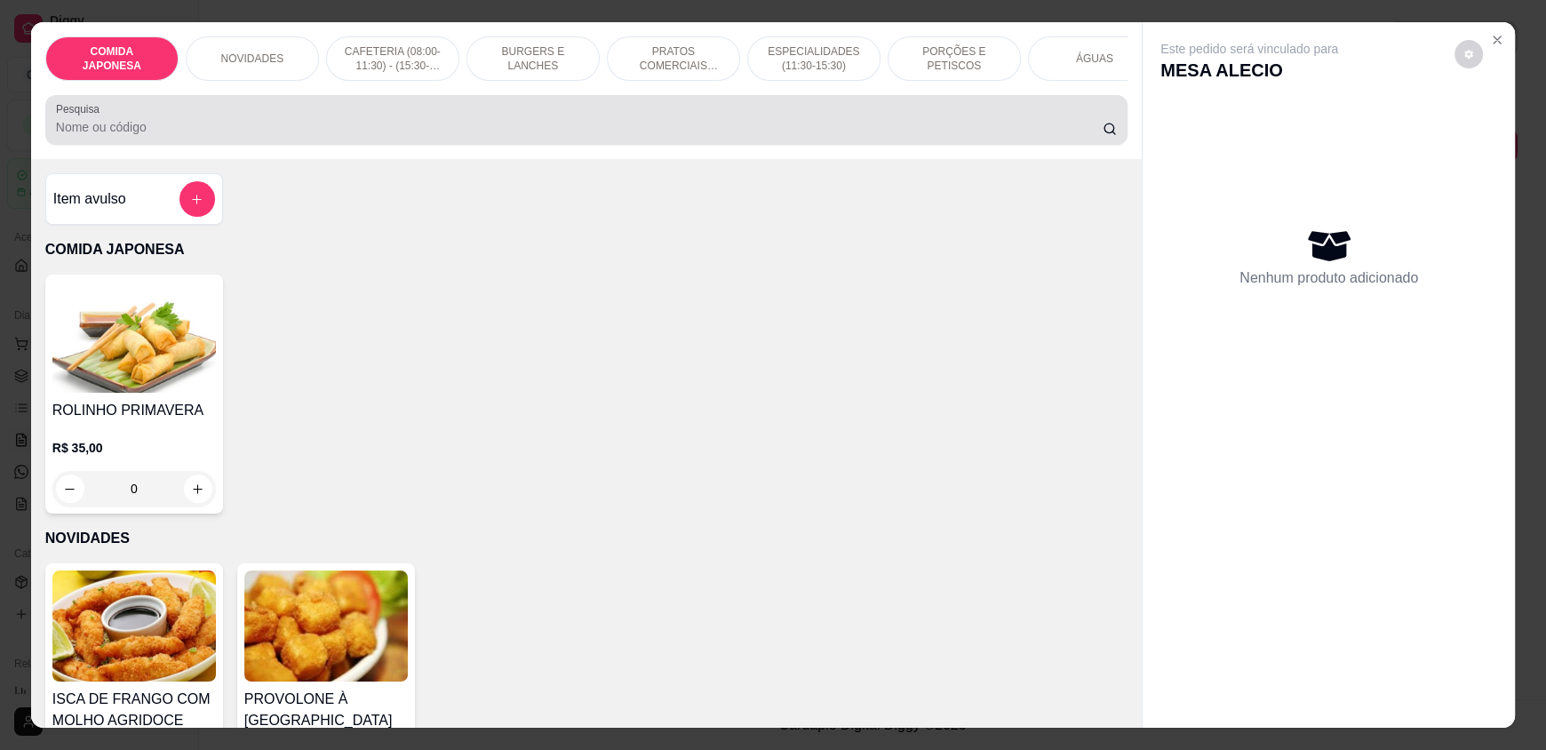
click at [582, 138] on div at bounding box center [586, 120] width 1061 height 36
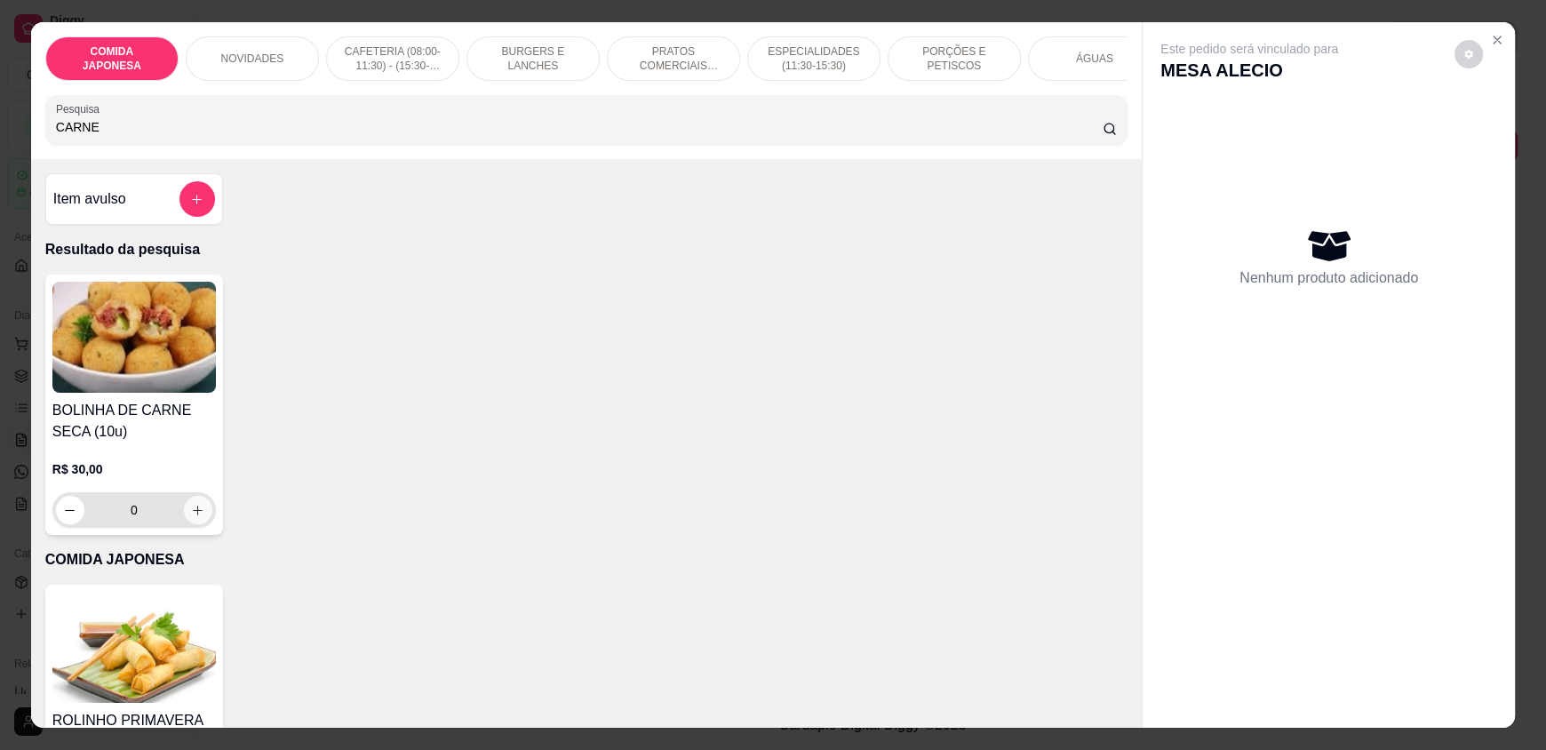
type input "CARNE"
click at [198, 520] on button "increase-product-quantity" at bounding box center [198, 511] width 28 height 28
type input "1"
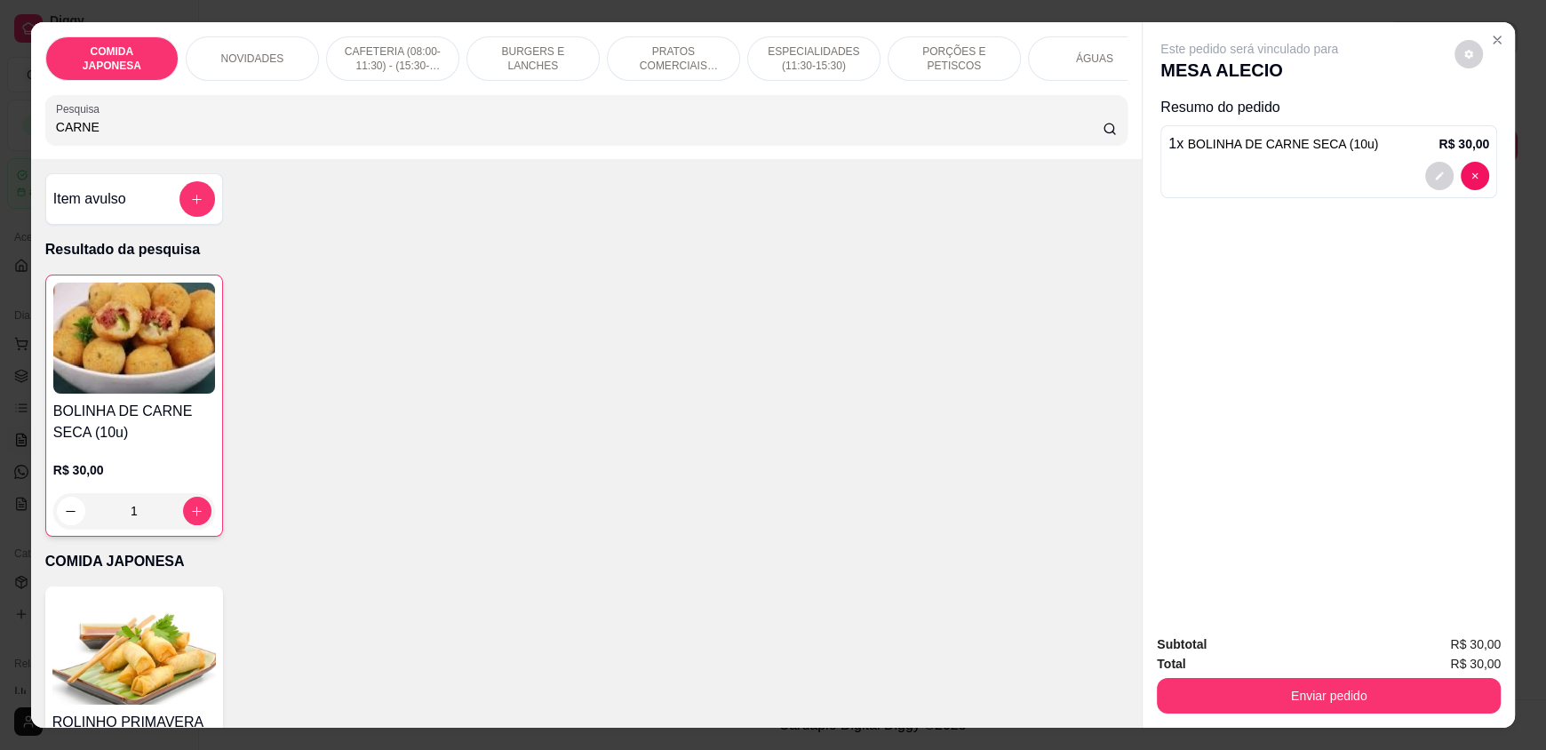
drag, startPoint x: 87, startPoint y: 140, endPoint x: 34, endPoint y: 139, distance: 53.3
click at [34, 139] on div "COMIDA JAPONESA NOVIDADES CAFETERIA (08:00-11:30) - (15:30-18:00) BURGERS E LAN…" at bounding box center [586, 90] width 1111 height 137
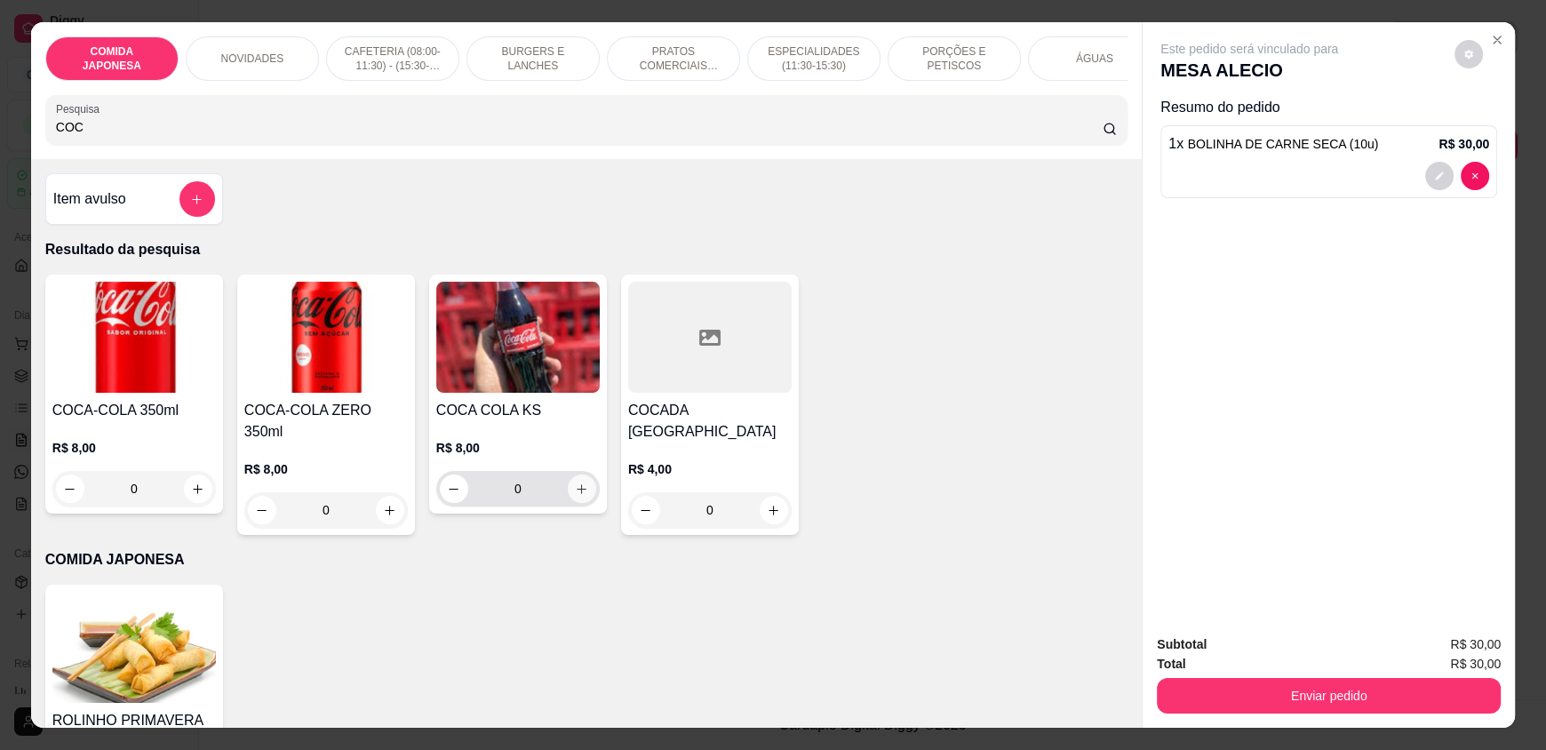
type input "COC"
click at [575, 496] on icon "increase-product-quantity" at bounding box center [581, 489] width 13 height 13
type input "1"
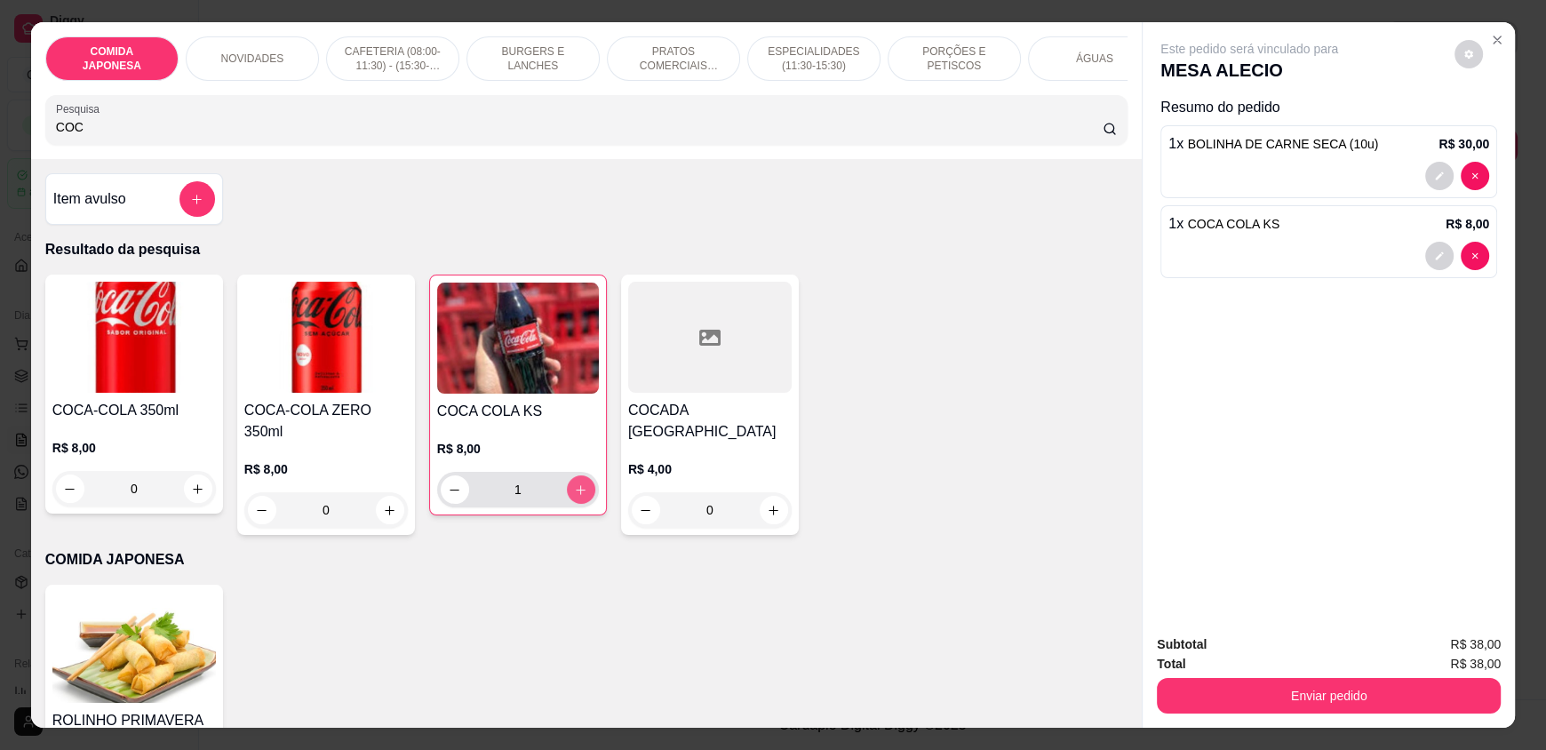
click at [574, 497] on icon "increase-product-quantity" at bounding box center [580, 489] width 13 height 13
type input "2"
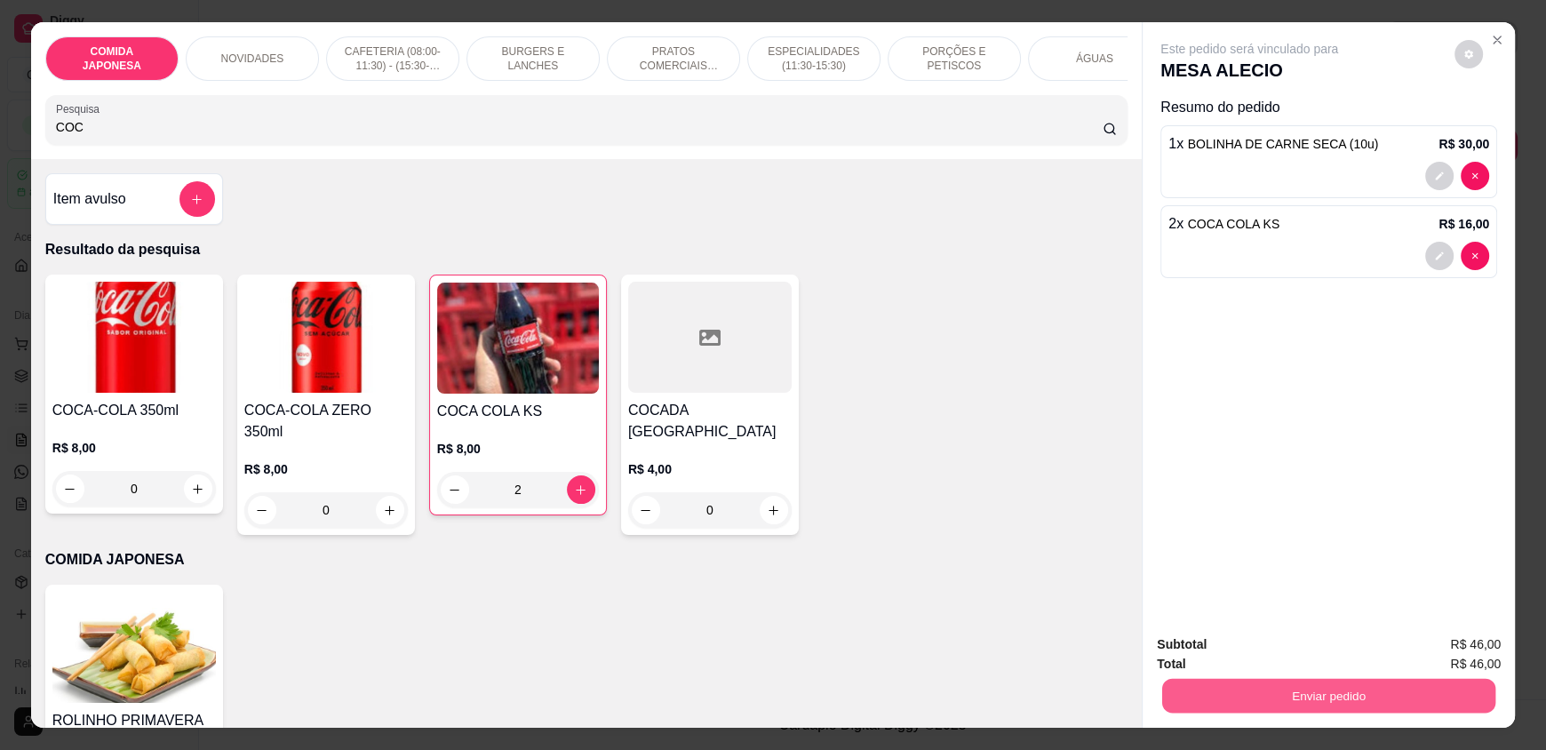
click at [1269, 682] on button "Enviar pedido" at bounding box center [1328, 695] width 333 height 35
click at [1247, 649] on button "Não registrar e enviar pedido" at bounding box center [1270, 651] width 180 height 33
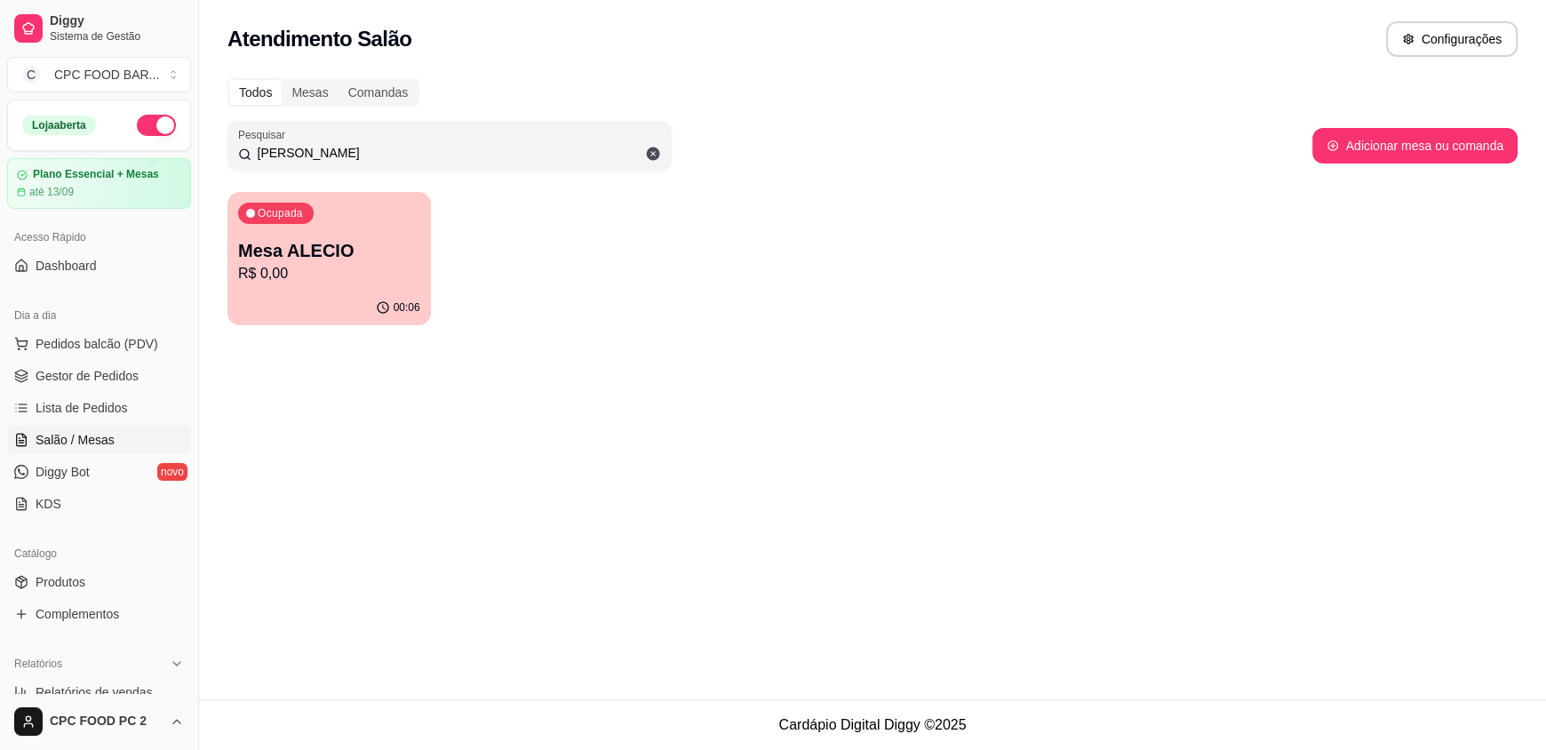
drag, startPoint x: 313, startPoint y: 155, endPoint x: 244, endPoint y: 153, distance: 68.4
click at [244, 153] on div "[PERSON_NAME]" at bounding box center [449, 146] width 423 height 36
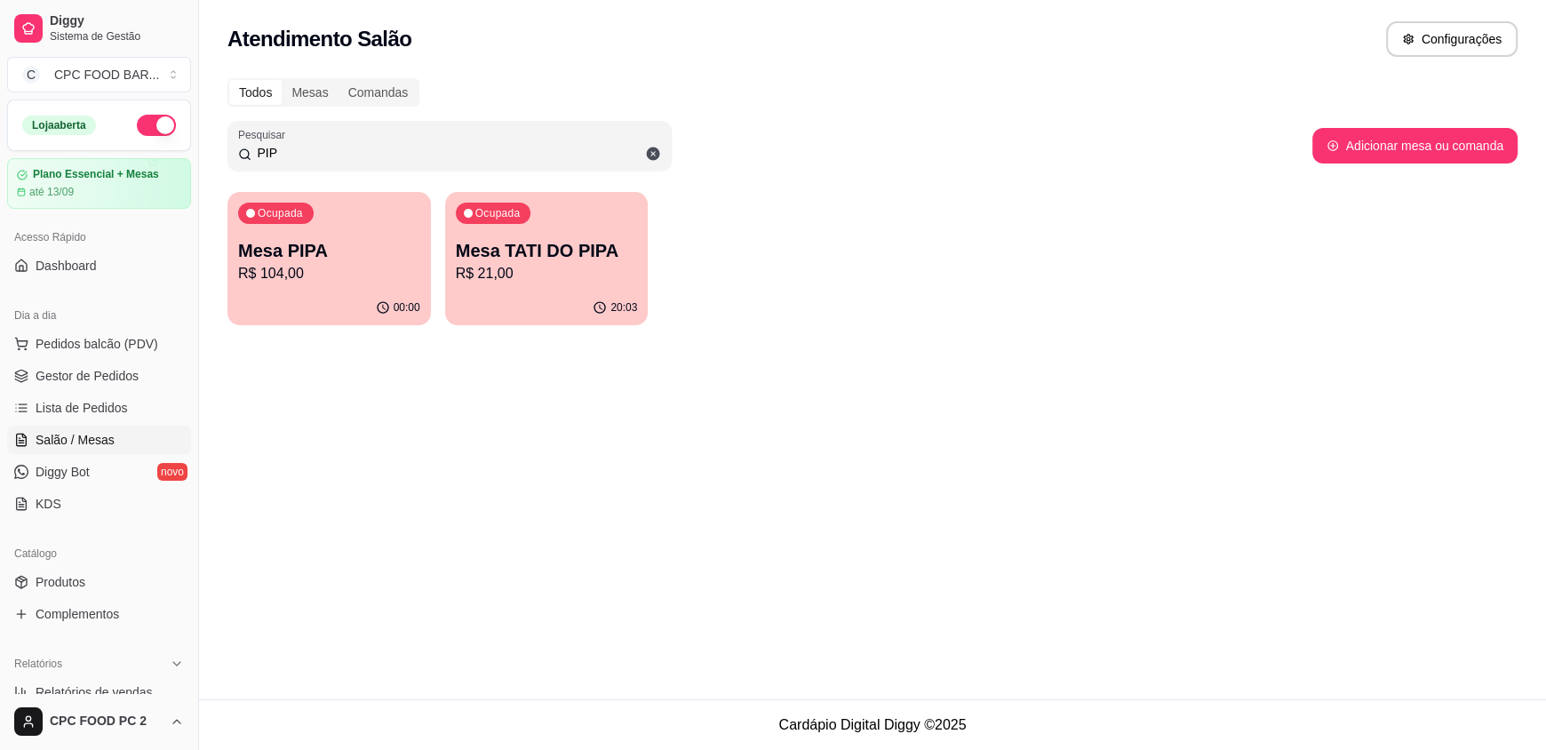
type input "PIP"
click at [315, 241] on p "Mesa PIPA" at bounding box center [329, 250] width 182 height 25
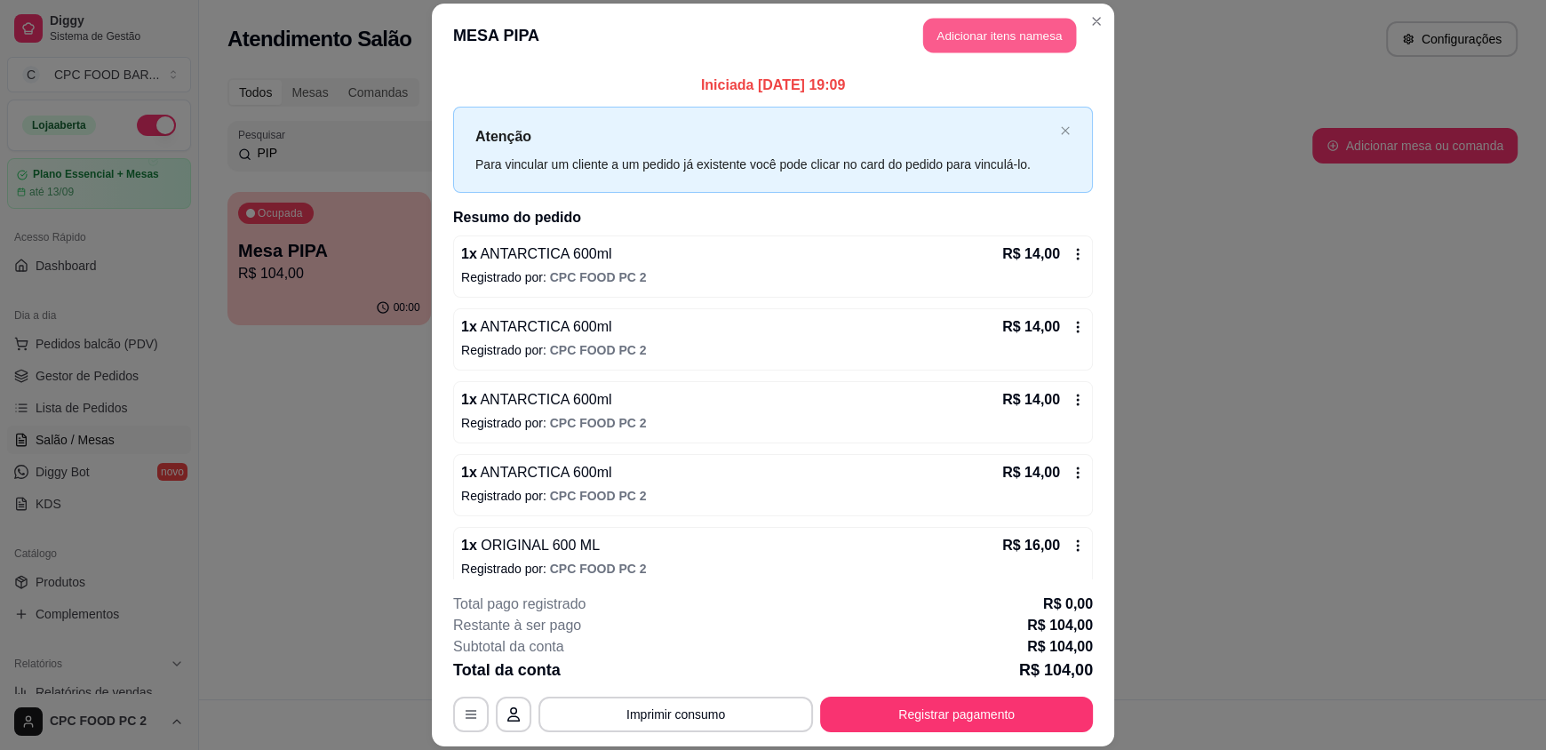
click at [965, 33] on button "Adicionar itens na mesa" at bounding box center [999, 36] width 153 height 35
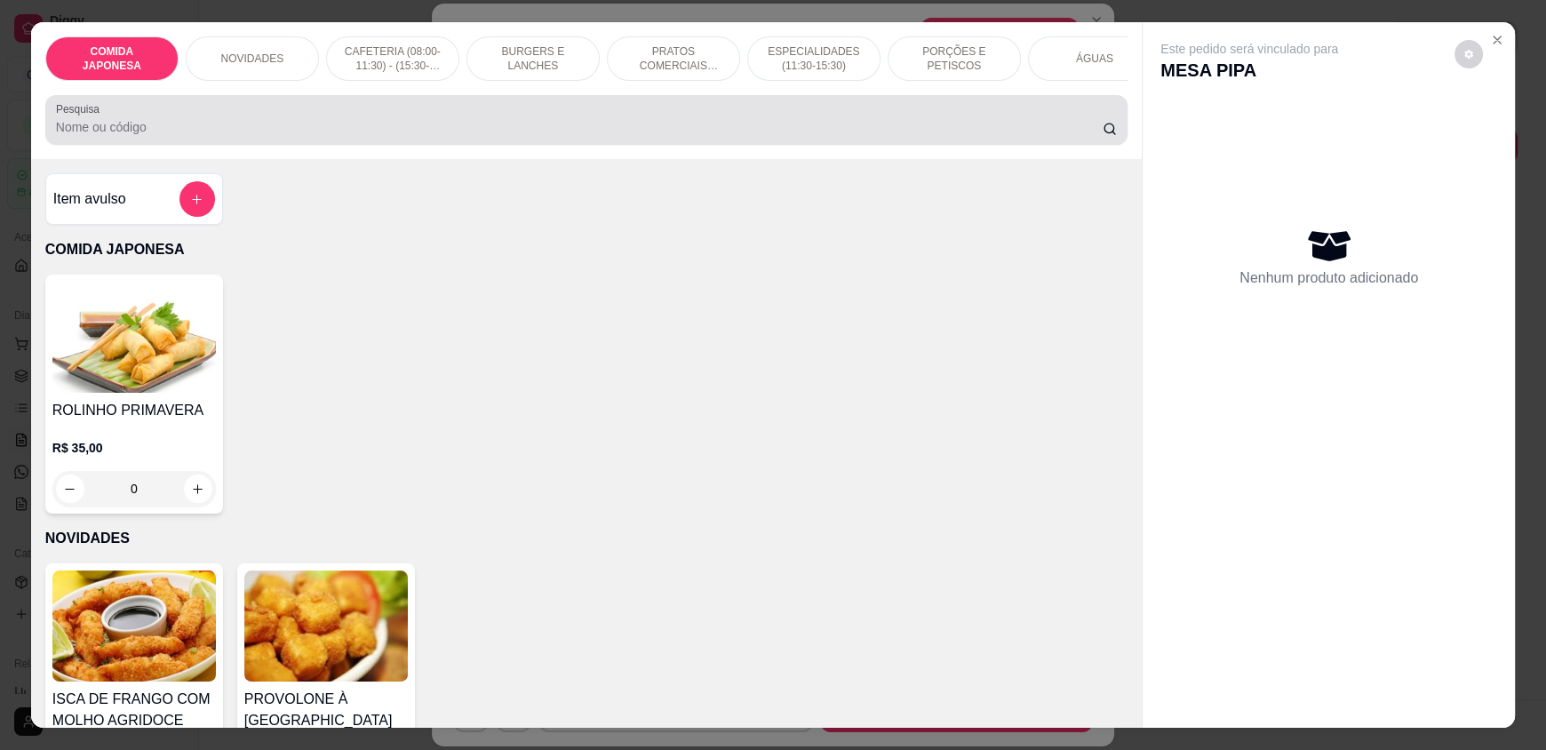
click at [847, 133] on input "Pesquisa" at bounding box center [580, 127] width 1048 height 18
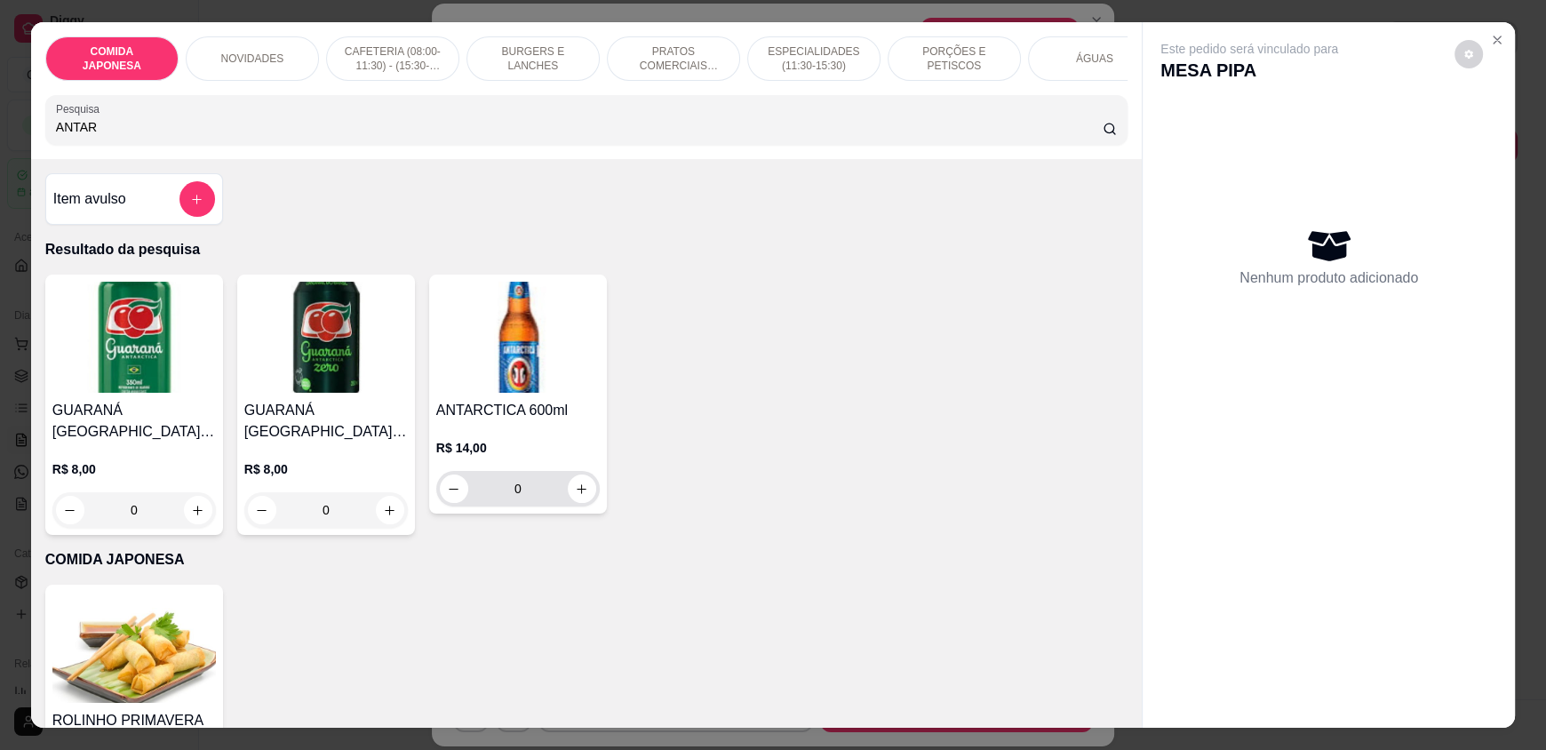
type input "ANTAR"
click at [579, 496] on icon "increase-product-quantity" at bounding box center [582, 489] width 13 height 13
type input "1"
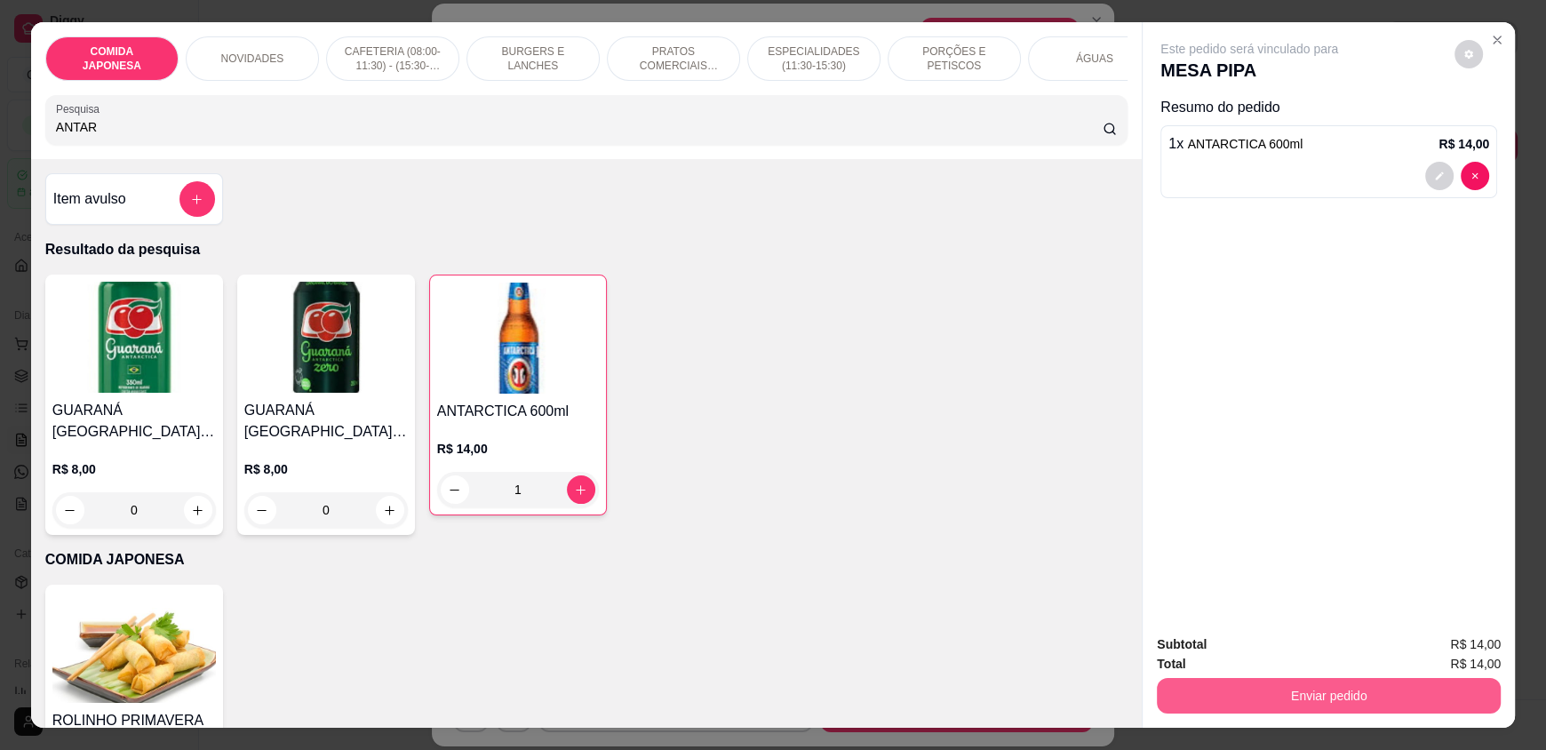
click at [1255, 697] on button "Enviar pedido" at bounding box center [1329, 696] width 344 height 36
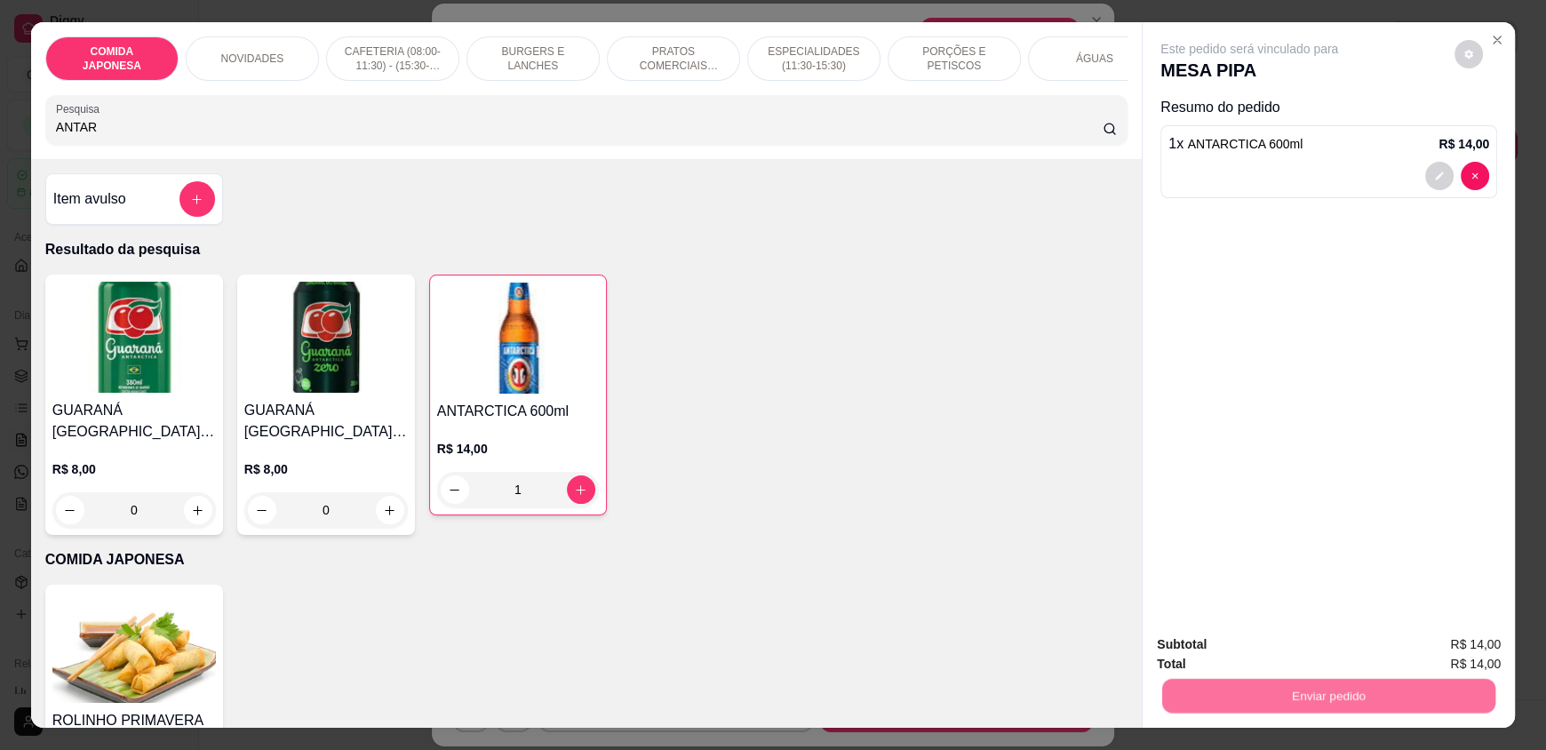
click at [1244, 654] on button "Não registrar e enviar pedido" at bounding box center [1270, 651] width 180 height 33
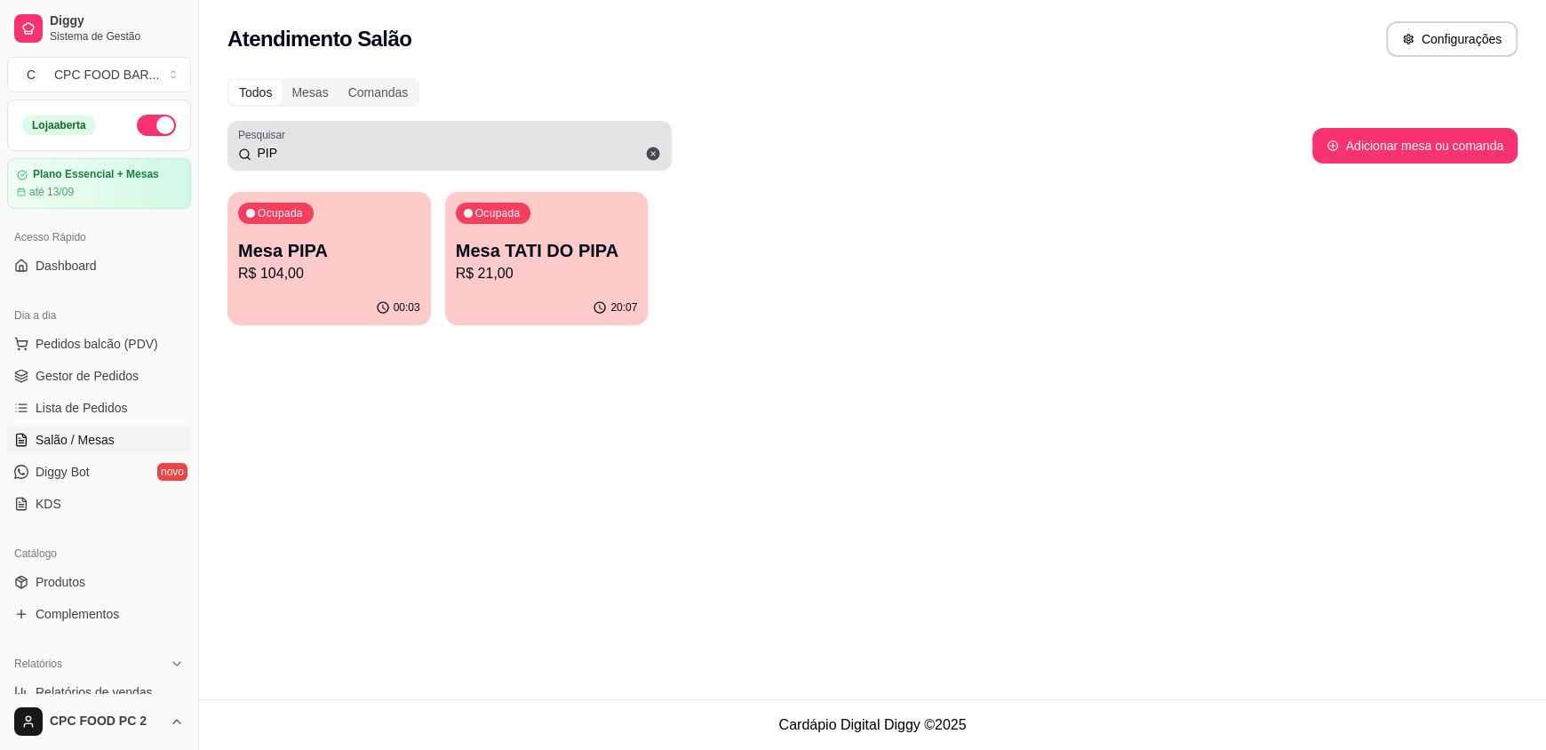
click at [658, 148] on icon at bounding box center [653, 154] width 16 height 16
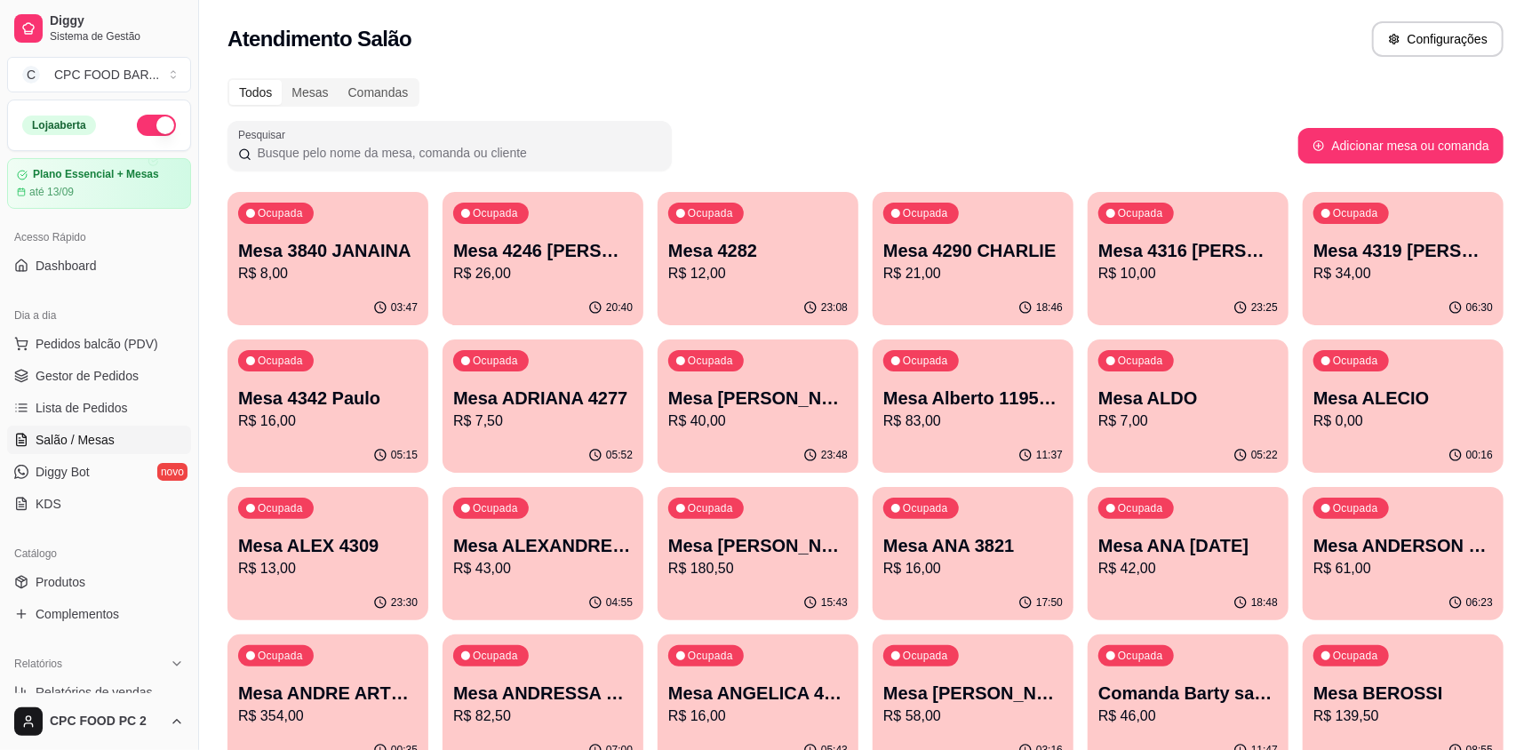
click at [490, 153] on input "Pesquisar" at bounding box center [456, 153] width 410 height 18
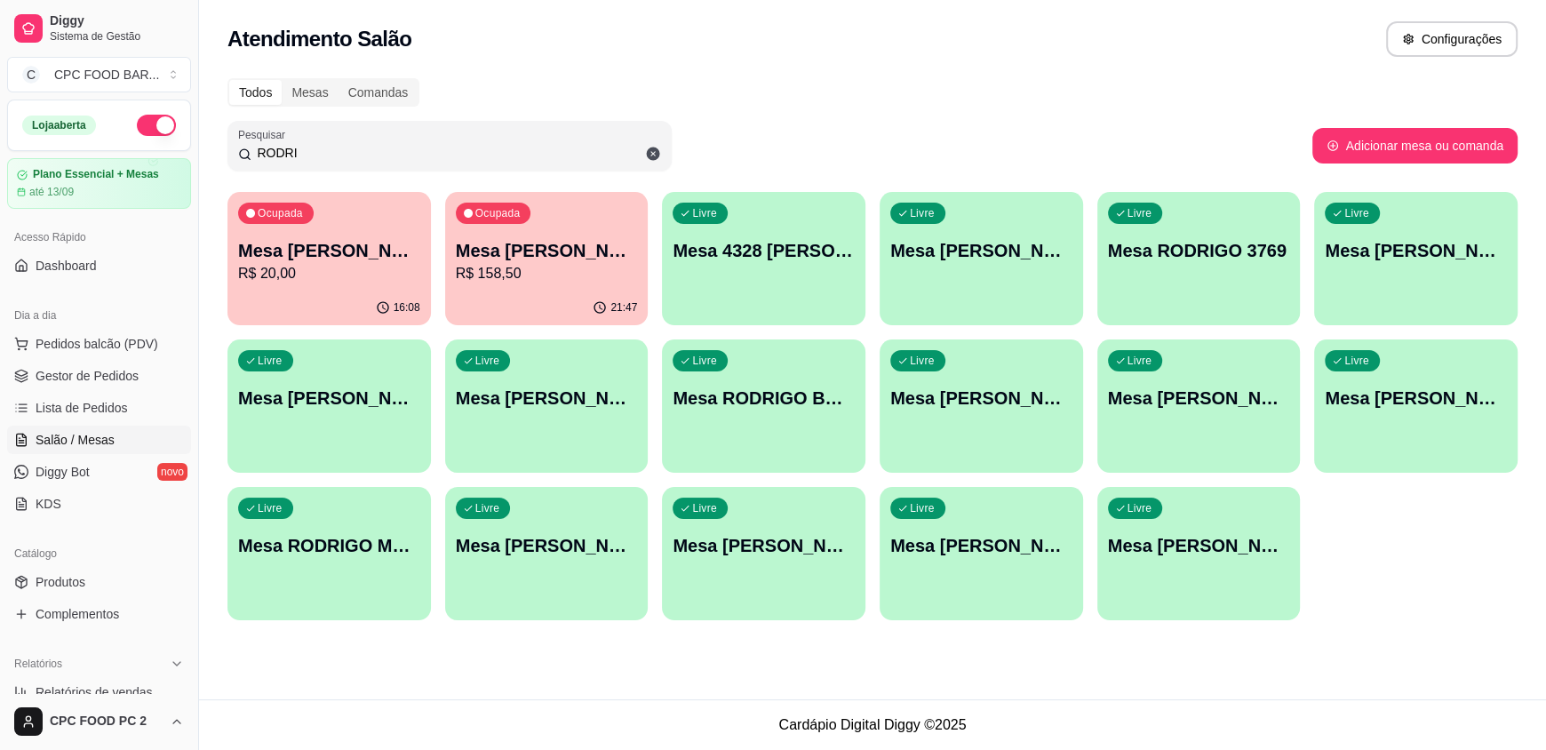
type input "RODRI"
click at [572, 224] on div "Ocupada Mesa [PERSON_NAME] TELES R$ 158,50" at bounding box center [546, 242] width 197 height 96
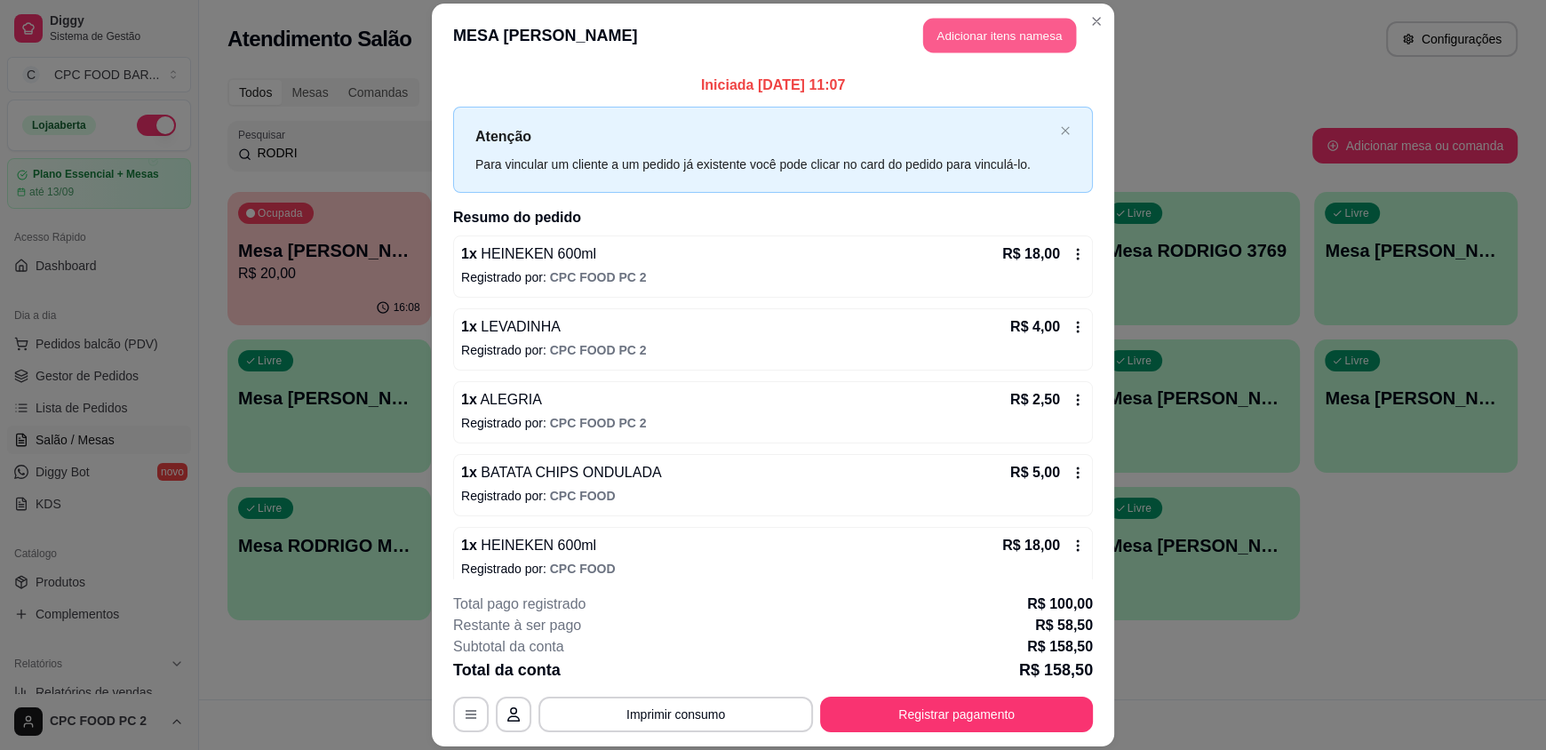
click at [1015, 44] on button "Adicionar itens na mesa" at bounding box center [999, 36] width 153 height 35
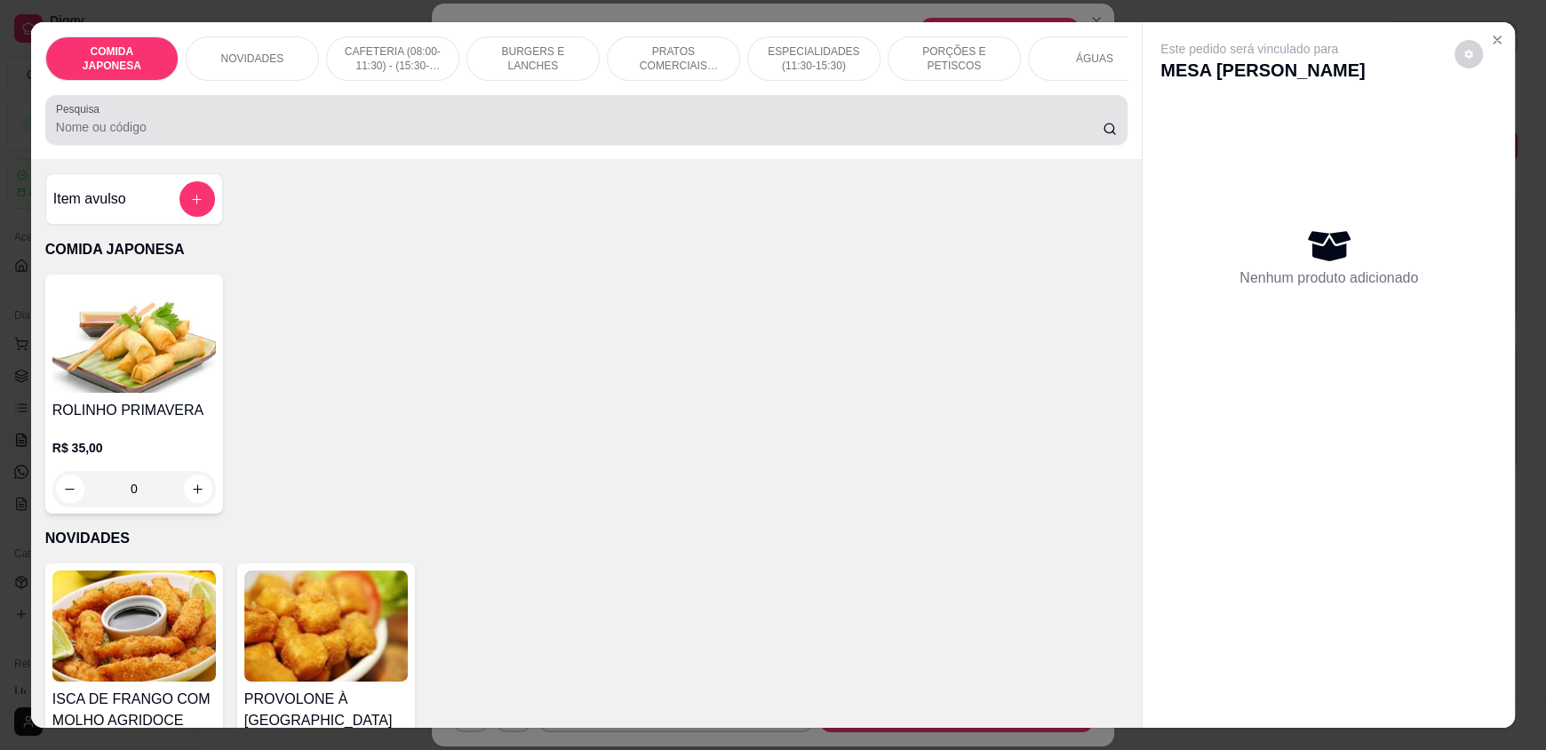
click at [575, 136] on input "Pesquisa" at bounding box center [580, 127] width 1048 height 18
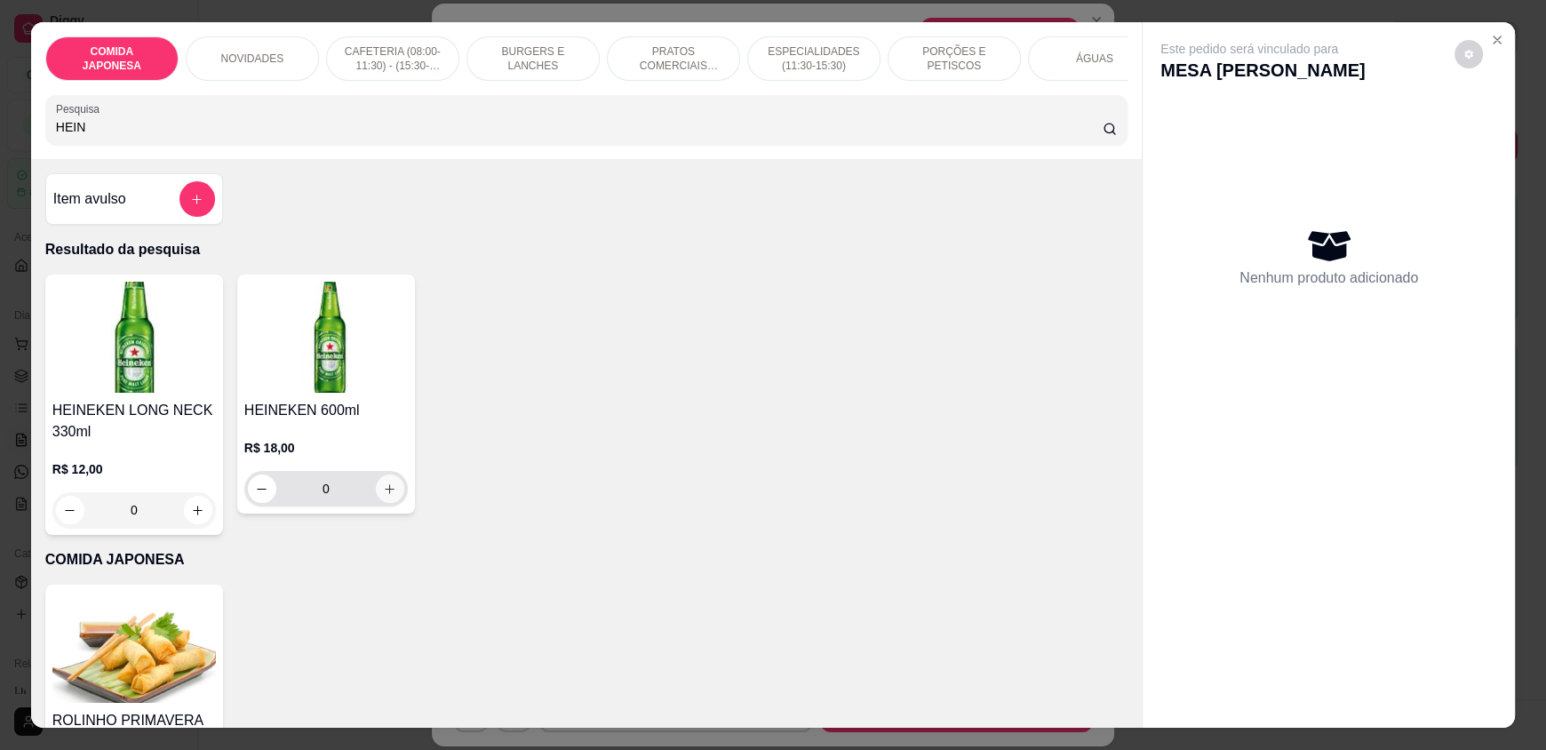
type input "HEIN"
click at [384, 496] on icon "increase-product-quantity" at bounding box center [390, 489] width 13 height 13
type input "1"
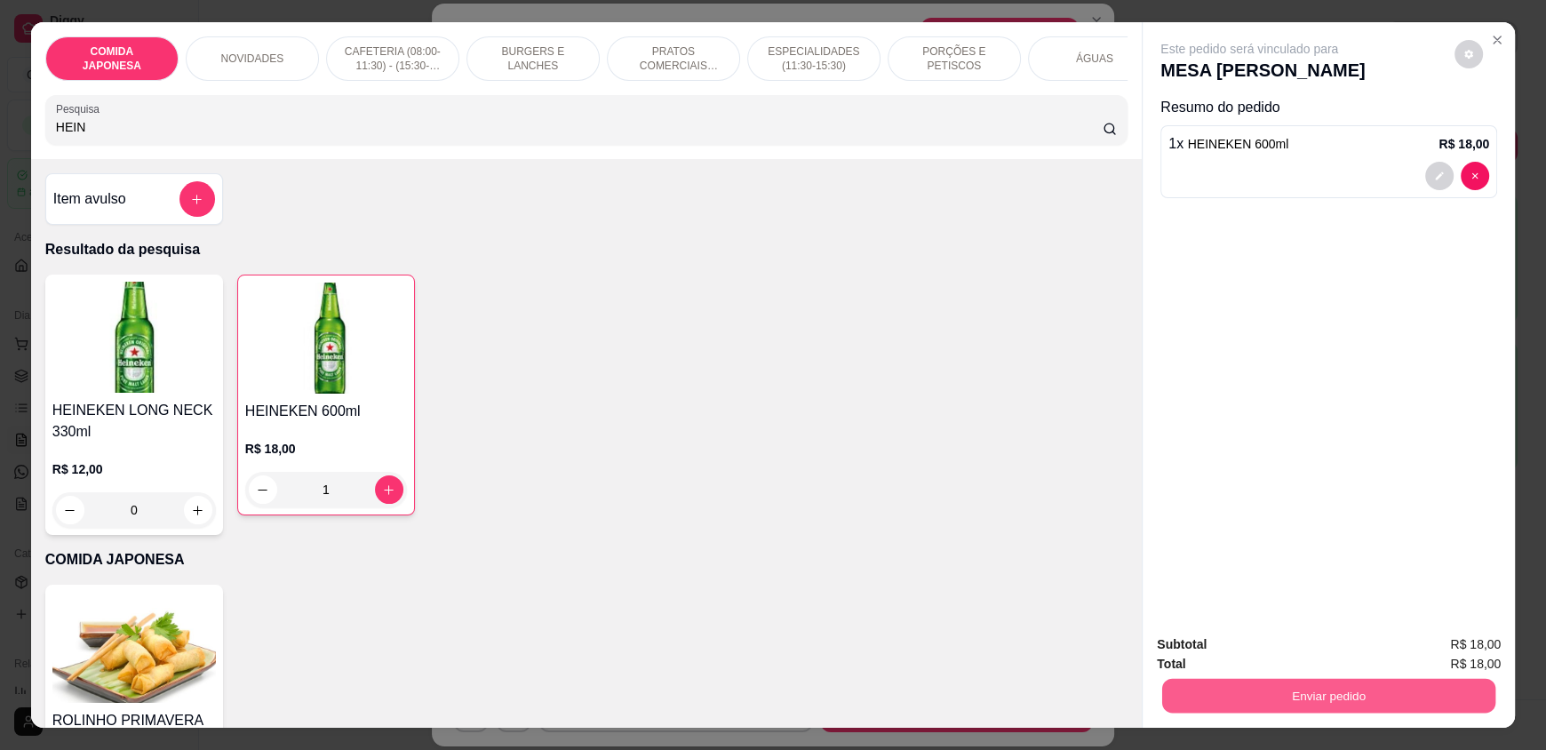
click at [1276, 707] on button "Enviar pedido" at bounding box center [1328, 695] width 333 height 35
click at [1259, 659] on button "Não registrar e enviar pedido" at bounding box center [1270, 651] width 180 height 33
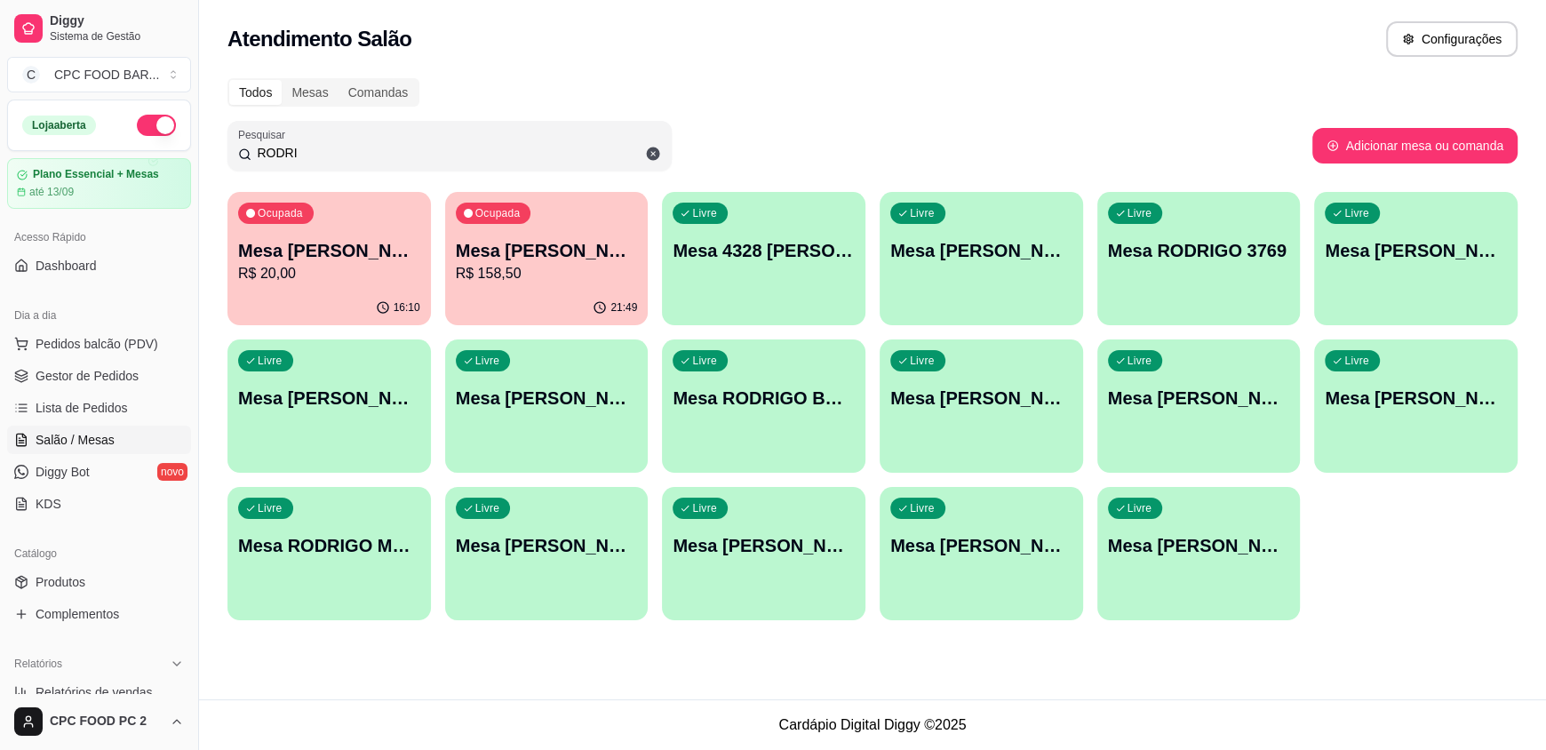
drag, startPoint x: 295, startPoint y: 153, endPoint x: 236, endPoint y: 146, distance: 59.1
click at [236, 146] on div "Pesquisar RODRI" at bounding box center [449, 146] width 444 height 50
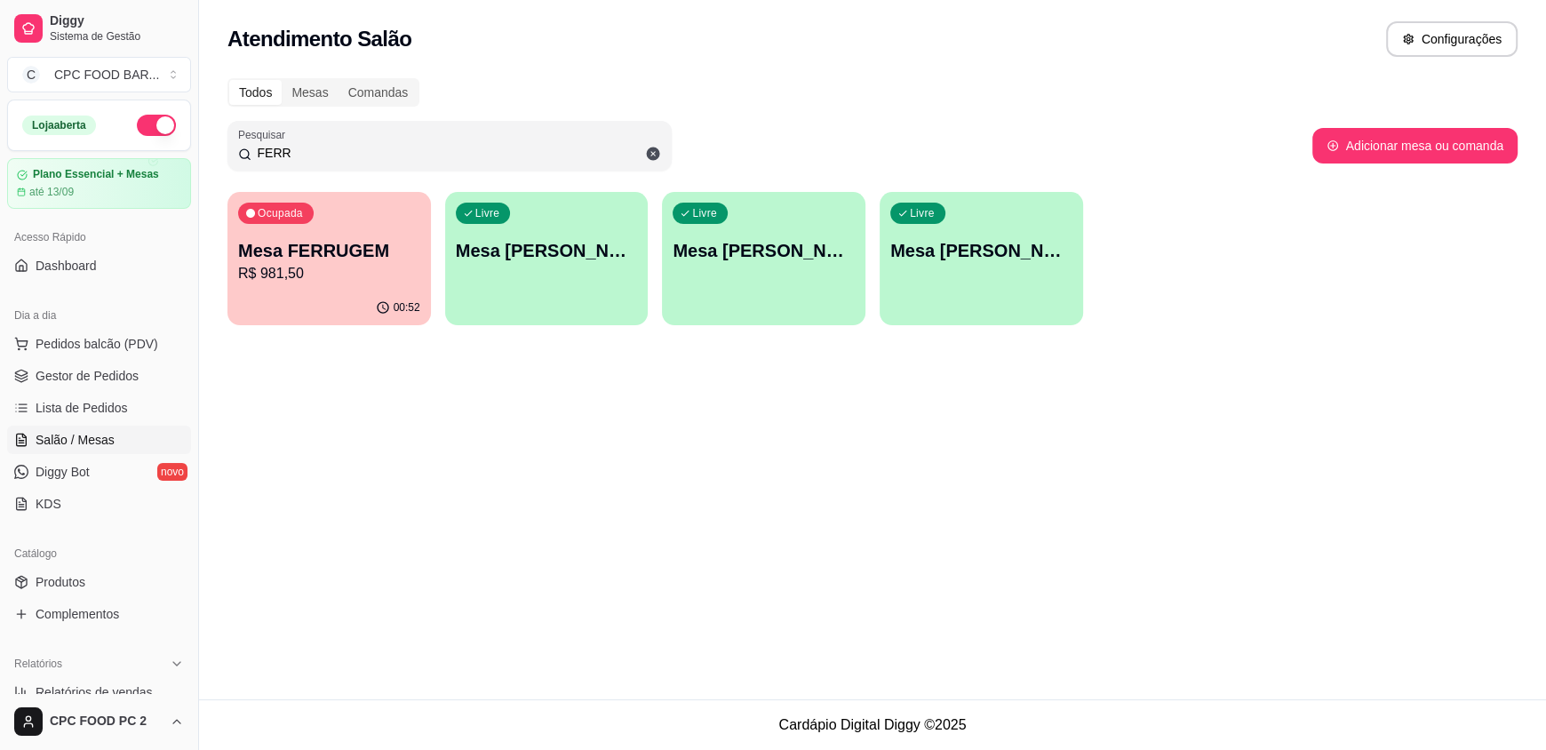
type input "FERR"
click at [300, 243] on p "Mesa FERRUGEM" at bounding box center [329, 251] width 177 height 24
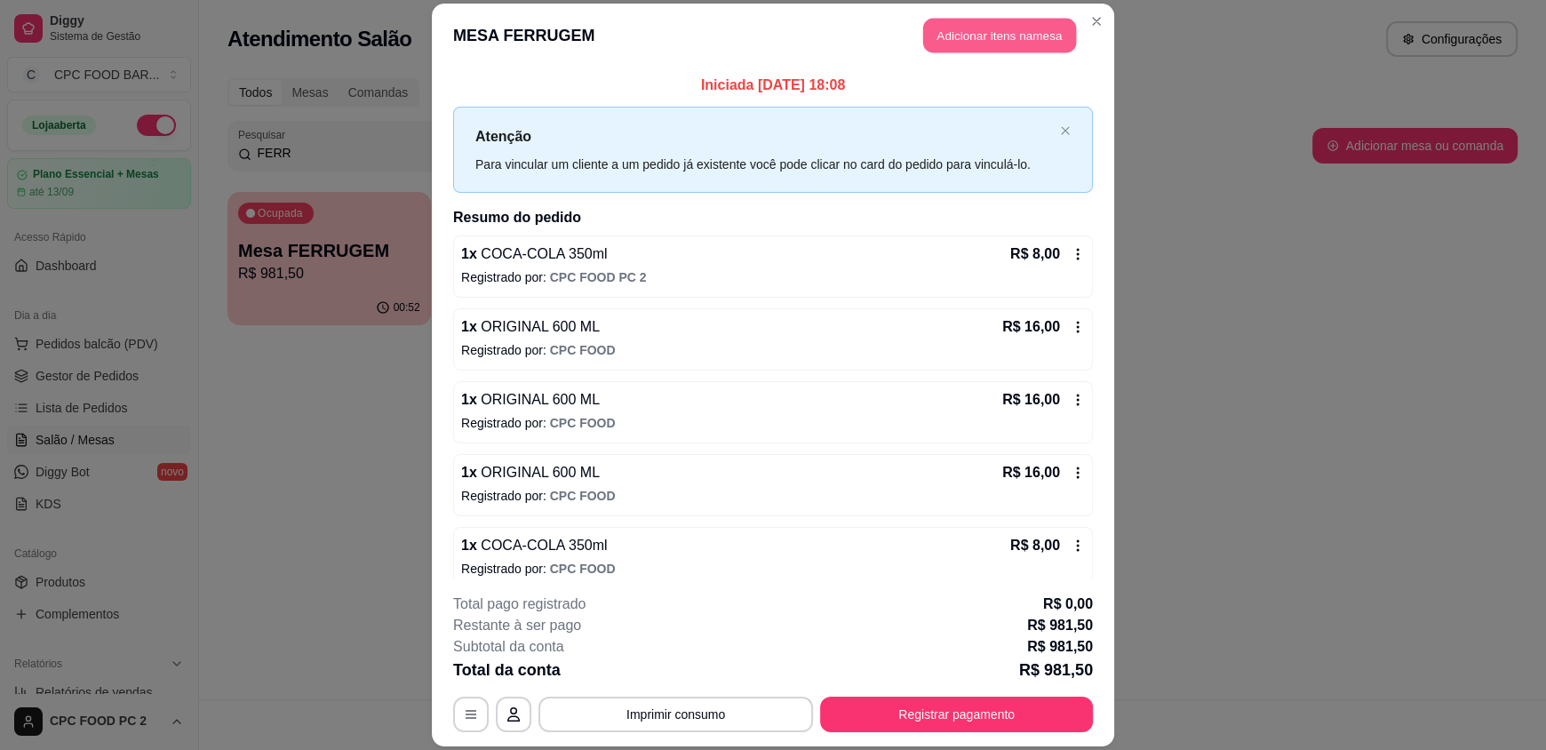
click at [932, 36] on button "Adicionar itens na mesa" at bounding box center [999, 36] width 153 height 35
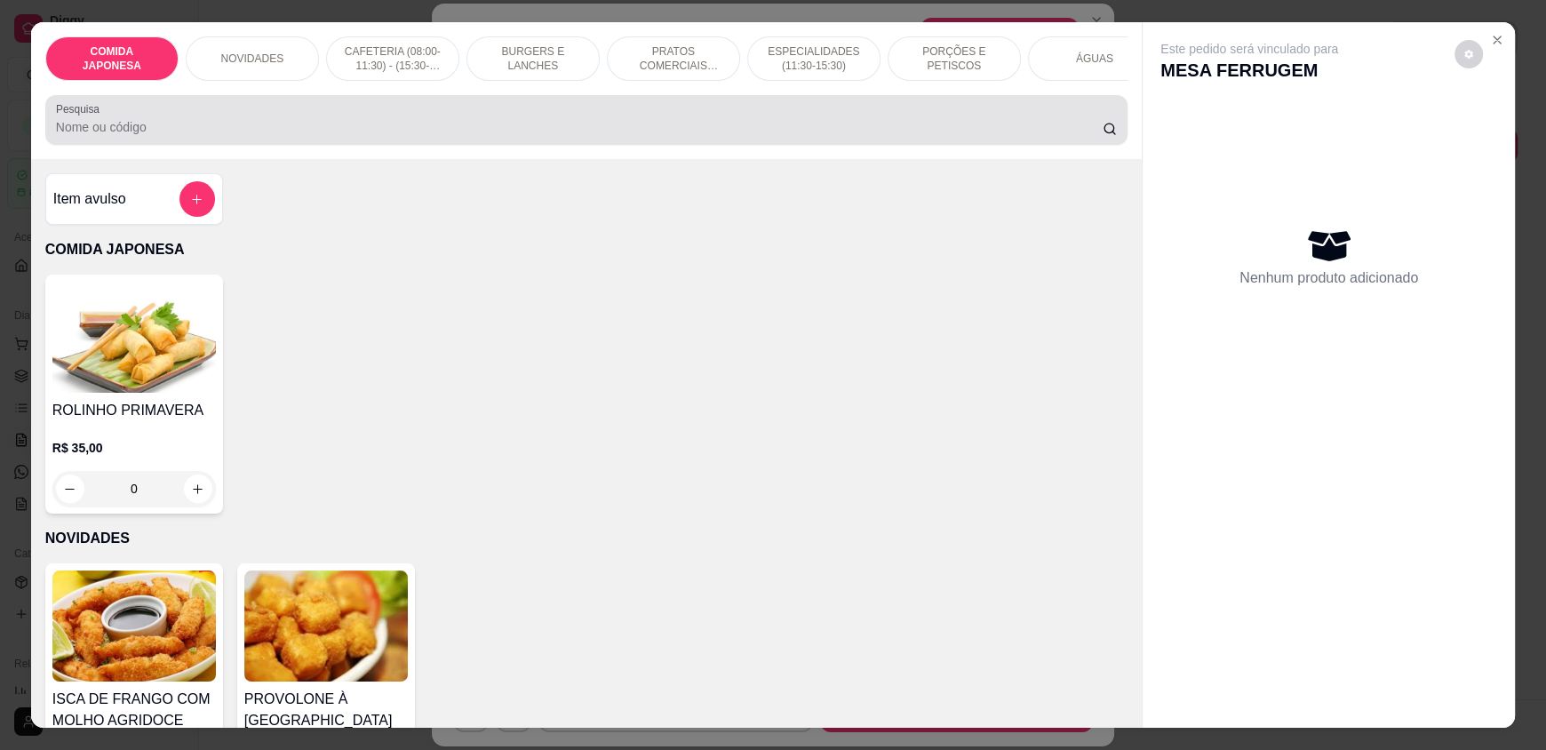
click at [621, 129] on div at bounding box center [586, 120] width 1061 height 36
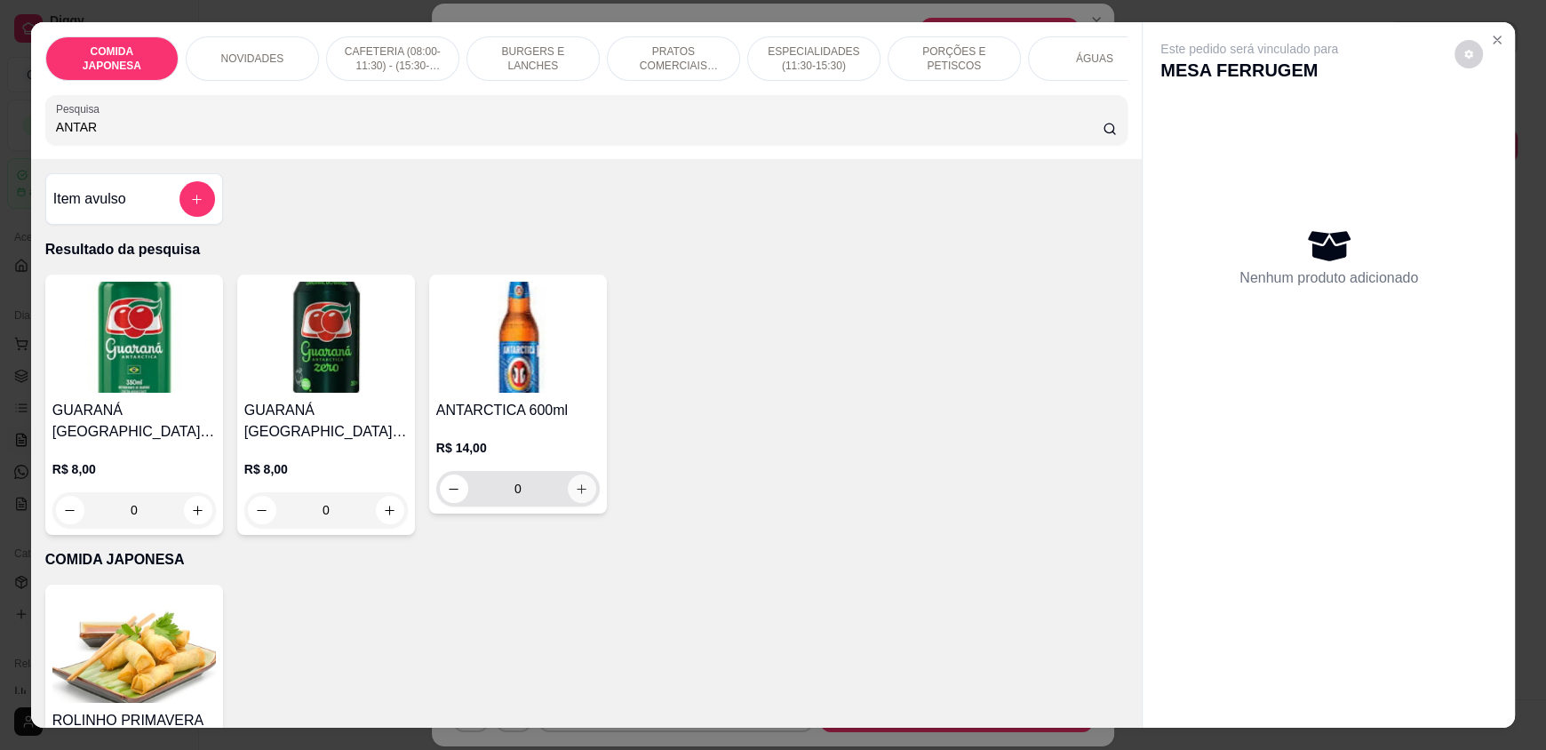
type input "ANTAR"
click at [579, 496] on icon "increase-product-quantity" at bounding box center [582, 489] width 13 height 13
type input "1"
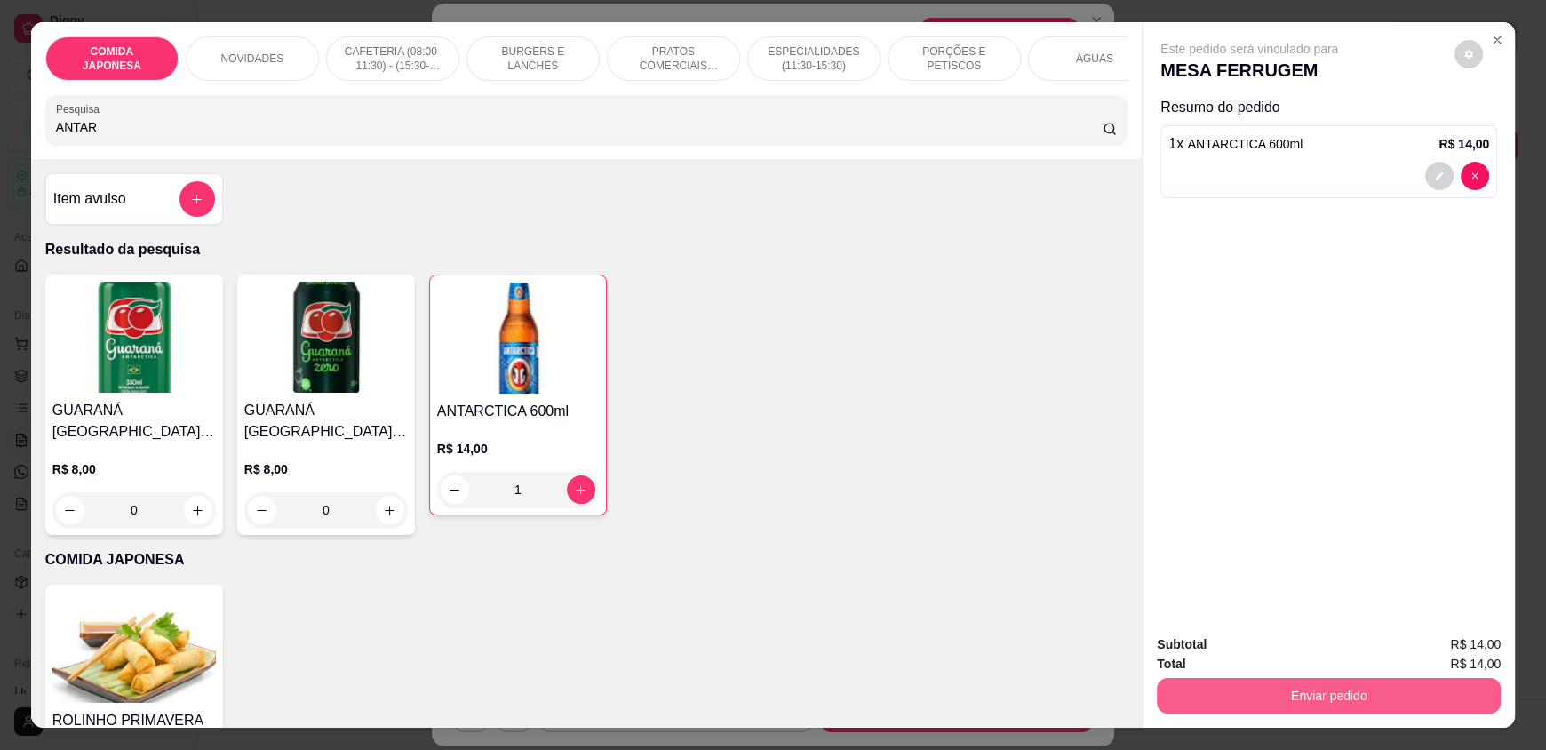
click at [1281, 694] on button "Enviar pedido" at bounding box center [1329, 696] width 344 height 36
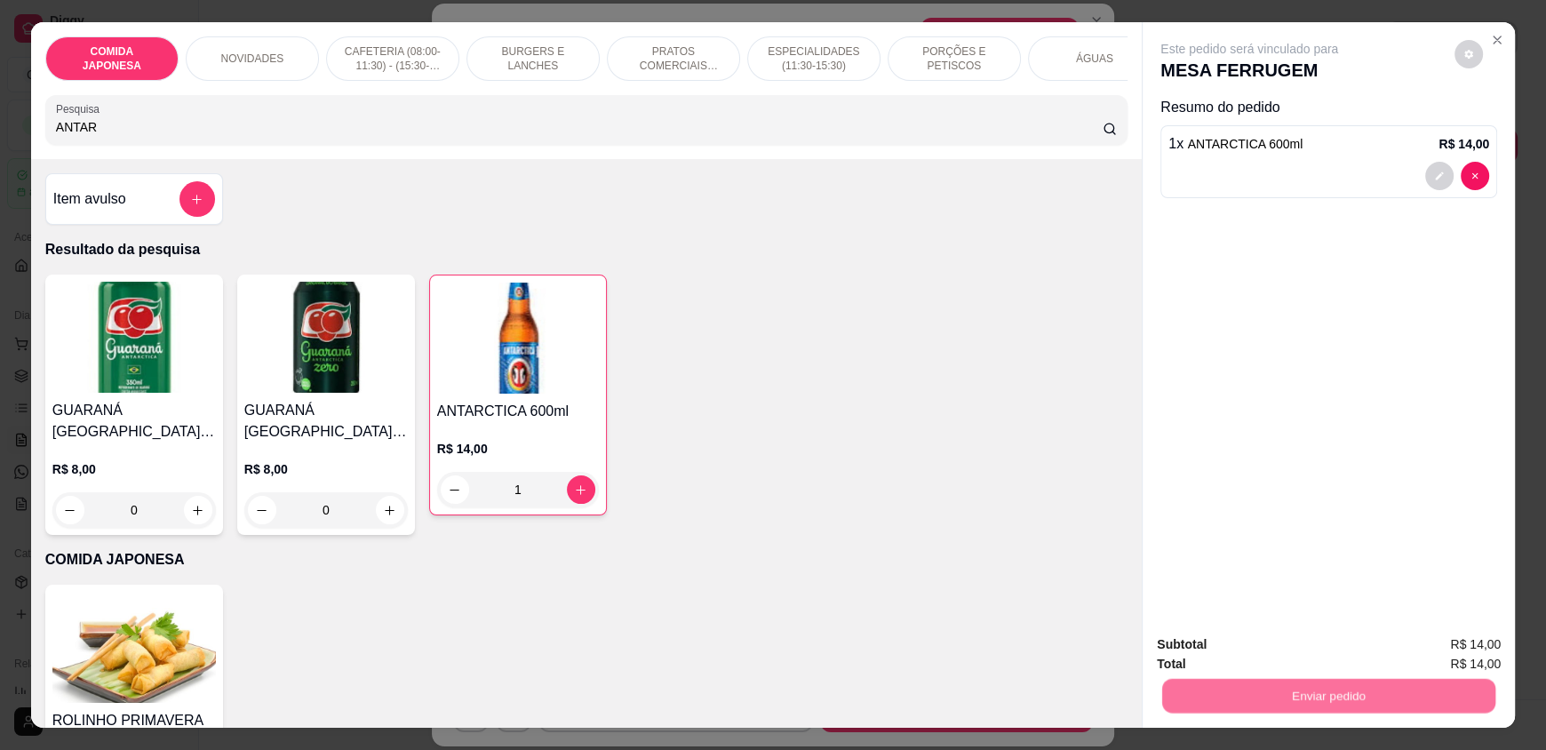
click at [1280, 658] on button "Não registrar e enviar pedido" at bounding box center [1270, 651] width 180 height 33
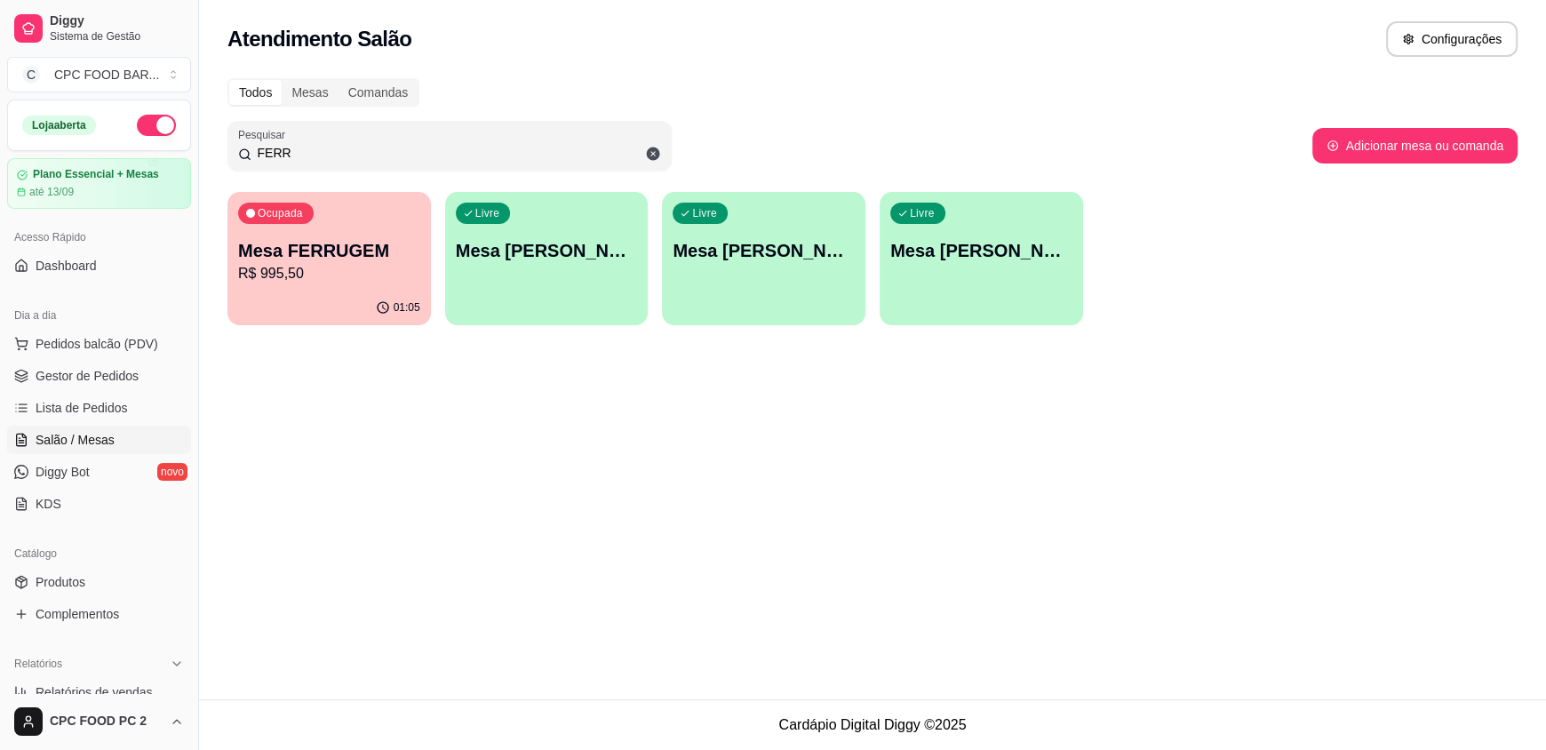
drag, startPoint x: 292, startPoint y: 152, endPoint x: 234, endPoint y: 146, distance: 59.0
click at [232, 146] on div "Pesquisar FERR" at bounding box center [449, 146] width 444 height 50
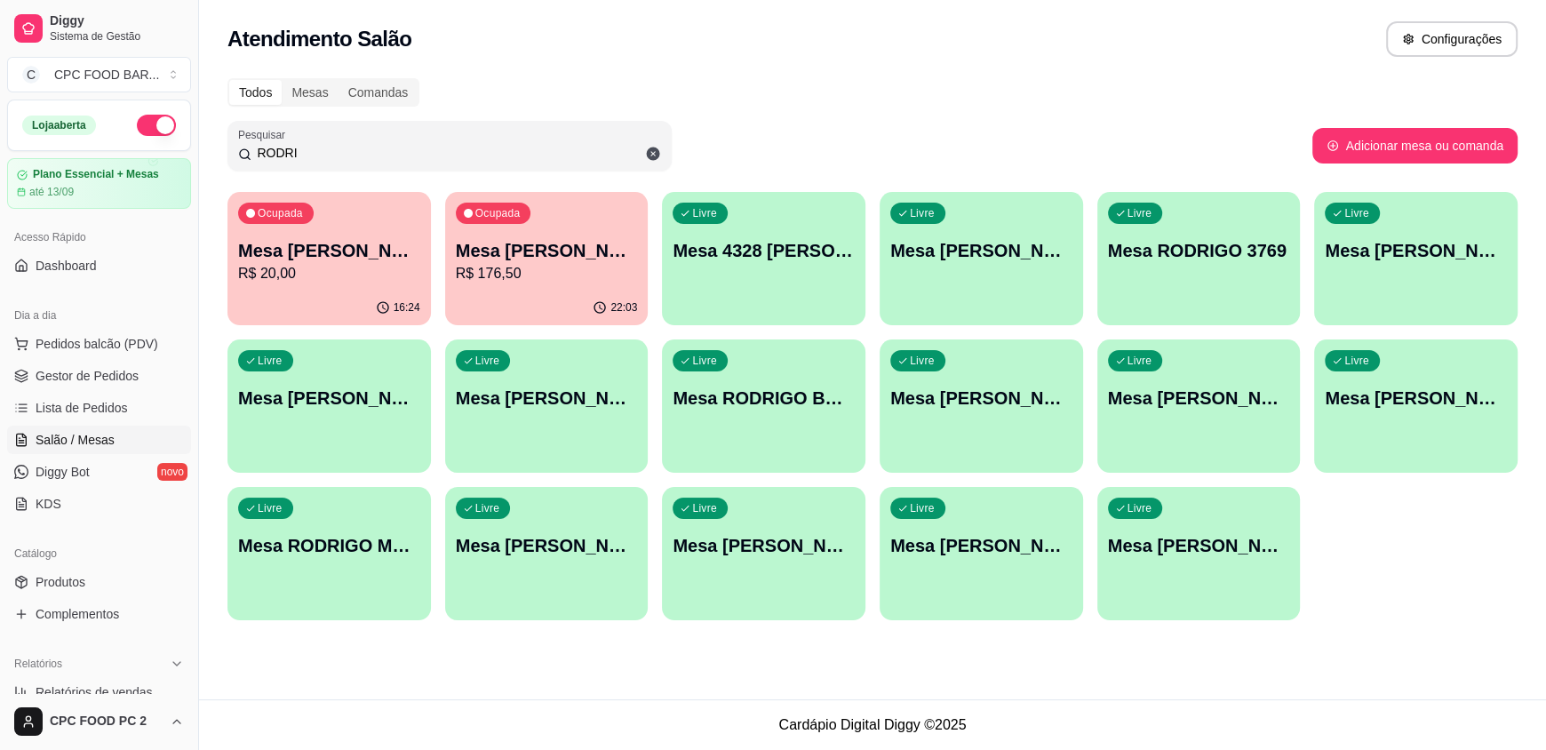
type input "RODRI"
click at [563, 282] on p "R$ 176,50" at bounding box center [547, 273] width 182 height 21
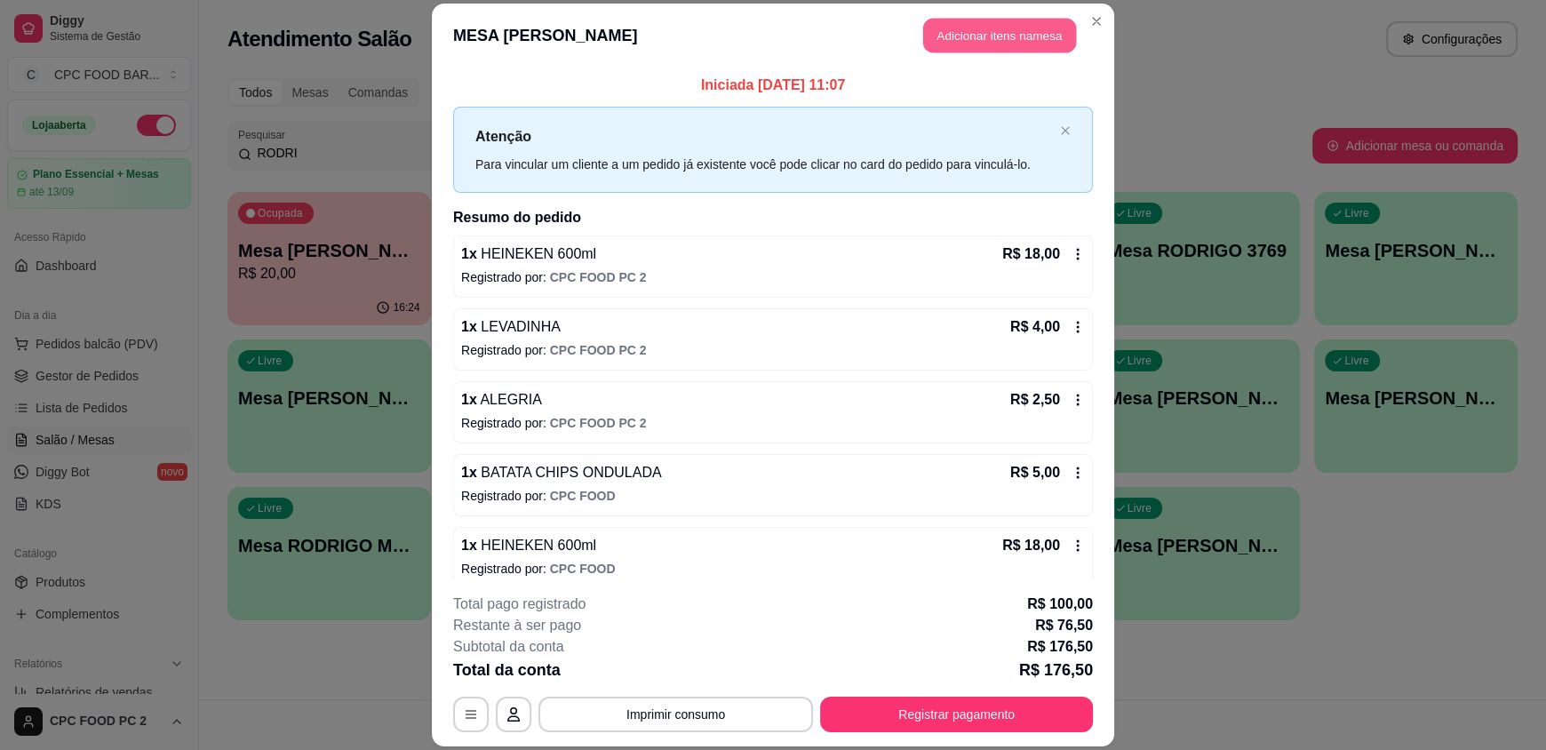
click at [985, 40] on button "Adicionar itens na mesa" at bounding box center [999, 36] width 153 height 35
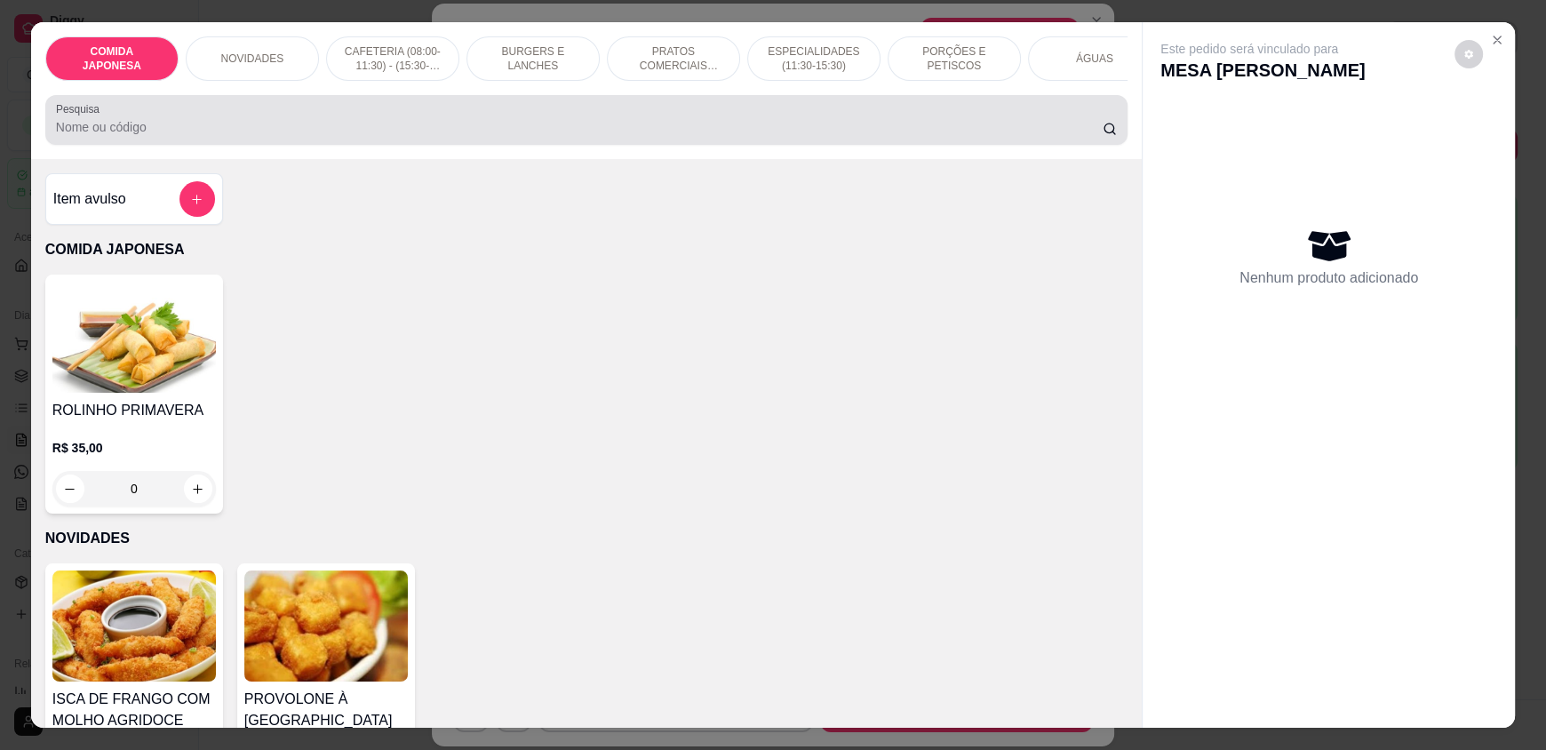
click at [534, 136] on input "Pesquisa" at bounding box center [580, 127] width 1048 height 18
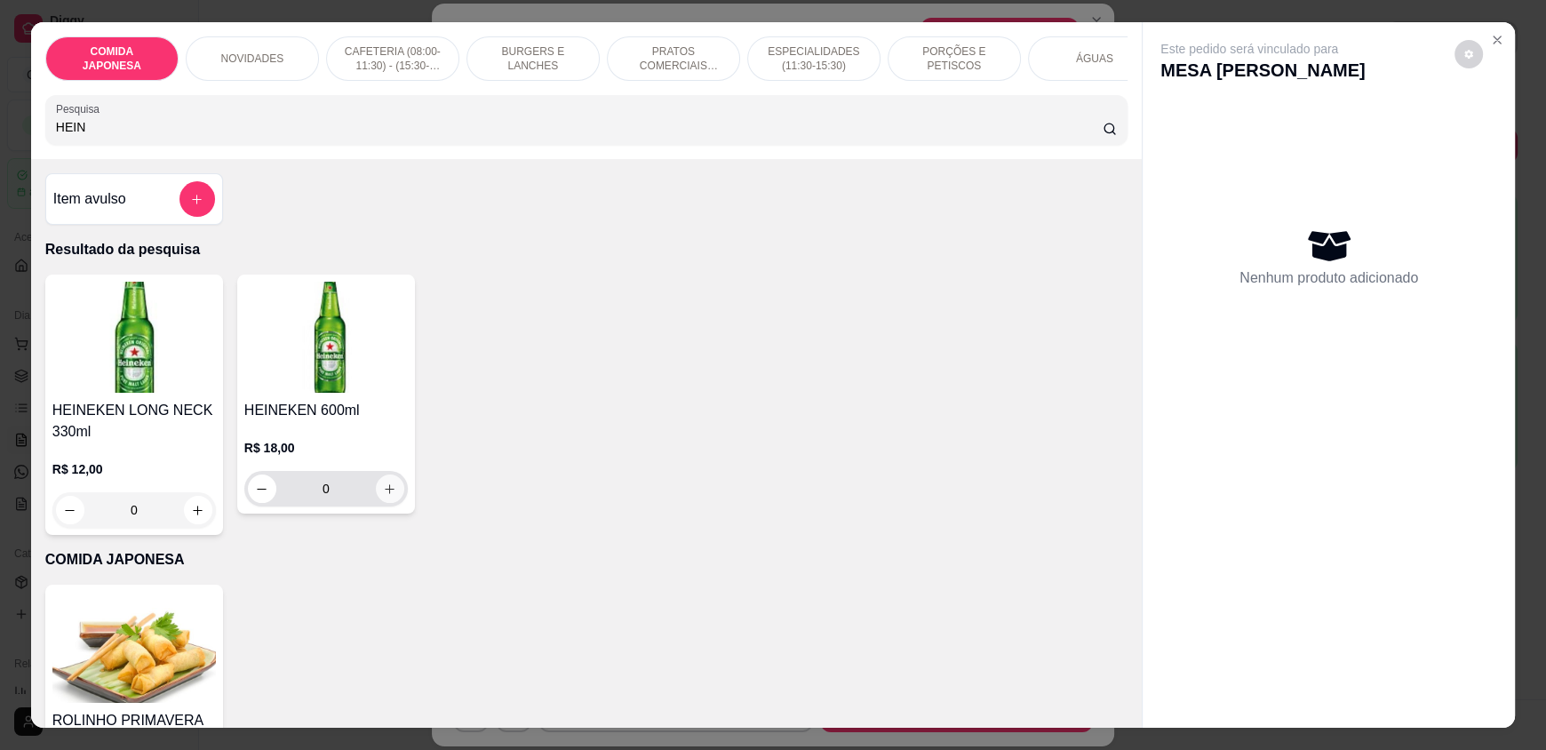
type input "HEIN"
click at [389, 498] on button "increase-product-quantity" at bounding box center [390, 489] width 28 height 28
type input "1"
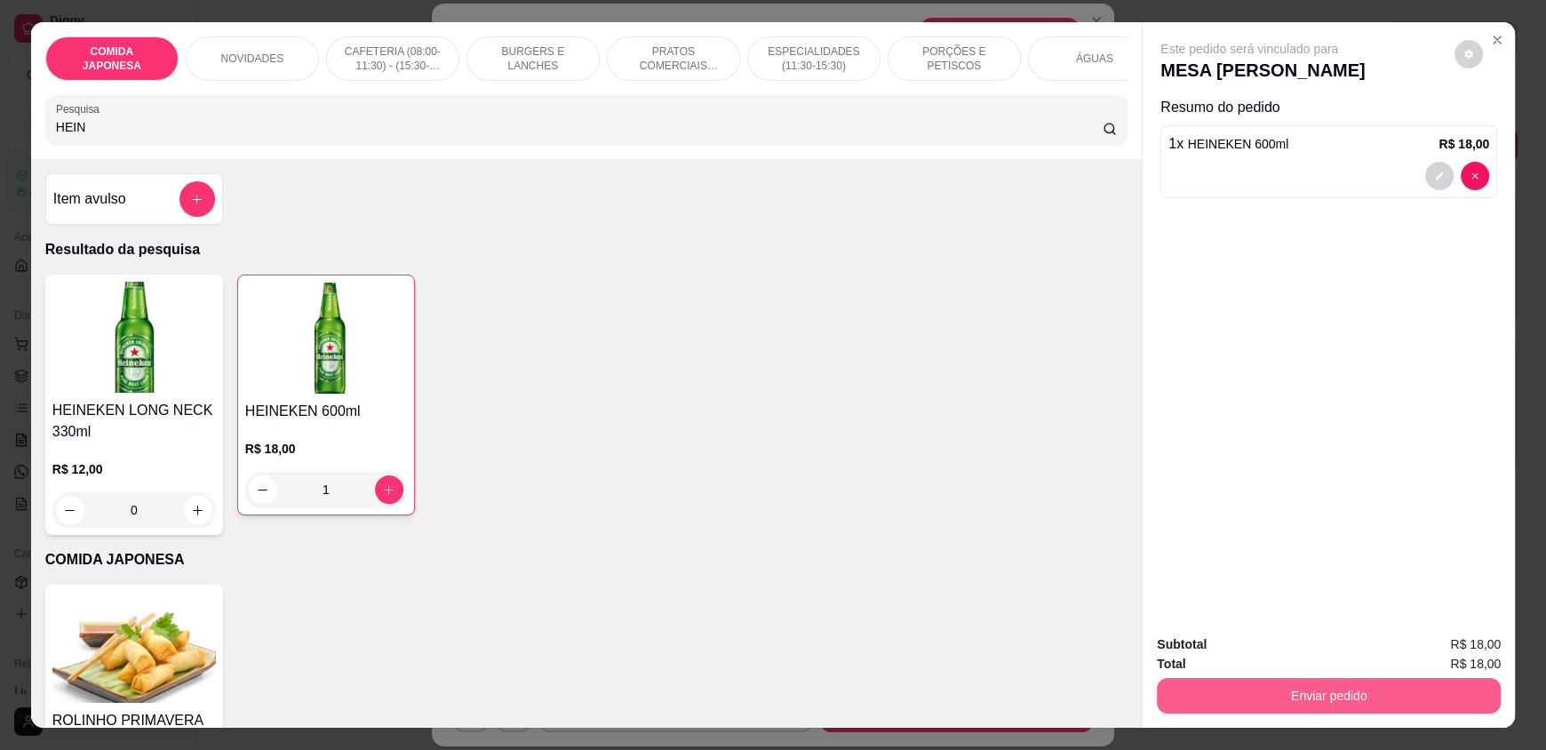
click at [1373, 690] on button "Enviar pedido" at bounding box center [1329, 696] width 344 height 36
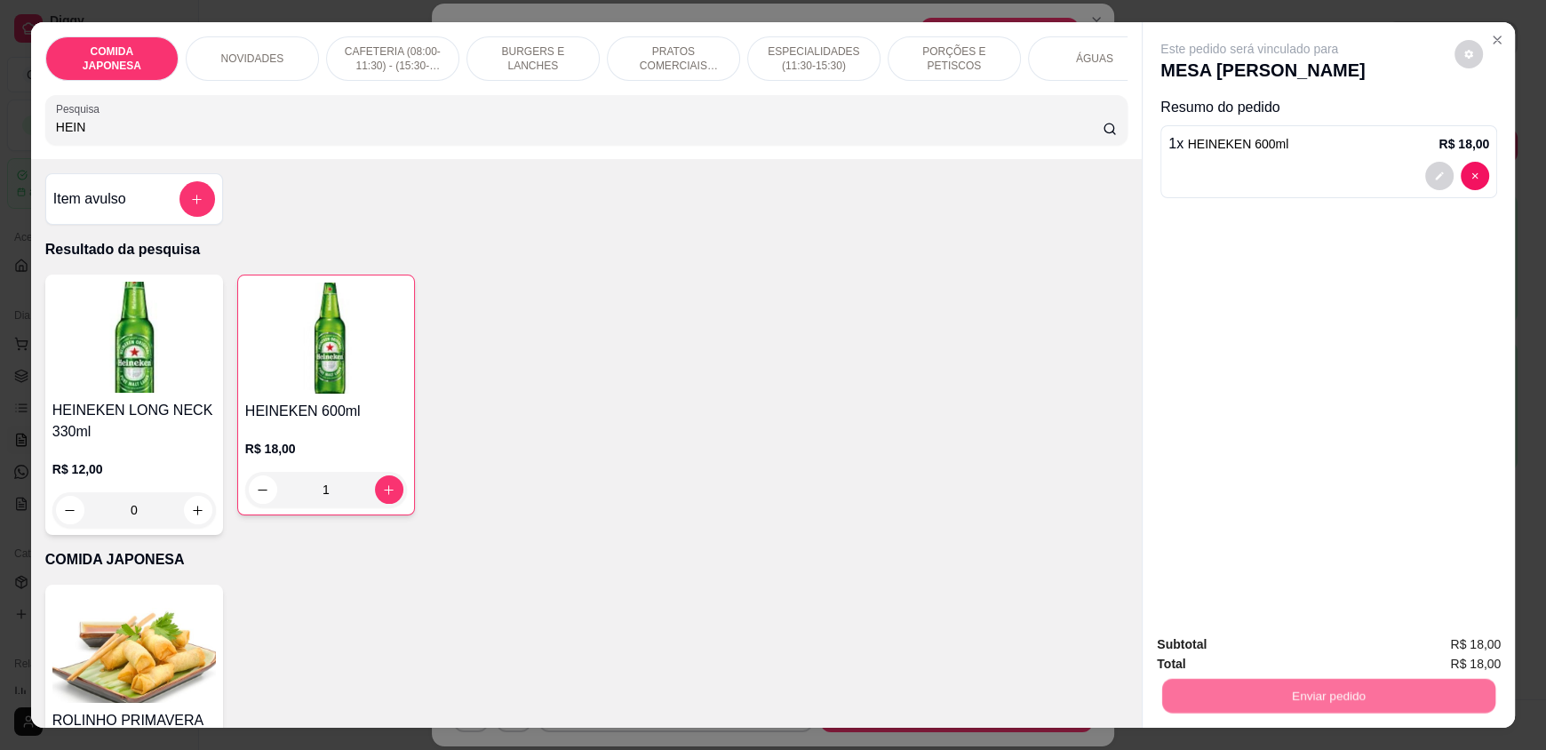
click at [1329, 656] on button "Não registrar e enviar pedido" at bounding box center [1270, 651] width 180 height 33
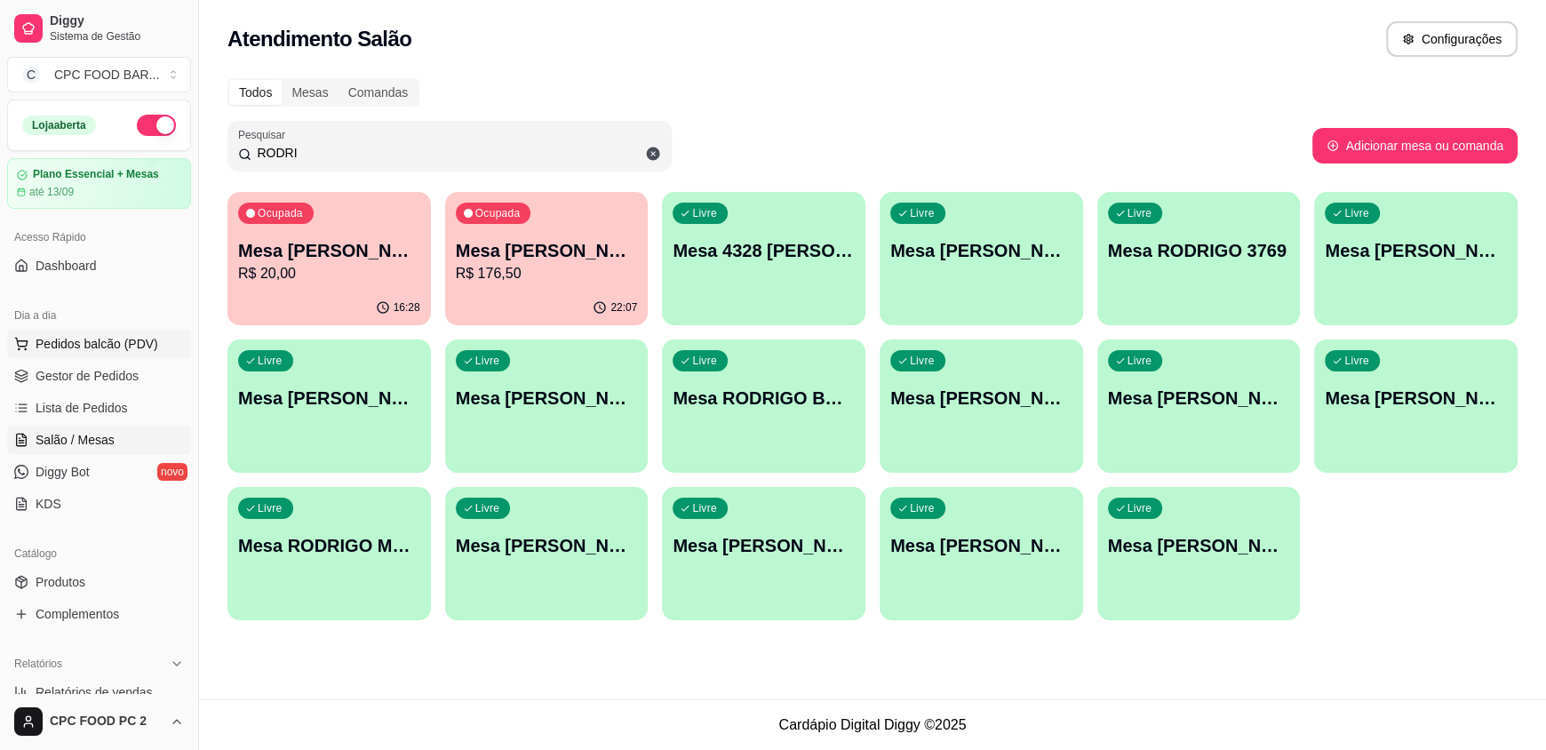
click at [80, 336] on span "Pedidos balcão (PDV)" at bounding box center [97, 344] width 123 height 18
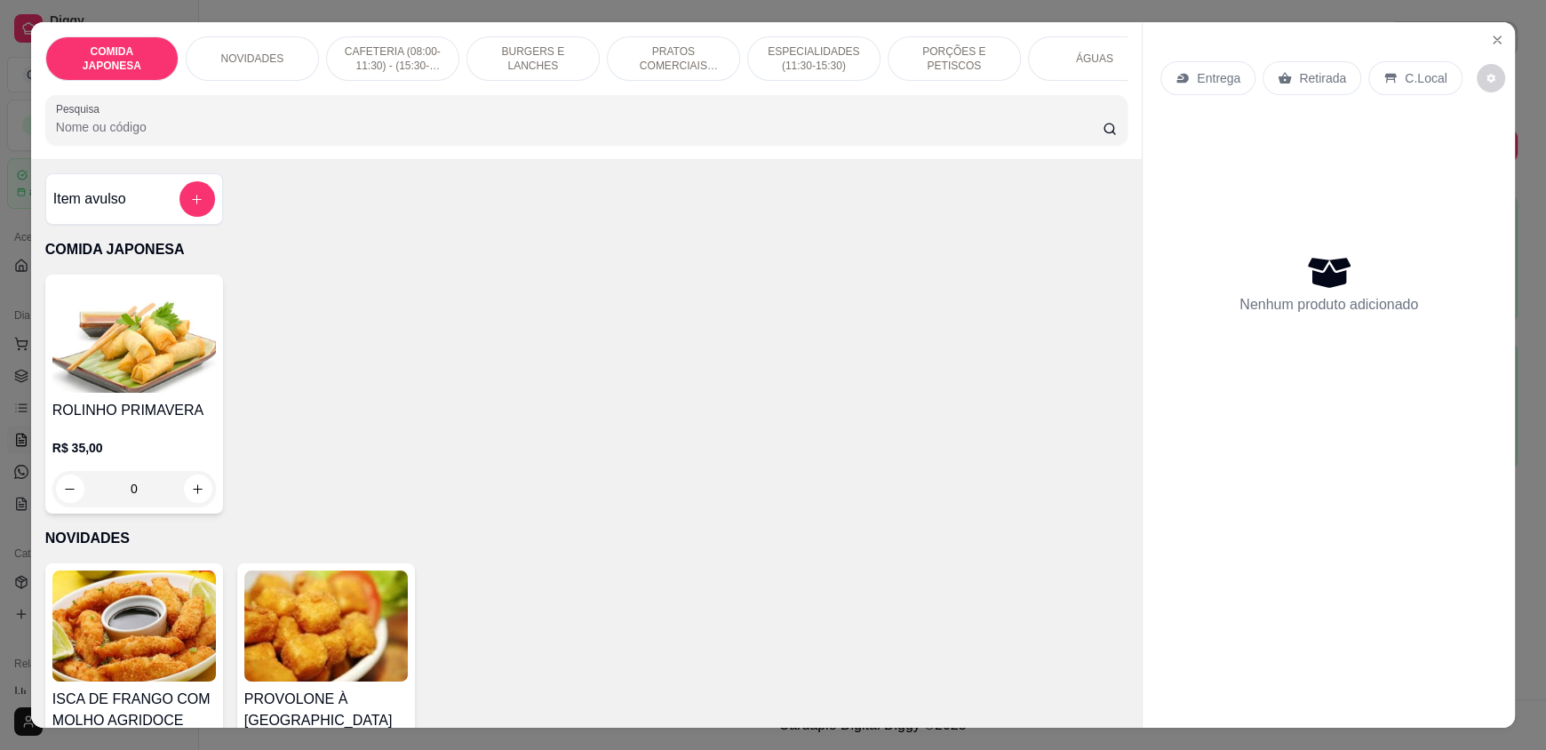
click at [156, 136] on input "Pesquisa" at bounding box center [580, 127] width 1048 height 18
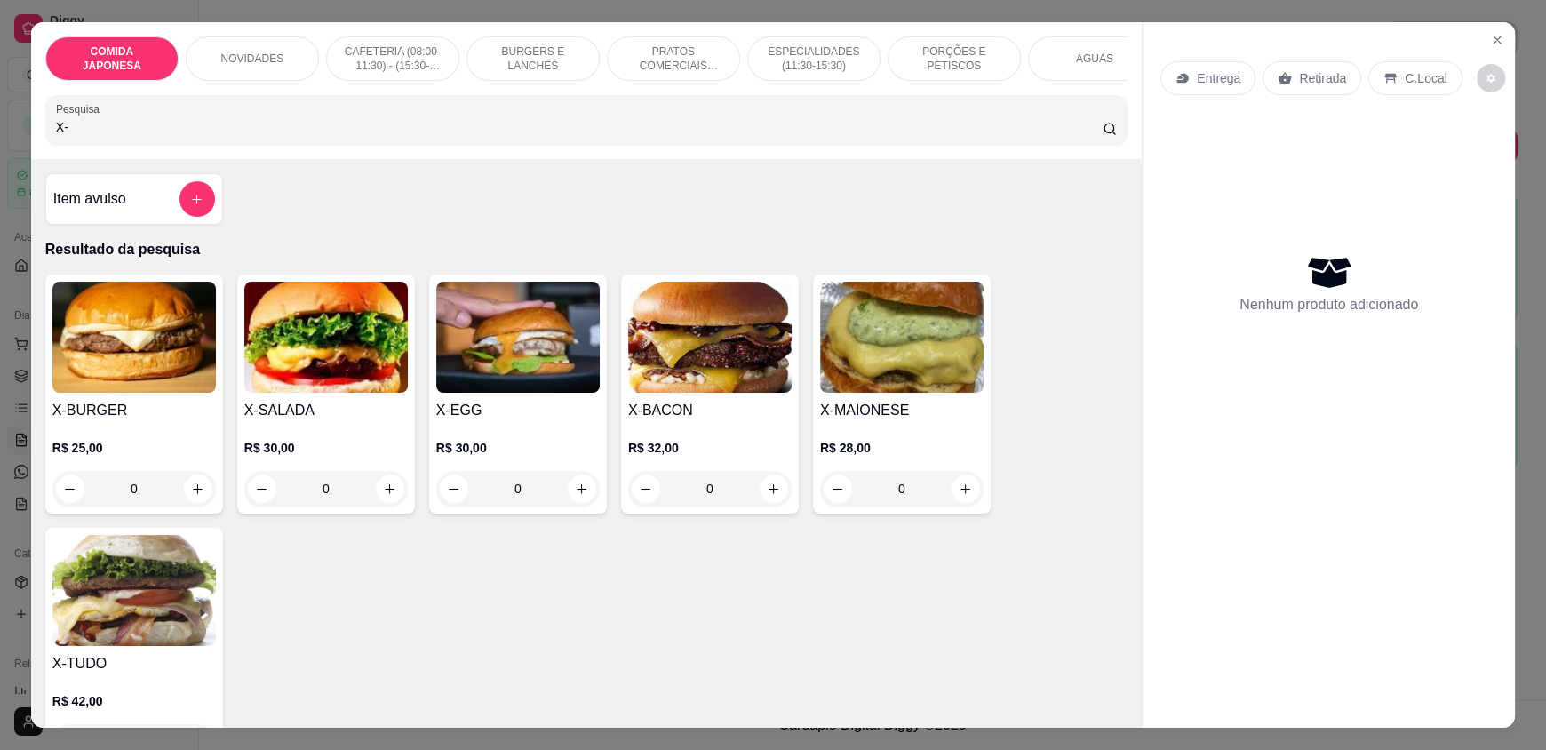
type input "X-"
click at [184, 501] on div "0" at bounding box center [134, 489] width 164 height 36
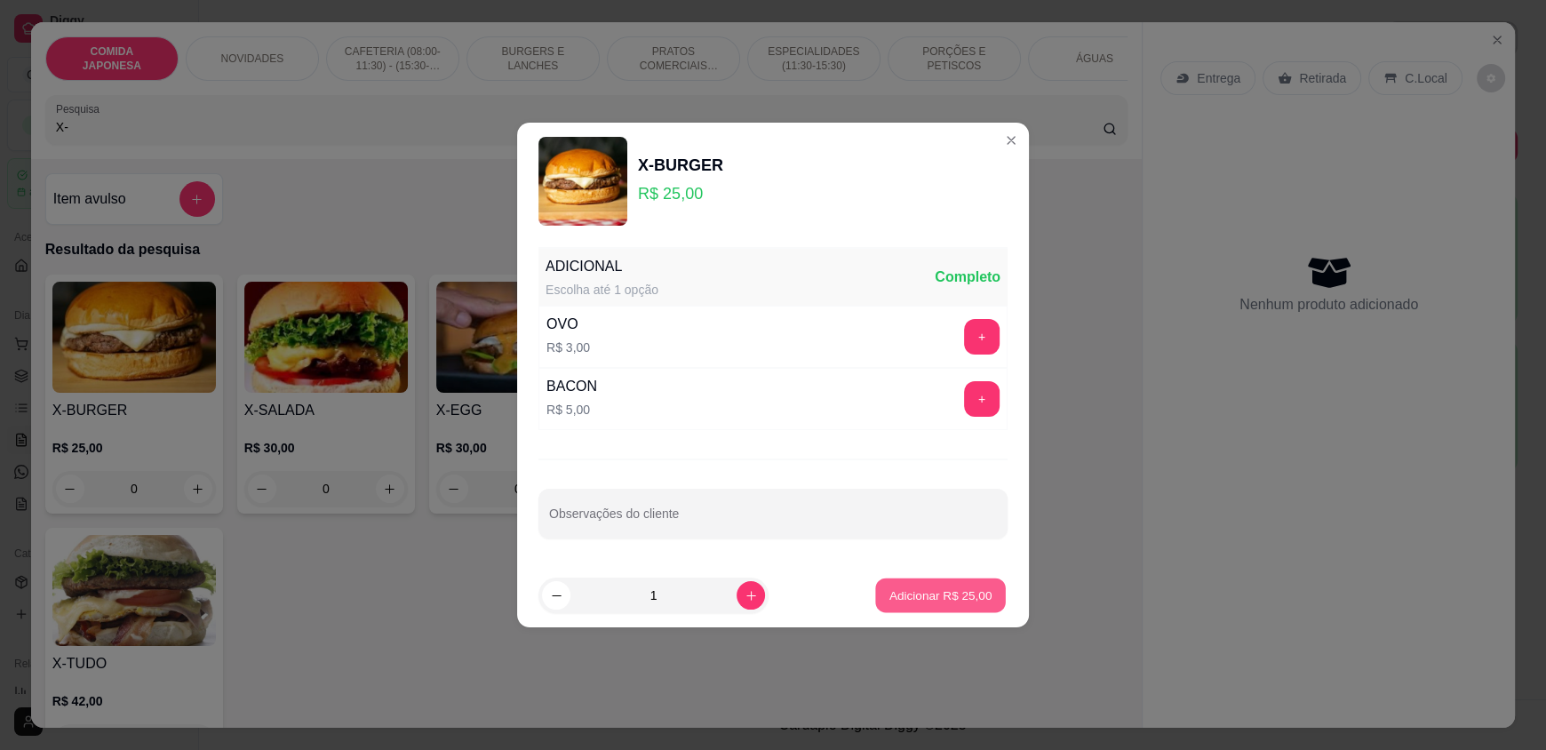
click at [962, 596] on p "Adicionar R$ 25,00" at bounding box center [941, 594] width 103 height 17
type input "1"
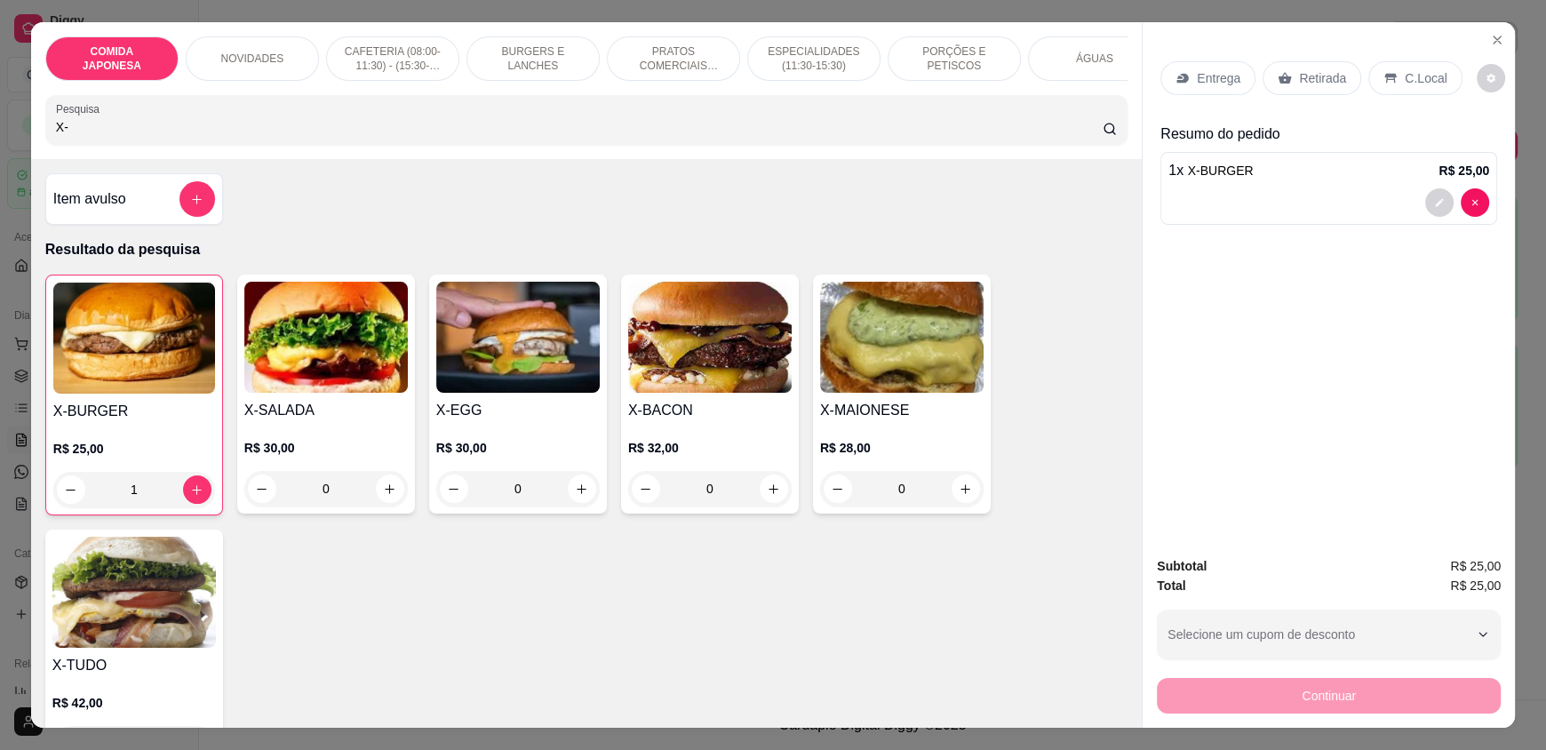
drag, startPoint x: 186, startPoint y: 142, endPoint x: 0, endPoint y: 126, distance: 186.4
click at [0, 126] on div "COMIDA JAPONESA NOVIDADES CAFETERIA (08:00-11:30) - (15:30-18:00) BURGERS E LAN…" at bounding box center [773, 375] width 1546 height 750
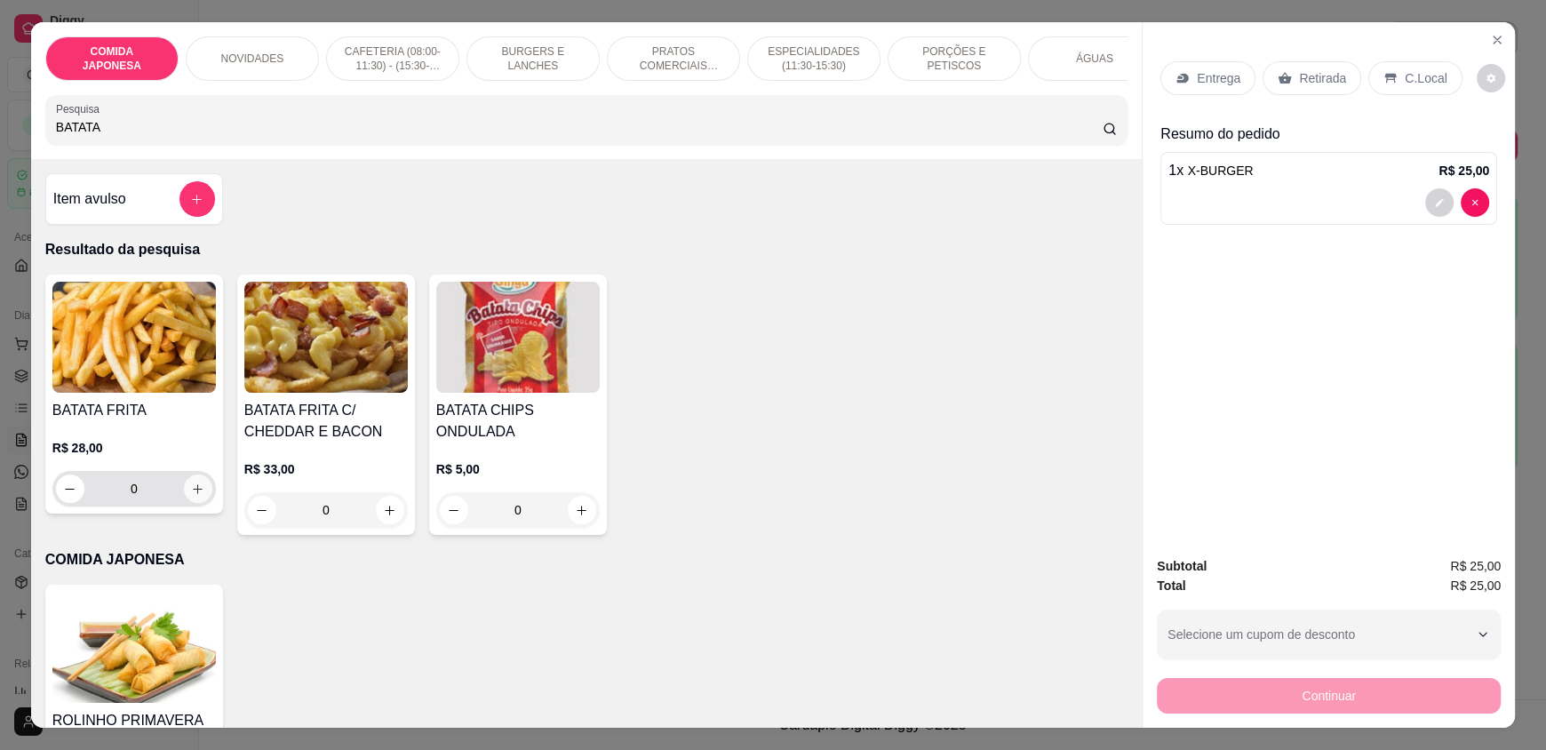
type input "BATATA"
click at [194, 496] on icon "increase-product-quantity" at bounding box center [198, 489] width 13 height 13
type input "1"
drag, startPoint x: 140, startPoint y: 136, endPoint x: 0, endPoint y: 117, distance: 141.6
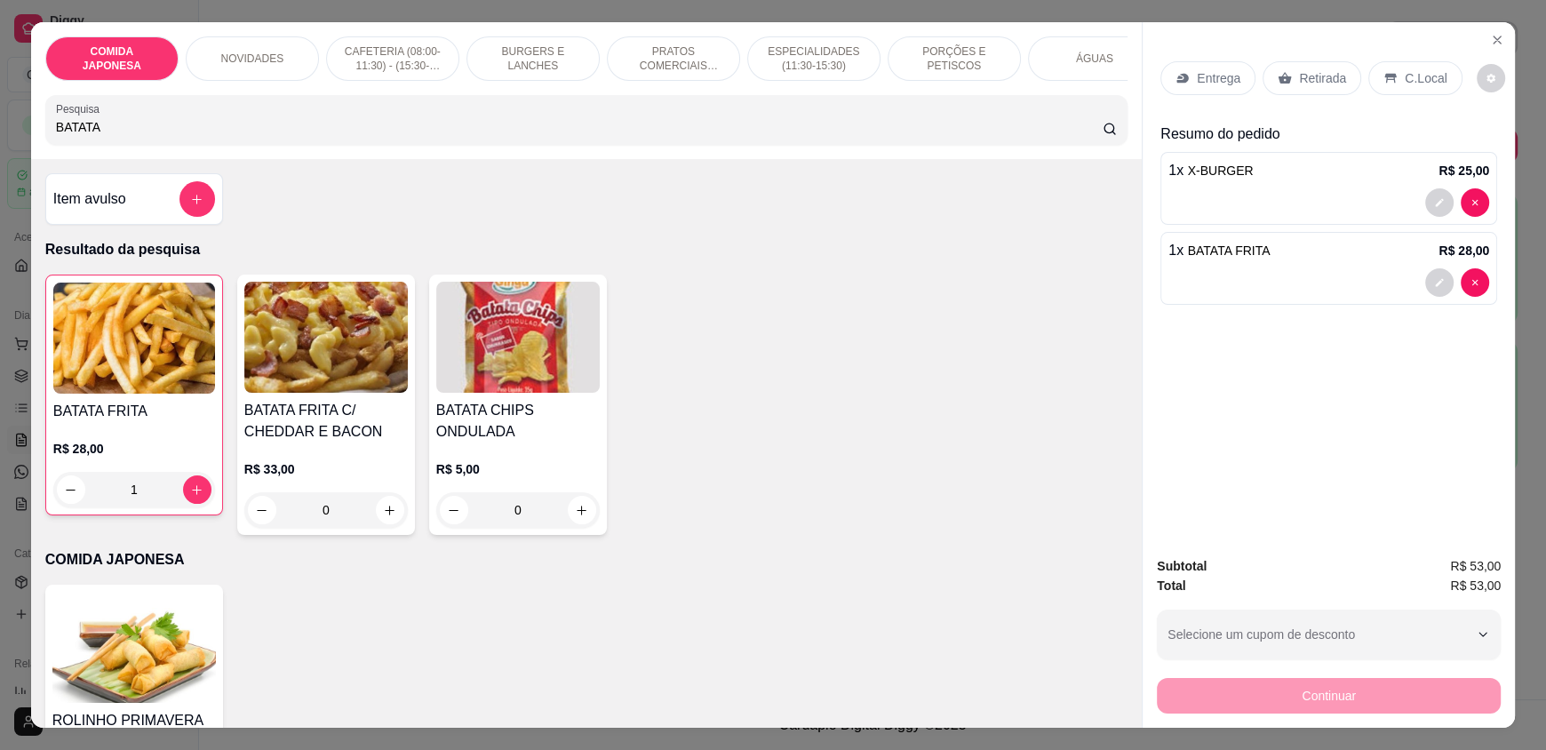
click at [0, 117] on div "COMIDA JAPONESA NOVIDADES CAFETERIA (08:00-11:30) - (15:30-18:00) BURGERS E LAN…" at bounding box center [773, 375] width 1546 height 750
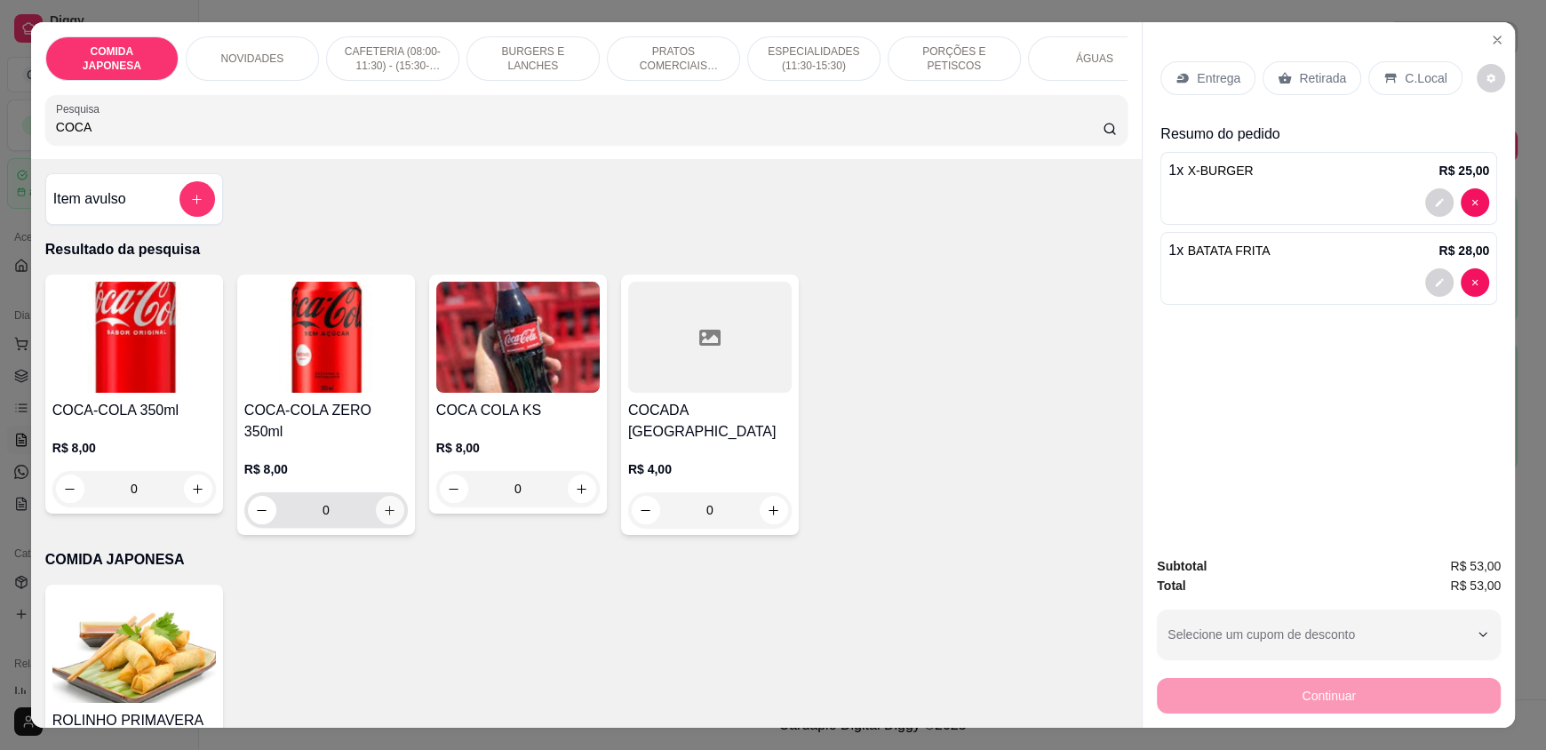
type input "COCA"
click at [383, 504] on icon "increase-product-quantity" at bounding box center [389, 510] width 13 height 13
type input "1"
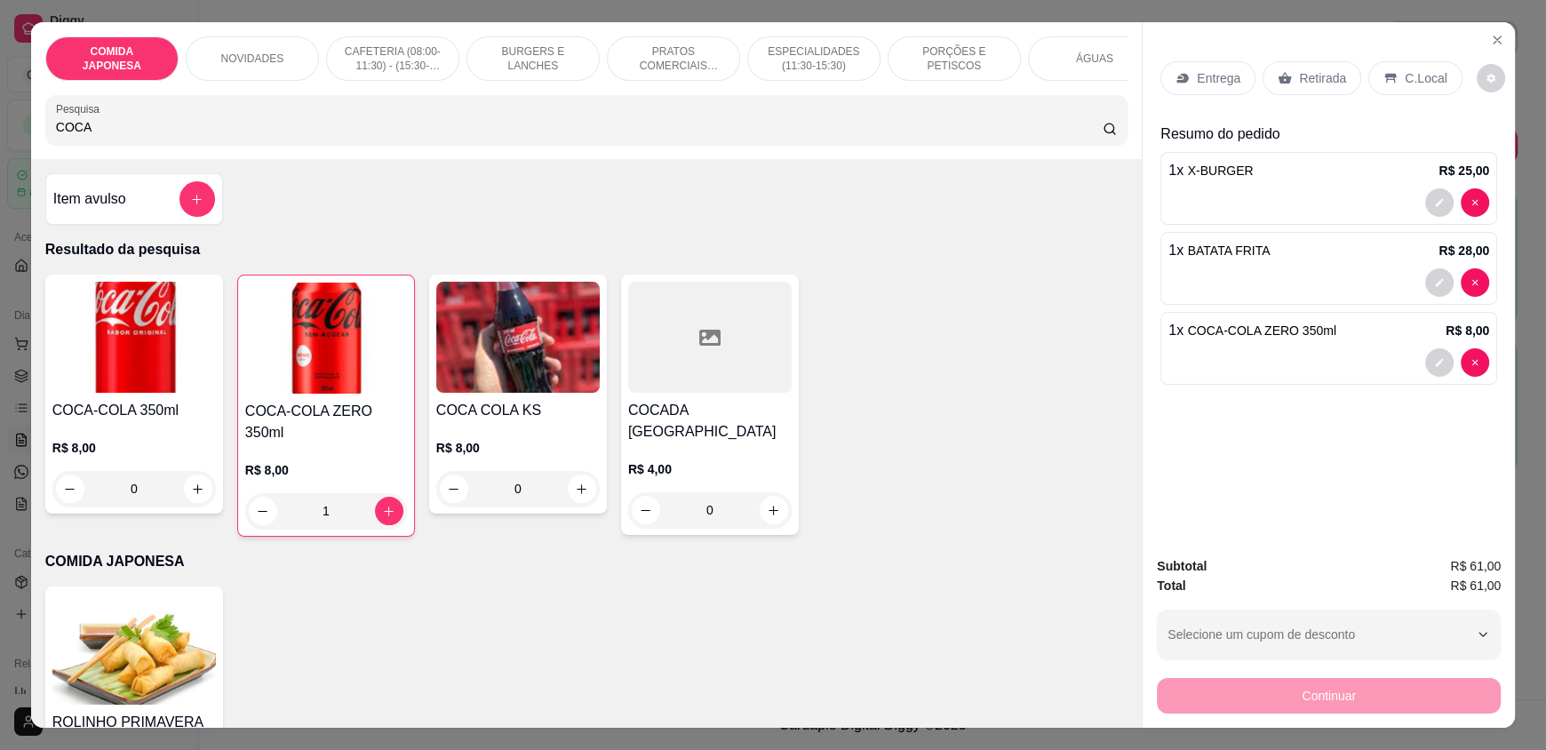
click at [1408, 68] on div "C.Local" at bounding box center [1414, 78] width 93 height 34
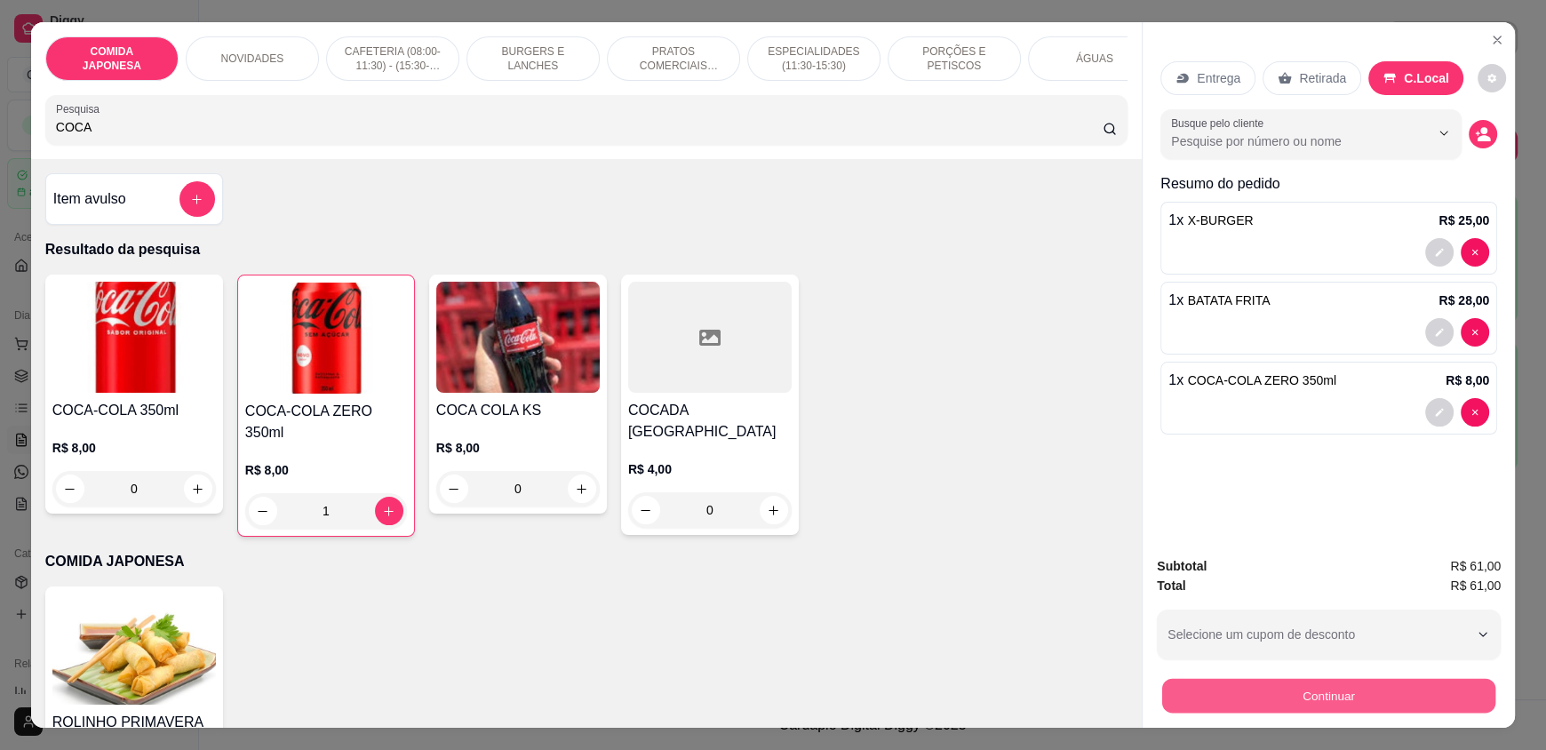
click at [1297, 696] on button "Continuar" at bounding box center [1328, 695] width 333 height 35
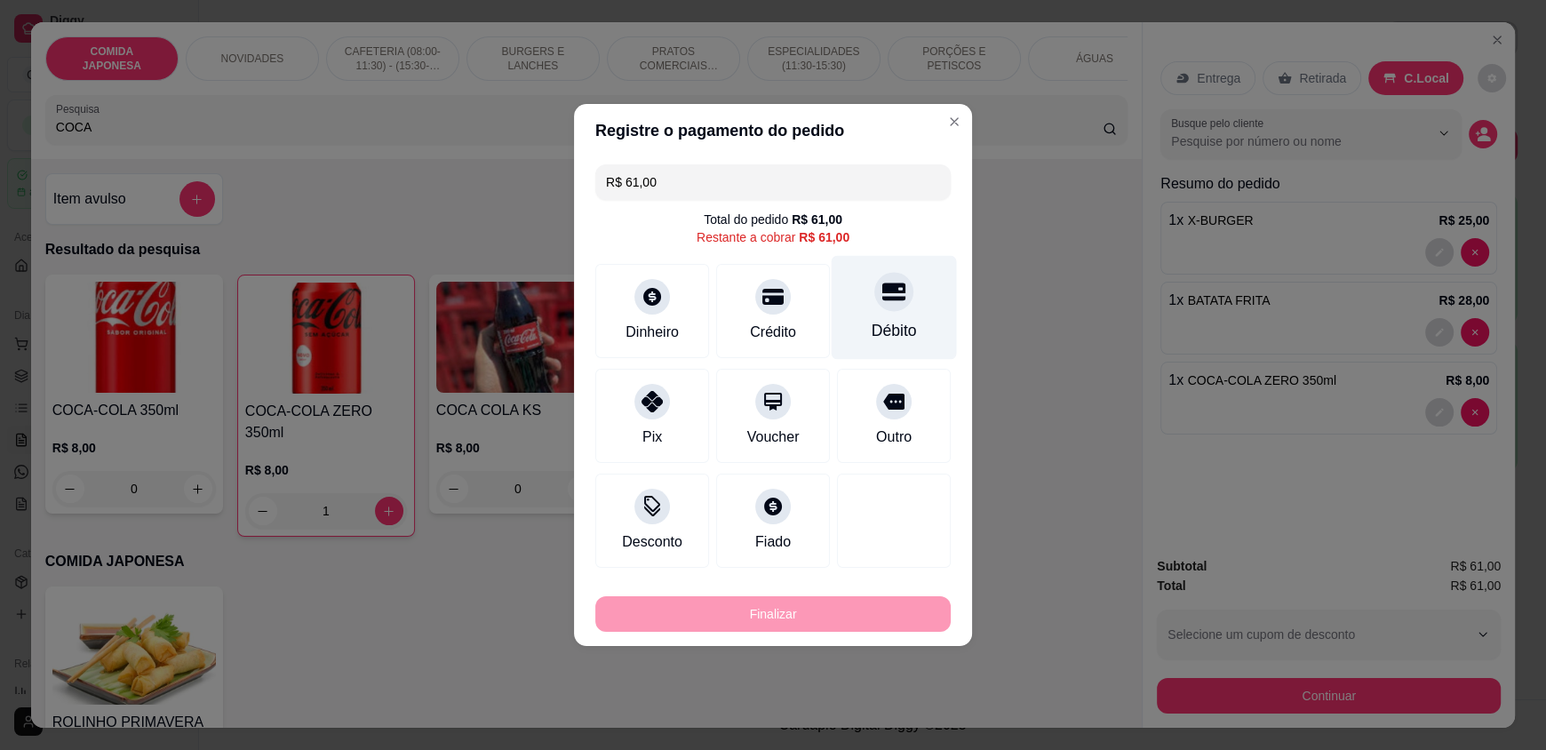
click at [866, 315] on div "Débito" at bounding box center [894, 308] width 125 height 104
type input "R$ 0,00"
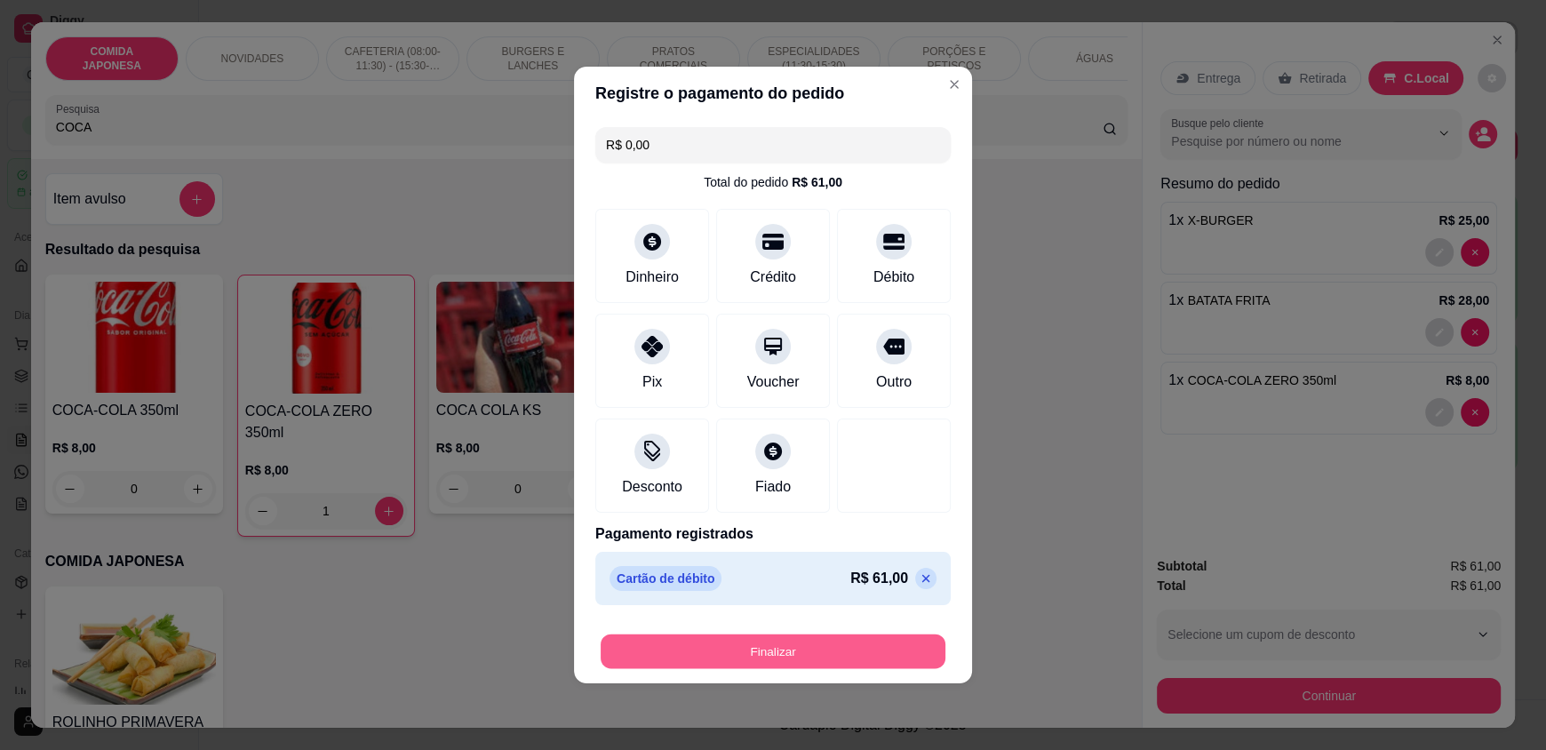
click at [744, 634] on button "Finalizar" at bounding box center [773, 651] width 345 height 35
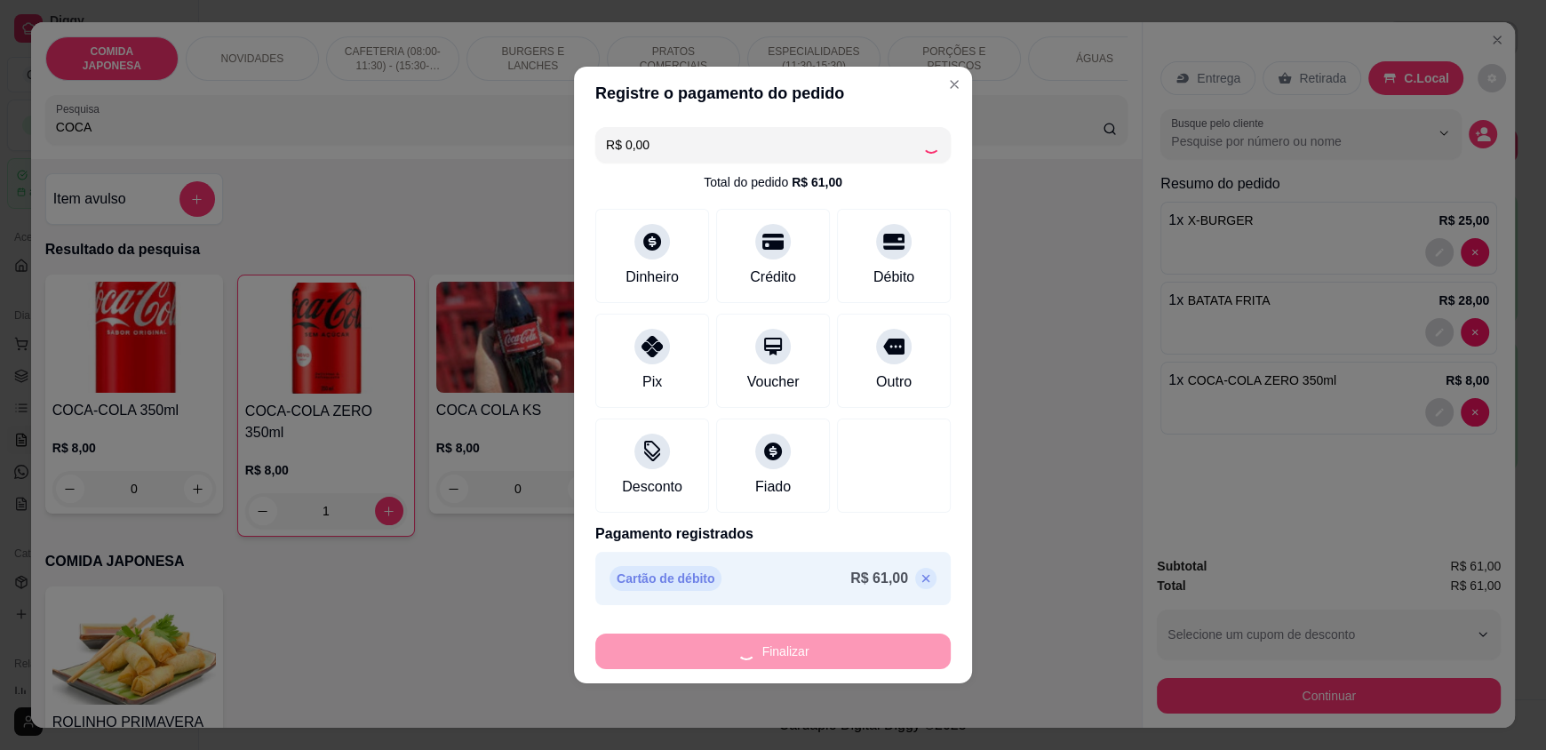
type input "0"
type input "-R$ 61,00"
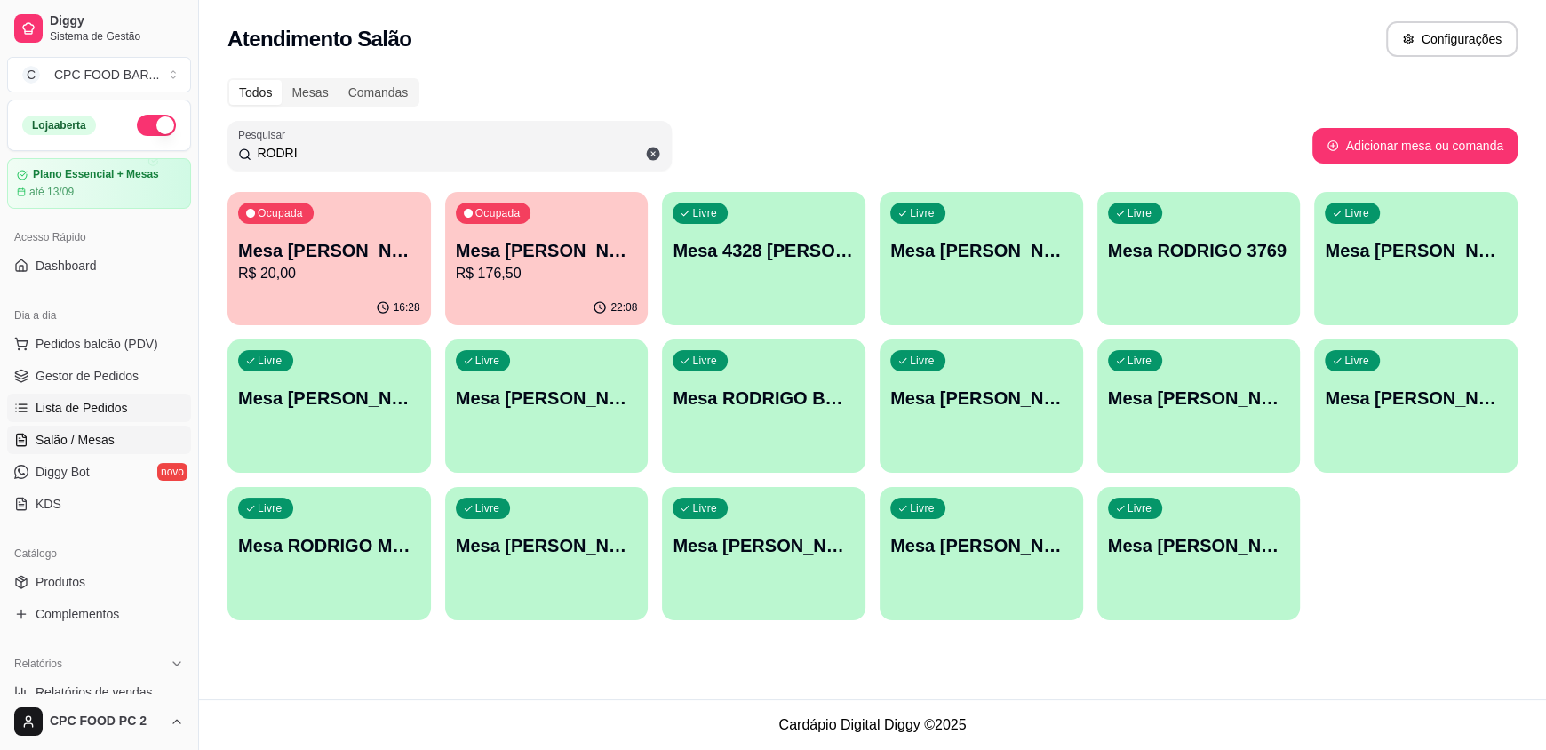
click at [105, 407] on span "Lista de Pedidos" at bounding box center [82, 408] width 92 height 18
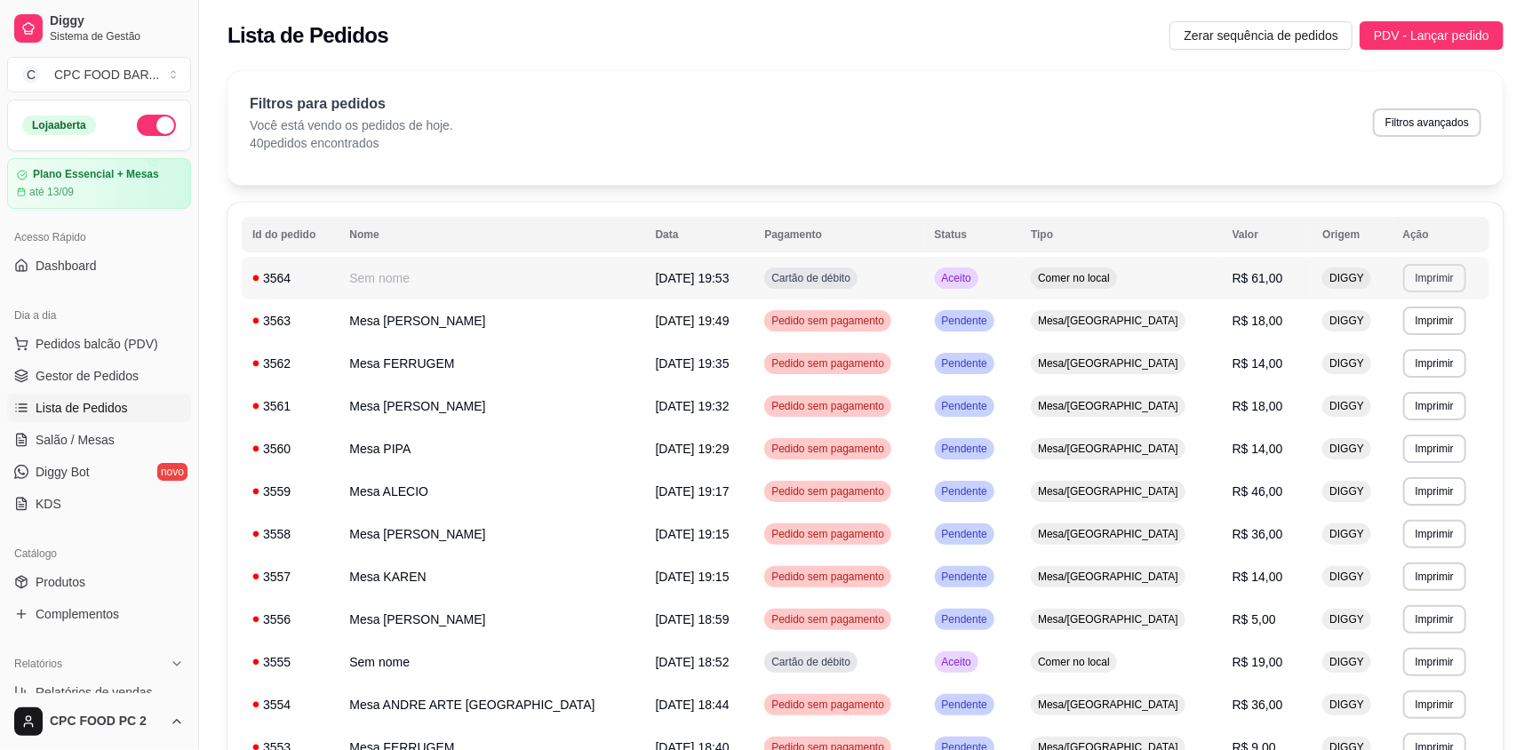
click at [1436, 281] on button "Imprimir" at bounding box center [1434, 278] width 63 height 28
click at [1397, 339] on button "IMPRESSORA" at bounding box center [1391, 340] width 124 height 28
click at [71, 432] on span "Salão / Mesas" at bounding box center [75, 440] width 79 height 18
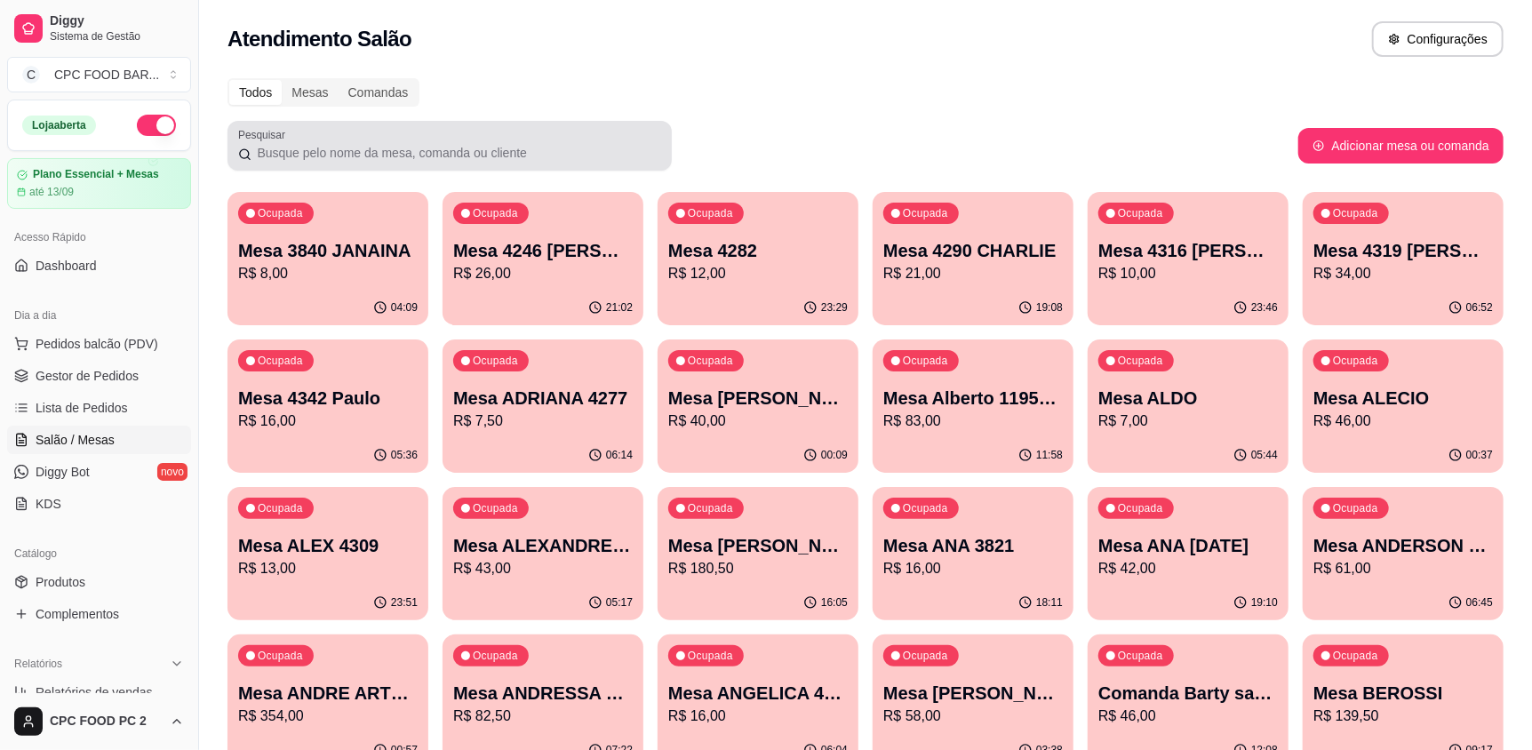
click at [471, 156] on input "Pesquisar" at bounding box center [456, 153] width 410 height 18
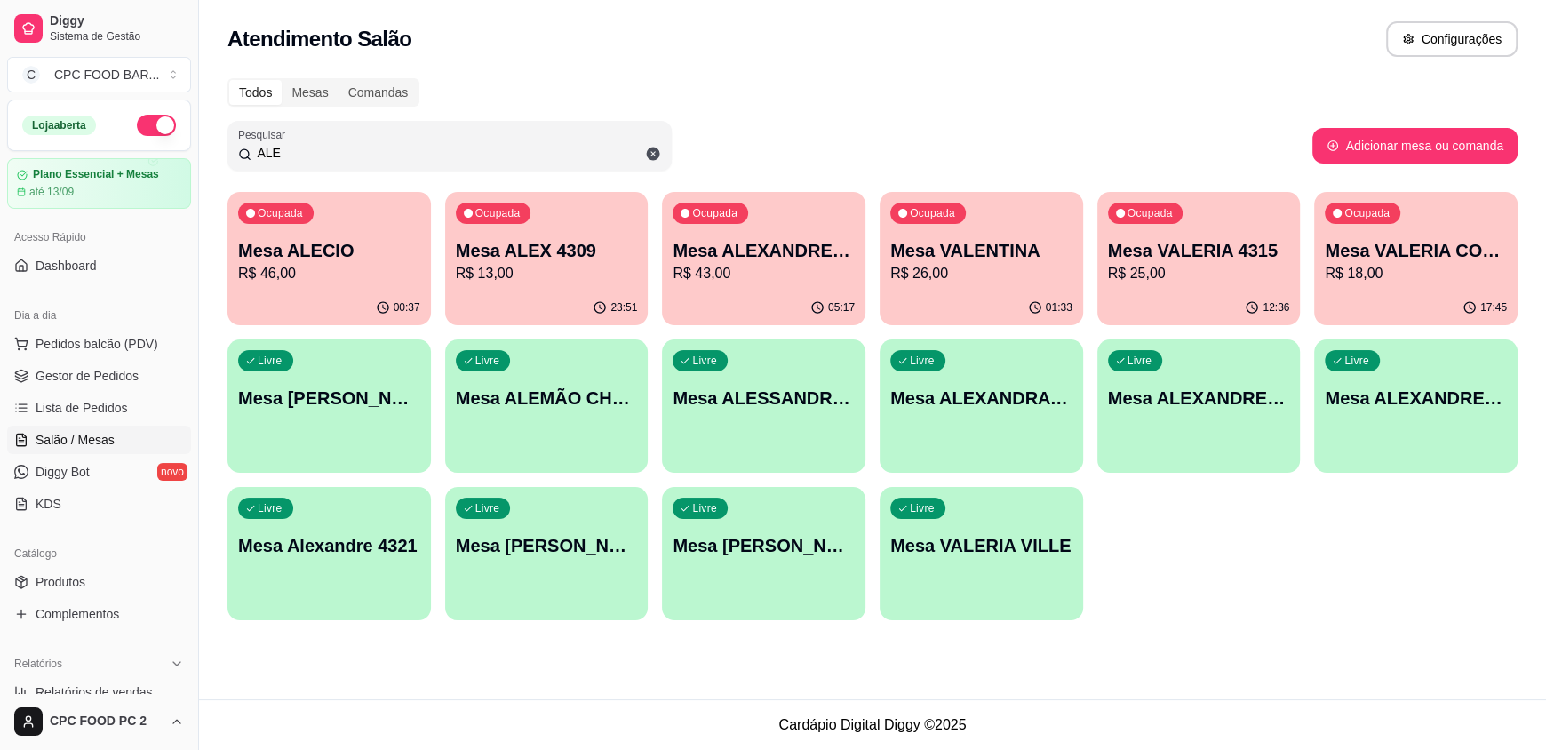
type input "ALE"
click at [362, 269] on p "R$ 46,00" at bounding box center [329, 273] width 182 height 21
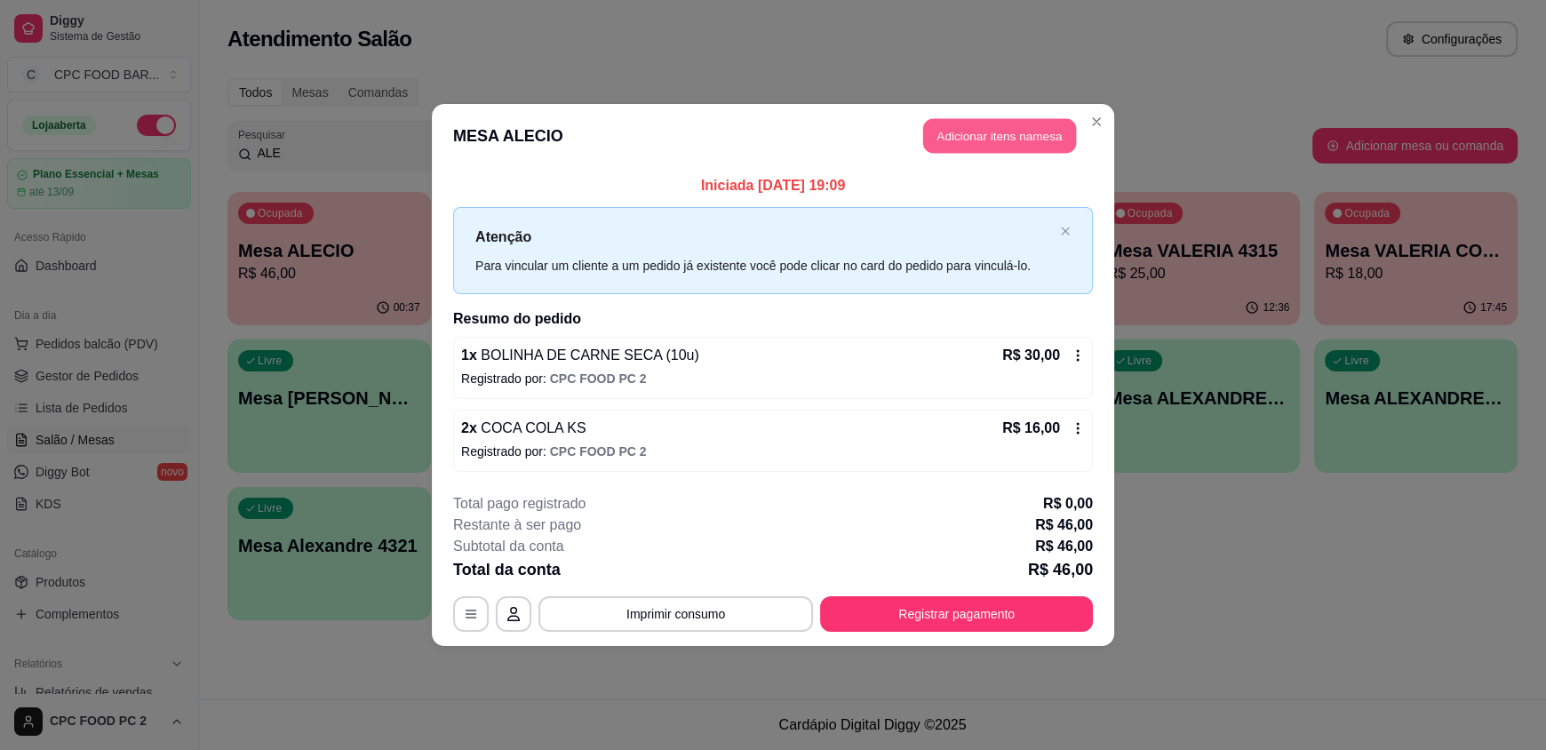
click at [966, 136] on button "Adicionar itens na mesa" at bounding box center [999, 136] width 153 height 35
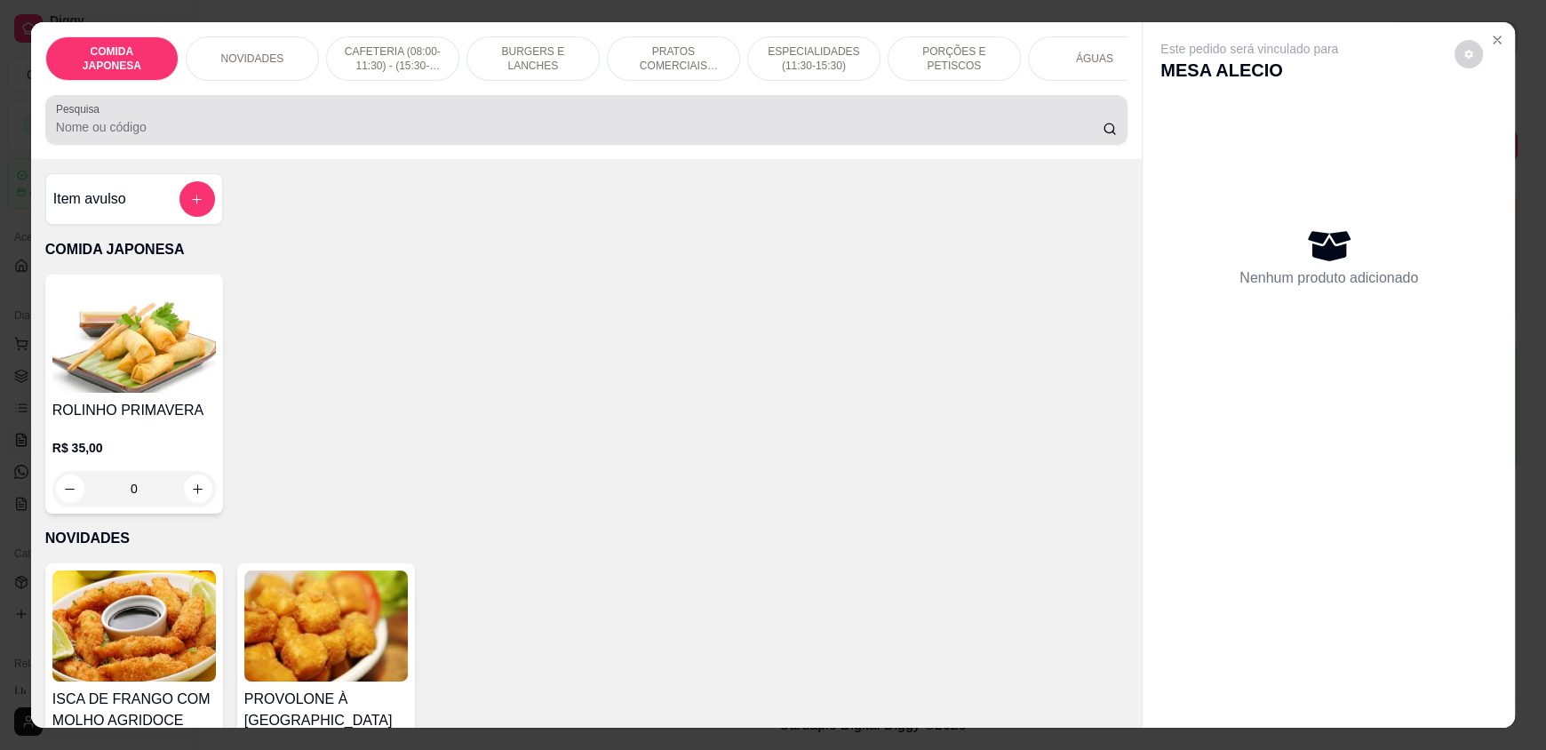
click at [671, 136] on input "Pesquisa" at bounding box center [580, 127] width 1048 height 18
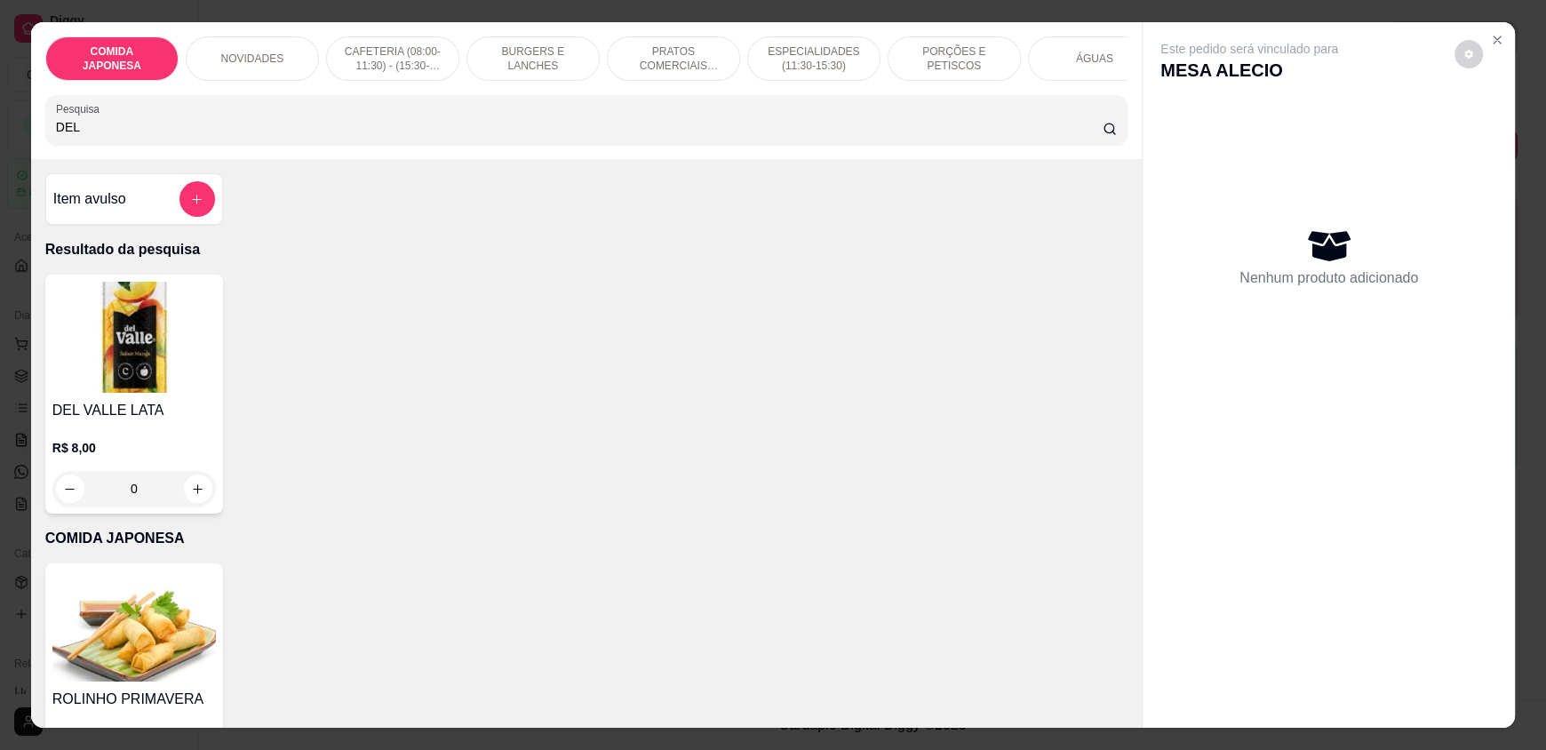
type input "DEL"
click at [186, 497] on div "0" at bounding box center [134, 489] width 164 height 36
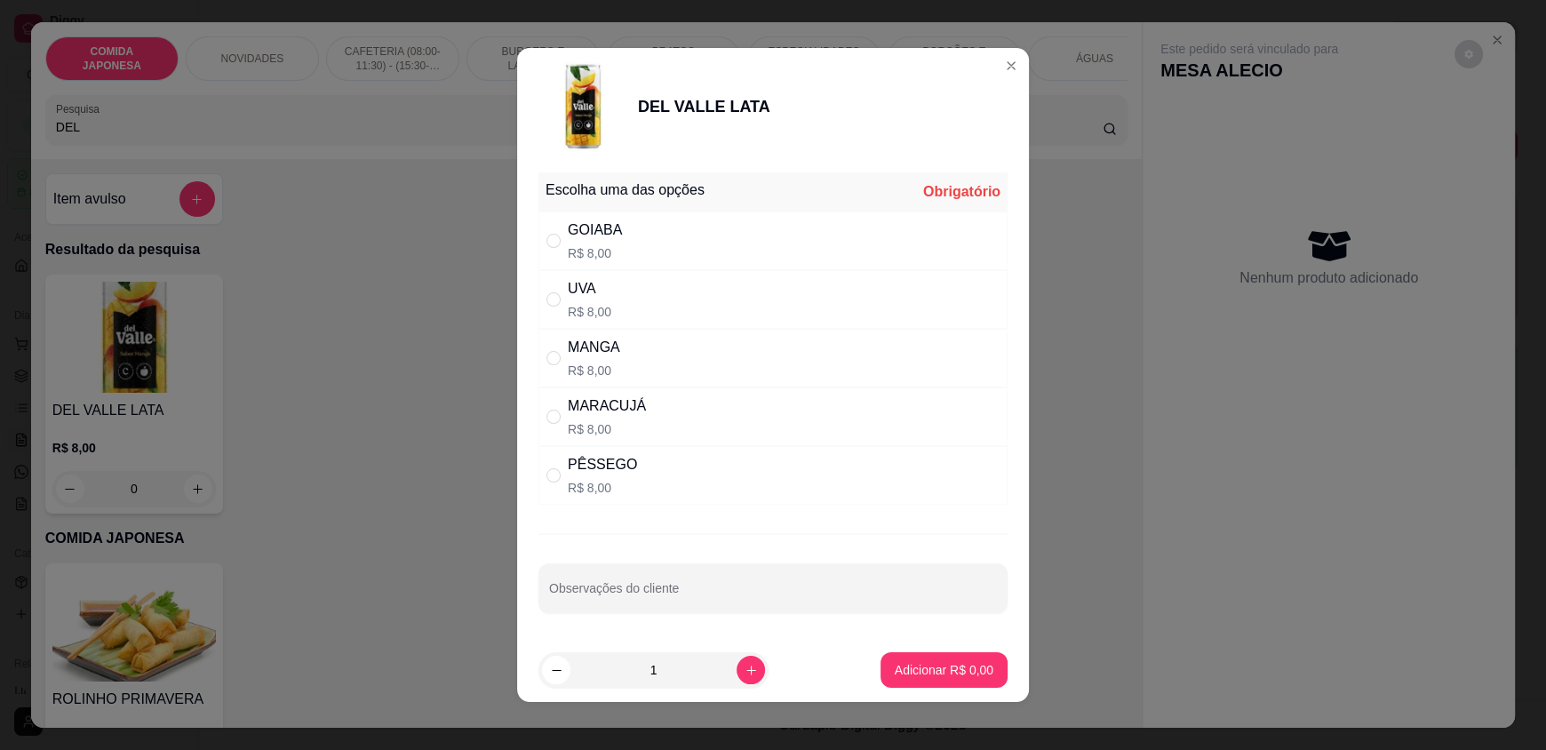
click at [665, 298] on div "UVA R$ 8,00" at bounding box center [773, 299] width 469 height 59
radio input "true"
click at [901, 676] on p "Adicionar R$ 8,00" at bounding box center [944, 669] width 96 height 17
type input "1"
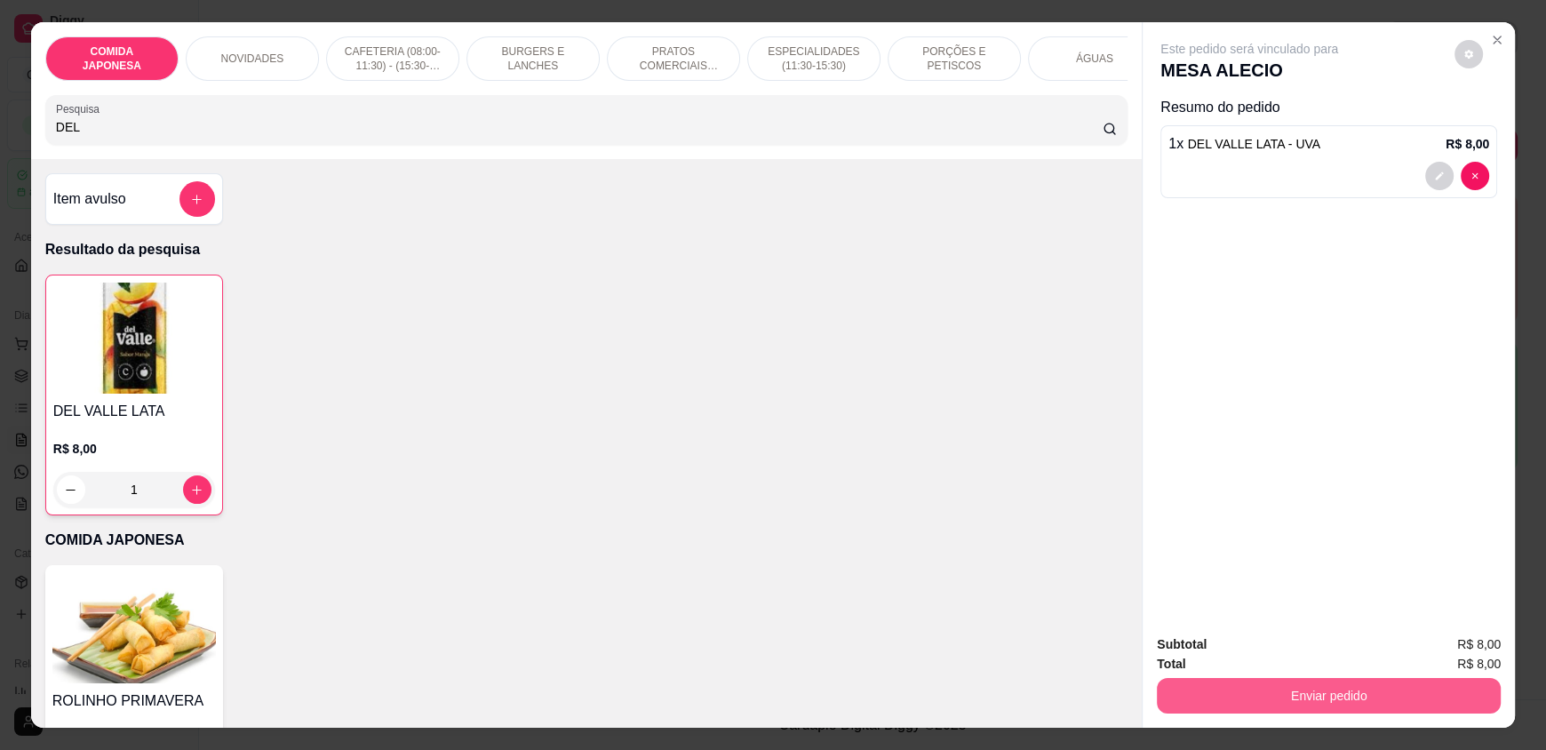
click at [1368, 691] on button "Enviar pedido" at bounding box center [1329, 696] width 344 height 36
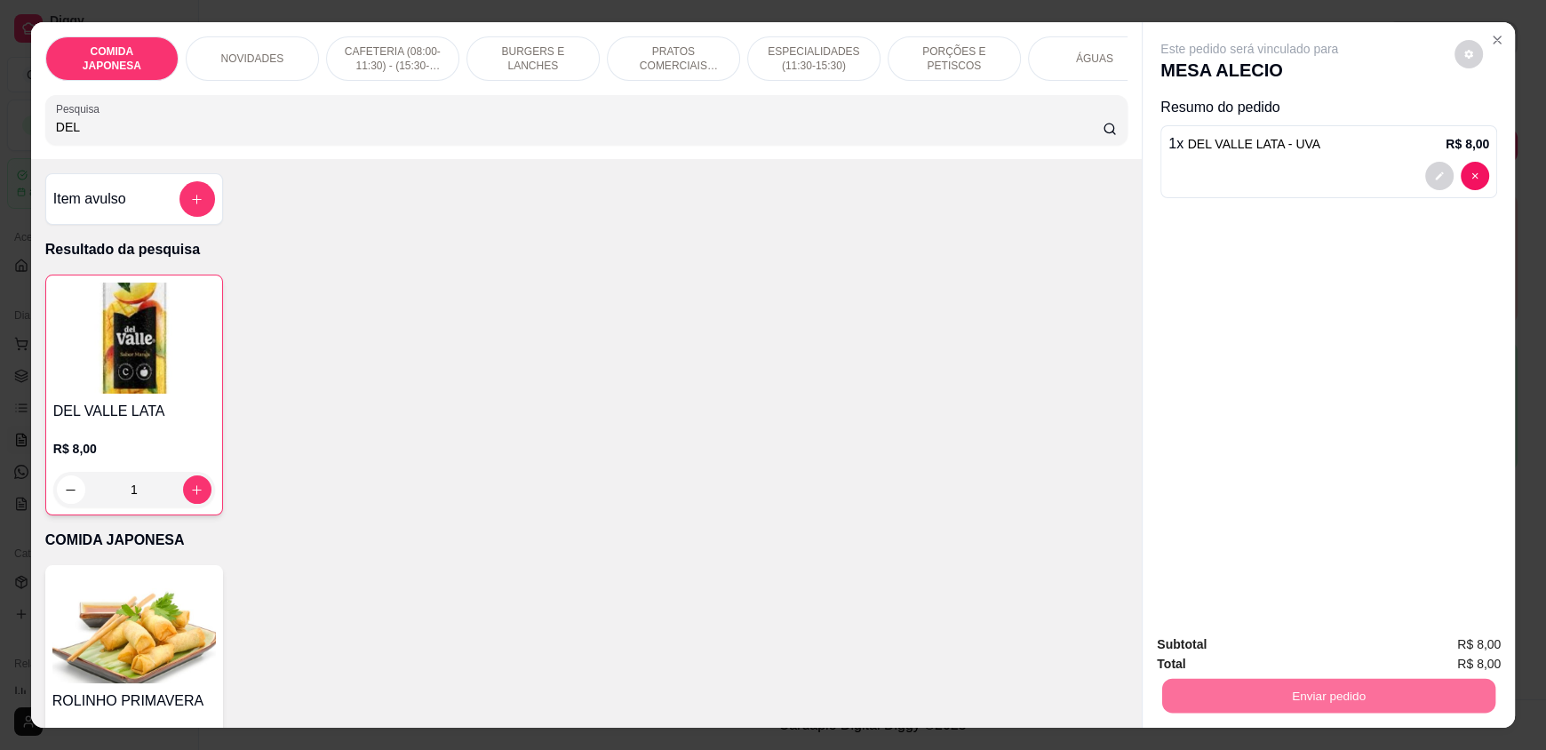
click at [1246, 649] on button "Não registrar e enviar pedido" at bounding box center [1270, 651] width 180 height 33
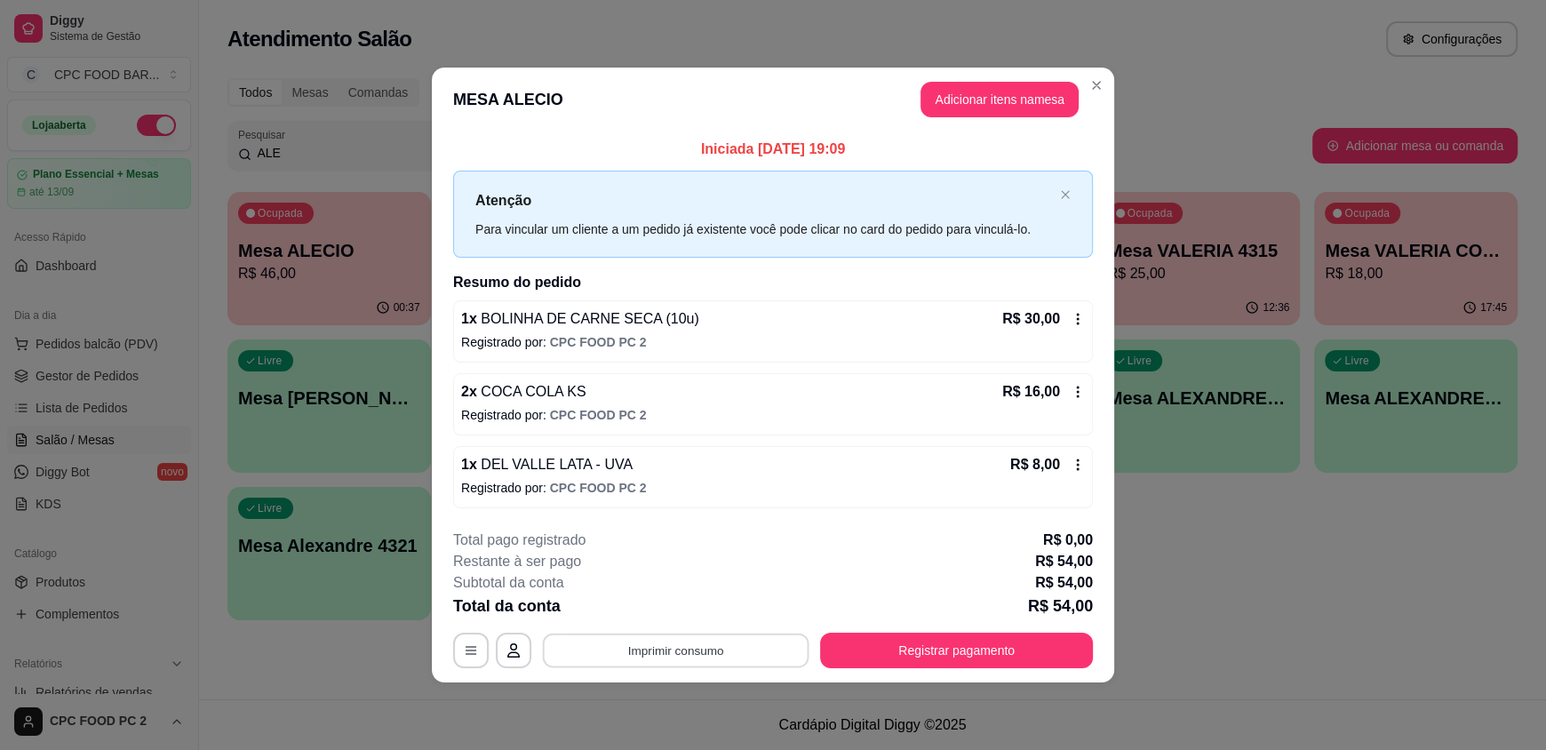
click at [695, 645] on button "Imprimir consumo" at bounding box center [676, 650] width 267 height 35
click at [690, 604] on button "IMPRESSORA" at bounding box center [680, 608] width 124 height 28
click at [906, 646] on button "Registrar pagamento" at bounding box center [957, 650] width 265 height 35
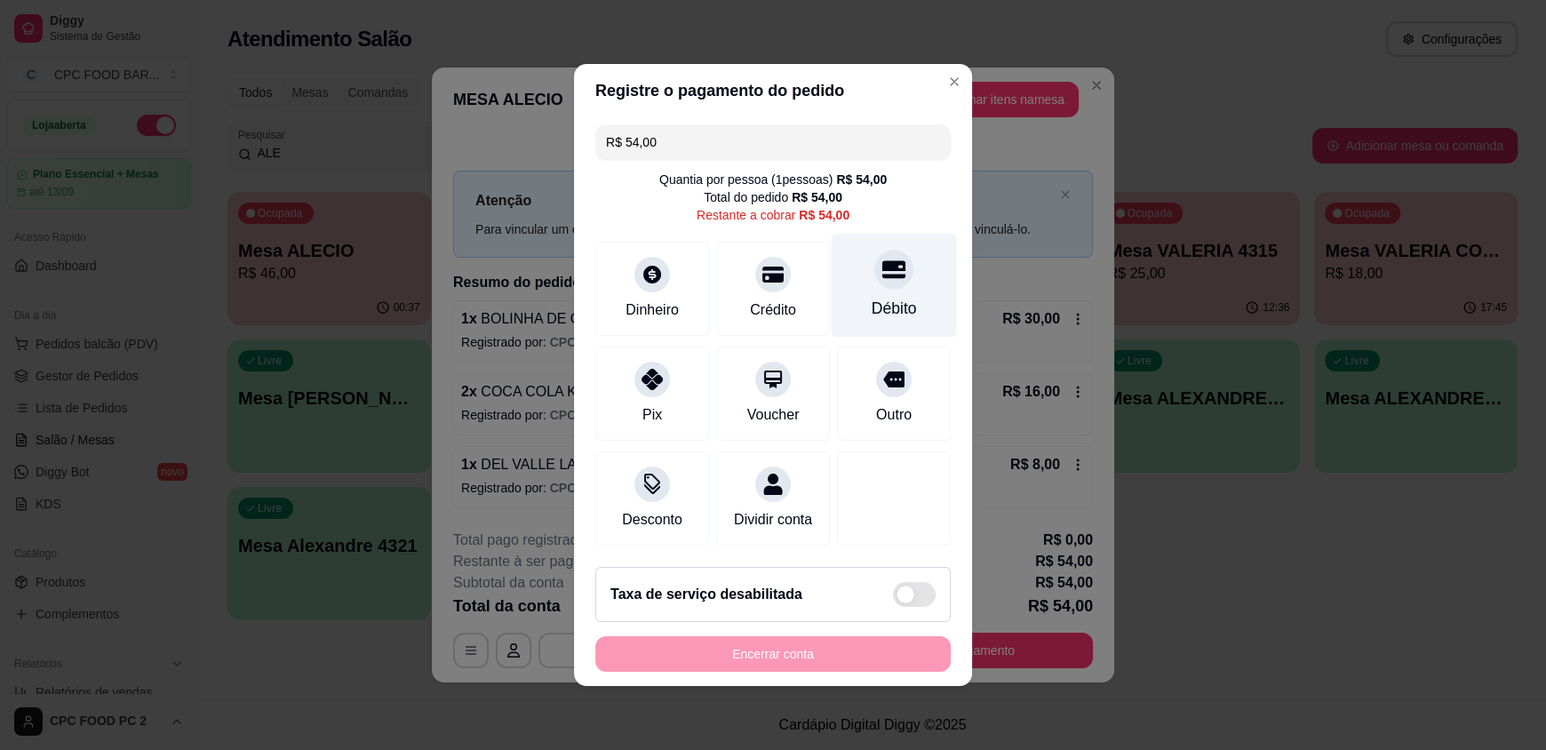
click at [880, 275] on div at bounding box center [893, 269] width 39 height 39
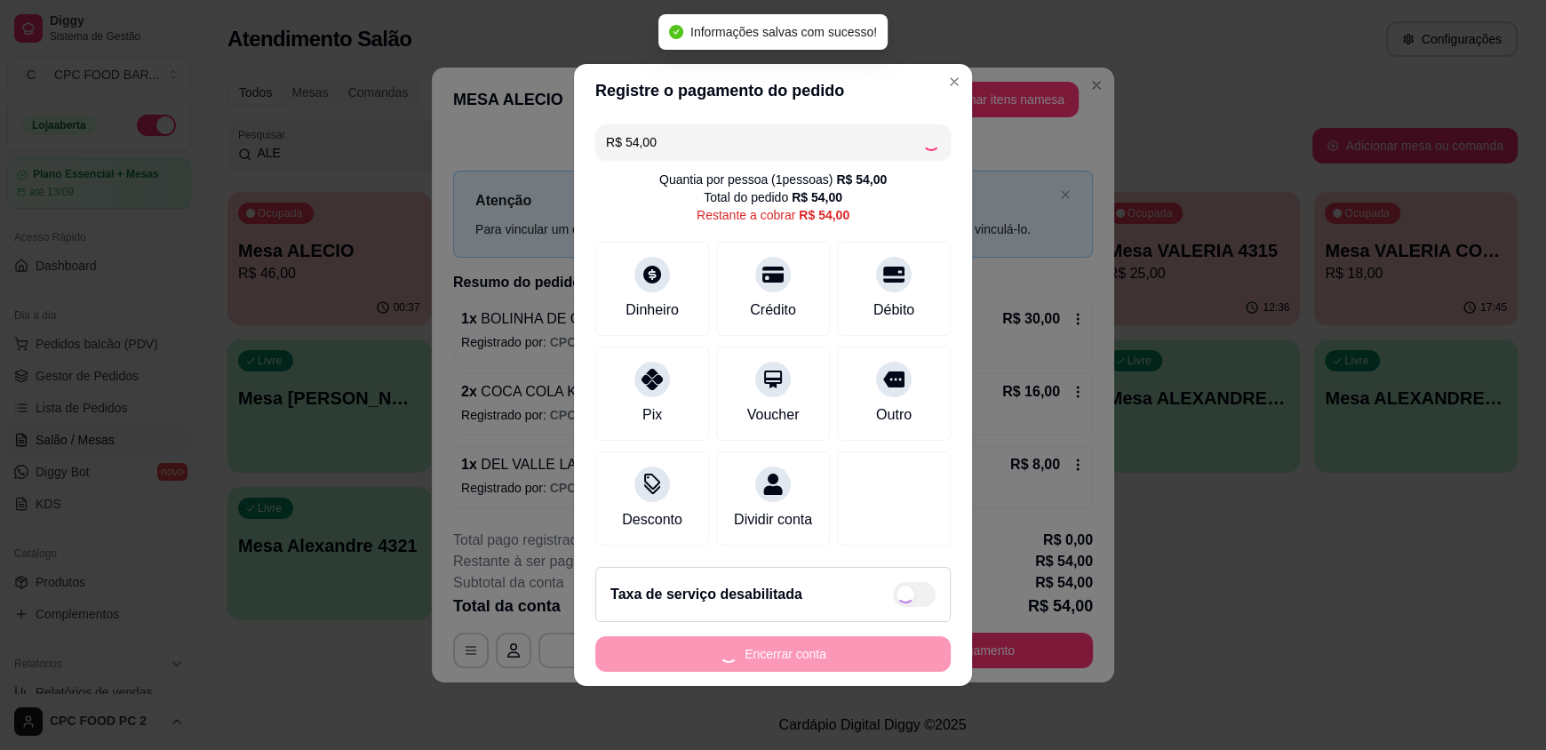
type input "R$ 0,00"
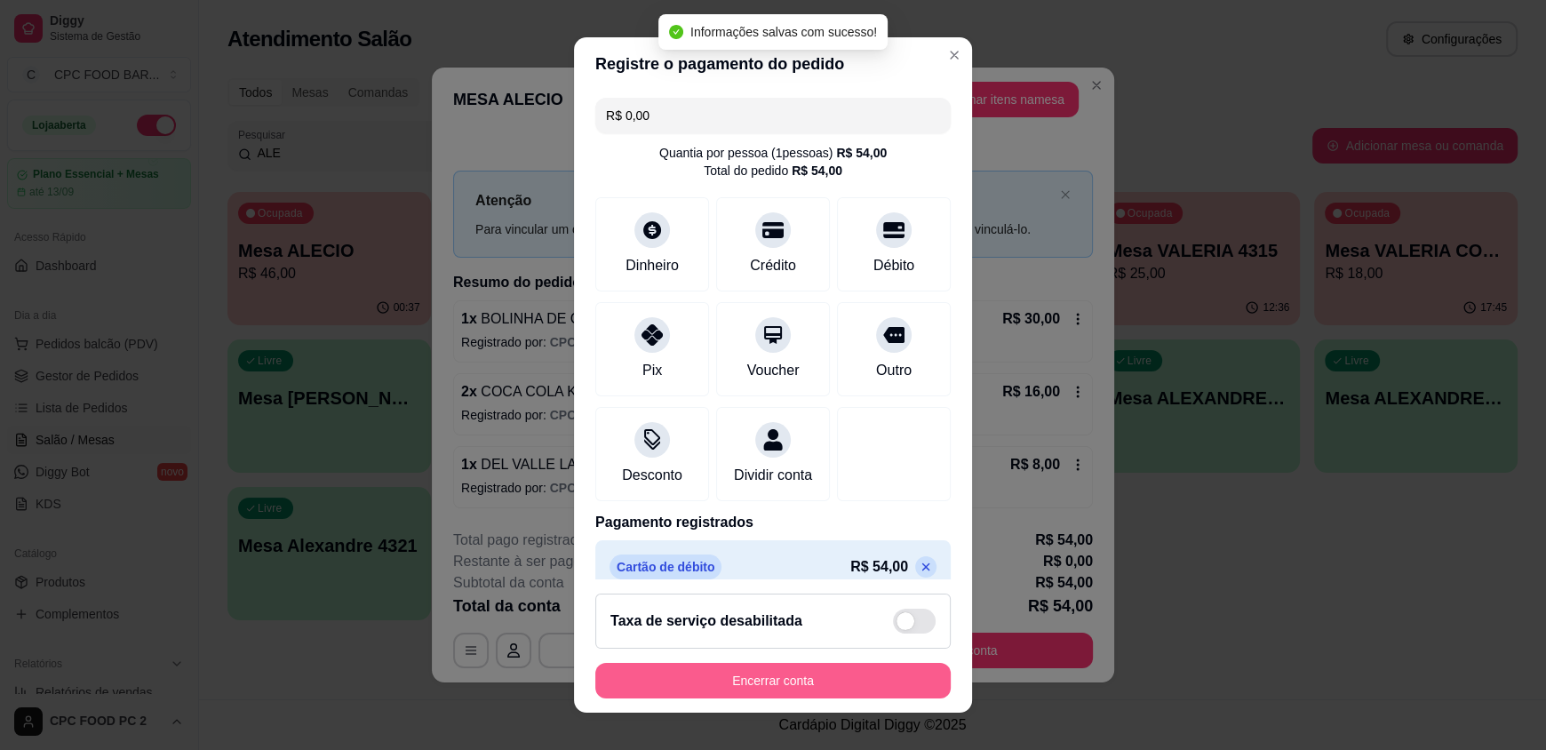
click at [796, 675] on button "Encerrar conta" at bounding box center [772, 681] width 355 height 36
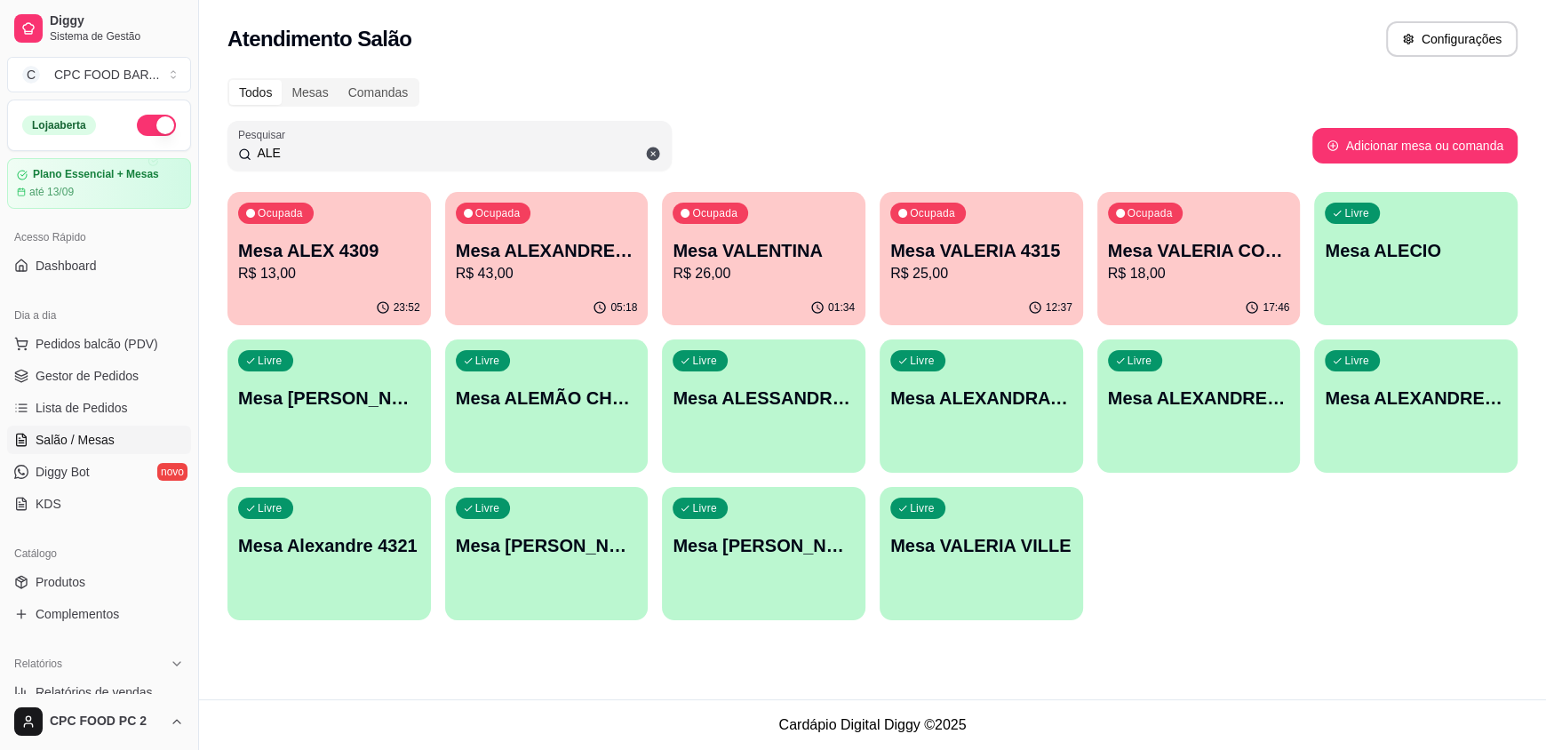
drag, startPoint x: 291, startPoint y: 145, endPoint x: 235, endPoint y: 148, distance: 56.1
click at [235, 148] on div "Pesquisar ALE" at bounding box center [449, 146] width 444 height 50
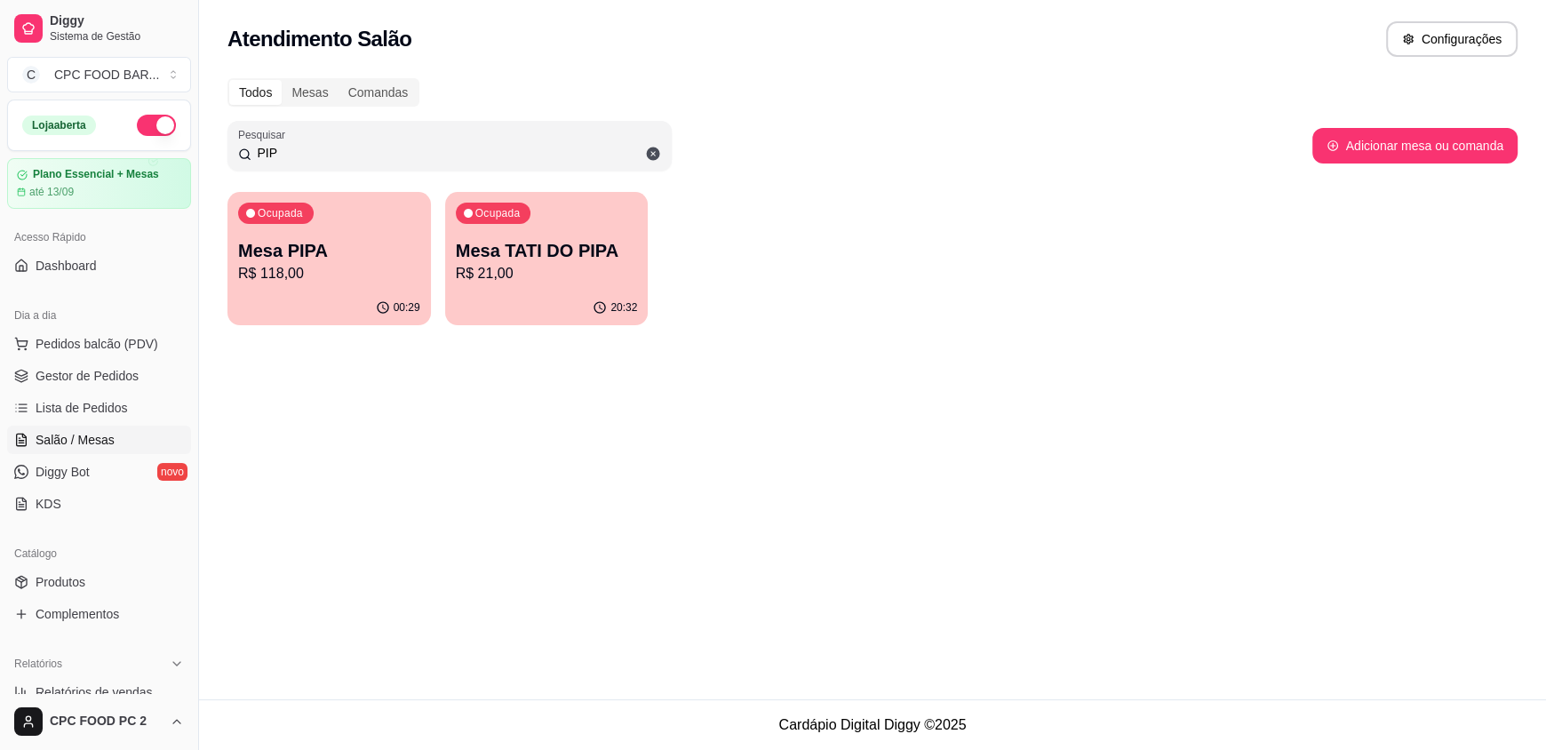
type input "PIP"
click at [310, 287] on div "Ocupada Mesa PIPA R$ 118,00" at bounding box center [328, 242] width 197 height 96
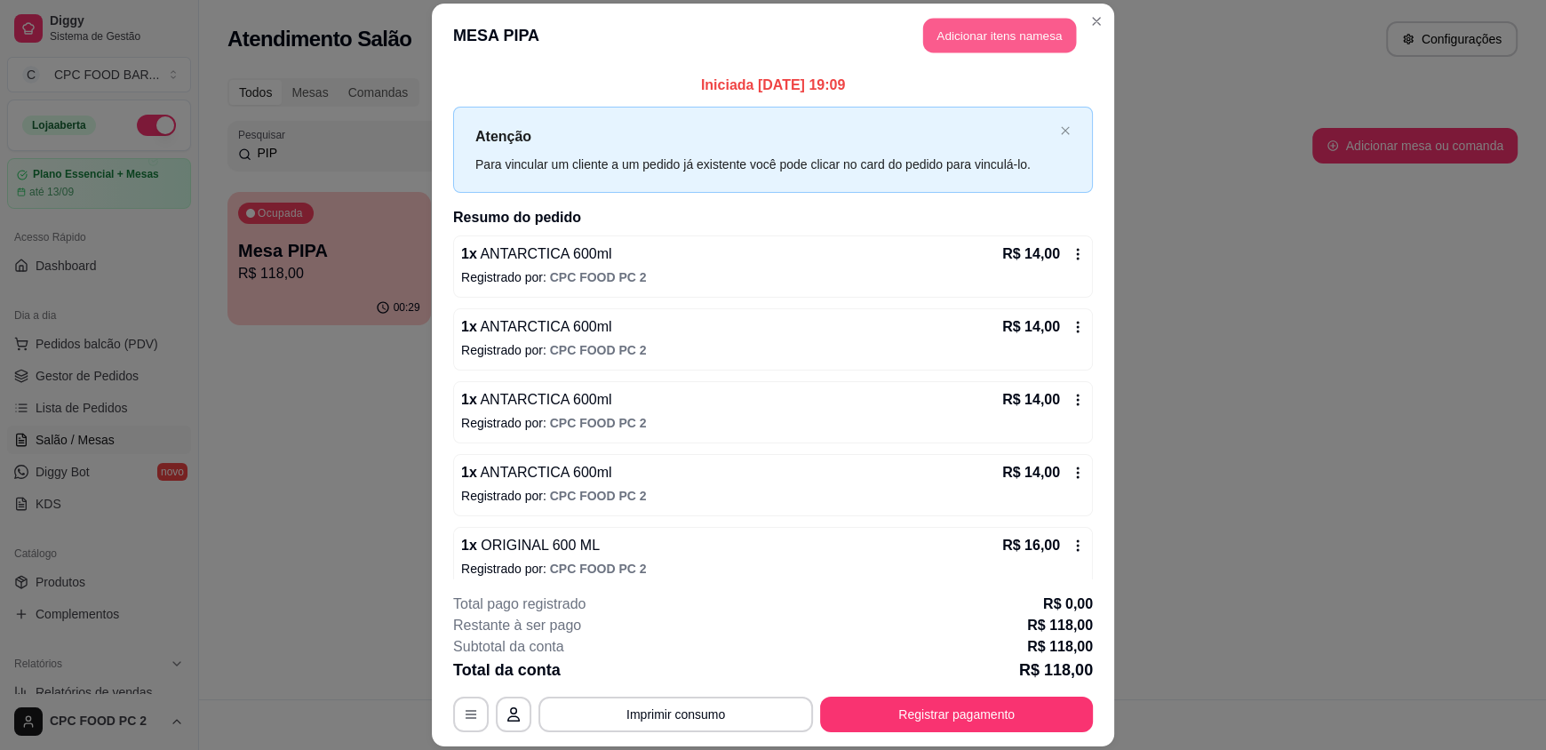
click at [962, 41] on button "Adicionar itens na mesa" at bounding box center [999, 36] width 153 height 35
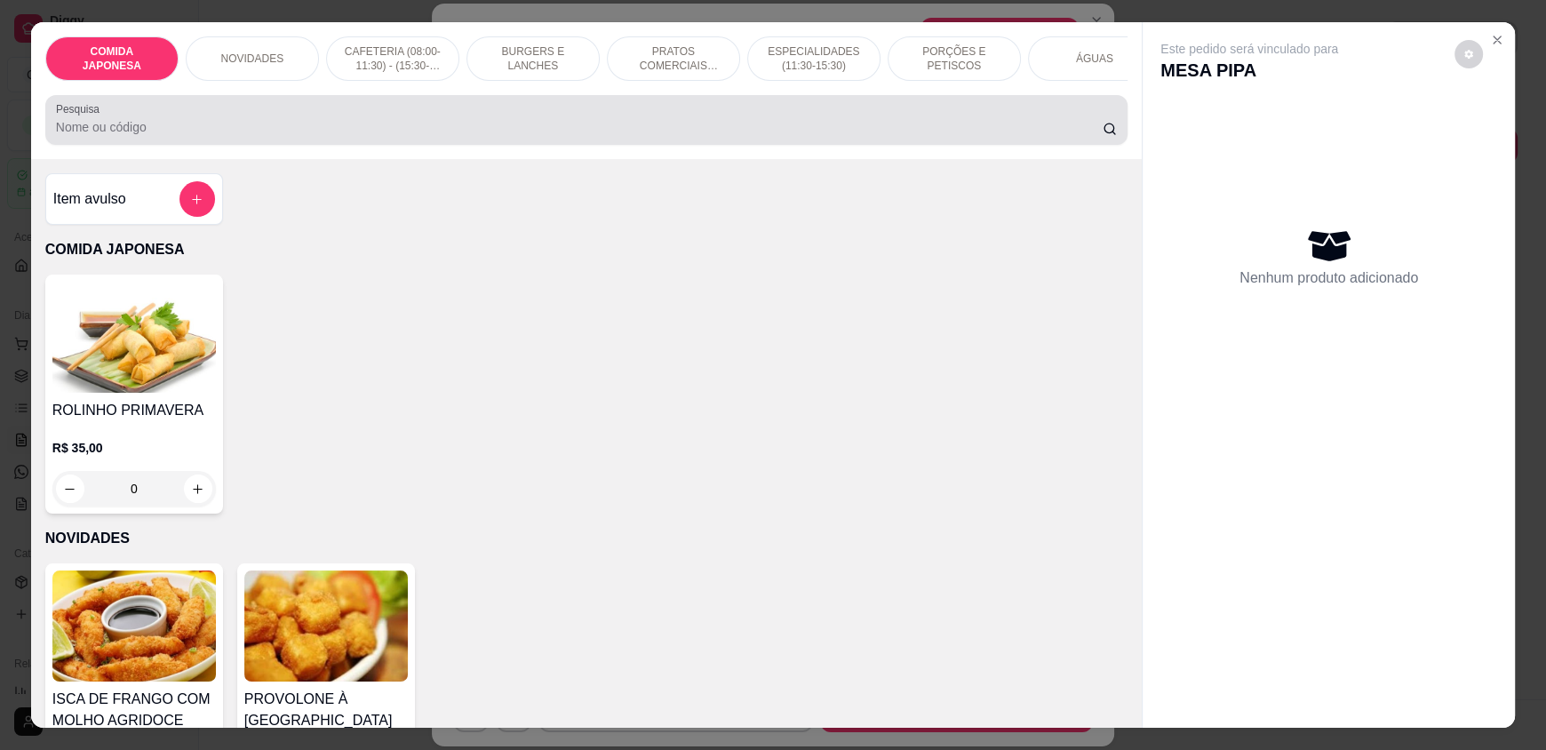
click at [413, 145] on div "Pesquisa" at bounding box center [586, 120] width 1082 height 50
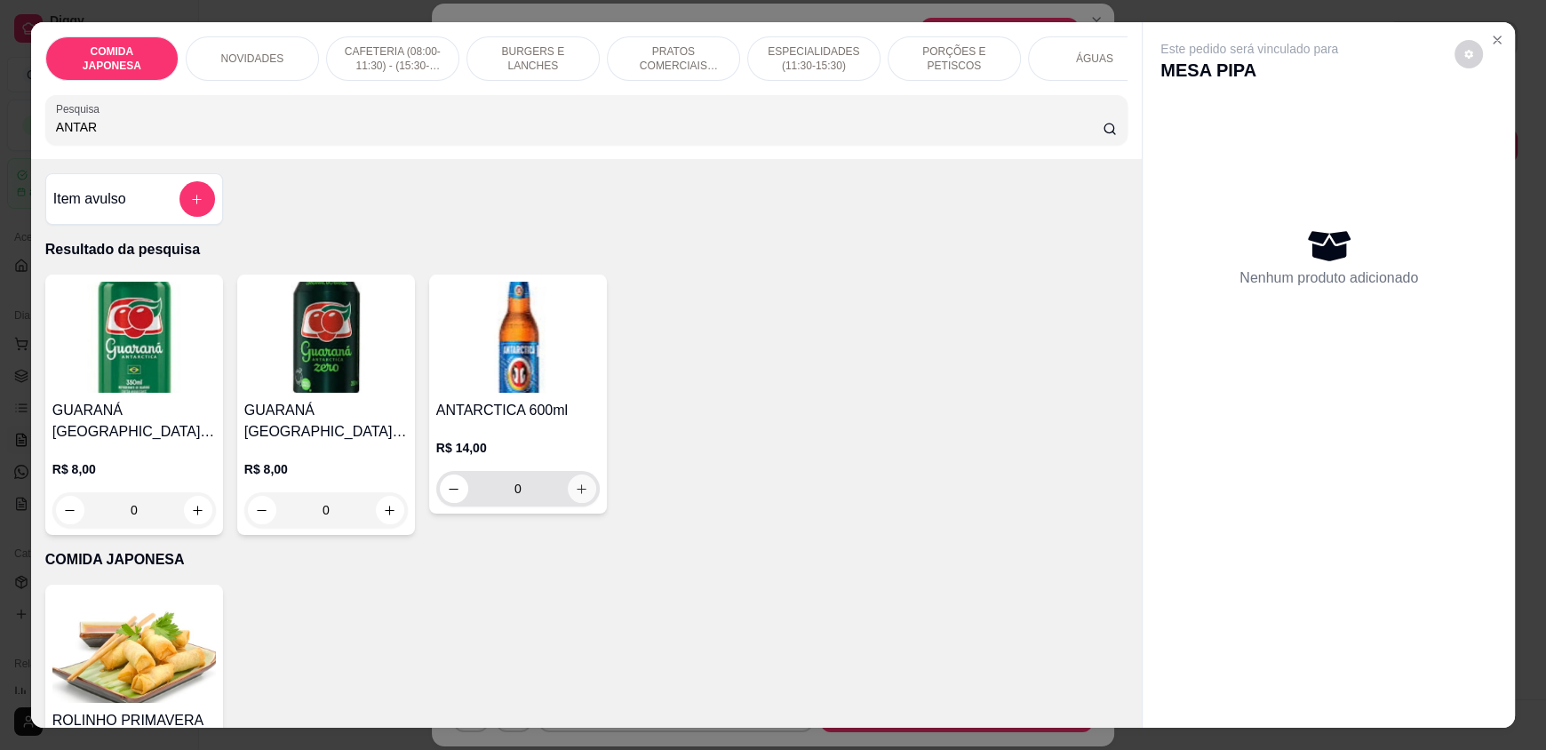
type input "ANTAR"
click at [578, 493] on icon "increase-product-quantity" at bounding box center [582, 488] width 9 height 9
type input "1"
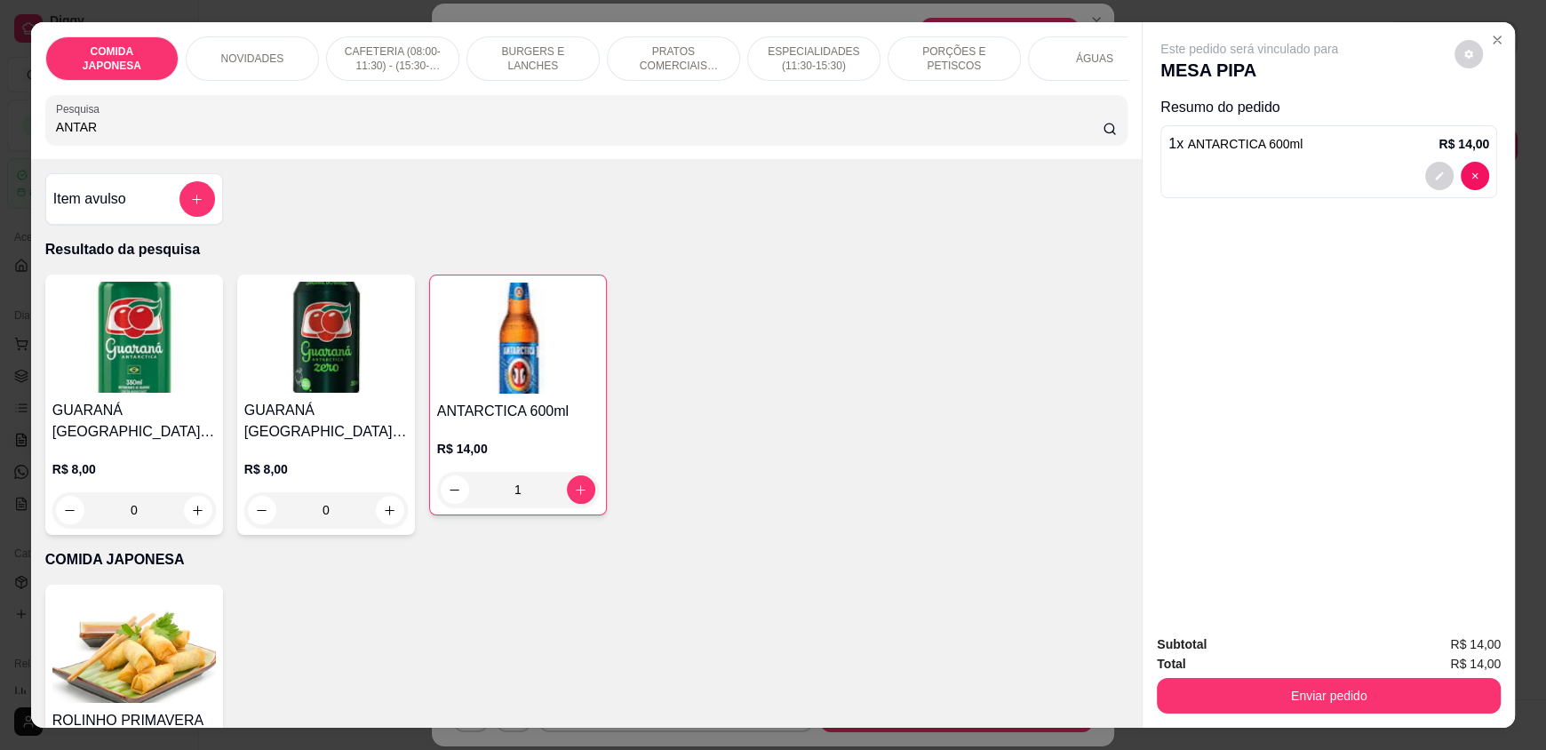
drag, startPoint x: 44, startPoint y: 150, endPoint x: 84, endPoint y: 141, distance: 40.1
click at [0, 145] on div "COMIDA JAPONESA NOVIDADES CAFETERIA (08:00-11:30) - (15:30-18:00) BURGERS E LAN…" at bounding box center [773, 375] width 1546 height 750
drag, startPoint x: 66, startPoint y: 139, endPoint x: 15, endPoint y: 124, distance: 52.9
click at [0, 137] on div "COMIDA JAPONESA NOVIDADES CAFETERIA (08:00-11:30) - (15:30-18:00) BURGERS E LAN…" at bounding box center [773, 375] width 1546 height 750
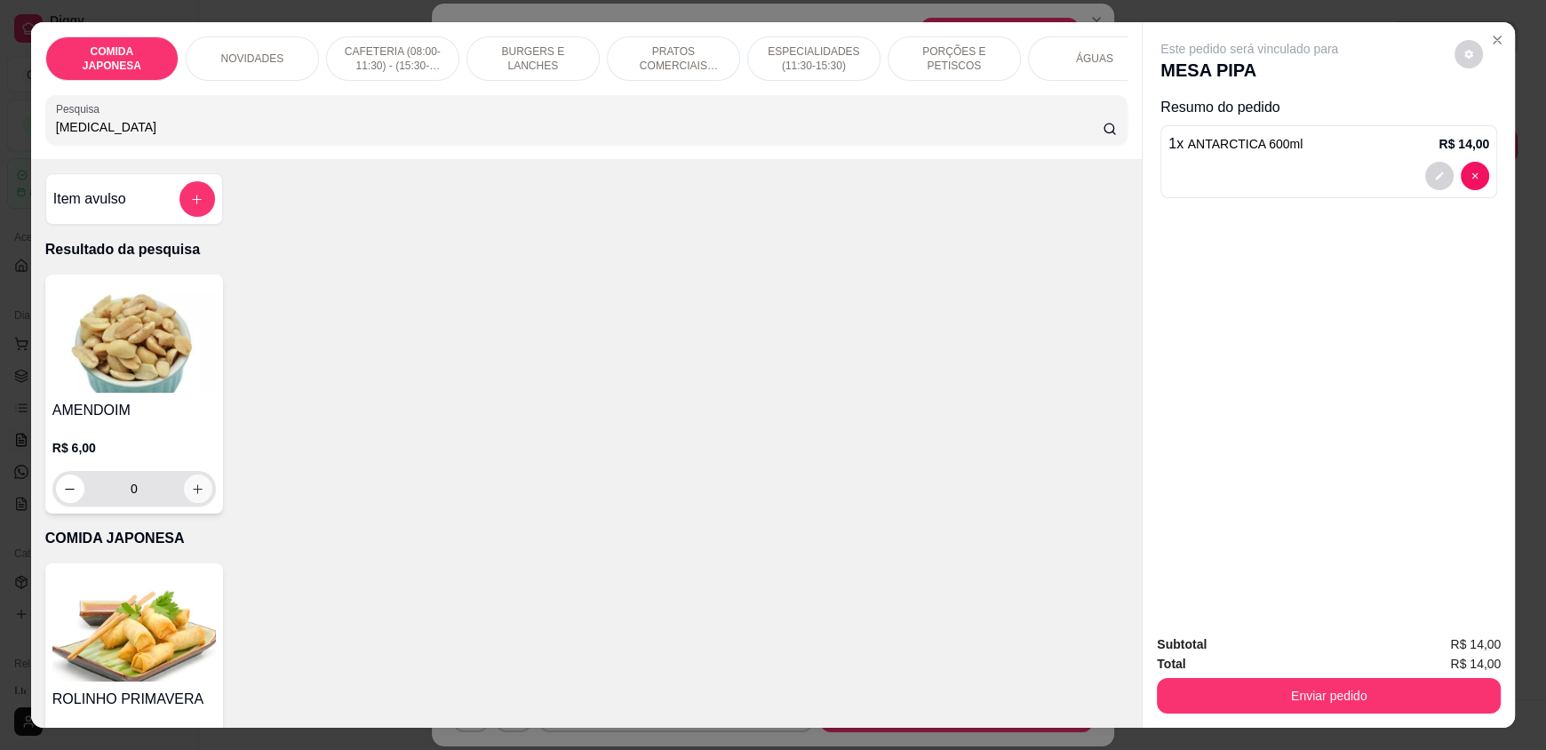
type input "[MEDICAL_DATA]"
click at [198, 503] on button "increase-product-quantity" at bounding box center [198, 489] width 28 height 28
type input "1"
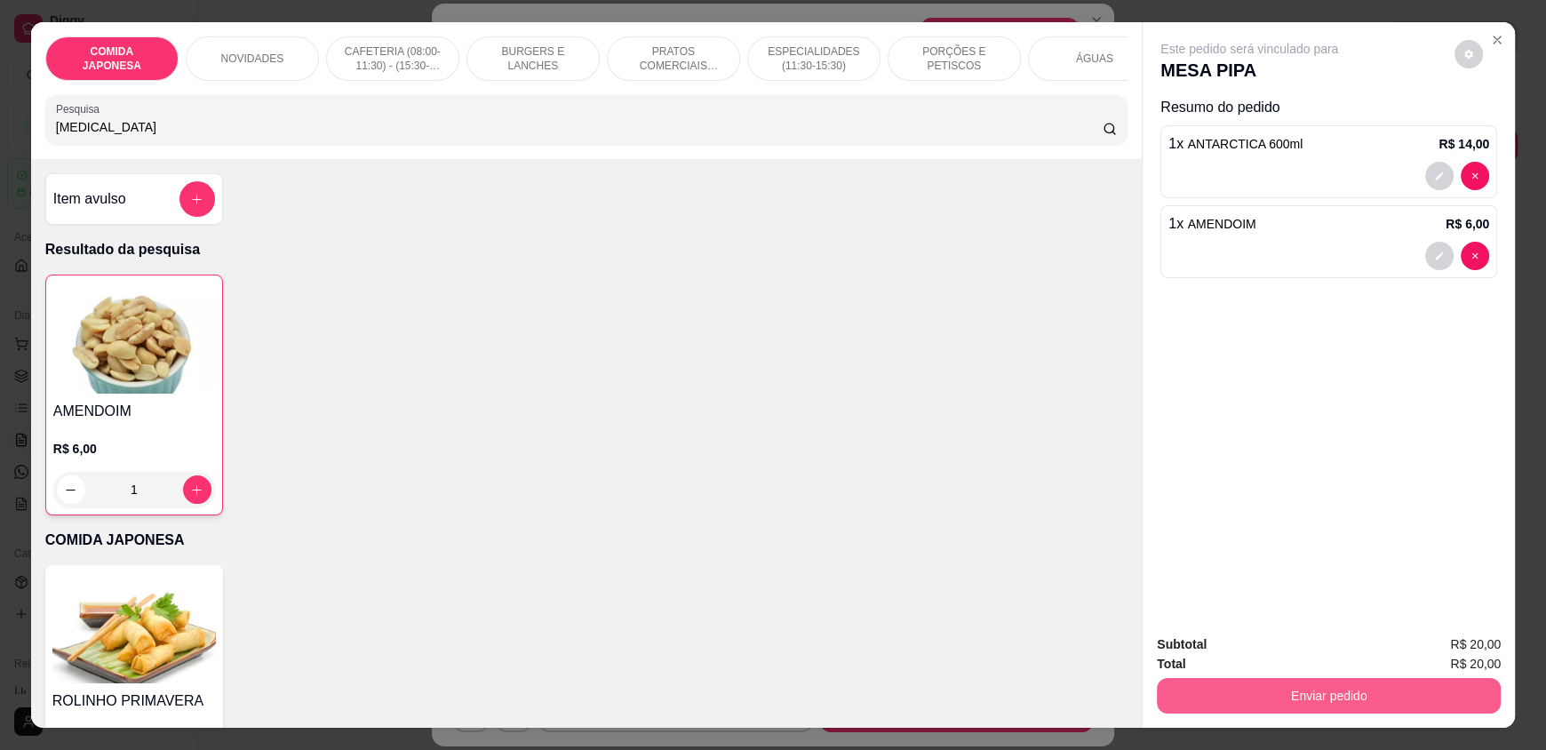
click at [1209, 696] on button "Enviar pedido" at bounding box center [1329, 696] width 344 height 36
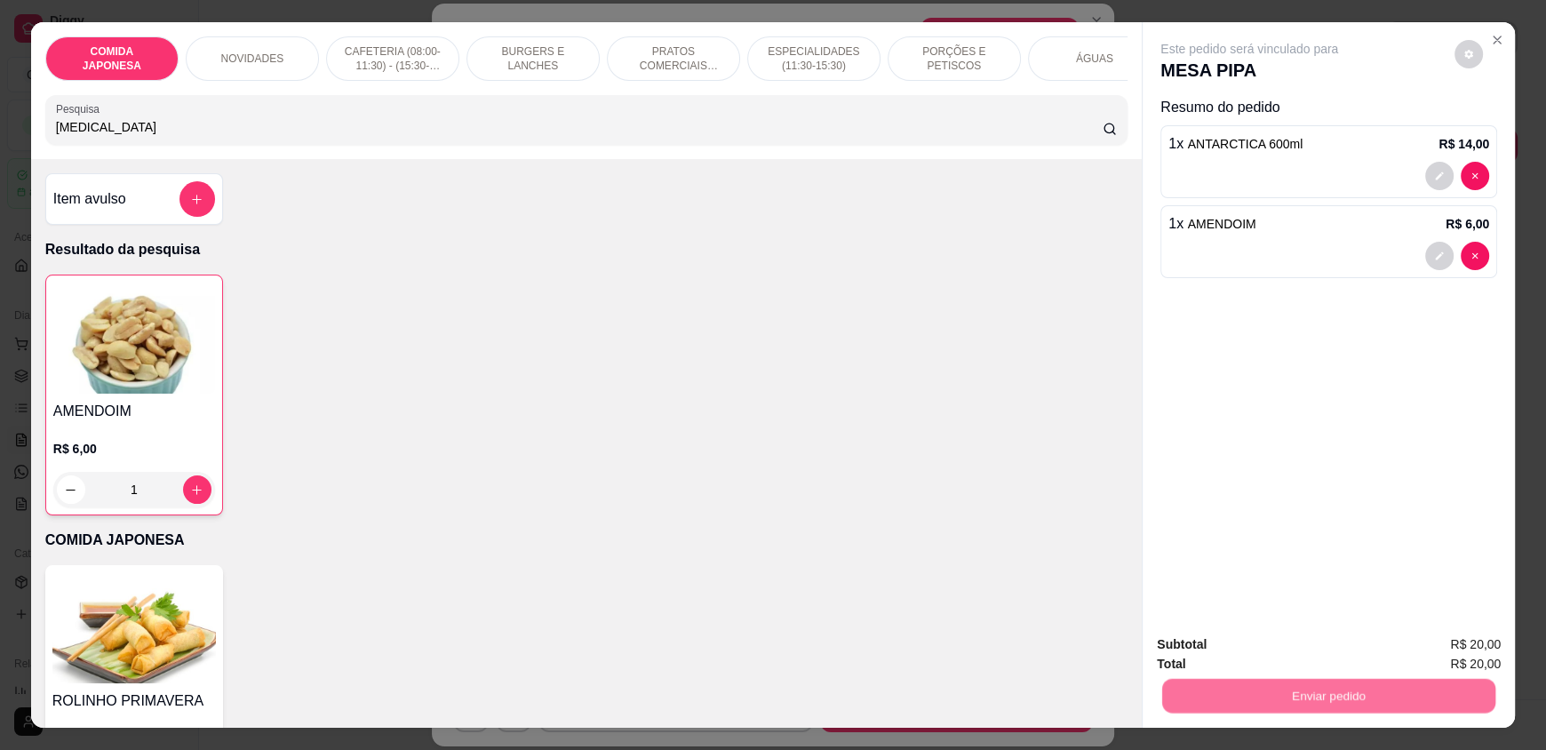
click at [1201, 661] on button "Não registrar e enviar pedido" at bounding box center [1269, 652] width 185 height 34
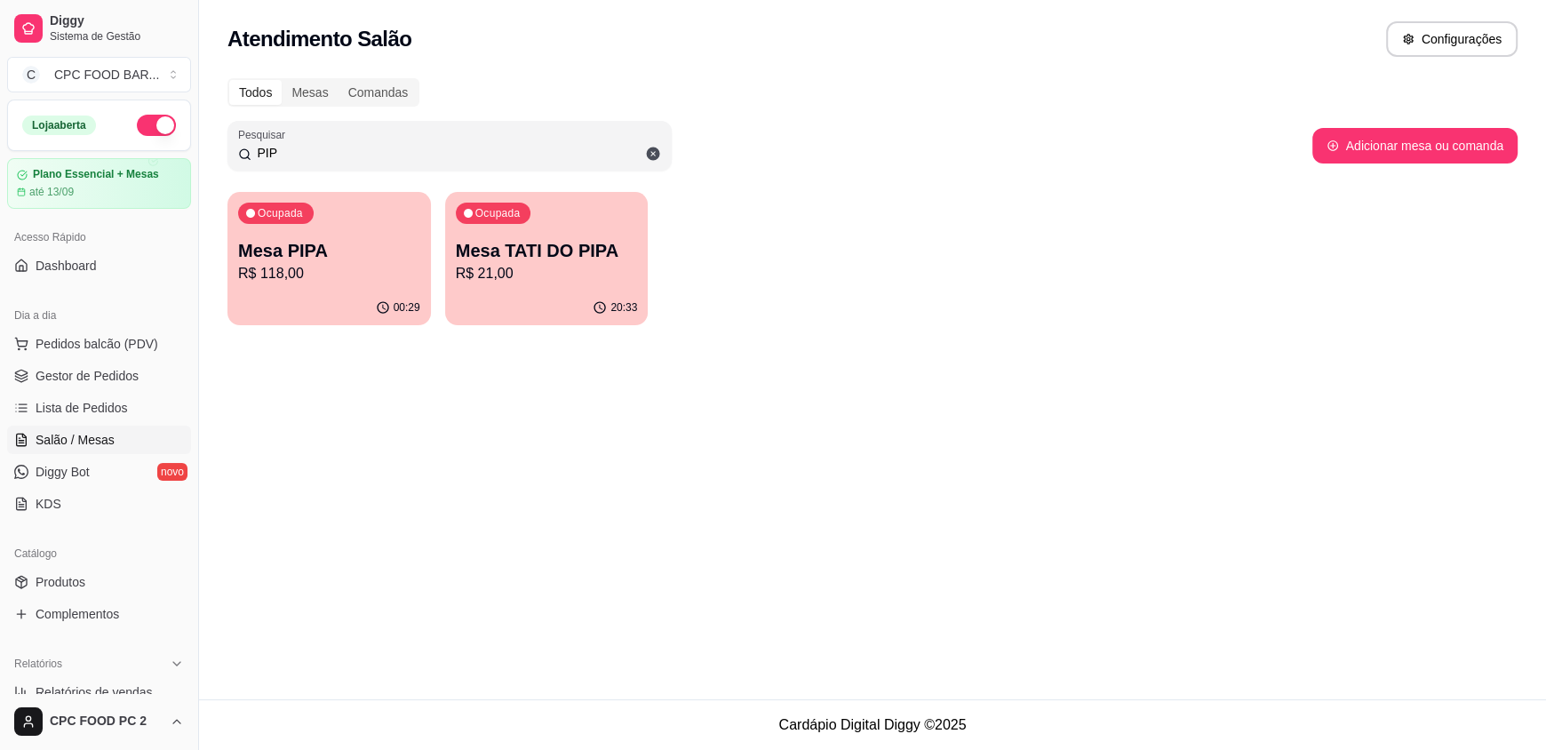
drag, startPoint x: 310, startPoint y: 159, endPoint x: 172, endPoint y: 140, distance: 139.0
click at [172, 140] on div "Diggy Sistema de Gestão C CPC FOOD BAR ... Loja aberta Plano Essencial + Mesas …" at bounding box center [773, 375] width 1546 height 750
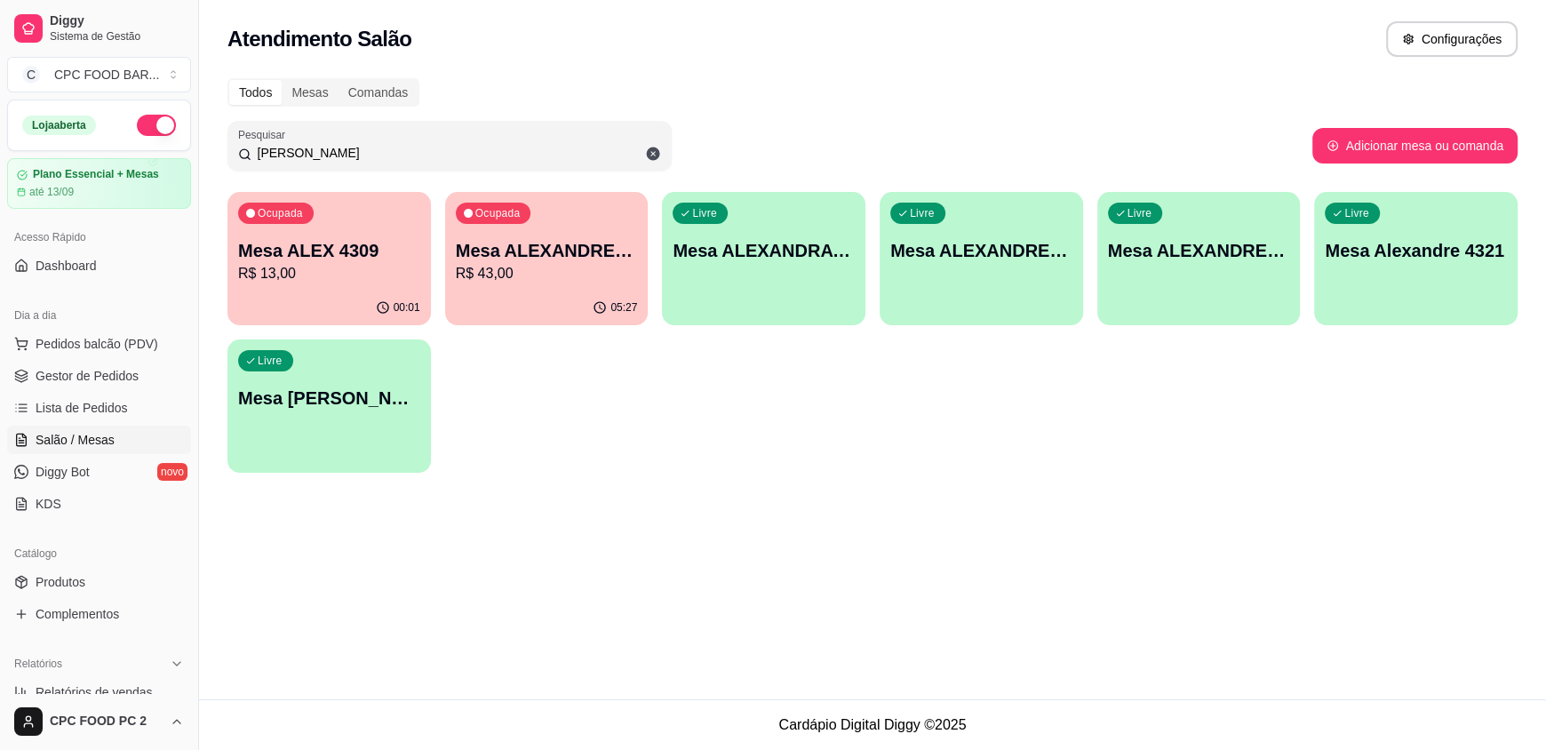
type input "[PERSON_NAME]"
click at [352, 255] on p "Mesa ALEX 4309" at bounding box center [329, 250] width 182 height 25
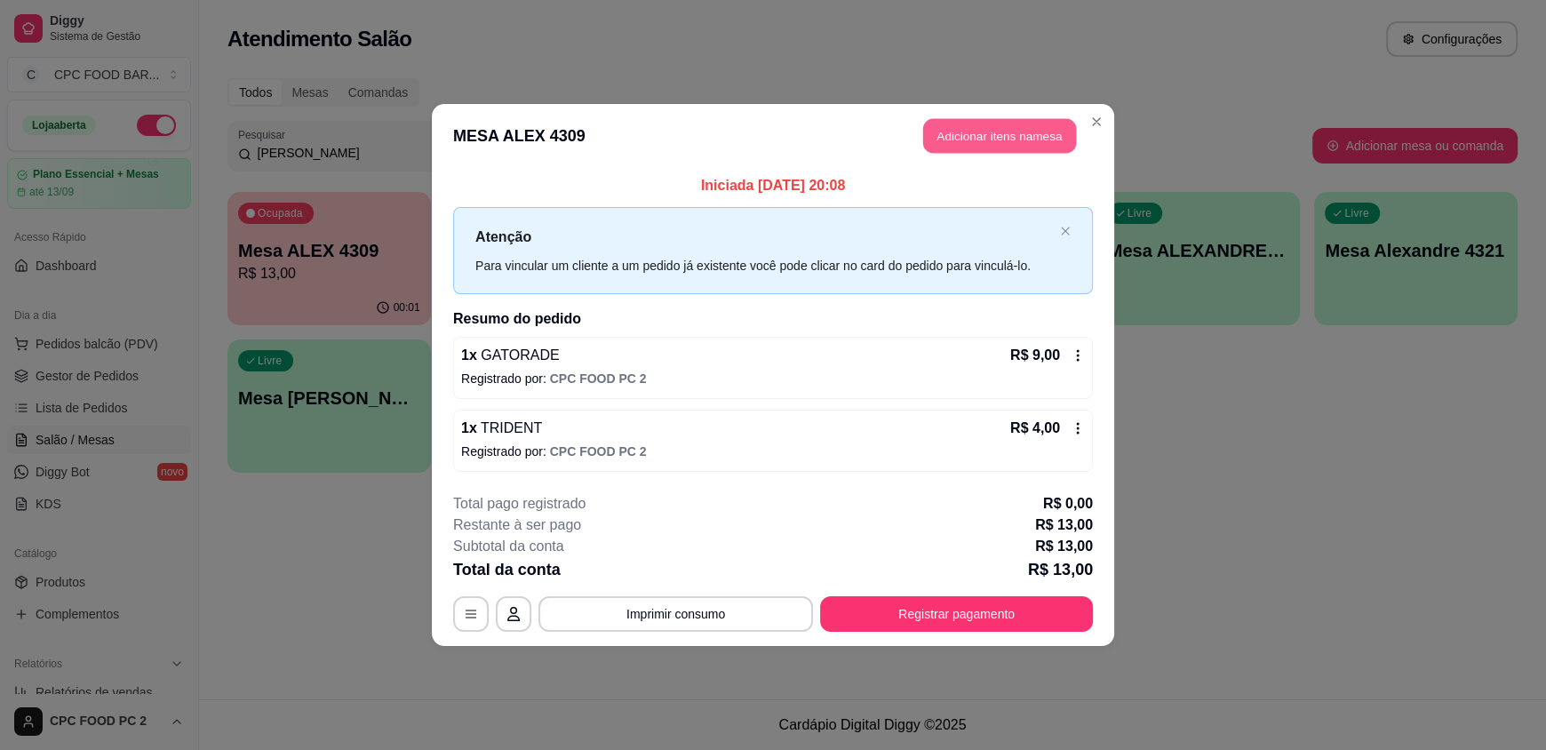
click at [968, 143] on button "Adicionar itens na mesa" at bounding box center [999, 136] width 153 height 35
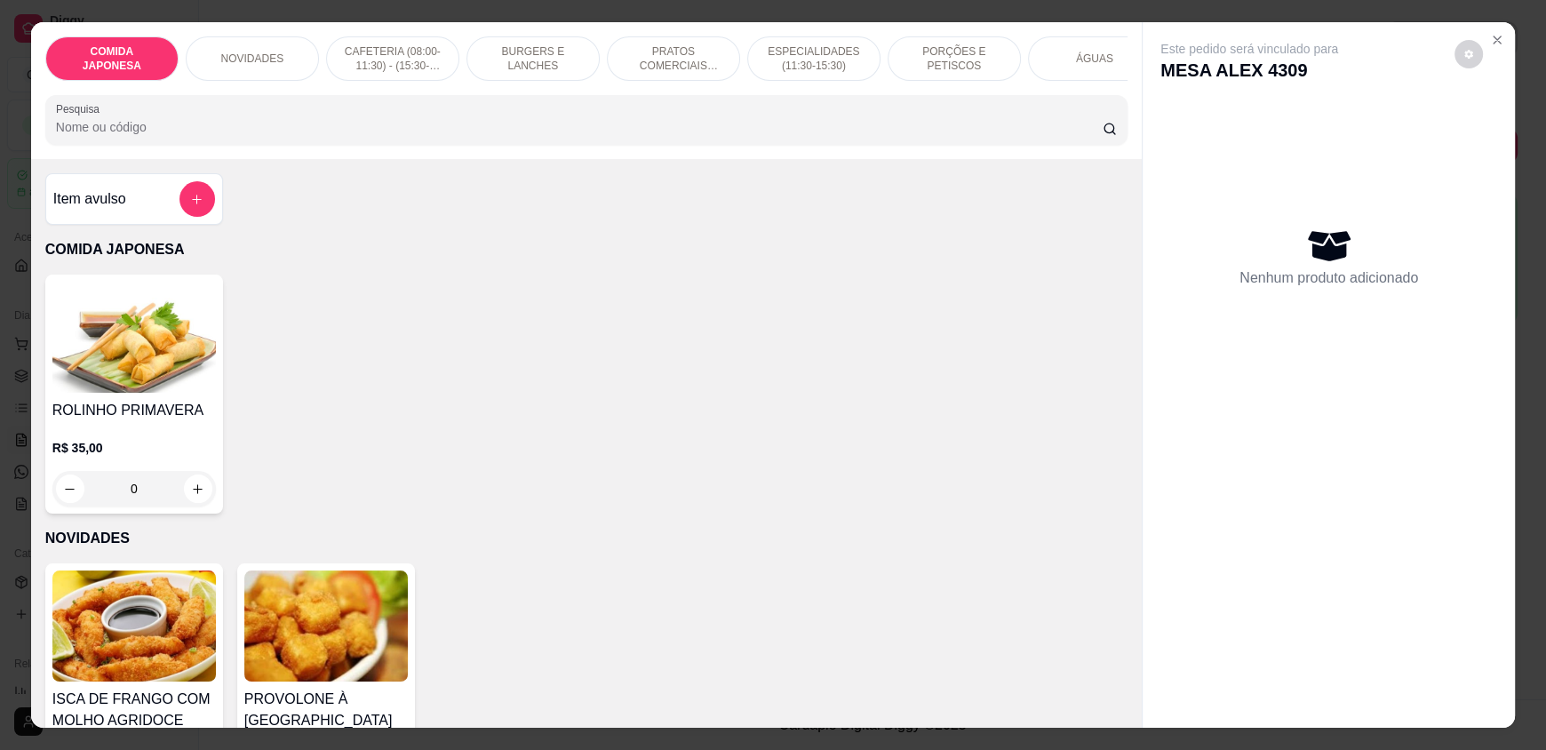
click at [487, 136] on input "Pesquisa" at bounding box center [580, 127] width 1048 height 18
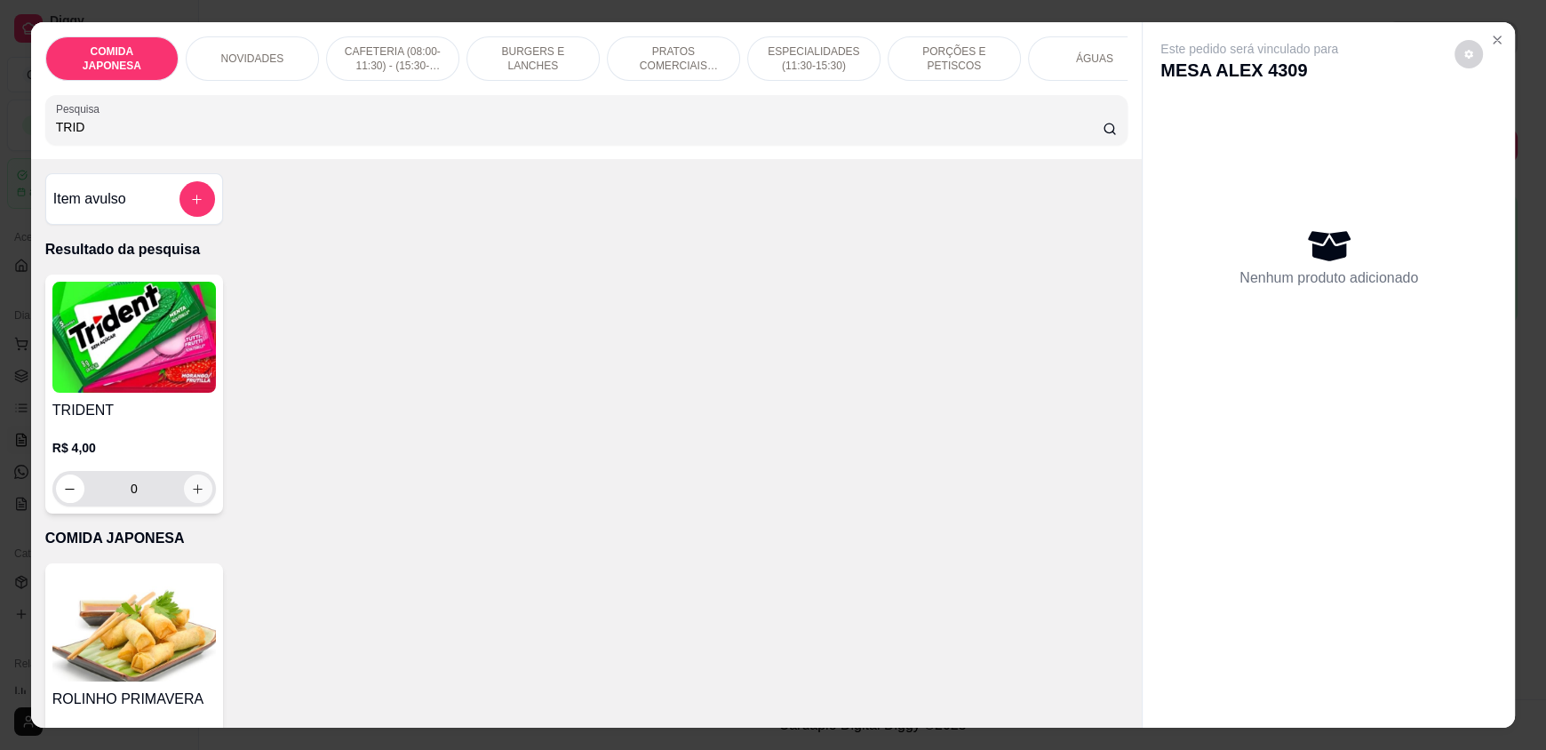
type input "TRID"
click at [193, 494] on icon "increase-product-quantity" at bounding box center [197, 489] width 13 height 13
type input "1"
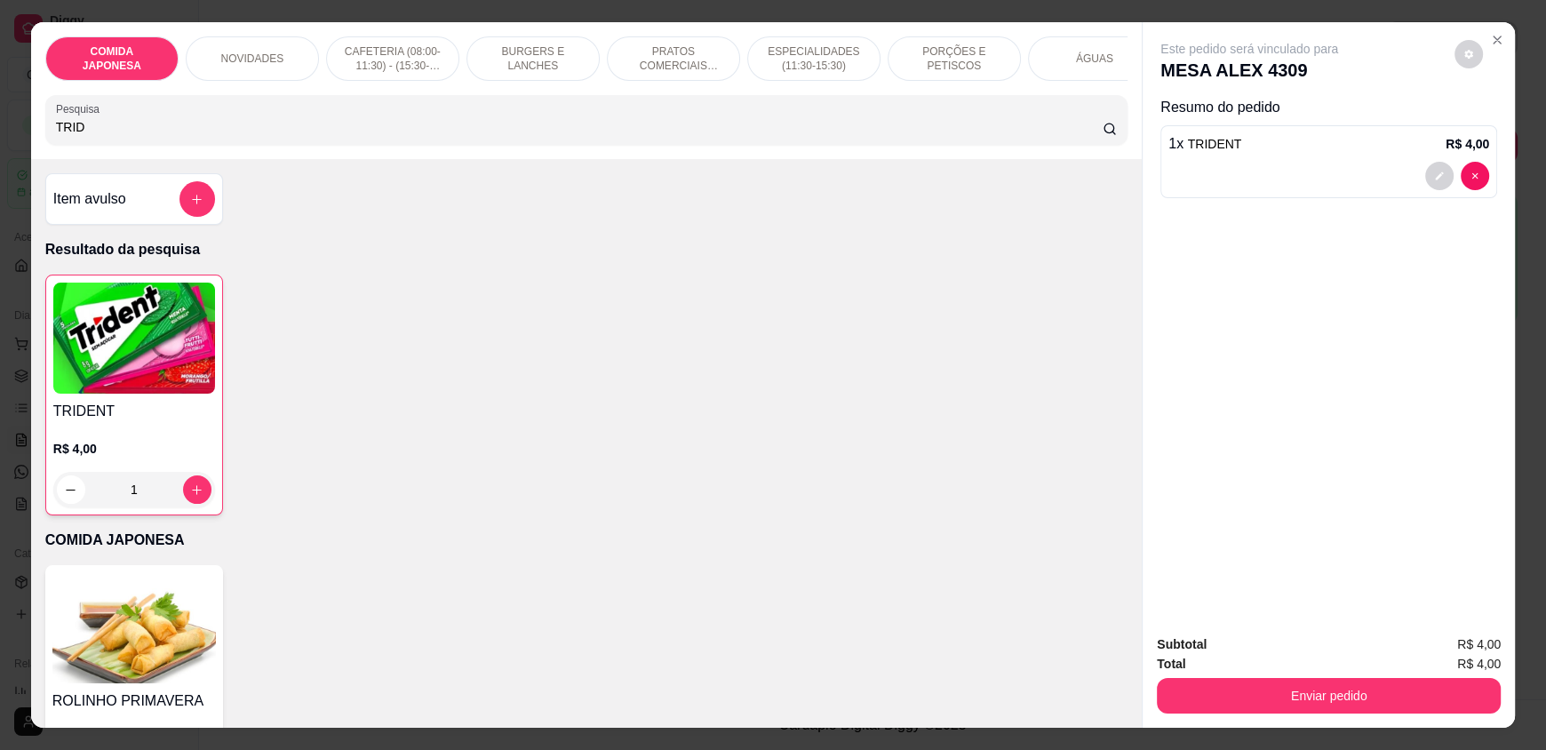
drag, startPoint x: 123, startPoint y: 143, endPoint x: 0, endPoint y: 105, distance: 128.4
click at [0, 109] on div "COMIDA JAPONESA NOVIDADES CAFETERIA (08:00-11:30) - (15:30-18:00) BURGERS E LAN…" at bounding box center [773, 375] width 1546 height 750
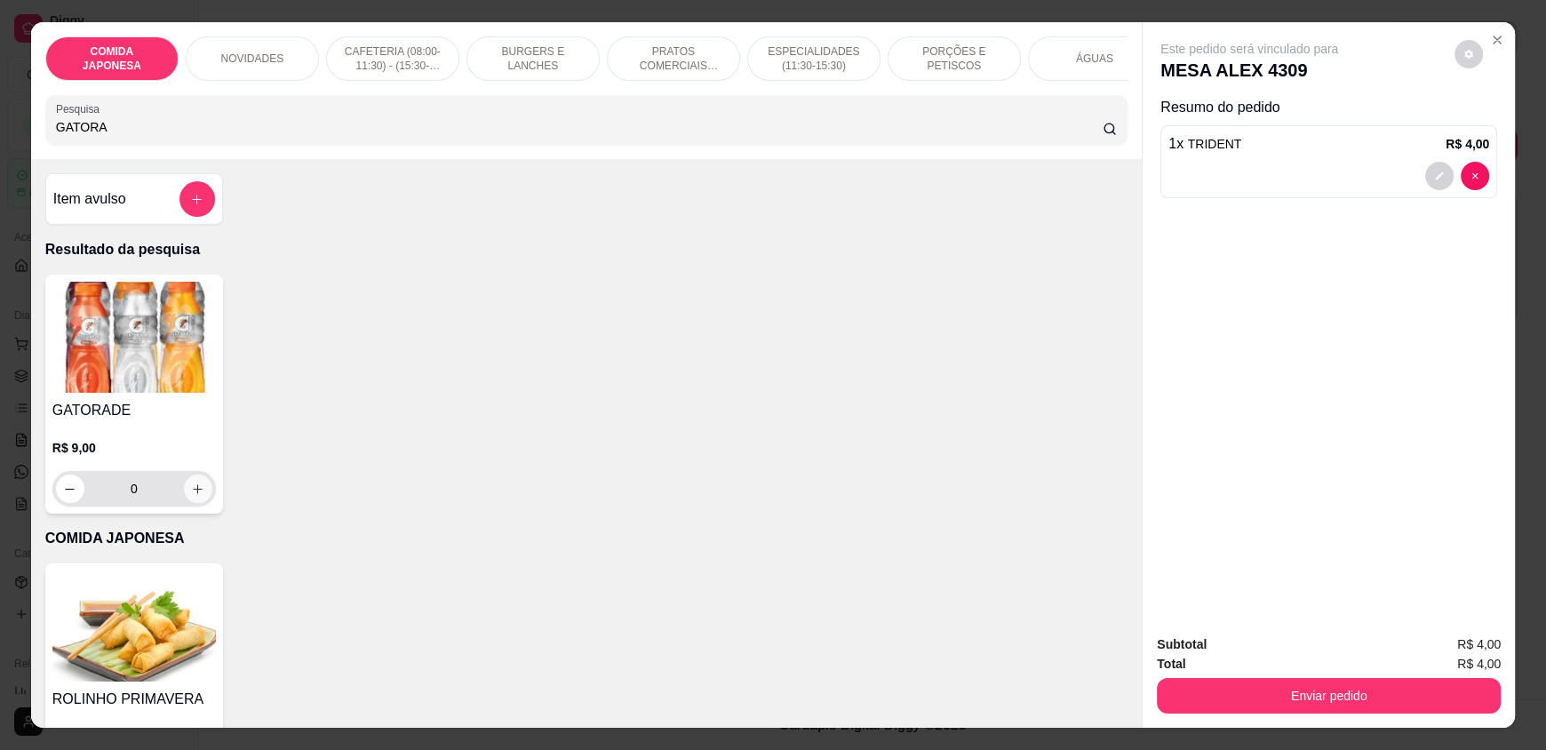
type input "GATORA"
click at [191, 496] on icon "increase-product-quantity" at bounding box center [197, 489] width 13 height 13
type input "1"
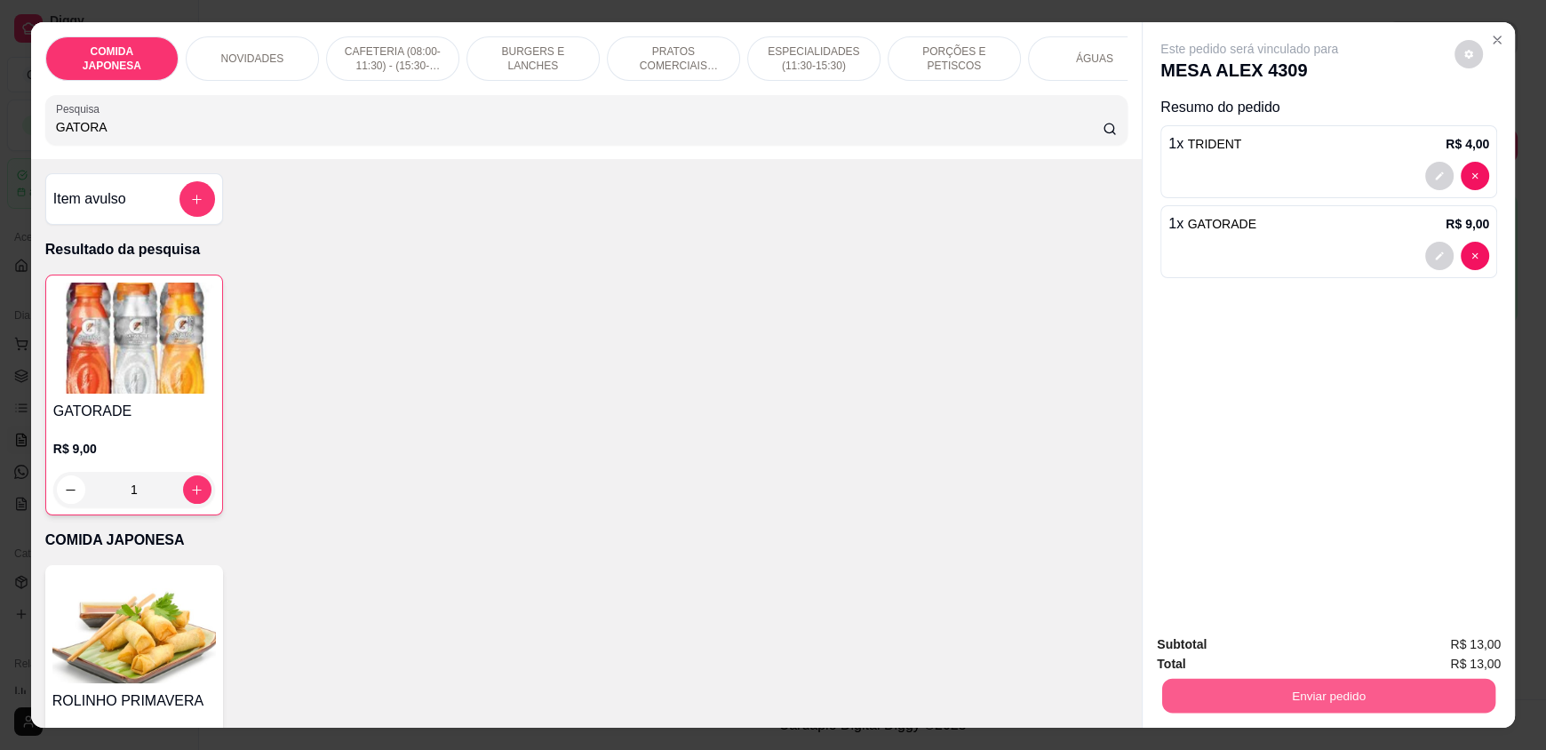
click at [1222, 680] on button "Enviar pedido" at bounding box center [1328, 695] width 333 height 35
click at [1218, 653] on button "Não registrar e enviar pedido" at bounding box center [1270, 651] width 180 height 33
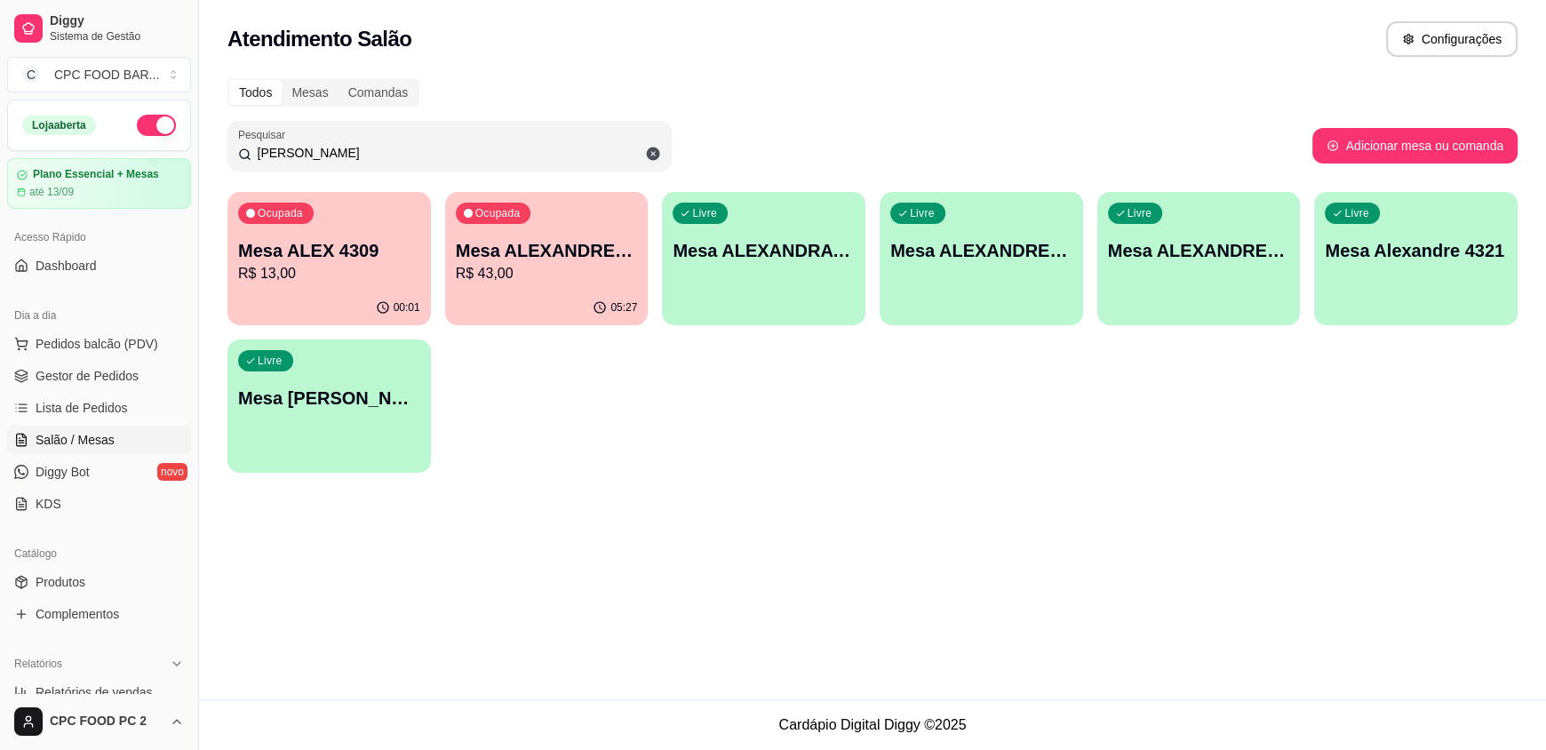
drag, startPoint x: 300, startPoint y: 157, endPoint x: 180, endPoint y: 147, distance: 121.3
click at [180, 147] on div "Diggy Sistema de Gestão C CPC FOOD BAR ... Loja aberta Plano Essencial + Mesas …" at bounding box center [773, 375] width 1546 height 750
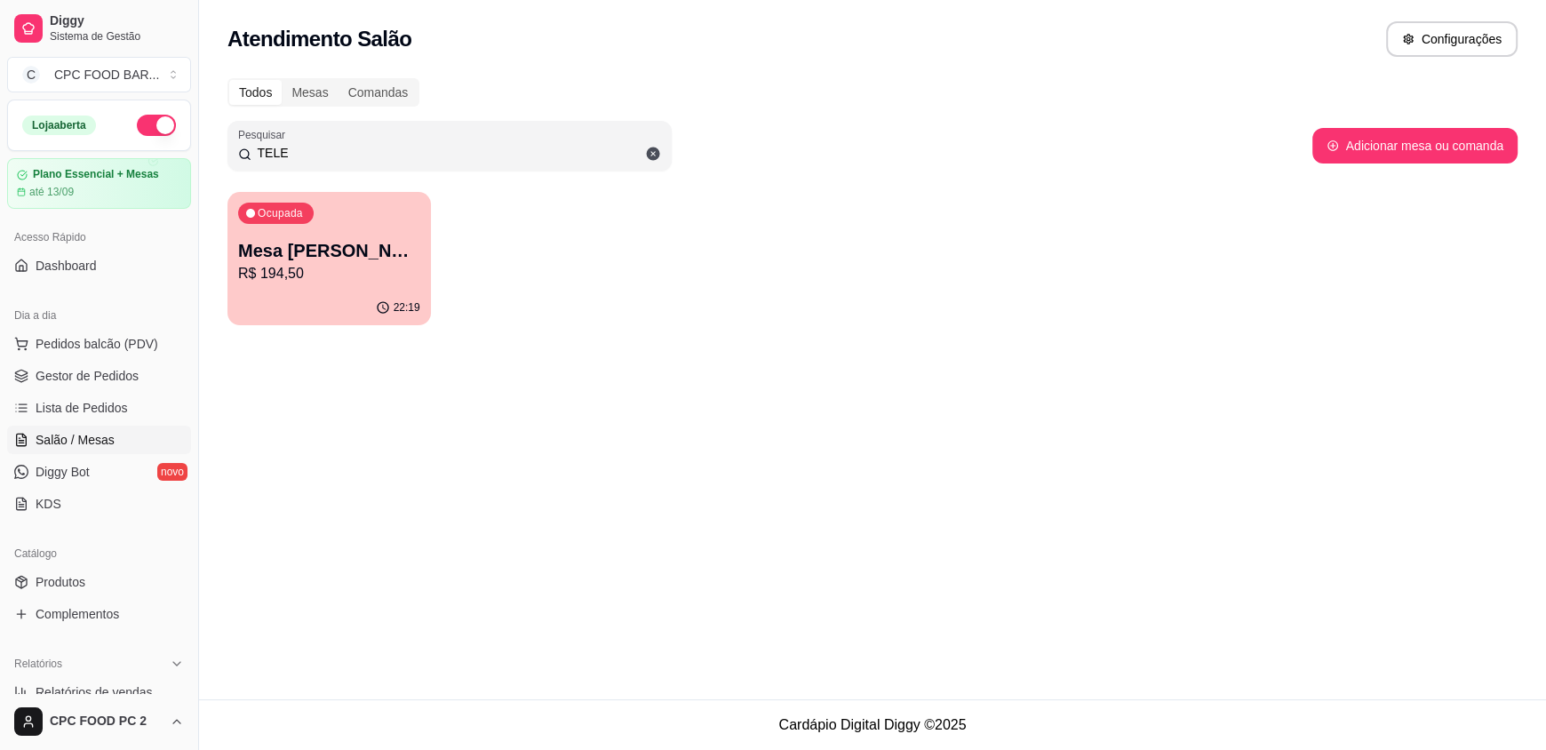
type input "TELE"
click at [315, 251] on p "Mesa [PERSON_NAME]" at bounding box center [329, 251] width 177 height 24
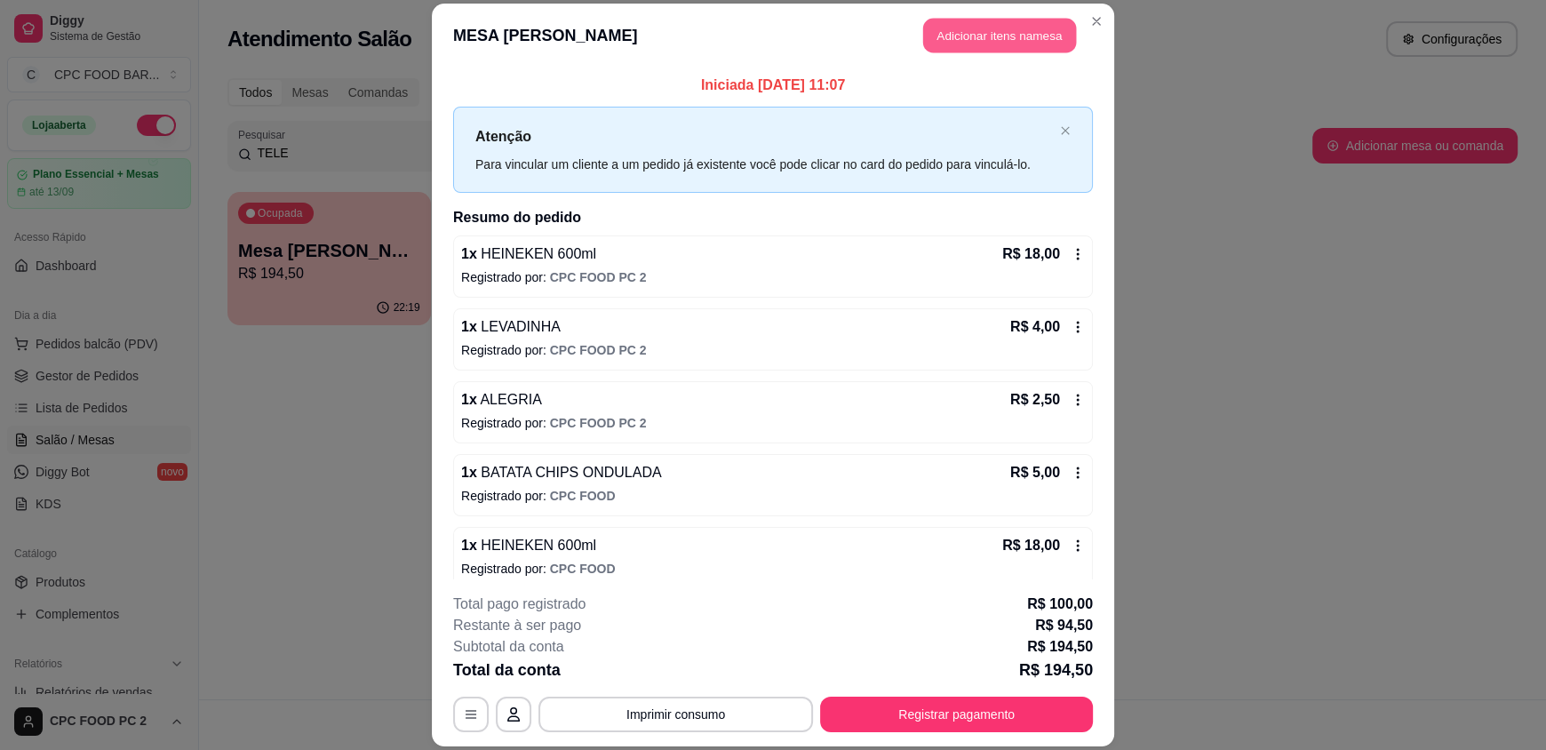
click at [938, 30] on button "Adicionar itens na mesa" at bounding box center [999, 36] width 153 height 35
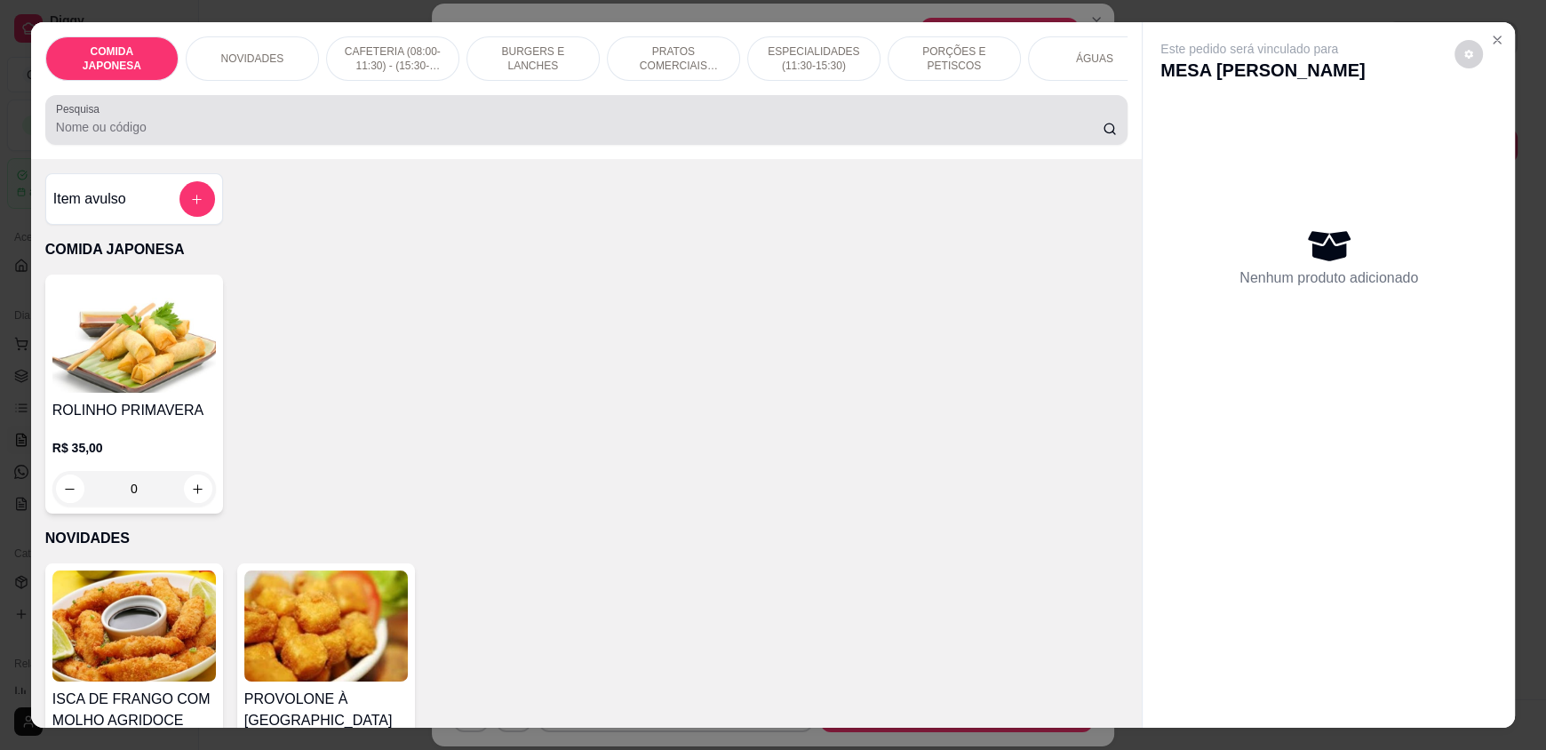
click at [549, 136] on input "Pesquisa" at bounding box center [580, 127] width 1048 height 18
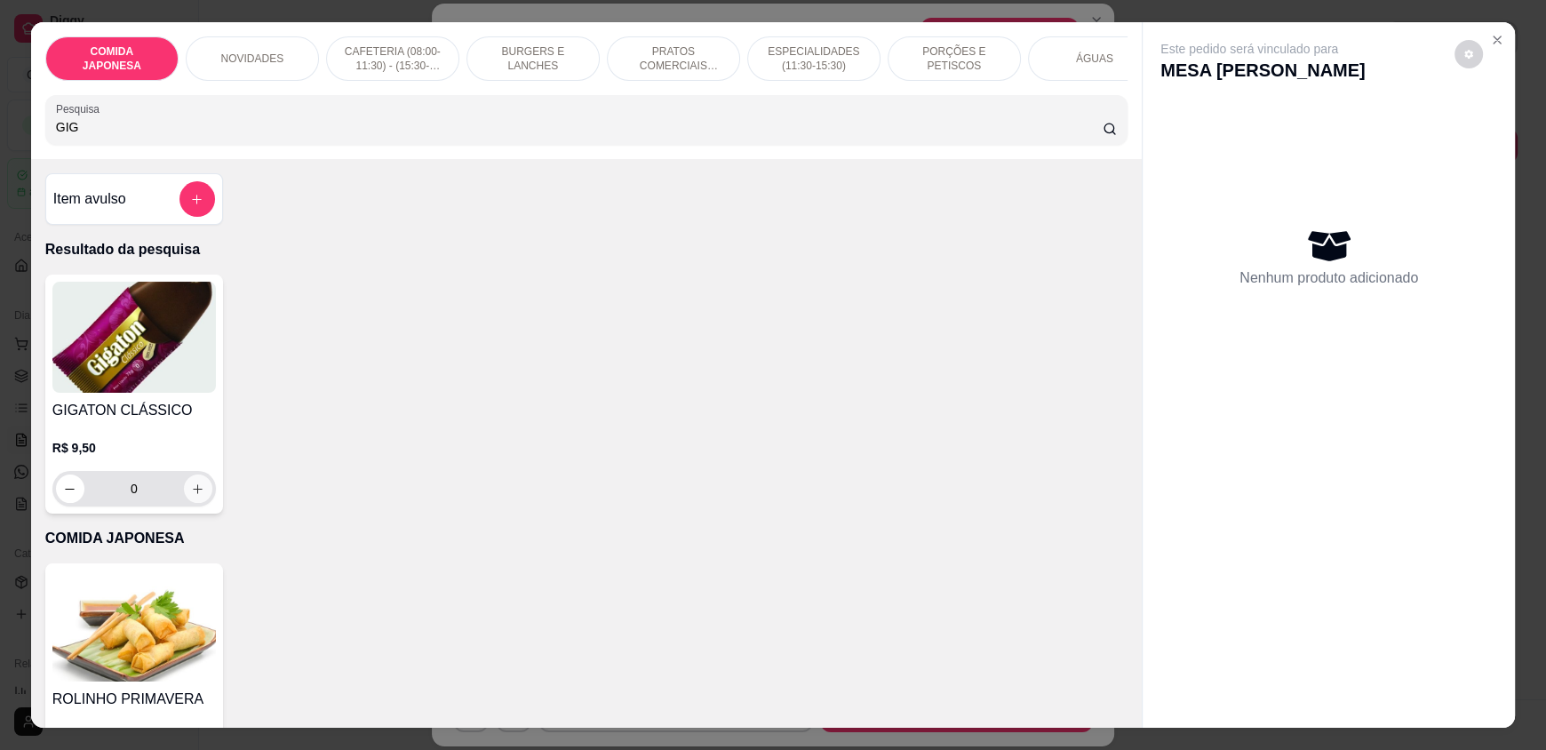
type input "GIG"
click at [191, 496] on icon "increase-product-quantity" at bounding box center [197, 489] width 13 height 13
type input "1"
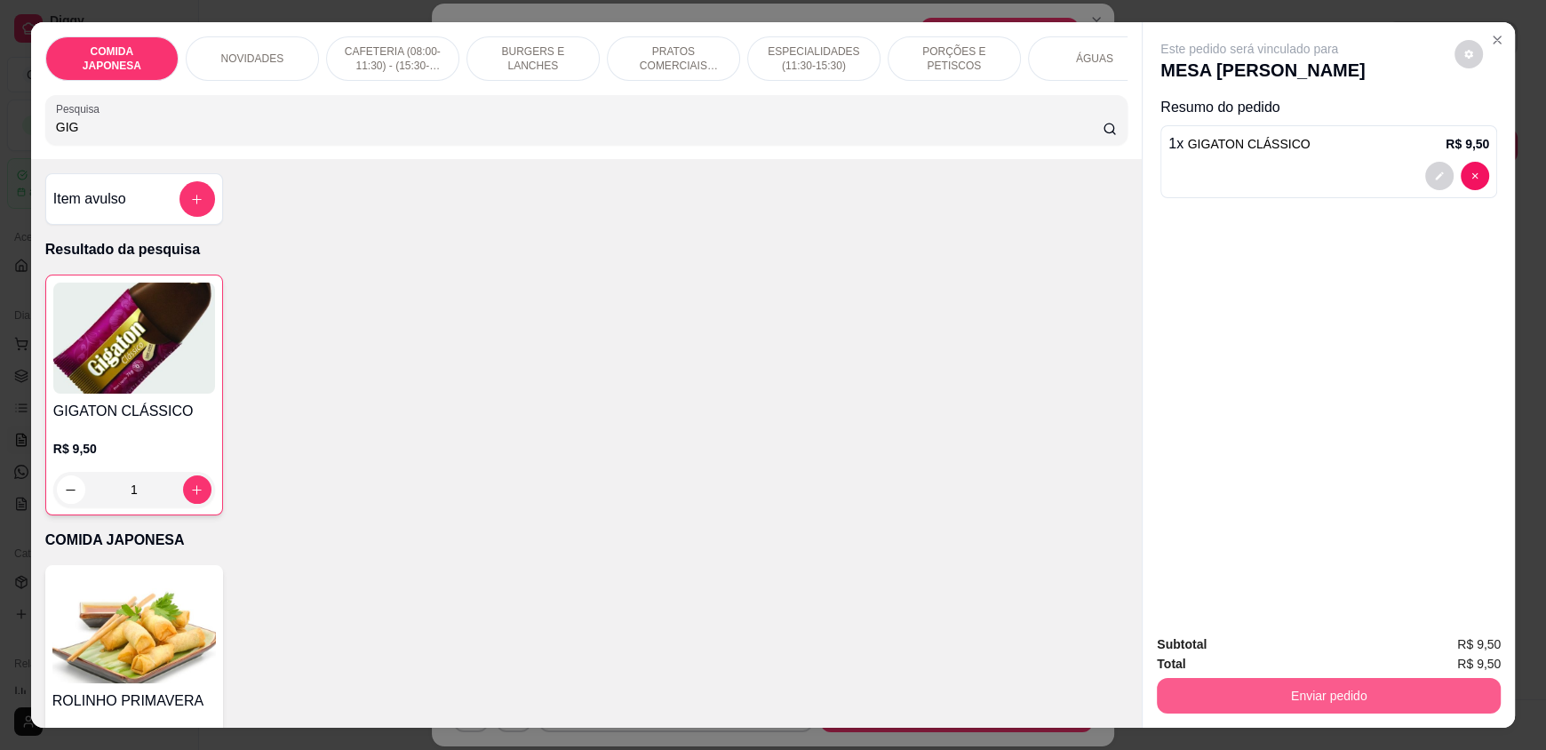
click at [1233, 693] on button "Enviar pedido" at bounding box center [1329, 696] width 344 height 36
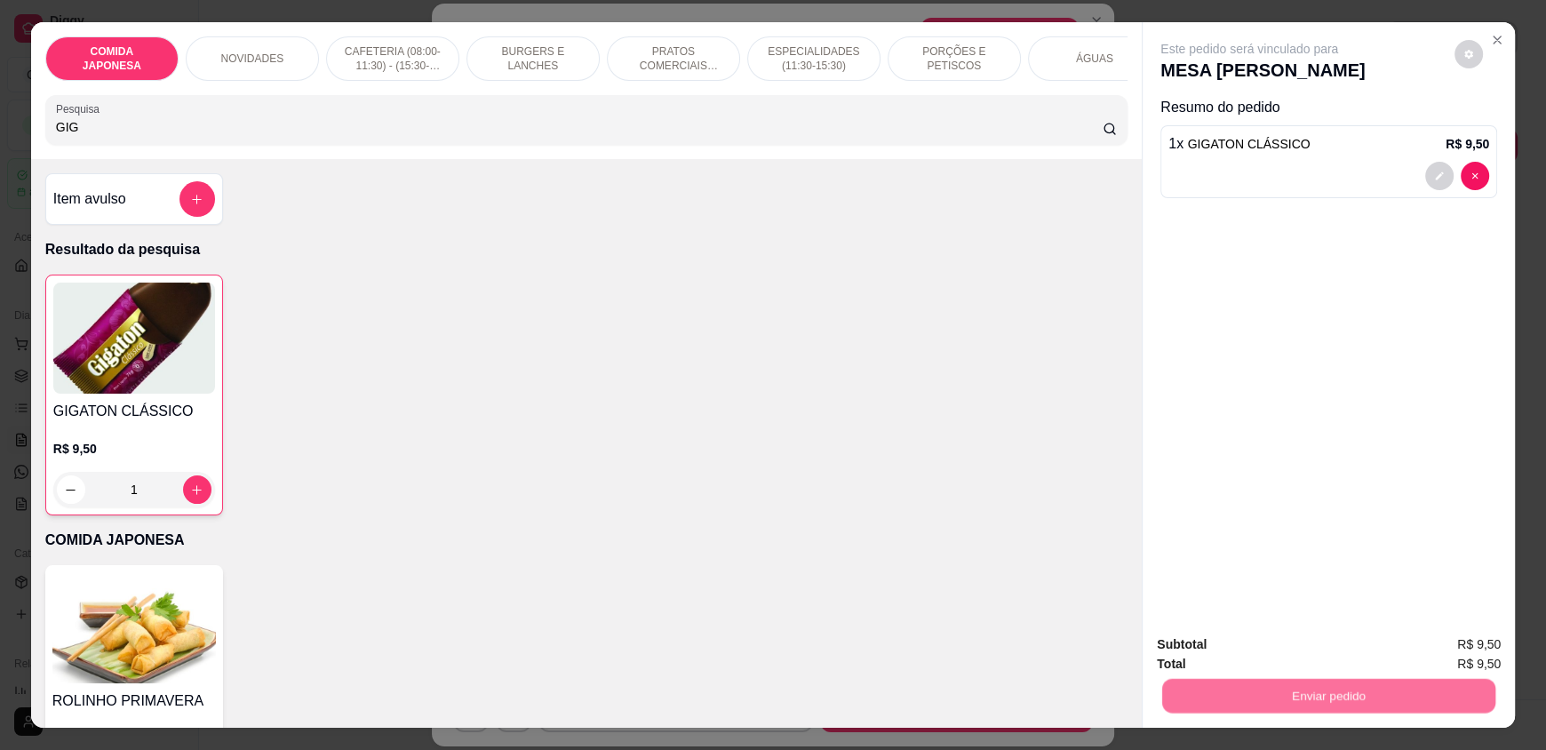
click at [1222, 651] on button "Não registrar e enviar pedido" at bounding box center [1269, 652] width 185 height 34
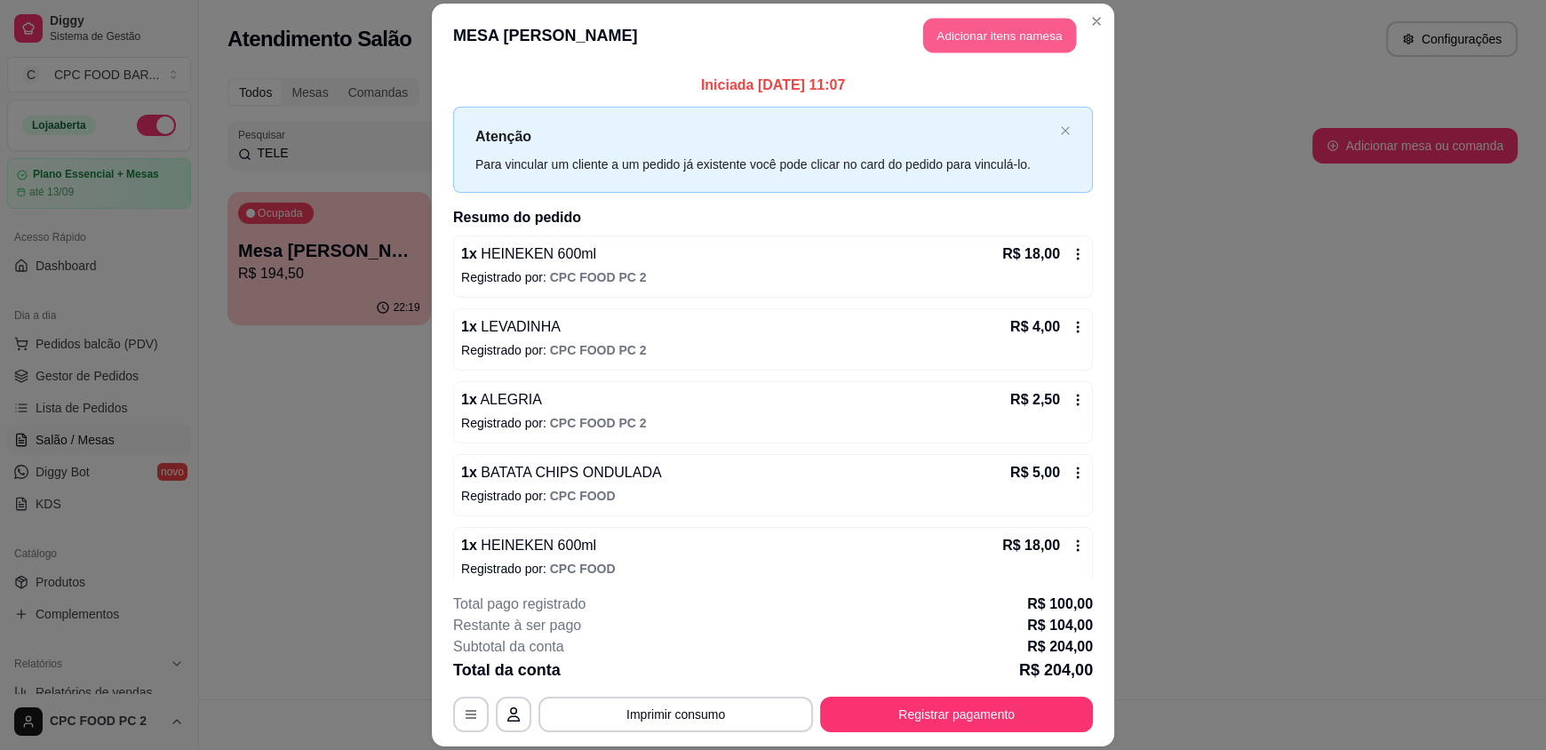
click at [966, 25] on button "Adicionar itens na mesa" at bounding box center [999, 36] width 153 height 35
click at [589, 136] on input "Pesquisa" at bounding box center [580, 127] width 1048 height 18
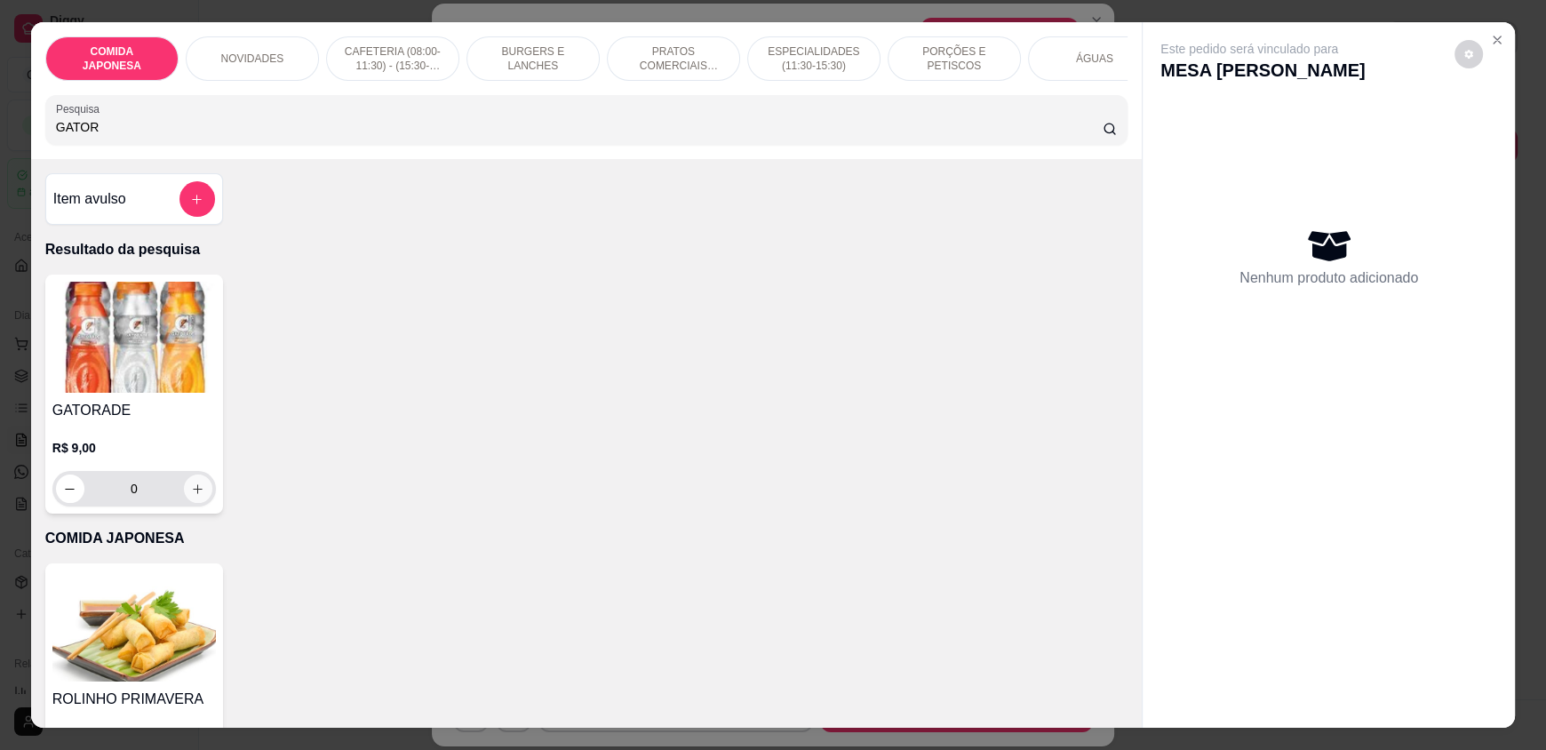
type input "GATOR"
click at [191, 496] on icon "increase-product-quantity" at bounding box center [197, 489] width 13 height 13
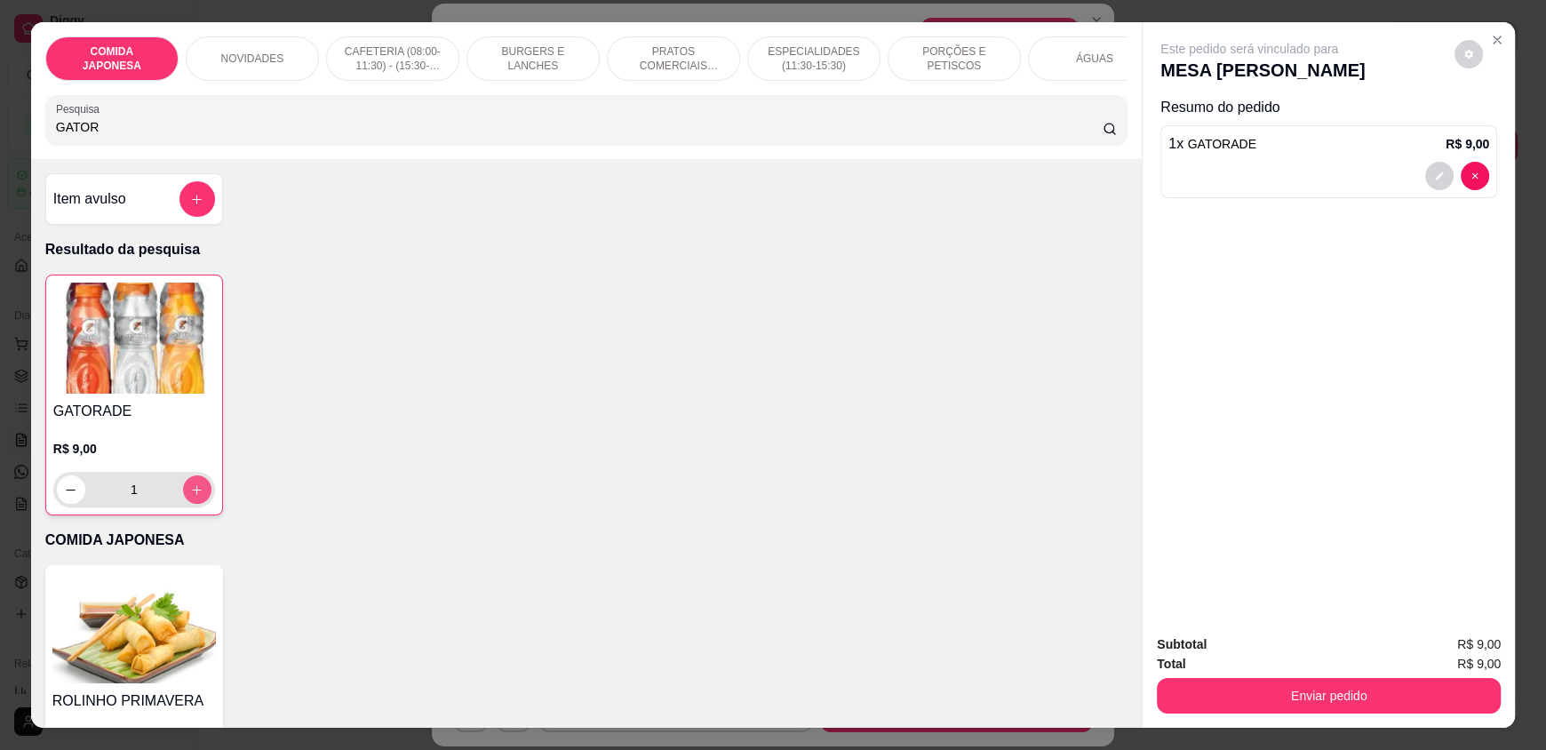
type input "1"
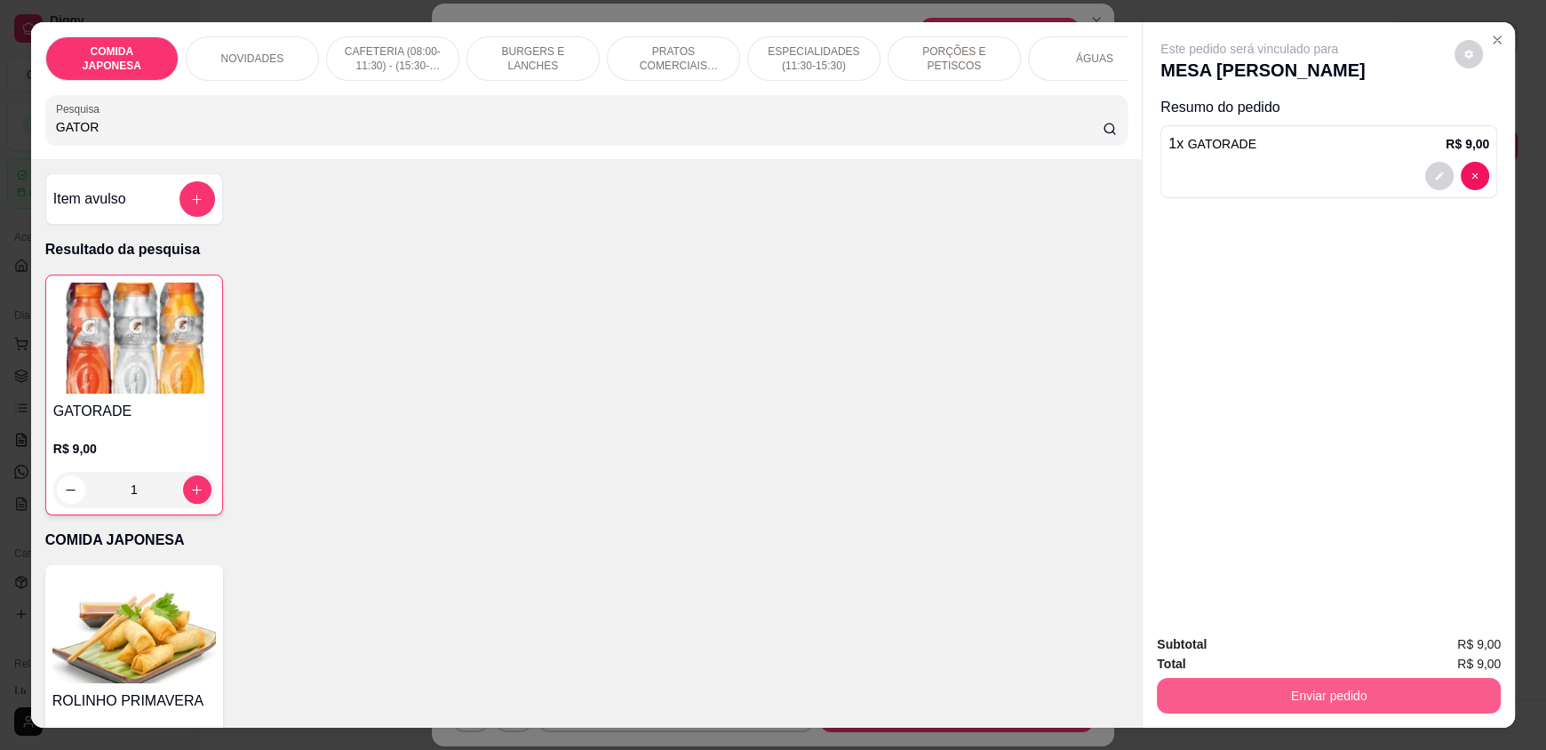
click at [1228, 690] on button "Enviar pedido" at bounding box center [1329, 696] width 344 height 36
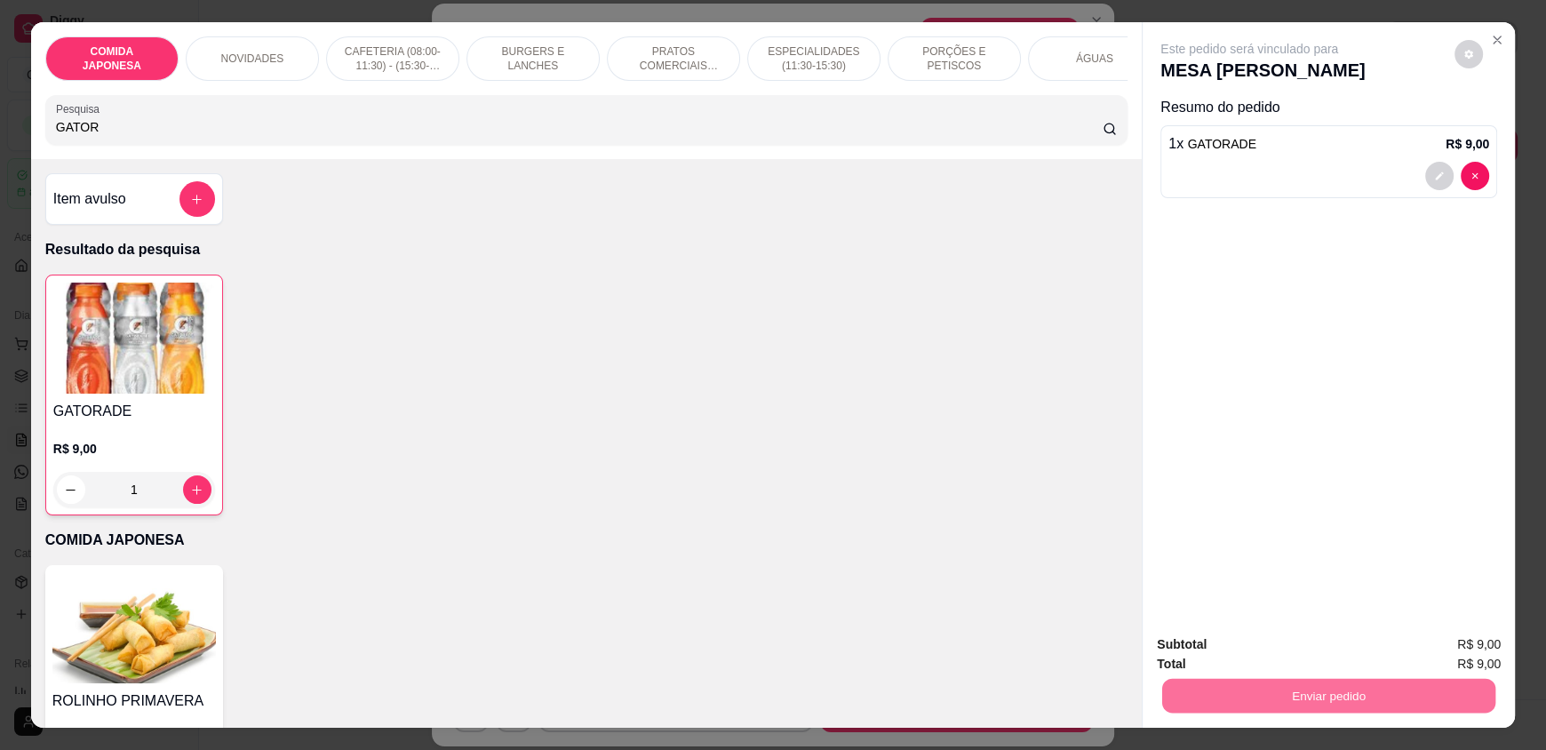
click at [1225, 654] on button "Não registrar e enviar pedido" at bounding box center [1270, 651] width 180 height 33
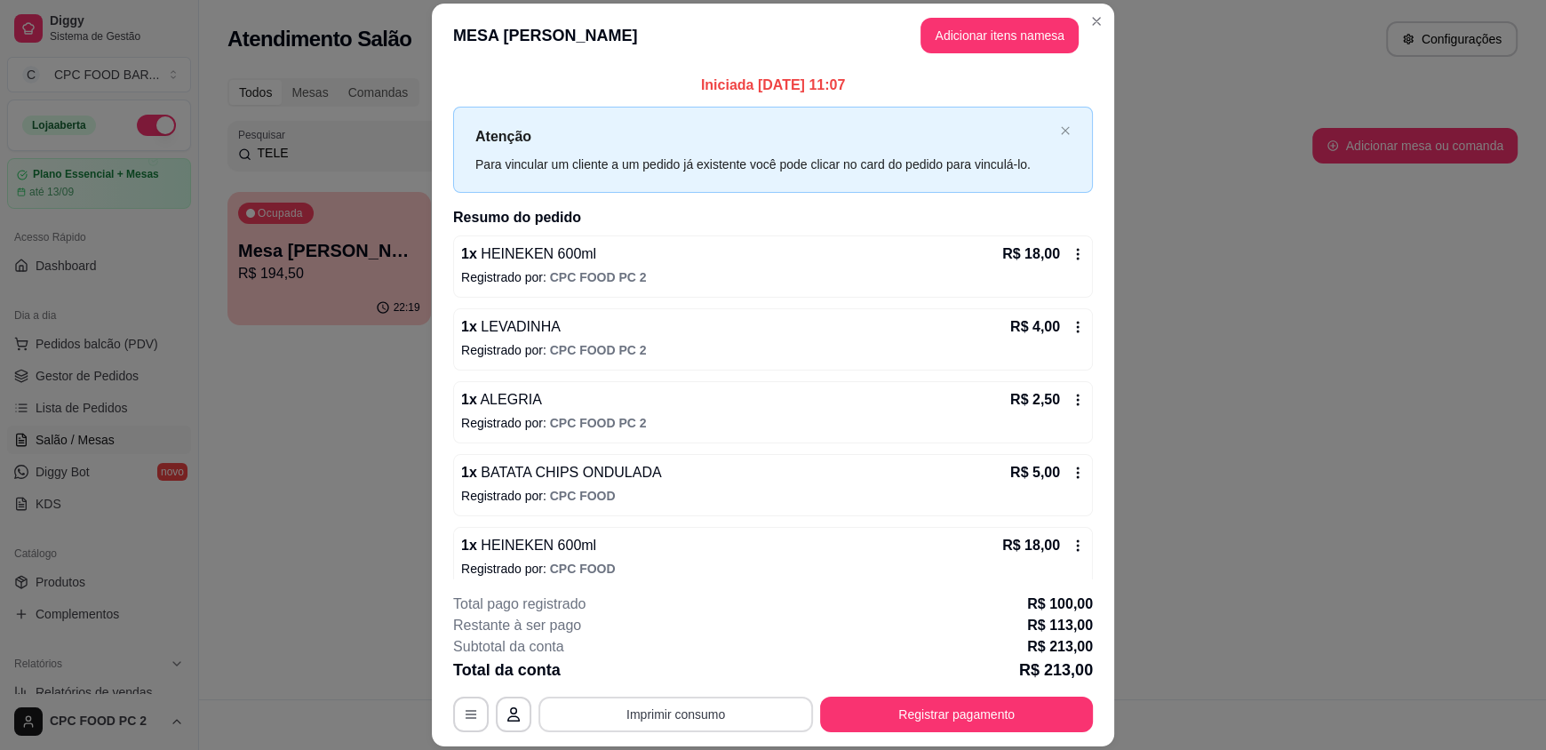
click at [648, 721] on button "Imprimir consumo" at bounding box center [676, 715] width 275 height 36
click at [668, 676] on button "IMPRESSORA" at bounding box center [674, 673] width 124 height 28
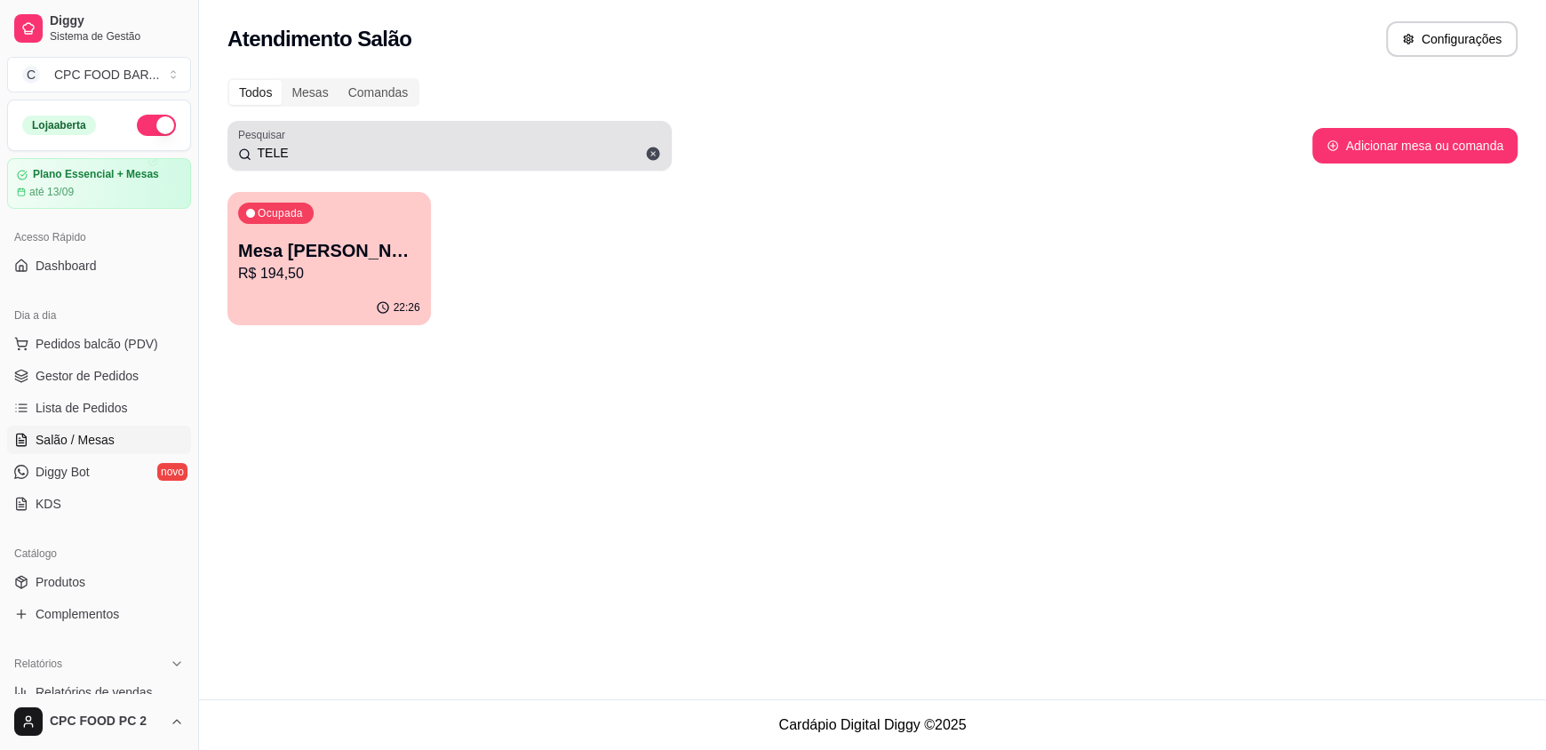
drag, startPoint x: 503, startPoint y: 134, endPoint x: 230, endPoint y: 148, distance: 273.2
click at [230, 148] on div "Pesquisar TELE" at bounding box center [449, 146] width 444 height 50
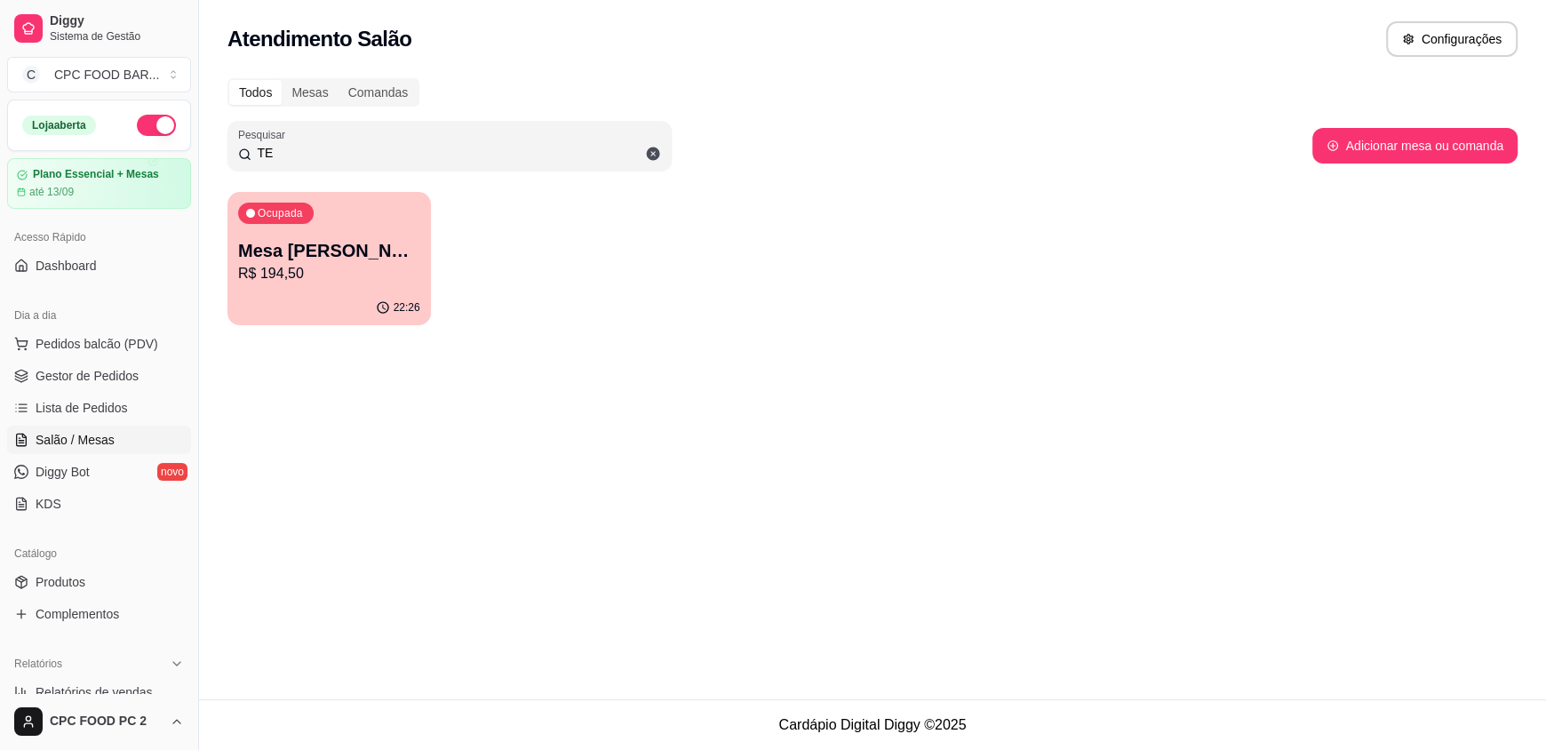
type input "T"
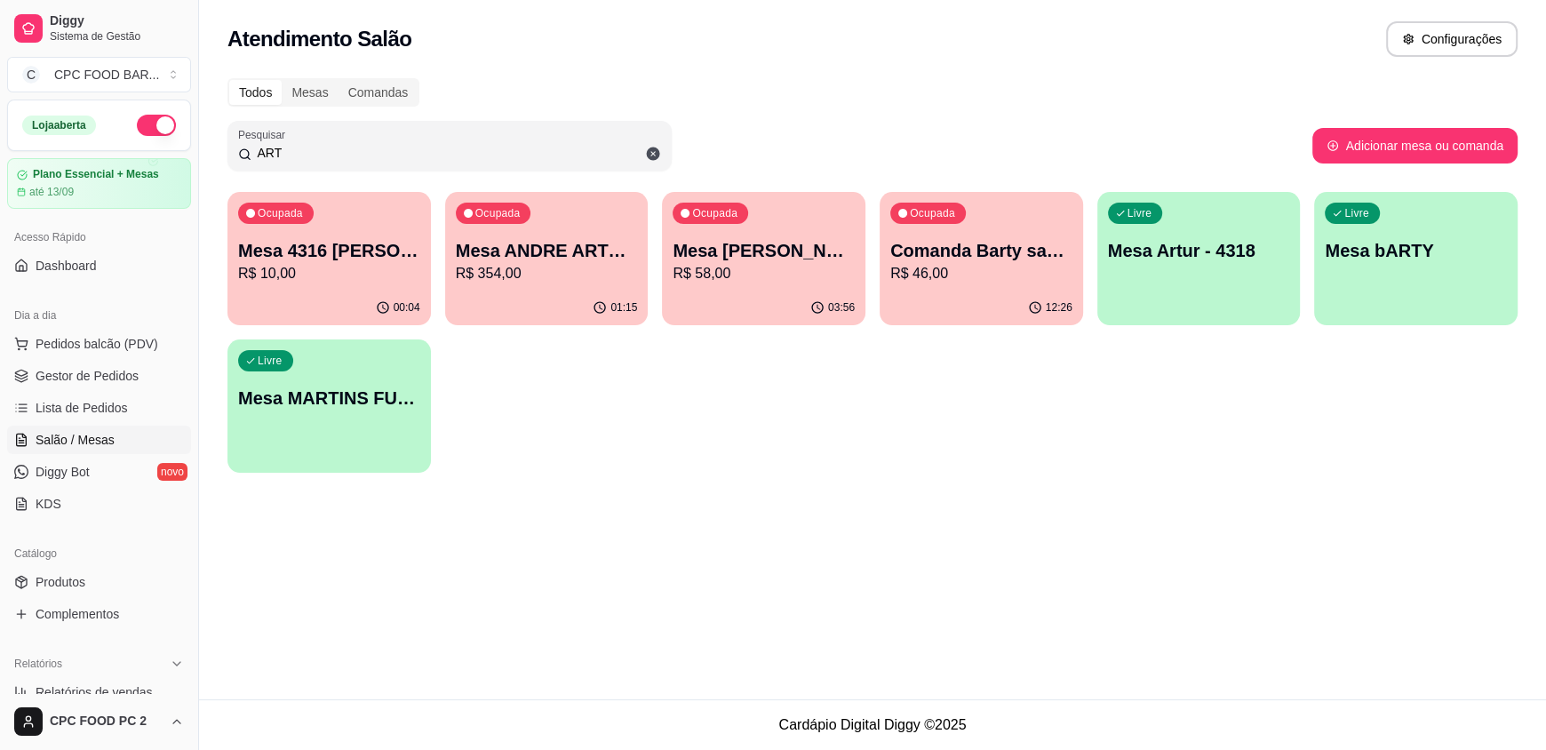
type input "ART"
click at [571, 272] on p "R$ 354,00" at bounding box center [547, 273] width 182 height 21
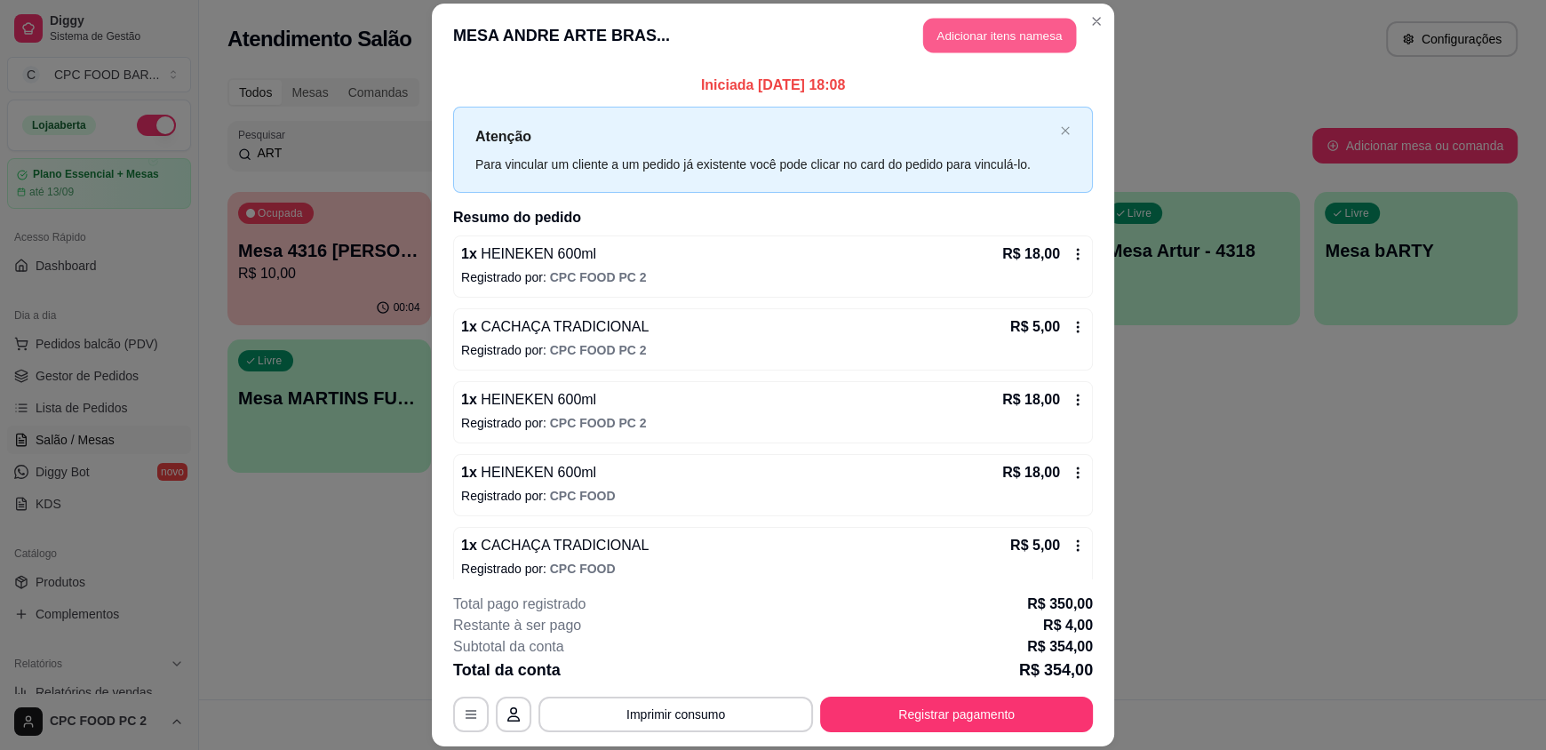
click at [946, 35] on button "Adicionar itens na mesa" at bounding box center [999, 36] width 153 height 35
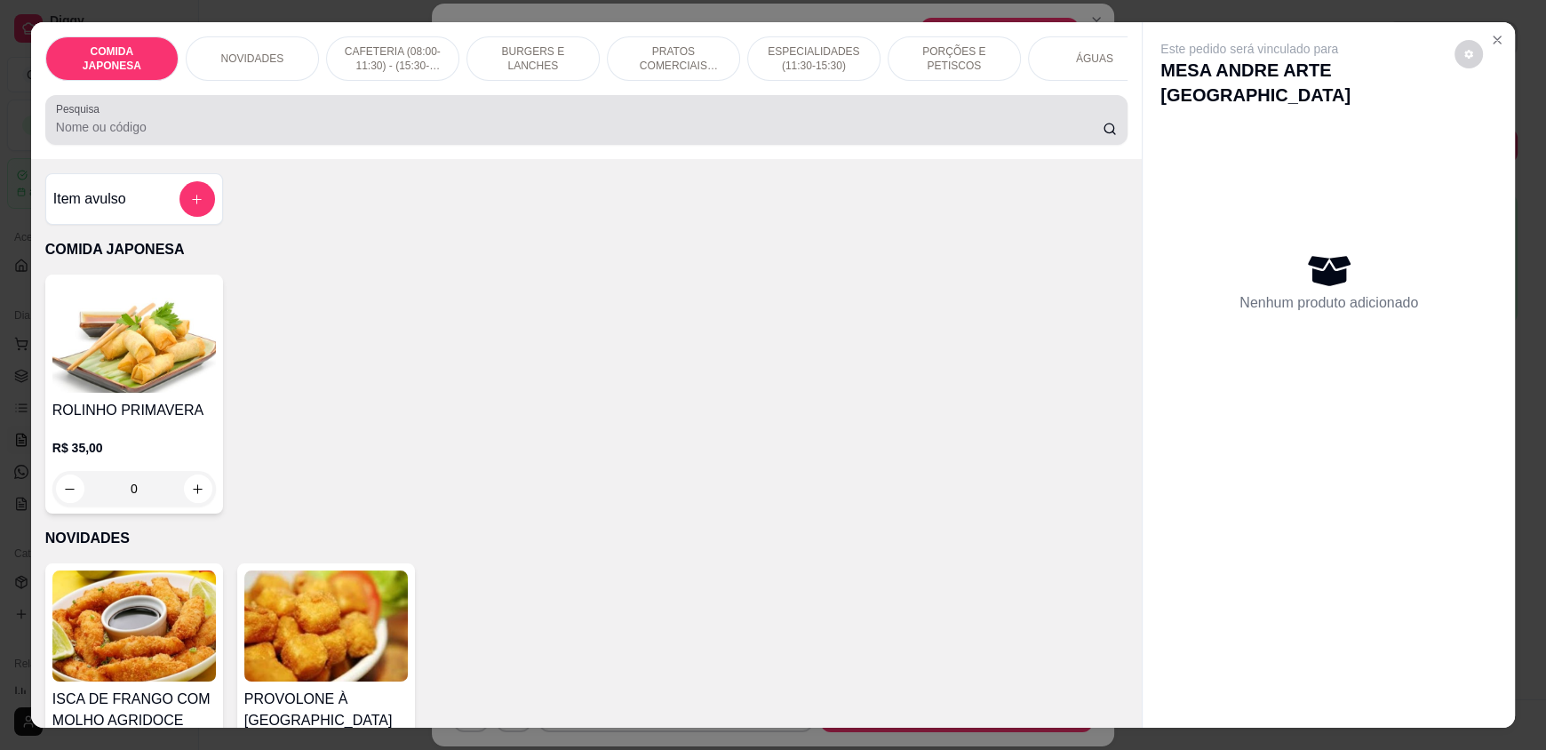
click at [536, 136] on input "Pesquisa" at bounding box center [580, 127] width 1048 height 18
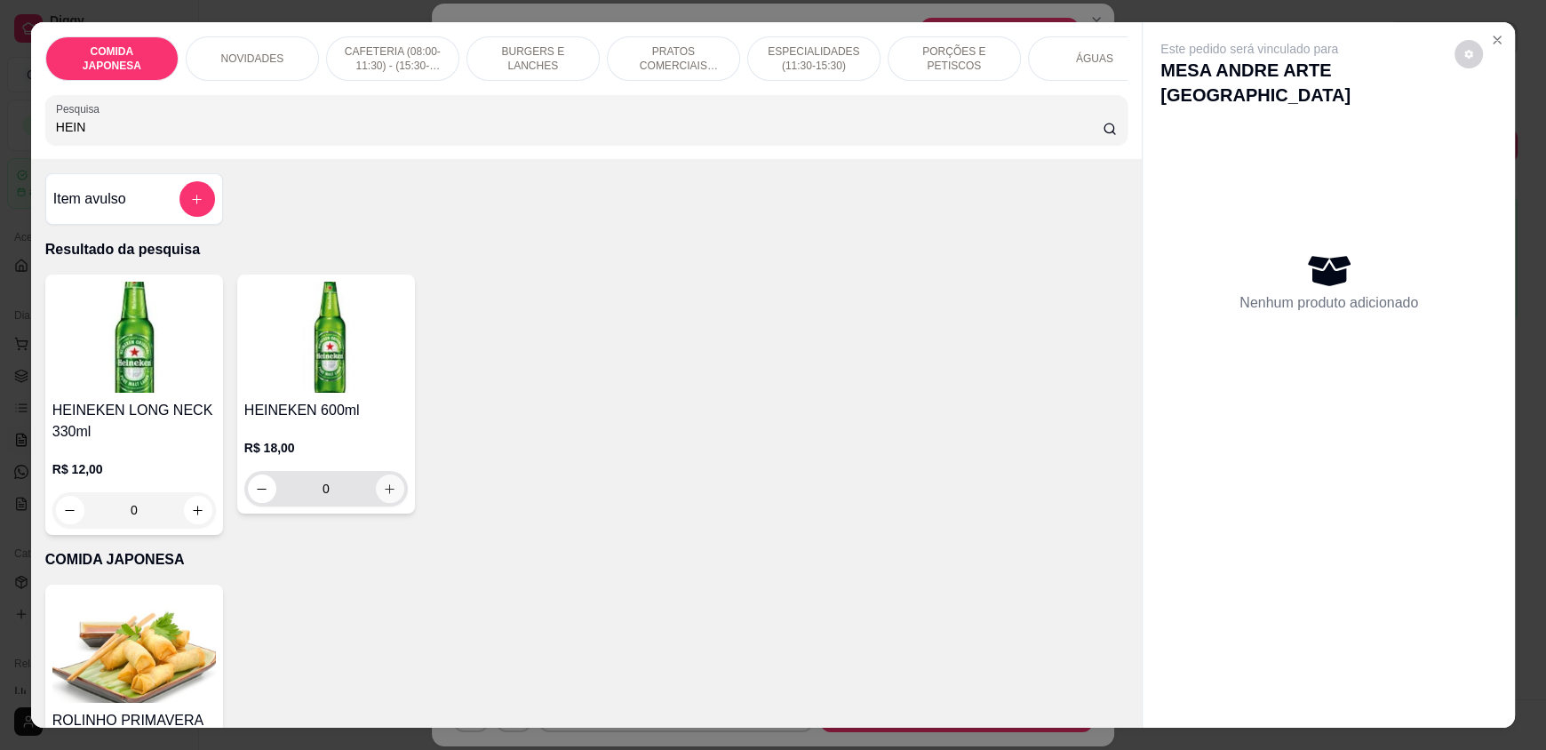
type input "HEIN"
click at [385, 503] on button "increase-product-quantity" at bounding box center [390, 489] width 28 height 28
type input "1"
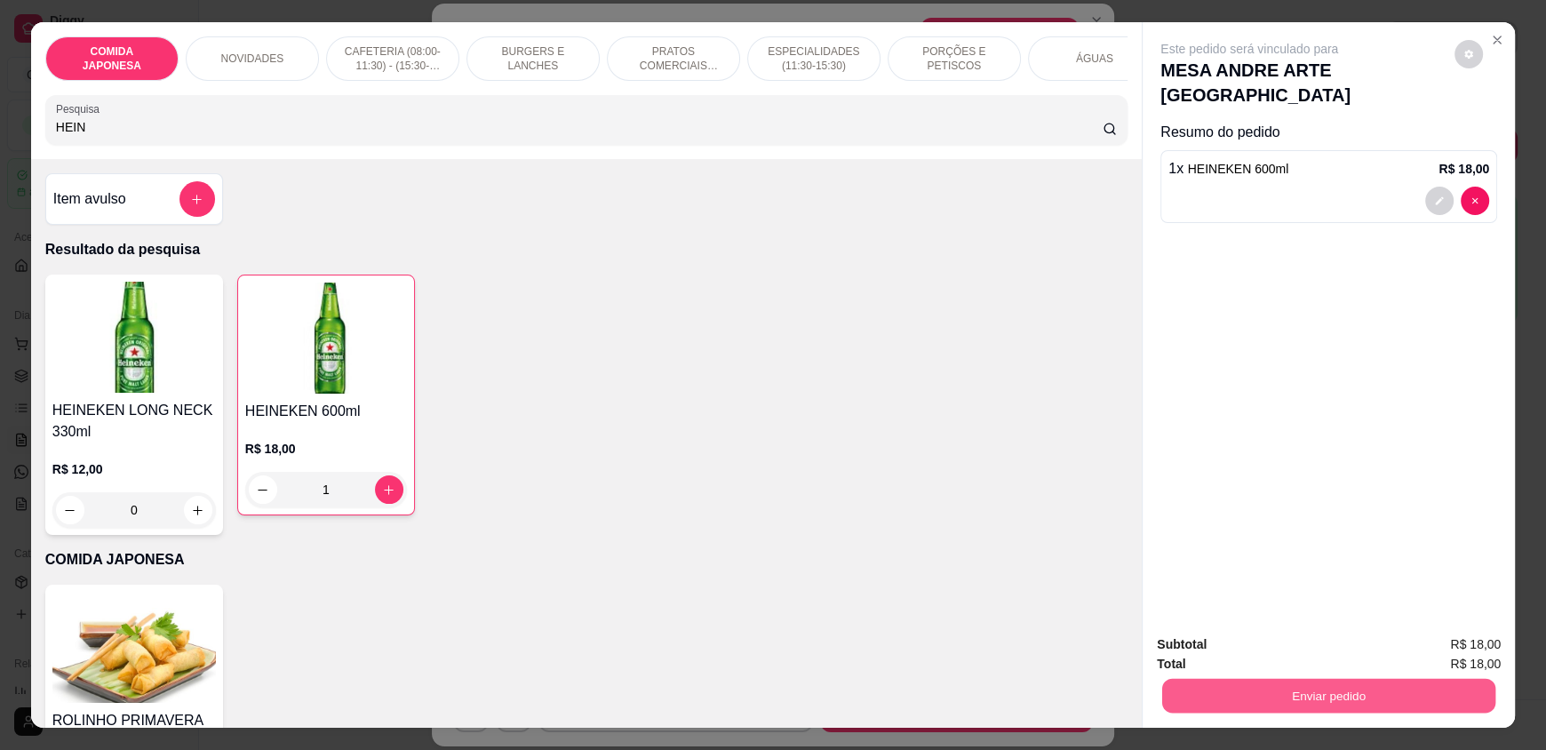
click at [1199, 679] on button "Enviar pedido" at bounding box center [1328, 695] width 333 height 35
click at [1201, 652] on button "Não registrar e enviar pedido" at bounding box center [1270, 651] width 180 height 33
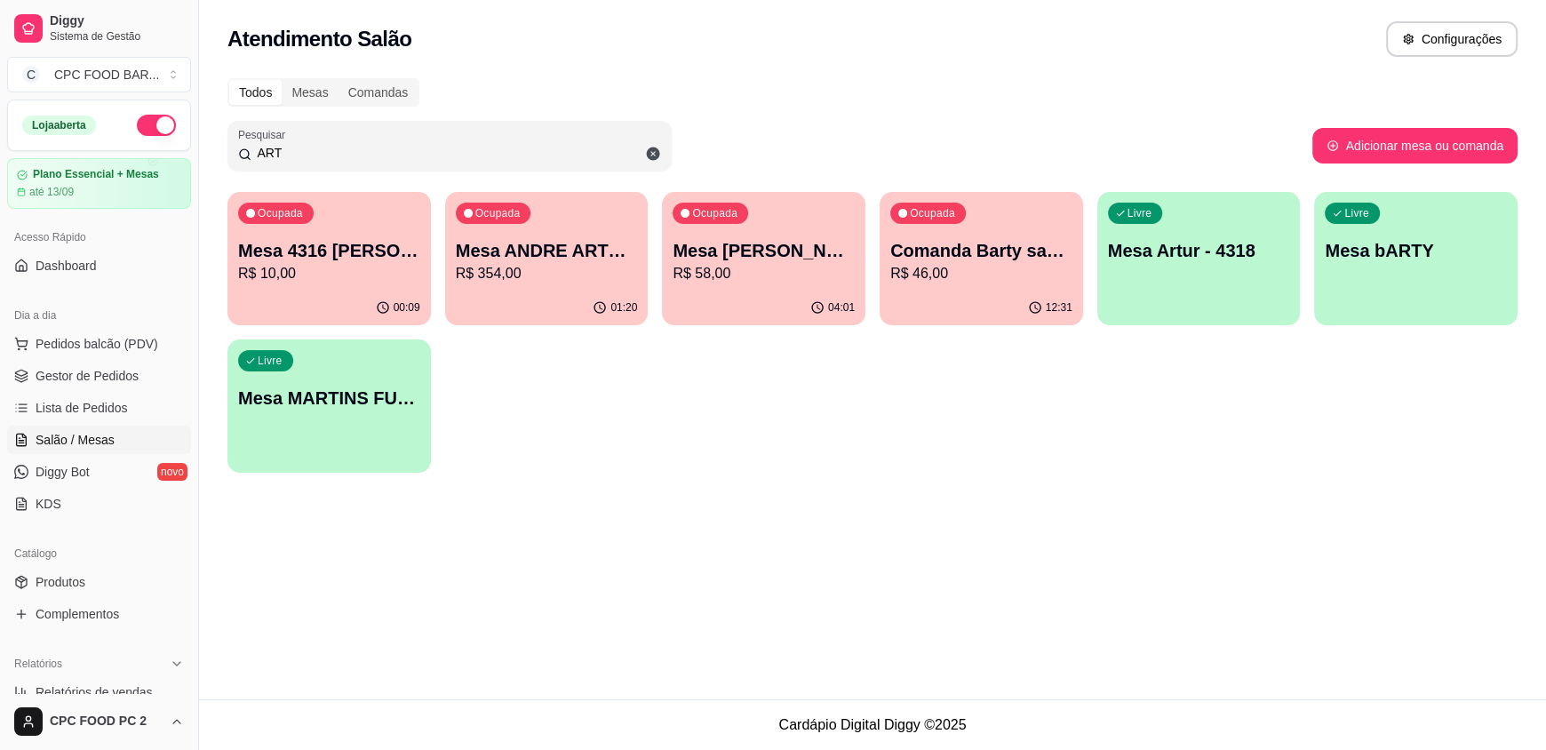
drag, startPoint x: 301, startPoint y: 149, endPoint x: 204, endPoint y: 139, distance: 97.4
click at [211, 141] on div "Todos Mesas Comandas Pesquisar ART Adicionar mesa ou comanda Ocupada Mesa 4316 …" at bounding box center [872, 281] width 1347 height 427
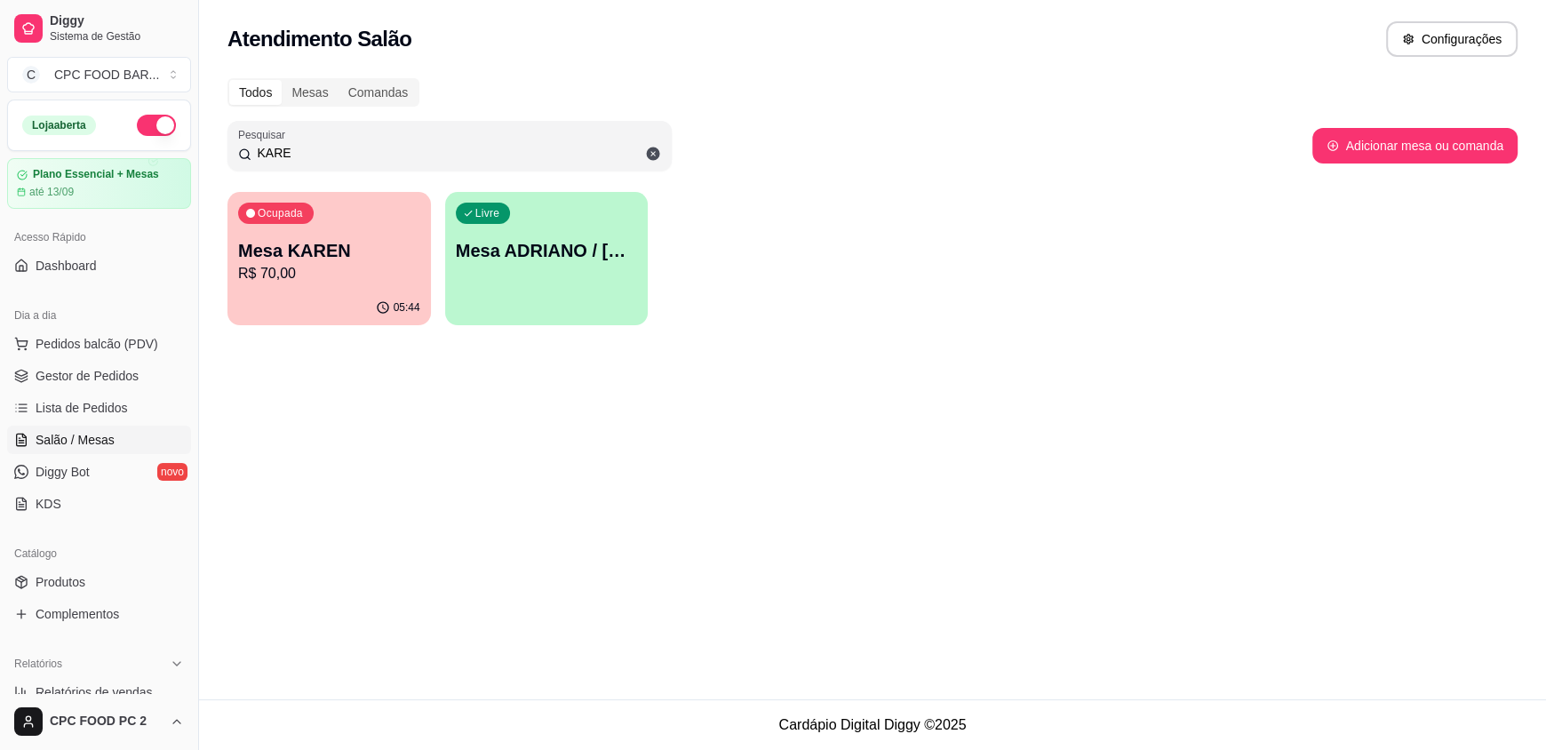
type input "KARE"
click at [369, 257] on p "Mesa KAREN" at bounding box center [329, 251] width 177 height 24
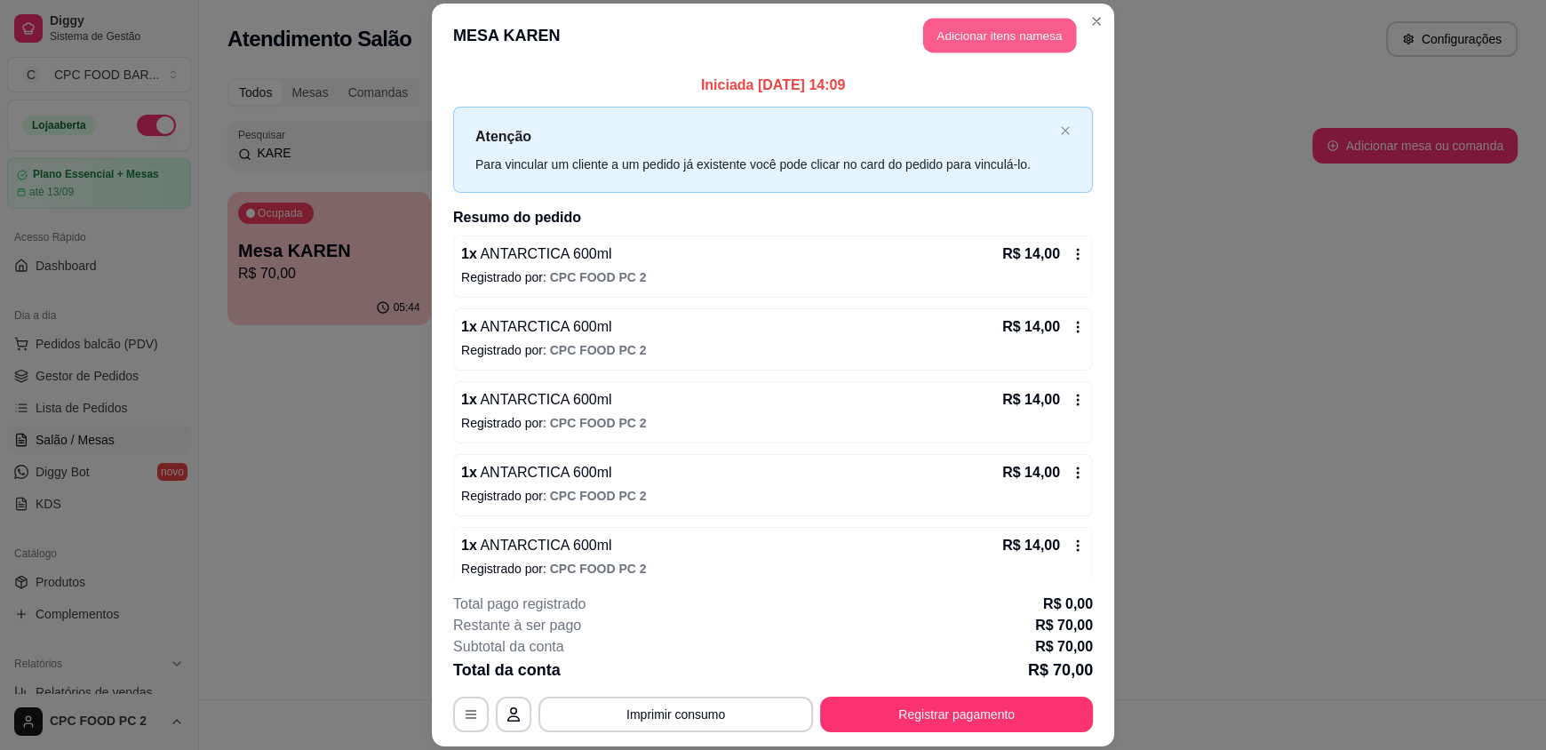
click at [990, 45] on button "Adicionar itens na mesa" at bounding box center [999, 36] width 153 height 35
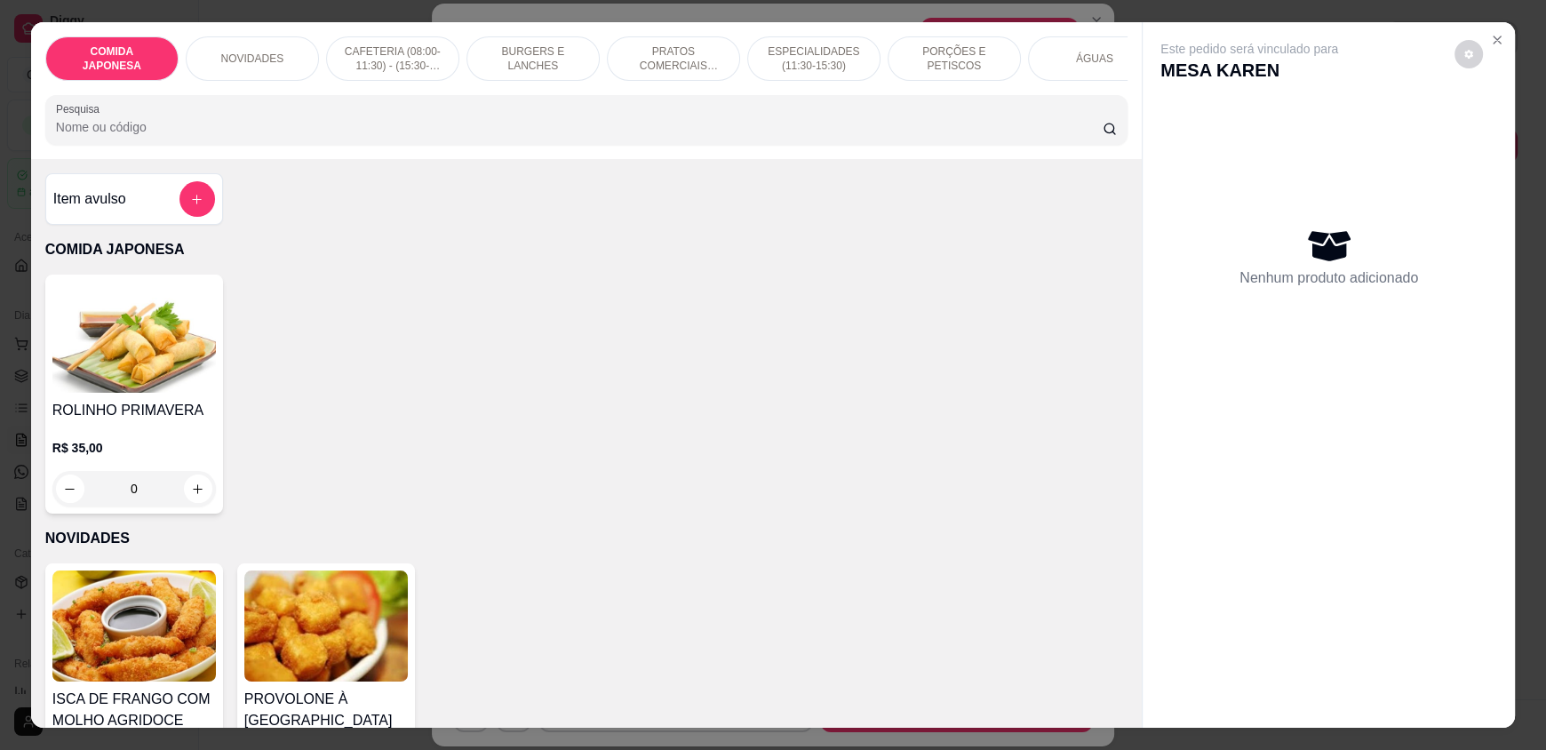
click at [548, 132] on input "Pesquisa" at bounding box center [580, 127] width 1048 height 18
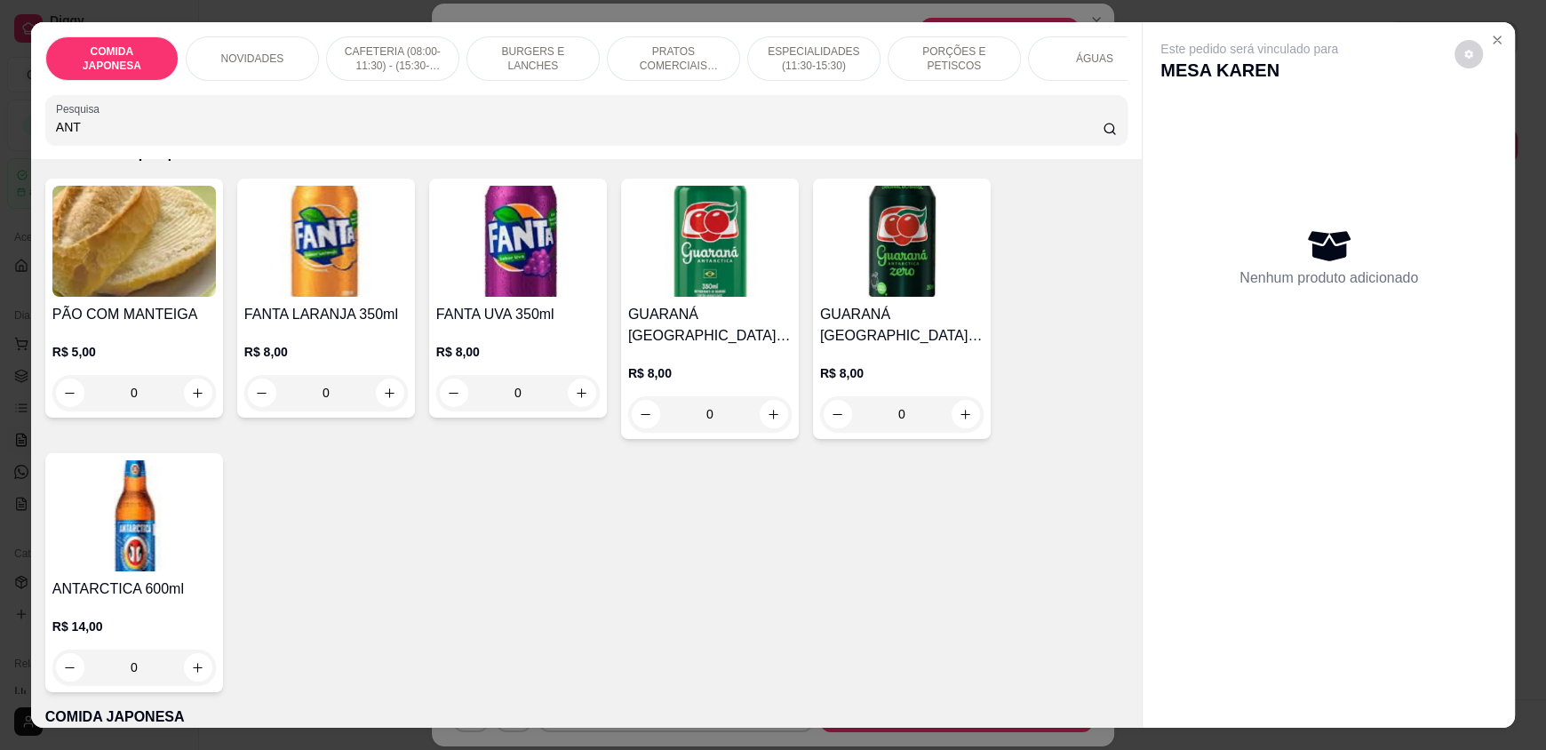
scroll to position [178, 0]
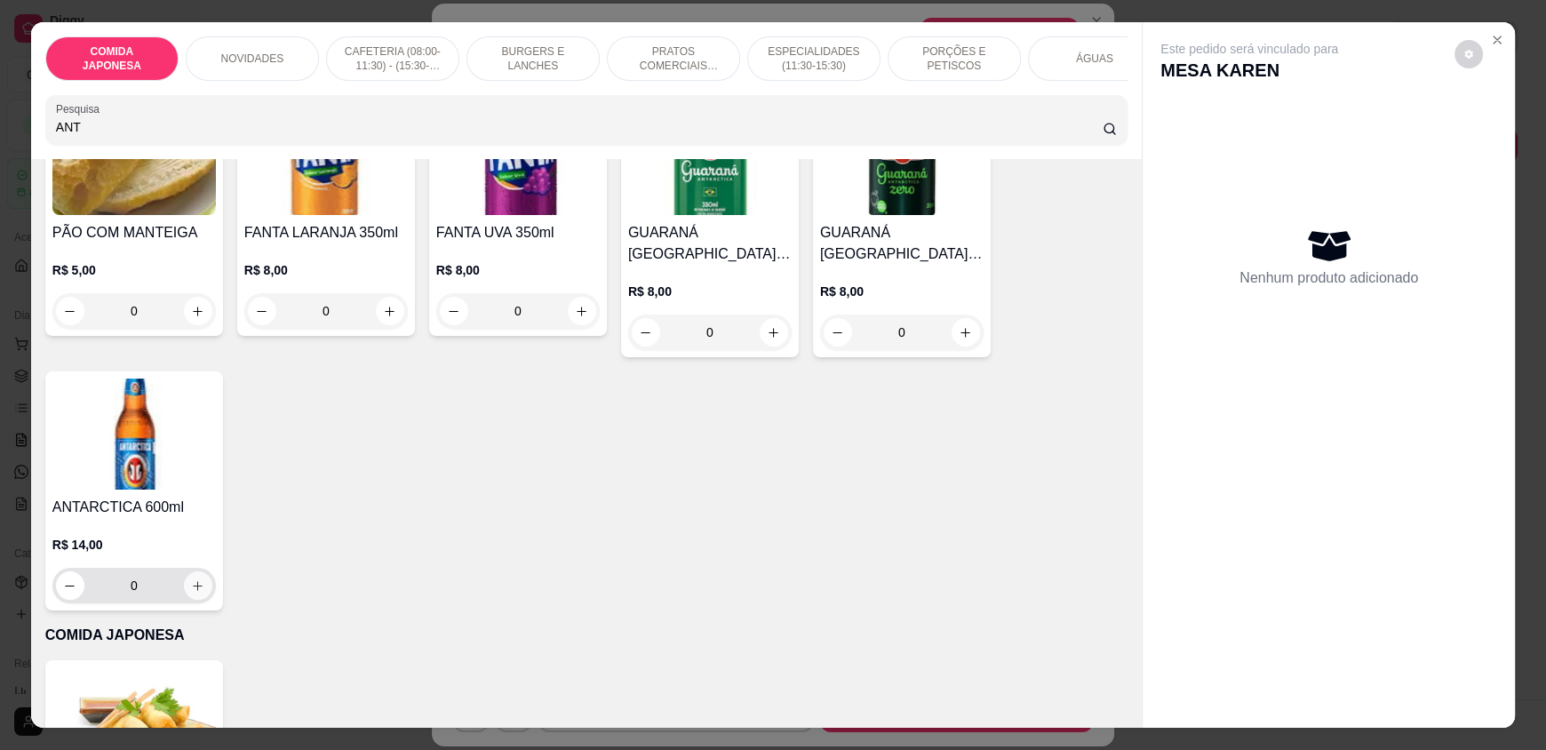
type input "ANT"
click at [191, 593] on icon "increase-product-quantity" at bounding box center [197, 585] width 13 height 13
type input "1"
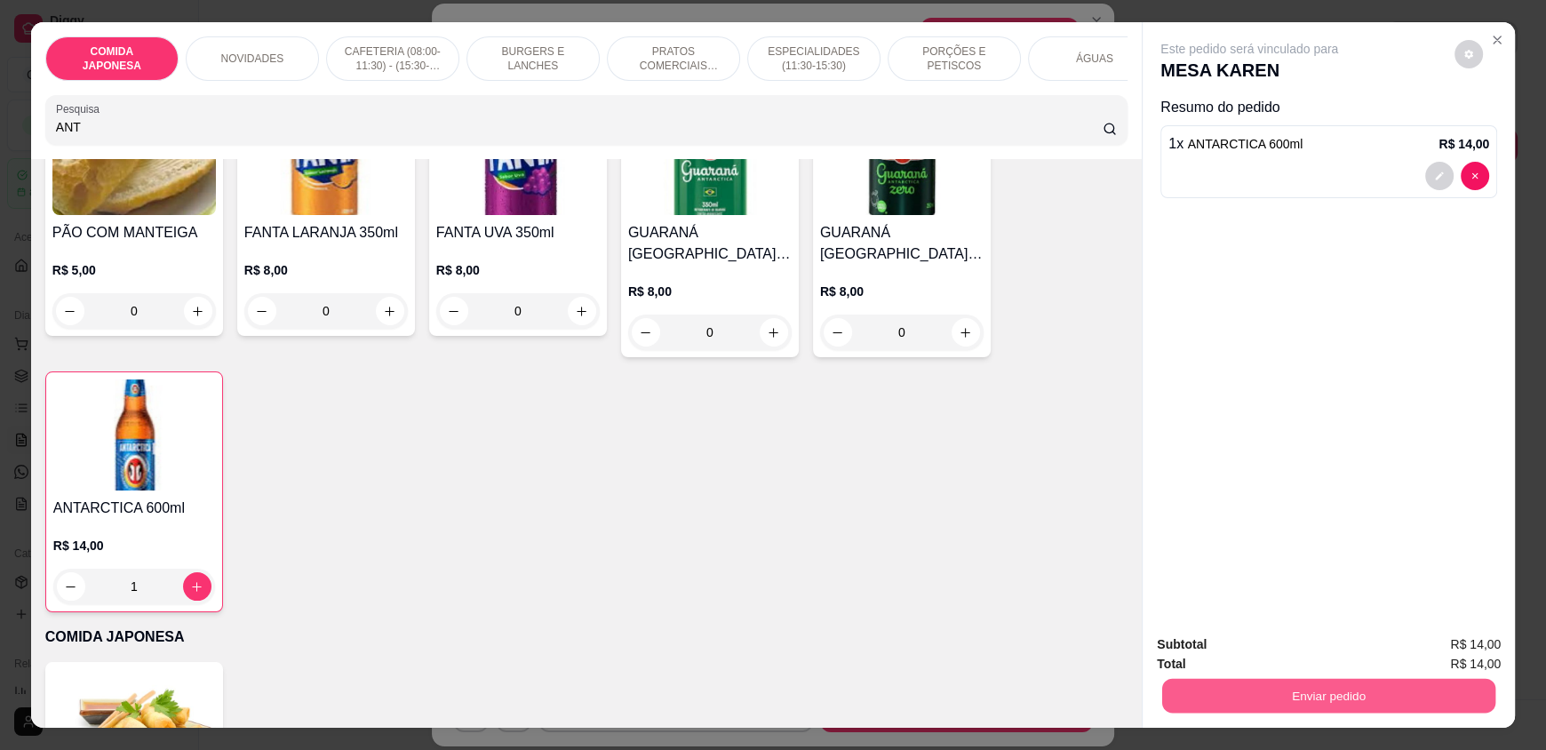
click at [1223, 678] on button "Enviar pedido" at bounding box center [1328, 695] width 333 height 35
click at [1211, 643] on button "Não registrar e enviar pedido" at bounding box center [1269, 652] width 185 height 34
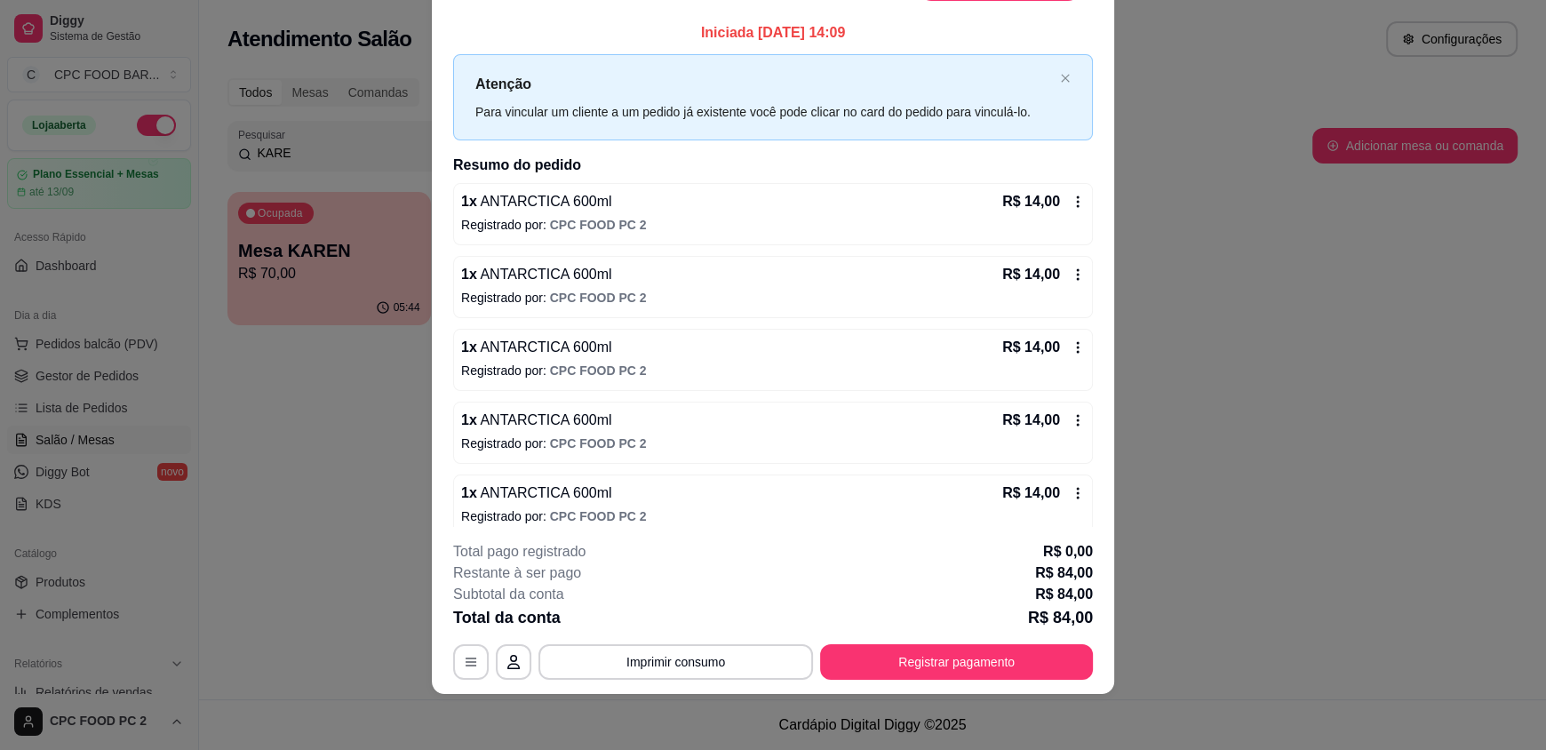
scroll to position [88, 0]
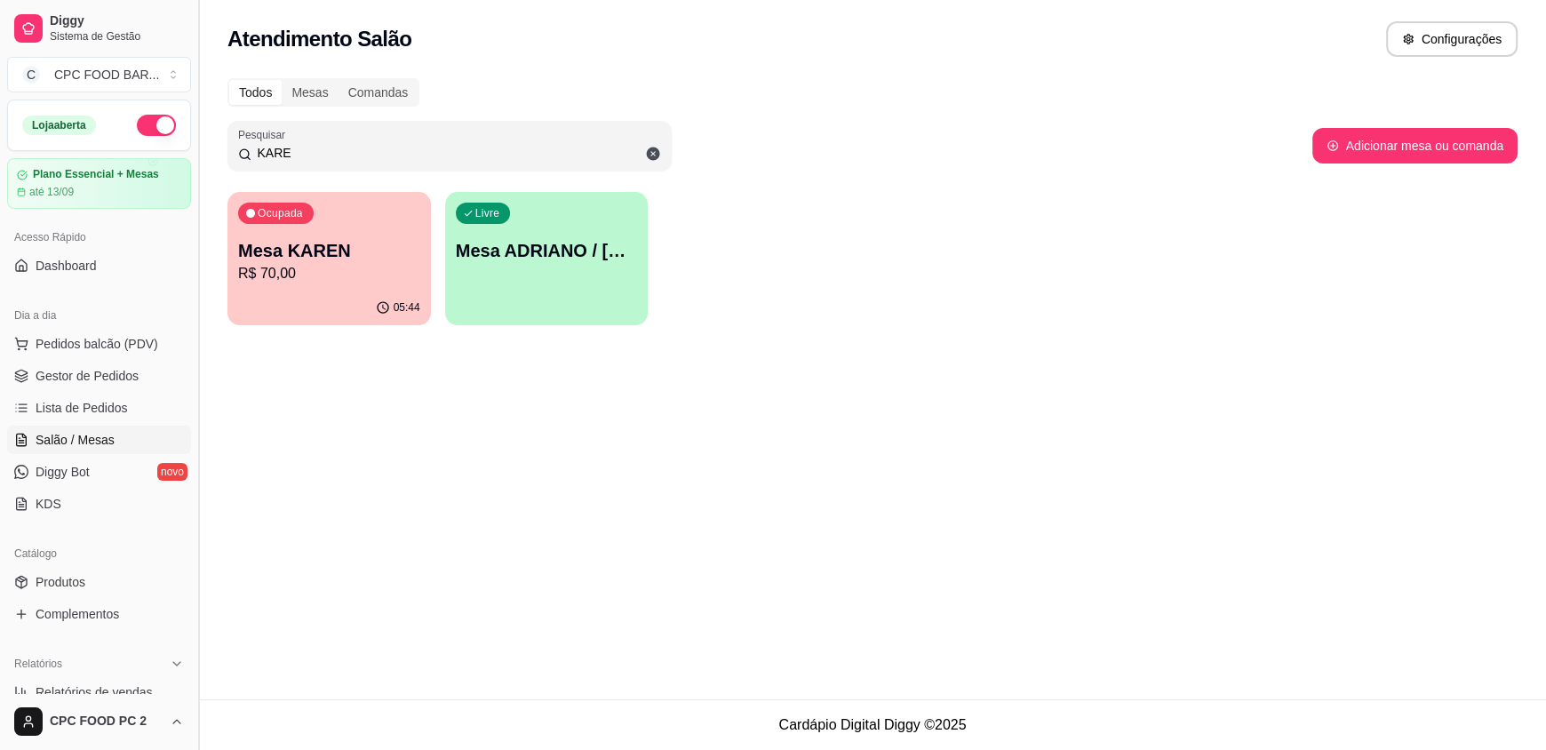
drag, startPoint x: 303, startPoint y: 150, endPoint x: 195, endPoint y: 147, distance: 107.6
click at [195, 147] on div "Diggy Sistema de Gestão C CPC FOOD BAR ... Loja aberta Plano Essencial + Mesas …" at bounding box center [773, 375] width 1546 height 750
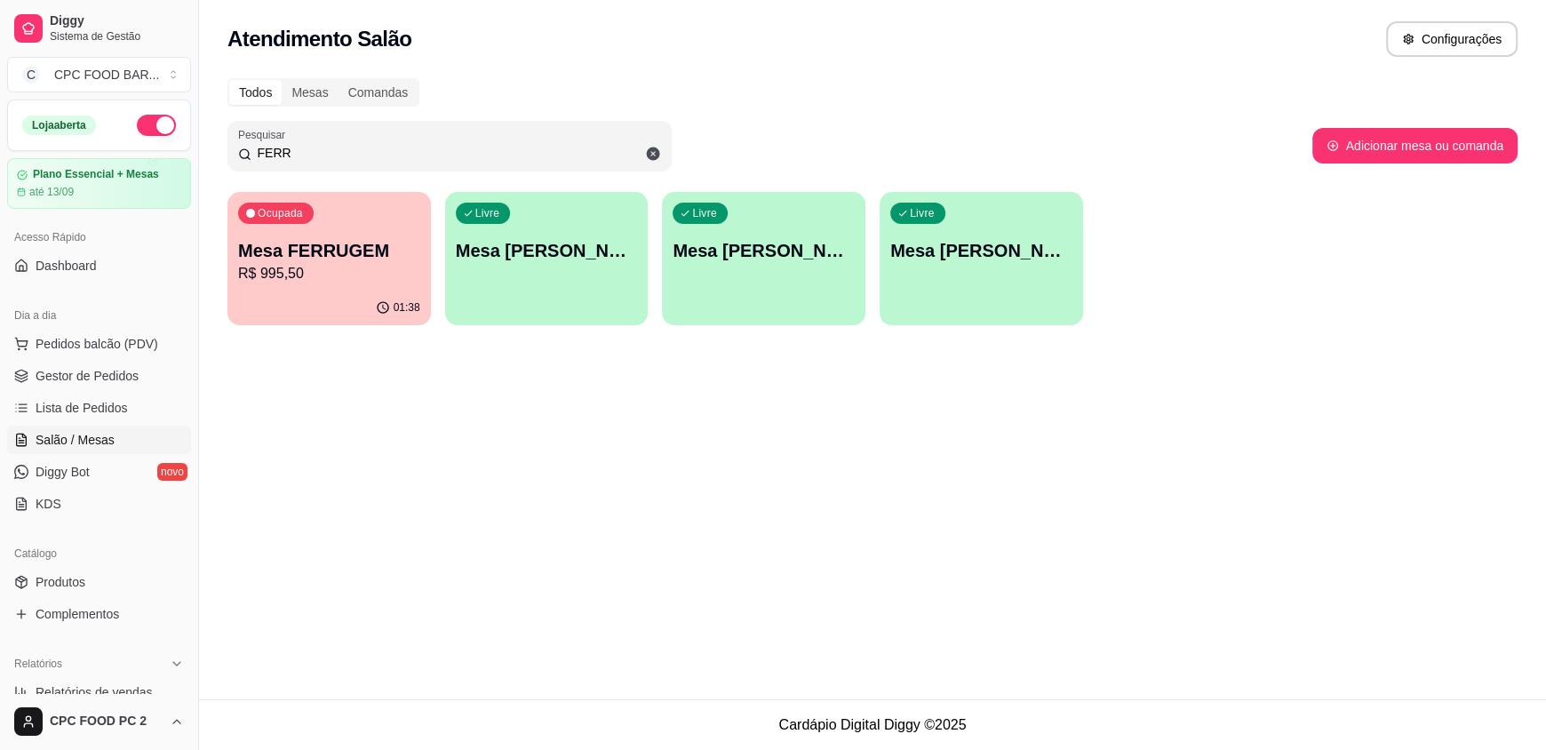
type input "FERR"
click at [315, 283] on div "Ocupada Mesa FERRUGEM R$ 995,50" at bounding box center [328, 241] width 203 height 99
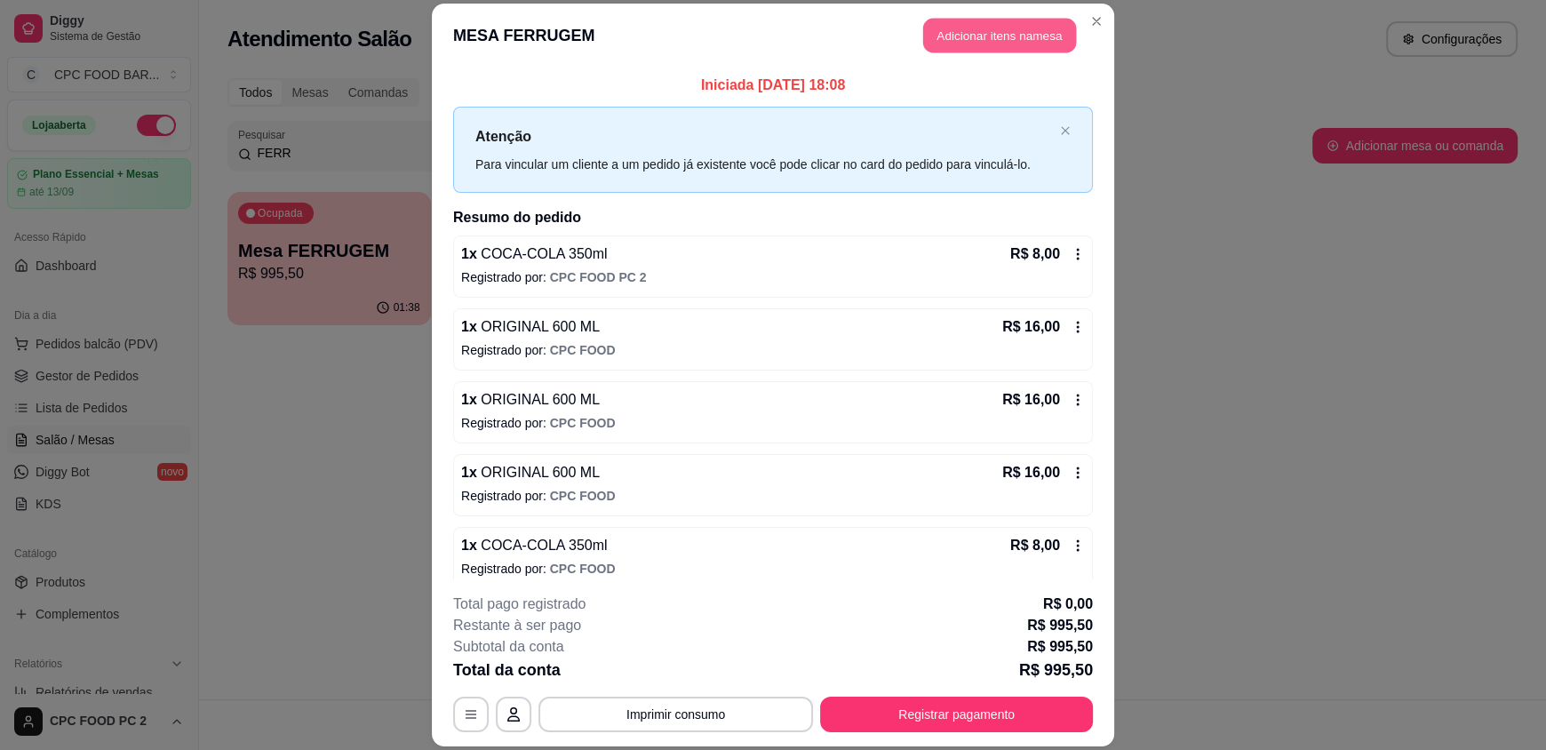
click at [993, 27] on button "Adicionar itens na mesa" at bounding box center [999, 36] width 153 height 35
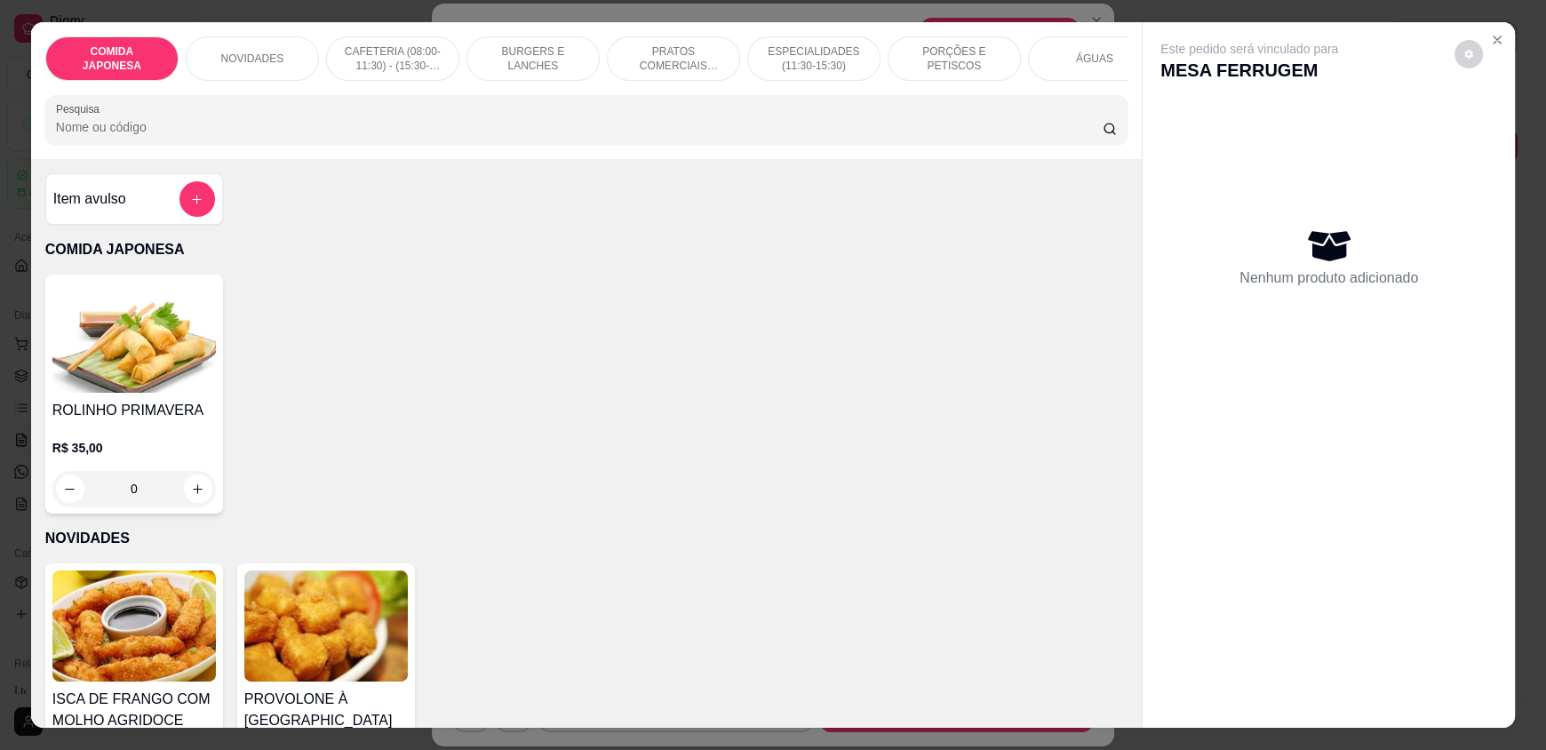
click at [661, 136] on input "Pesquisa" at bounding box center [580, 127] width 1048 height 18
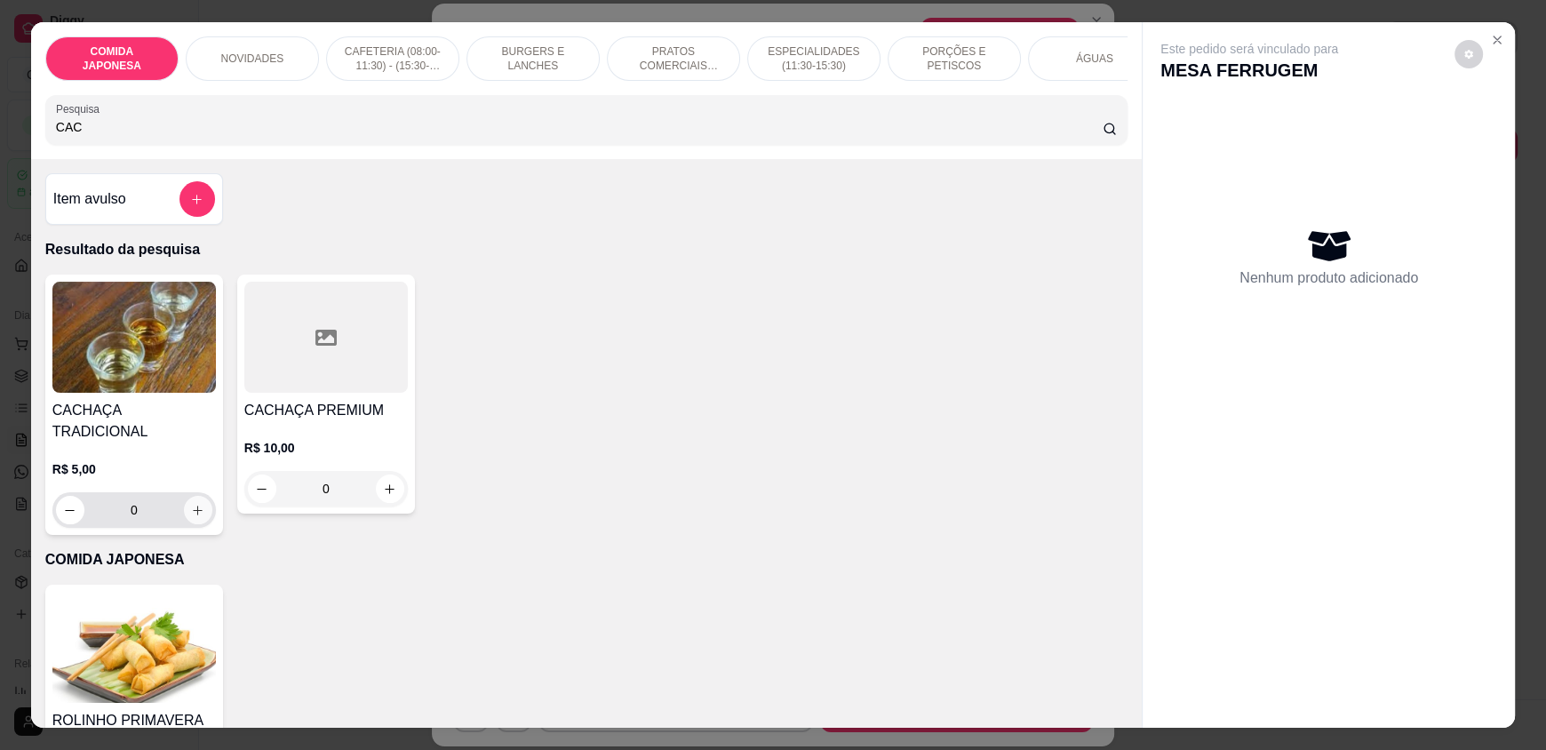
type input "CAC"
click at [191, 504] on icon "increase-product-quantity" at bounding box center [197, 510] width 13 height 13
type input "1"
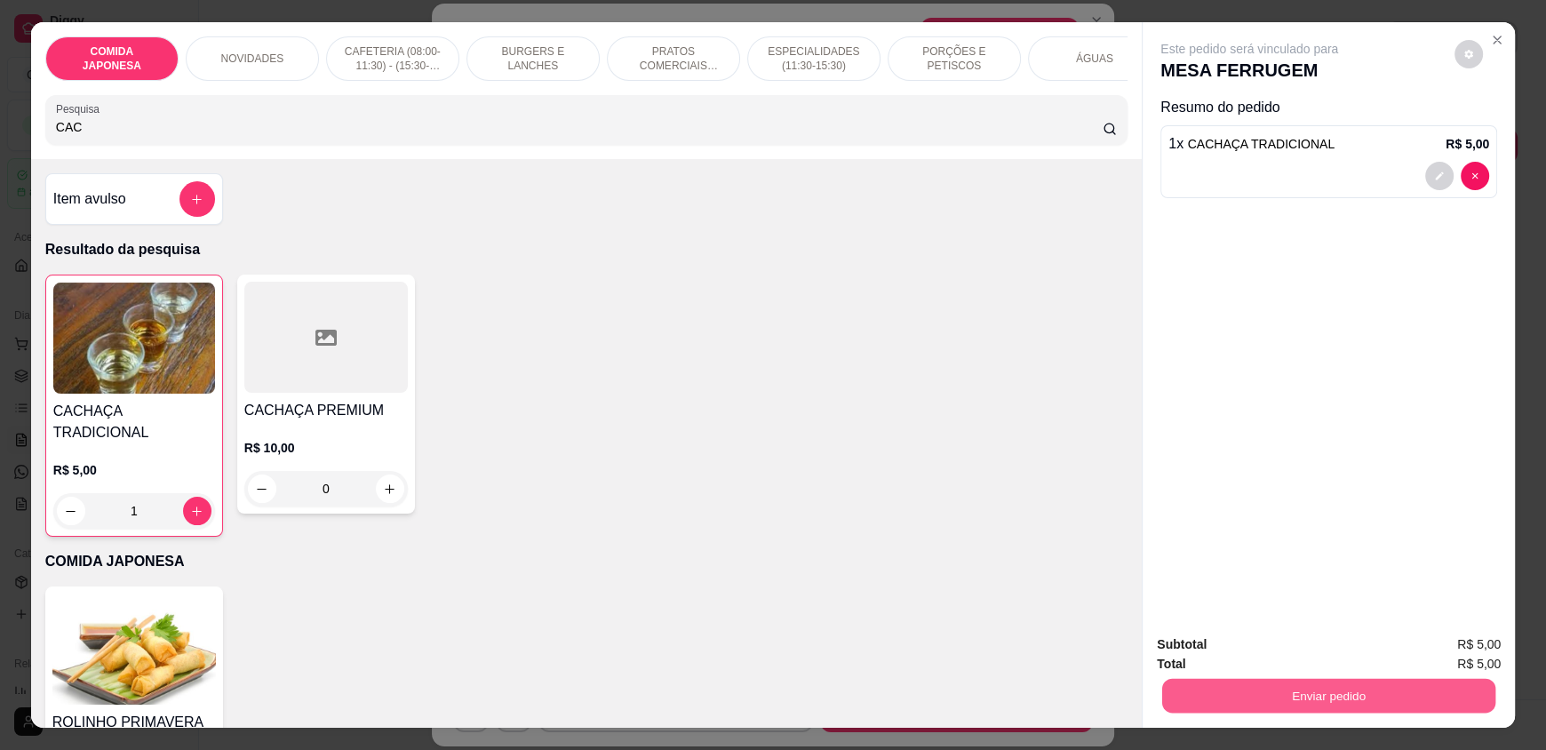
click at [1280, 683] on button "Enviar pedido" at bounding box center [1328, 695] width 333 height 35
click at [1270, 654] on button "Não registrar e enviar pedido" at bounding box center [1269, 652] width 185 height 34
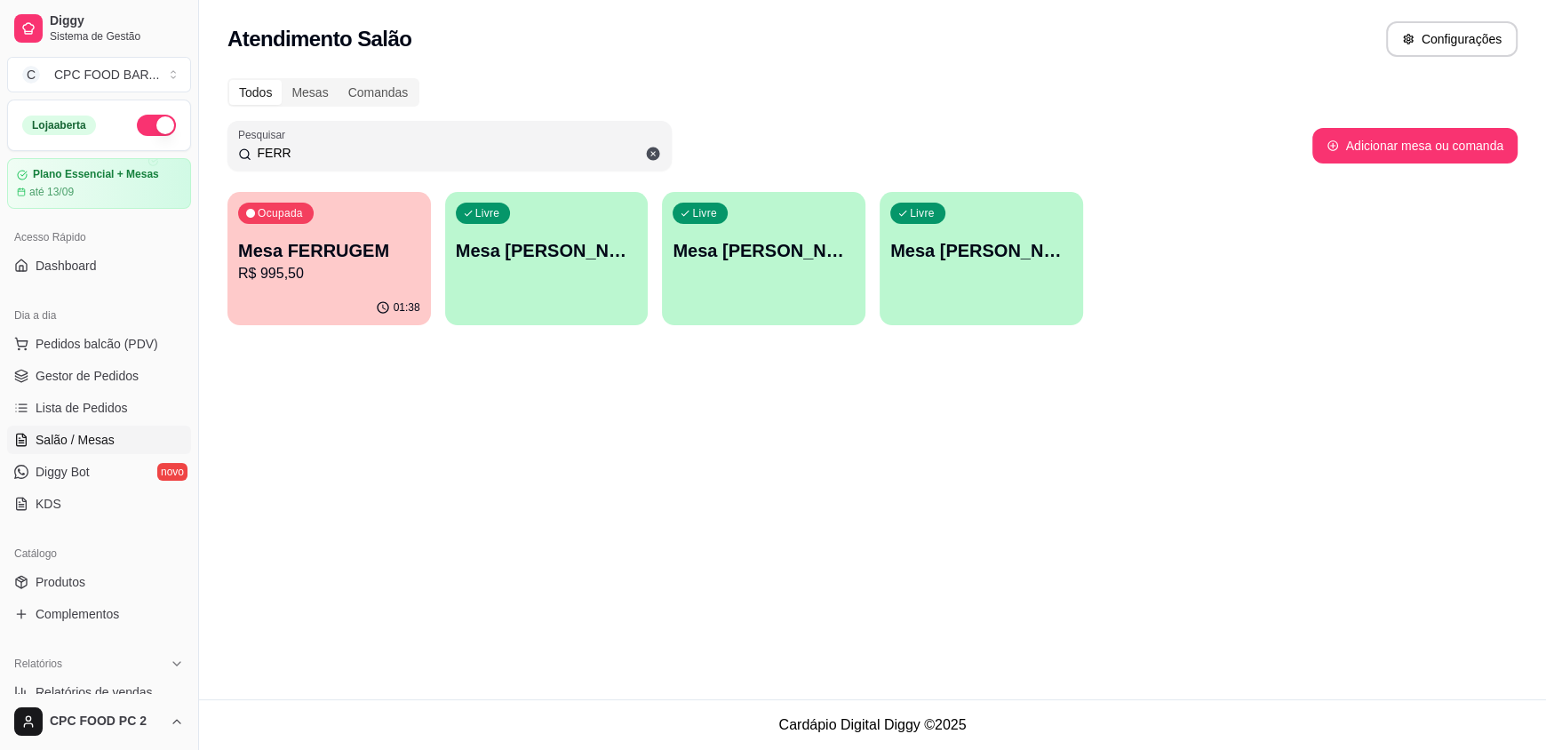
drag, startPoint x: 456, startPoint y: 143, endPoint x: 3, endPoint y: 159, distance: 453.5
click at [3, 159] on div "Diggy Sistema de Gestão C CPC FOOD BAR ... Loja aberta Plano Essencial + Mesas …" at bounding box center [773, 375] width 1546 height 750
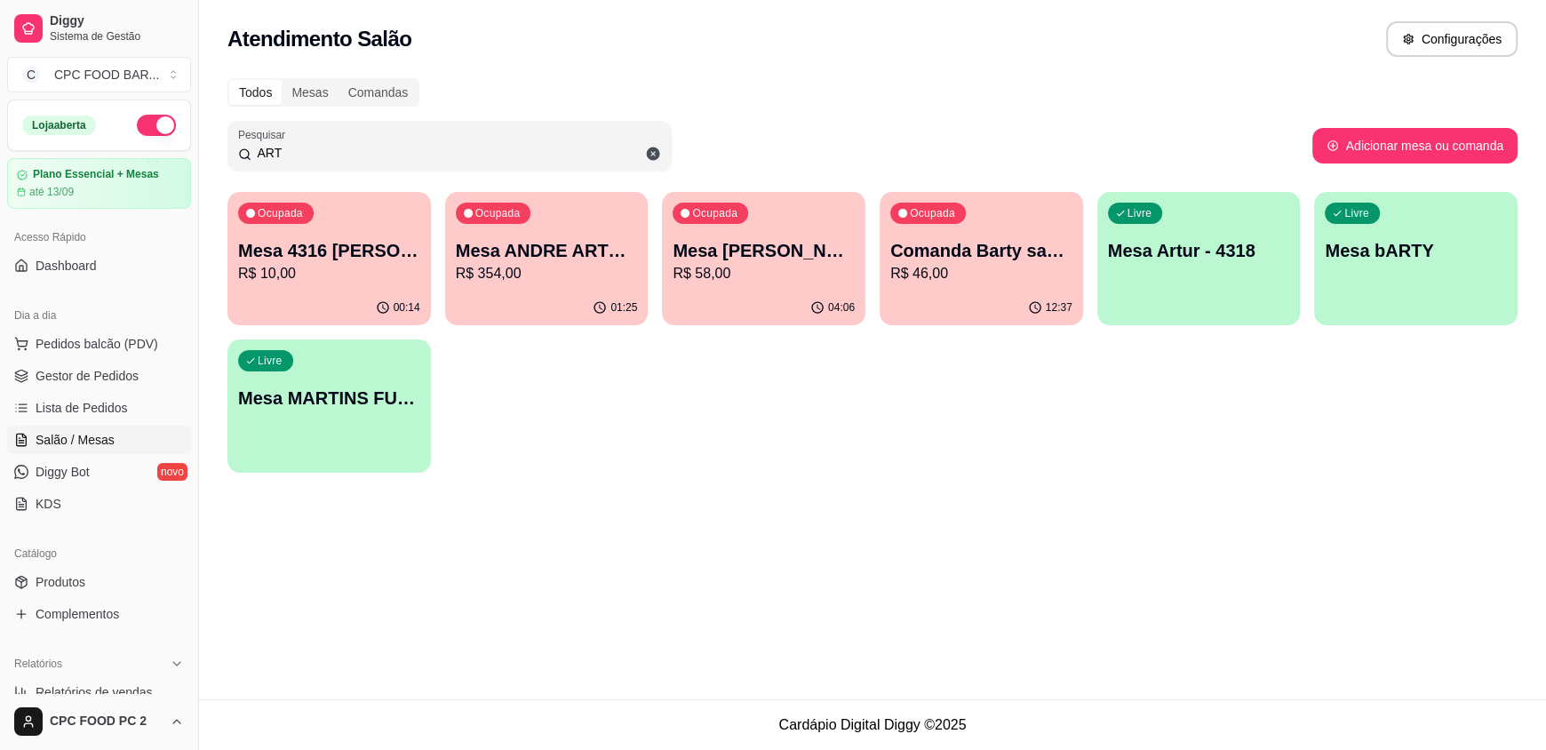
type input "ART"
click at [555, 258] on p "Mesa ANDRE ARTE [GEOGRAPHIC_DATA]" at bounding box center [547, 251] width 177 height 24
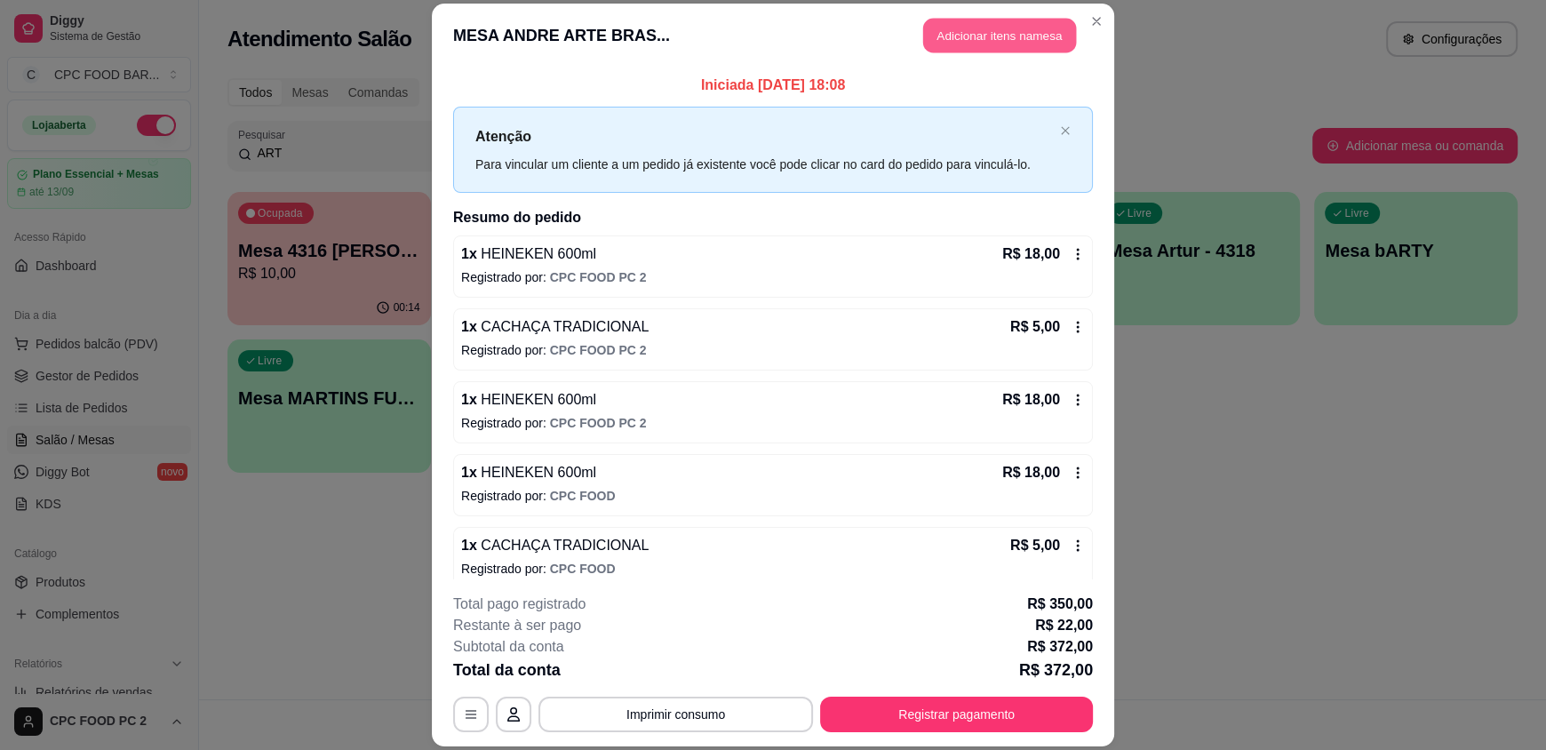
click at [975, 27] on button "Adicionar itens na mesa" at bounding box center [999, 36] width 153 height 35
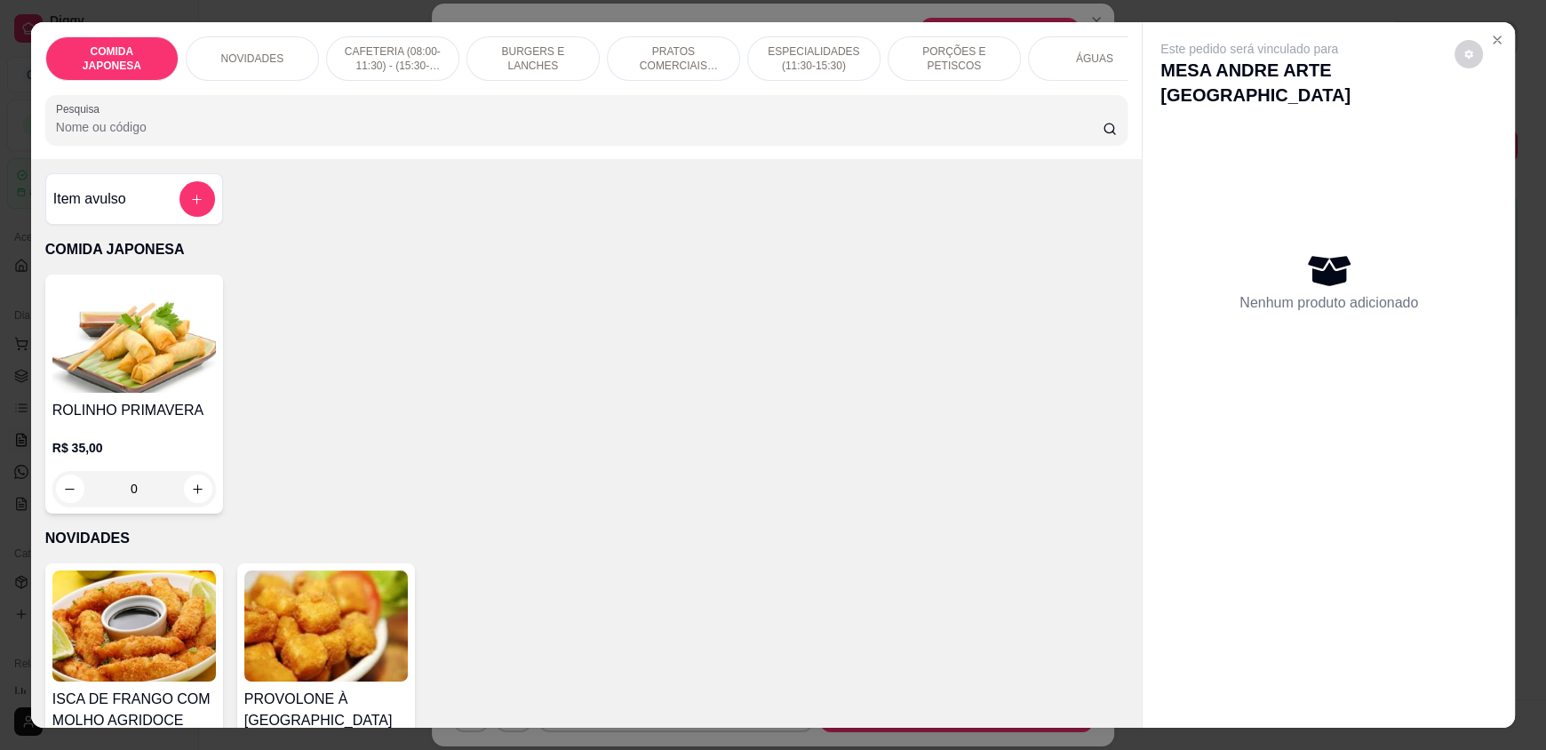
click at [704, 136] on input "Pesquisa" at bounding box center [580, 127] width 1048 height 18
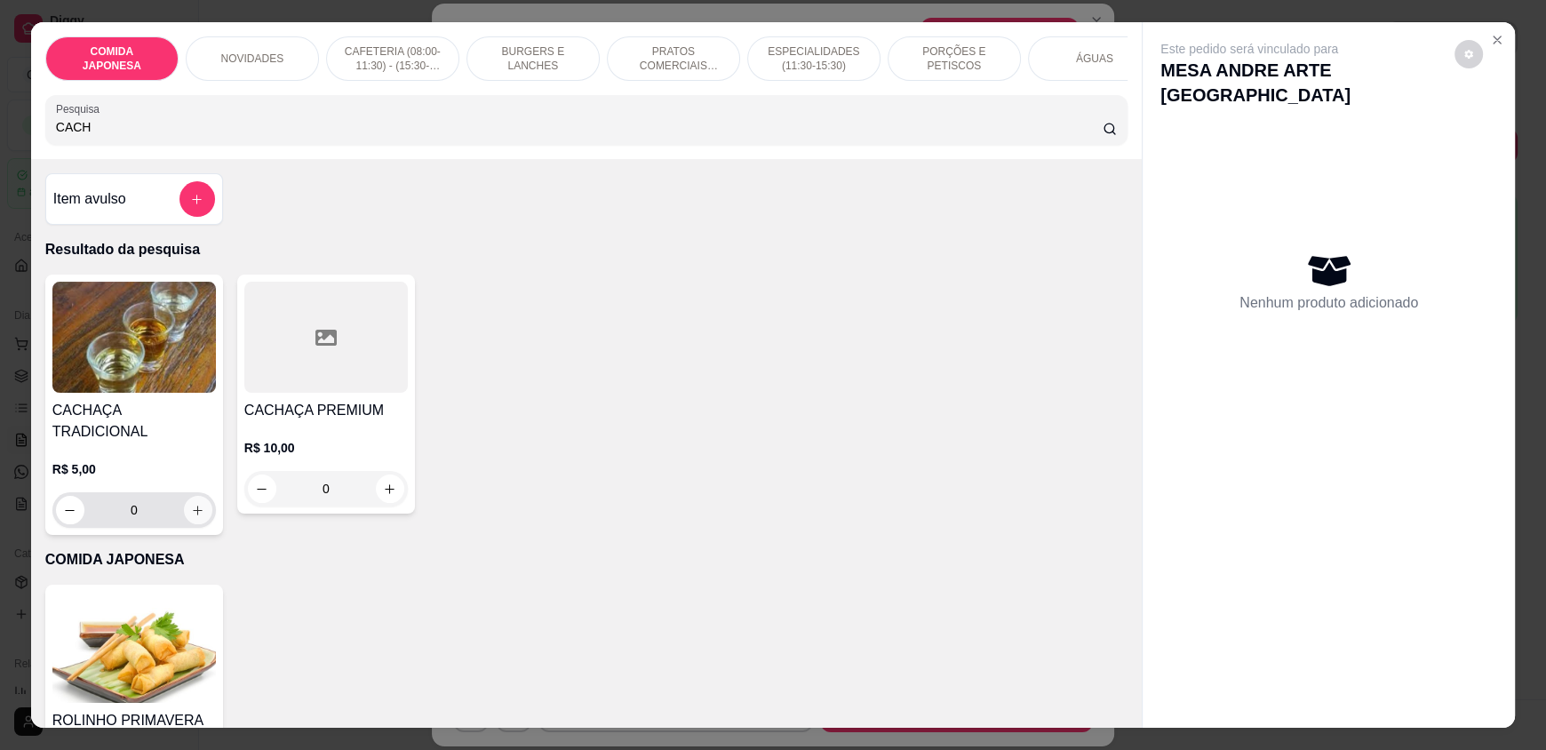
type input "CACH"
click at [192, 506] on icon "increase-product-quantity" at bounding box center [198, 510] width 13 height 13
type input "1"
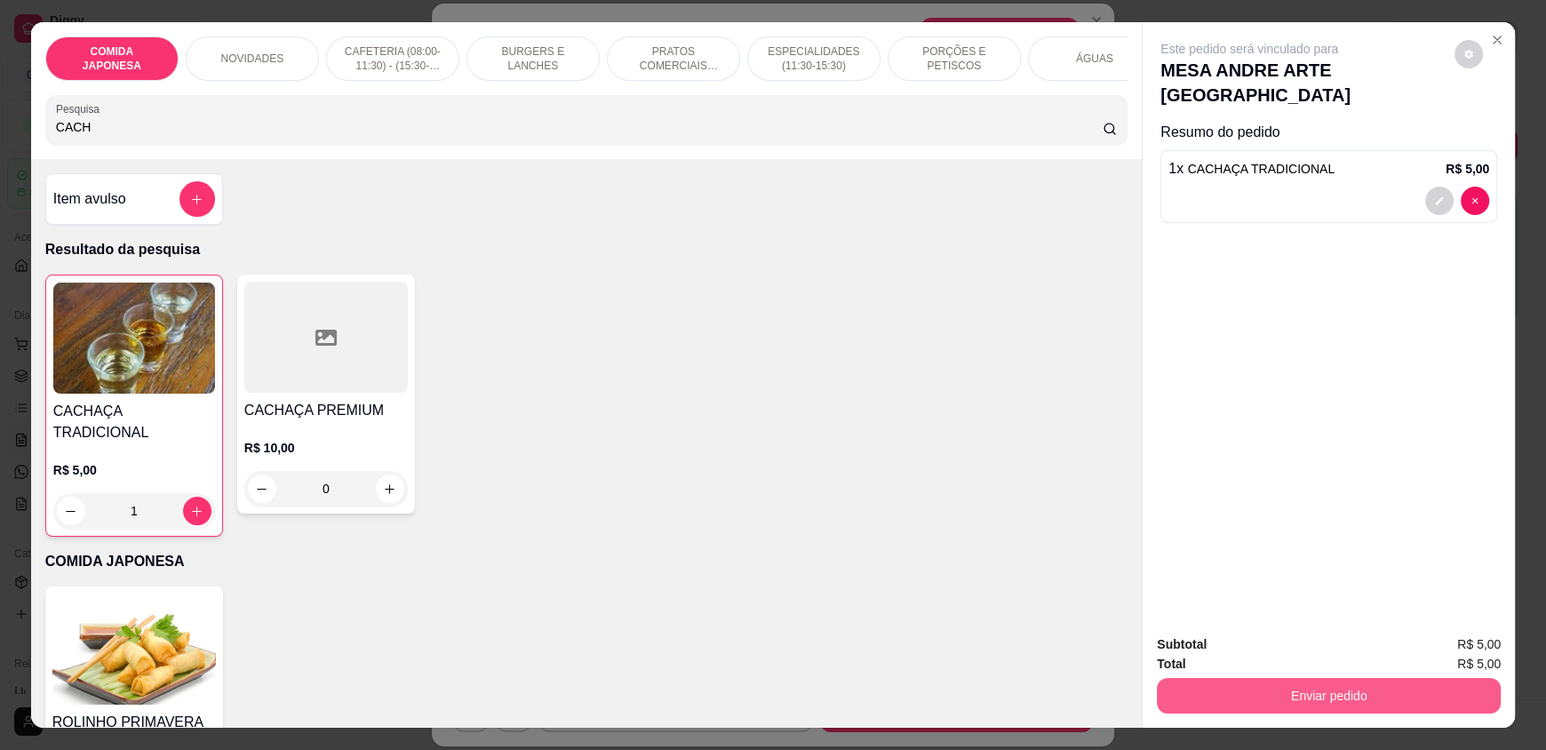
click at [1208, 687] on button "Enviar pedido" at bounding box center [1329, 696] width 344 height 36
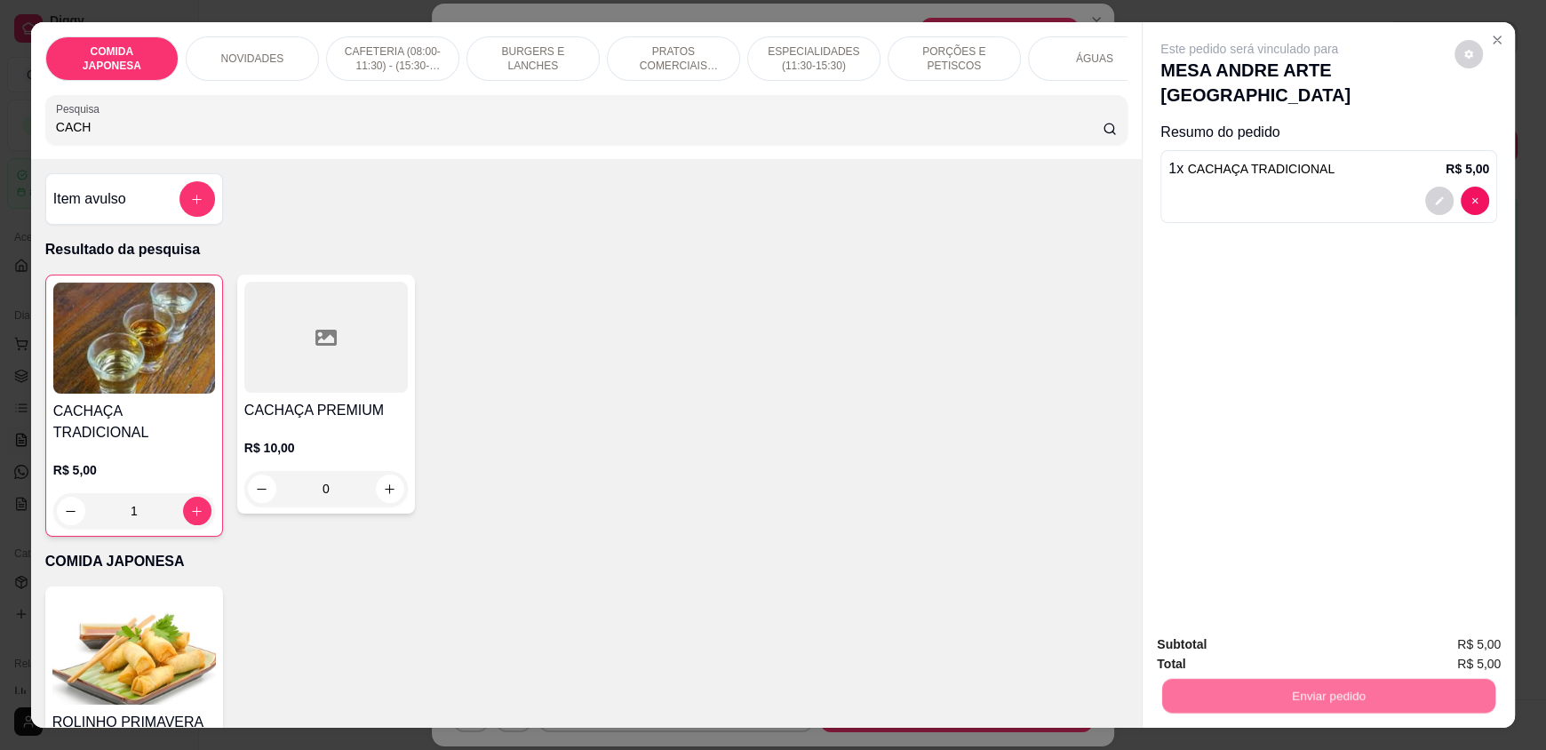
click at [1200, 660] on button "Não registrar e enviar pedido" at bounding box center [1270, 651] width 180 height 33
